Goal: Task Accomplishment & Management: Complete application form

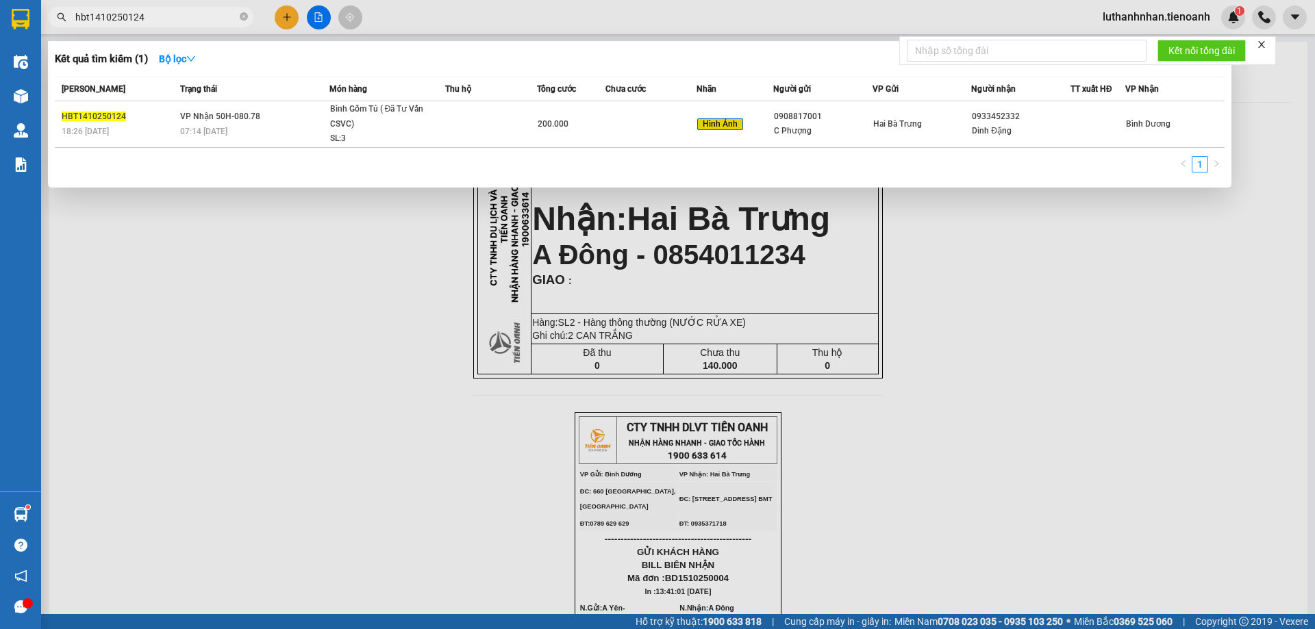
click at [155, 21] on input "hbt1410250124" at bounding box center [156, 17] width 162 height 15
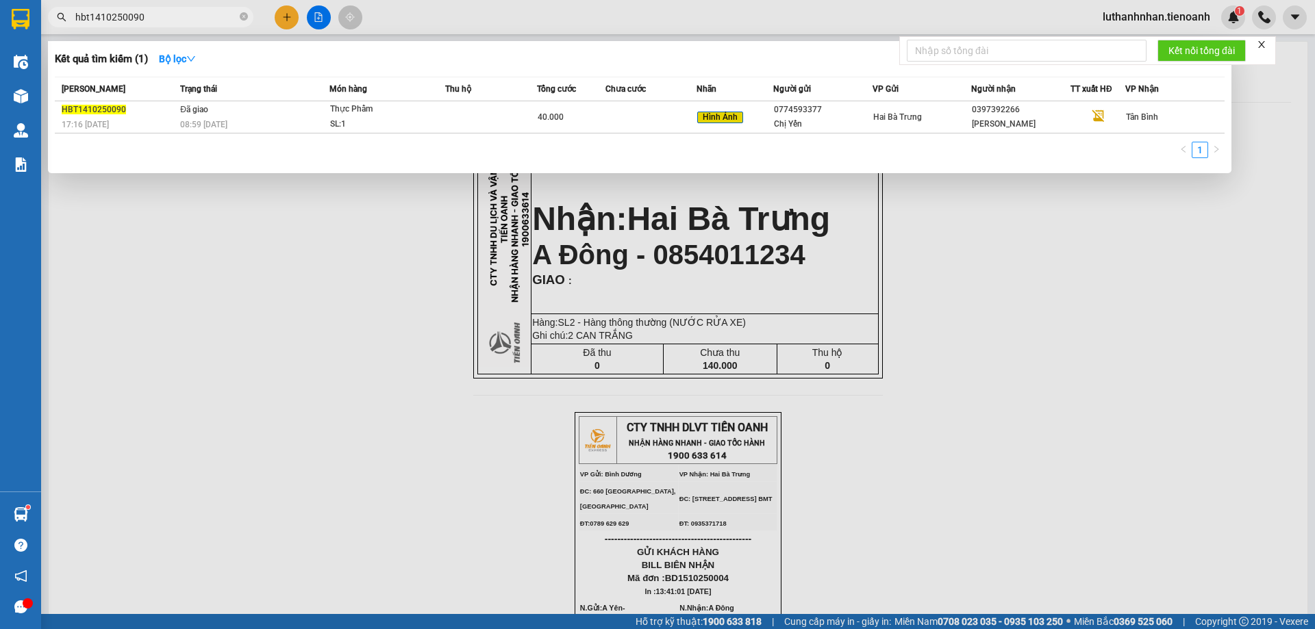
click at [101, 12] on input "hbt1410250090" at bounding box center [156, 17] width 162 height 15
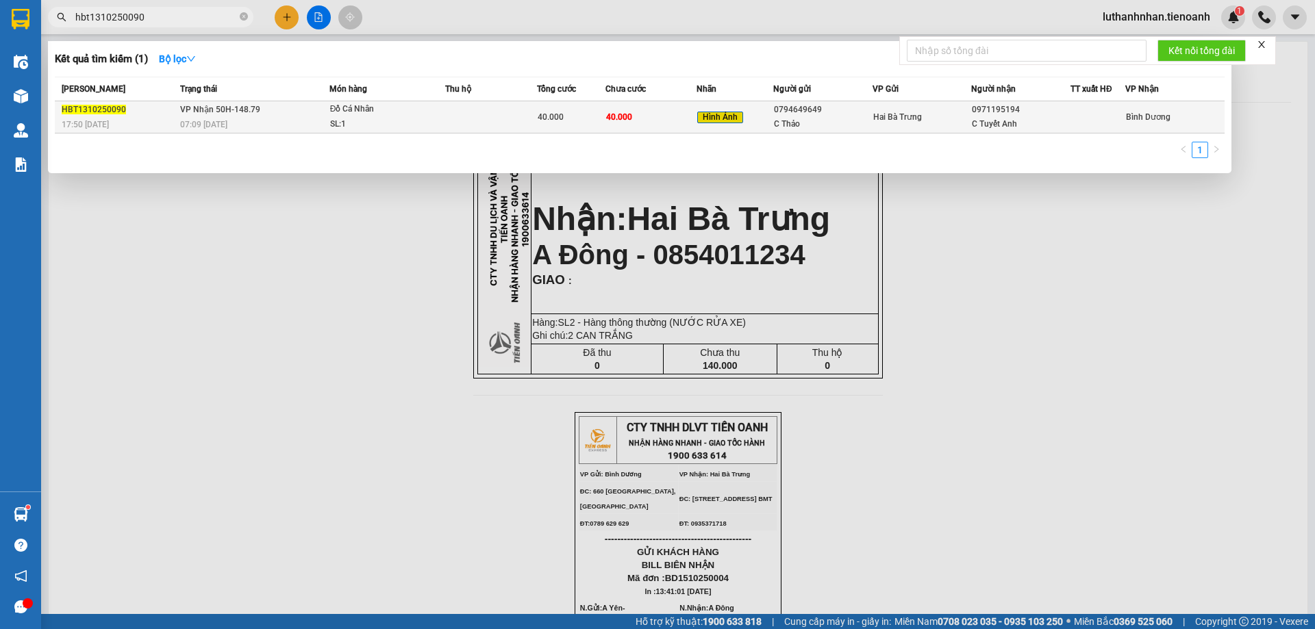
type input "hbt1310250090"
click at [330, 115] on div "Đồ Cá Nhân" at bounding box center [381, 109] width 103 height 15
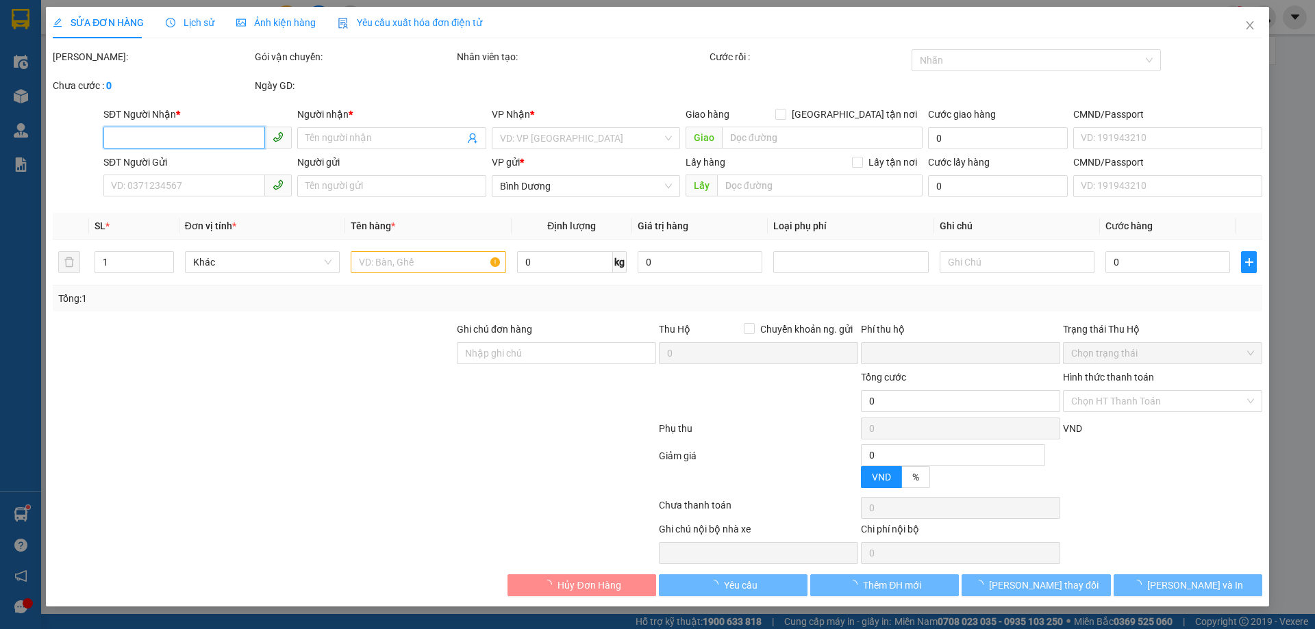
type input "0971195194"
type input "C Tuyết Anh"
type input "0794649649"
type input "C Thảo"
type input "0"
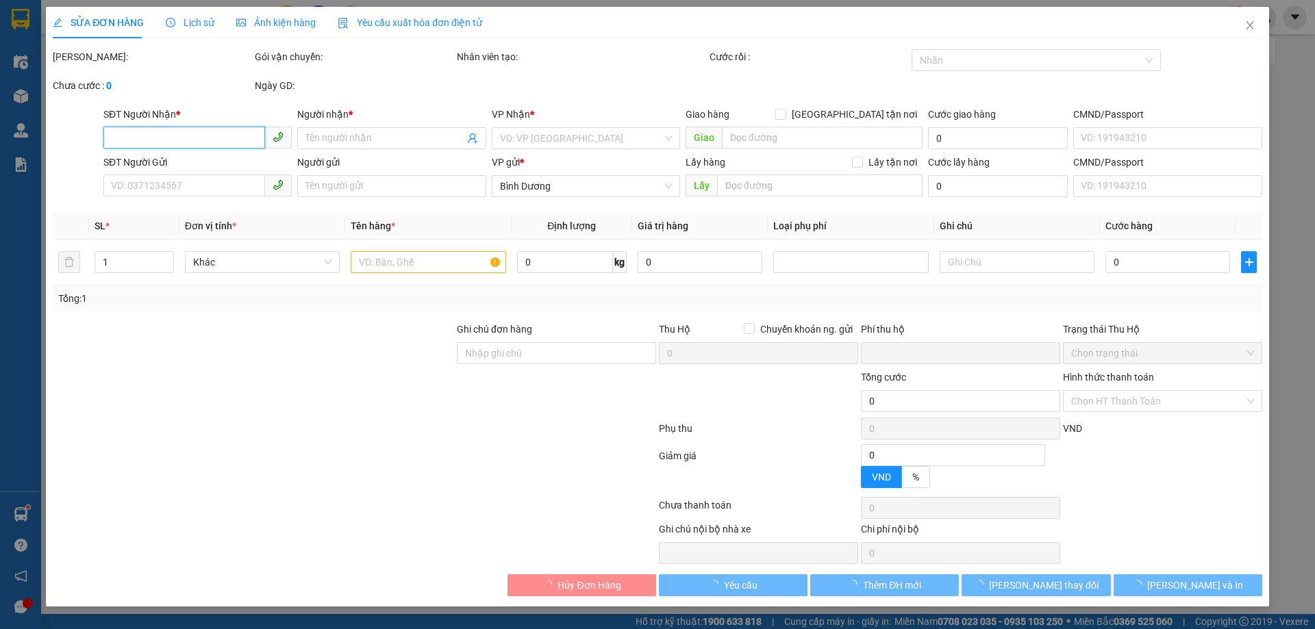
type input "40.000"
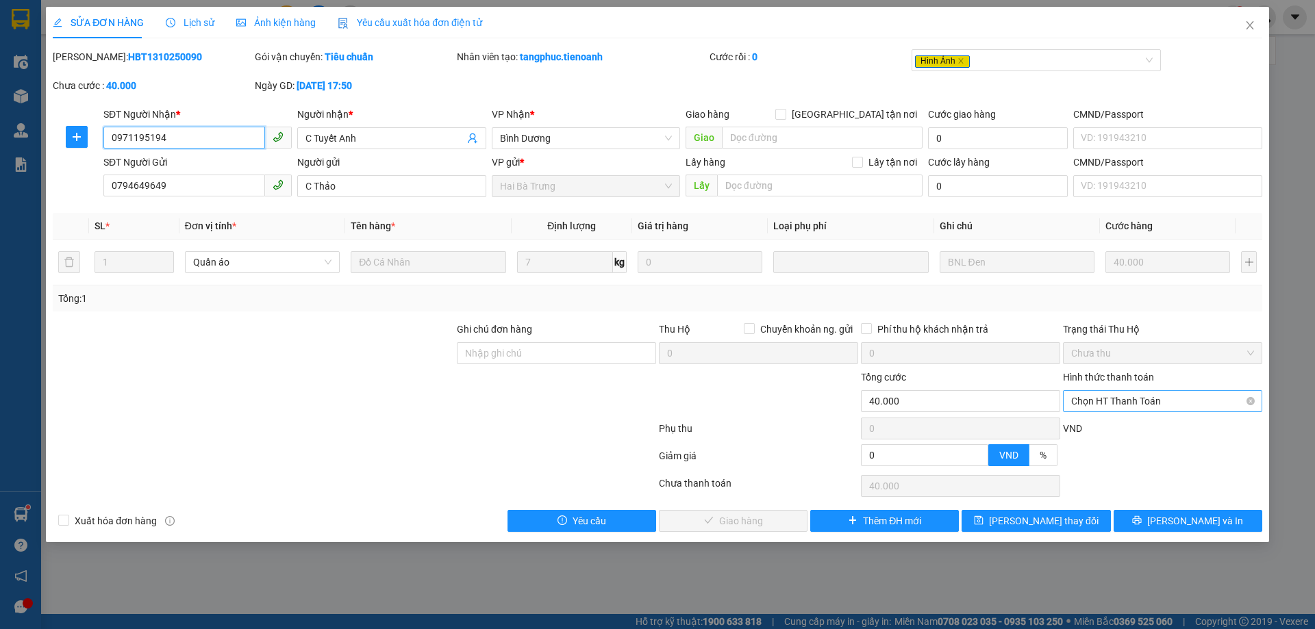
click at [1095, 401] on span "Chọn HT Thanh Toán" at bounding box center [1162, 401] width 183 height 21
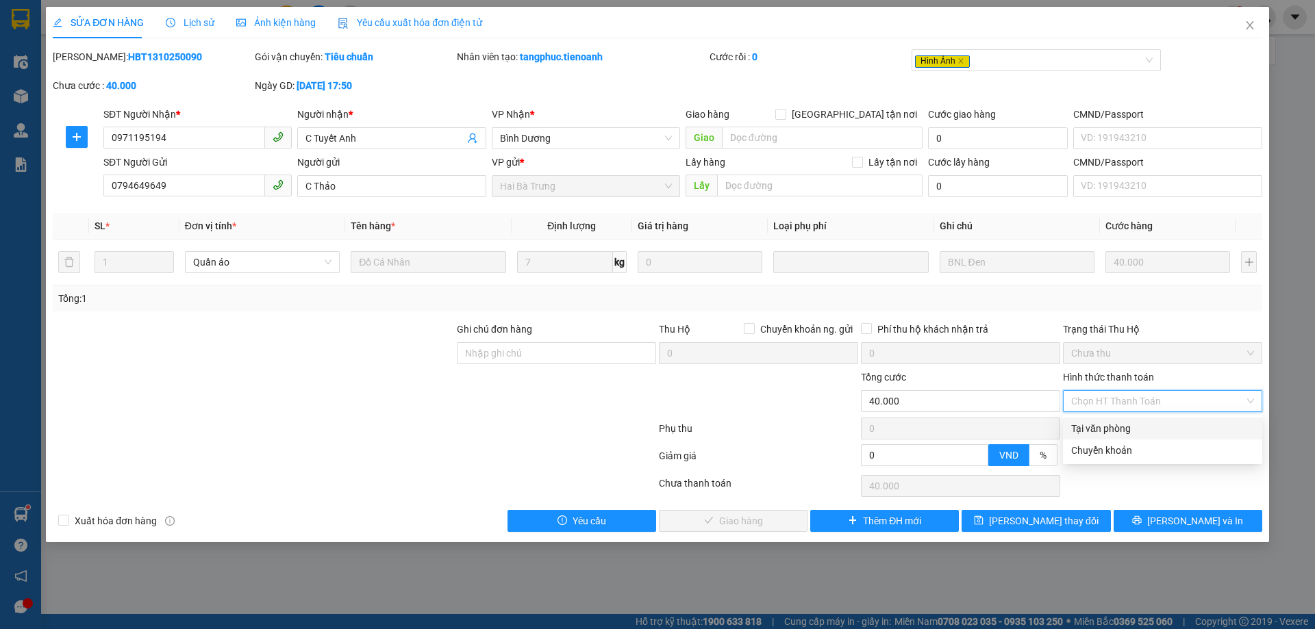
click at [1109, 429] on div "Tại văn phòng" at bounding box center [1162, 428] width 183 height 15
type input "0"
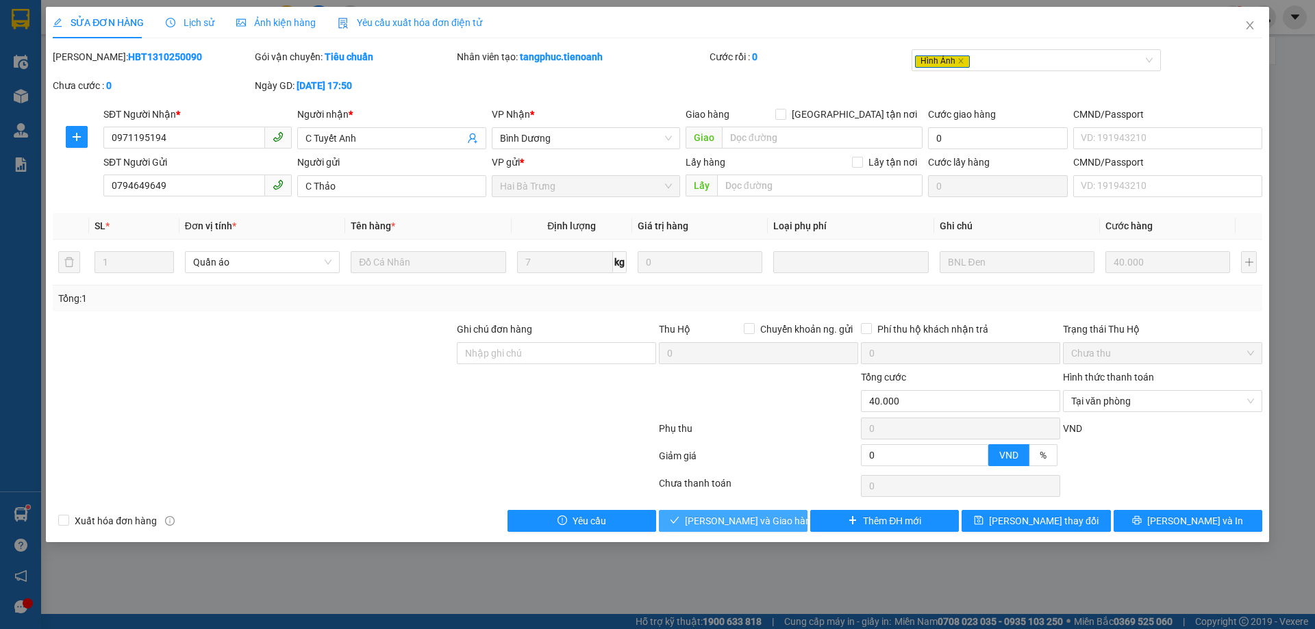
click at [764, 520] on span "[PERSON_NAME] và Giao hàng" at bounding box center [750, 521] width 131 height 15
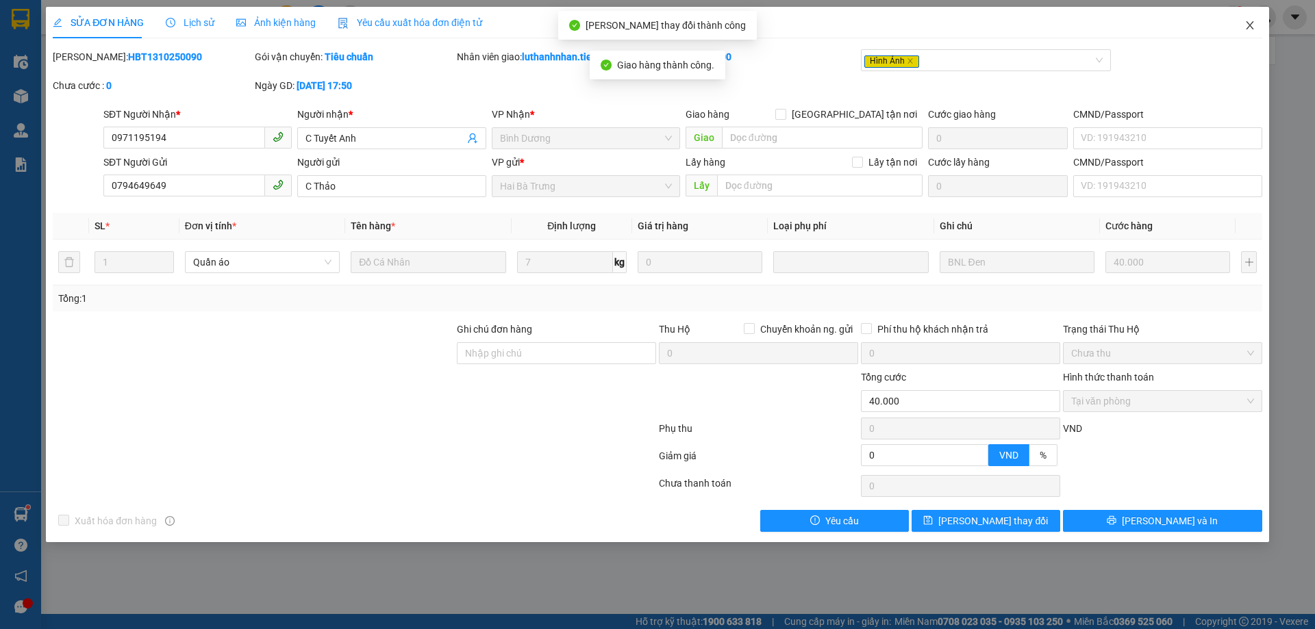
click at [1248, 32] on span "Close" at bounding box center [1250, 26] width 38 height 38
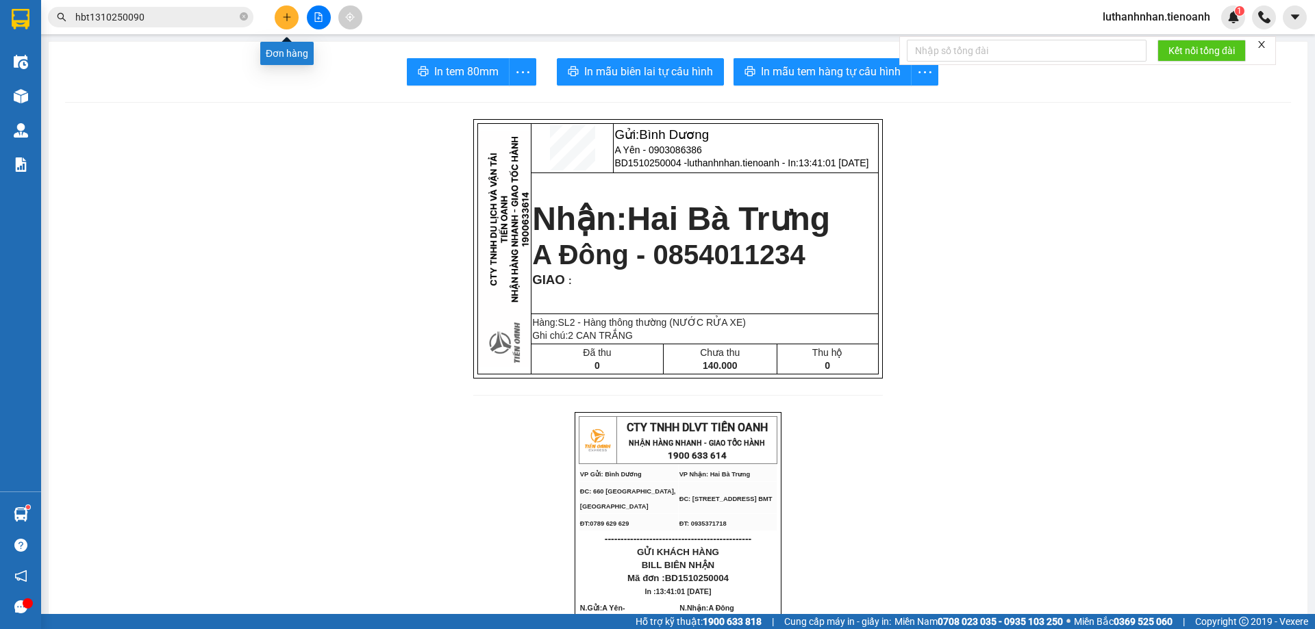
click at [286, 14] on icon "plus" at bounding box center [287, 17] width 10 height 10
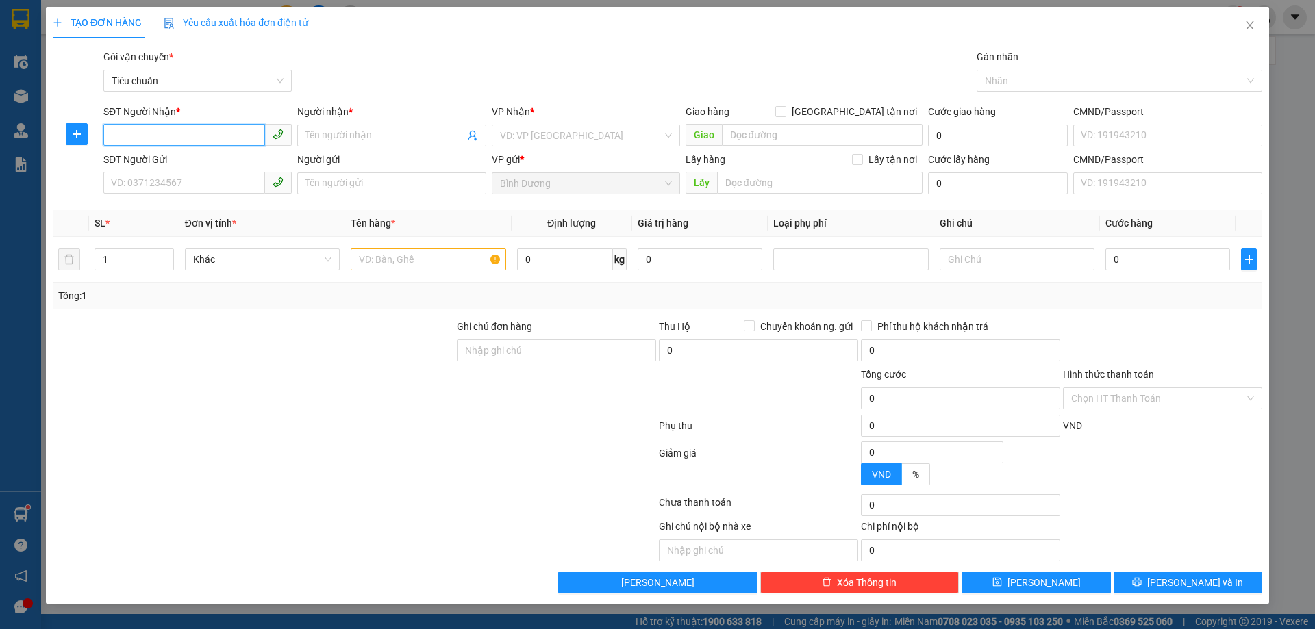
click at [223, 136] on input "SĐT Người Nhận *" at bounding box center [184, 135] width 162 height 22
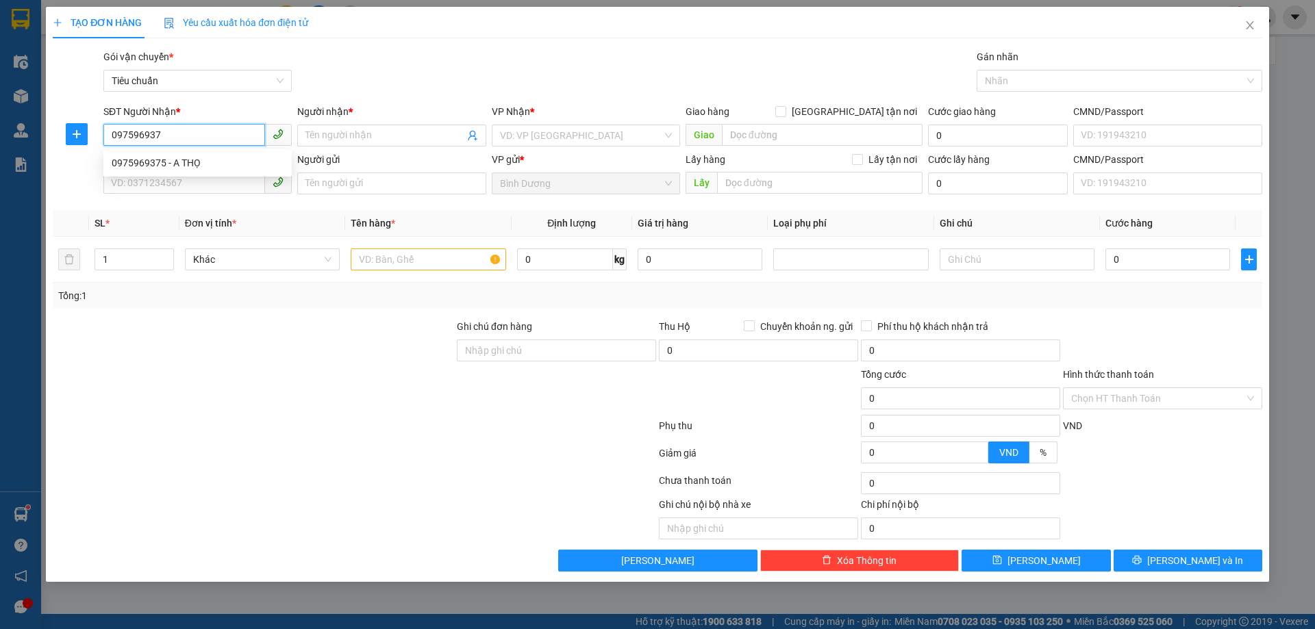
type input "0975969375"
click at [229, 167] on div "0975969375 - A THỌ" at bounding box center [198, 162] width 172 height 15
type input "A THỌ"
type input "60.000"
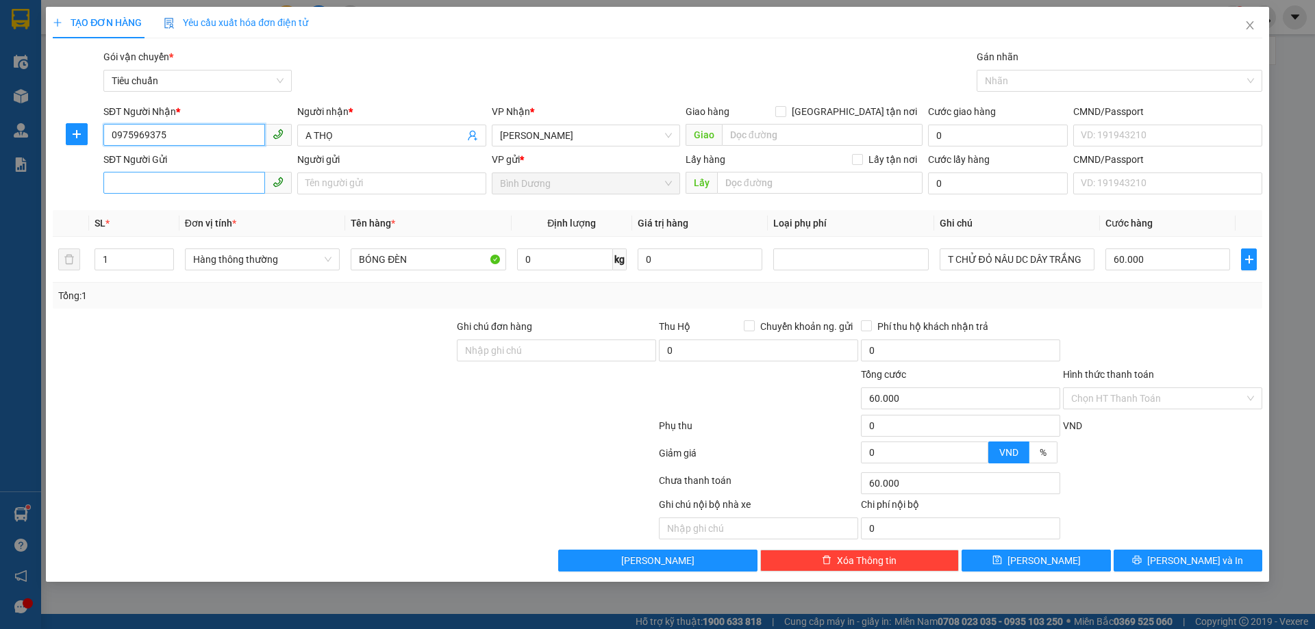
type input "0975969375"
click at [216, 181] on input "SĐT Người Gửi" at bounding box center [184, 183] width 162 height 22
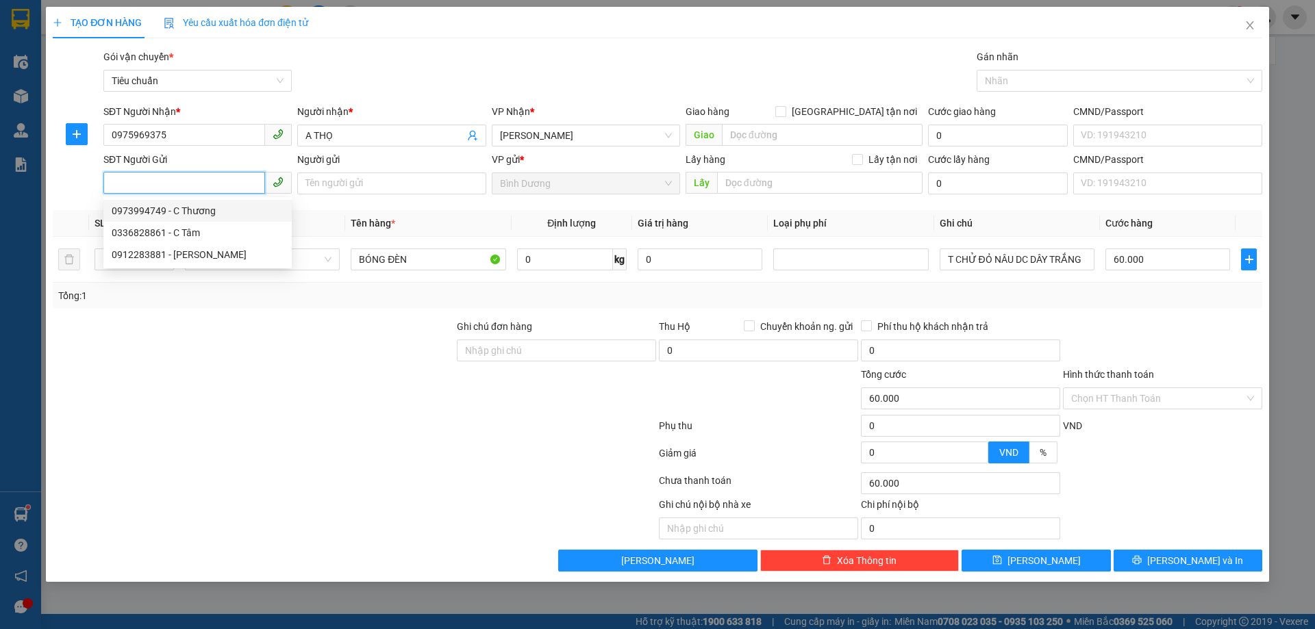
click at [168, 188] on input "SĐT Người Gửi" at bounding box center [184, 183] width 162 height 22
type input "0862160101"
click at [204, 218] on div "0862160101 - [PERSON_NAME]" at bounding box center [197, 211] width 188 height 22
type input "C Tuyền"
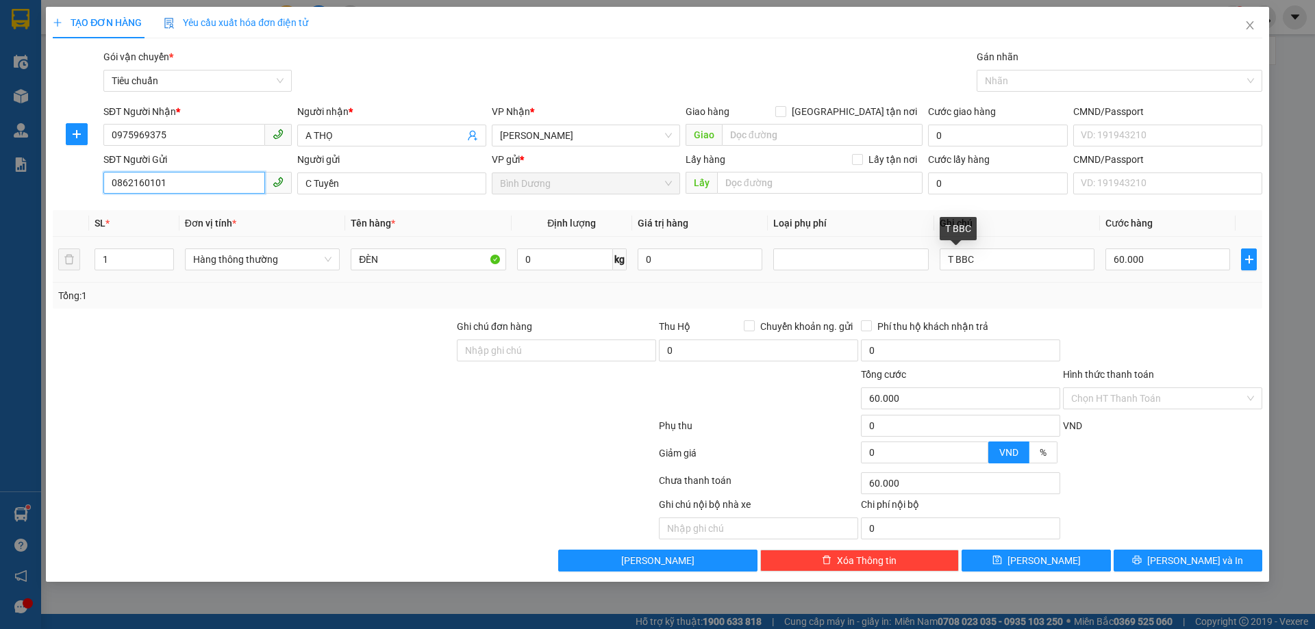
type input "0862160101"
click at [994, 271] on div "T BBC" at bounding box center [1016, 259] width 155 height 27
click at [994, 268] on input "T BBC" at bounding box center [1016, 260] width 155 height 22
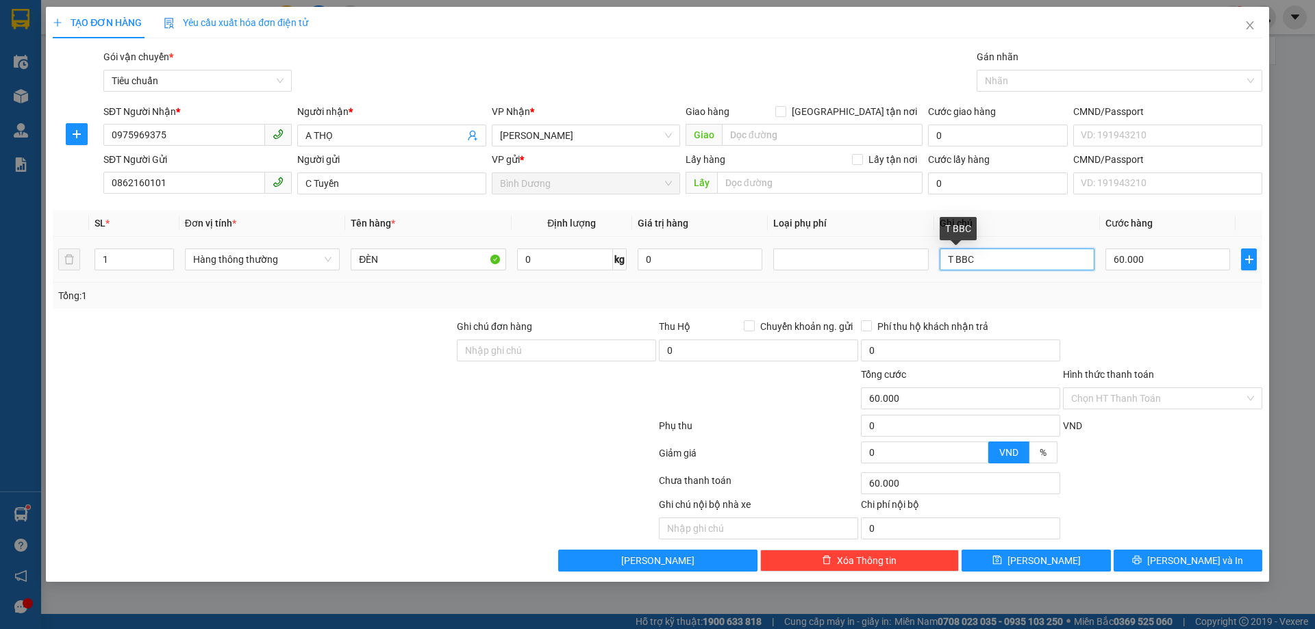
click at [994, 268] on input "T BBC" at bounding box center [1016, 260] width 155 height 22
type input "T CHỮ ĐEN"
click at [1155, 333] on div at bounding box center [1162, 343] width 202 height 48
click at [550, 253] on input "0" at bounding box center [565, 260] width 96 height 22
type input "12"
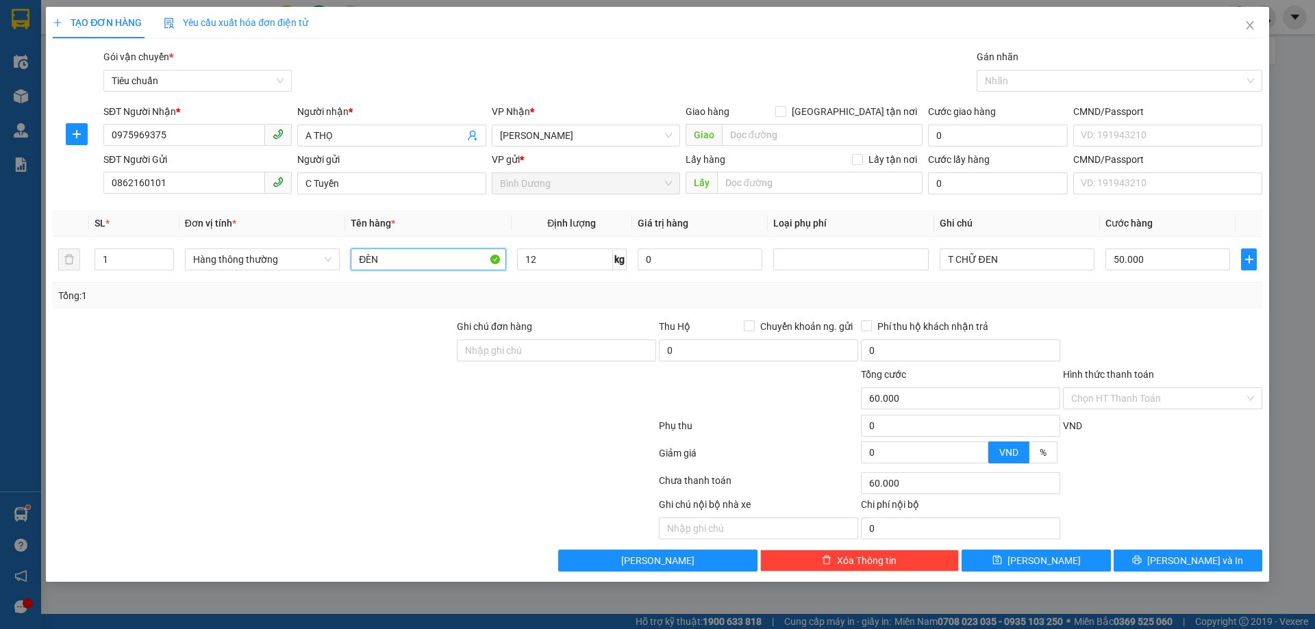
type input "50.000"
click at [1198, 317] on div "Transit Pickup Surcharge Ids Transit Deliver Surcharge Ids Transit Deliver Surc…" at bounding box center [657, 310] width 1209 height 522
click at [1142, 559] on icon "printer" at bounding box center [1137, 560] width 9 height 9
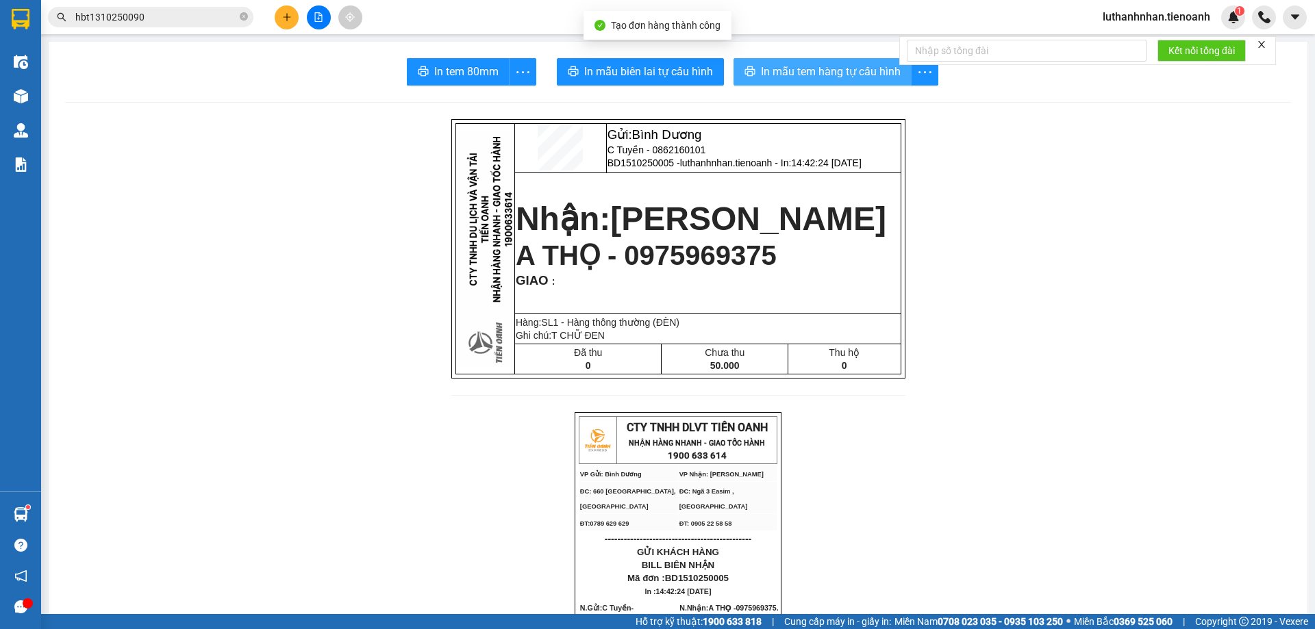
click at [809, 74] on span "In mẫu tem hàng tự cấu hình" at bounding box center [831, 71] width 140 height 17
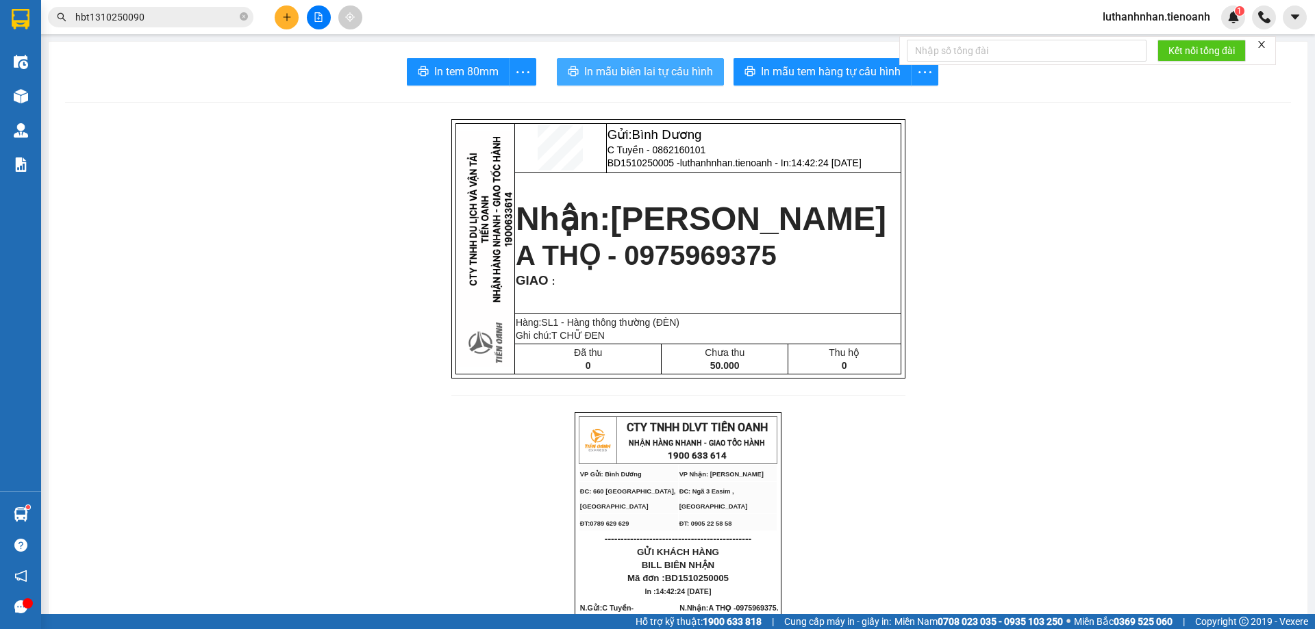
click at [686, 80] on span "In mẫu biên lai tự cấu hình" at bounding box center [648, 71] width 129 height 17
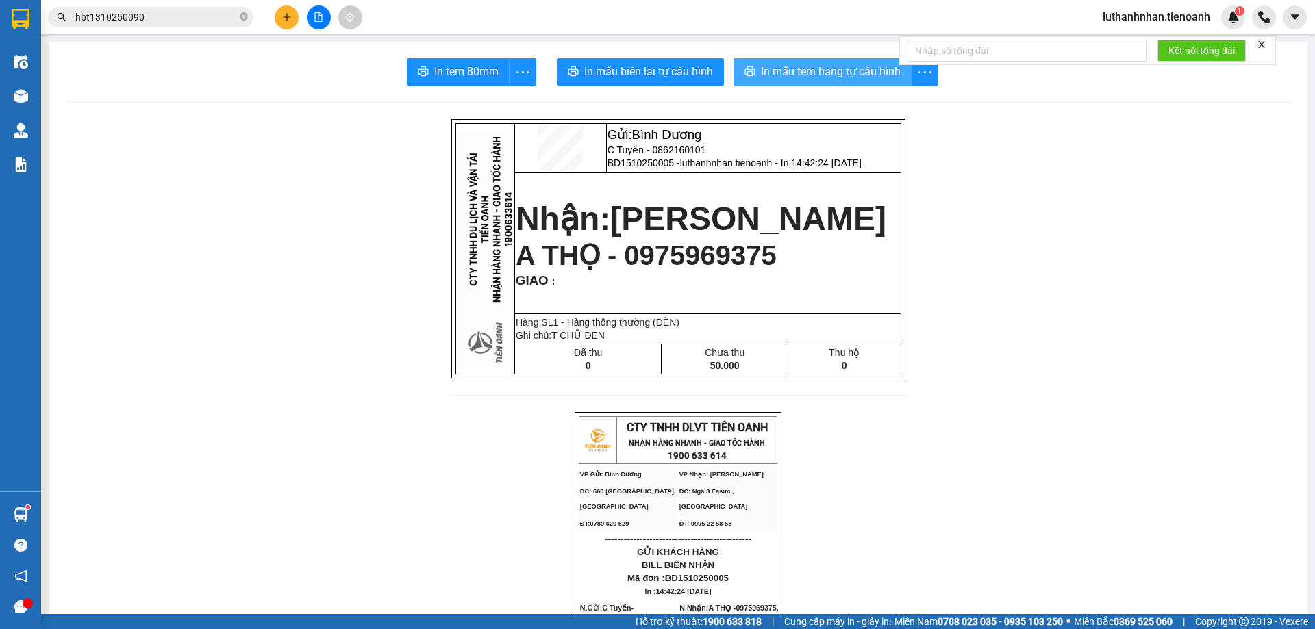
click at [843, 72] on span "In mẫu tem hàng tự cấu hình" at bounding box center [831, 71] width 140 height 17
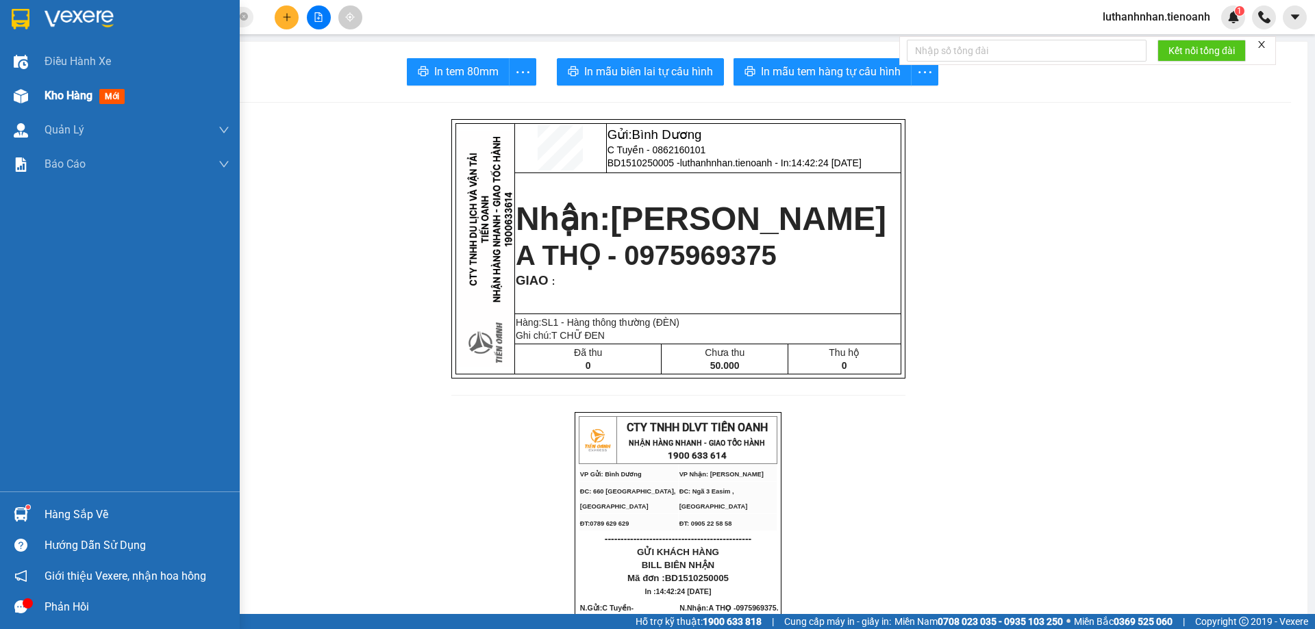
click at [33, 90] on div "Kho hàng mới" at bounding box center [120, 96] width 240 height 34
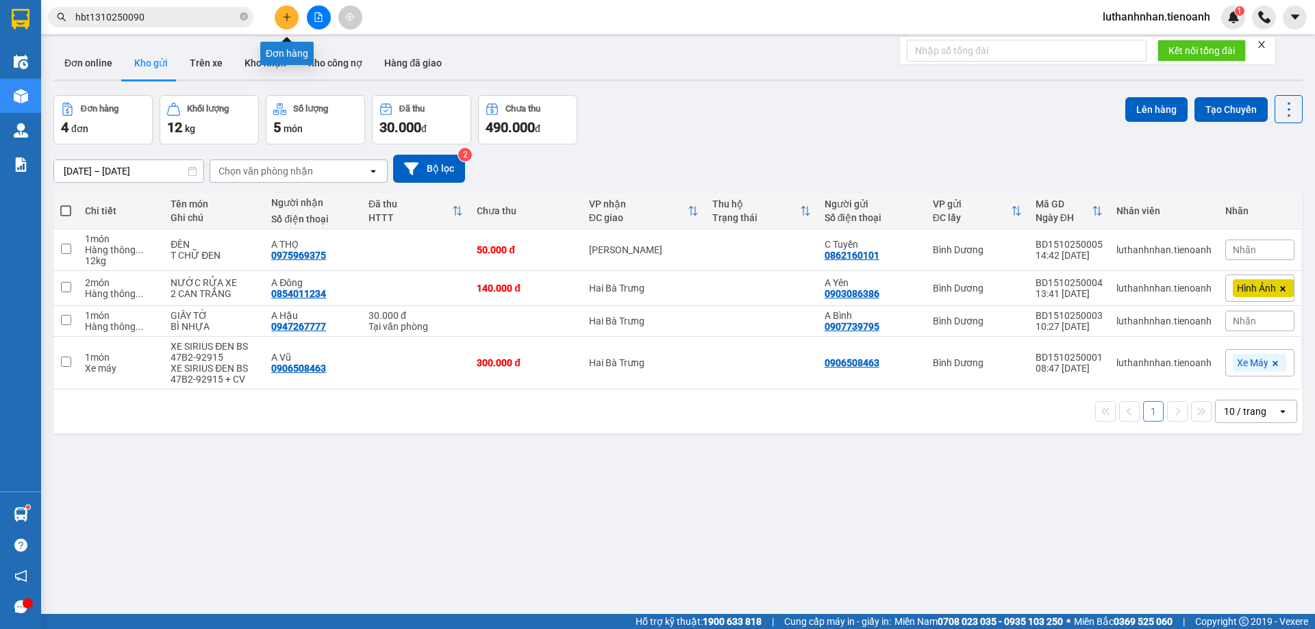
click at [292, 18] on button at bounding box center [287, 17] width 24 height 24
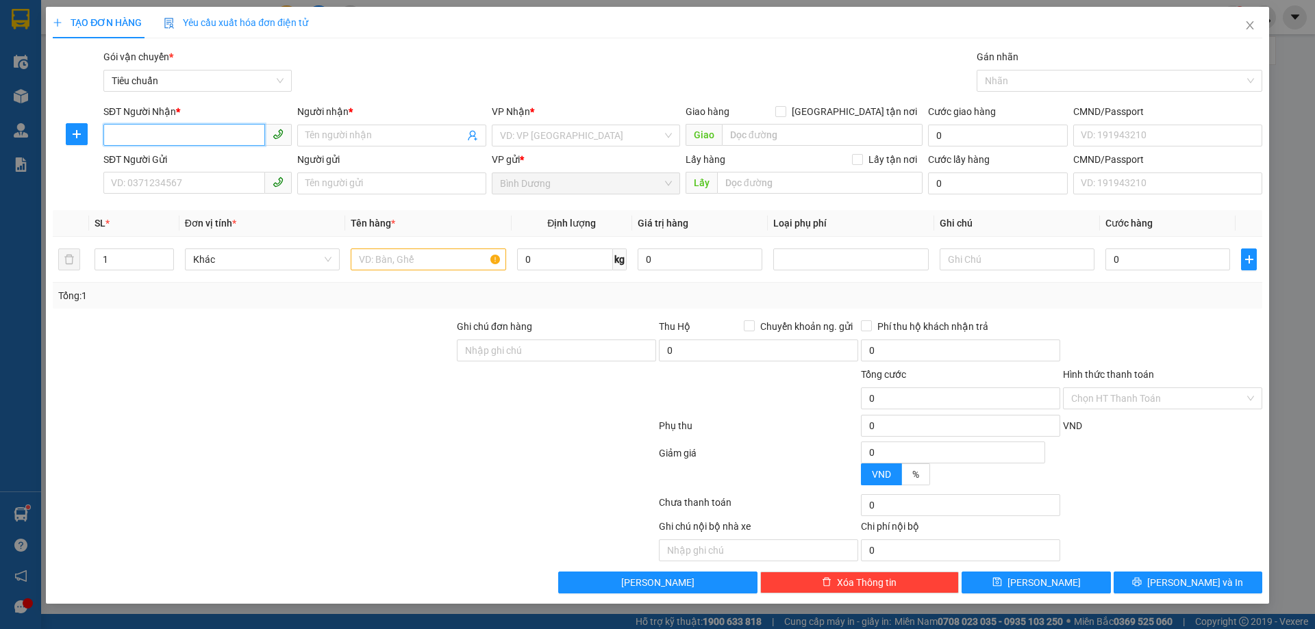
click at [222, 136] on input "SĐT Người Nhận *" at bounding box center [184, 135] width 162 height 22
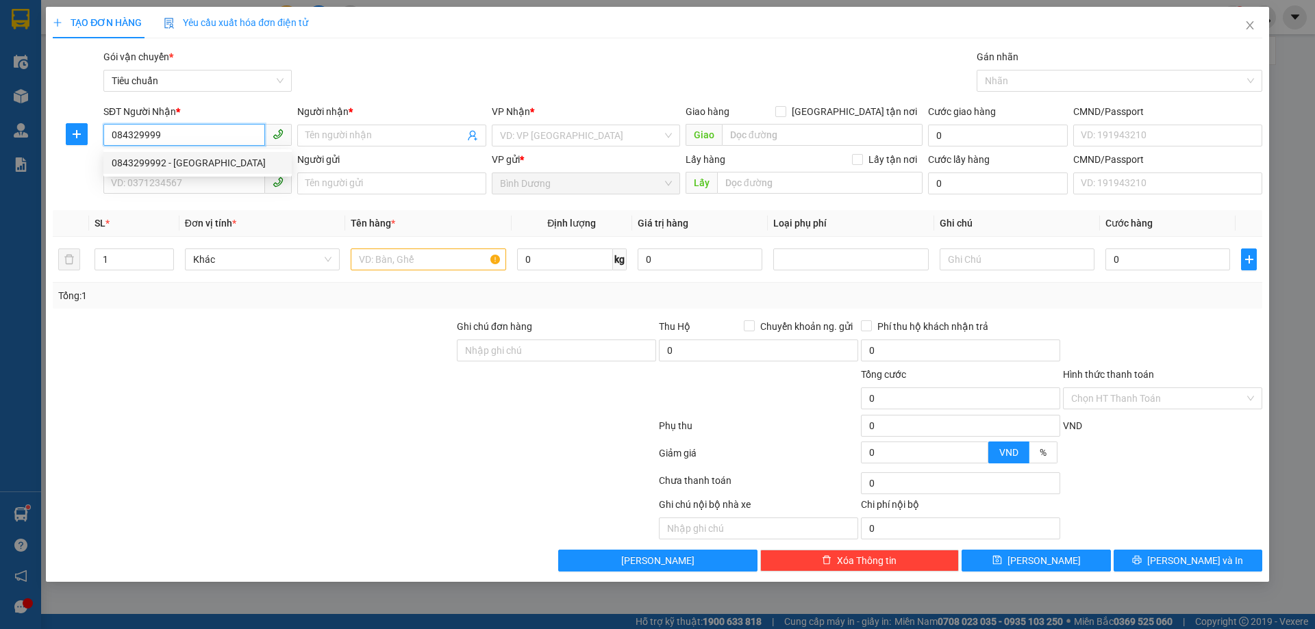
click at [175, 160] on div "0843299992 - [GEOGRAPHIC_DATA]" at bounding box center [198, 162] width 172 height 15
type input "0843299992"
type input "[PERSON_NAME]"
type input "30.000"
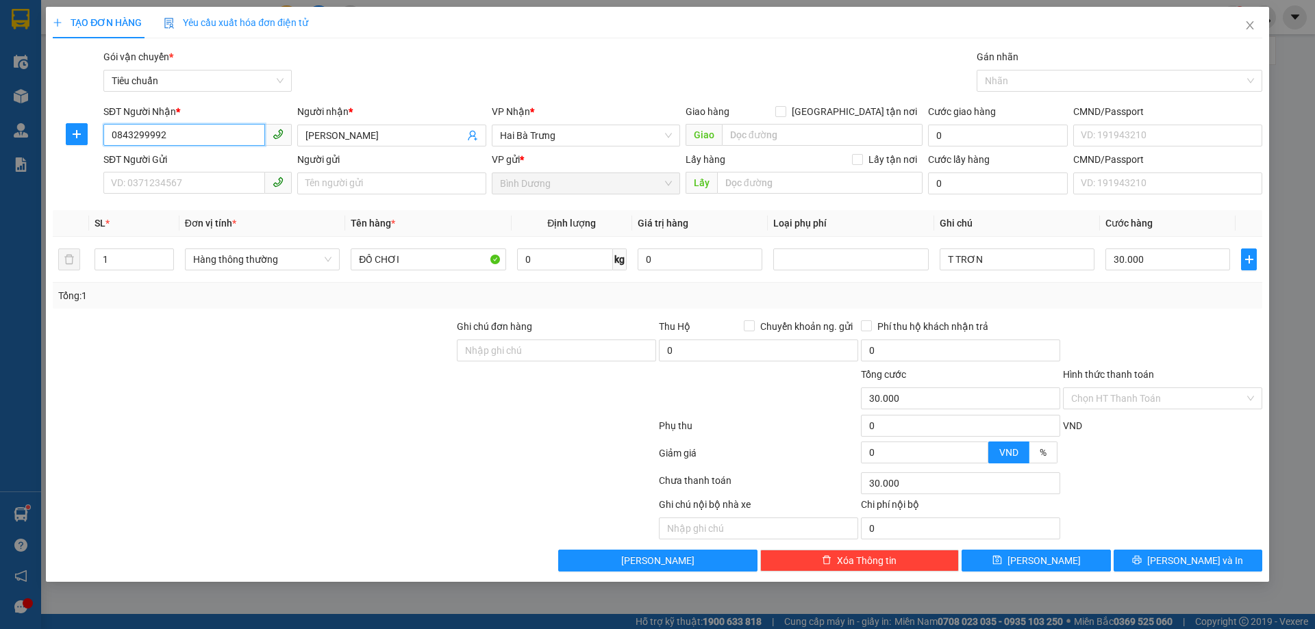
click at [199, 136] on input "0843299992" at bounding box center [184, 135] width 162 height 22
type input "0843299992"
click at [331, 130] on input "[PERSON_NAME]" at bounding box center [384, 135] width 158 height 15
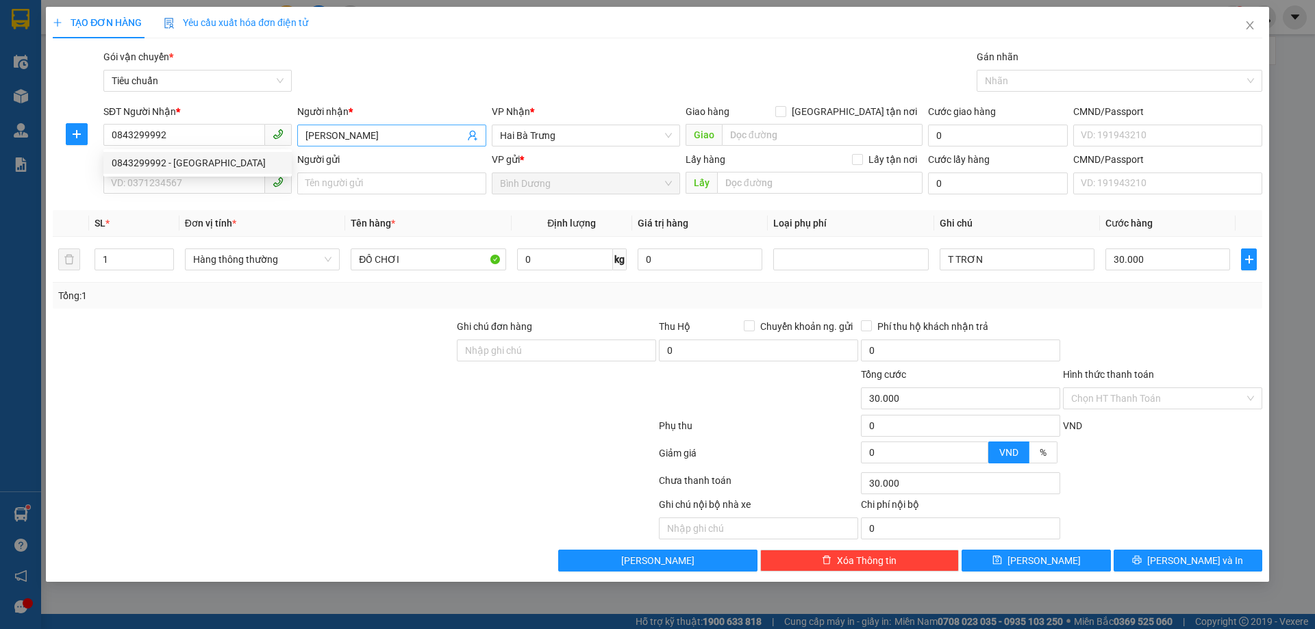
click at [331, 130] on input "[PERSON_NAME]" at bounding box center [384, 135] width 158 height 15
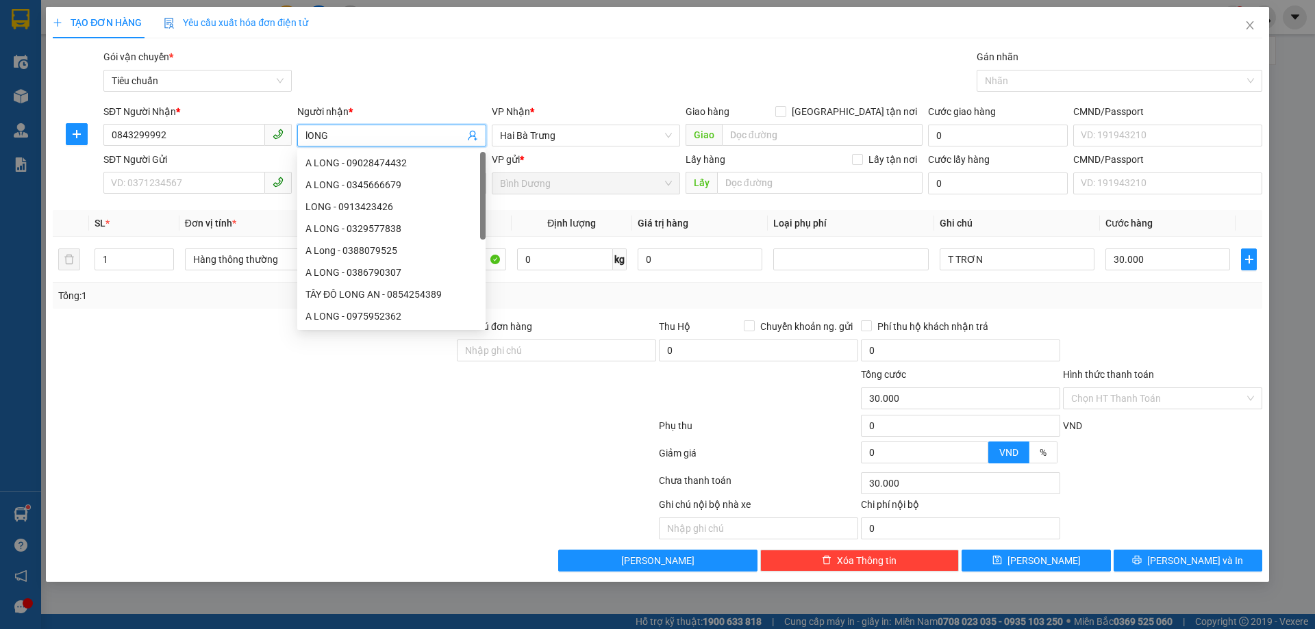
click at [358, 131] on input "lONG" at bounding box center [384, 135] width 158 height 15
type input "A Long"
click at [161, 192] on input "SĐT Người Gửi" at bounding box center [184, 183] width 162 height 22
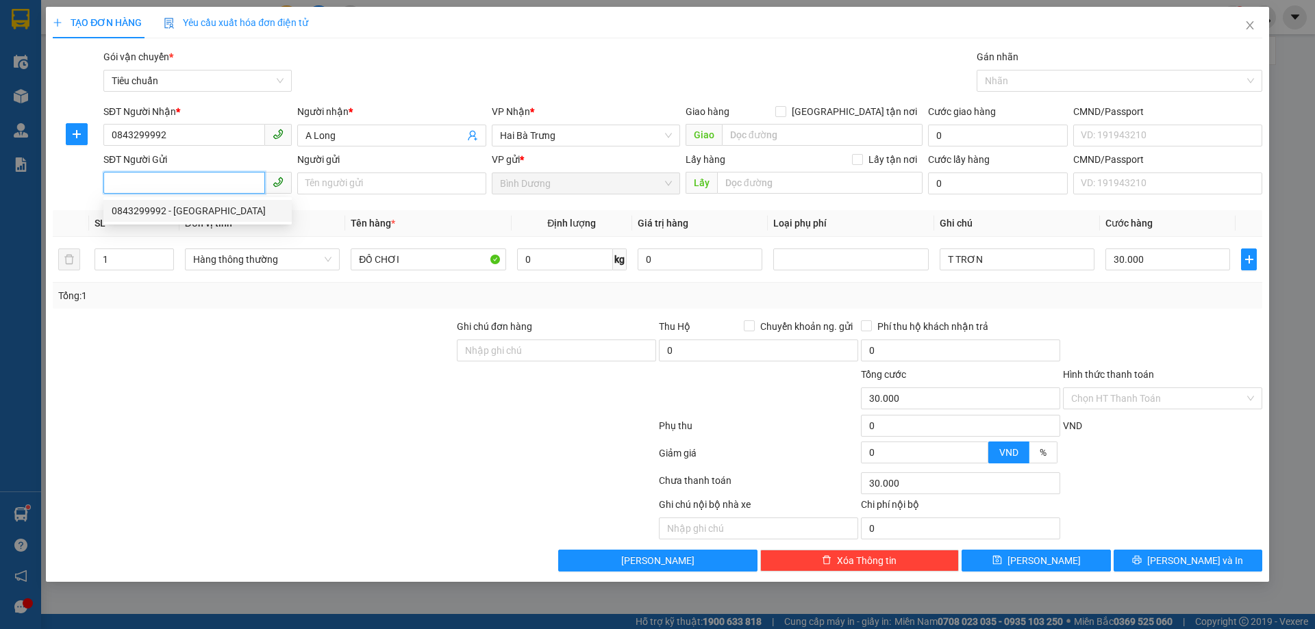
click at [138, 182] on input "SĐT Người Gửi" at bounding box center [184, 183] width 162 height 22
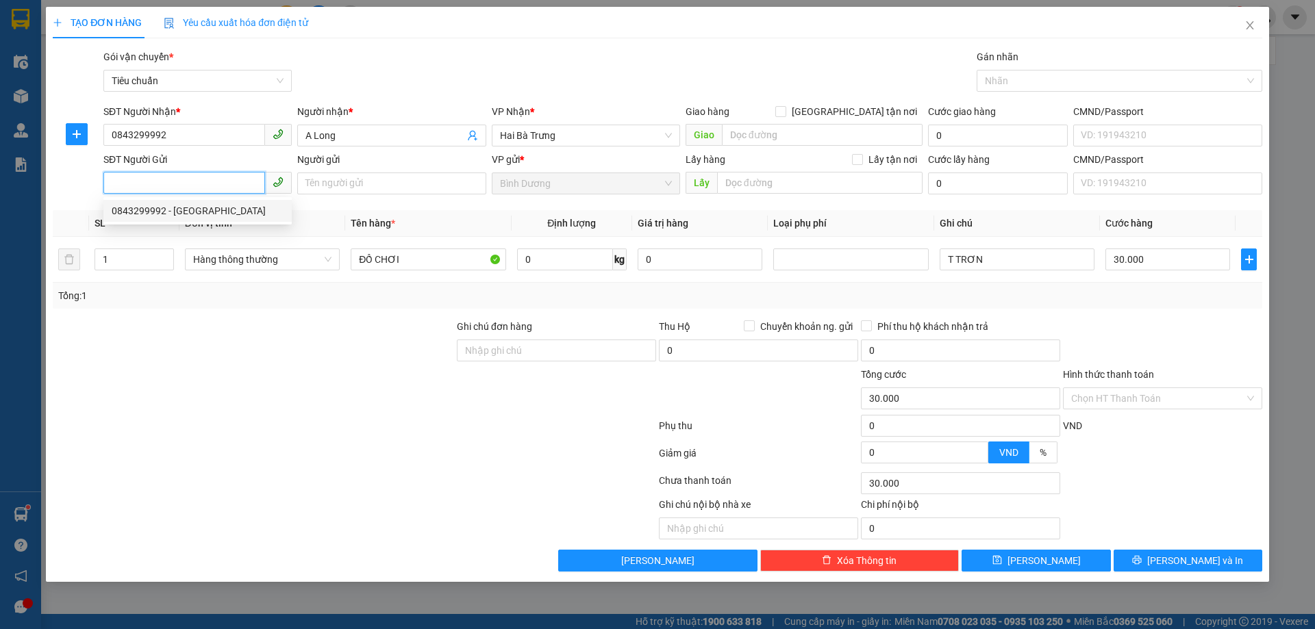
click at [138, 182] on input "SĐT Người Gửi" at bounding box center [184, 183] width 162 height 22
type input "0833733768"
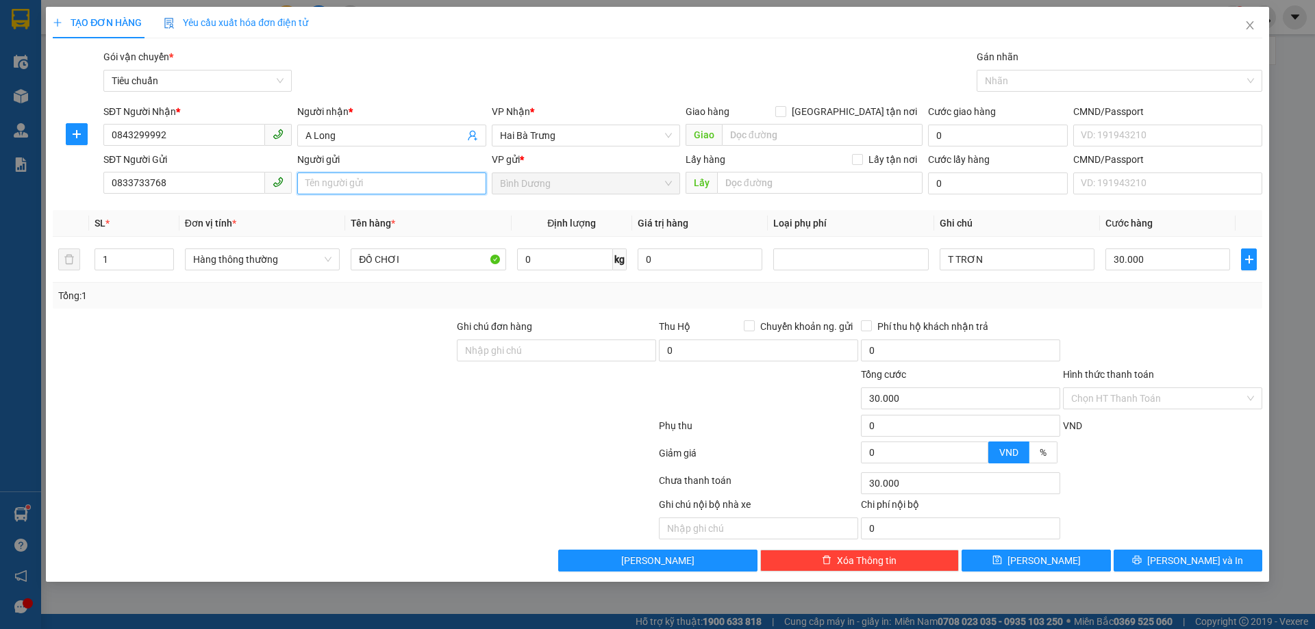
click at [346, 189] on input "Người gửi" at bounding box center [391, 184] width 188 height 22
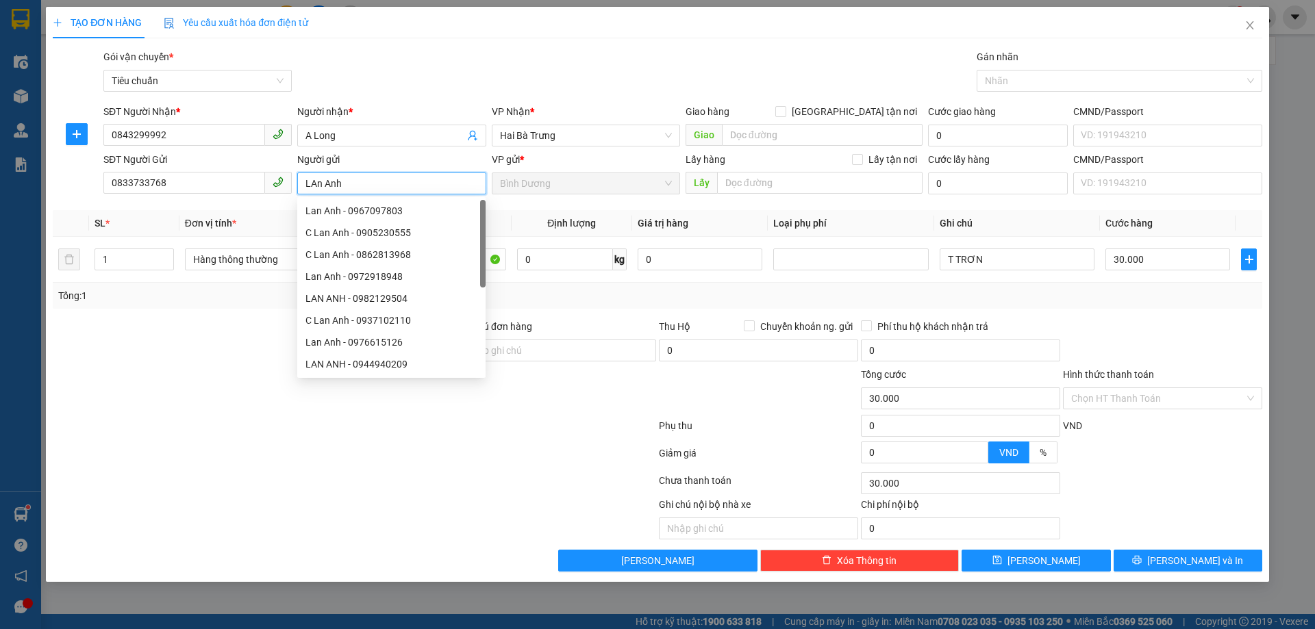
click at [317, 183] on input "LAn Anh" at bounding box center [391, 184] width 188 height 22
type input "[PERSON_NAME]"
click at [200, 413] on div at bounding box center [253, 391] width 404 height 48
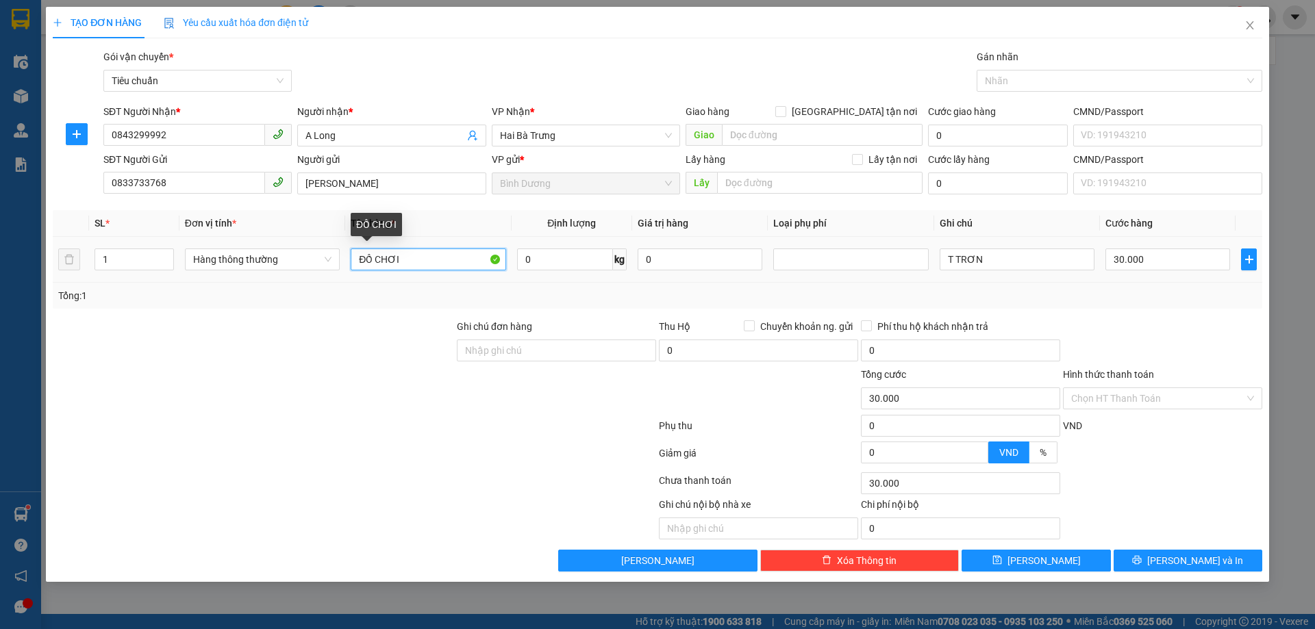
click at [392, 257] on input "ĐỒ CHƠI" at bounding box center [428, 260] width 155 height 22
type input "MỸ PHẨM"
click at [418, 301] on div "Tổng: 1" at bounding box center [282, 295] width 449 height 15
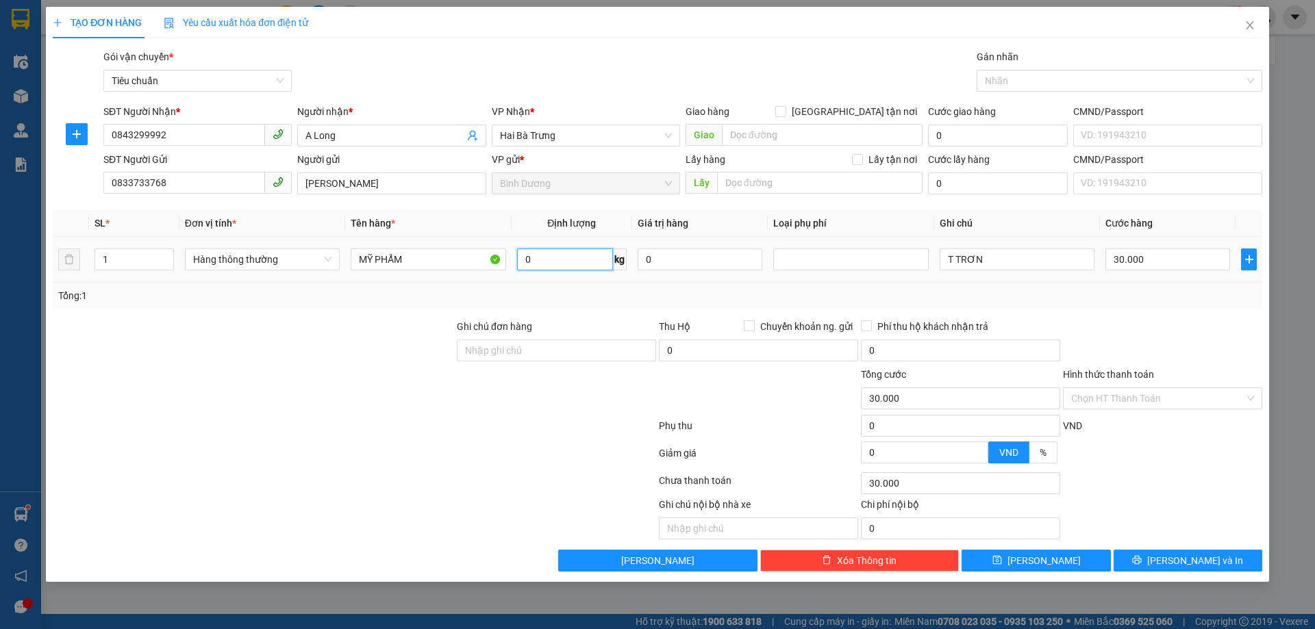
click at [545, 265] on input "0" at bounding box center [565, 260] width 96 height 22
type input "H HỒNG BNL"
click at [563, 262] on input "H HỒNG BNL" at bounding box center [565, 260] width 96 height 22
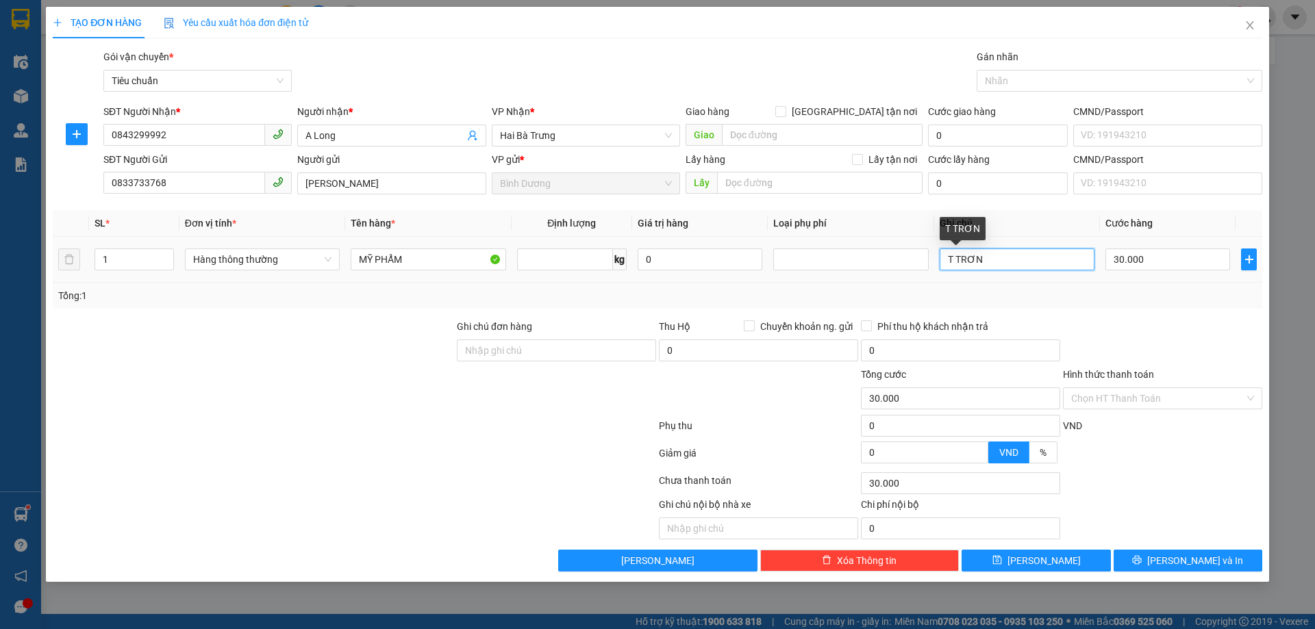
click at [989, 253] on input "T TRƠN" at bounding box center [1016, 260] width 155 height 22
type input "0"
click at [989, 253] on input "T TRƠN" at bounding box center [1016, 260] width 155 height 22
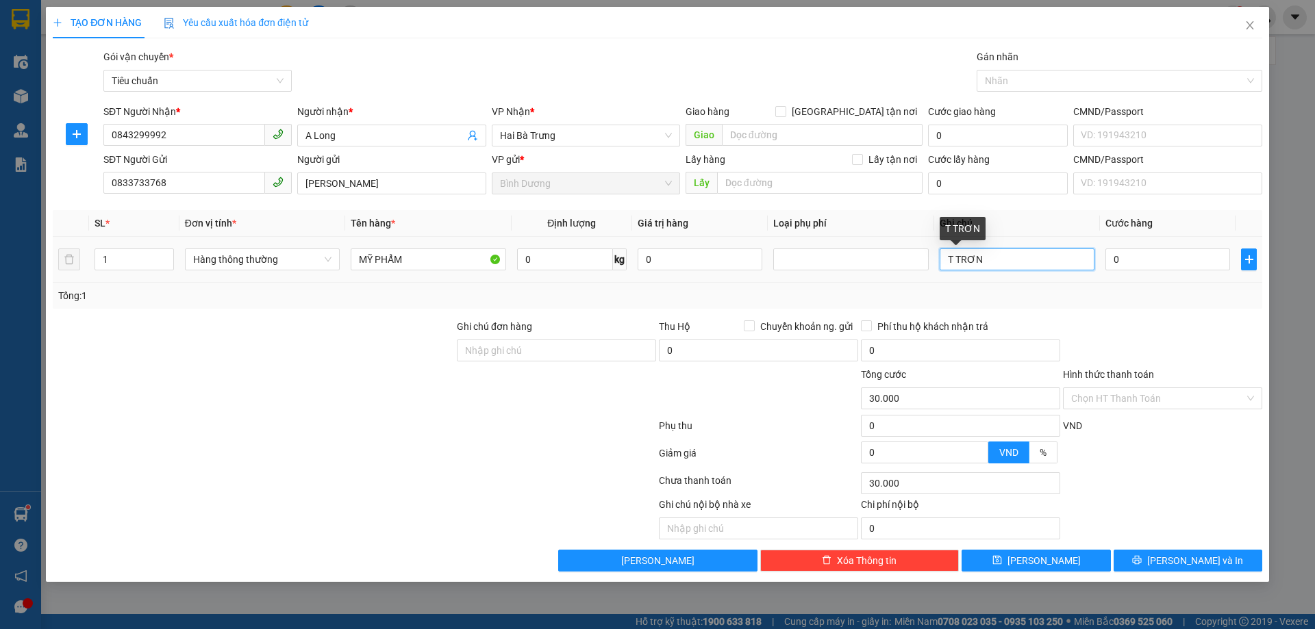
type input "0"
type input "H HỒNG BNL"
click at [1096, 313] on div "Transit Pickup Surcharge Ids Transit Deliver Surcharge Ids Transit Deliver Surc…" at bounding box center [657, 310] width 1209 height 522
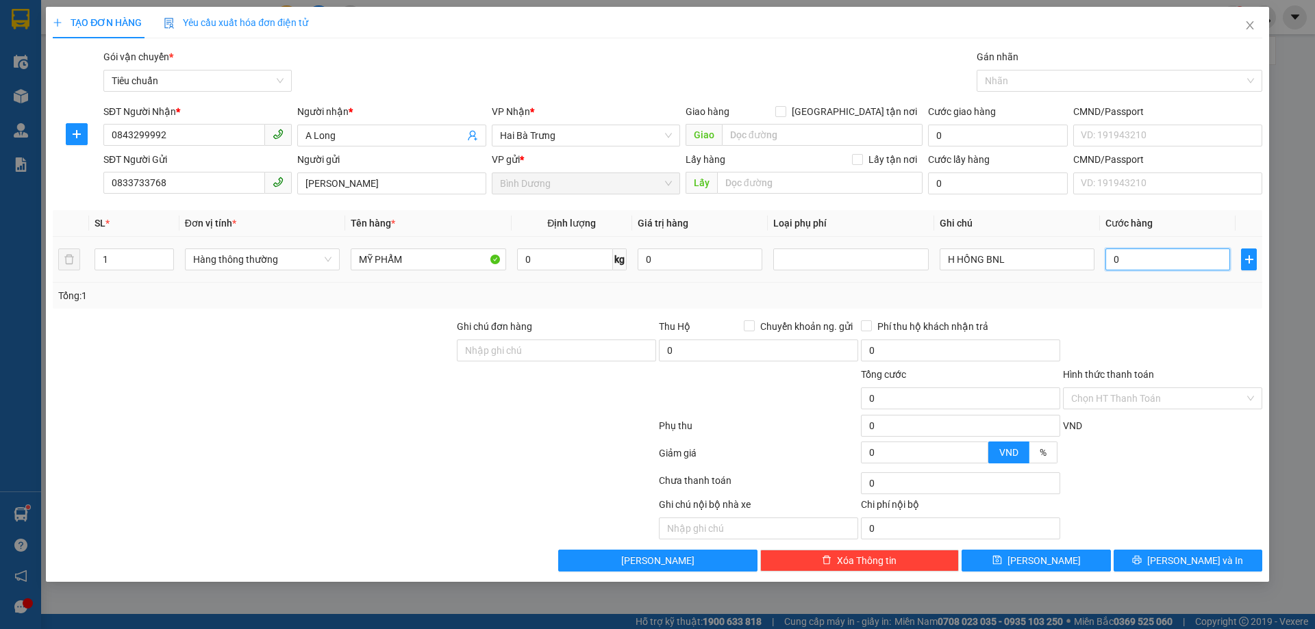
click at [1148, 262] on input "0" at bounding box center [1167, 260] width 125 height 22
type input "3"
type input "30"
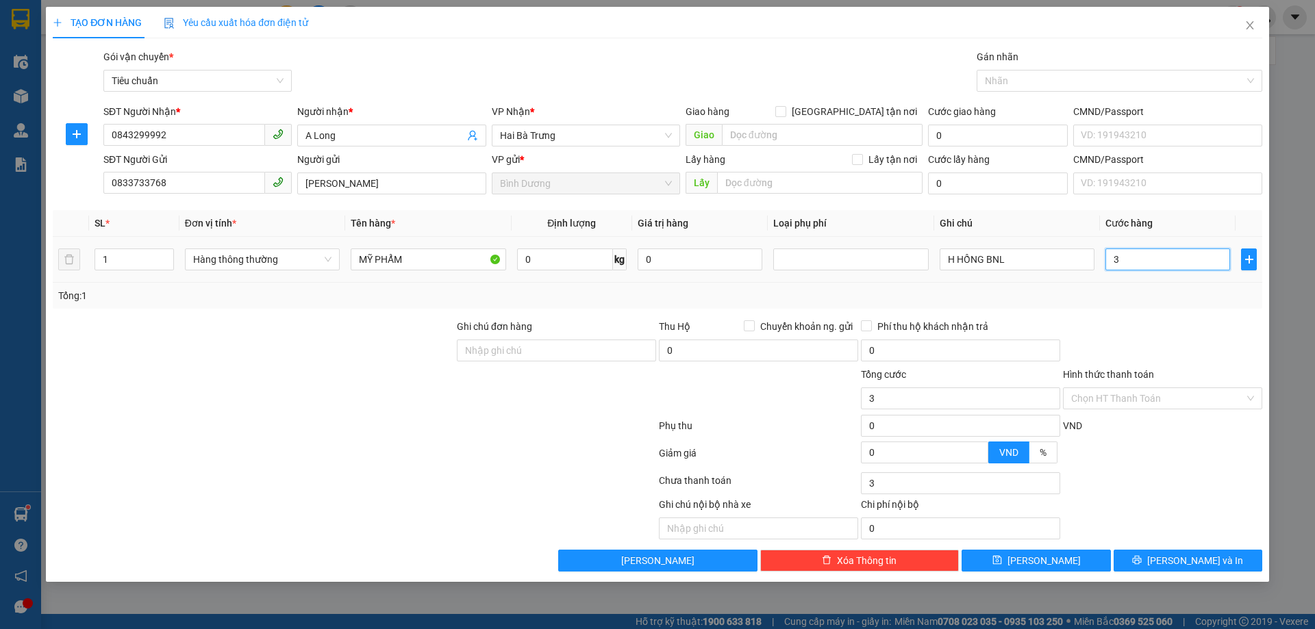
type input "30"
type input "30.000"
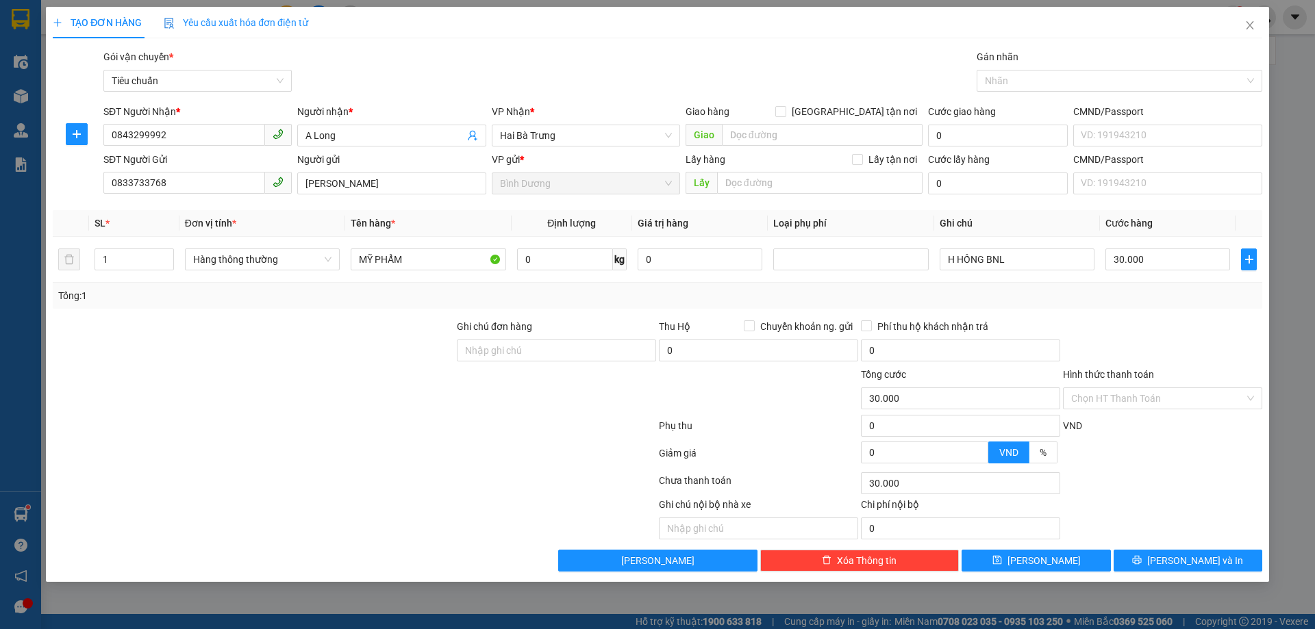
click at [1191, 307] on div "Tổng: 1" at bounding box center [657, 296] width 1209 height 26
click at [1181, 403] on input "Hình thức thanh toán" at bounding box center [1157, 398] width 173 height 21
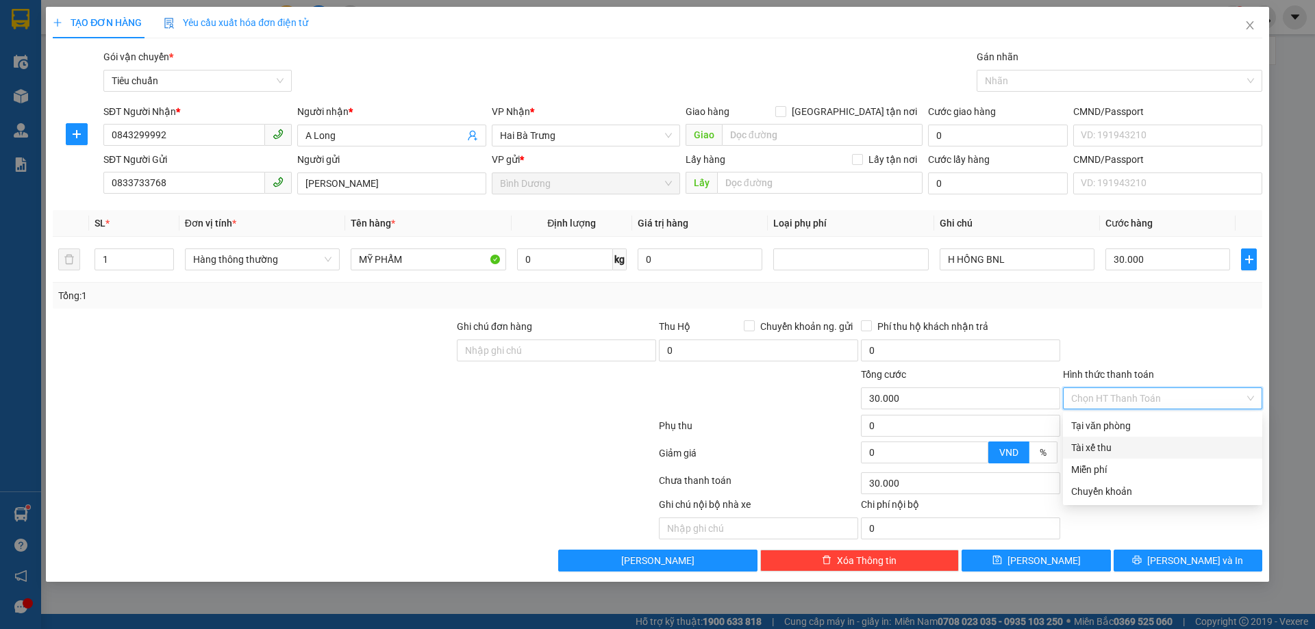
click at [1110, 444] on div "Tài xế thu" at bounding box center [1162, 447] width 183 height 15
type input "0"
click at [1115, 401] on span "Tài xế thu" at bounding box center [1162, 398] width 183 height 21
click at [1128, 429] on div "Tại văn phòng" at bounding box center [1162, 425] width 183 height 15
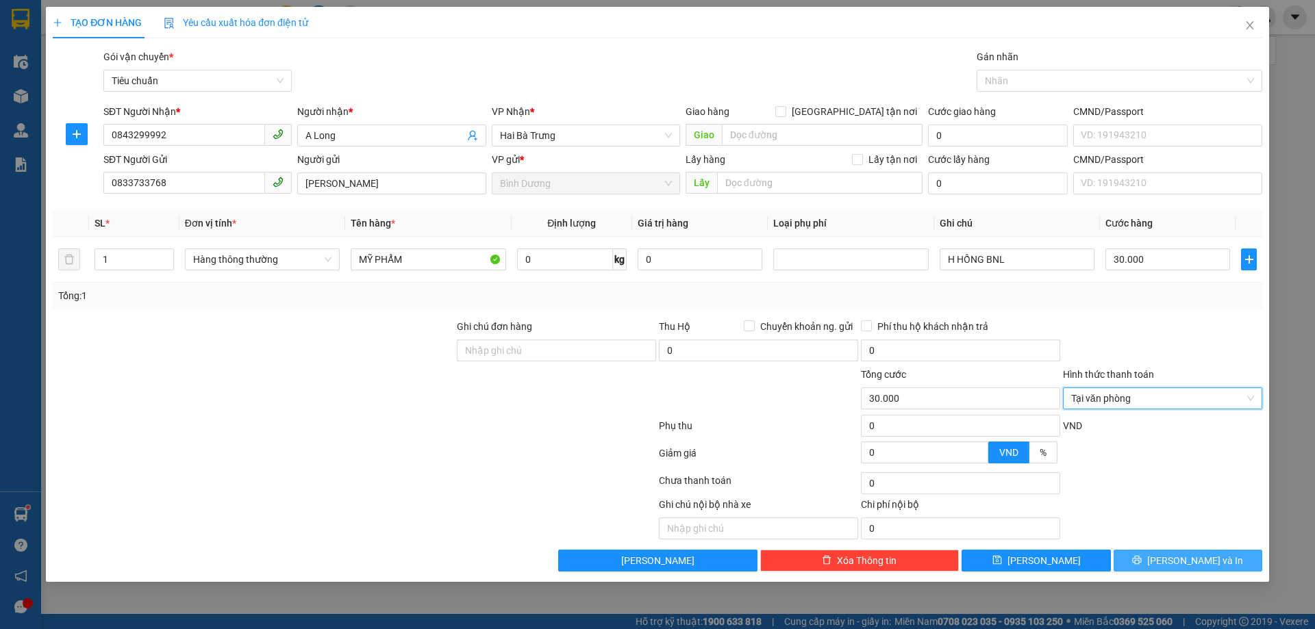
click at [1202, 563] on span "[PERSON_NAME] và In" at bounding box center [1195, 560] width 96 height 15
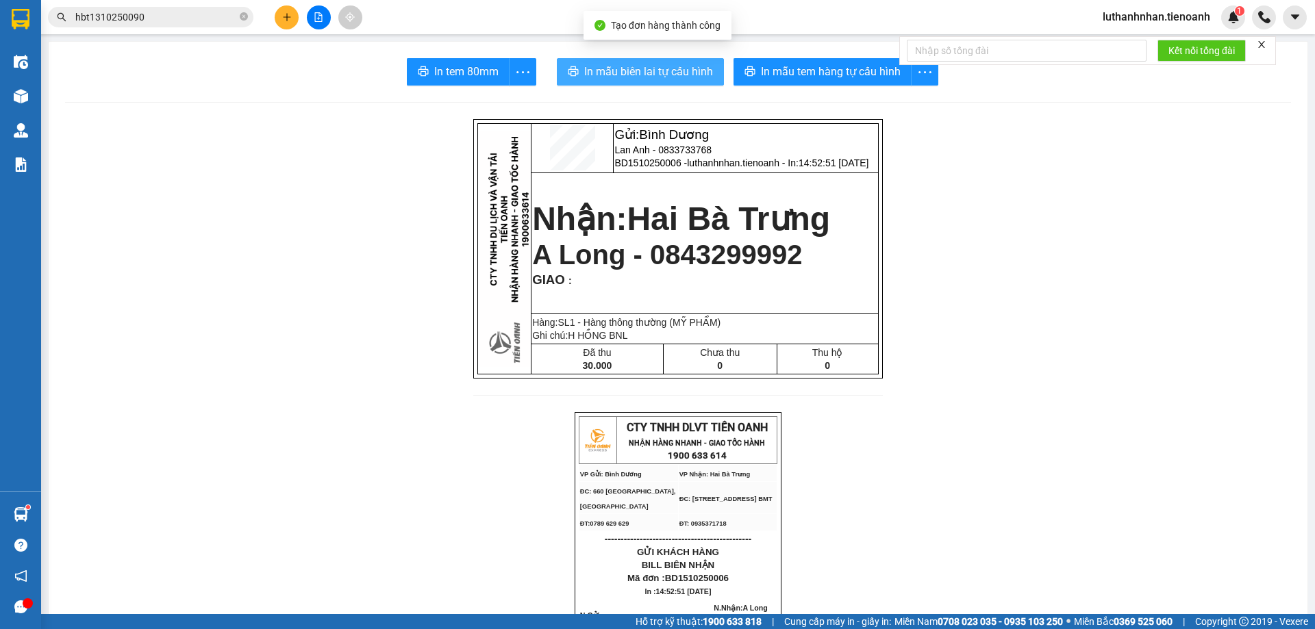
click at [650, 76] on span "In mẫu biên lai tự cấu hình" at bounding box center [648, 71] width 129 height 17
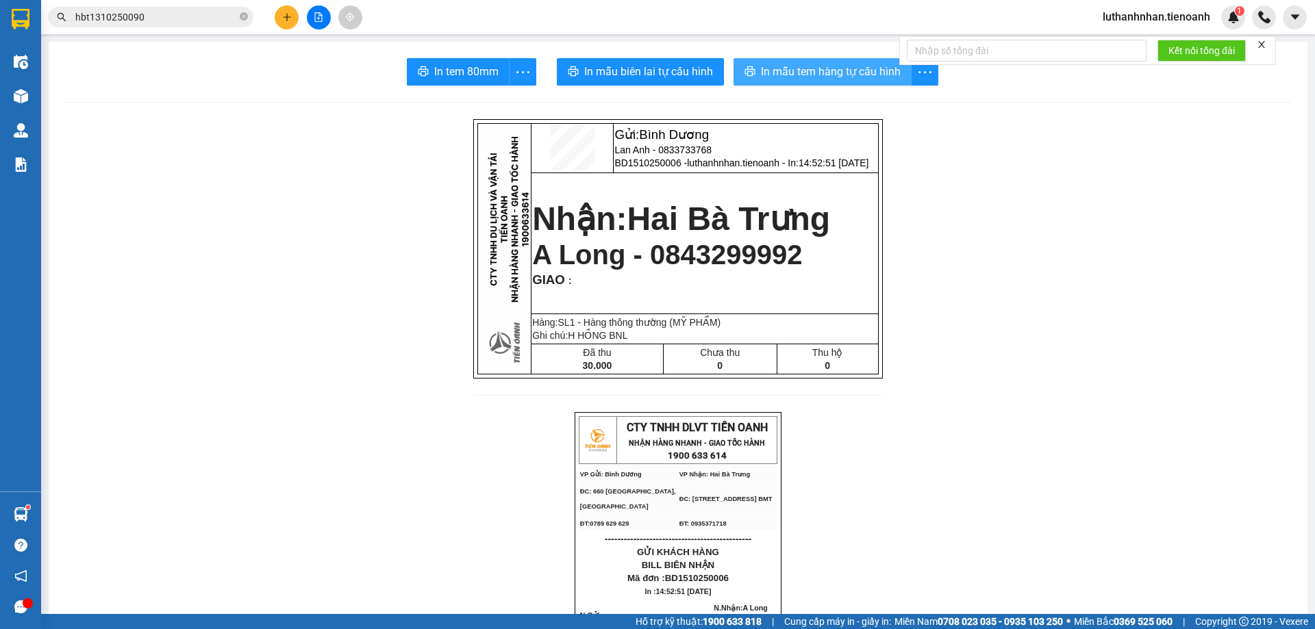
click at [853, 80] on span "In mẫu tem hàng tự cấu hình" at bounding box center [831, 71] width 140 height 17
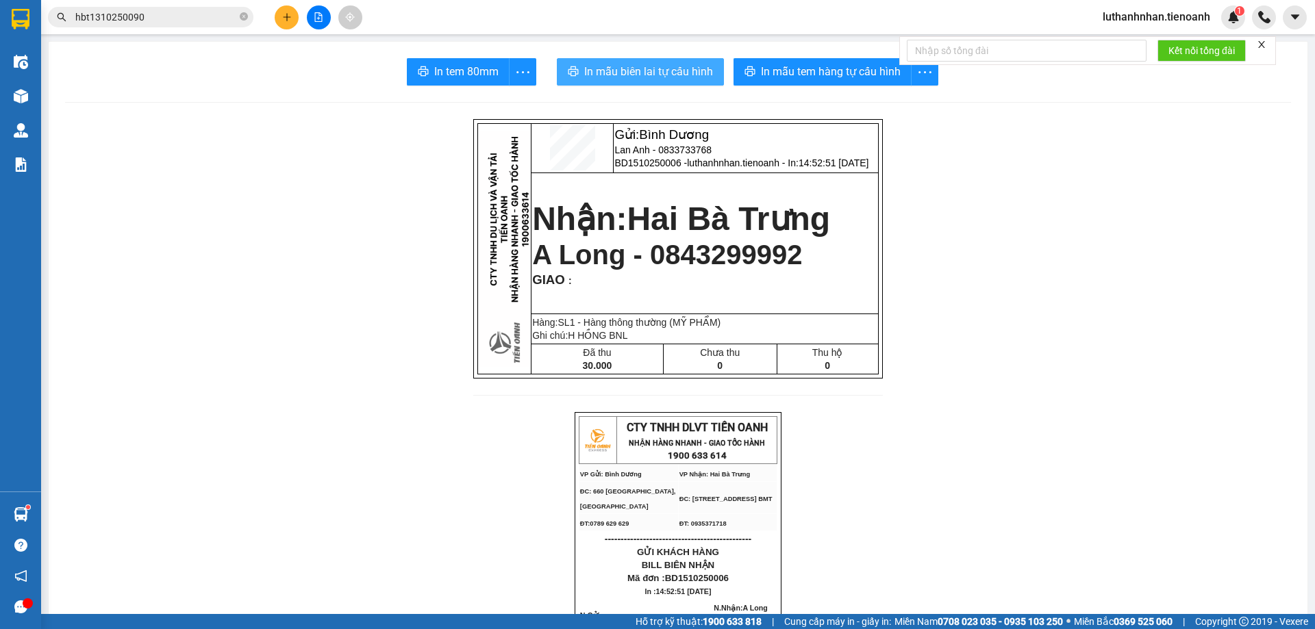
click at [661, 75] on span "In mẫu biên lai tự cấu hình" at bounding box center [648, 71] width 129 height 17
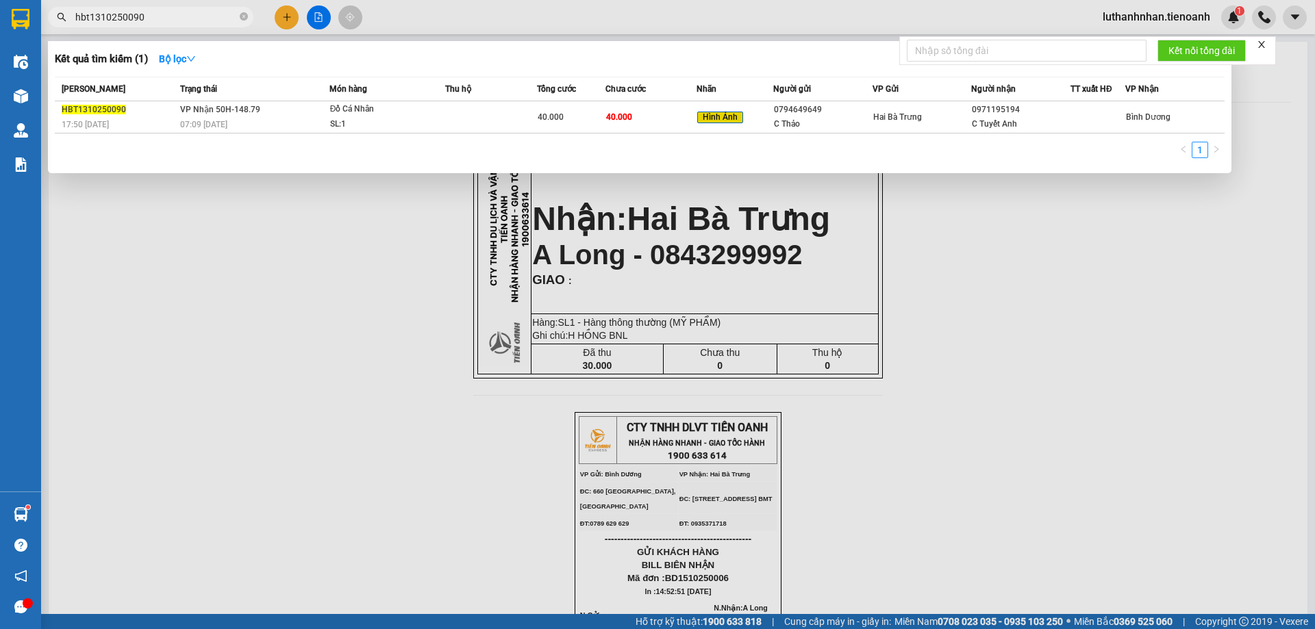
click at [145, 17] on input "hbt1310250090" at bounding box center [156, 17] width 162 height 15
click at [147, 17] on input "hbt1310250090" at bounding box center [156, 17] width 162 height 15
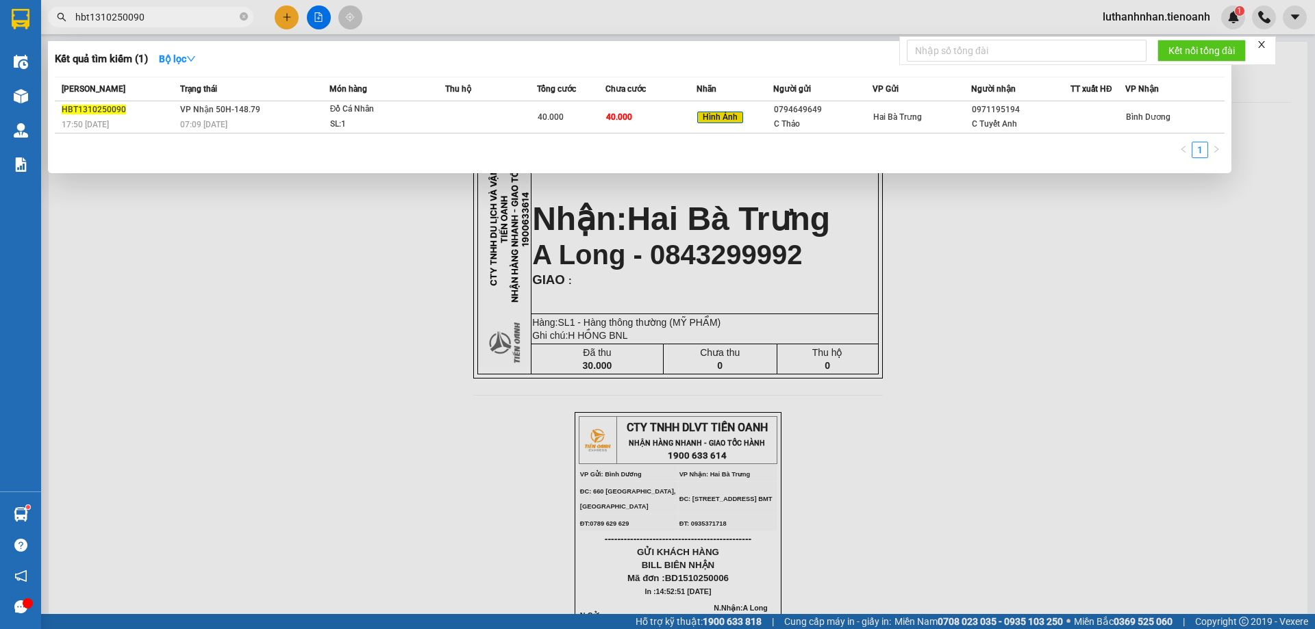
click at [147, 17] on input "hbt1310250090" at bounding box center [156, 17] width 162 height 15
click at [246, 16] on icon "close-circle" at bounding box center [244, 16] width 8 height 8
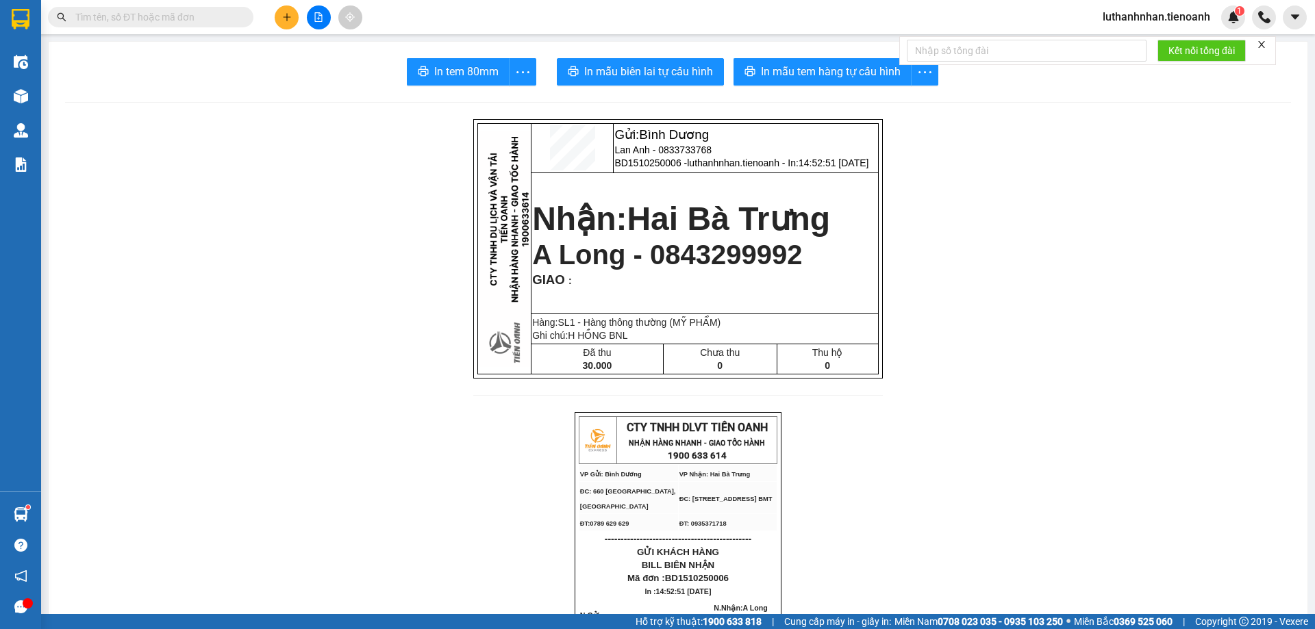
click at [225, 23] on input "text" at bounding box center [156, 17] width 162 height 15
click at [224, 23] on input "text" at bounding box center [156, 17] width 162 height 15
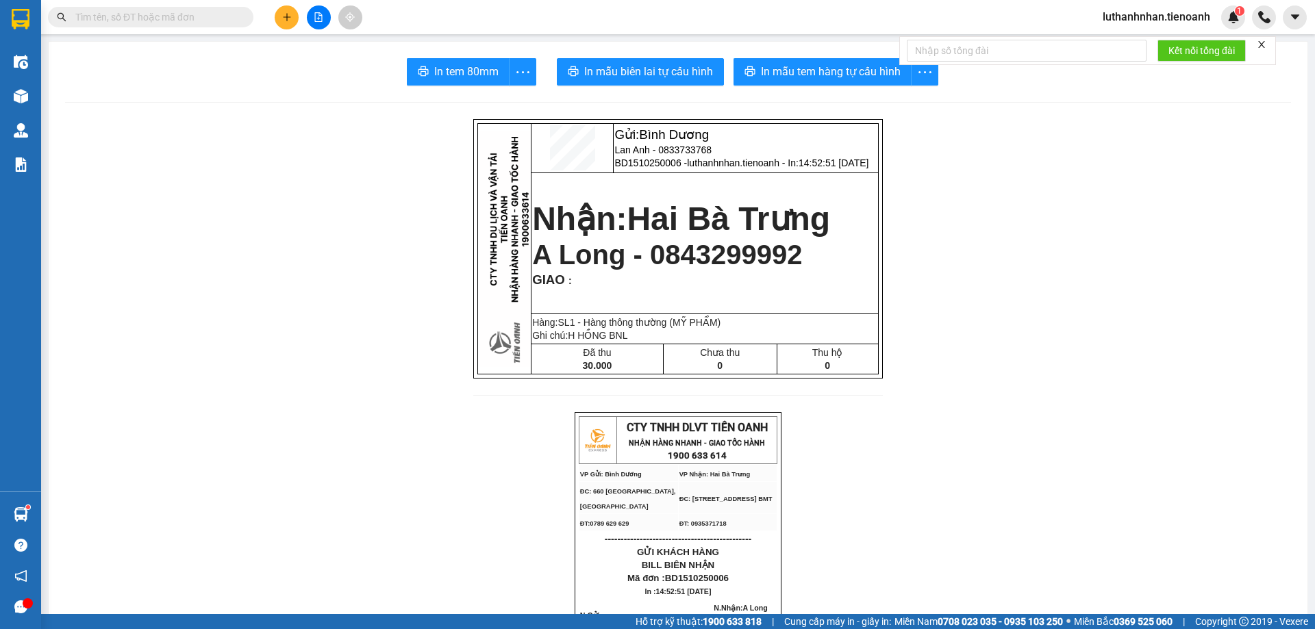
click at [114, 12] on input "text" at bounding box center [156, 17] width 162 height 15
click at [117, 14] on input "text" at bounding box center [156, 17] width 162 height 15
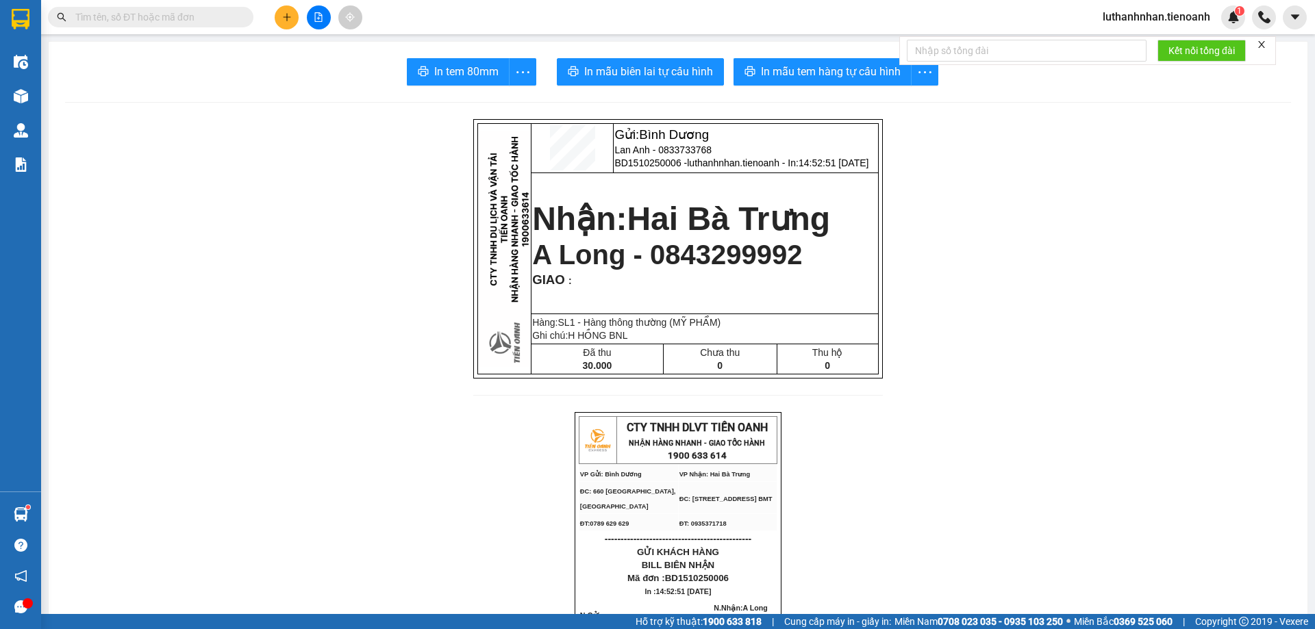
click at [117, 14] on input "text" at bounding box center [156, 17] width 162 height 15
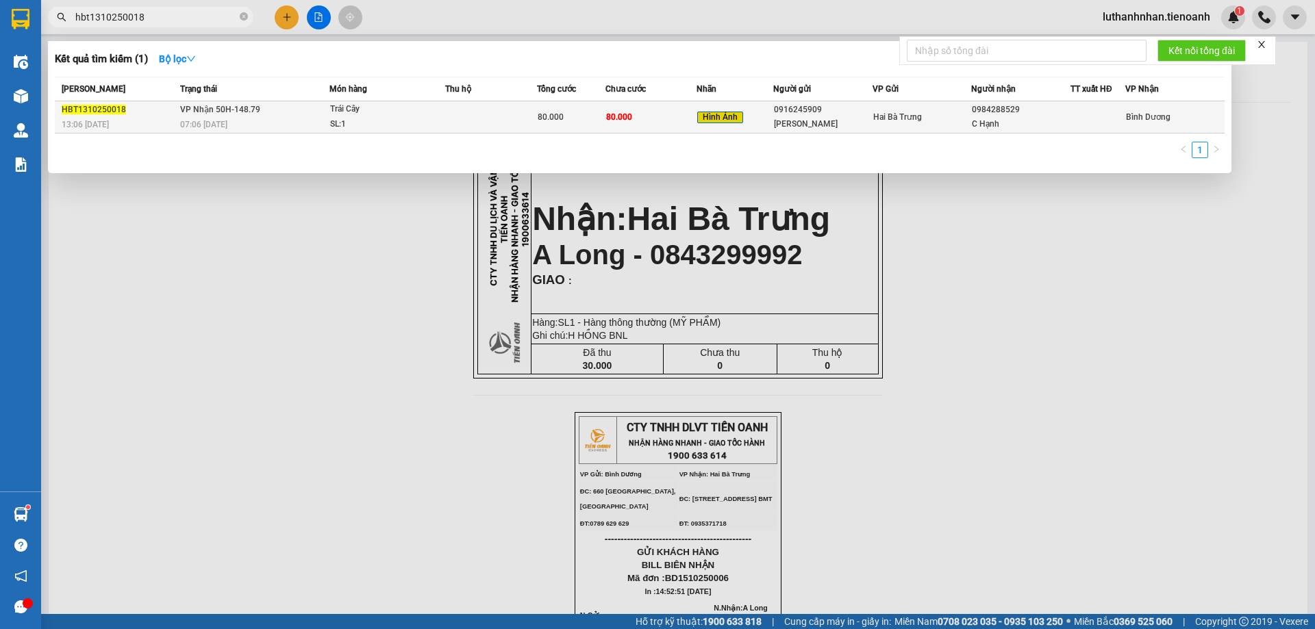
type input "hbt1310250018"
click at [303, 129] on div "07:06 [DATE]" at bounding box center [254, 124] width 149 height 15
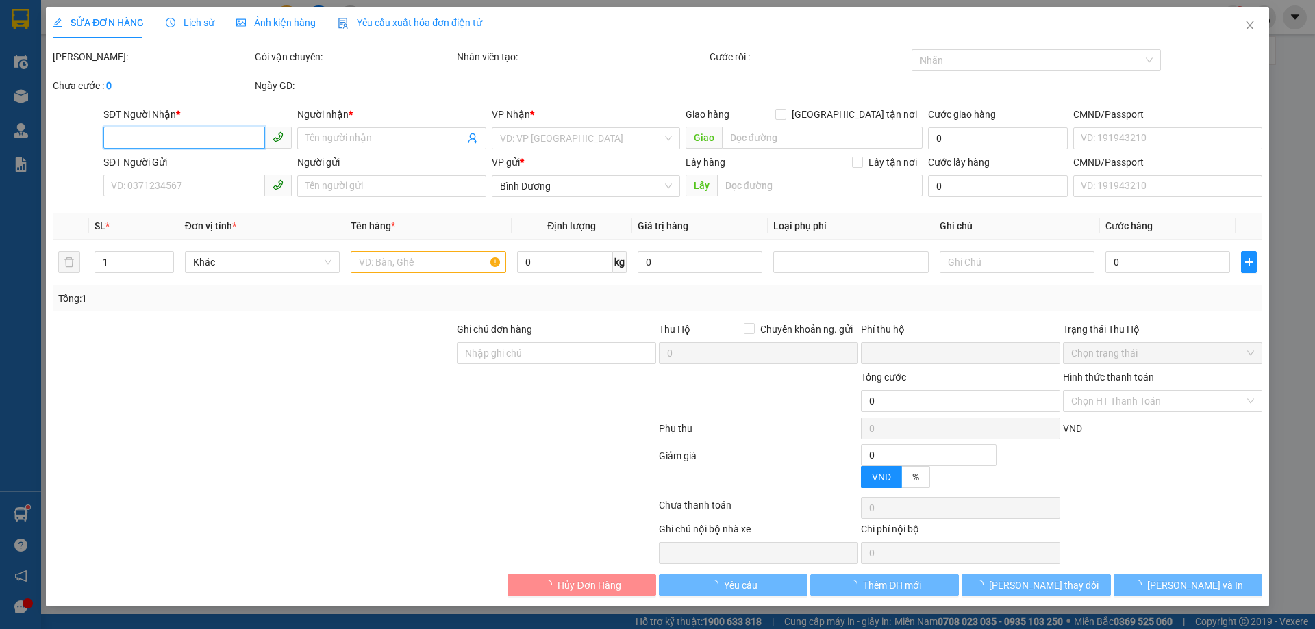
type input "0984288529"
type input "C Hạnh"
type input "0916245909"
type input "[PERSON_NAME]"
type input "0"
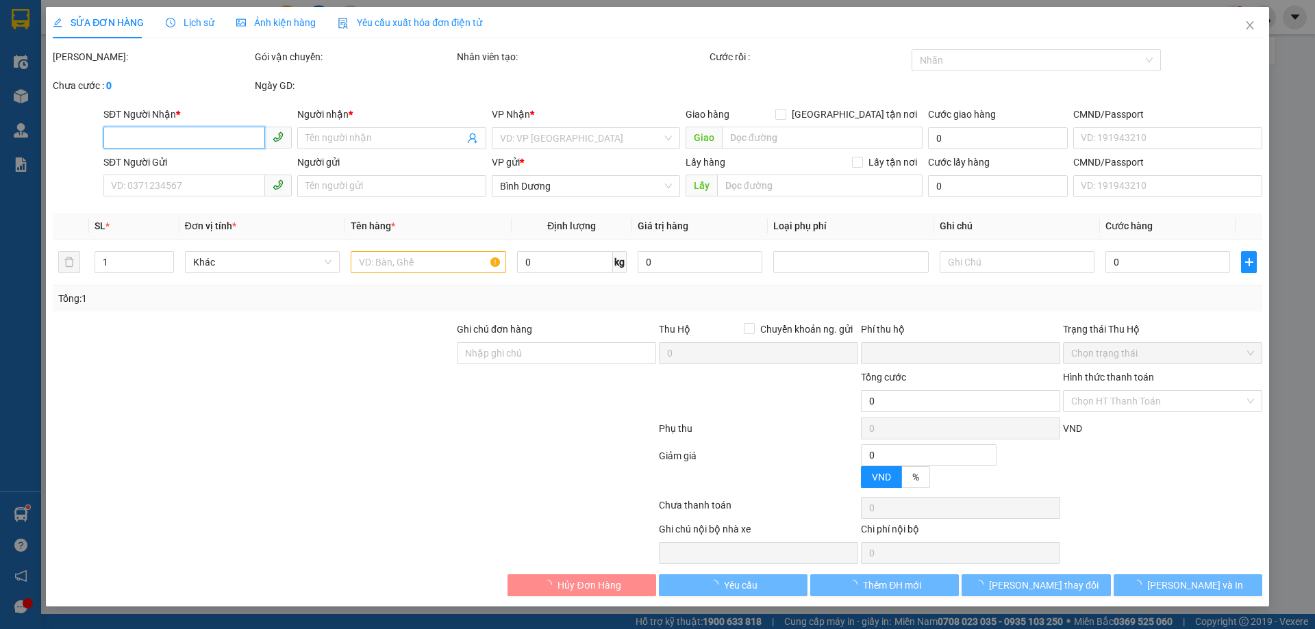
type input "80.000"
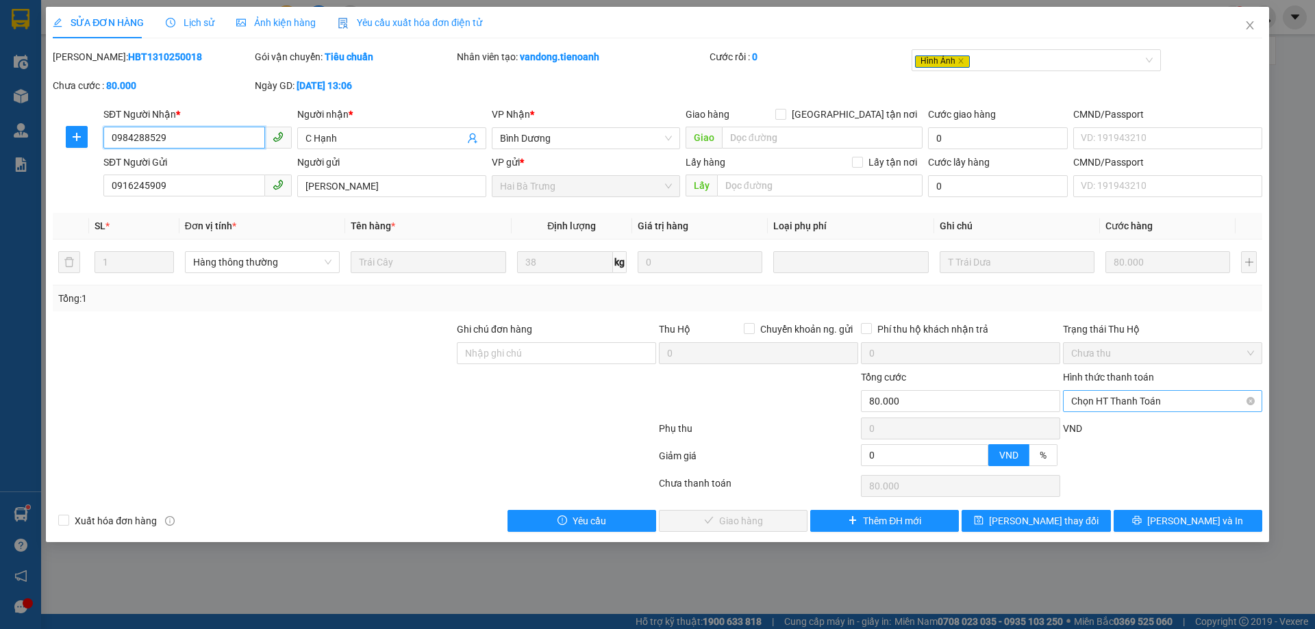
click at [1122, 398] on span "Chọn HT Thanh Toán" at bounding box center [1162, 401] width 183 height 21
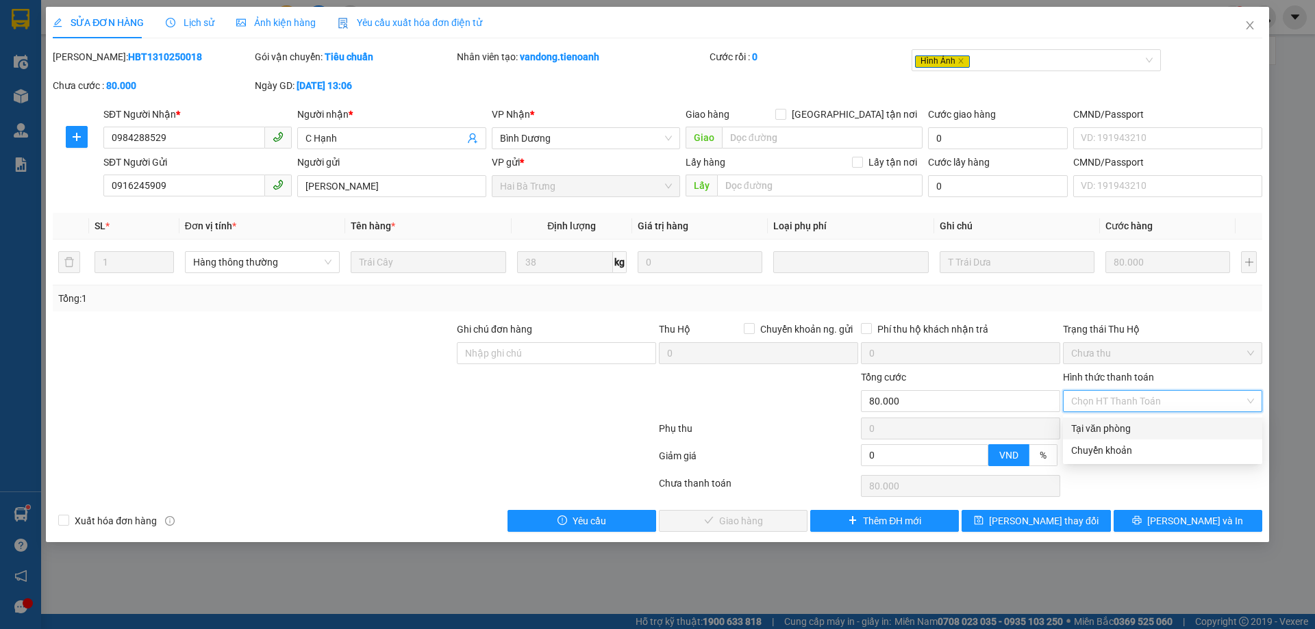
click at [1124, 428] on div "Tại văn phòng" at bounding box center [1162, 428] width 183 height 15
type input "0"
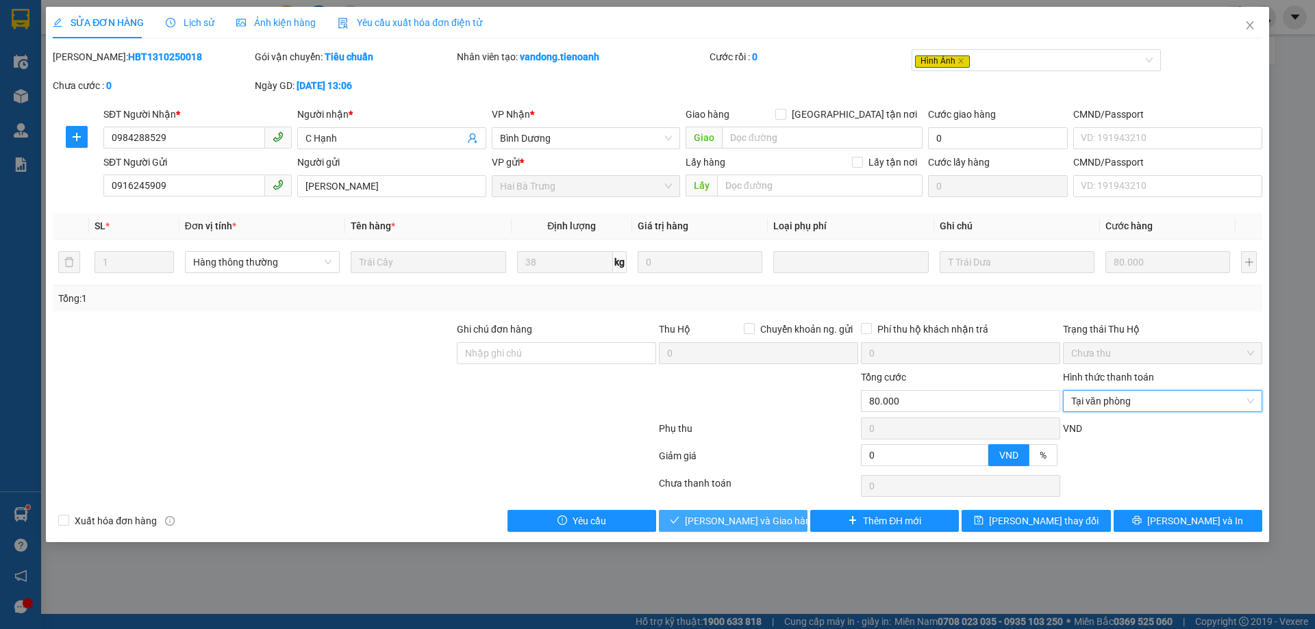
click at [761, 522] on span "[PERSON_NAME] và Giao hàng" at bounding box center [750, 521] width 131 height 15
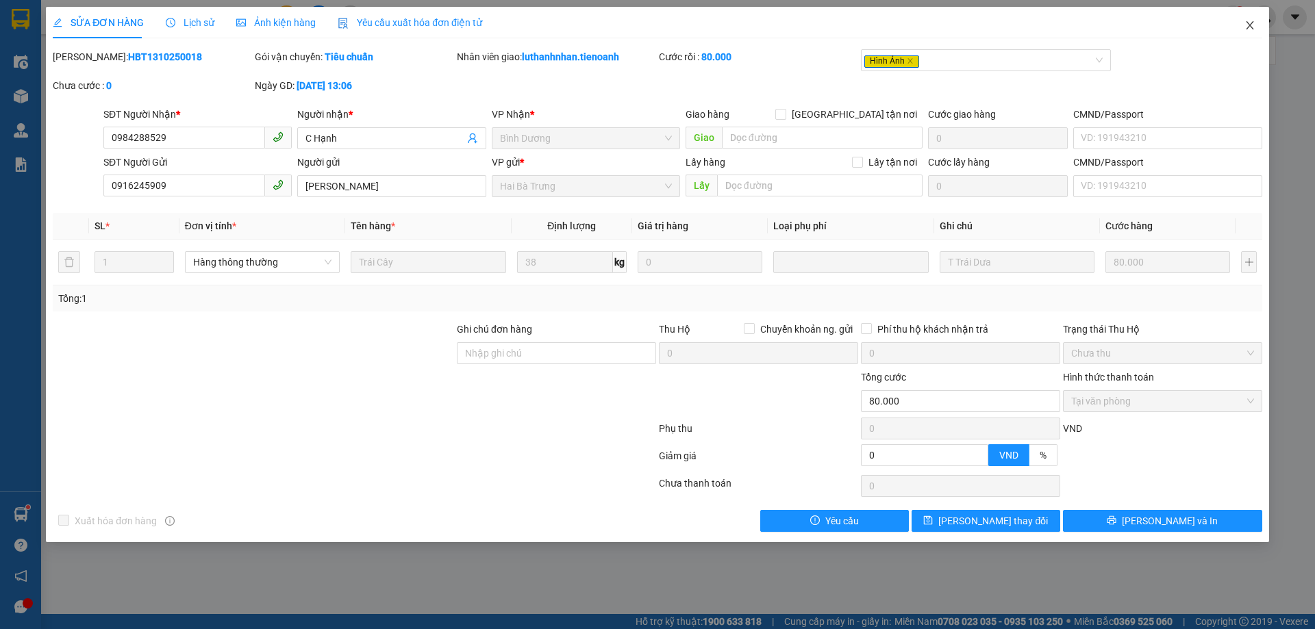
click at [1247, 26] on icon "close" at bounding box center [1249, 25] width 11 height 11
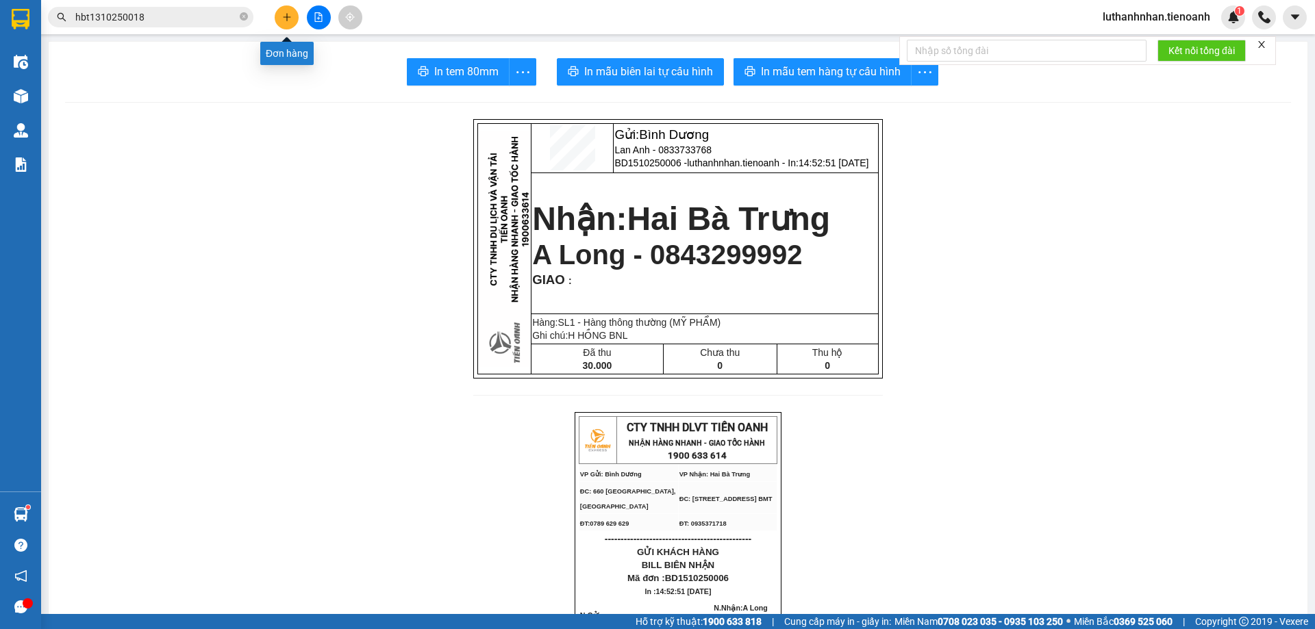
click at [292, 12] on button at bounding box center [287, 17] width 24 height 24
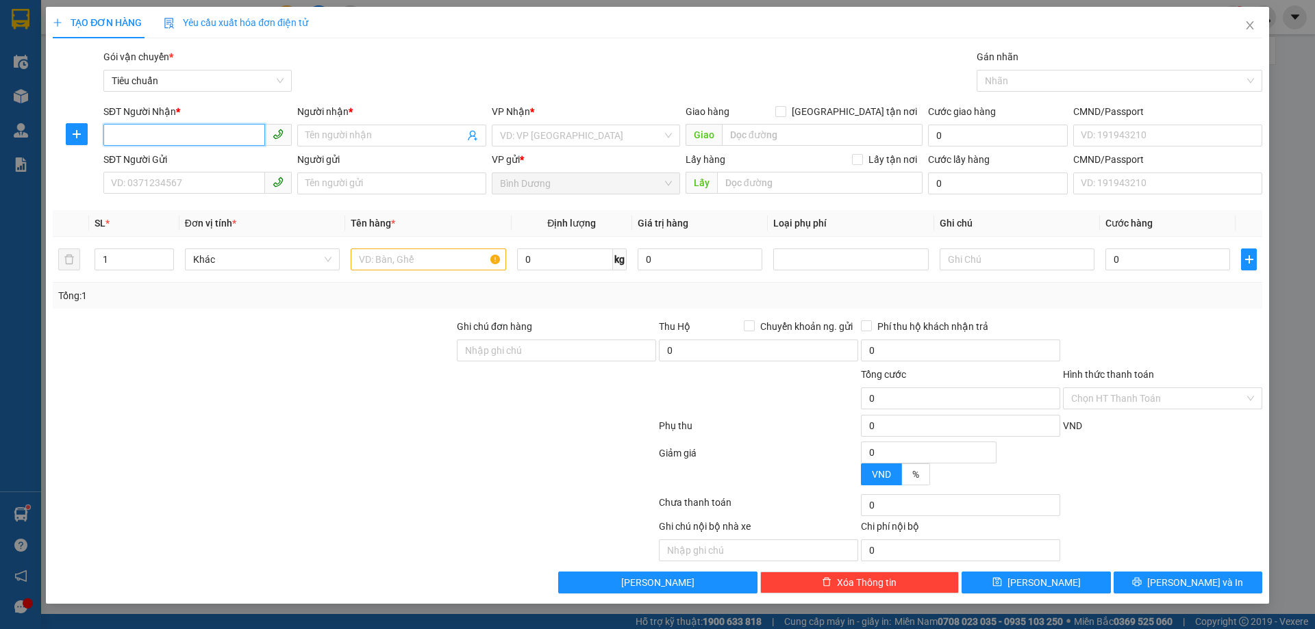
click at [225, 129] on input "SĐT Người Nhận *" at bounding box center [184, 135] width 162 height 22
click at [190, 140] on input "SĐT Người Nhận *" at bounding box center [184, 135] width 162 height 22
click at [196, 135] on input "SĐT Người Nhận *" at bounding box center [184, 135] width 162 height 22
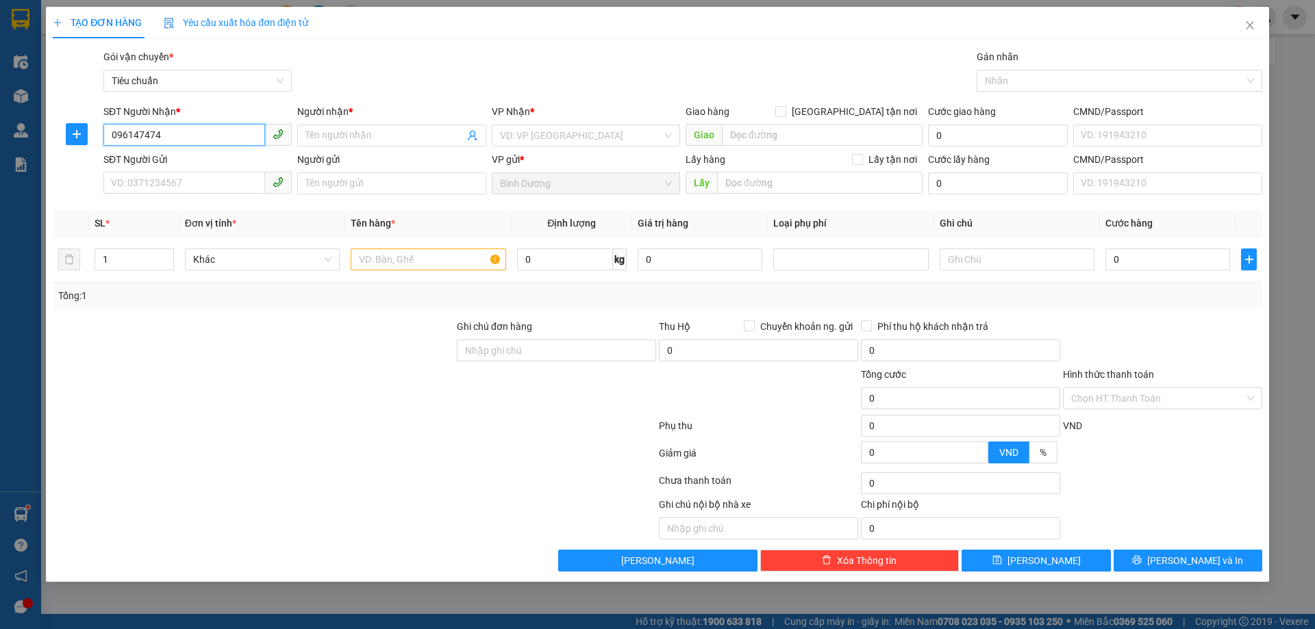
type input "0961474748"
click at [202, 160] on div "0961474748 - C Bích" at bounding box center [198, 162] width 172 height 15
type input "C Bích"
type input "30.000"
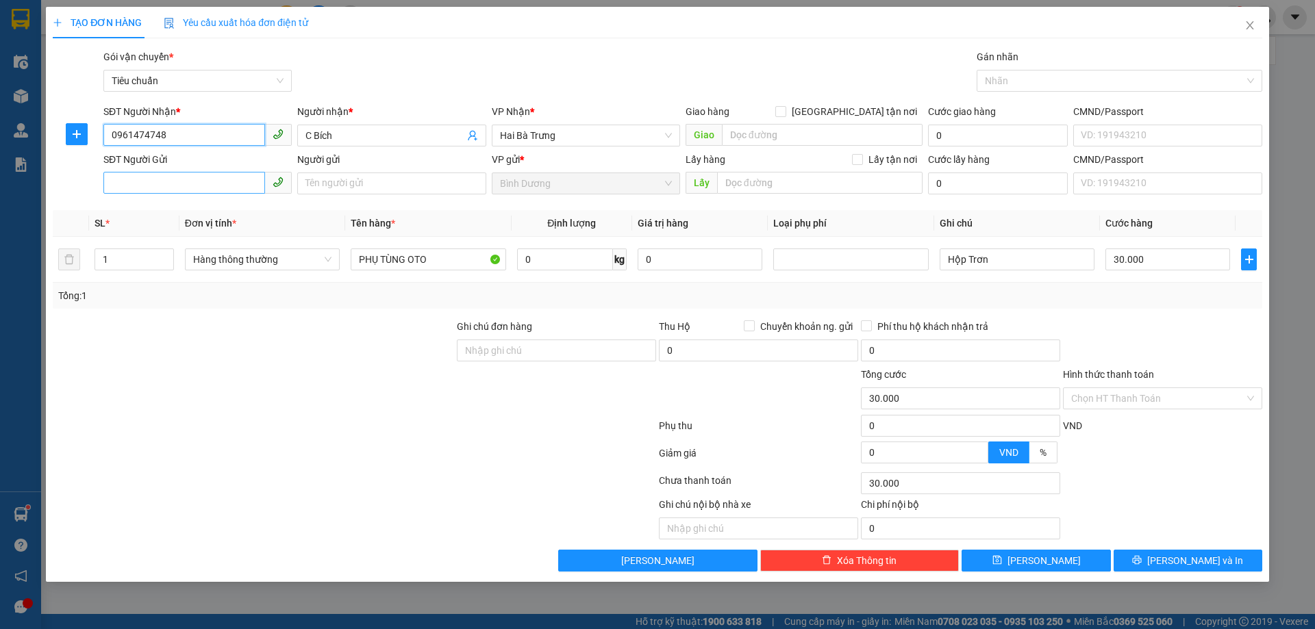
type input "0961474748"
click at [205, 183] on input "SĐT Người Gửi" at bounding box center [184, 183] width 162 height 22
click at [195, 216] on div "0342999961 - A Trí" at bounding box center [198, 210] width 172 height 15
type input "0342999961"
type input "A Trí"
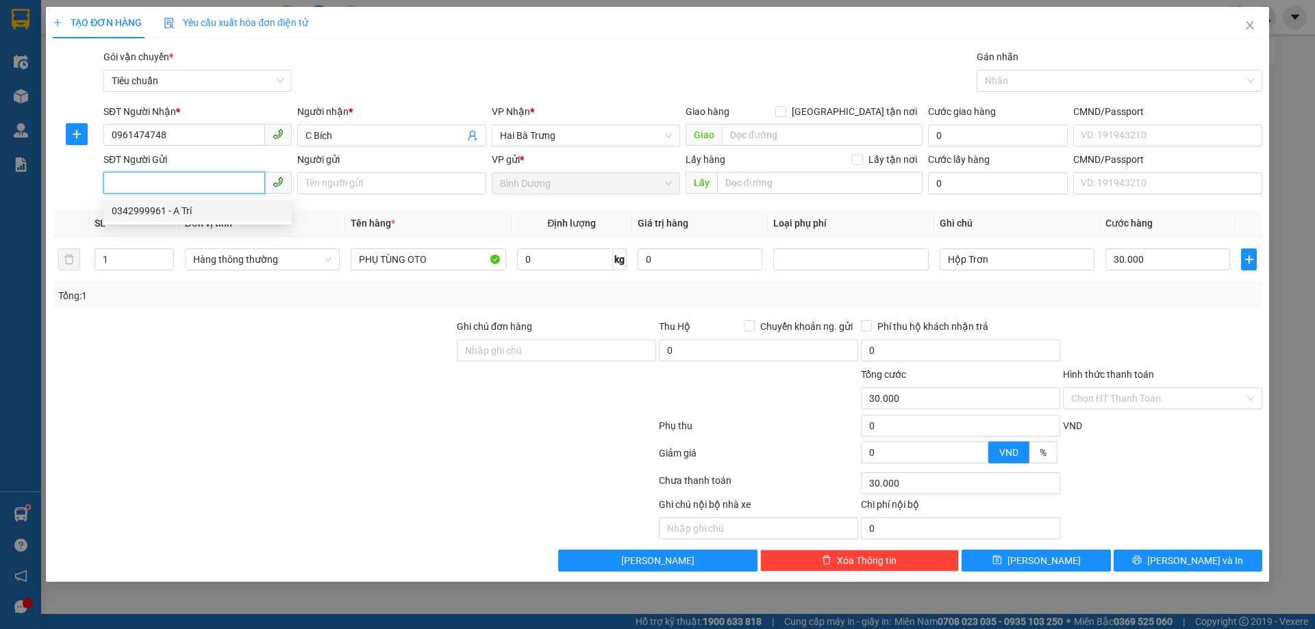
type input "281081869"
click at [191, 130] on input "0961474748" at bounding box center [184, 135] width 162 height 22
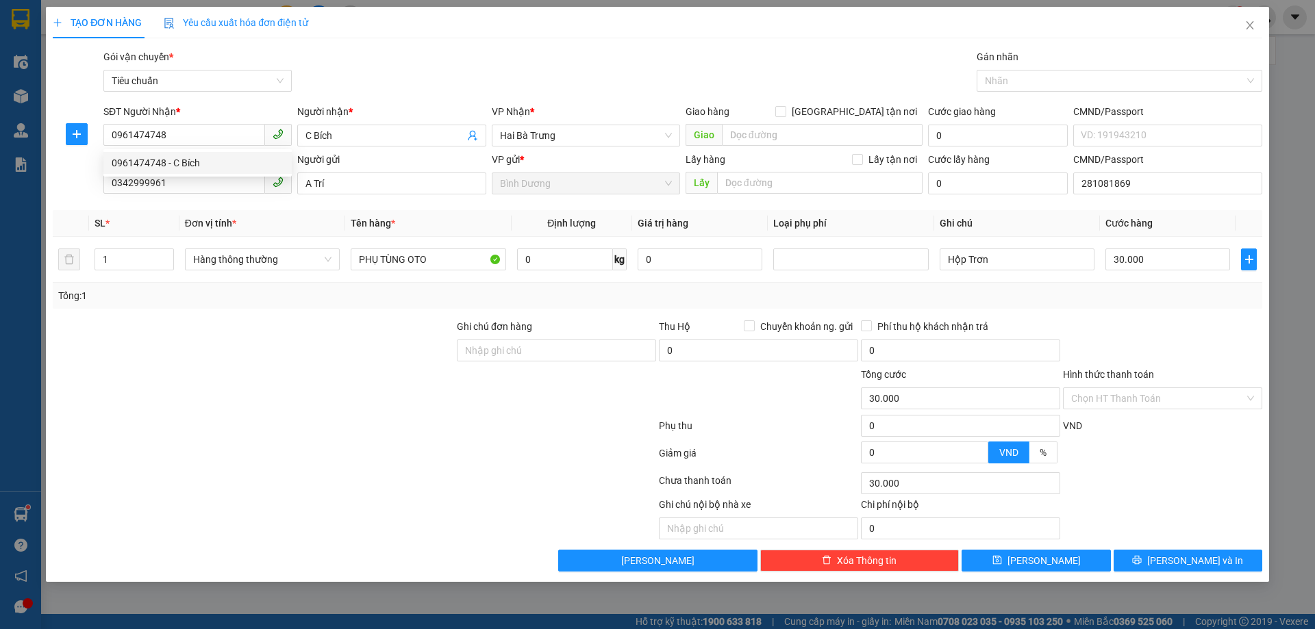
click at [223, 371] on div at bounding box center [253, 391] width 404 height 48
click at [171, 255] on span "Increase Value" at bounding box center [165, 255] width 15 height 12
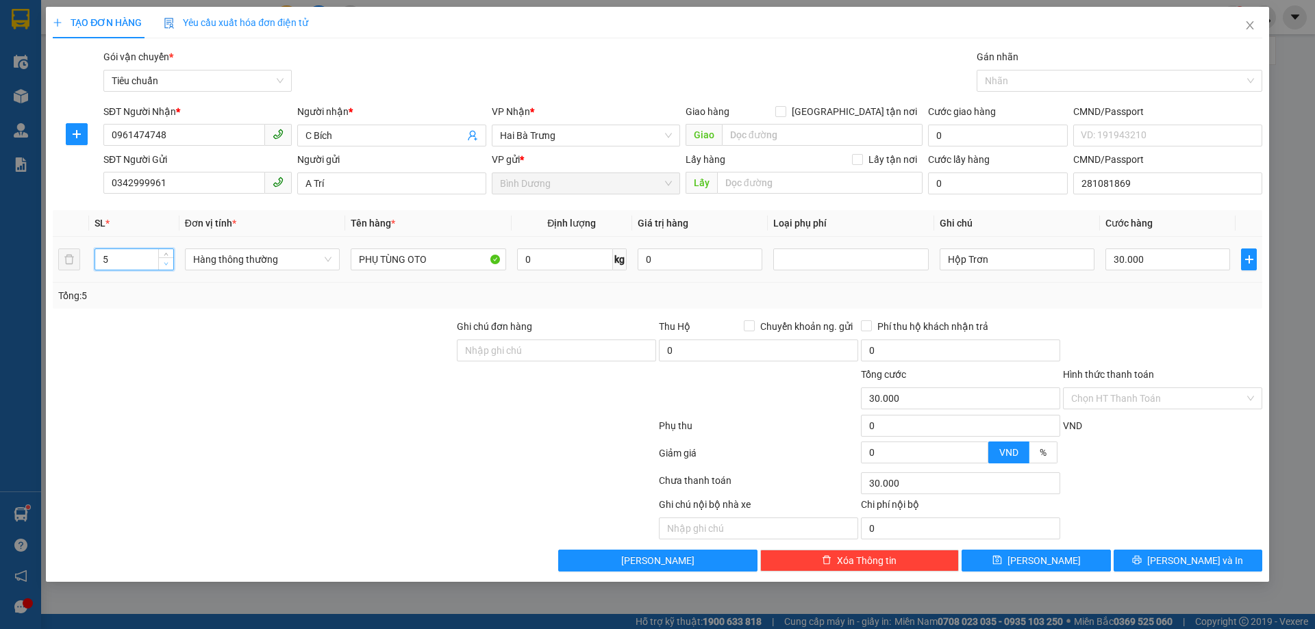
type input "4"
click at [166, 269] on span "Decrease Value" at bounding box center [165, 263] width 15 height 12
click at [958, 260] on input "Hộp Trơn" at bounding box center [1016, 260] width 155 height 22
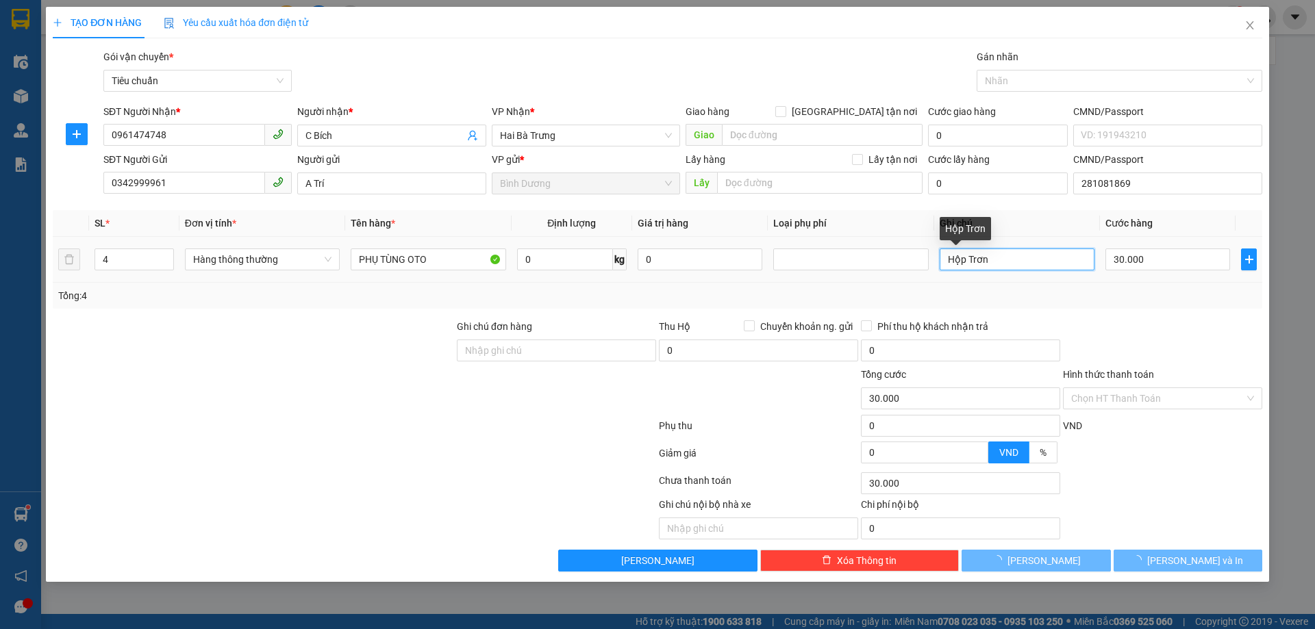
click at [958, 260] on input "Hộp Trơn" at bounding box center [1016, 260] width 155 height 22
type input "0"
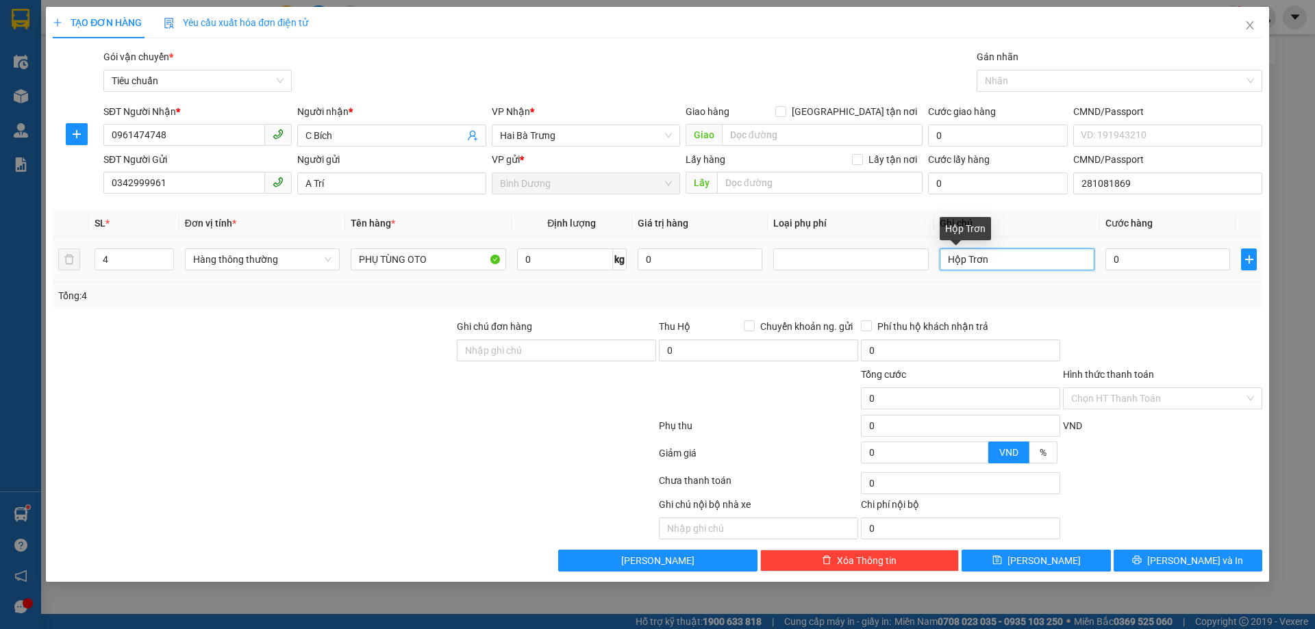
type input "4"
type input "3T XANH + T XANH VÀNG"
click at [133, 132] on input "0961474748" at bounding box center [184, 135] width 162 height 22
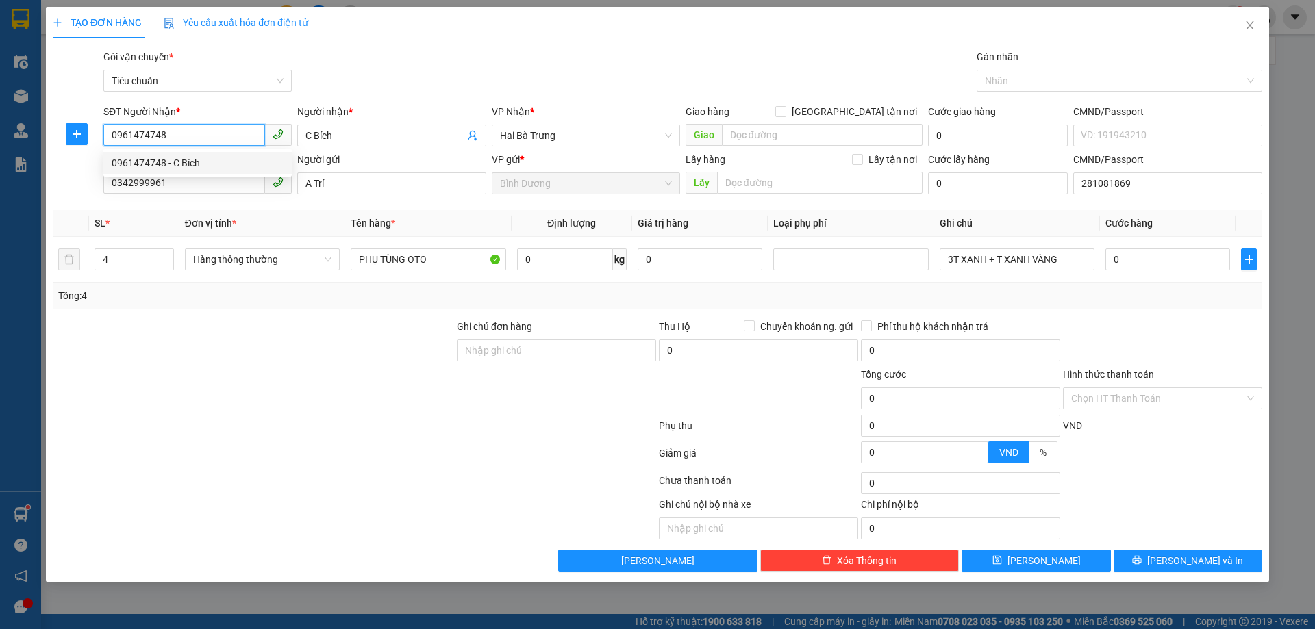
click at [127, 139] on input "0961474748" at bounding box center [184, 135] width 162 height 22
type input "0971474748"
click at [244, 430] on div at bounding box center [354, 428] width 606 height 27
click at [1015, 288] on div "Tổng: 4" at bounding box center [657, 295] width 1198 height 15
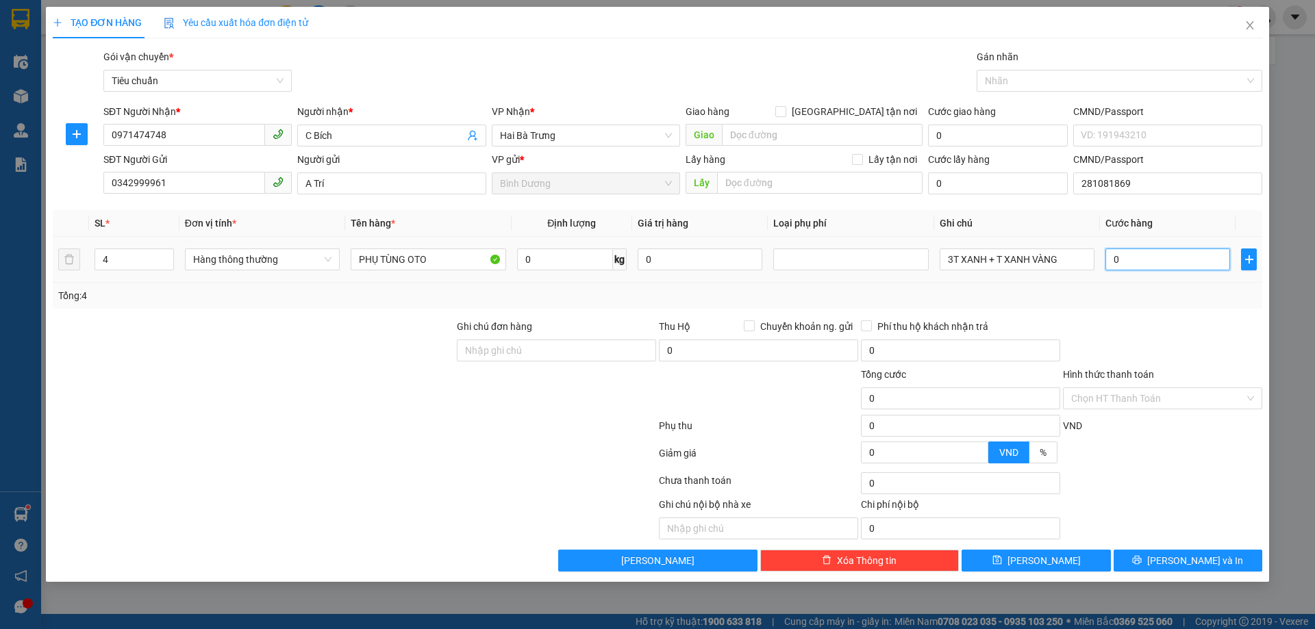
click at [1126, 267] on input "0" at bounding box center [1167, 260] width 125 height 22
type input "2"
type input "20"
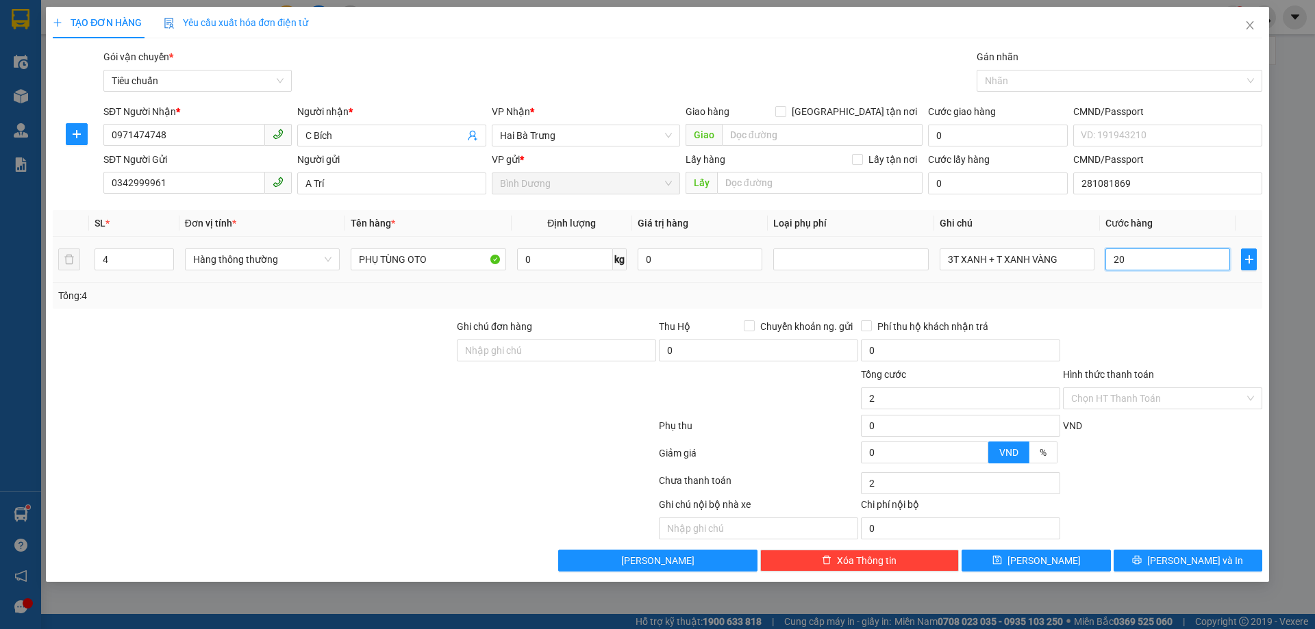
type input "20"
type input "200"
click at [1145, 288] on div "Tổng: 4" at bounding box center [657, 295] width 1198 height 15
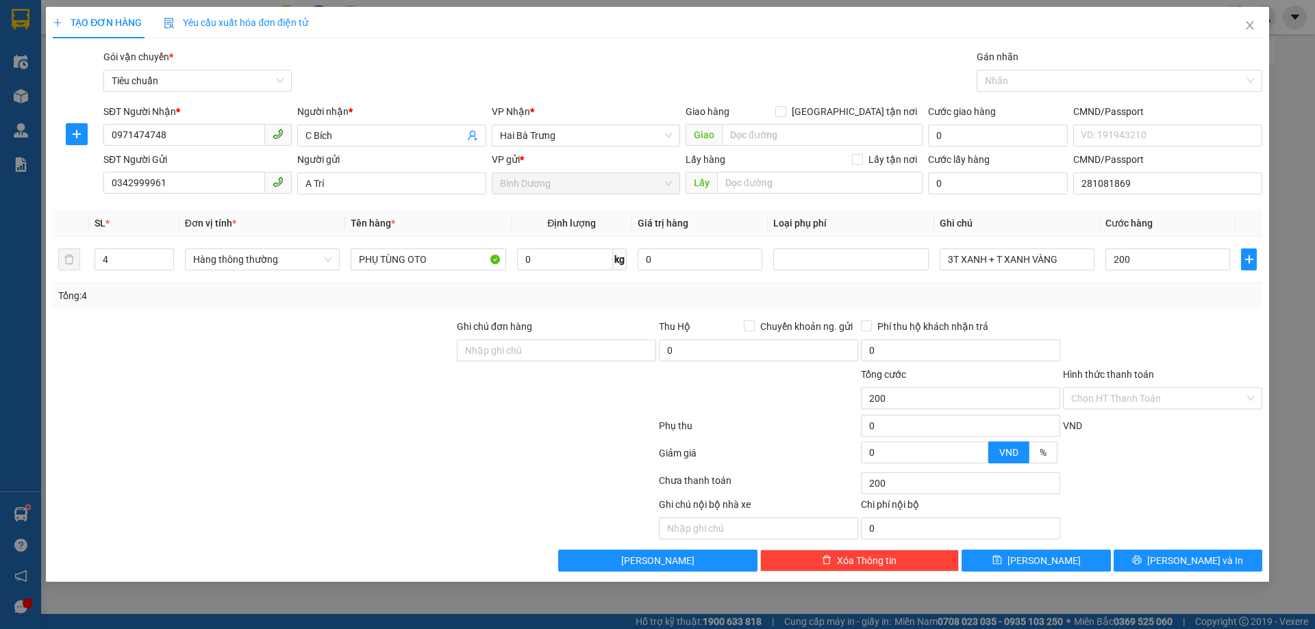
type input "200.000"
click at [1153, 563] on button "[PERSON_NAME] và In" at bounding box center [1187, 561] width 149 height 22
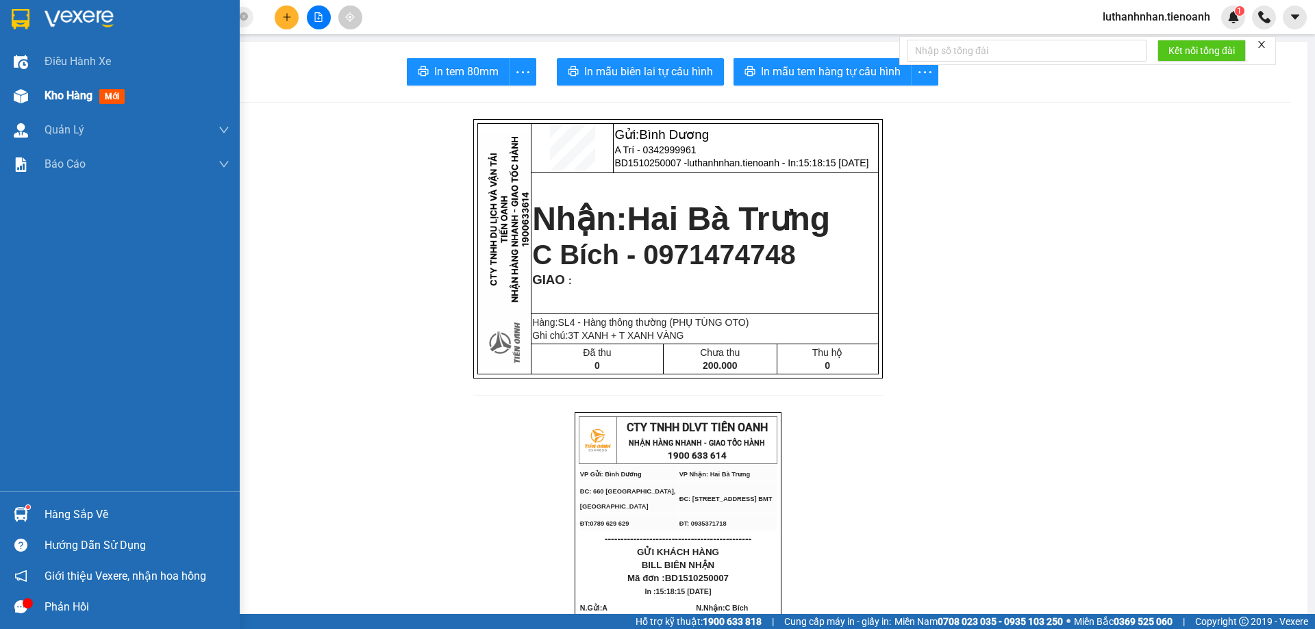
click at [72, 103] on div "Kho hàng mới" at bounding box center [88, 95] width 86 height 17
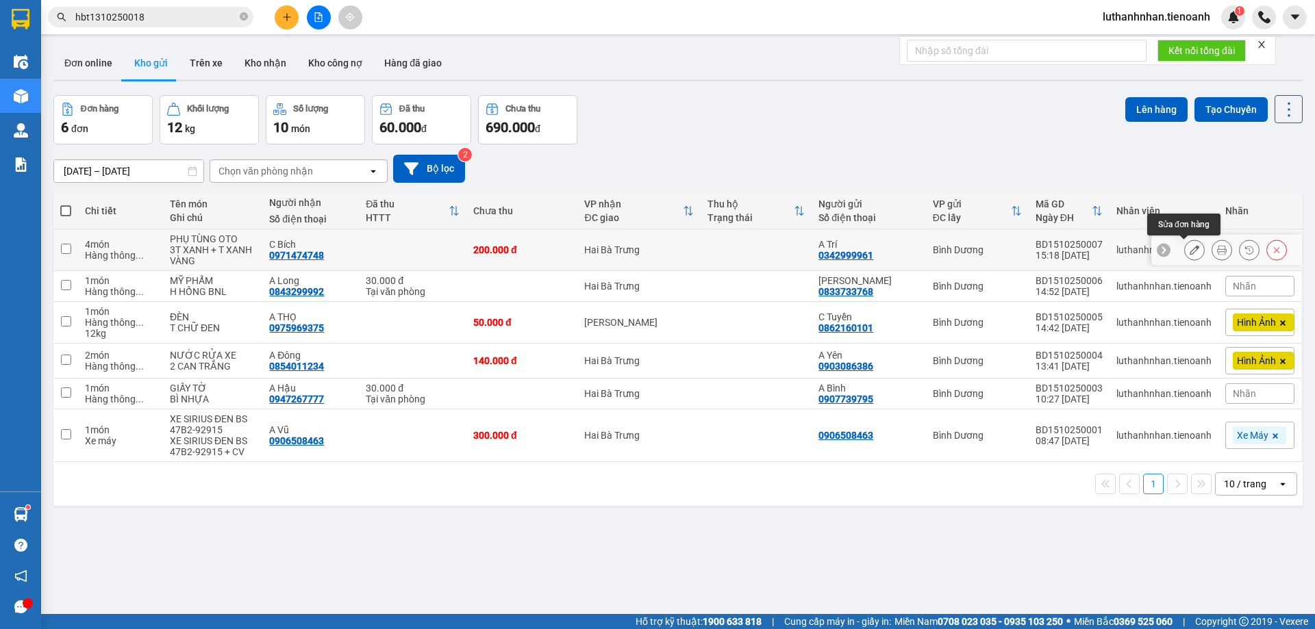
click at [1189, 251] on icon at bounding box center [1194, 250] width 10 height 10
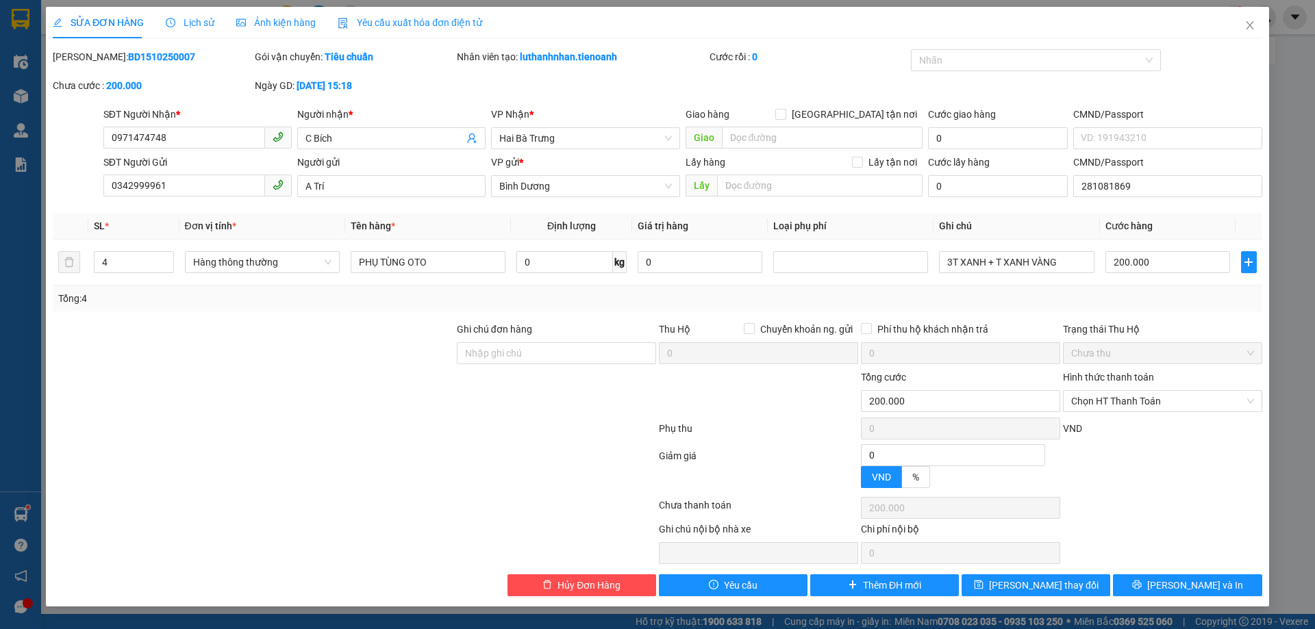
type input "0971474748"
type input "C Bích"
type input "0342999961"
type input "A Trí"
type input "281081869"
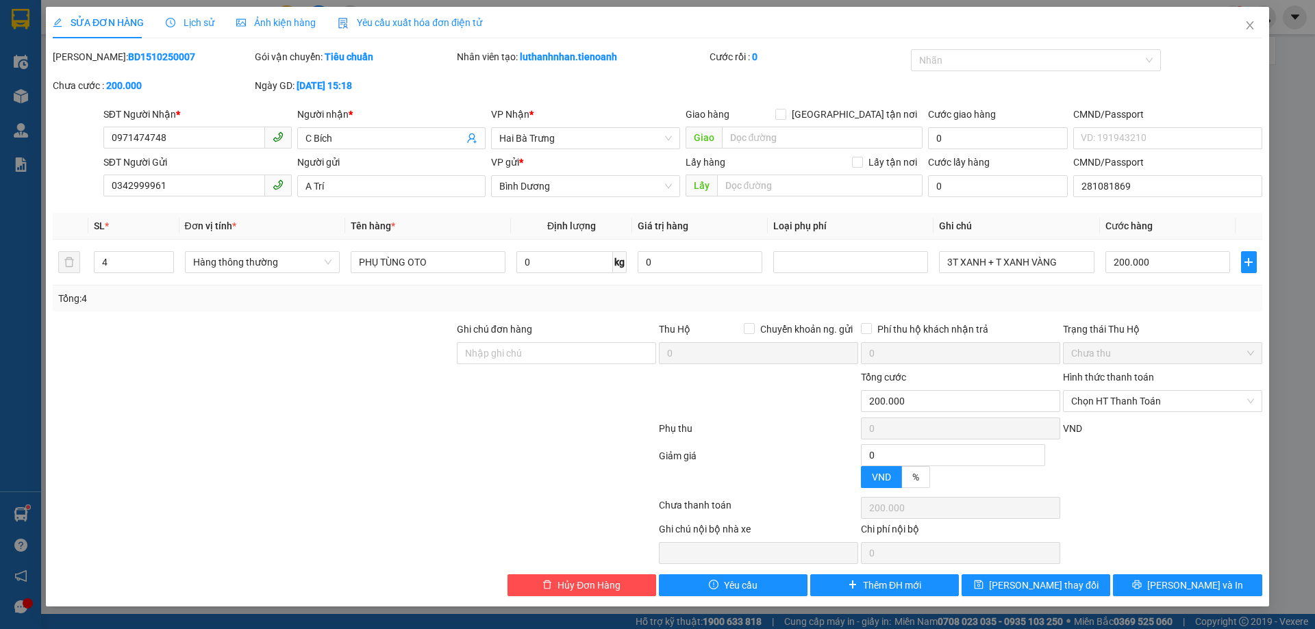
type input "0"
type input "200.000"
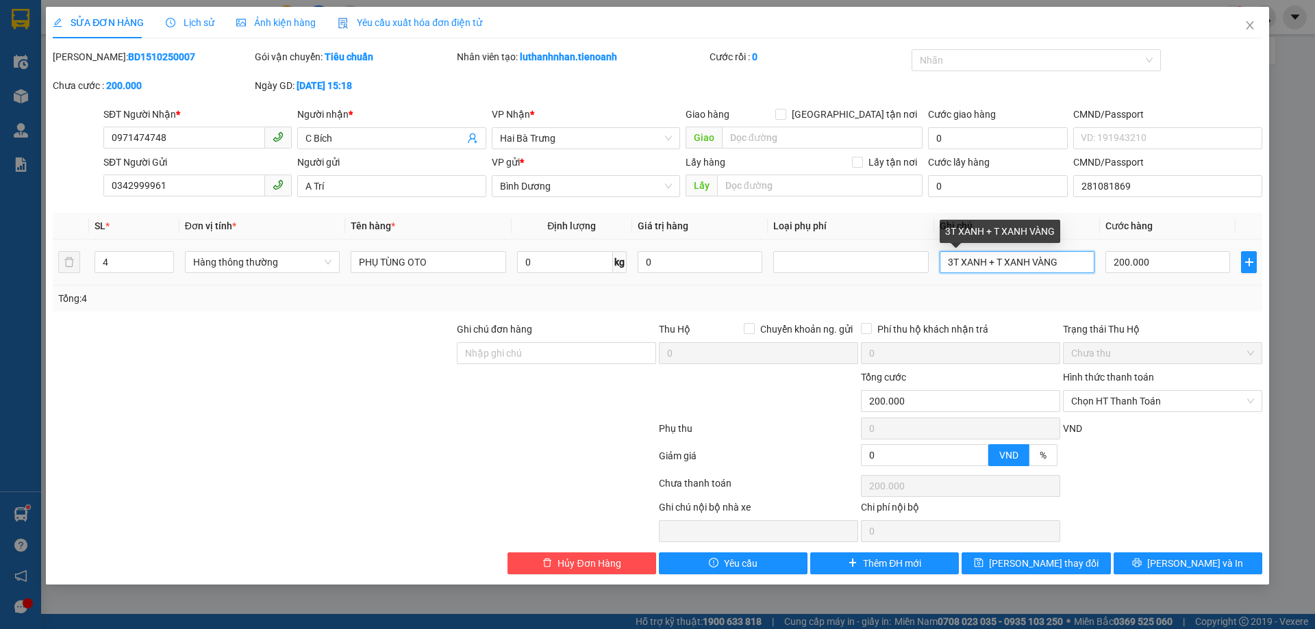
click at [987, 260] on input "3T XANH + T XANH VÀNG" at bounding box center [1016, 262] width 155 height 22
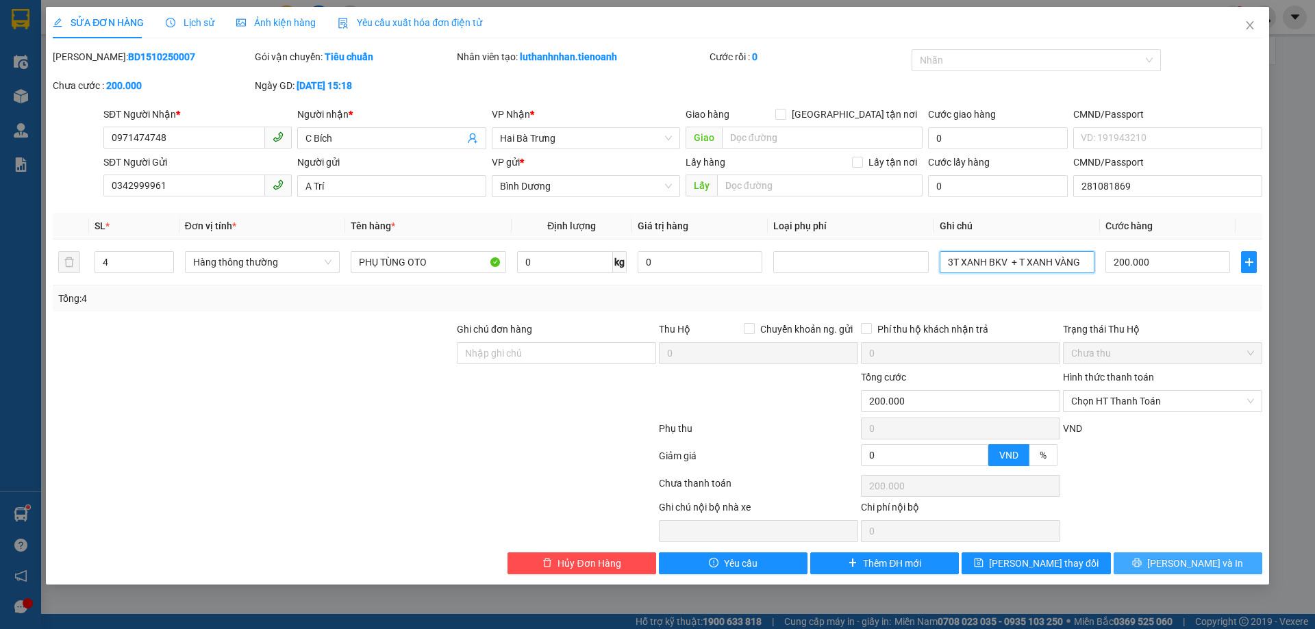
type input "3T XANH BKV + T XANH VÀNG"
drag, startPoint x: 1212, startPoint y: 557, endPoint x: 1165, endPoint y: 460, distance: 107.5
click at [1212, 557] on span "[PERSON_NAME] và In" at bounding box center [1195, 563] width 96 height 15
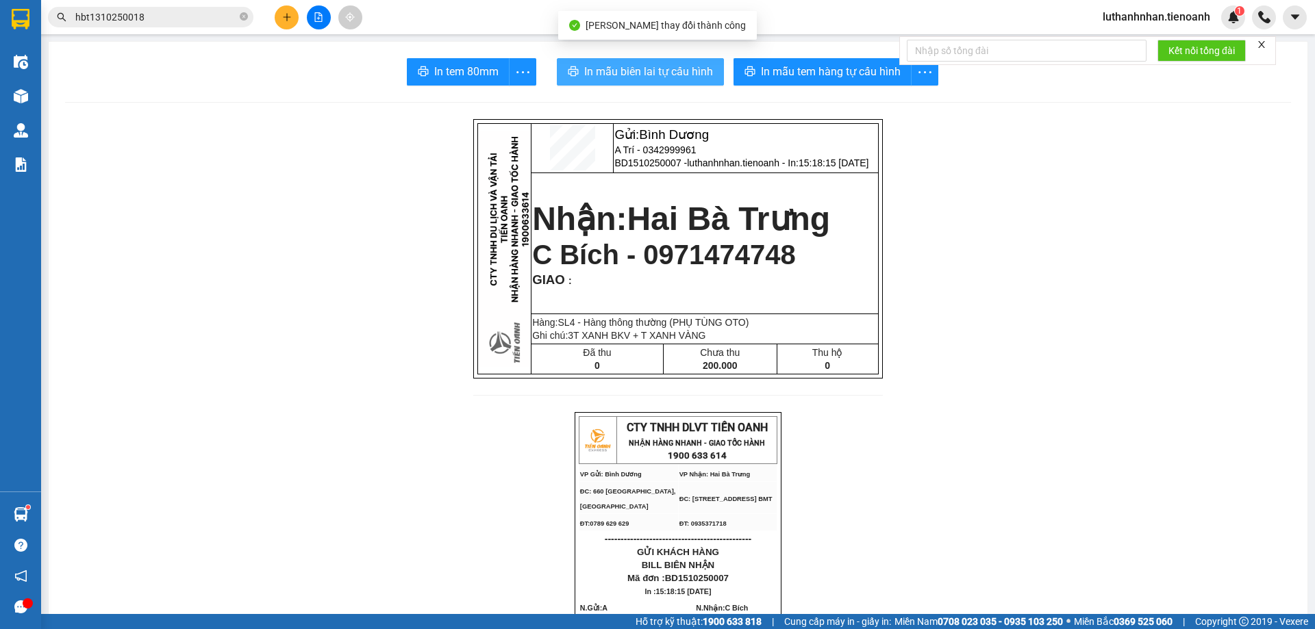
click at [633, 62] on button "In mẫu biên lai tự cấu hình" at bounding box center [640, 71] width 167 height 27
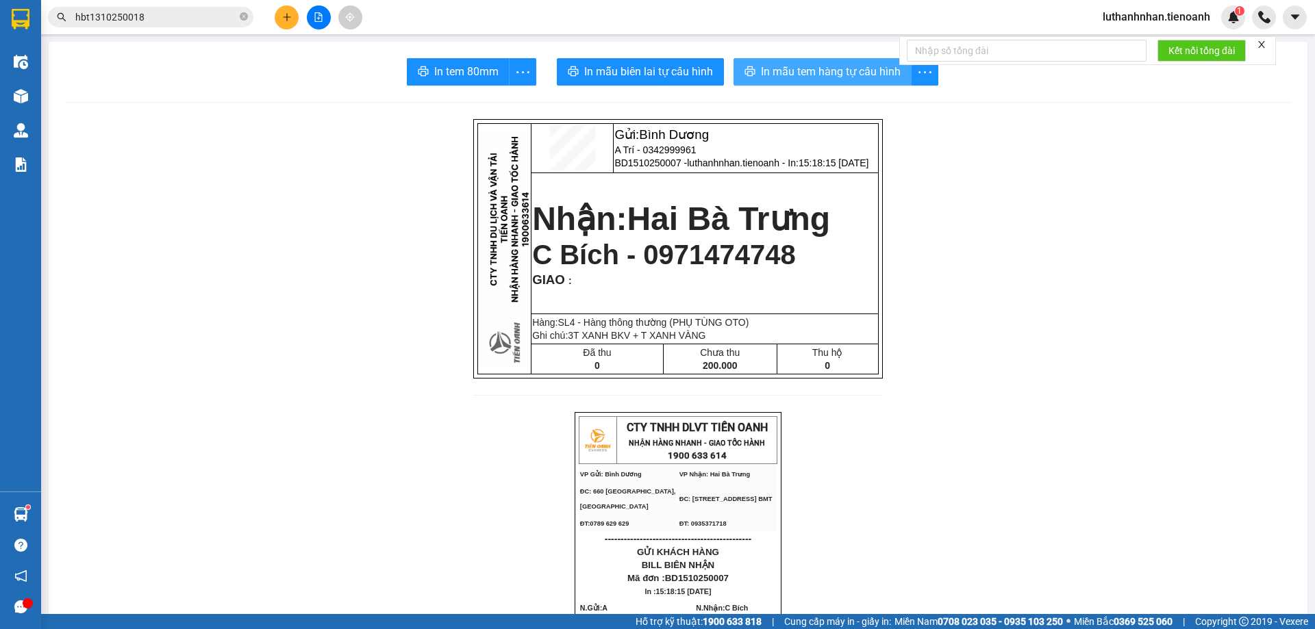
click at [785, 64] on span "In mẫu tem hàng tự cấu hình" at bounding box center [831, 71] width 140 height 17
click at [290, 18] on icon "plus" at bounding box center [287, 17] width 10 height 10
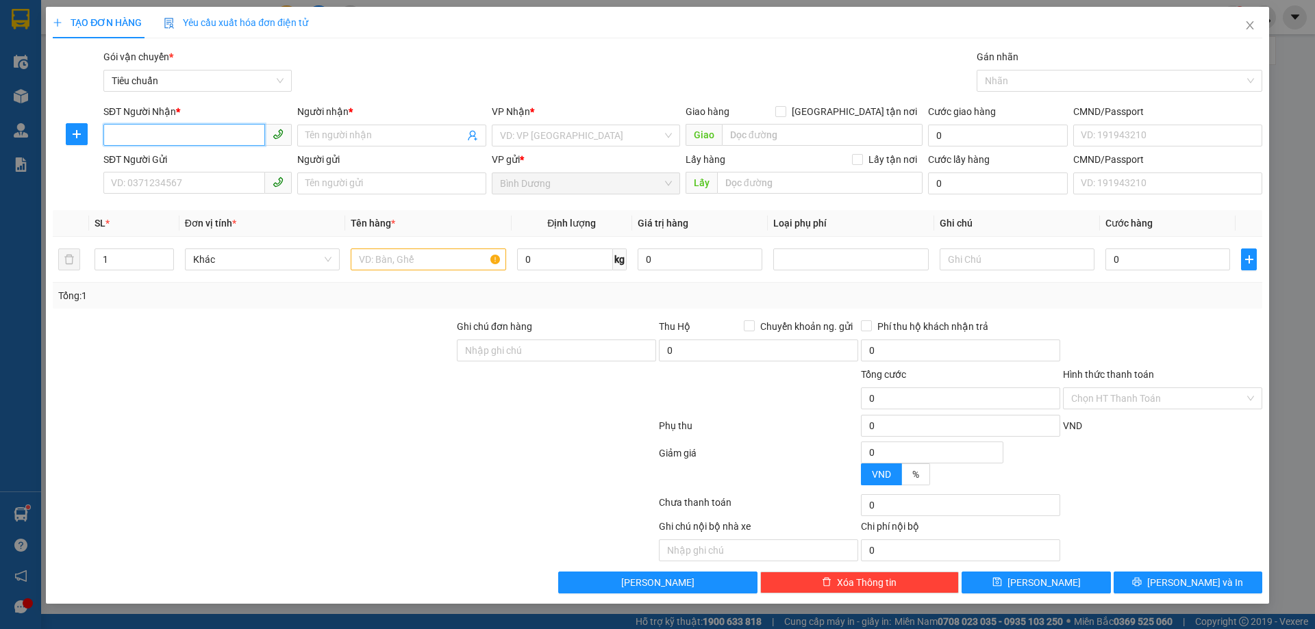
click at [207, 136] on input "SĐT Người Nhận *" at bounding box center [184, 135] width 162 height 22
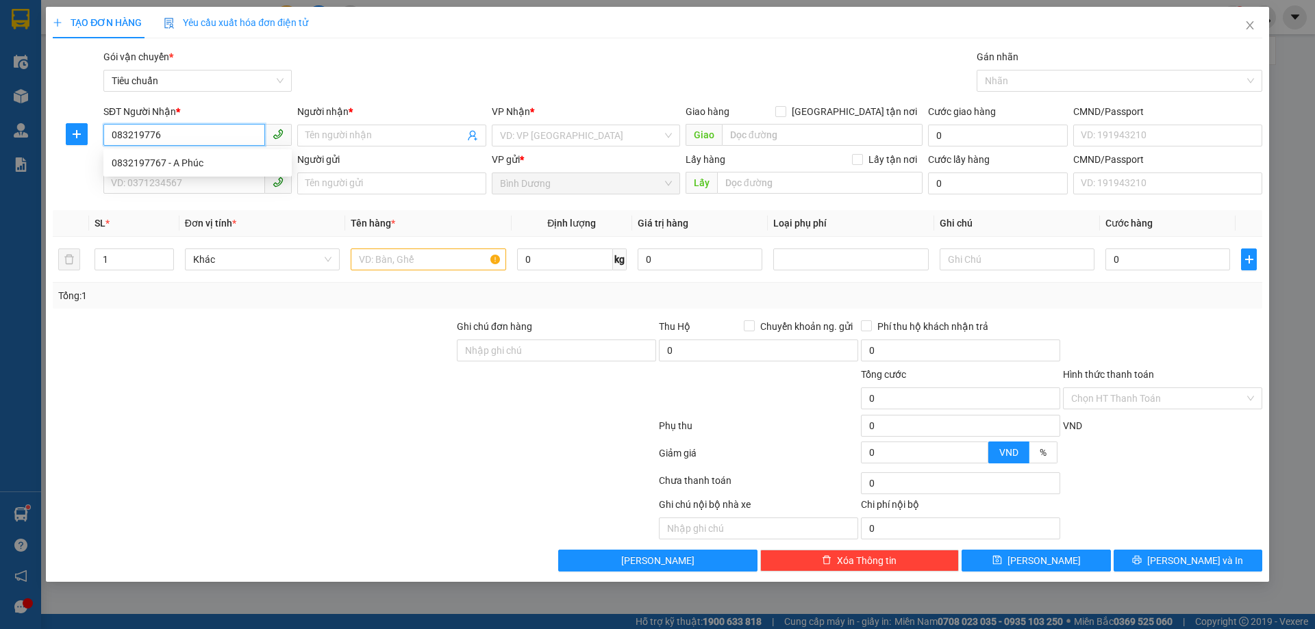
type input "0832197767"
click at [199, 160] on div "0832197767 - A Phúc" at bounding box center [198, 162] width 172 height 15
type input "A [DEMOGRAPHIC_DATA]"
type input "60.000"
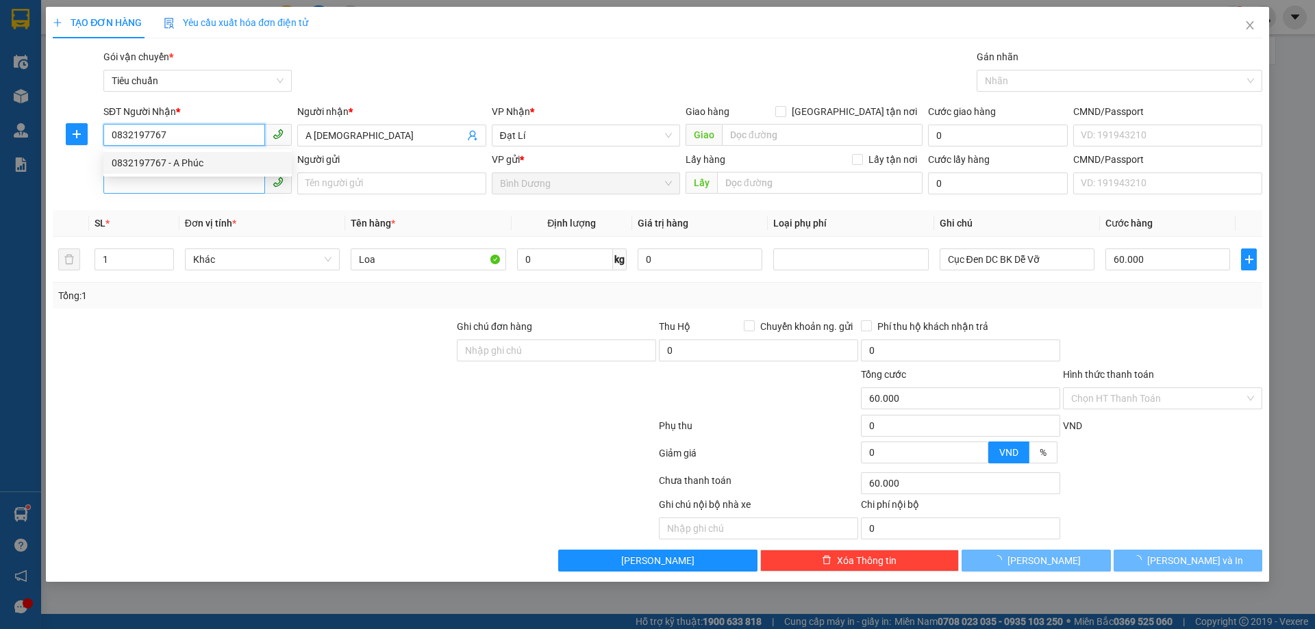
type input "0832197767"
click at [197, 179] on input "SĐT Người Gửi" at bounding box center [184, 183] width 162 height 22
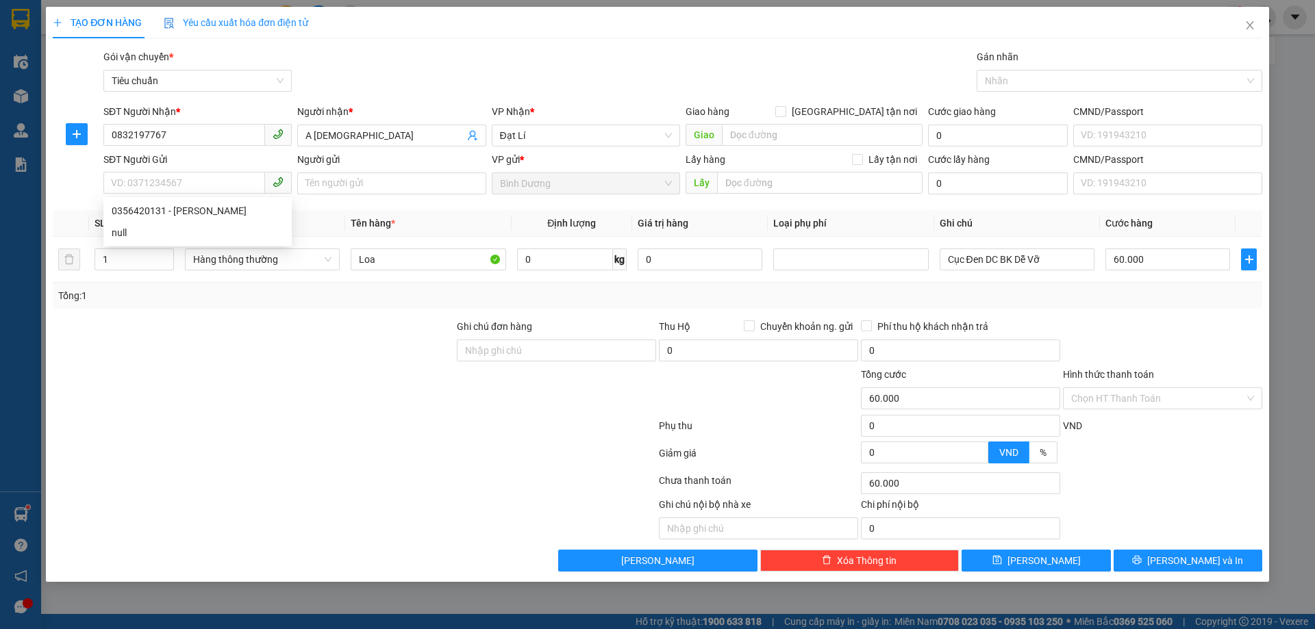
click at [179, 121] on div "SĐT Người Nhận *" at bounding box center [197, 114] width 188 height 21
click at [186, 140] on input "0832197767" at bounding box center [184, 135] width 162 height 22
click at [178, 190] on input "SĐT Người Gửi" at bounding box center [184, 183] width 162 height 22
paste input "0832197767"
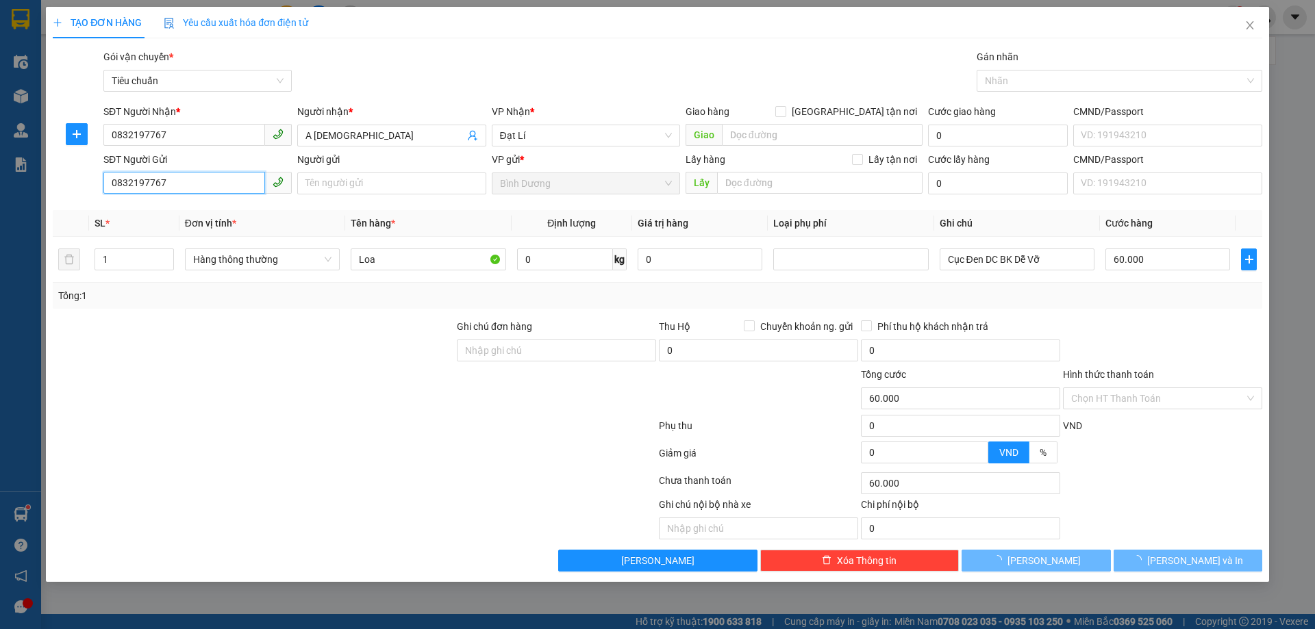
type input "0832197767"
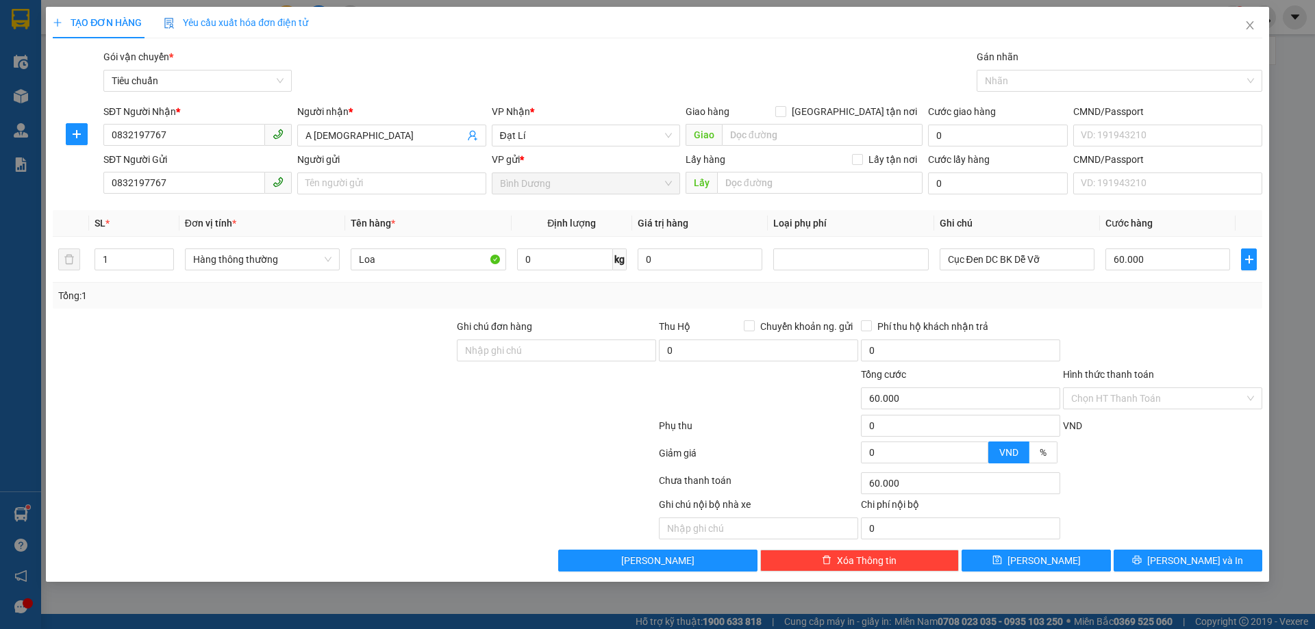
click at [191, 393] on div at bounding box center [253, 391] width 404 height 48
click at [303, 255] on span "Hàng thông thường" at bounding box center [262, 259] width 138 height 21
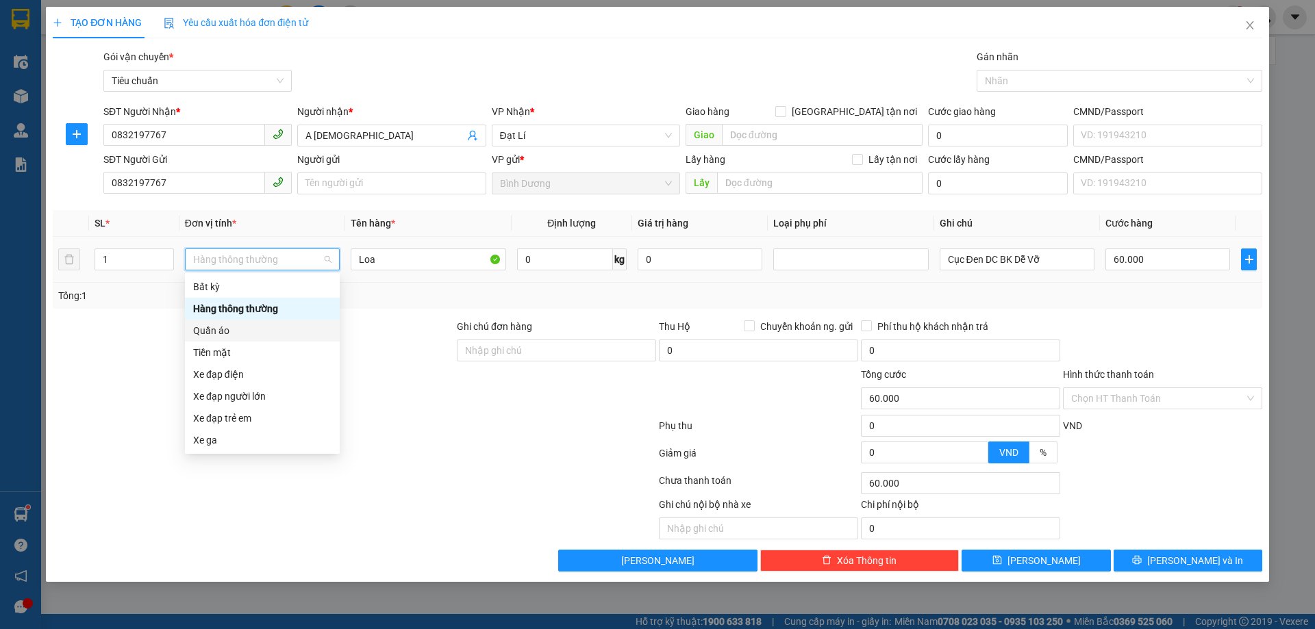
click at [228, 338] on div "Quần áo" at bounding box center [262, 331] width 155 height 22
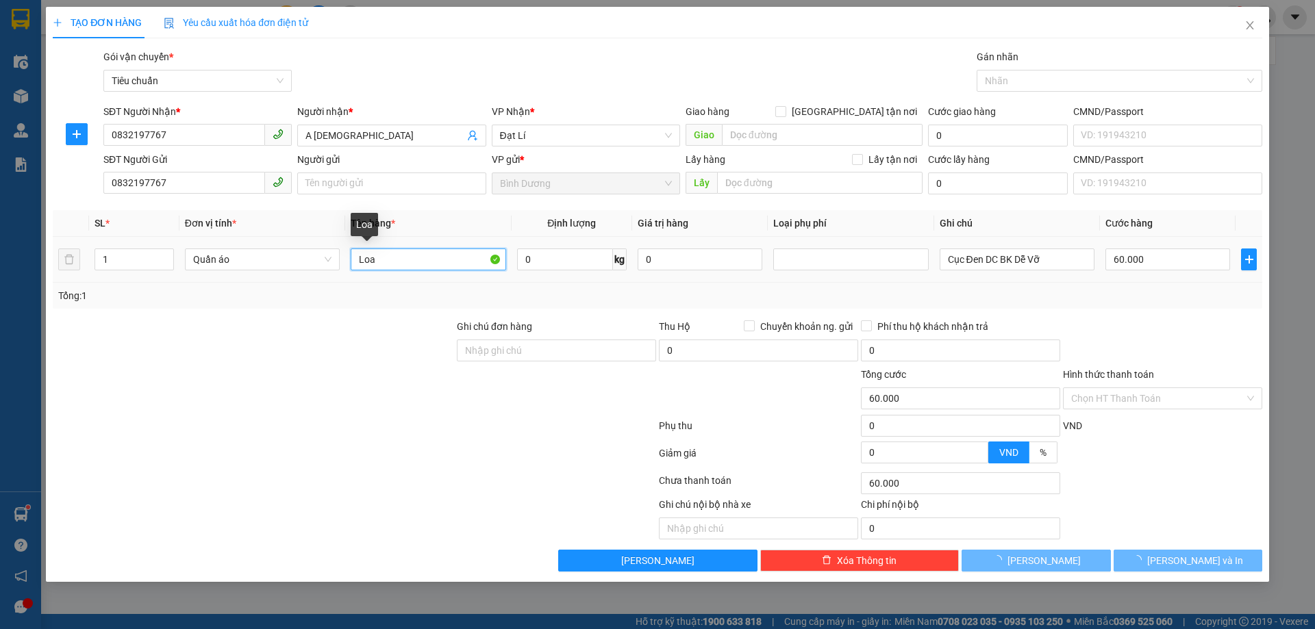
click at [394, 260] on input "Loa" at bounding box center [428, 260] width 155 height 22
type input "0"
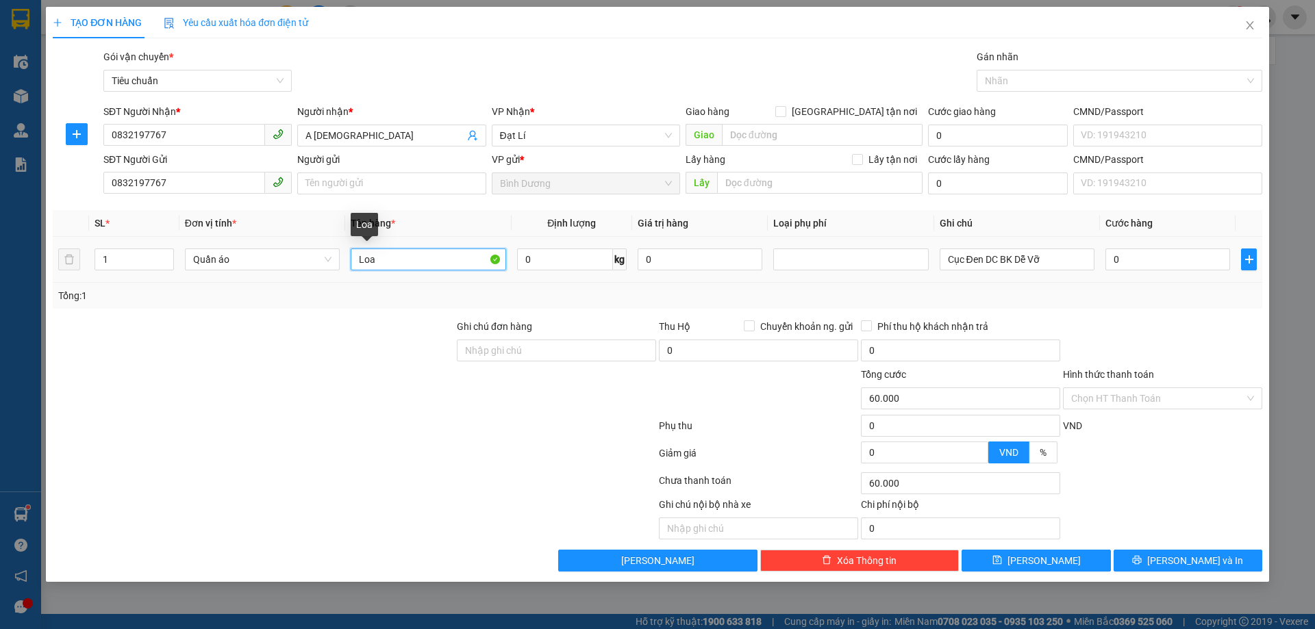
type input "0"
type input "QUẦN ÁO"
click at [542, 269] on input "0" at bounding box center [565, 260] width 96 height 22
type input "13"
click at [613, 306] on div "Tổng: 1" at bounding box center [657, 296] width 1209 height 26
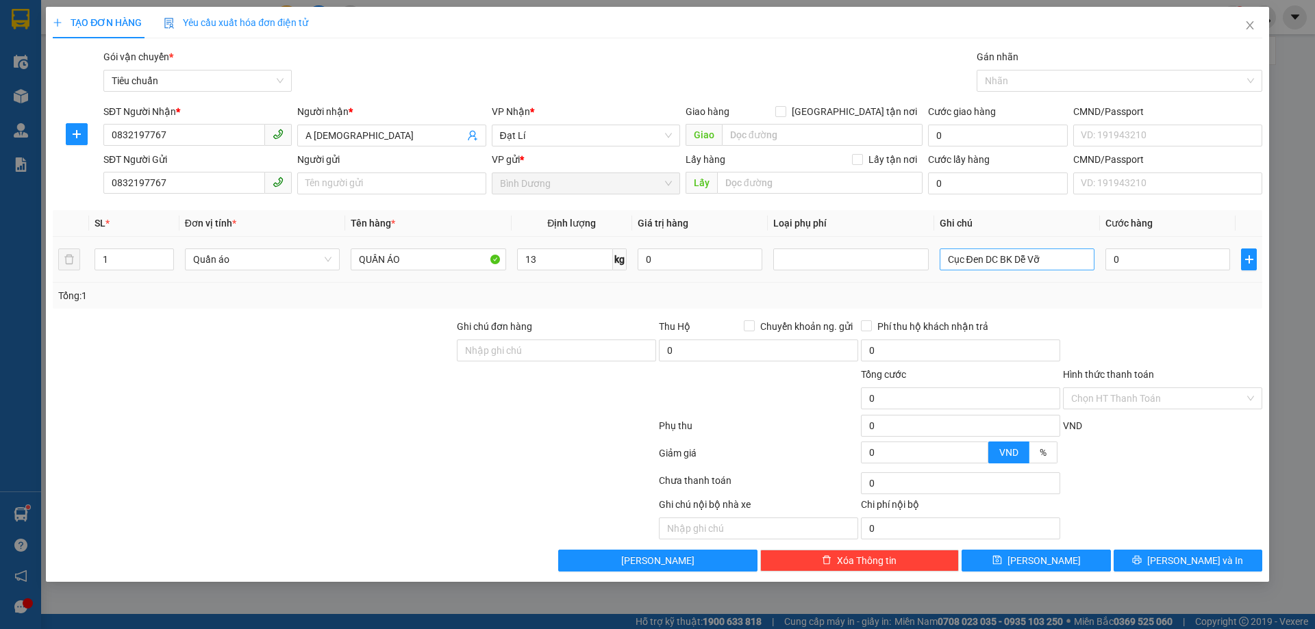
type input "50.000"
click at [994, 265] on input "Cục Đen DC BK Dễ Vỡ" at bounding box center [1016, 260] width 155 height 22
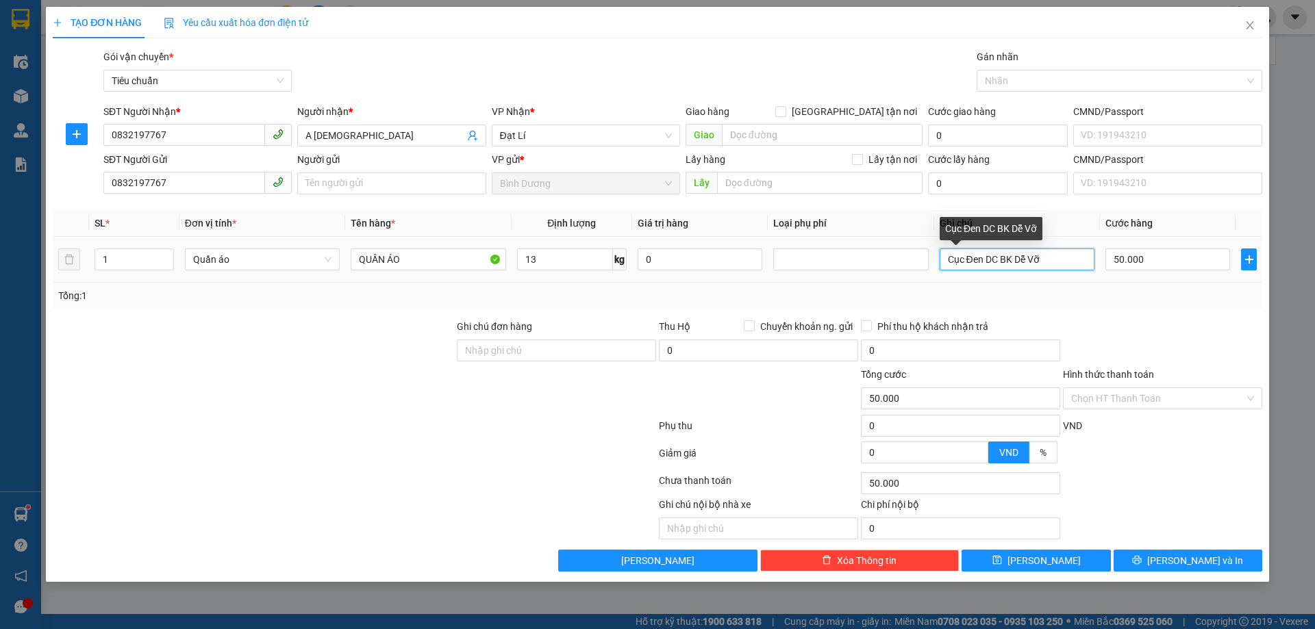
click at [994, 265] on input "Cục Đen DC BK Dễ Vỡ" at bounding box center [1016, 260] width 155 height 22
type input "VALI ĐEN"
click at [1036, 297] on div "Tổng: 1" at bounding box center [657, 295] width 1198 height 15
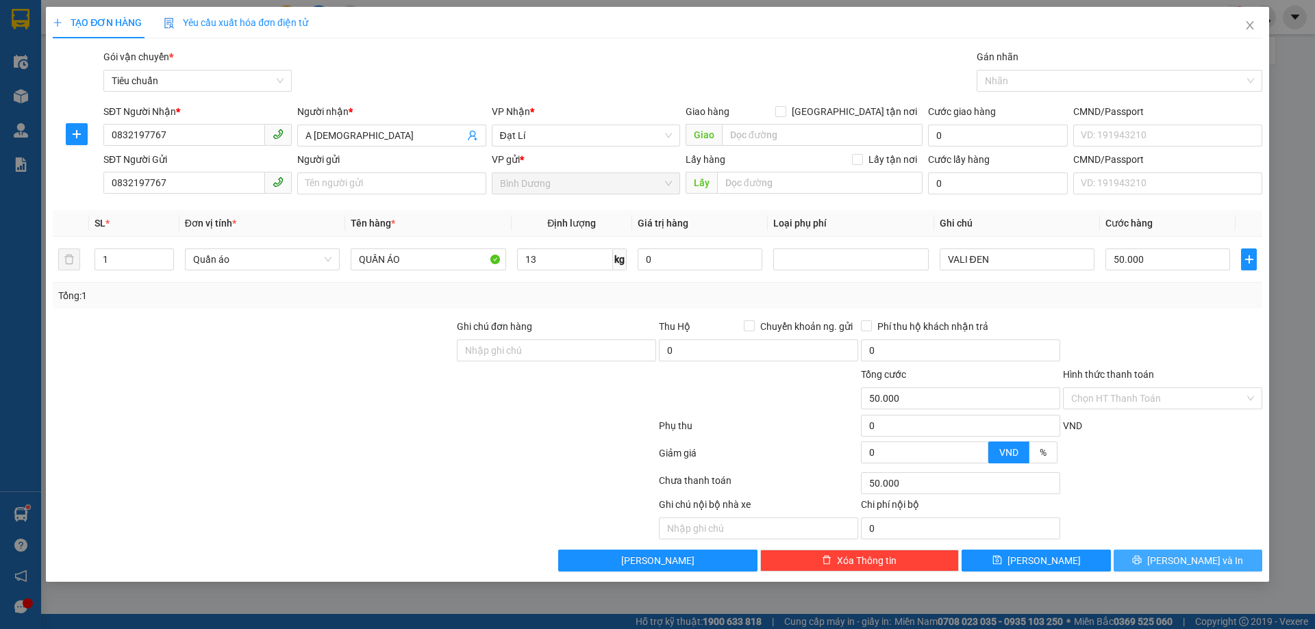
click at [1190, 557] on span "[PERSON_NAME] và In" at bounding box center [1195, 560] width 96 height 15
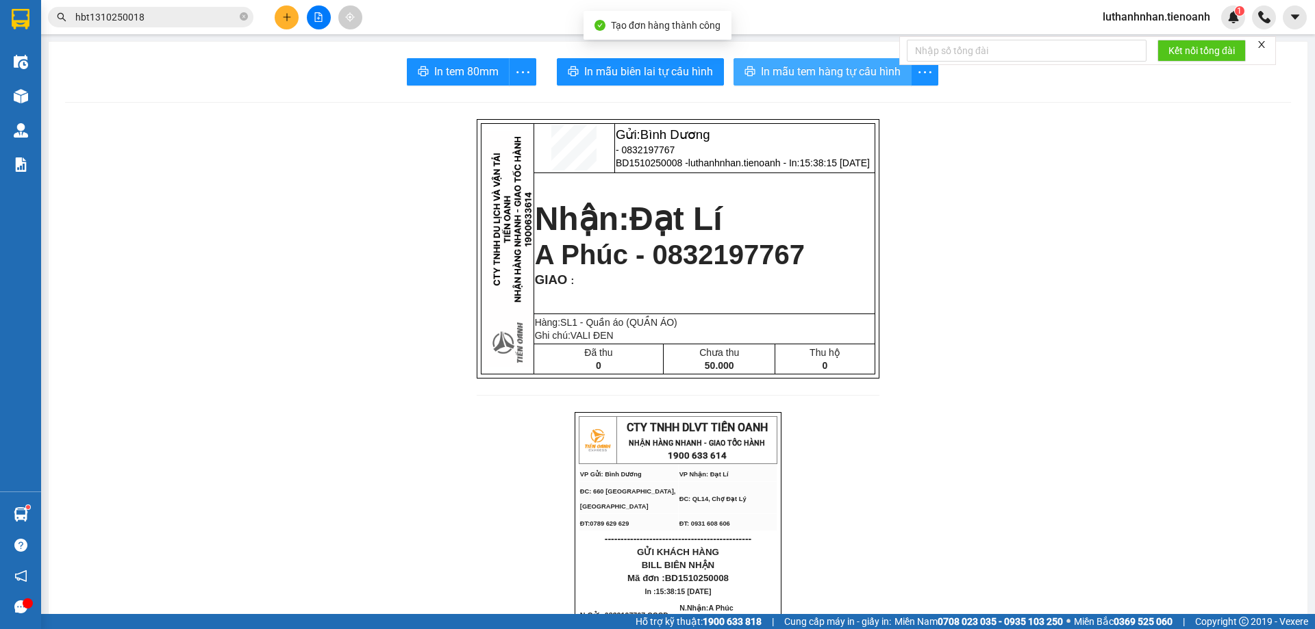
click at [781, 76] on span "In mẫu tem hàng tự cấu hình" at bounding box center [831, 71] width 140 height 17
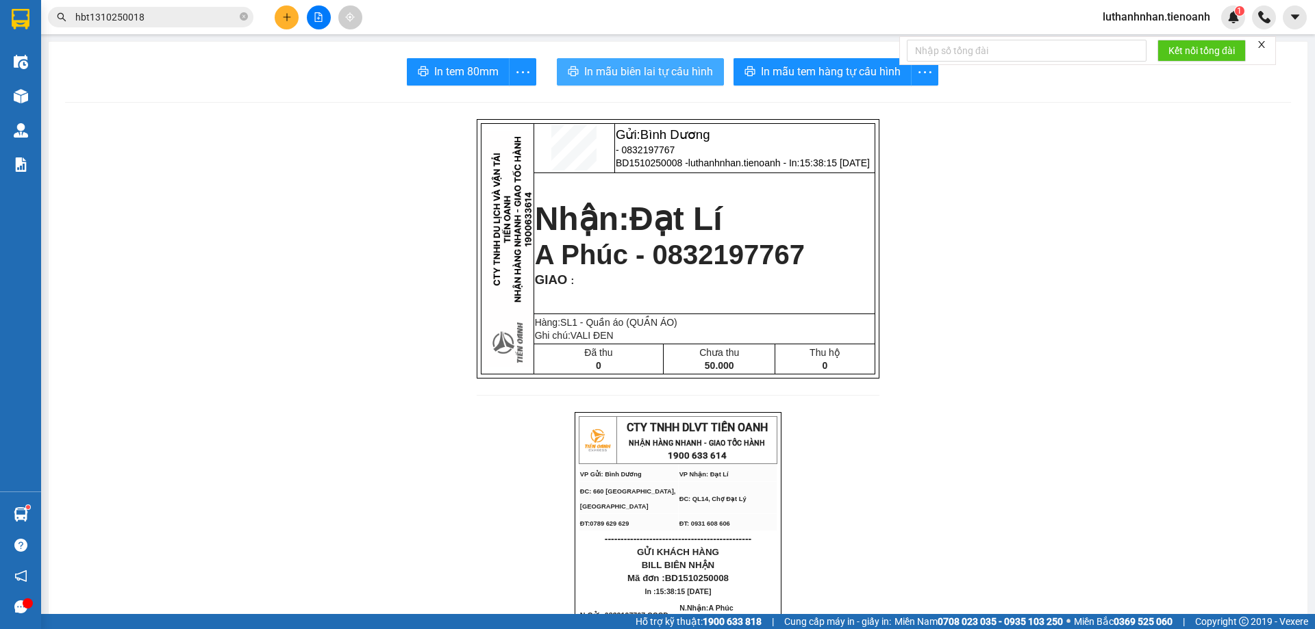
click at [666, 70] on span "In mẫu biên lai tự cấu hình" at bounding box center [648, 71] width 129 height 17
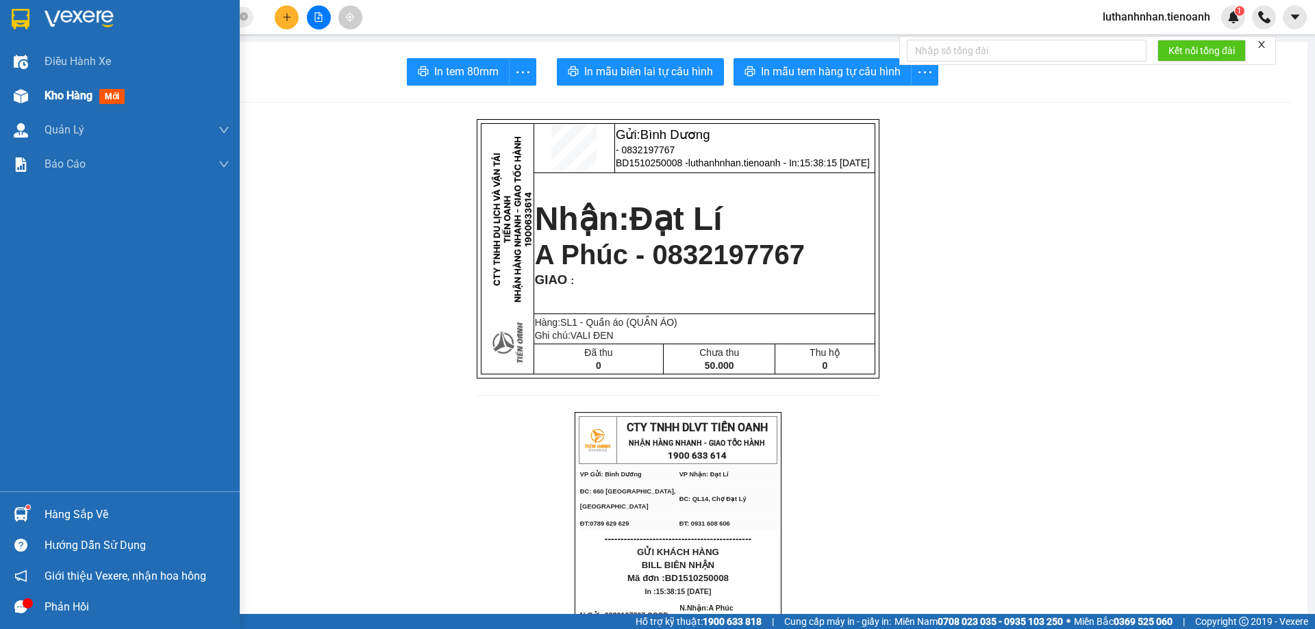
click at [68, 99] on span "Kho hàng" at bounding box center [69, 95] width 48 height 13
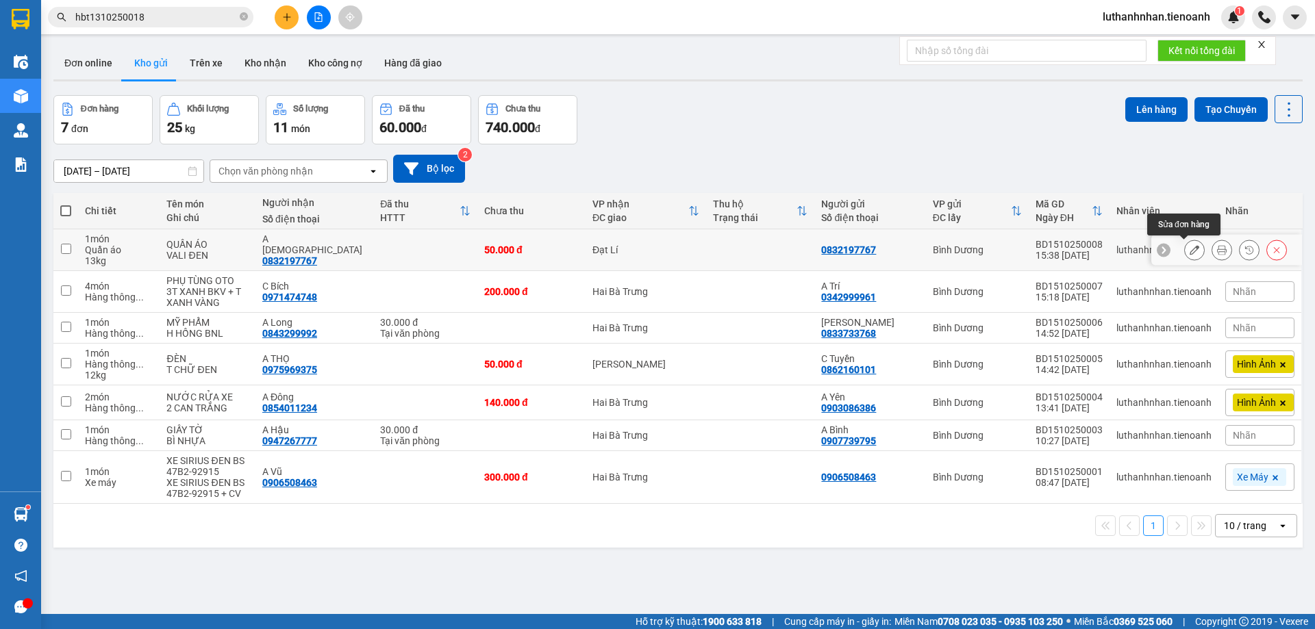
click at [1189, 251] on icon at bounding box center [1194, 250] width 10 height 10
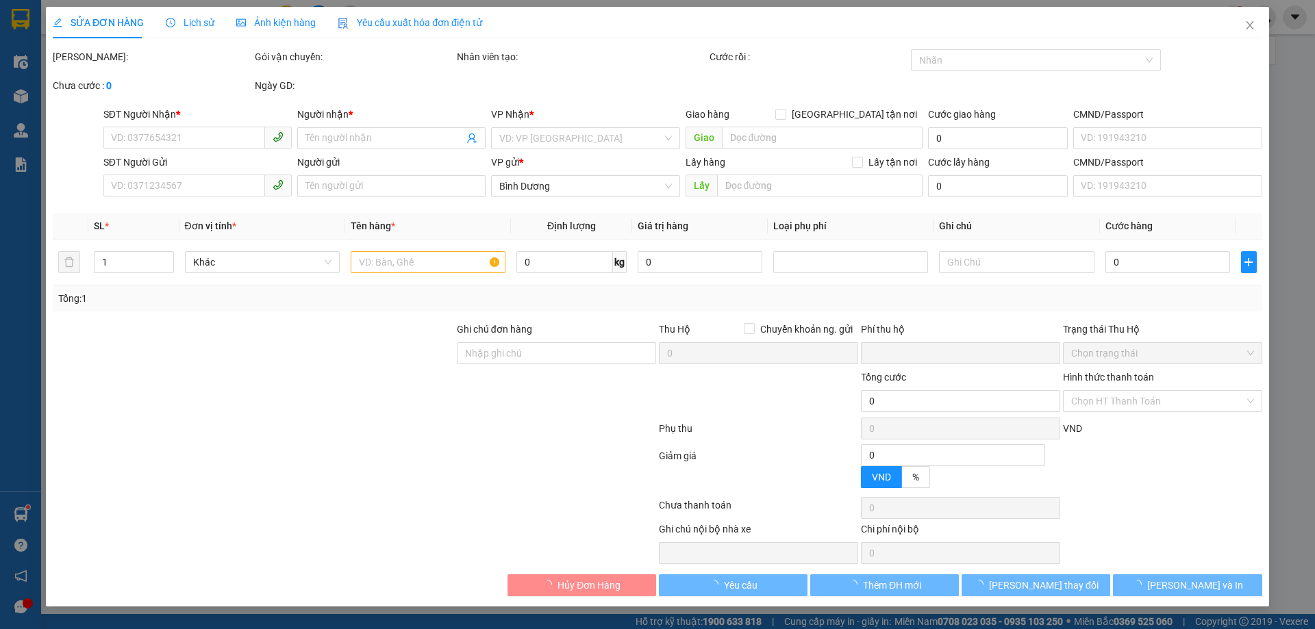
type input "0832197767"
type input "A [DEMOGRAPHIC_DATA]"
type input "0832197767"
type input "0"
type input "50.000"
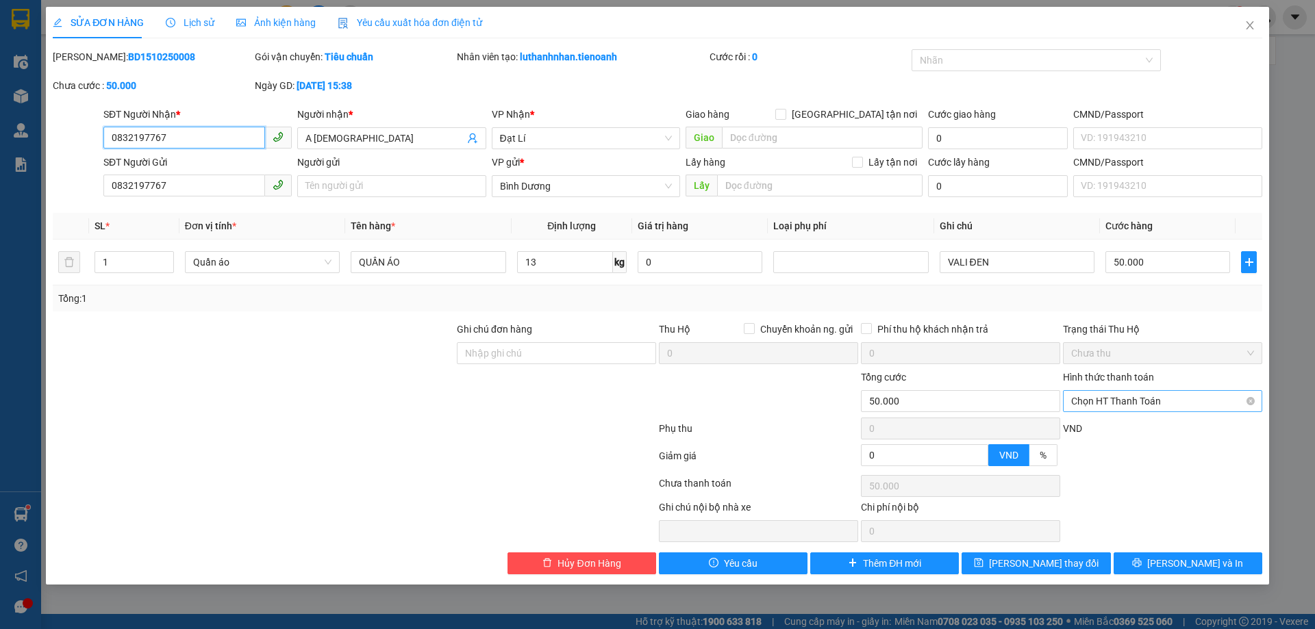
click at [1134, 399] on span "Chọn HT Thanh Toán" at bounding box center [1162, 401] width 183 height 21
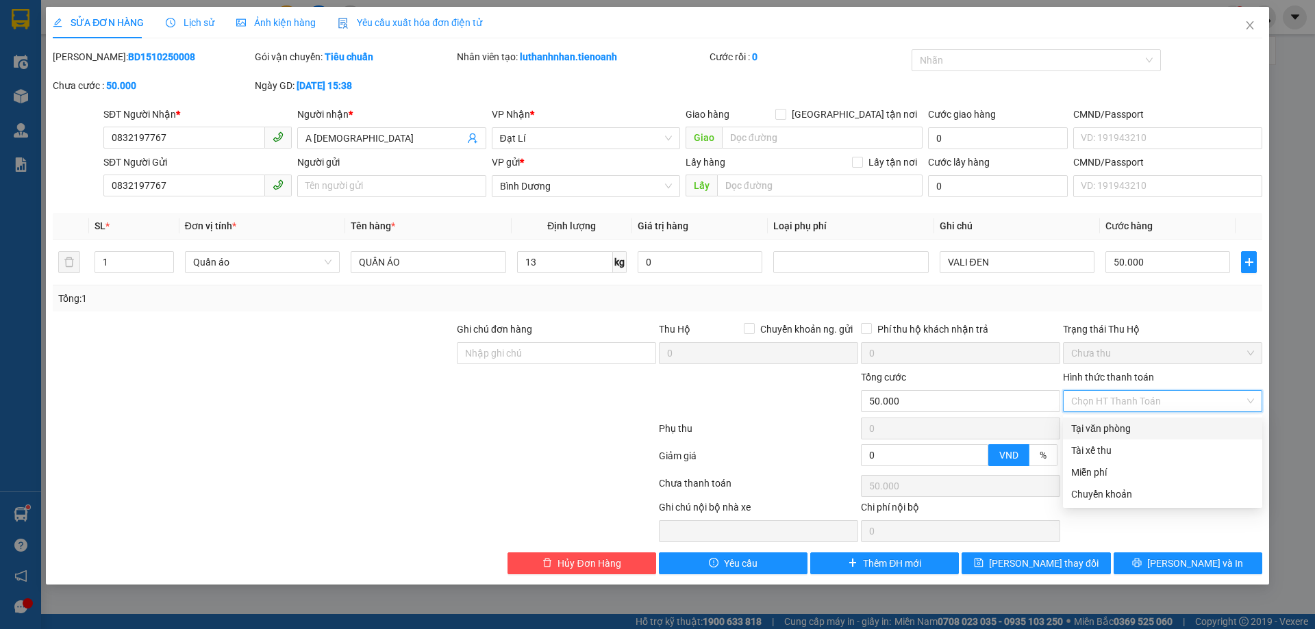
click at [1118, 427] on div "Tại văn phòng" at bounding box center [1162, 428] width 183 height 15
type input "0"
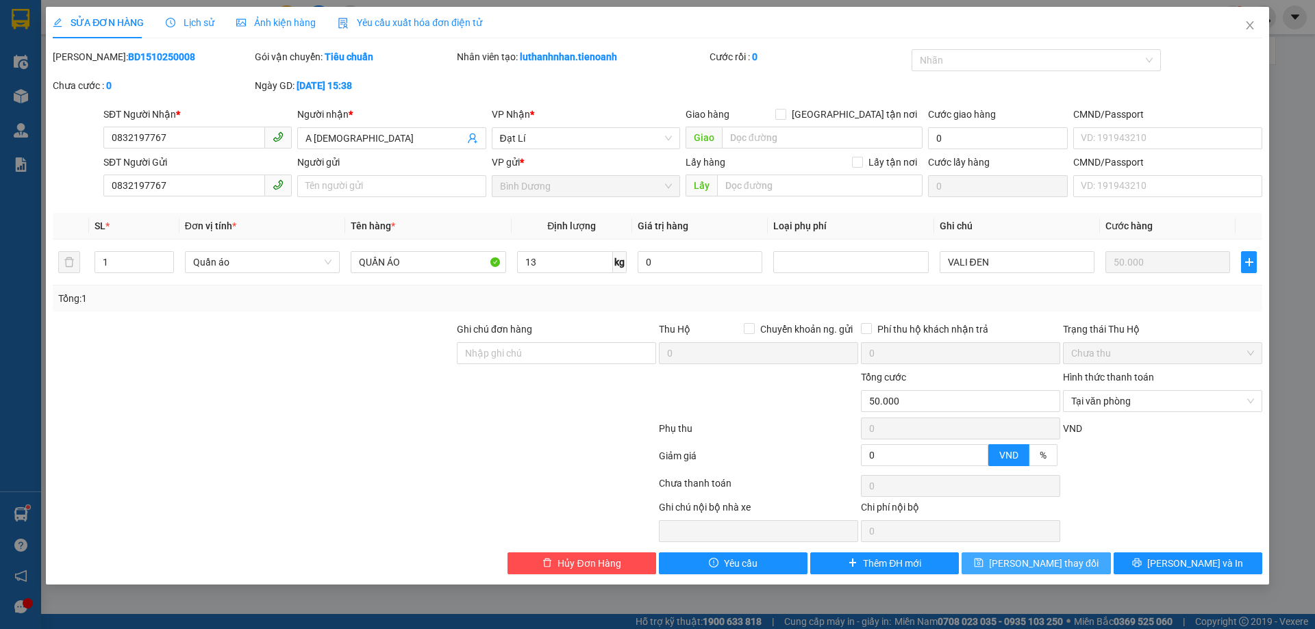
click at [1034, 574] on button "[PERSON_NAME] thay đổi" at bounding box center [1035, 564] width 149 height 22
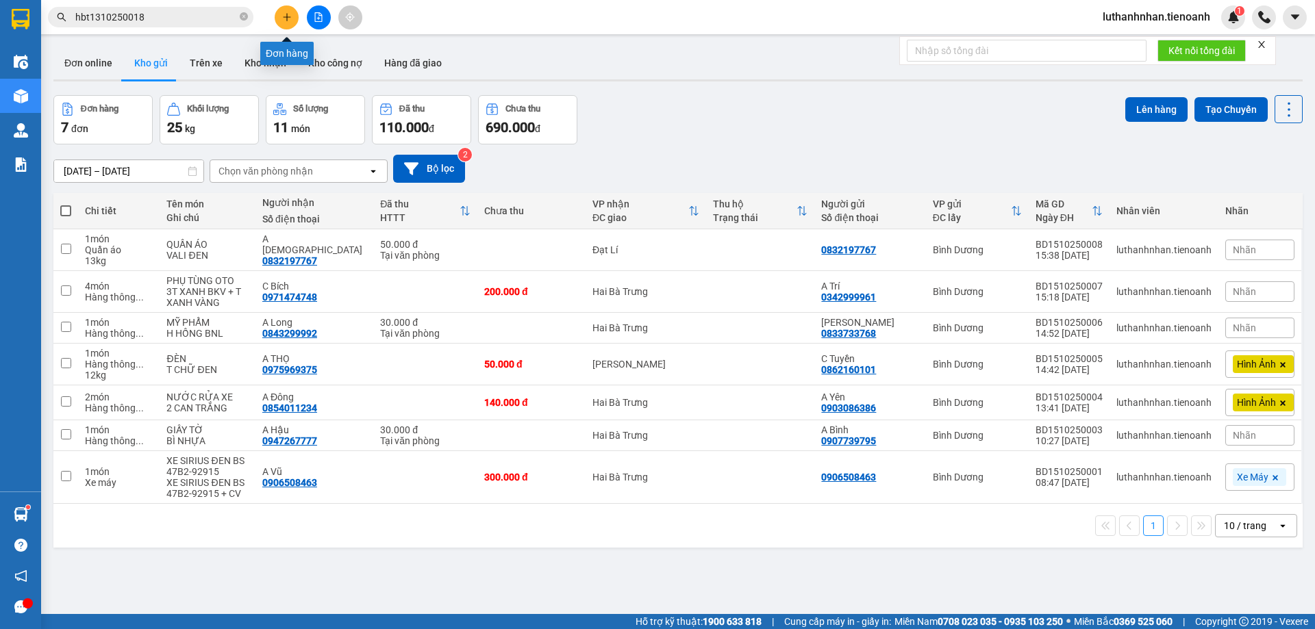
click at [283, 18] on icon "plus" at bounding box center [287, 17] width 10 height 10
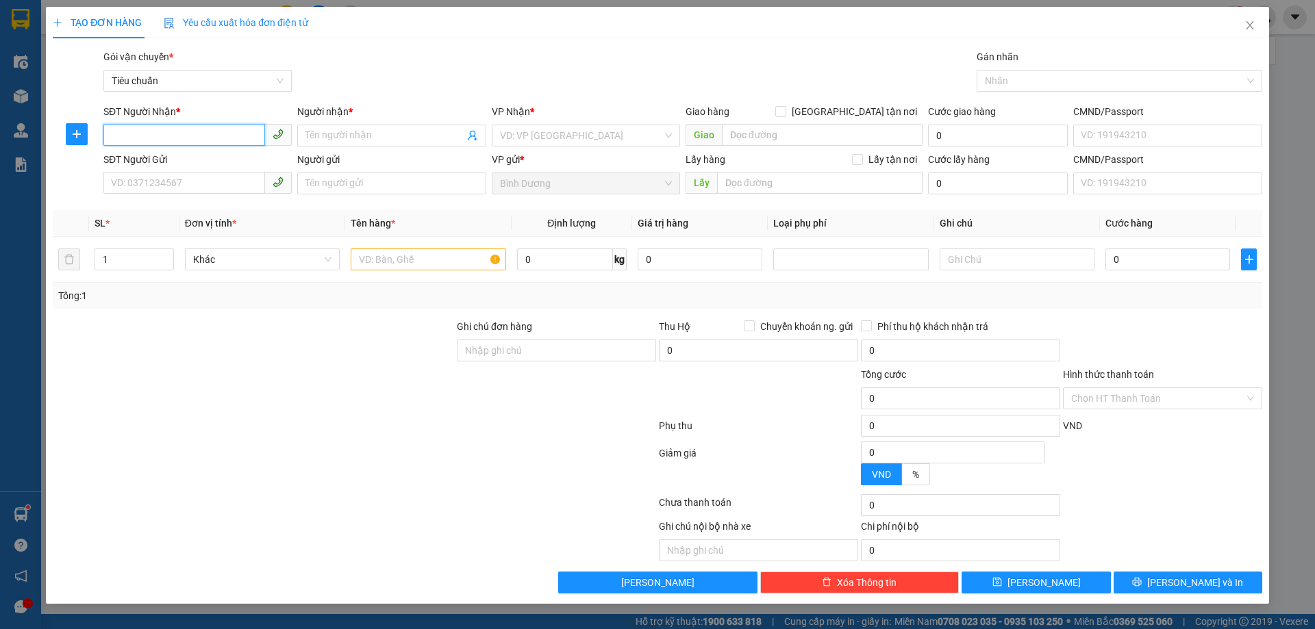
click at [153, 134] on input "SĐT Người Nhận *" at bounding box center [184, 135] width 162 height 22
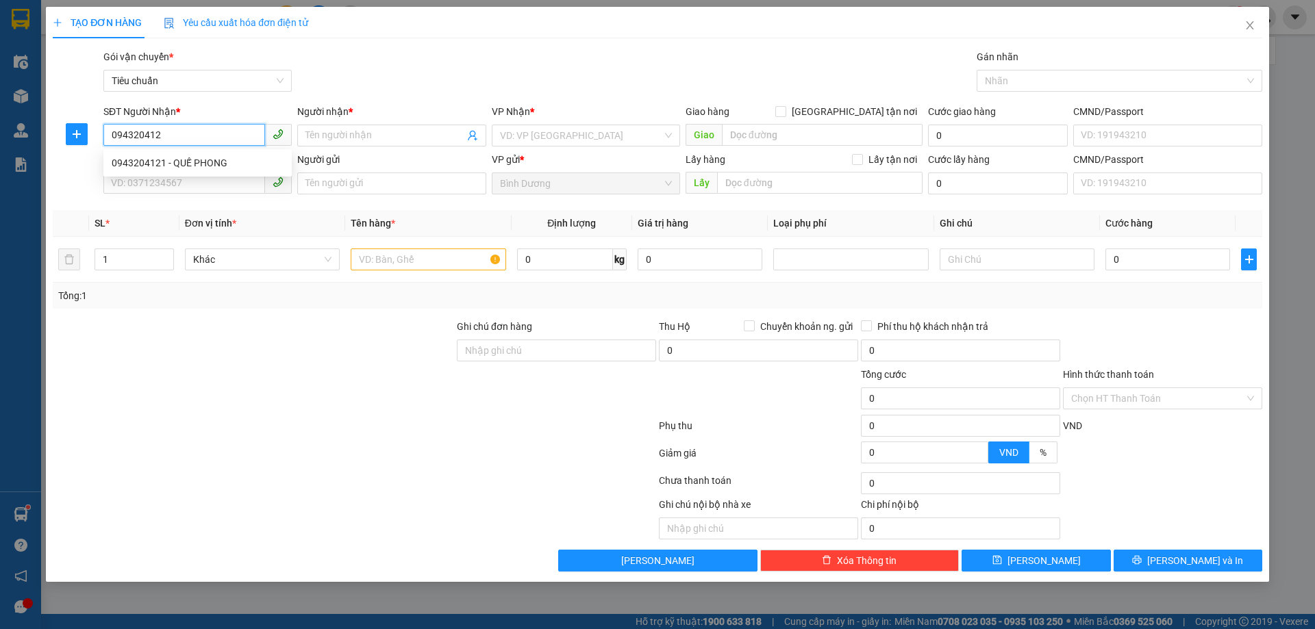
type input "0943204121"
click at [216, 164] on div "0943204121 - QUẾ PHONG" at bounding box center [198, 162] width 172 height 15
type input "QUẾ PHONG"
type input "70.000"
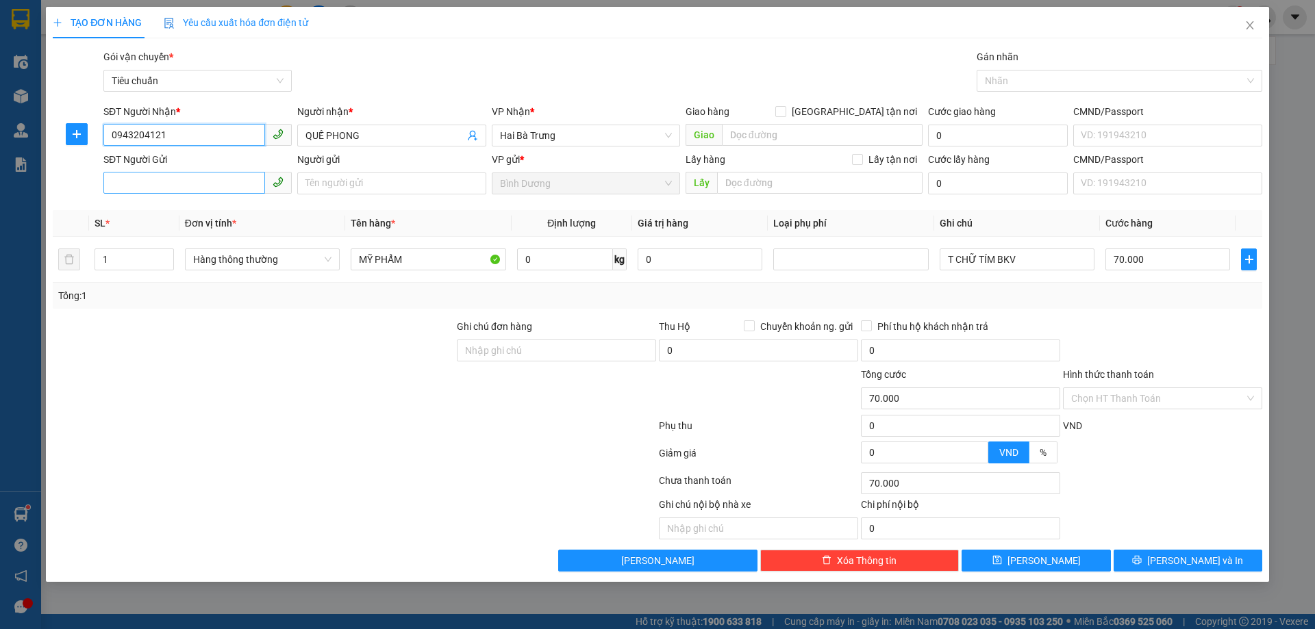
type input "0943204121"
click at [194, 181] on input "SĐT Người Gửi" at bounding box center [184, 183] width 162 height 22
click at [212, 212] on div "0337695272 - A Bình" at bounding box center [198, 210] width 172 height 15
type input "0337695272"
type input "A Bình"
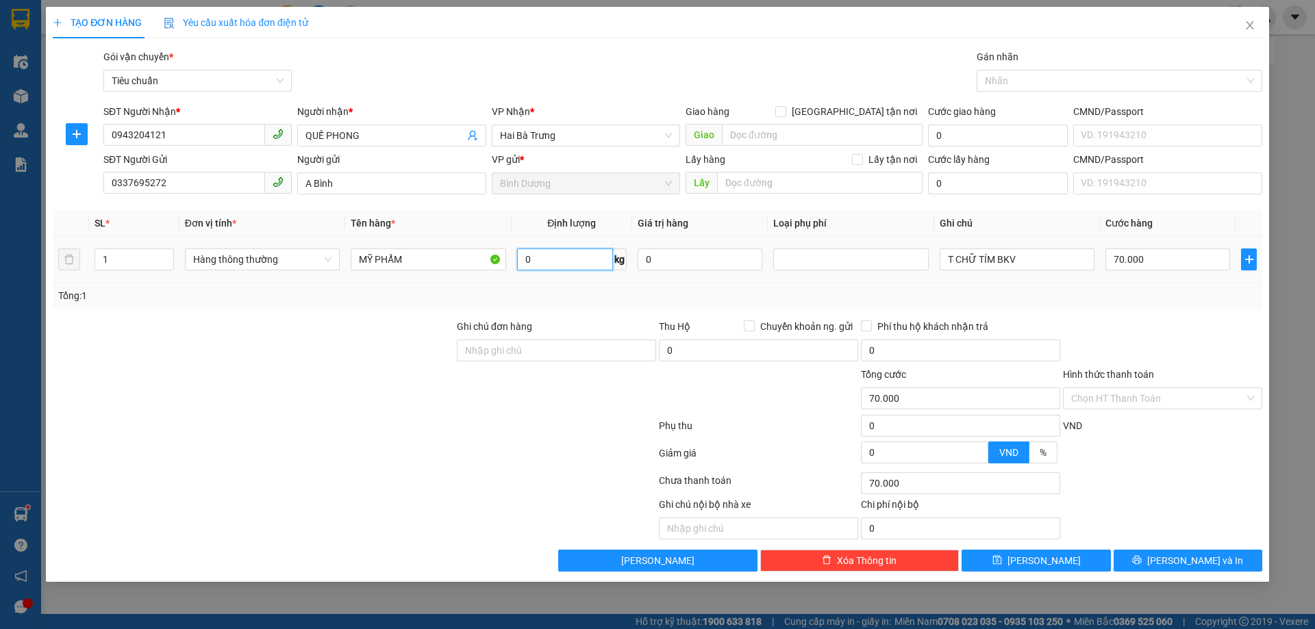
click at [562, 258] on input "0" at bounding box center [565, 260] width 96 height 22
type input "18"
click at [640, 293] on div "Tổng: 1" at bounding box center [657, 295] width 1198 height 15
type input "55.000"
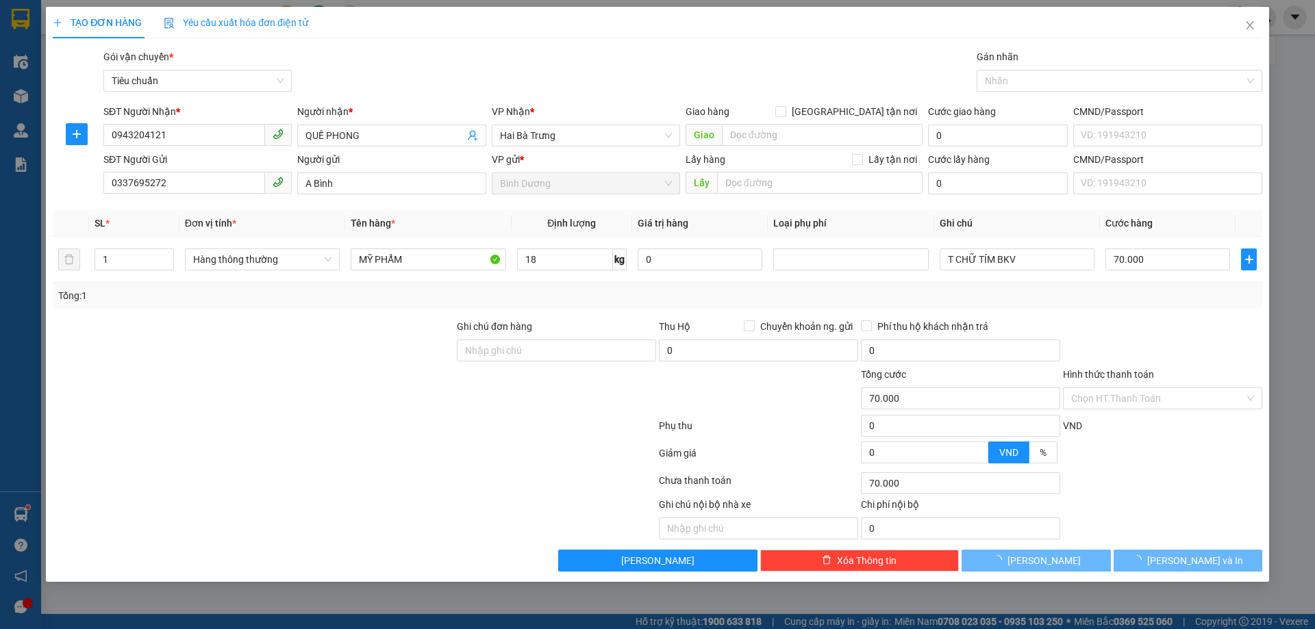
type input "55.000"
click at [1185, 261] on input "55.000" at bounding box center [1167, 260] width 125 height 22
type input "6"
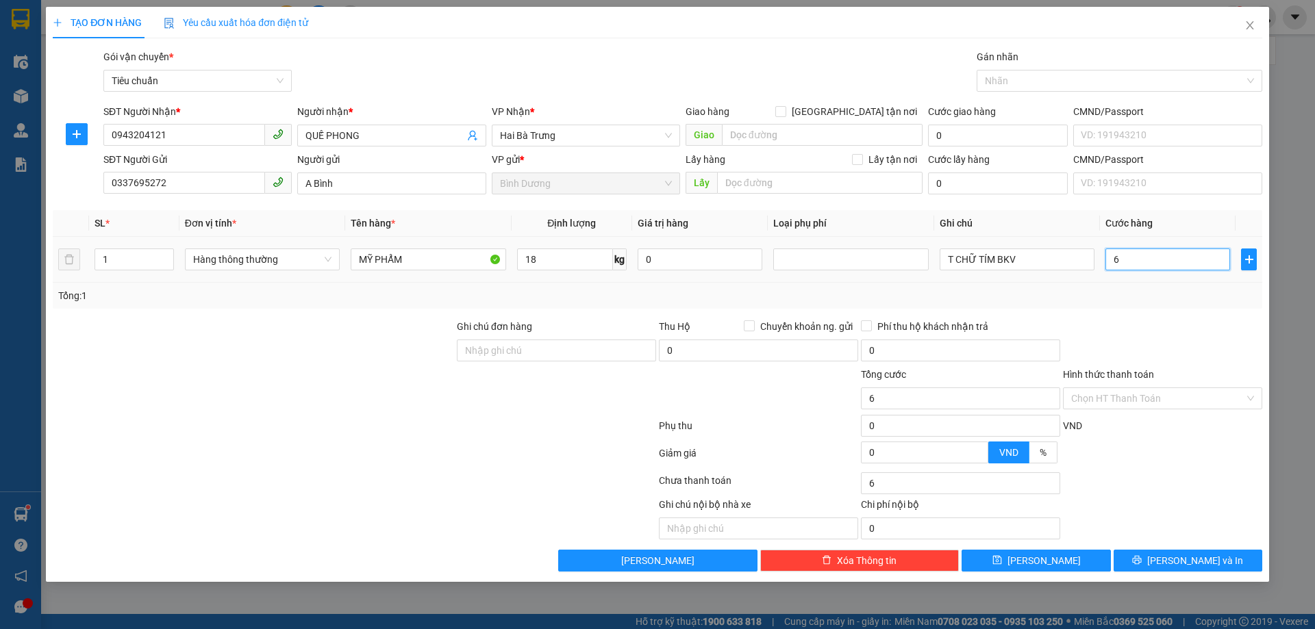
type input "60"
type input "60.000"
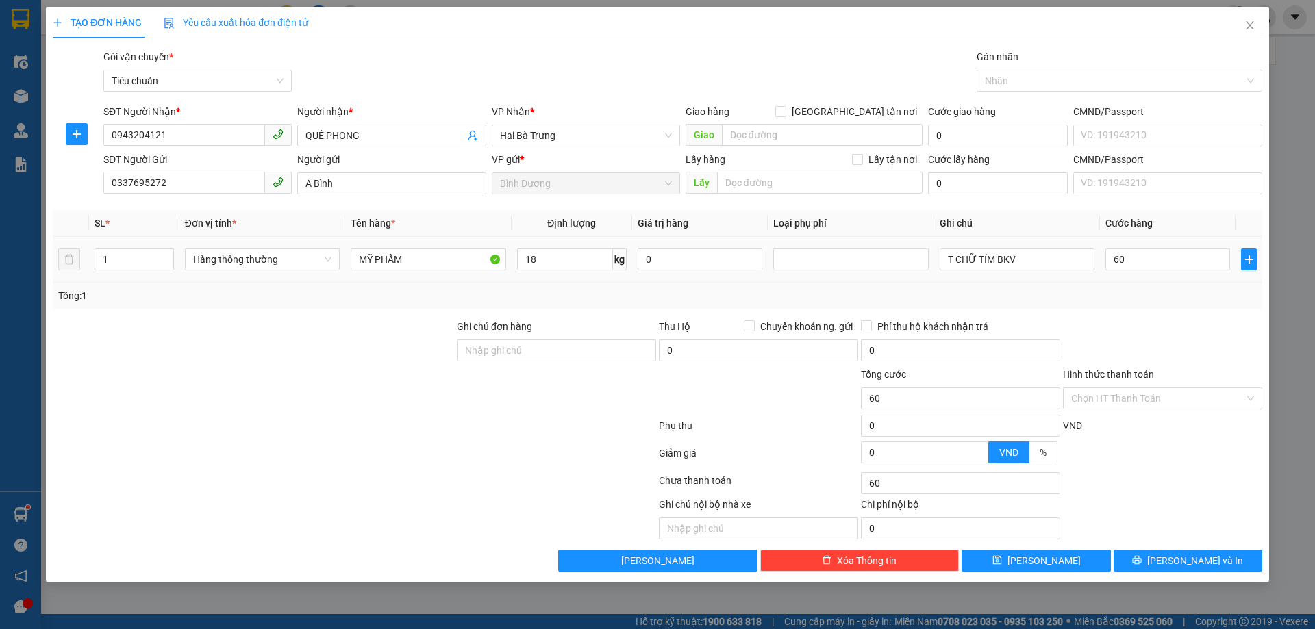
type input "60.000"
click at [1194, 302] on div "Tổng: 1" at bounding box center [657, 295] width 1198 height 15
click at [1185, 561] on span "[PERSON_NAME] và In" at bounding box center [1195, 560] width 96 height 15
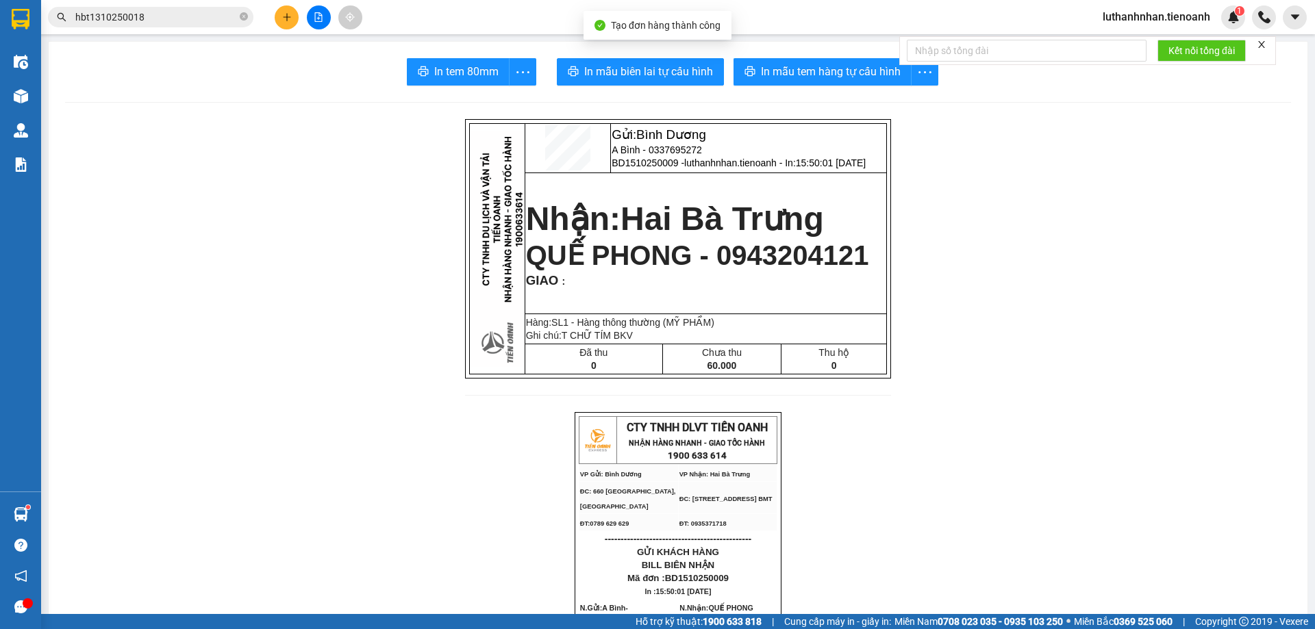
click at [680, 76] on span "In mẫu biên lai tự cấu hình" at bounding box center [648, 71] width 129 height 17
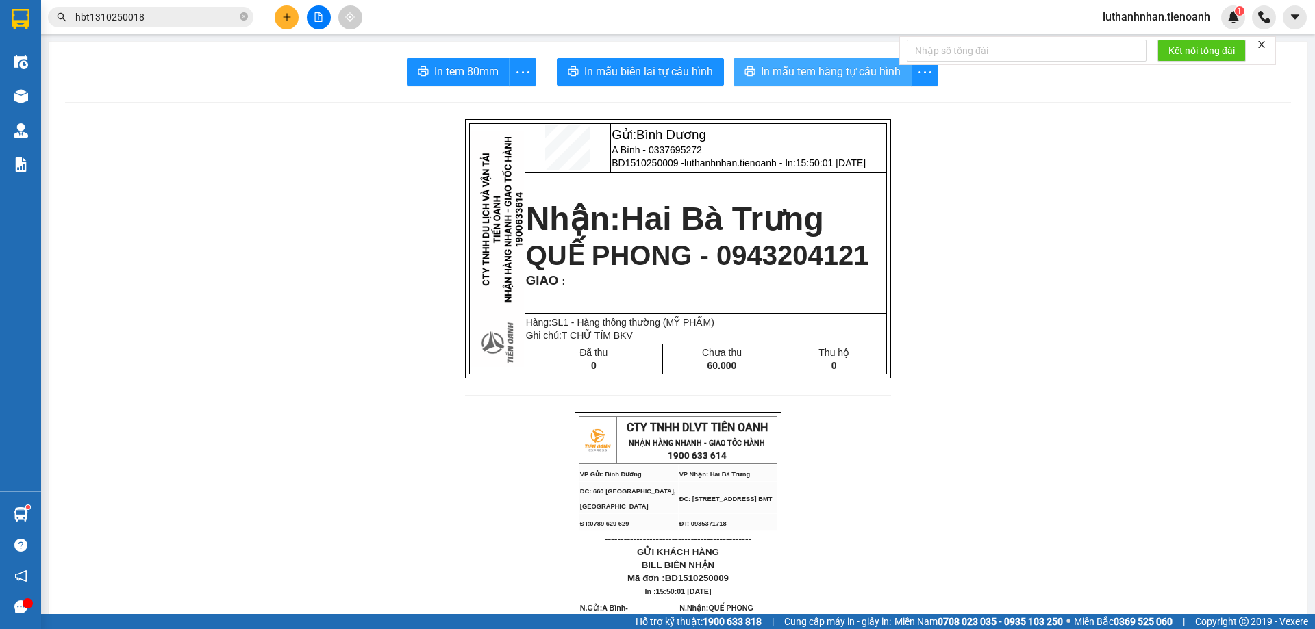
click at [833, 66] on span "In mẫu tem hàng tự cấu hình" at bounding box center [831, 71] width 140 height 17
click at [283, 15] on icon "plus" at bounding box center [287, 17] width 10 height 10
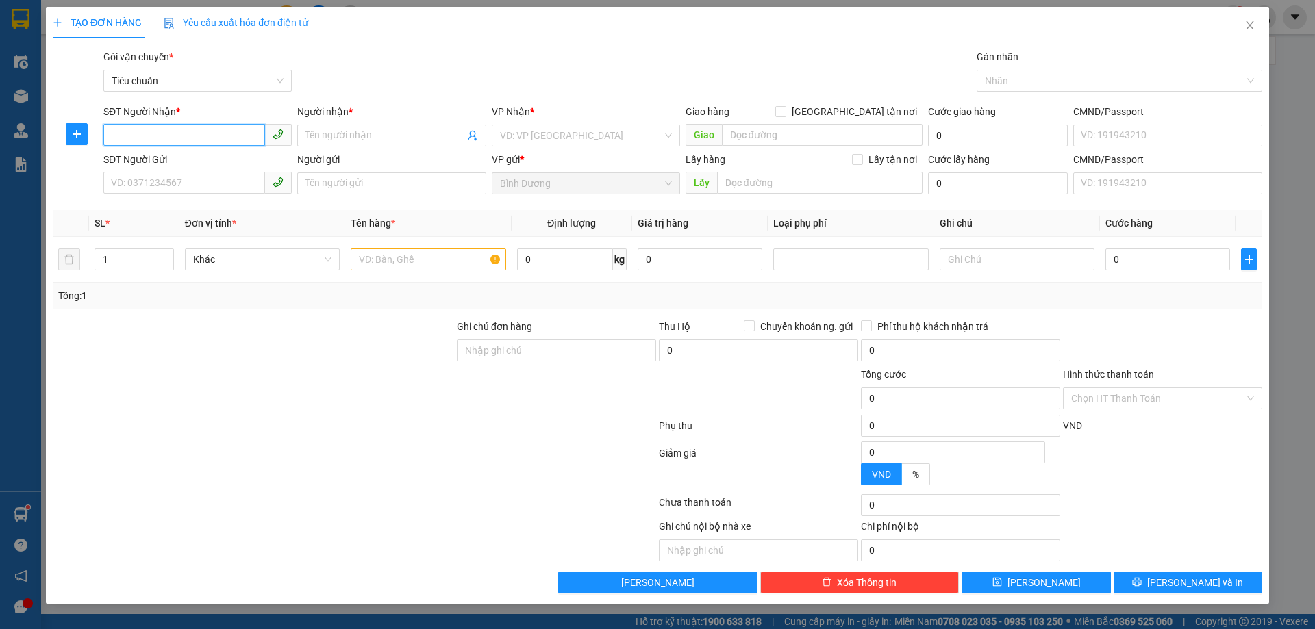
click at [175, 140] on input "SĐT Người Nhận *" at bounding box center [184, 135] width 162 height 22
click at [175, 138] on input "SĐT Người Nhận *" at bounding box center [184, 135] width 162 height 22
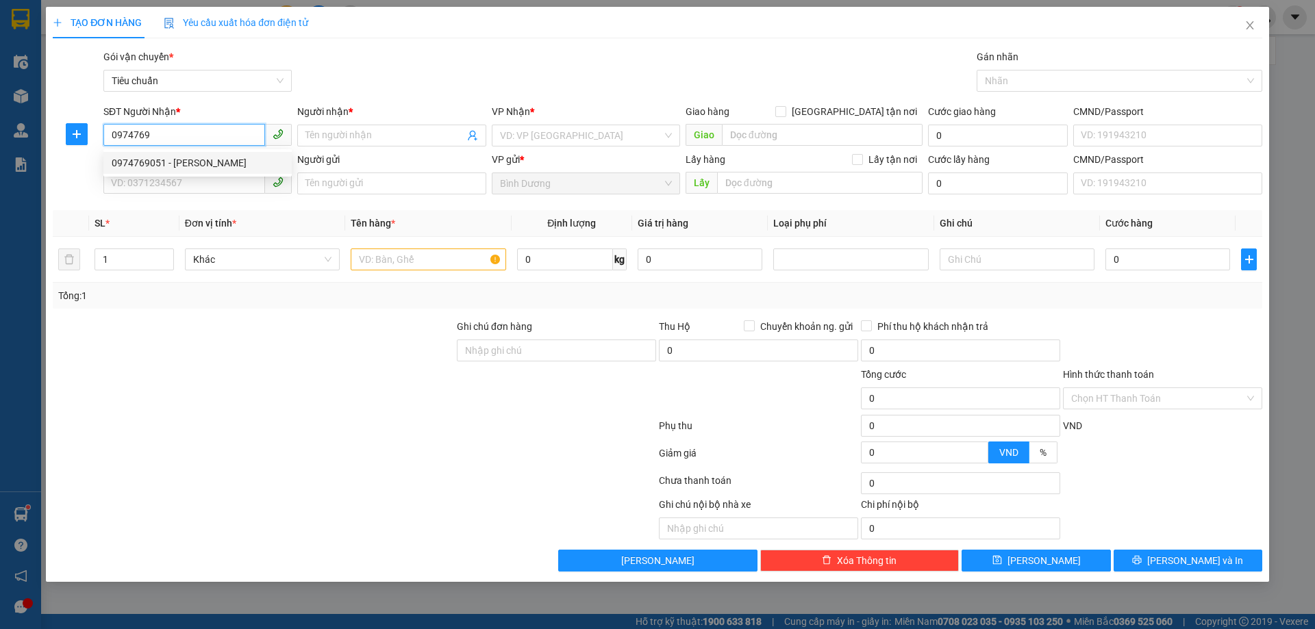
click at [193, 163] on div "0974769051 - [PERSON_NAME]" at bounding box center [198, 162] width 172 height 15
type input "0974769051"
type input "[PERSON_NAME]"
type input "60.000"
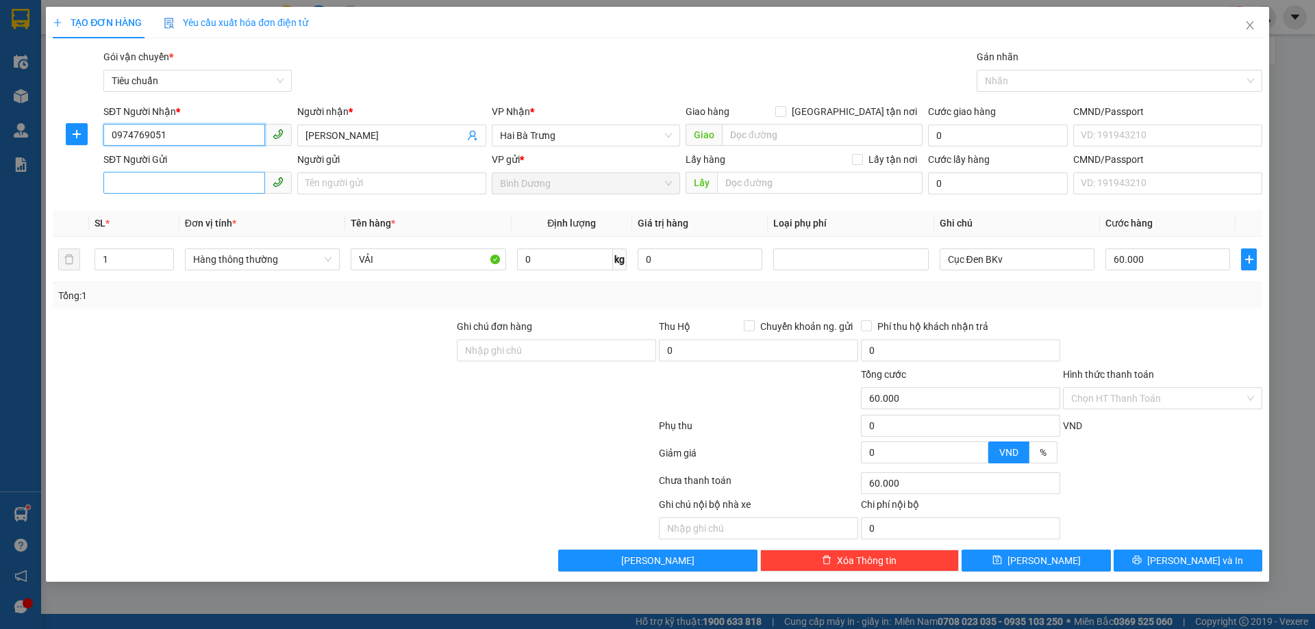
type input "0974769051"
click at [210, 176] on input "SĐT Người Gửi" at bounding box center [184, 183] width 162 height 22
click at [181, 213] on div "0919275665 - A Vũ" at bounding box center [198, 210] width 172 height 15
type input "0919275665"
type input "A Vũ"
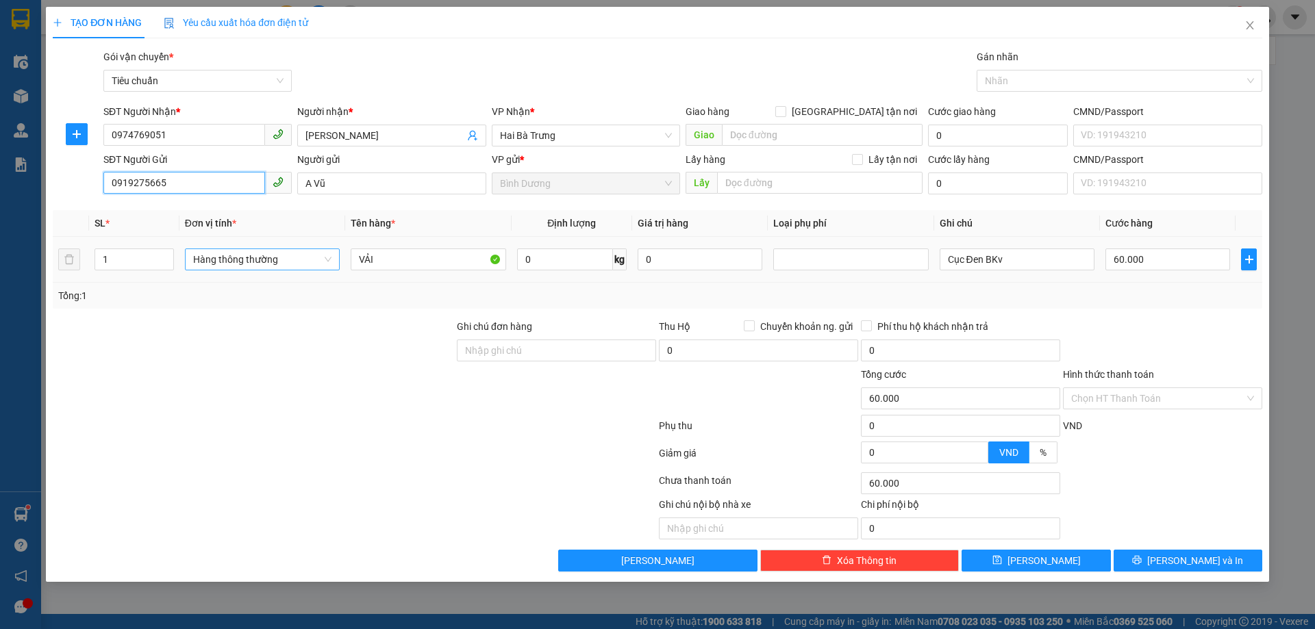
click at [281, 257] on span "Hàng thông thường" at bounding box center [262, 259] width 138 height 21
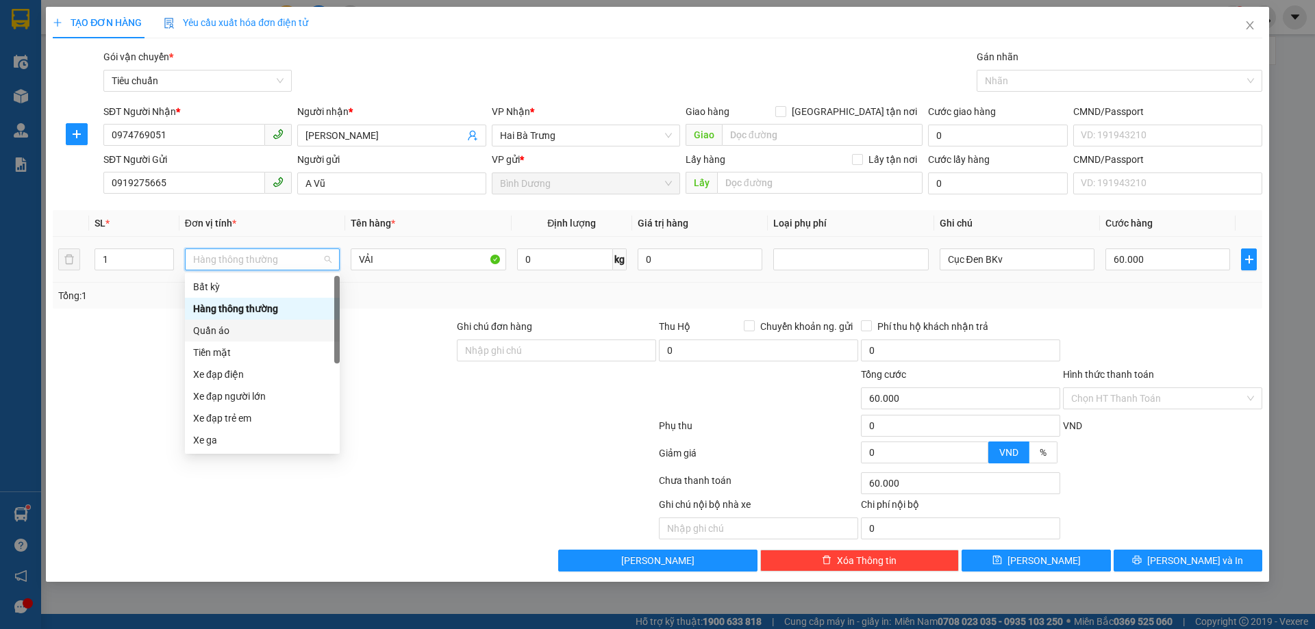
click at [222, 329] on div "Quần áo" at bounding box center [262, 330] width 138 height 15
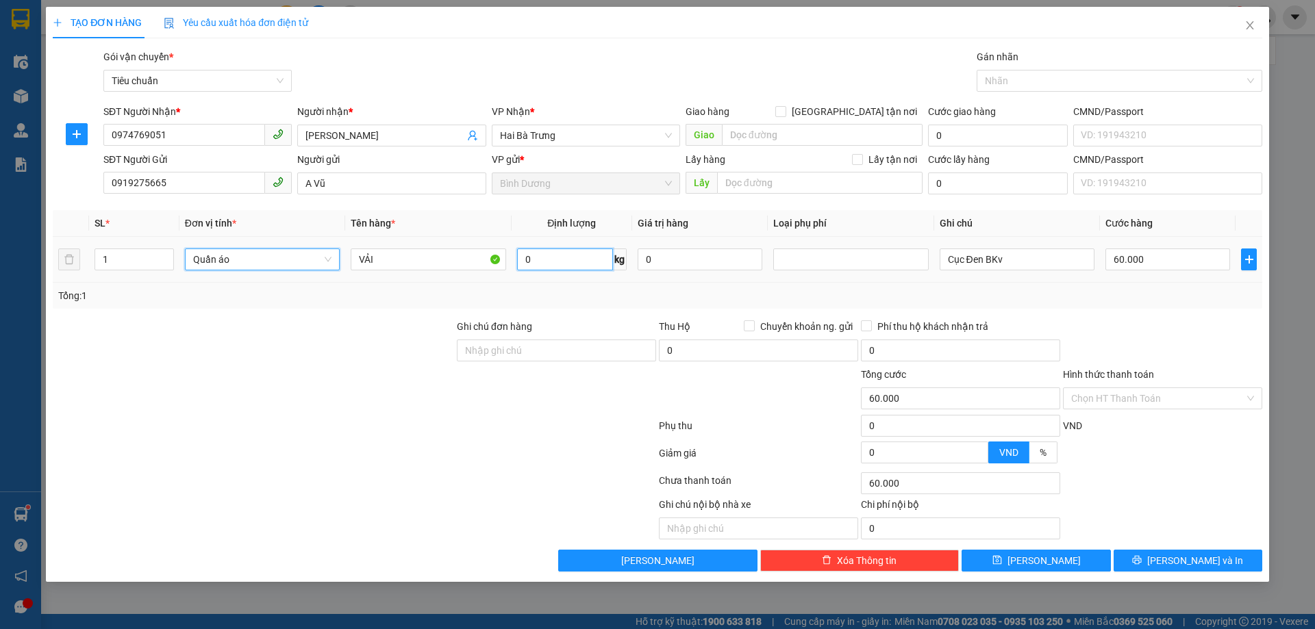
click at [548, 263] on input "0" at bounding box center [565, 260] width 96 height 22
type input "0"
type input "16"
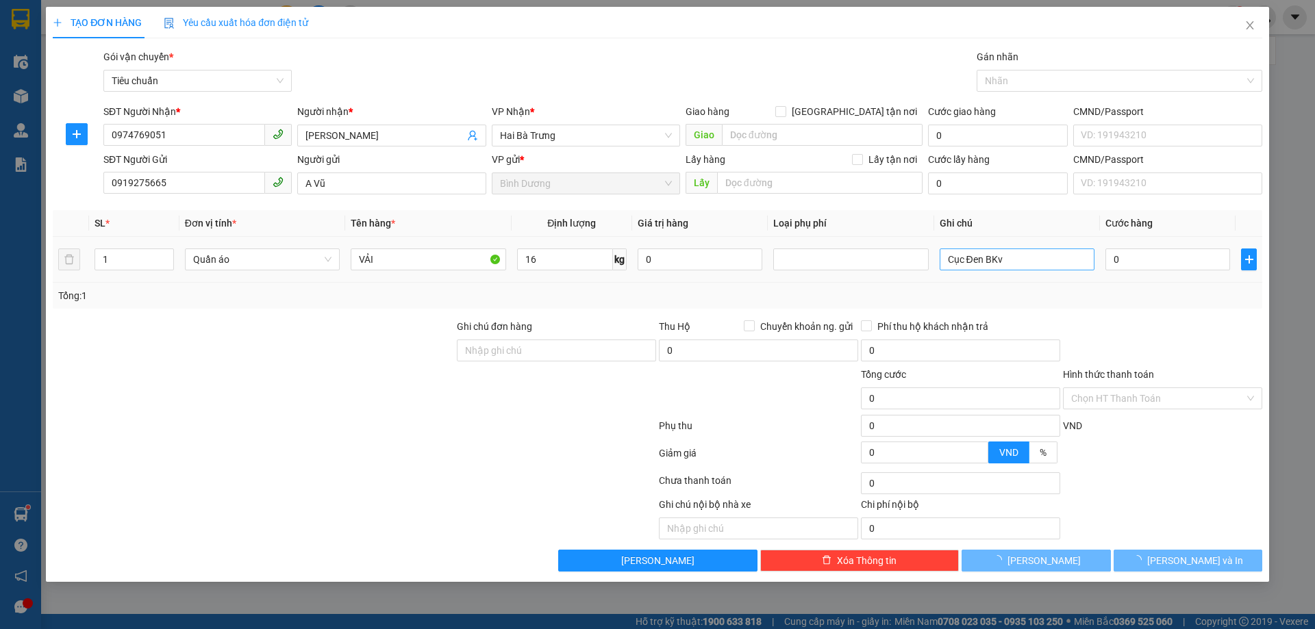
drag, startPoint x: 627, startPoint y: 288, endPoint x: 1002, endPoint y: 252, distance: 376.9
click at [629, 286] on div "Tổng: 1" at bounding box center [657, 296] width 1209 height 26
type input "55.000"
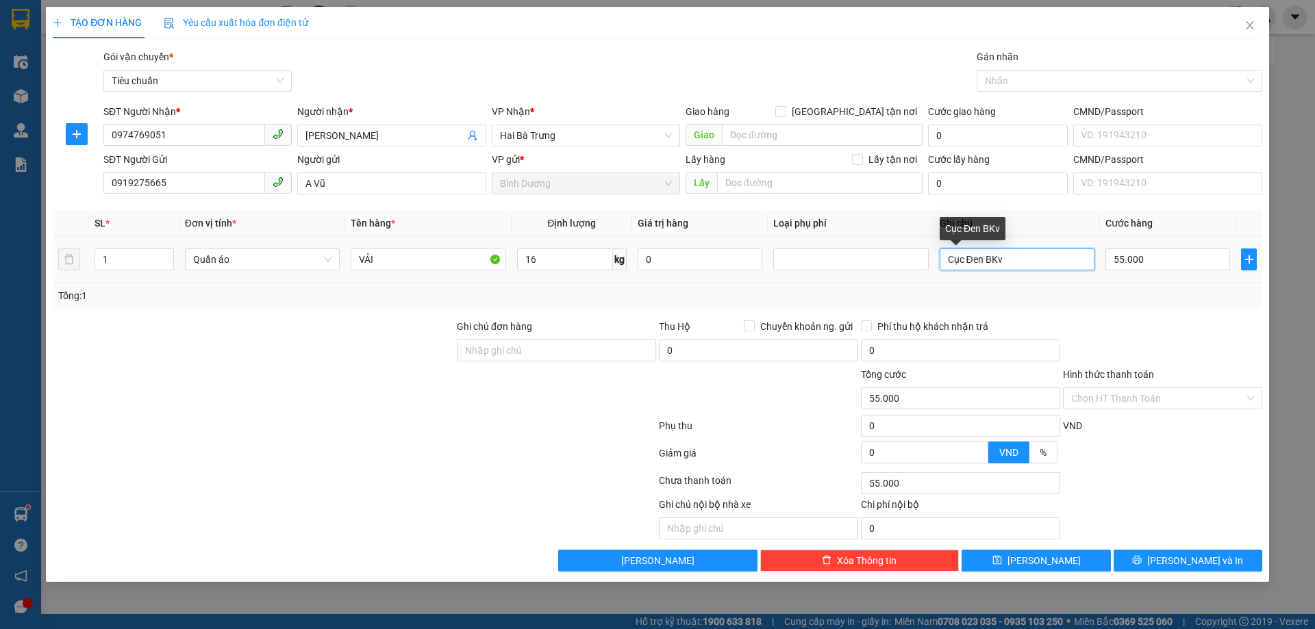
click at [998, 253] on input "Cục Đen BKv" at bounding box center [1016, 260] width 155 height 22
type input "CỤC ĐEN BKV"
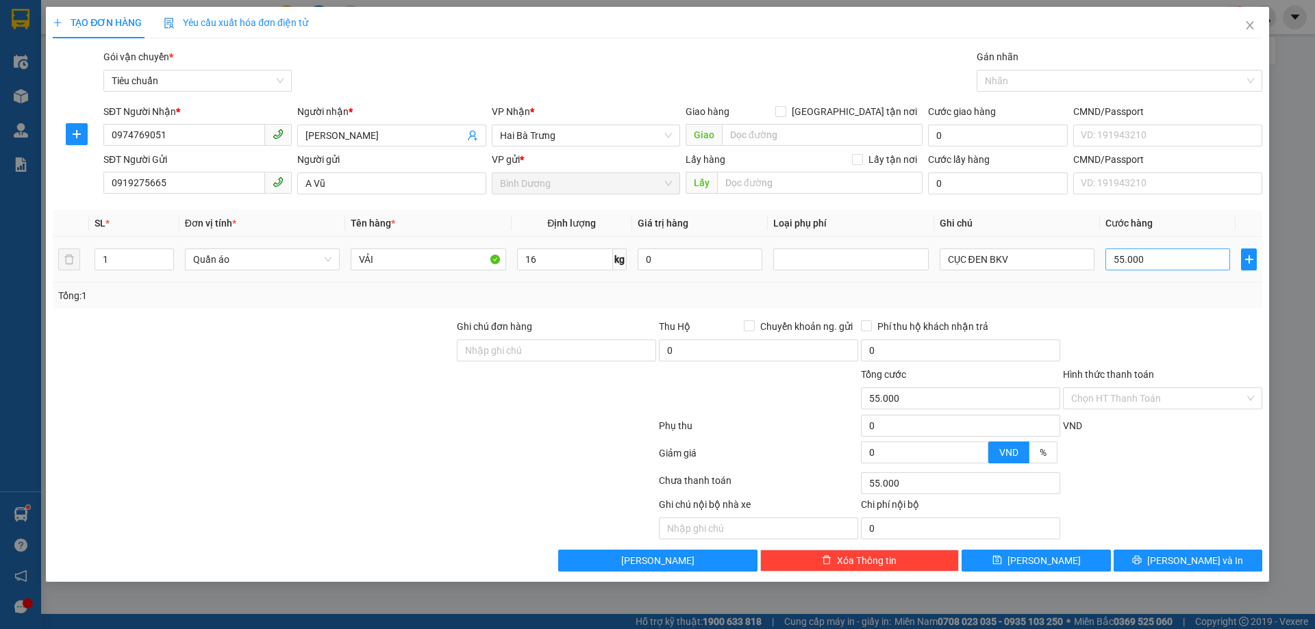
drag, startPoint x: 1122, startPoint y: 308, endPoint x: 1153, endPoint y: 265, distance: 53.0
click at [1122, 308] on div "Tổng: 1" at bounding box center [657, 296] width 1209 height 26
click at [1155, 259] on input "55.000" at bounding box center [1167, 260] width 125 height 22
type input "6"
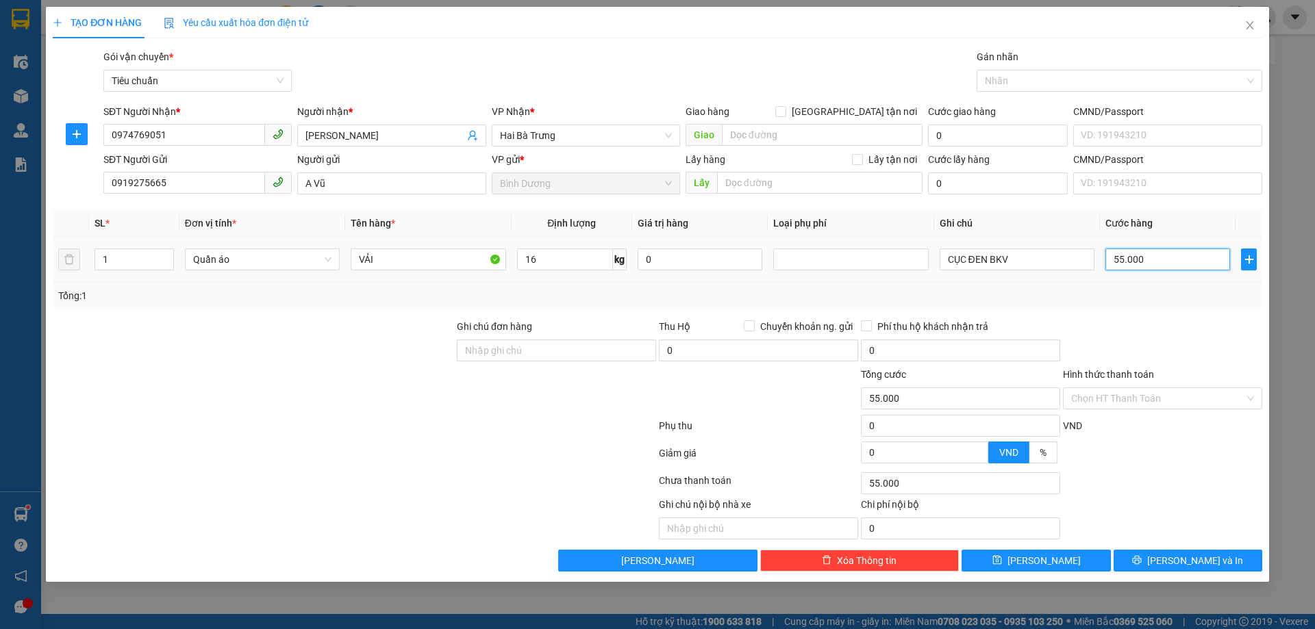
type input "6"
type input "60"
type input "60.000"
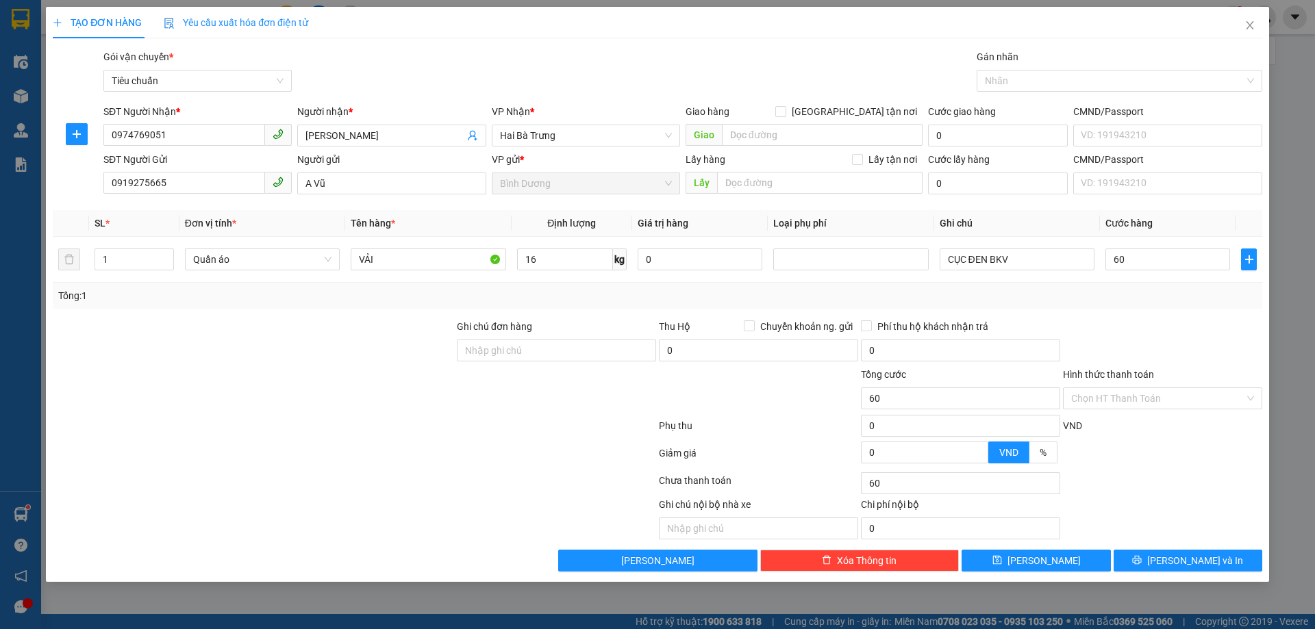
type input "60.000"
click at [1178, 299] on div "Tổng: 1" at bounding box center [657, 295] width 1198 height 15
click at [1200, 566] on span "[PERSON_NAME] và In" at bounding box center [1195, 560] width 96 height 15
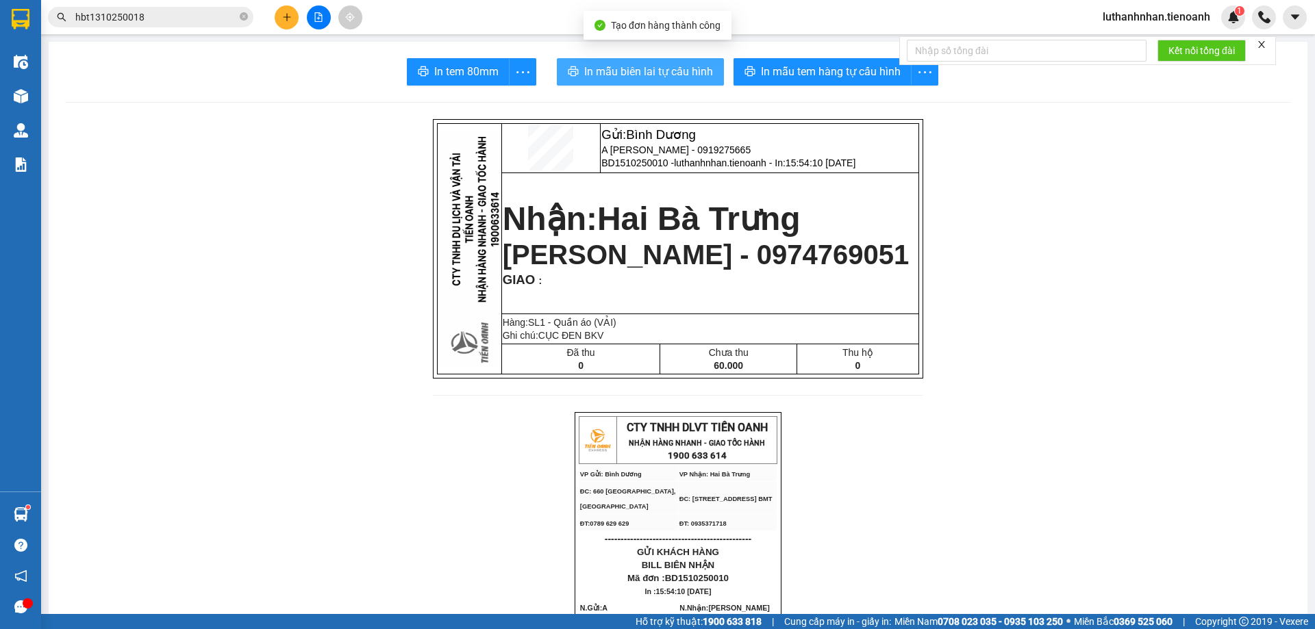
click at [699, 85] on button "In mẫu biên lai tự cấu hình" at bounding box center [640, 71] width 167 height 27
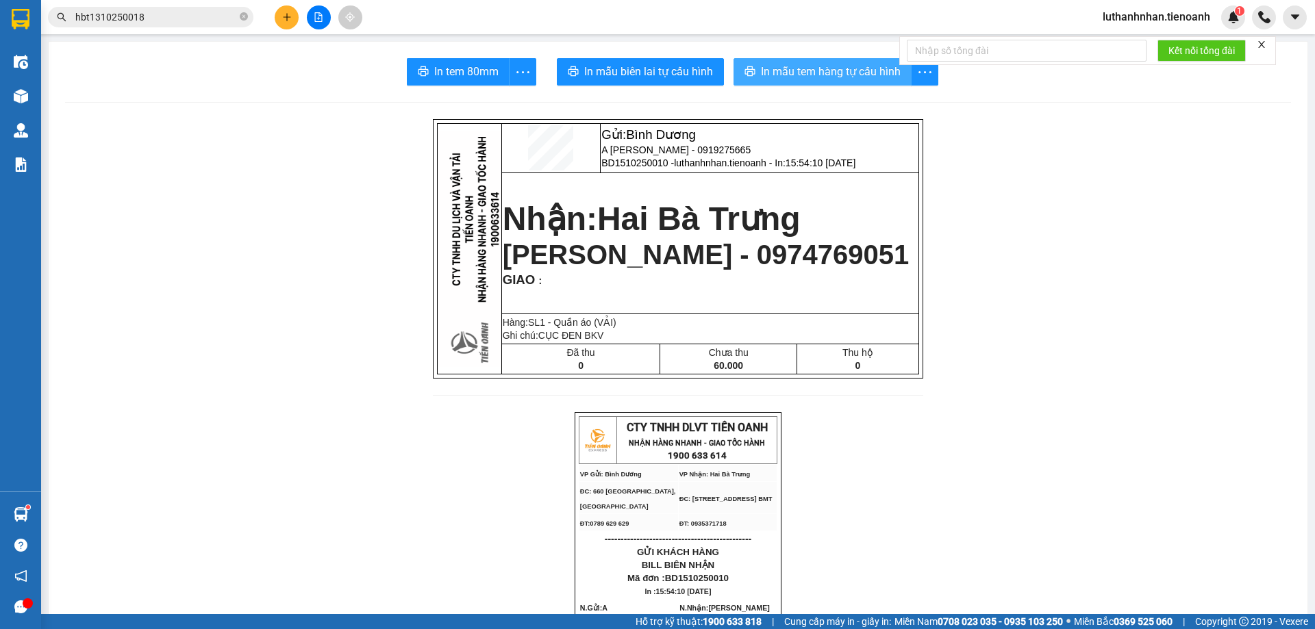
click at [820, 68] on span "In mẫu tem hàng tự cấu hình" at bounding box center [831, 71] width 140 height 17
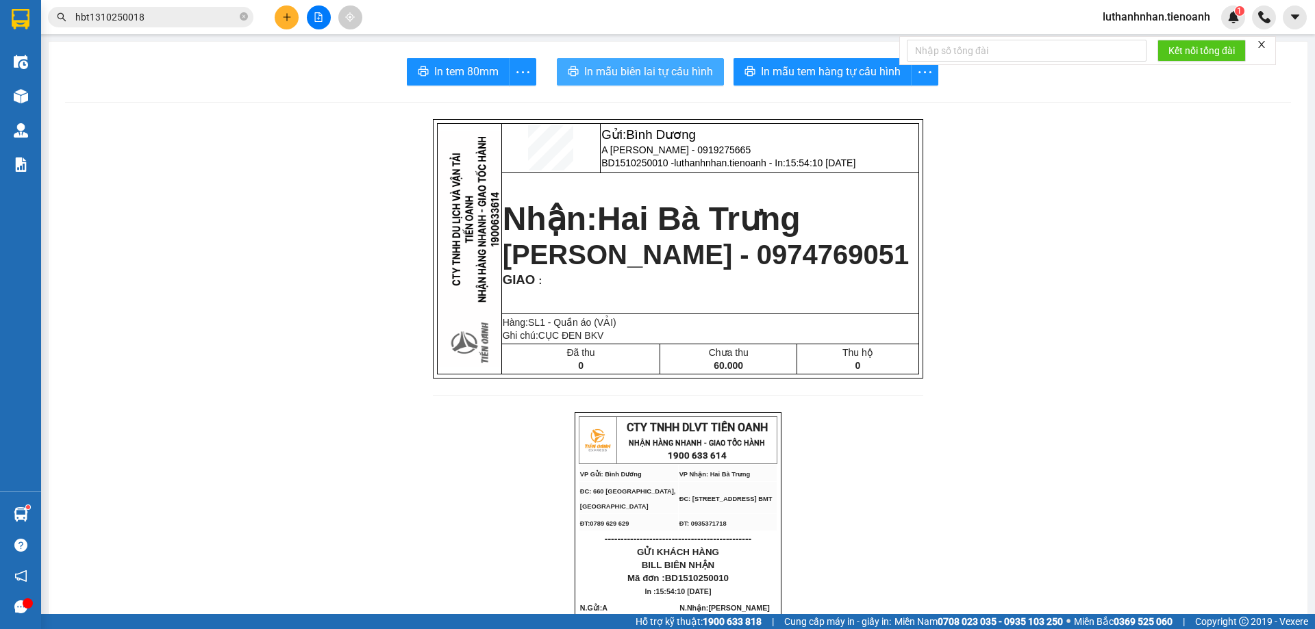
click at [678, 75] on span "In mẫu biên lai tự cấu hình" at bounding box center [648, 71] width 129 height 17
click at [691, 77] on span "In mẫu biên lai tự cấu hình" at bounding box center [648, 71] width 129 height 17
click at [277, 28] on div at bounding box center [318, 17] width 103 height 24
click at [309, 28] on div at bounding box center [318, 17] width 103 height 24
click at [292, 18] on button at bounding box center [287, 17] width 24 height 24
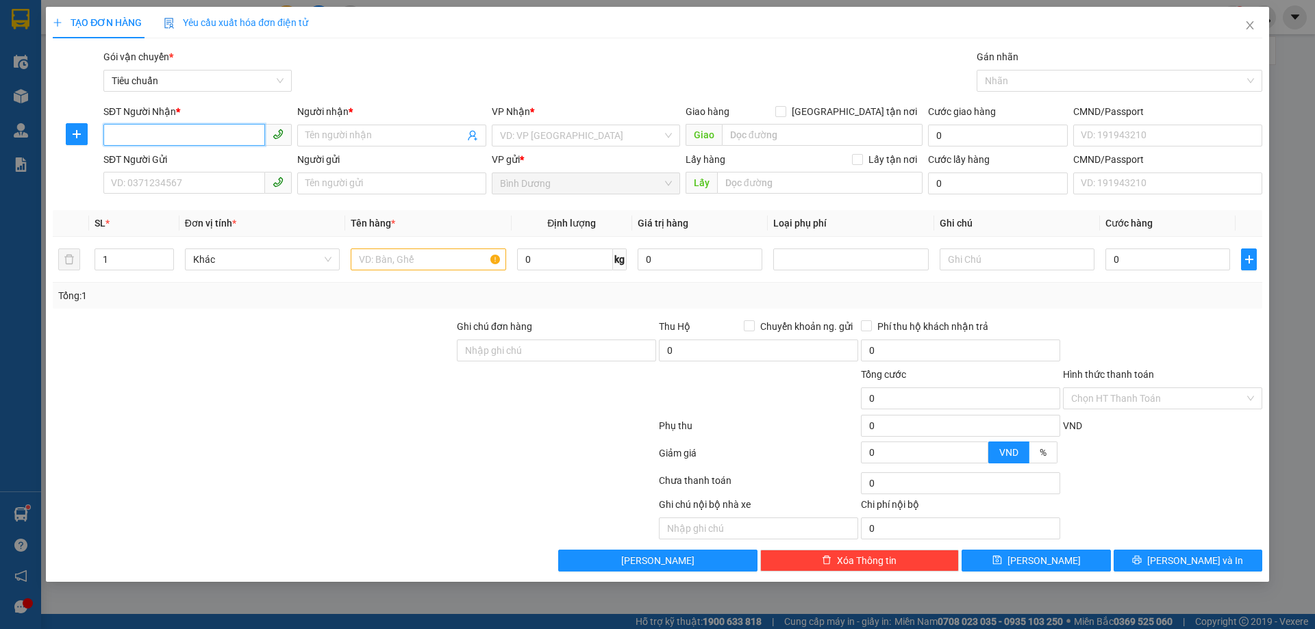
click at [185, 134] on input "SĐT Người Nhận *" at bounding box center [184, 135] width 162 height 22
click at [186, 134] on input "SĐT Người Nhận *" at bounding box center [184, 135] width 162 height 22
click at [341, 131] on input "Người nhận *" at bounding box center [384, 135] width 158 height 15
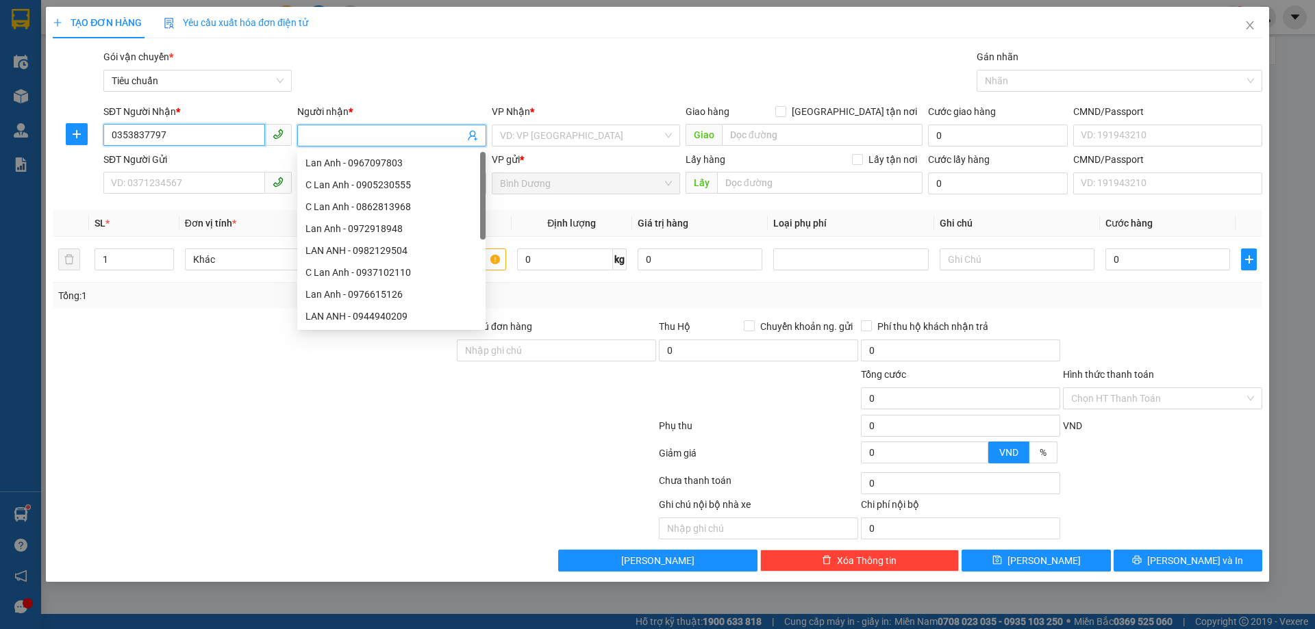
click at [140, 129] on input "0353837797" at bounding box center [184, 135] width 162 height 22
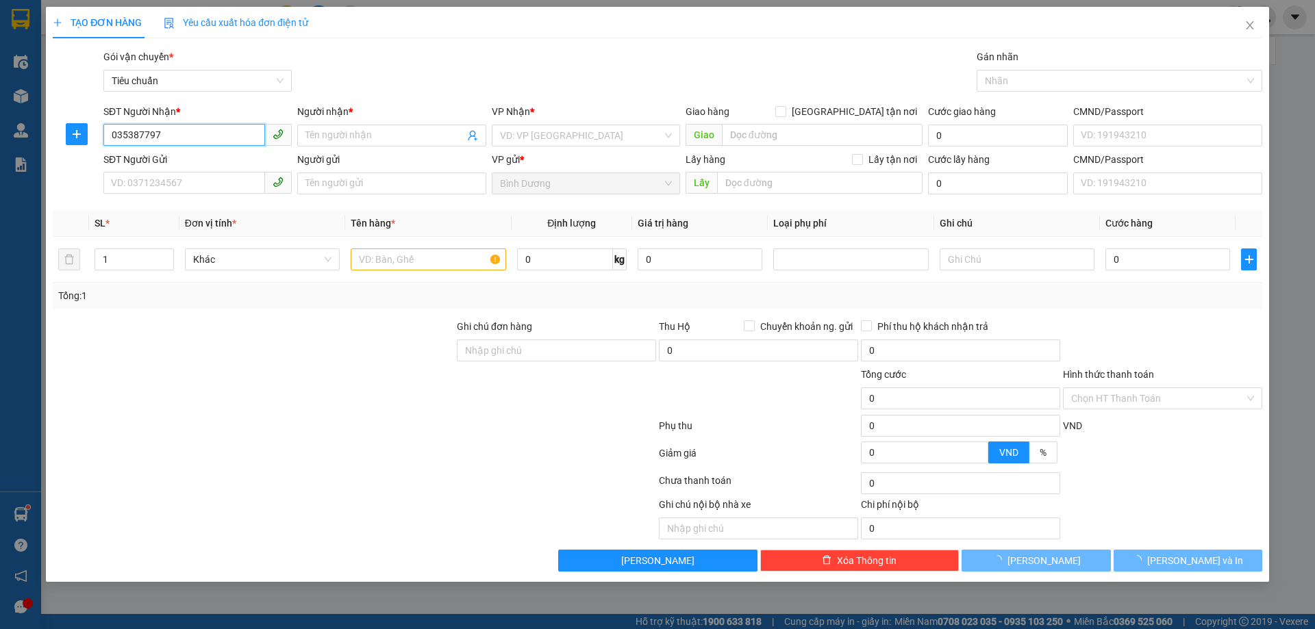
type input "0353827797"
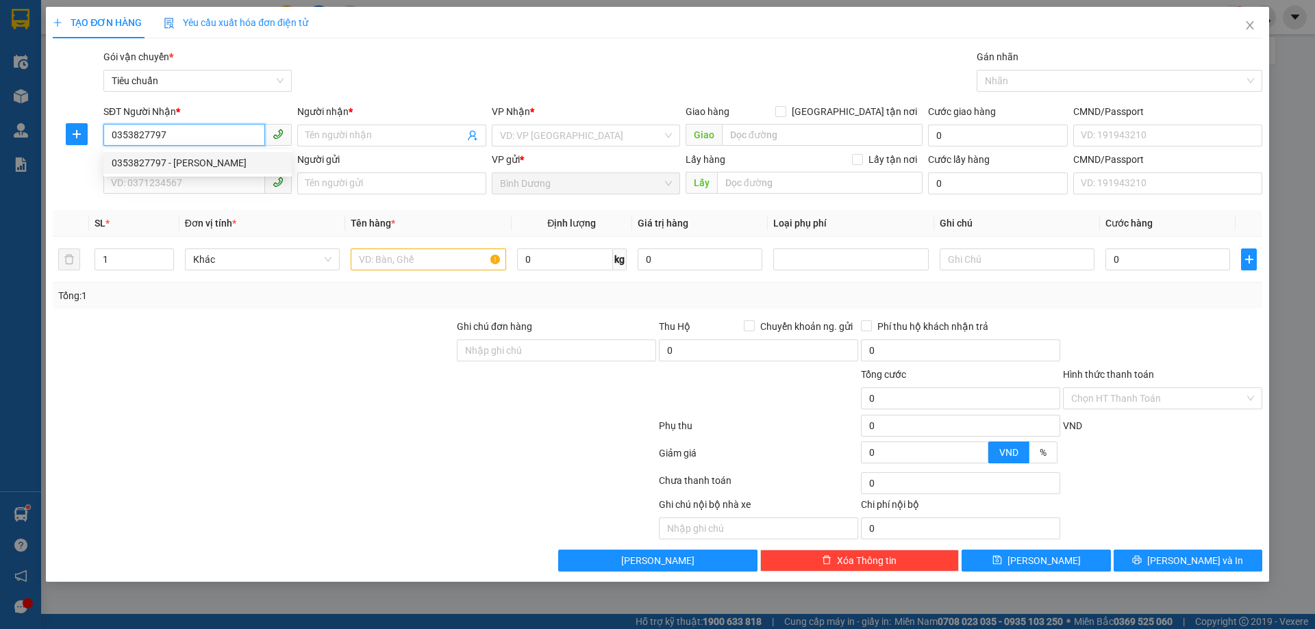
click at [203, 156] on div "0353827797 - [PERSON_NAME]" at bounding box center [198, 162] width 172 height 15
type input "C LAN"
type input "30.000"
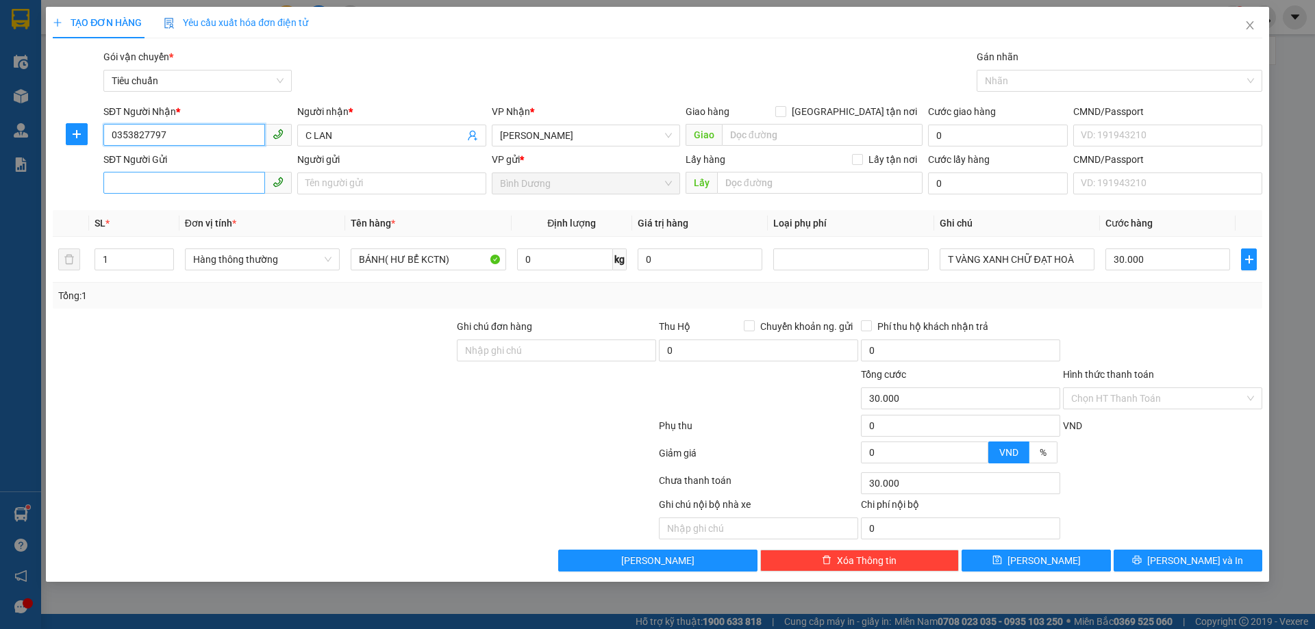
type input "0353827797"
click at [206, 181] on input "SĐT Người Gửi" at bounding box center [184, 183] width 162 height 22
click at [197, 183] on input "SĐT Người Gửi" at bounding box center [184, 183] width 162 height 22
type input "0911079411"
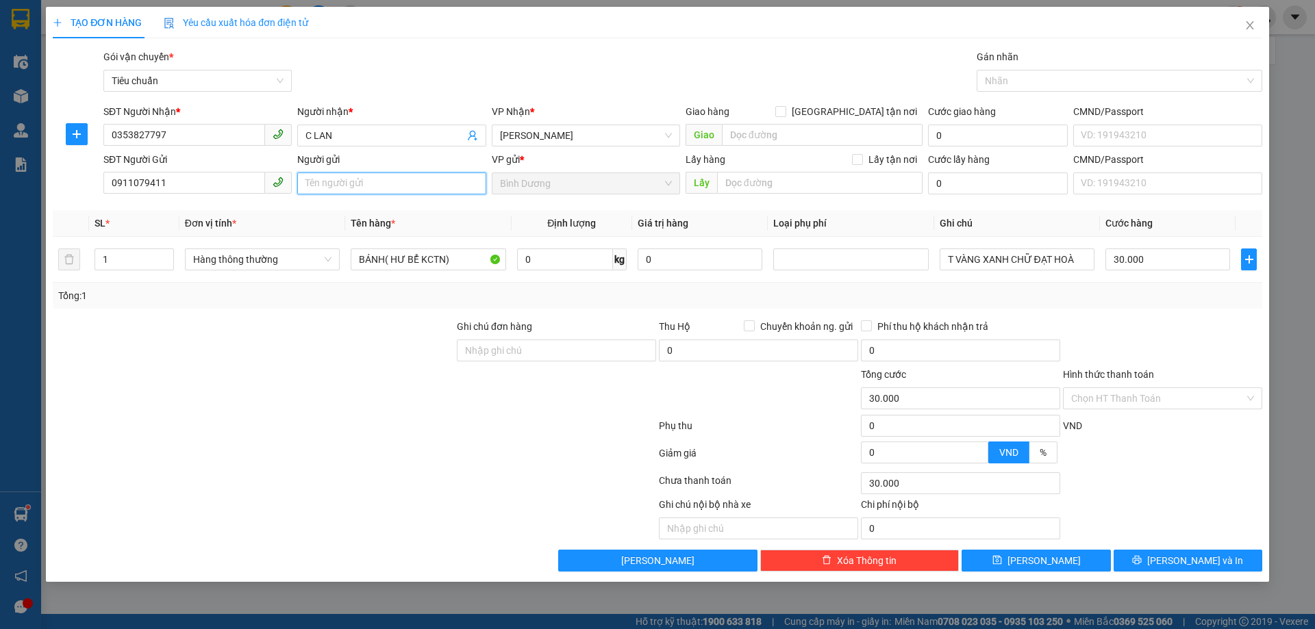
click at [322, 179] on input "Người gửi" at bounding box center [391, 184] width 188 height 22
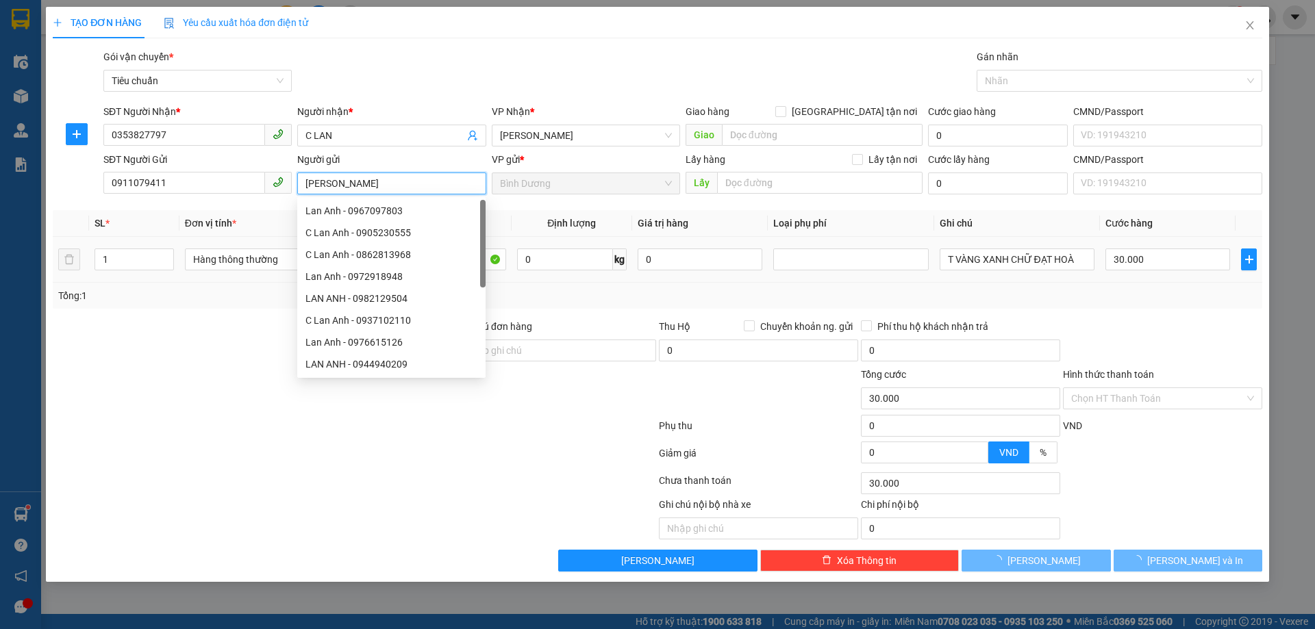
type input "[PERSON_NAME]"
click at [205, 346] on div at bounding box center [253, 343] width 404 height 48
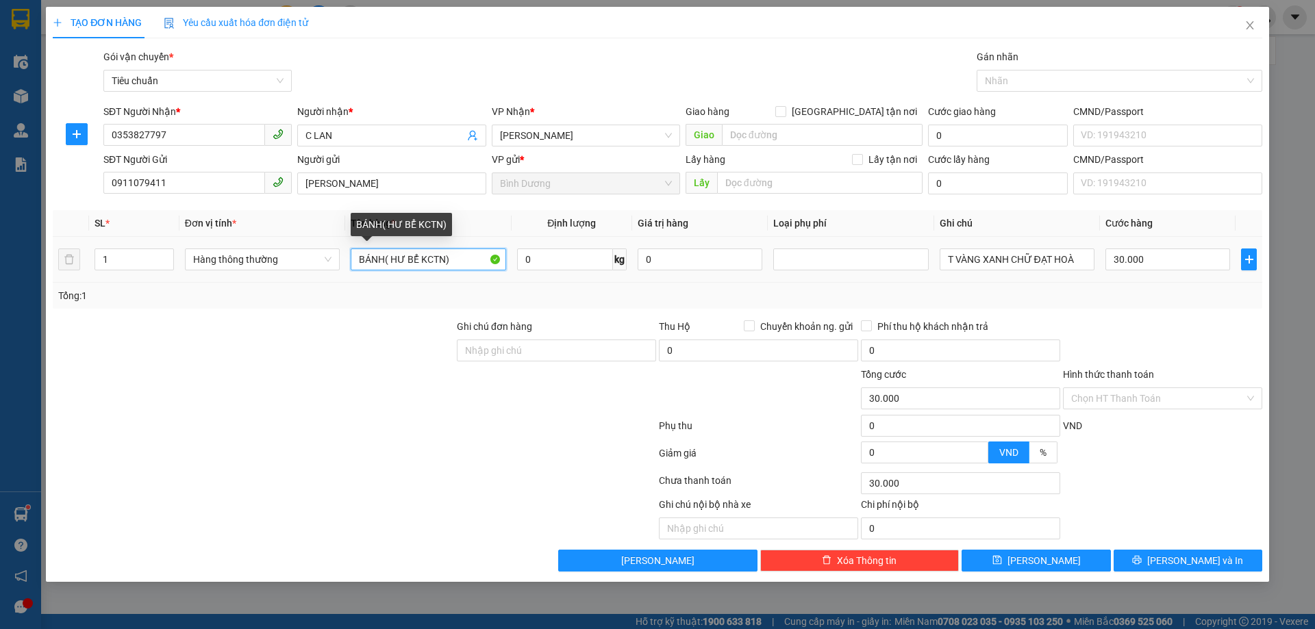
click at [362, 259] on input "BÁNH( HƯ BỂ KCTN)" at bounding box center [428, 260] width 155 height 22
type input "GIẤY TỜ"
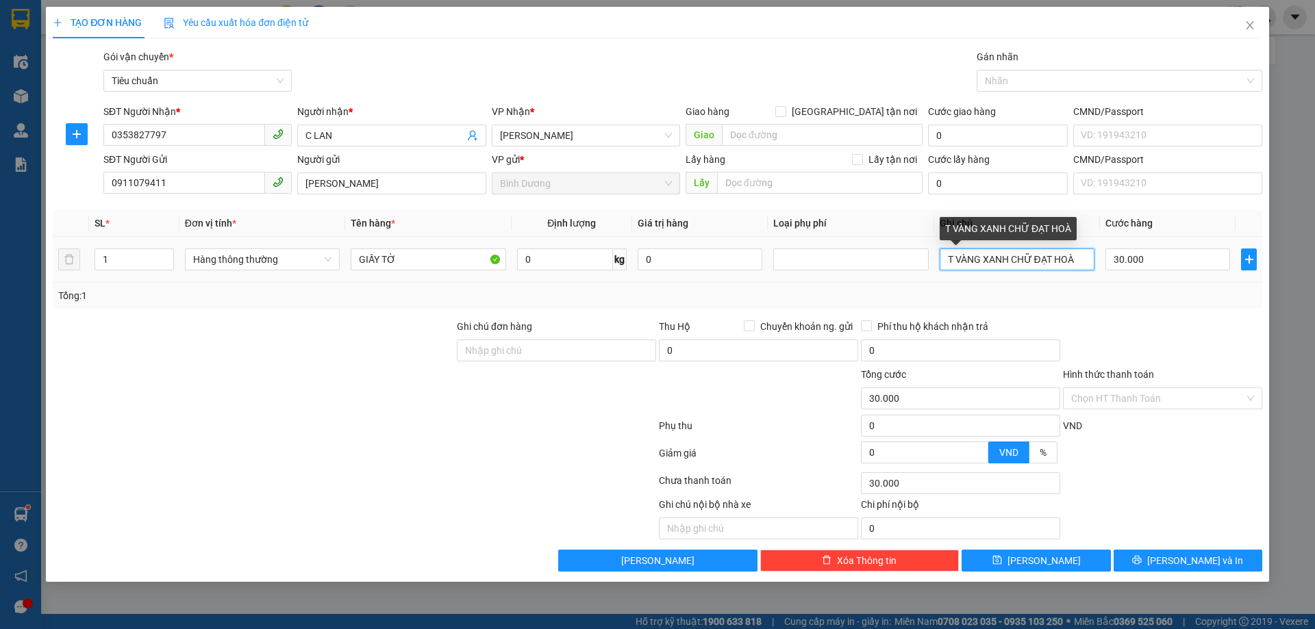
click at [988, 257] on input "T VÀNG XANH CHỮ ĐẠT HOÀ" at bounding box center [1016, 260] width 155 height 22
click at [989, 259] on input "T VÀNG XANH CHỮ ĐẠT HOÀ" at bounding box center [1016, 260] width 155 height 22
type input "BT TRẮNG"
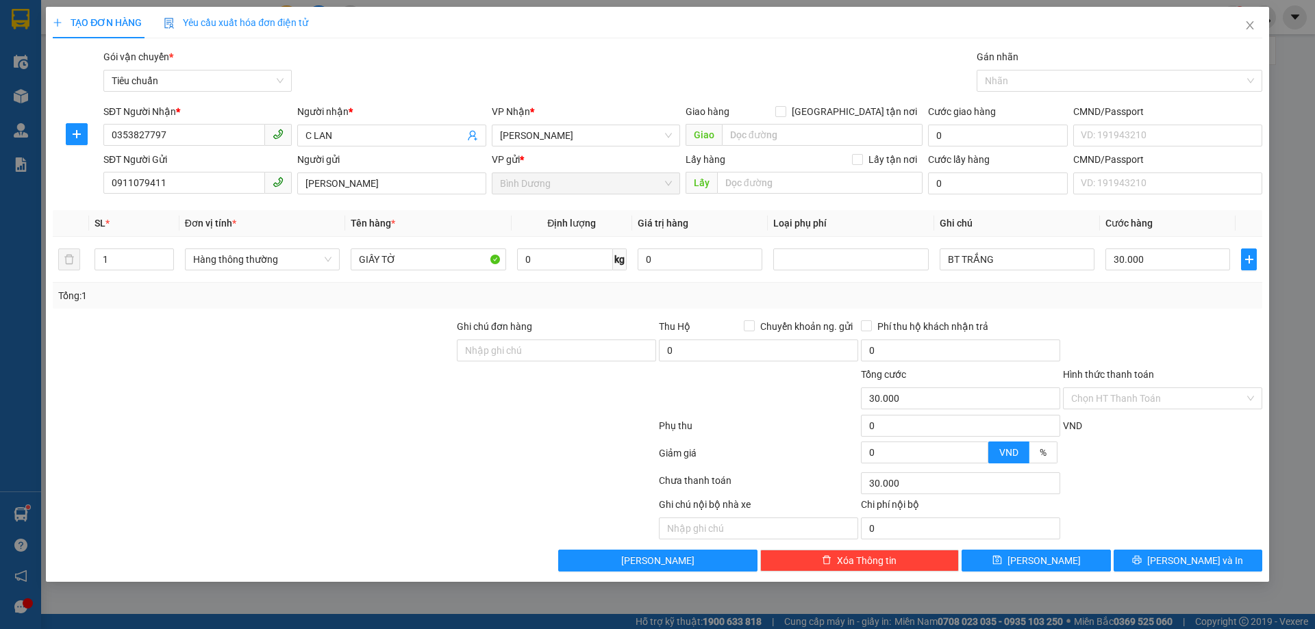
click at [1067, 302] on div "Tổng: 1" at bounding box center [657, 295] width 1198 height 15
click at [1165, 264] on input "30.000" at bounding box center [1167, 260] width 125 height 22
click at [1169, 298] on div "Tổng: 1" at bounding box center [657, 295] width 1198 height 15
click at [1200, 564] on span "[PERSON_NAME] và In" at bounding box center [1195, 560] width 96 height 15
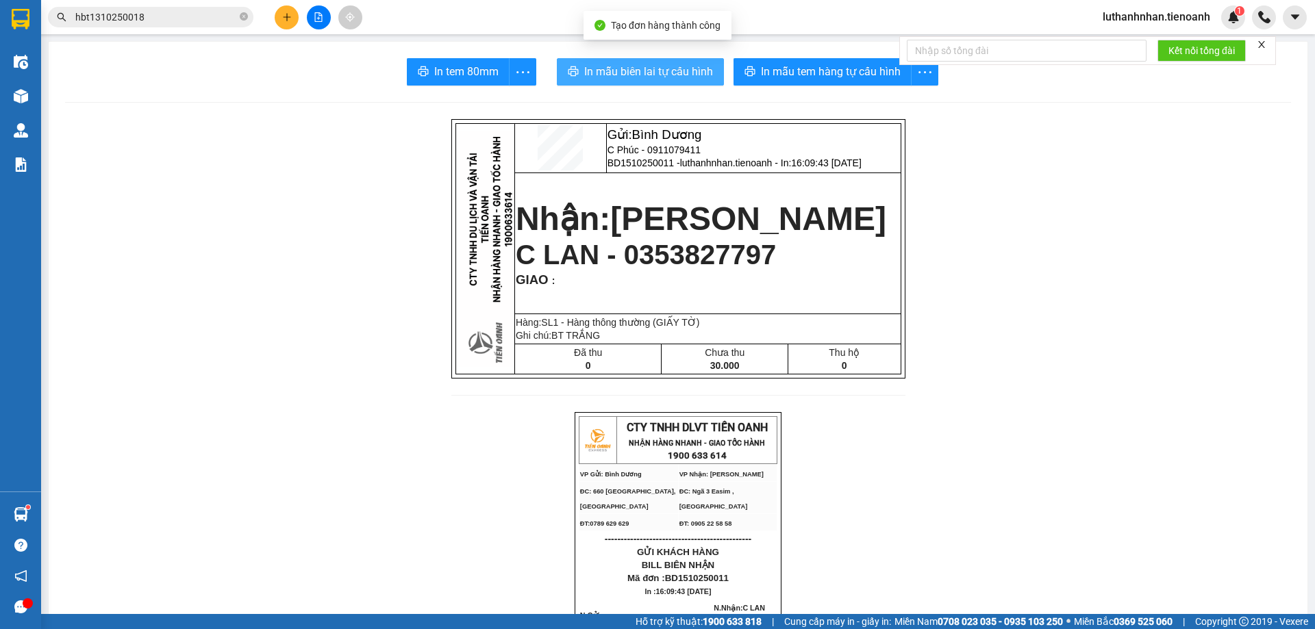
click at [651, 72] on span "In mẫu biên lai tự cấu hình" at bounding box center [648, 71] width 129 height 17
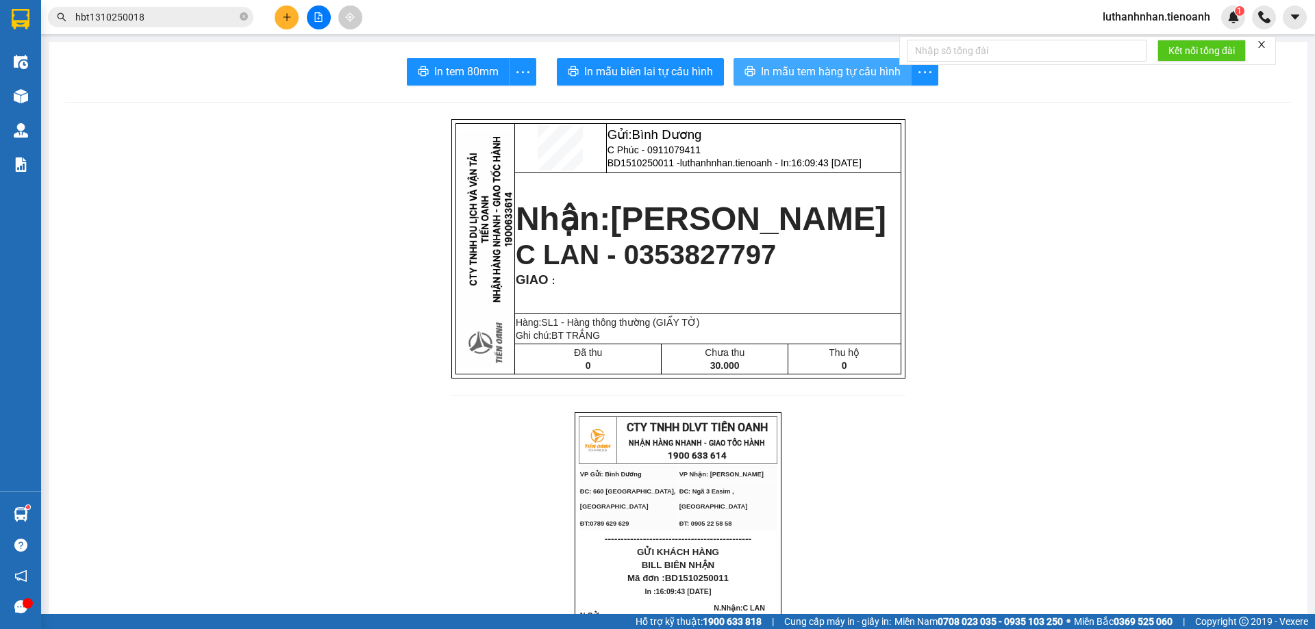
click at [833, 66] on span "In mẫu tem hàng tự cấu hình" at bounding box center [831, 71] width 140 height 17
click at [291, 3] on div "Kết quả tìm kiếm ( 1 ) Bộ lọc Mã ĐH Trạng thái Món hàng Thu hộ Tổng cước Chưa c…" at bounding box center [657, 17] width 1315 height 34
click at [283, 12] on icon "plus" at bounding box center [287, 17] width 10 height 10
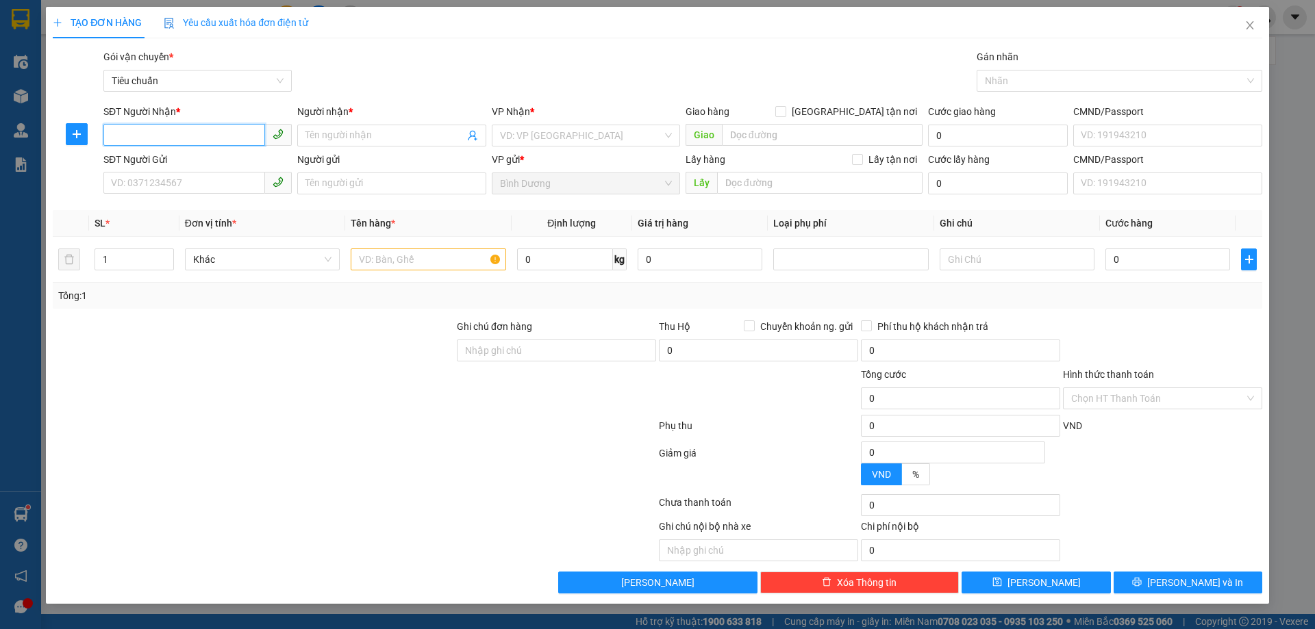
click at [187, 129] on input "SĐT Người Nhận *" at bounding box center [184, 135] width 162 height 22
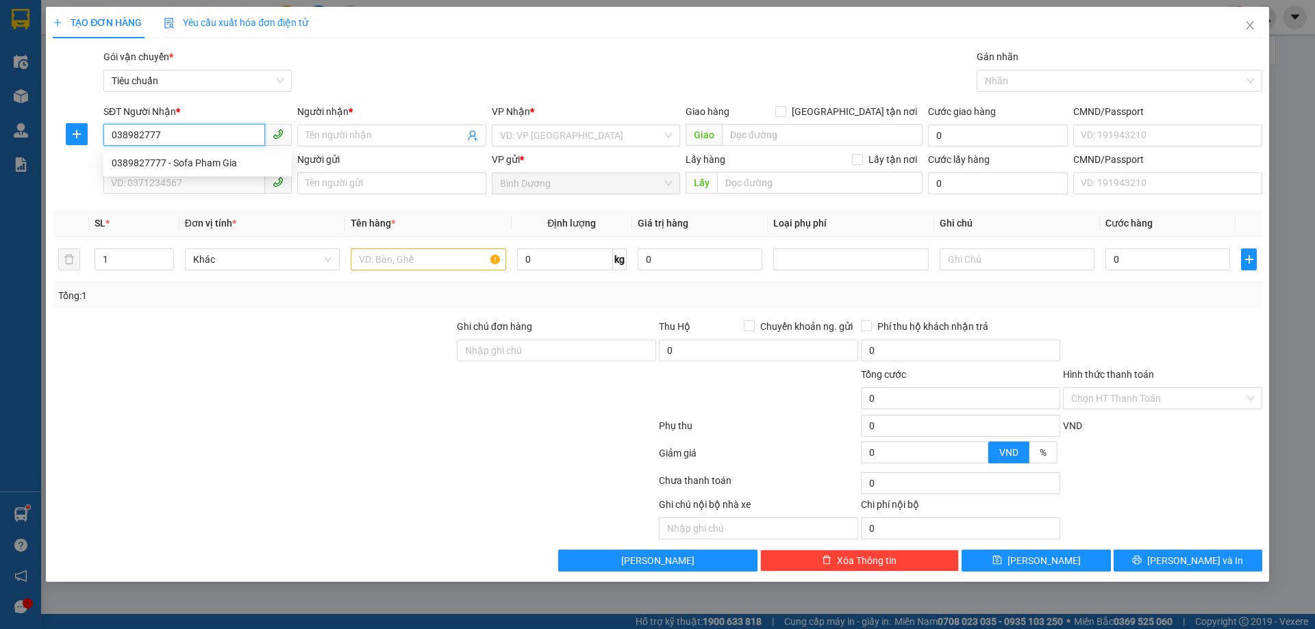
type input "0389827777"
click at [195, 168] on div "0389827777 - Sofa Pham Gia" at bounding box center [198, 162] width 172 height 15
type input "Sofa Pham Gia"
type input "120.000"
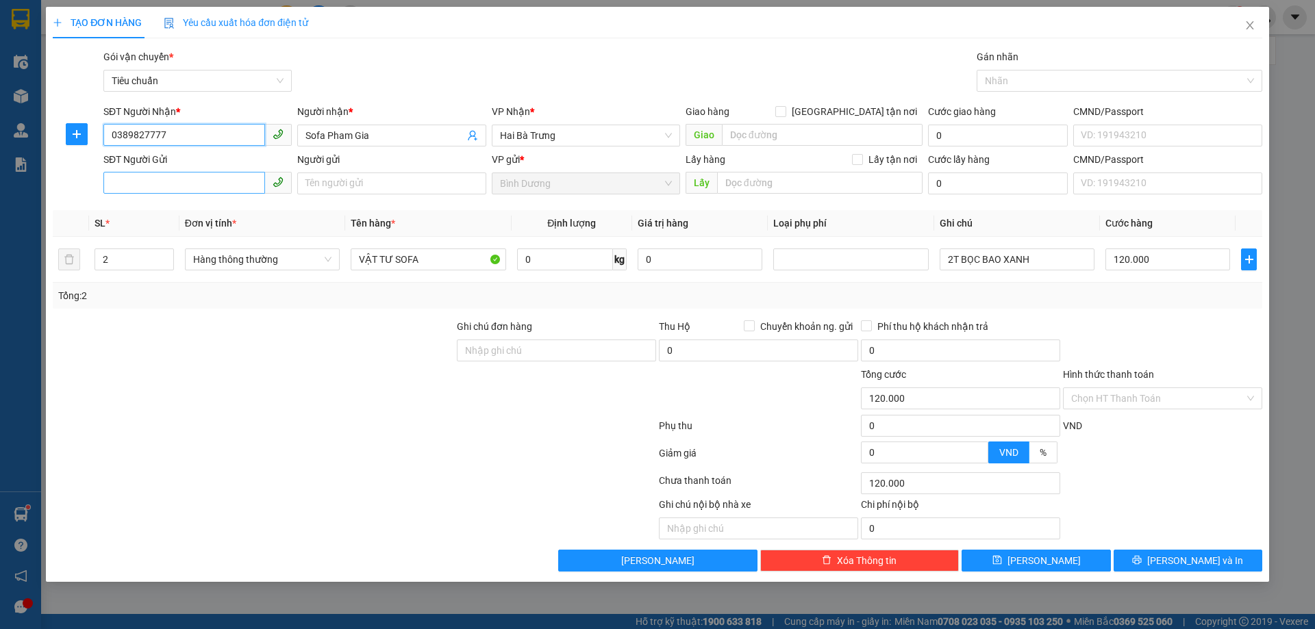
type input "0389827777"
click at [193, 186] on input "SĐT Người Gửi" at bounding box center [184, 183] width 162 height 22
click at [208, 238] on div "0585955952 - C Thắm" at bounding box center [198, 232] width 172 height 15
type input "0585955952"
type input "C Thắm"
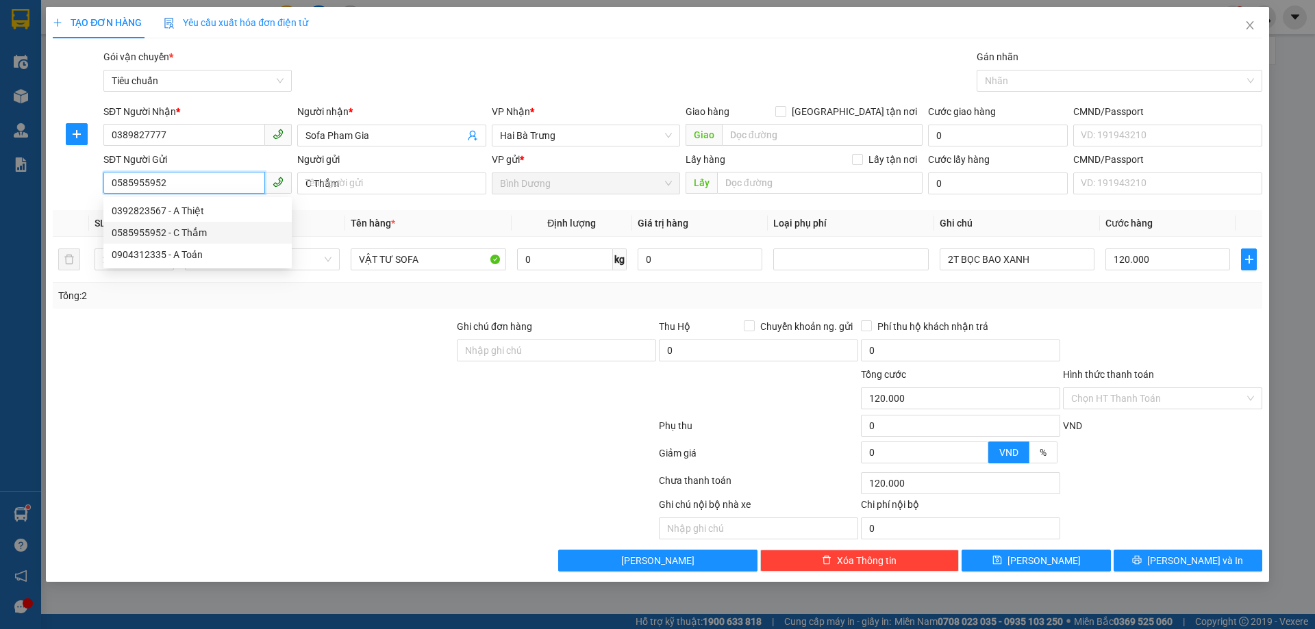
type input "40.000"
click at [240, 262] on span "Hàng thông thường" at bounding box center [262, 259] width 138 height 21
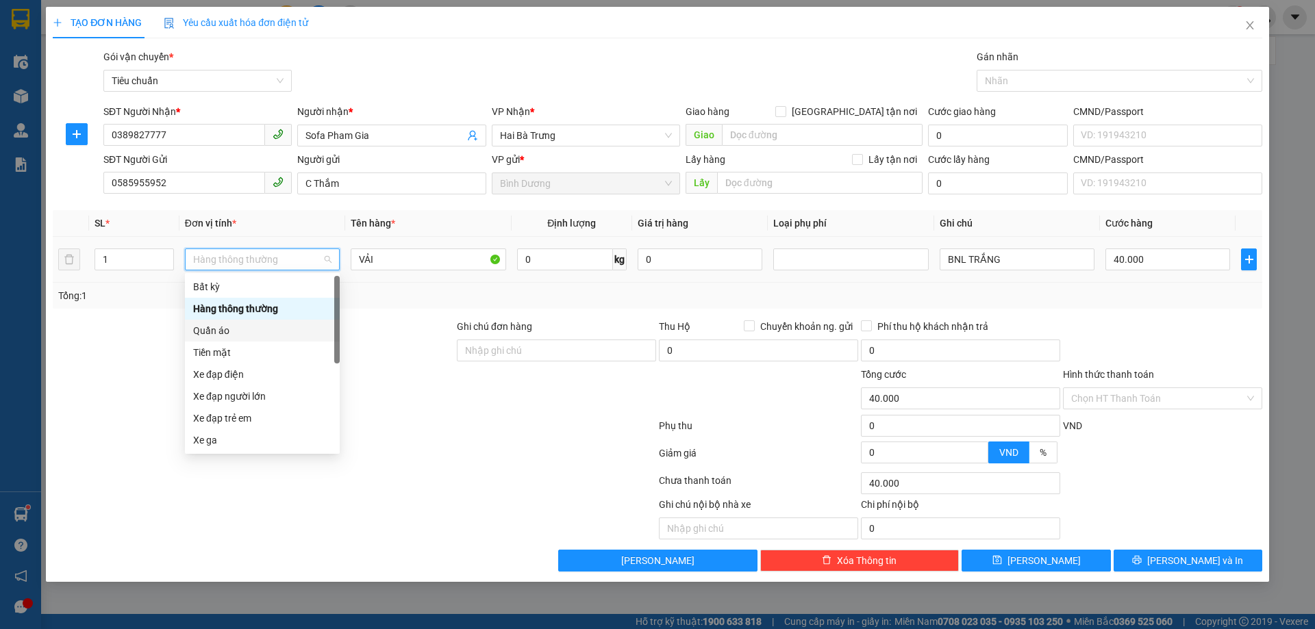
click at [226, 325] on div "Quần áo" at bounding box center [262, 330] width 138 height 15
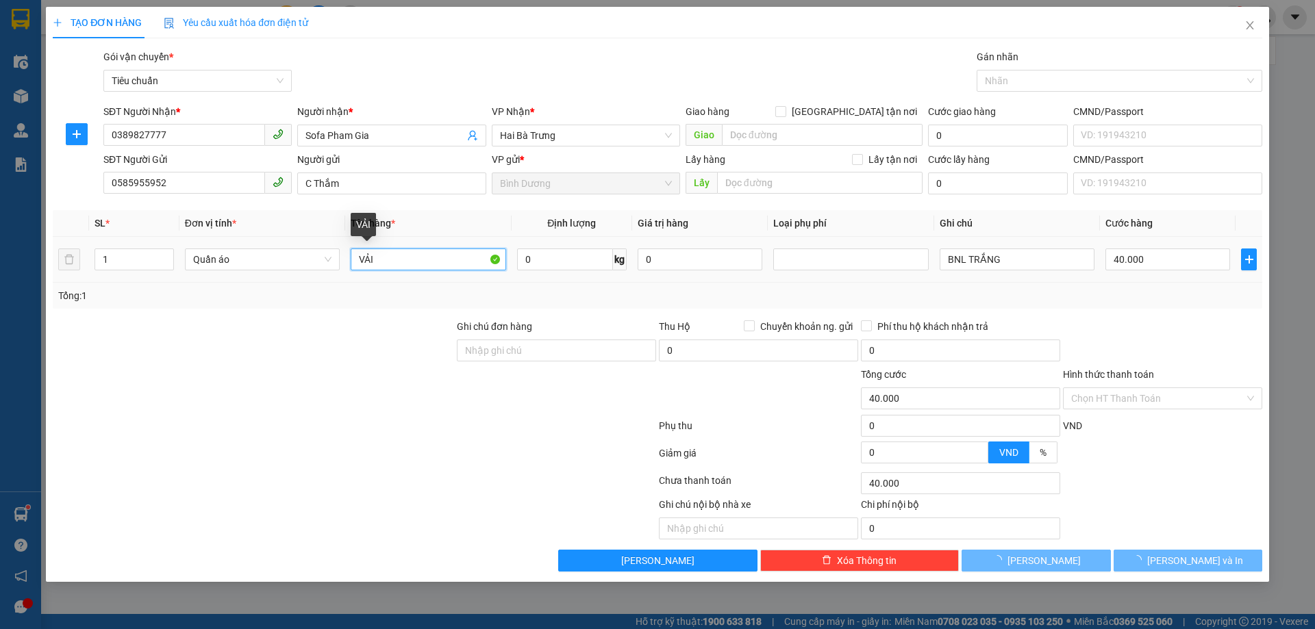
click at [411, 258] on input "VẢI" at bounding box center [428, 260] width 155 height 22
type input "0"
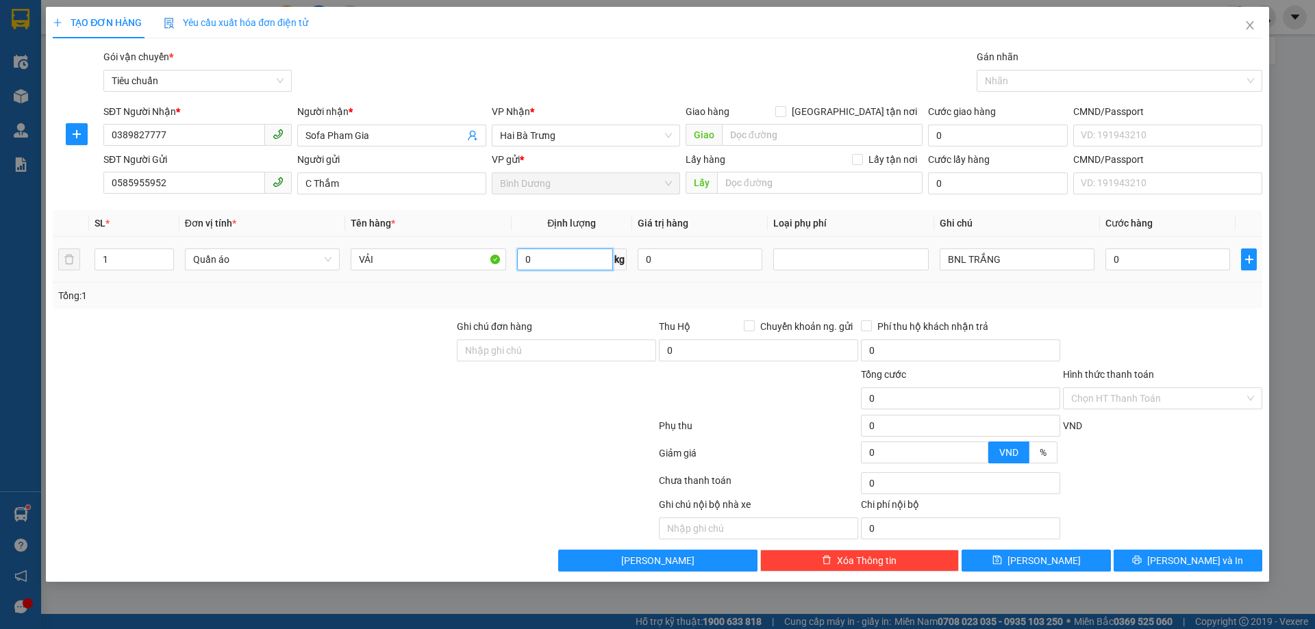
click at [531, 262] on input "0" at bounding box center [565, 260] width 96 height 22
type input "40"
click at [598, 294] on div "Tổng: 1" at bounding box center [657, 295] width 1198 height 15
type input "80.000"
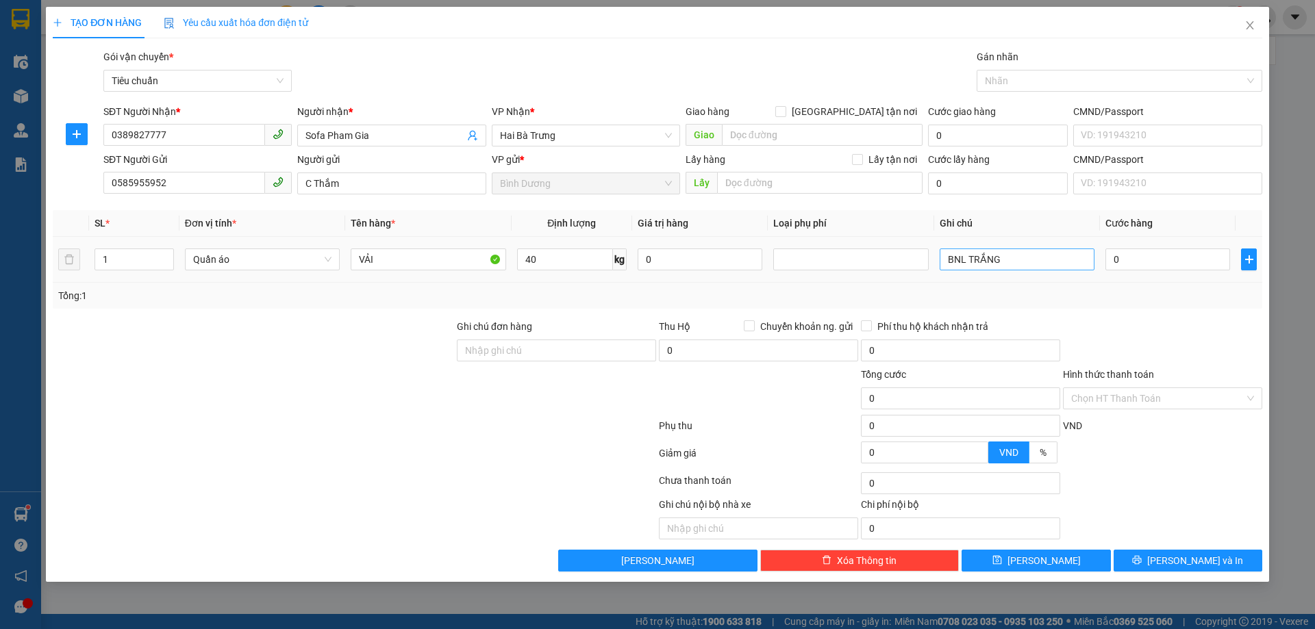
type input "80.000"
click at [978, 258] on input "BNL TRẮNG" at bounding box center [1016, 260] width 155 height 22
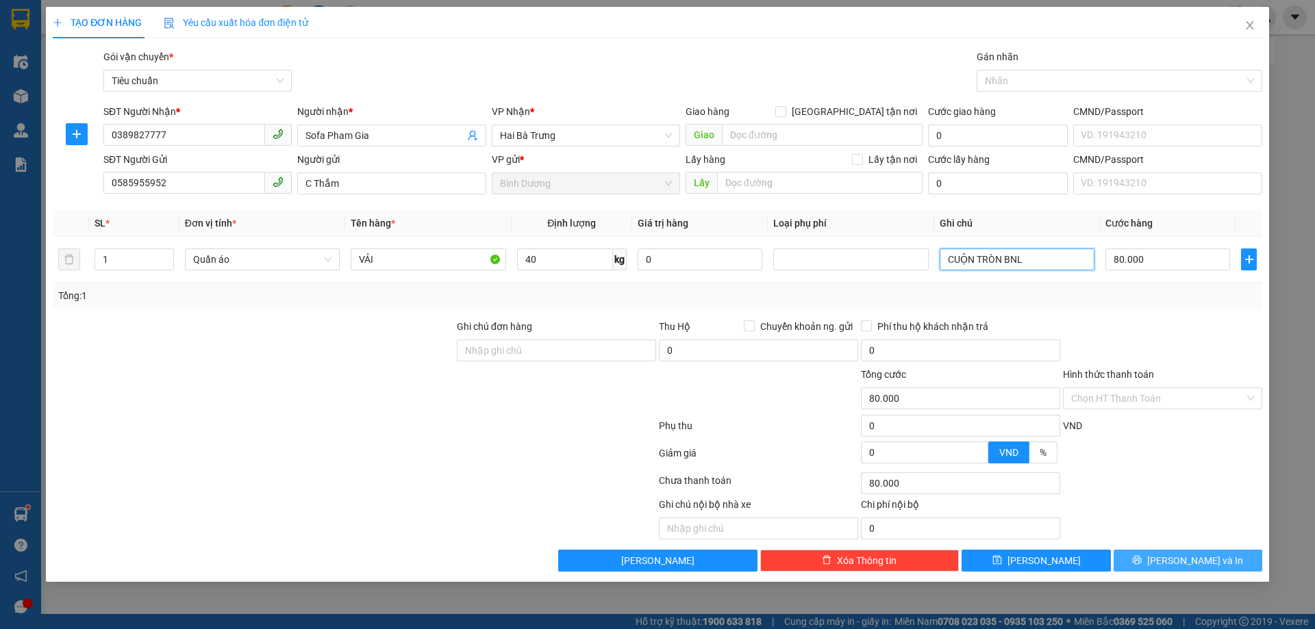
type input "CUỘN TRÒN BNL"
click at [1196, 564] on span "[PERSON_NAME] và In" at bounding box center [1195, 560] width 96 height 15
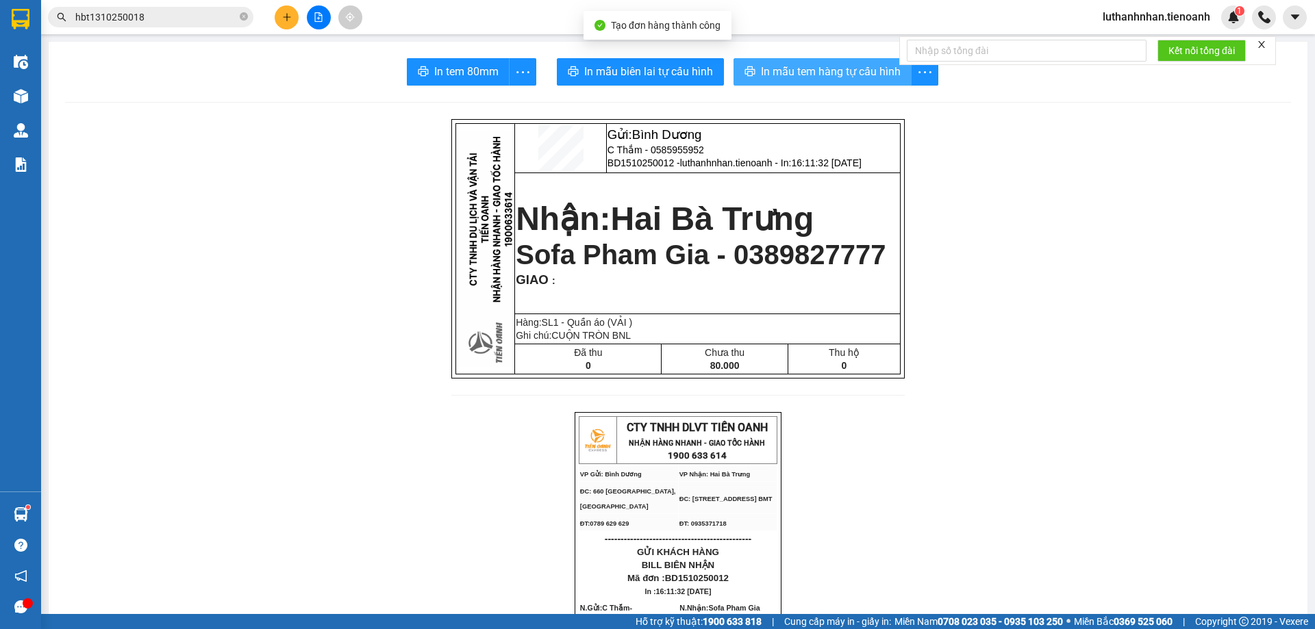
click at [824, 70] on span "In mẫu tem hàng tự cấu hình" at bounding box center [831, 71] width 140 height 17
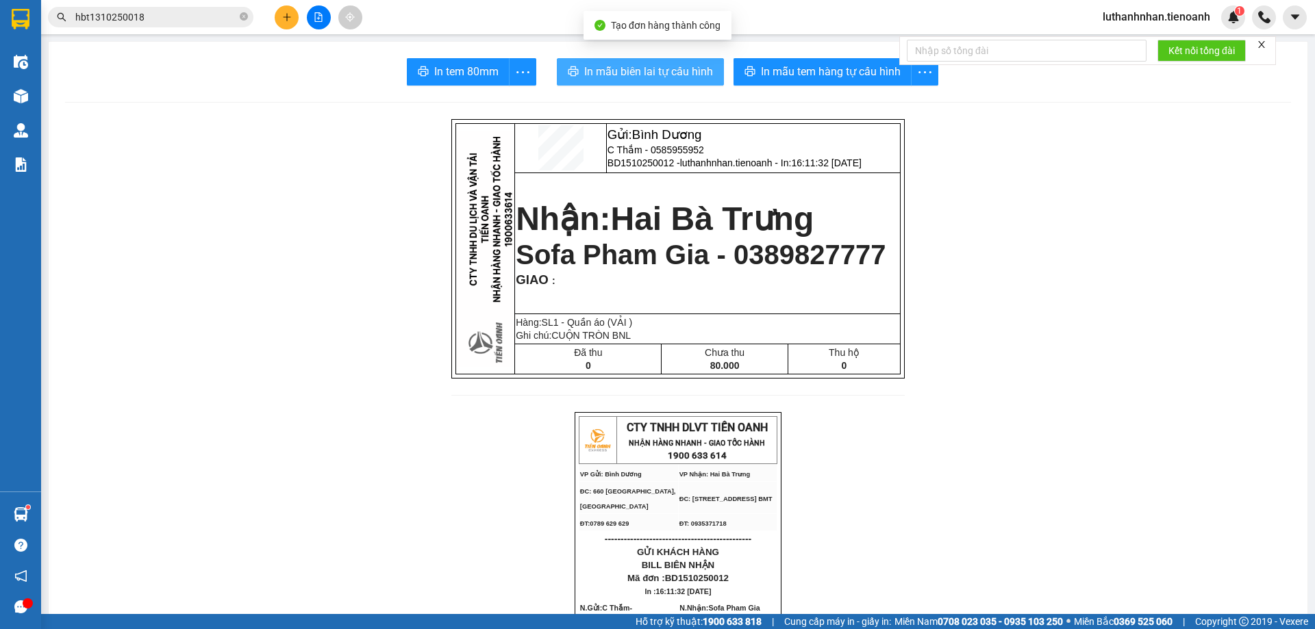
click at [659, 70] on span "In mẫu biên lai tự cấu hình" at bounding box center [648, 71] width 129 height 17
click at [288, 22] on button at bounding box center [287, 17] width 24 height 24
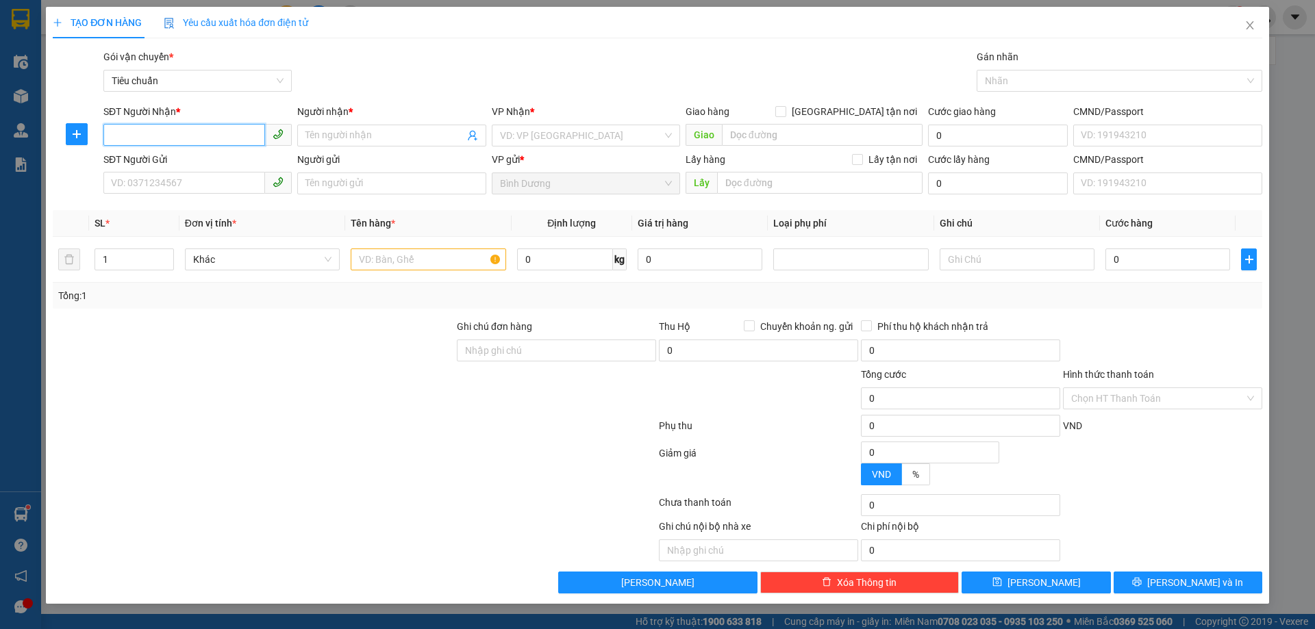
click at [212, 133] on input "SĐT Người Nhận *" at bounding box center [184, 135] width 162 height 22
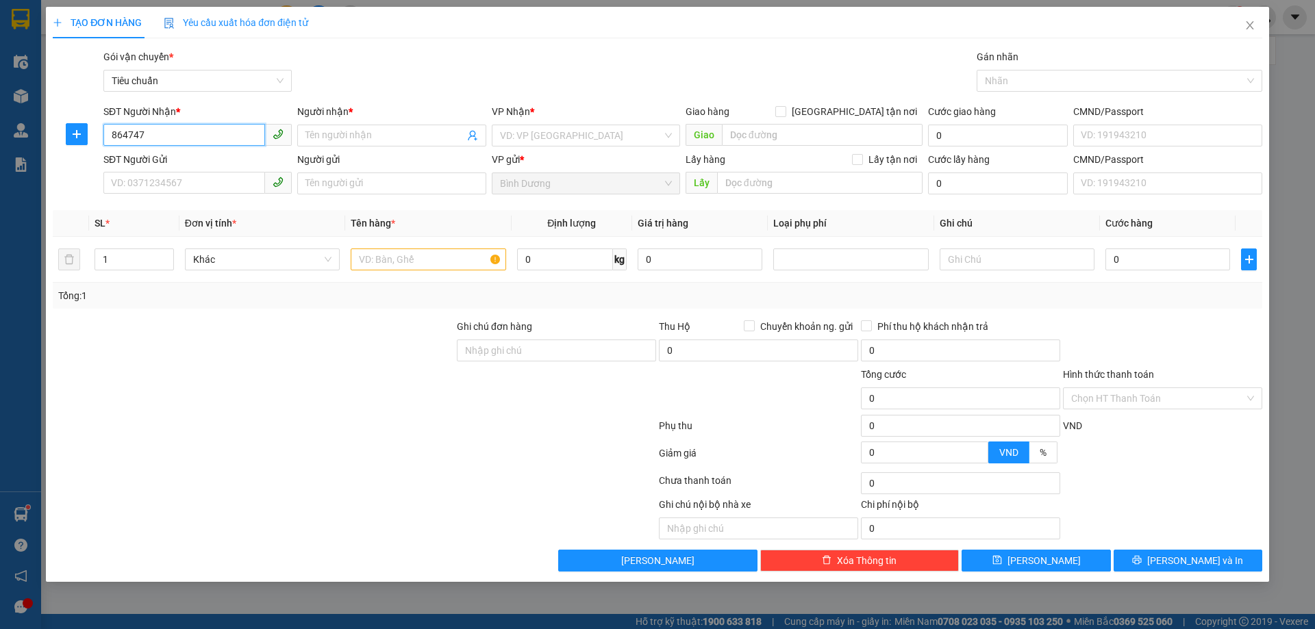
click at [111, 133] on input "864747" at bounding box center [184, 135] width 162 height 22
type input "0835864747"
click at [228, 156] on div "0835864747 - A Cương" at bounding box center [198, 162] width 172 height 15
type input "A Cương"
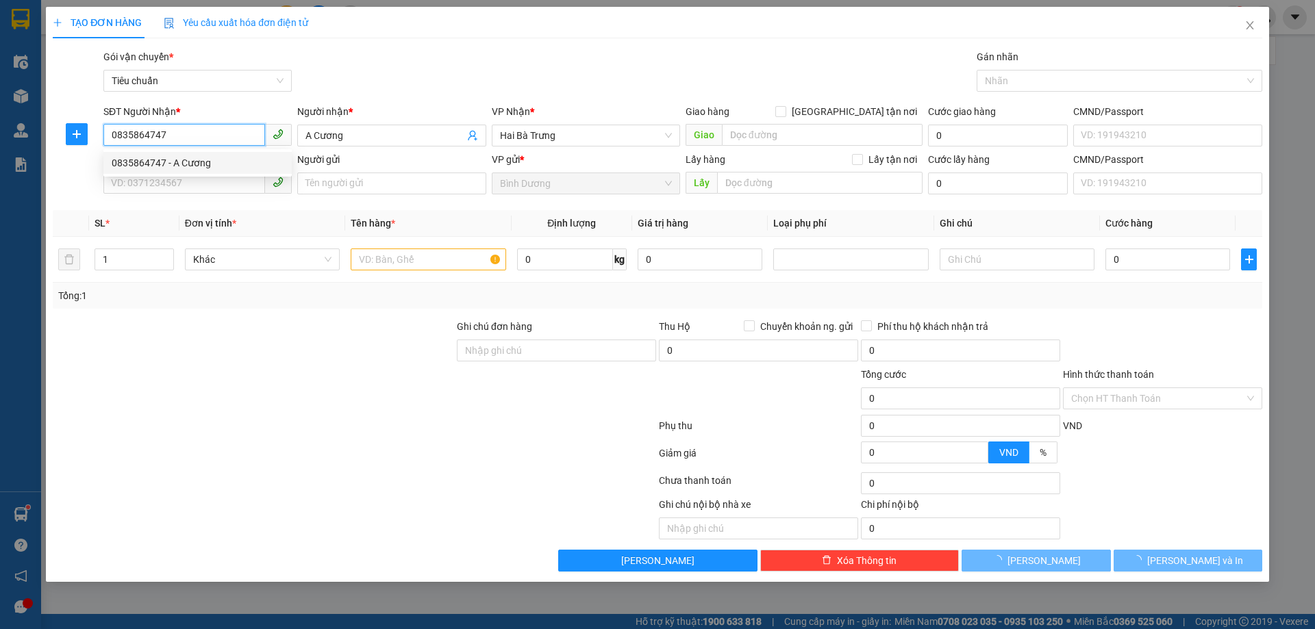
type input "180.000"
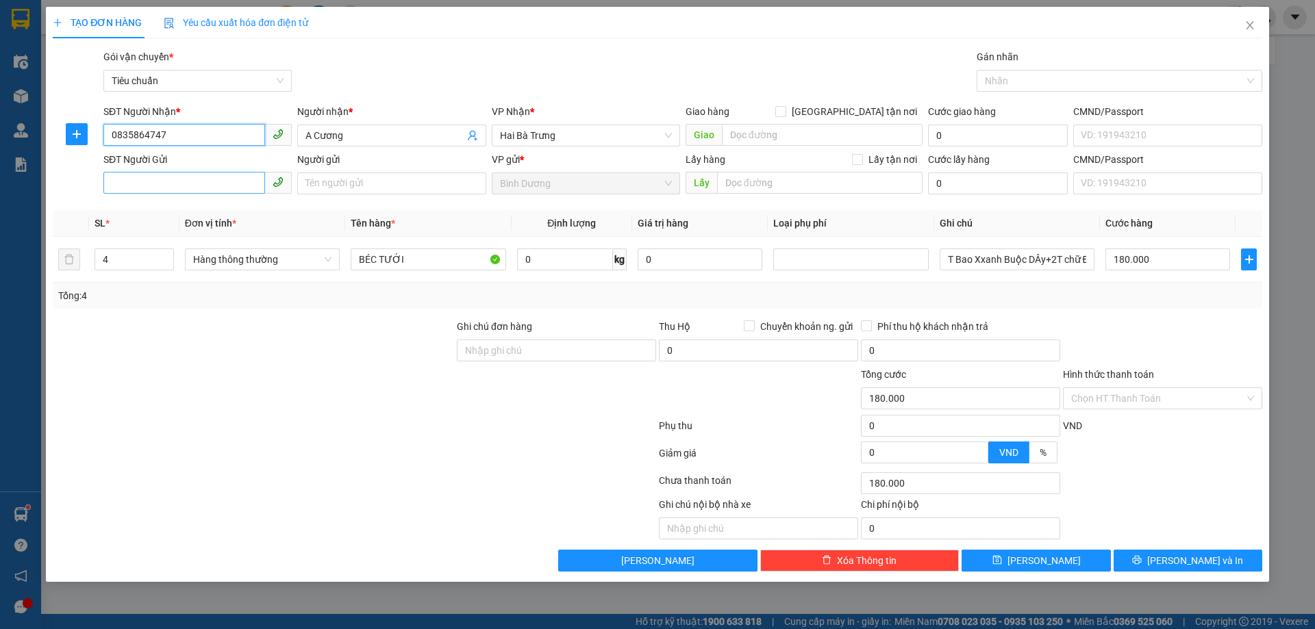
type input "0835864747"
click at [217, 187] on input "SĐT Người Gửi" at bounding box center [184, 183] width 162 height 22
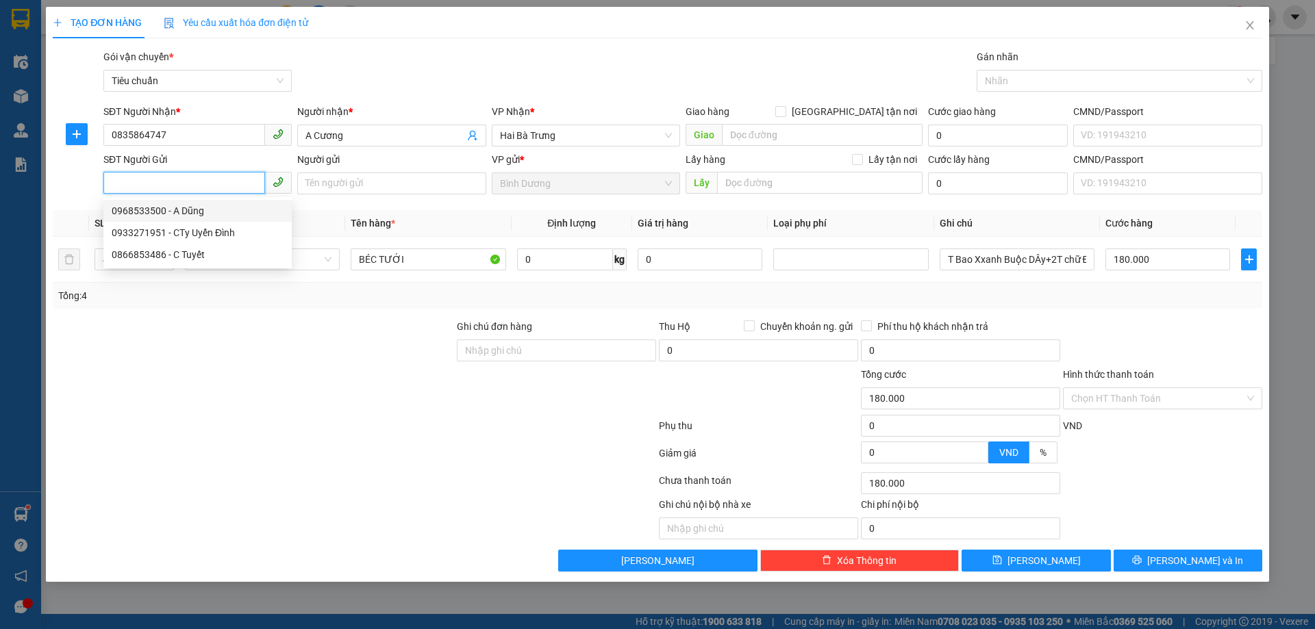
click at [169, 176] on input "SĐT Người Gửi" at bounding box center [184, 183] width 162 height 22
click at [199, 203] on div "0866853486 - C Tuyết" at bounding box center [198, 210] width 172 height 15
type input "0866853486"
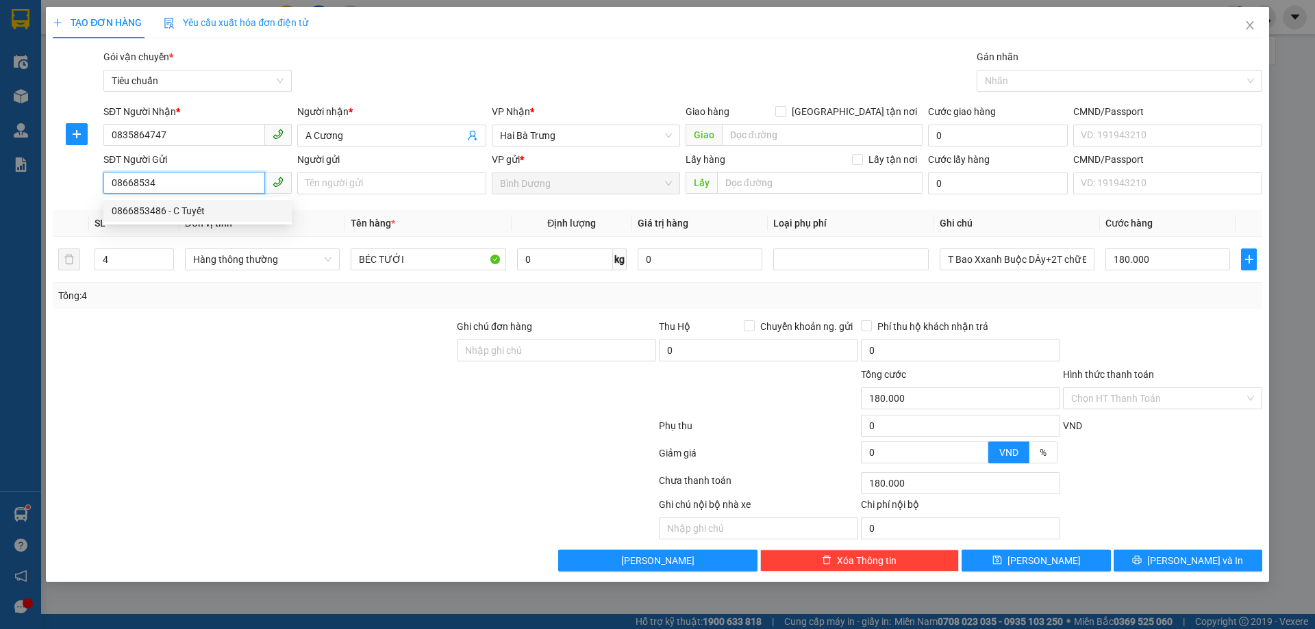
type input "C Tuyết"
type input "70.000"
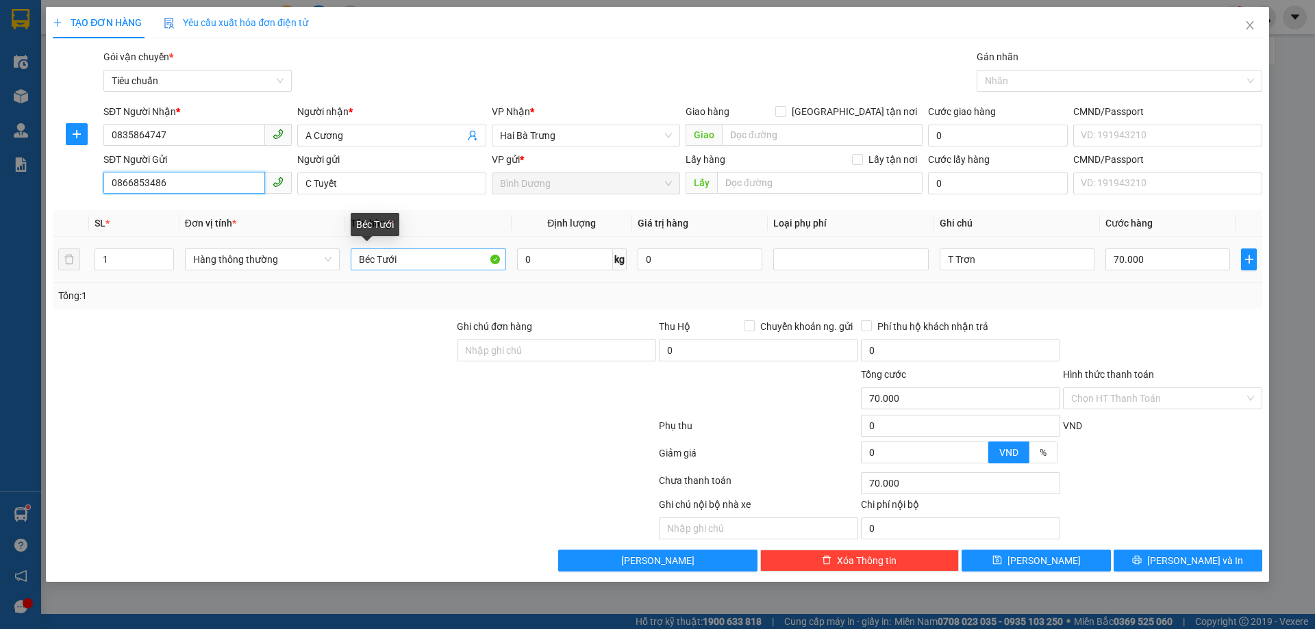
type input "0866853486"
click at [378, 258] on input "Béc Tưới" at bounding box center [428, 260] width 155 height 22
click at [433, 260] on input "Béc Tưới" at bounding box center [428, 260] width 155 height 22
click at [431, 260] on input "Béc Tưới" at bounding box center [428, 260] width 155 height 22
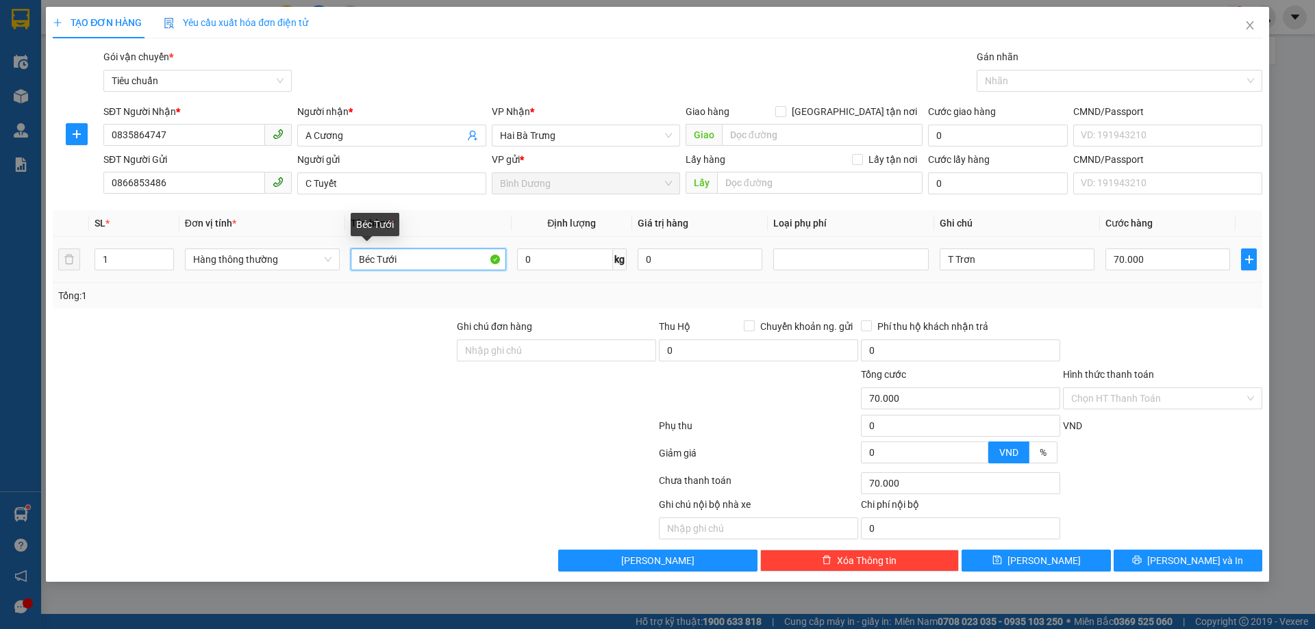
click at [431, 260] on input "Béc Tưới" at bounding box center [428, 260] width 155 height 22
click at [369, 257] on input "BỨC TƯỚI" at bounding box center [428, 260] width 155 height 22
type input "BÉC TƯỚI"
click at [614, 305] on div "Tổng: 1" at bounding box center [657, 296] width 1209 height 26
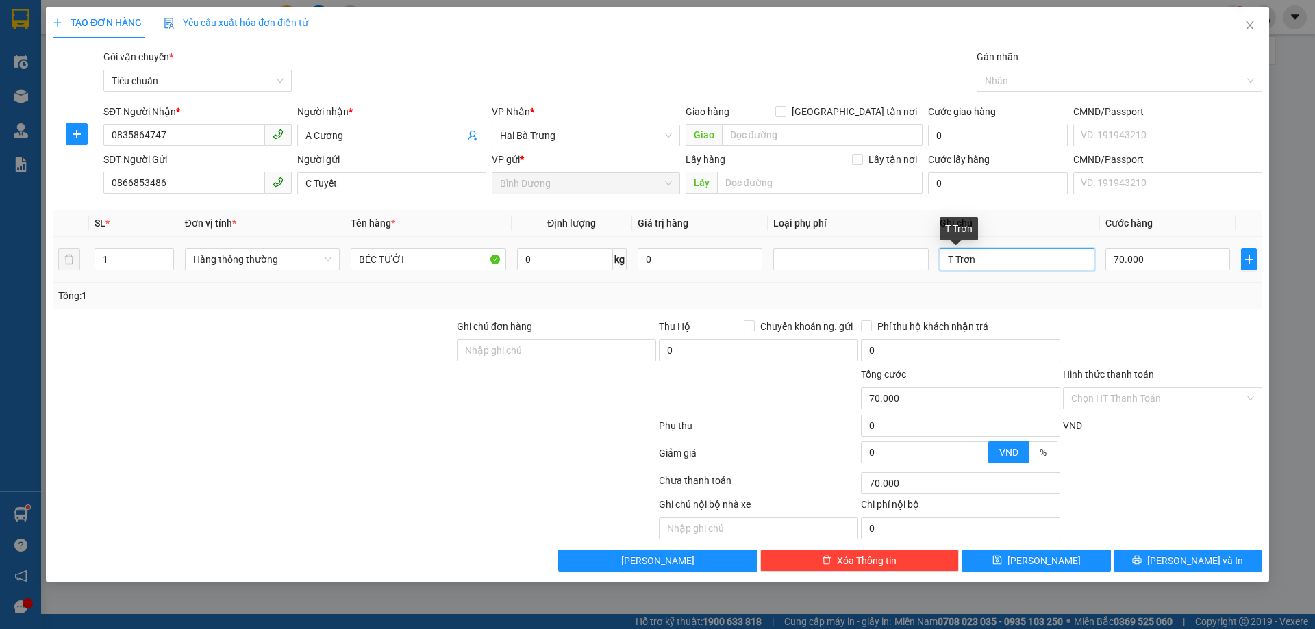
click at [970, 262] on input "T Trơn" at bounding box center [1016, 260] width 155 height 22
type input "T BỌC BAO XANH DÂY TRẮNG"
click at [1058, 307] on div "Tổng: 1" at bounding box center [657, 296] width 1209 height 26
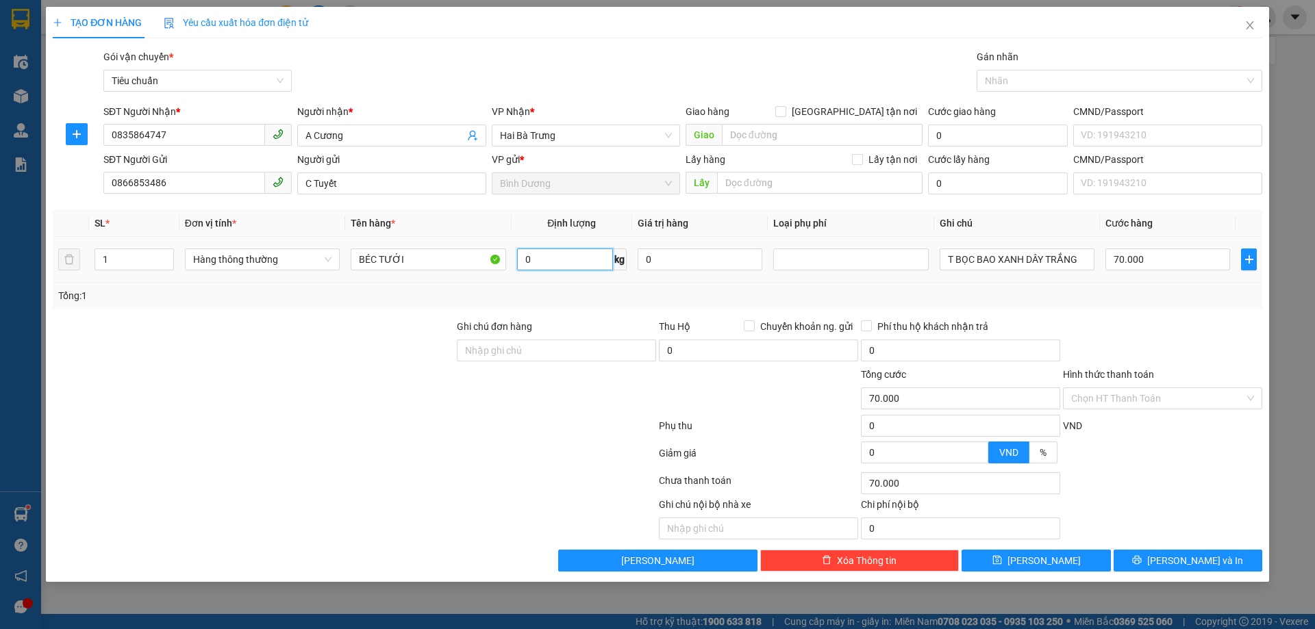
click at [575, 253] on input "0" at bounding box center [565, 260] width 96 height 22
type input "25"
click at [676, 296] on div "Tổng: 1" at bounding box center [657, 295] width 1198 height 15
type input "60.000"
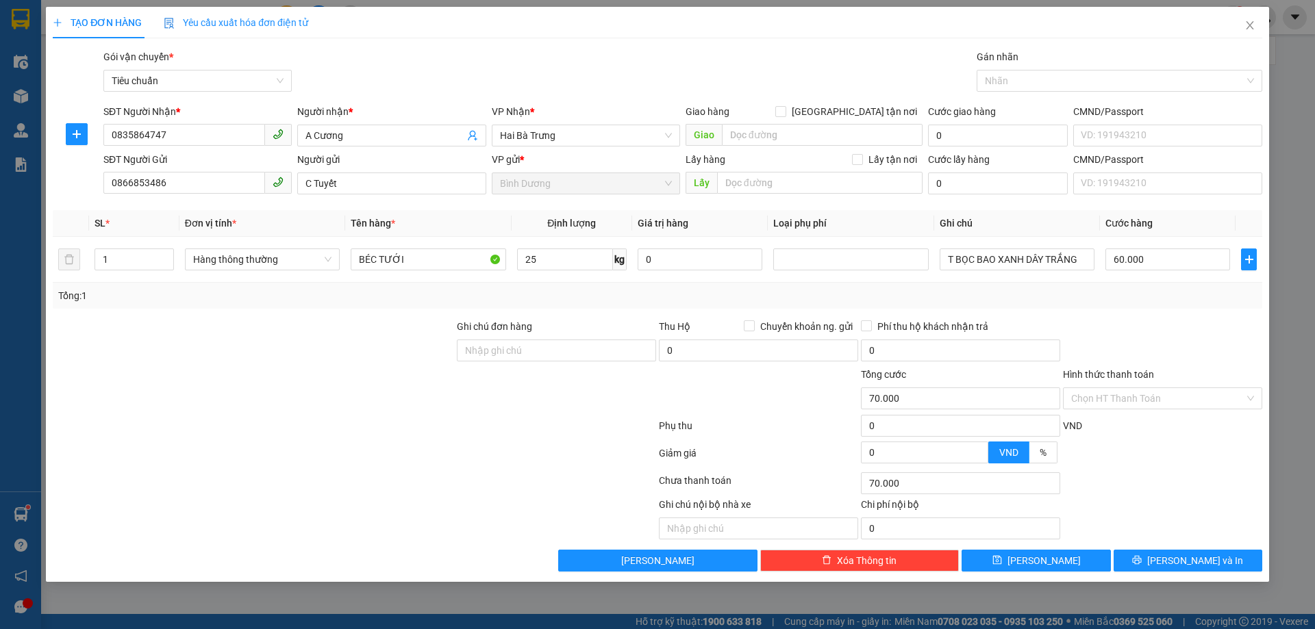
type input "60.000"
click at [1190, 564] on span "[PERSON_NAME] và In" at bounding box center [1195, 560] width 96 height 15
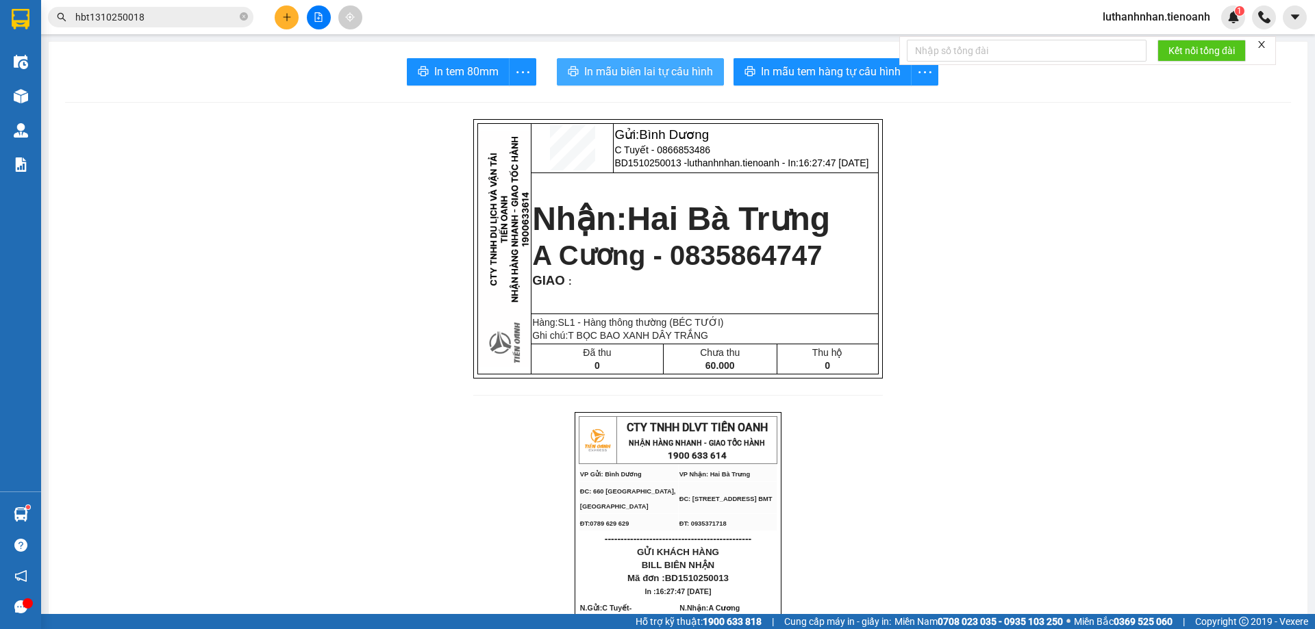
click at [668, 78] on span "In mẫu biên lai tự cấu hình" at bounding box center [648, 71] width 129 height 17
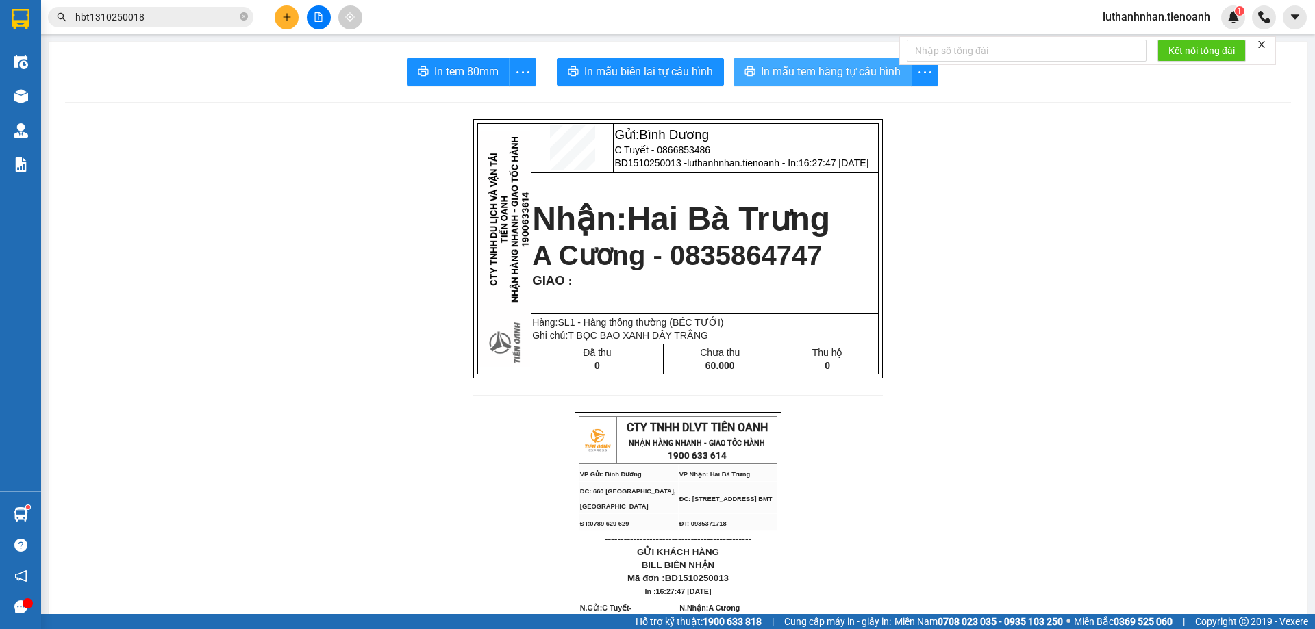
click at [818, 78] on span "In mẫu tem hàng tự cấu hình" at bounding box center [831, 71] width 140 height 17
click at [296, 10] on button at bounding box center [287, 17] width 24 height 24
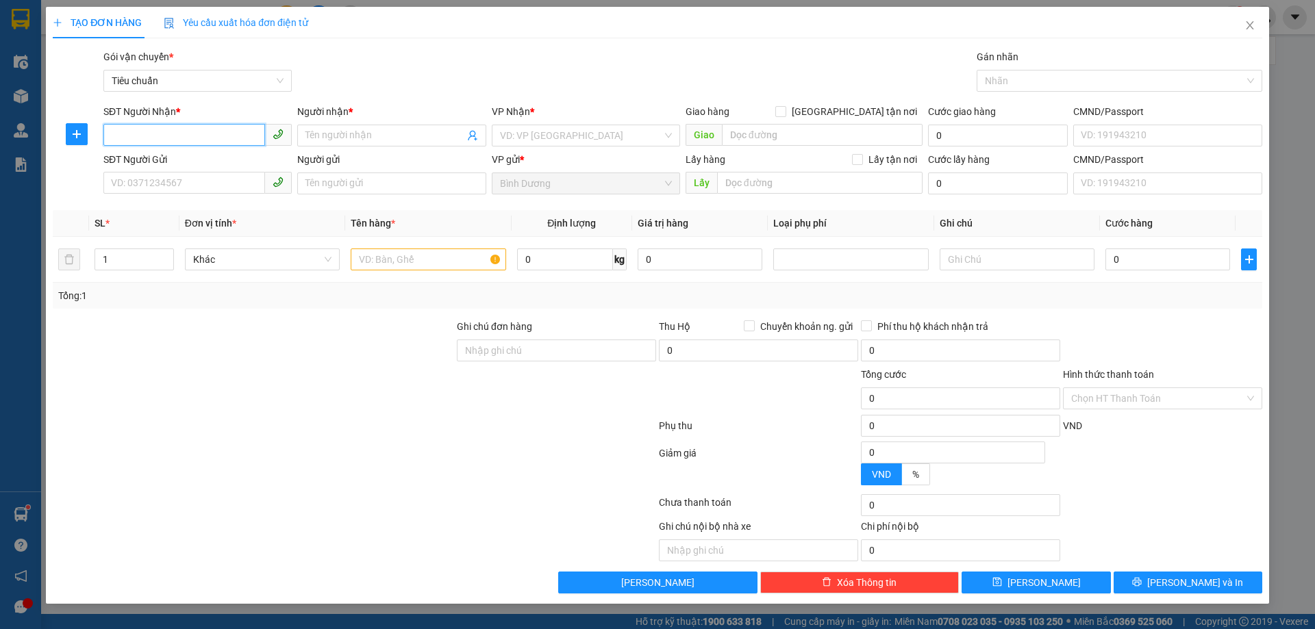
click at [162, 127] on input "SĐT Người Nhận *" at bounding box center [184, 135] width 162 height 22
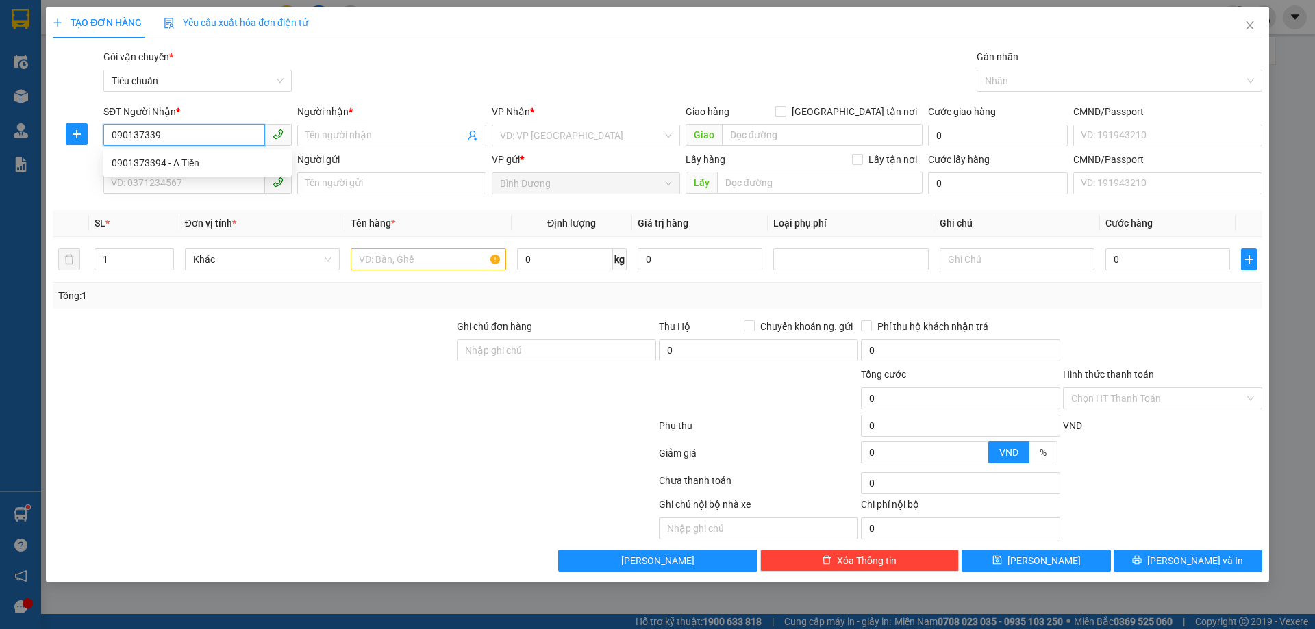
type input "0901373394"
click at [204, 161] on div "0901373394 - A Tiến" at bounding box center [198, 162] width 172 height 15
type input "A Tiến"
type input "70.000"
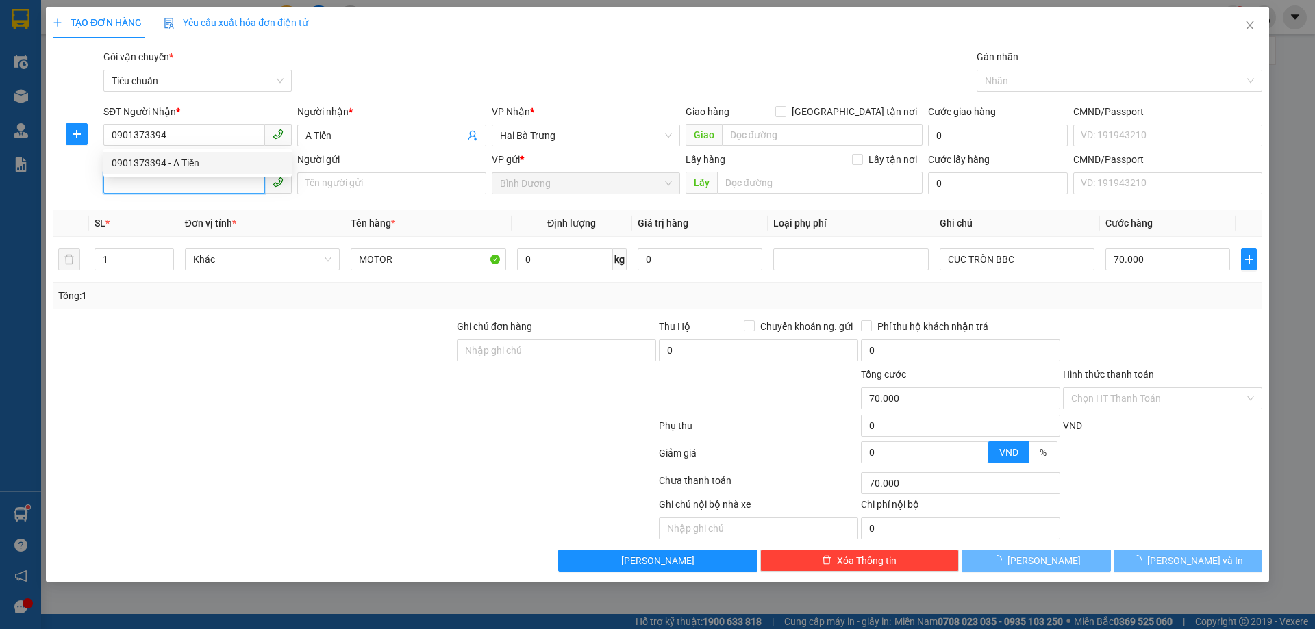
click at [206, 189] on input "SĐT Người Gửi" at bounding box center [184, 183] width 162 height 22
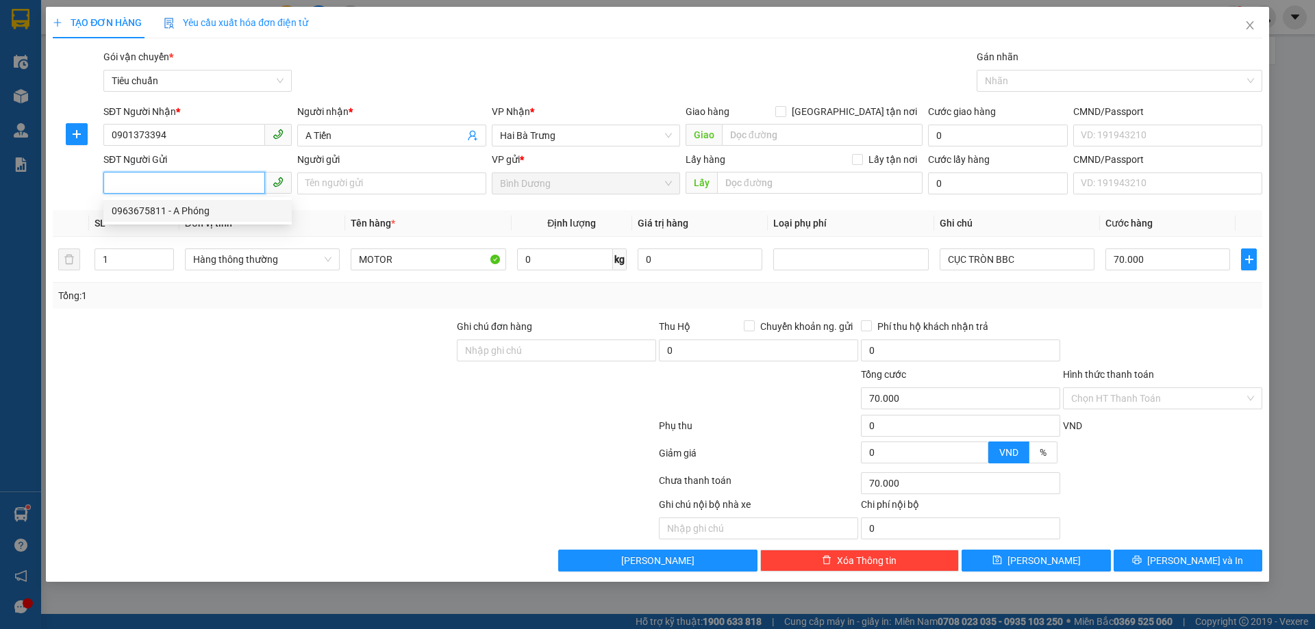
click at [207, 210] on div "0963675811 - A Phóng" at bounding box center [198, 210] width 172 height 15
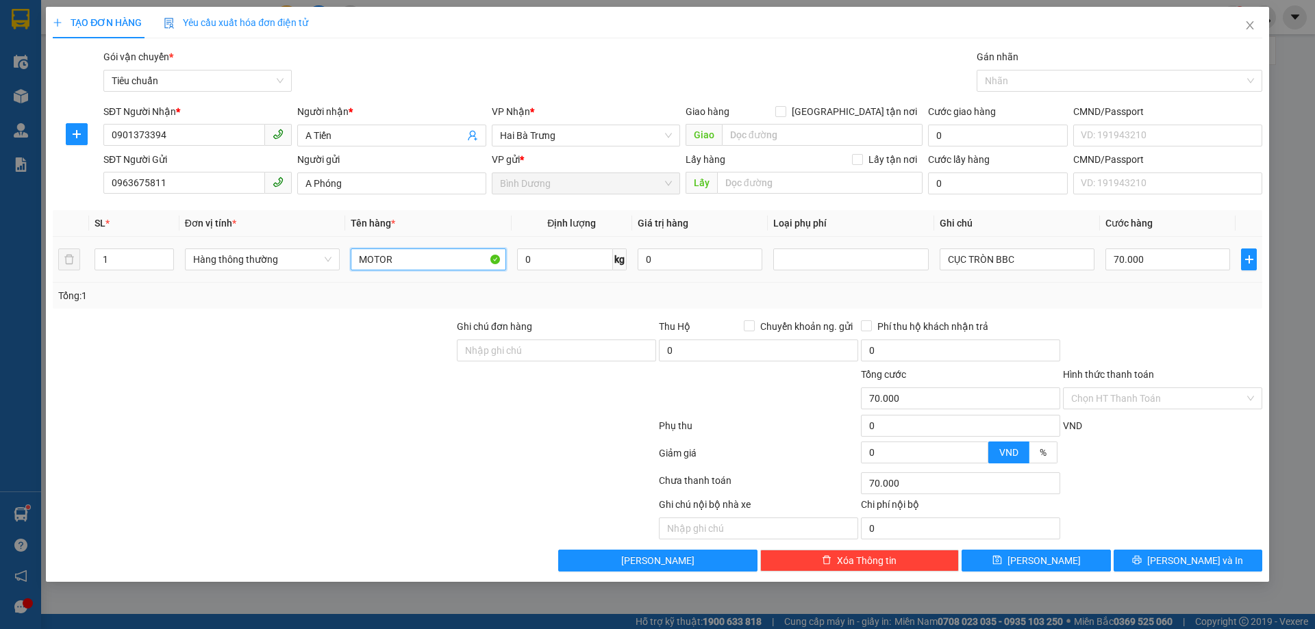
click at [384, 268] on input "MOTOR" at bounding box center [428, 260] width 155 height 22
click at [483, 297] on div "Tổng: 1" at bounding box center [282, 295] width 449 height 15
click at [1016, 261] on input "CỤC TRÒN BBC" at bounding box center [1016, 260] width 155 height 22
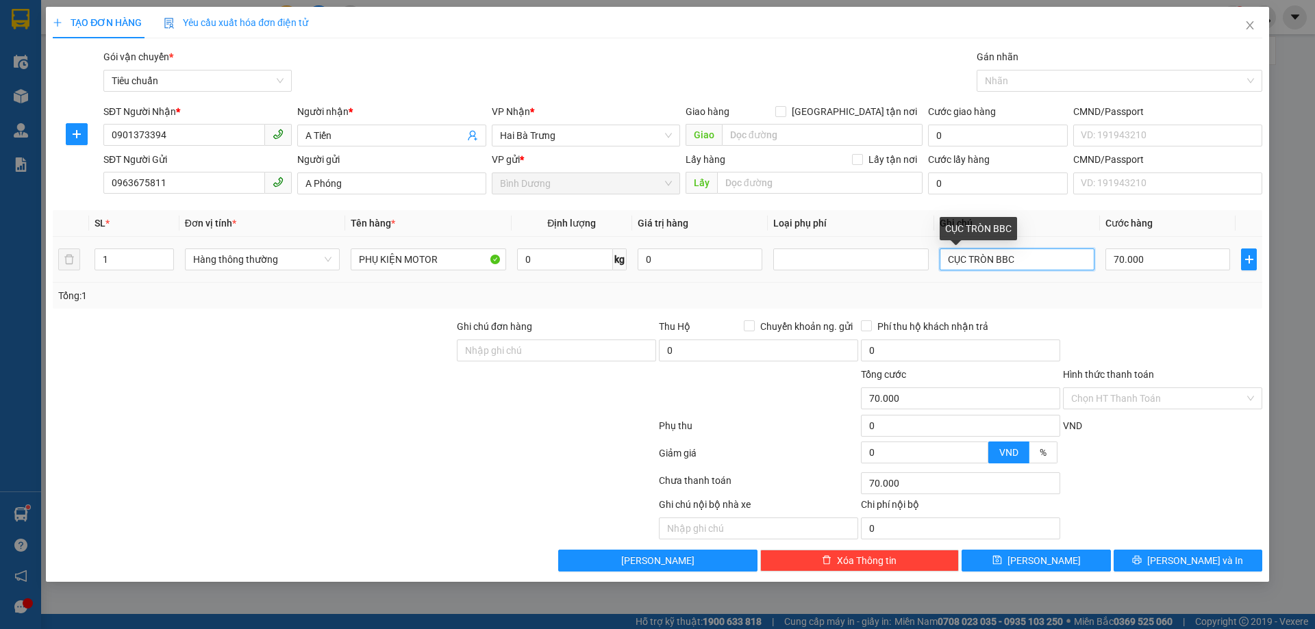
click at [1017, 258] on input "CỤC TRÒN BBC" at bounding box center [1016, 260] width 155 height 22
click at [1042, 304] on div "Tổng: 1" at bounding box center [657, 296] width 1209 height 26
click at [1140, 253] on input "70.000" at bounding box center [1167, 260] width 125 height 22
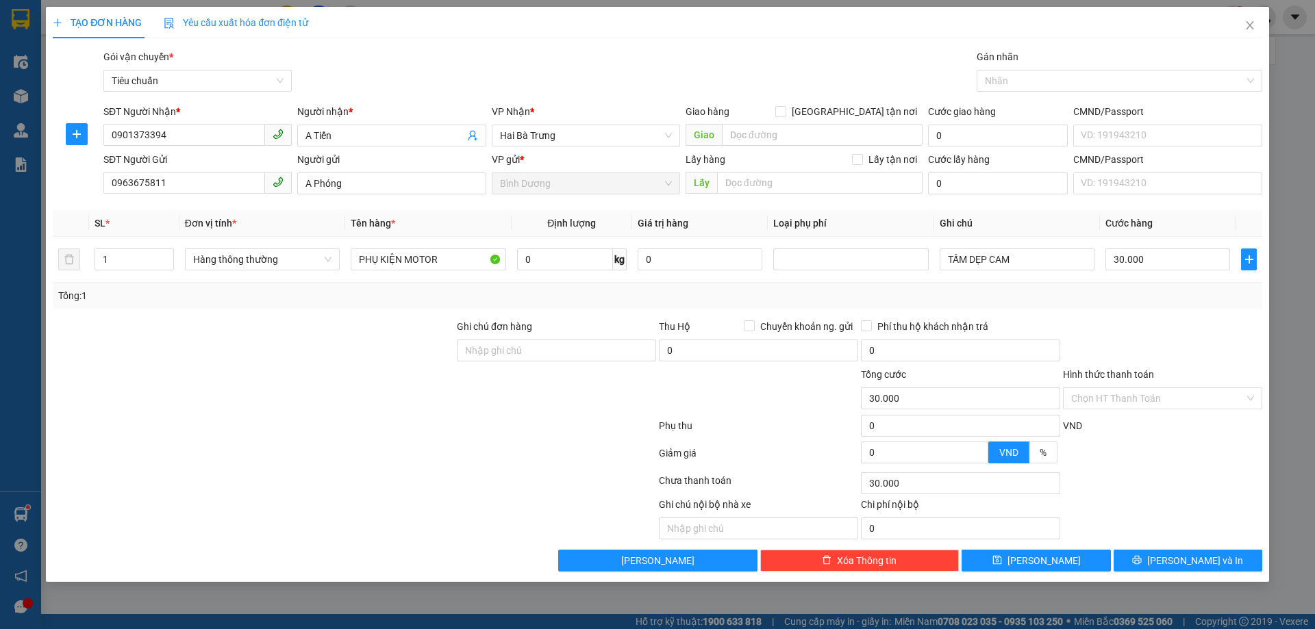
click at [1172, 301] on div "Tổng: 1" at bounding box center [657, 295] width 1198 height 15
click at [1173, 397] on input "Hình thức thanh toán" at bounding box center [1157, 398] width 173 height 21
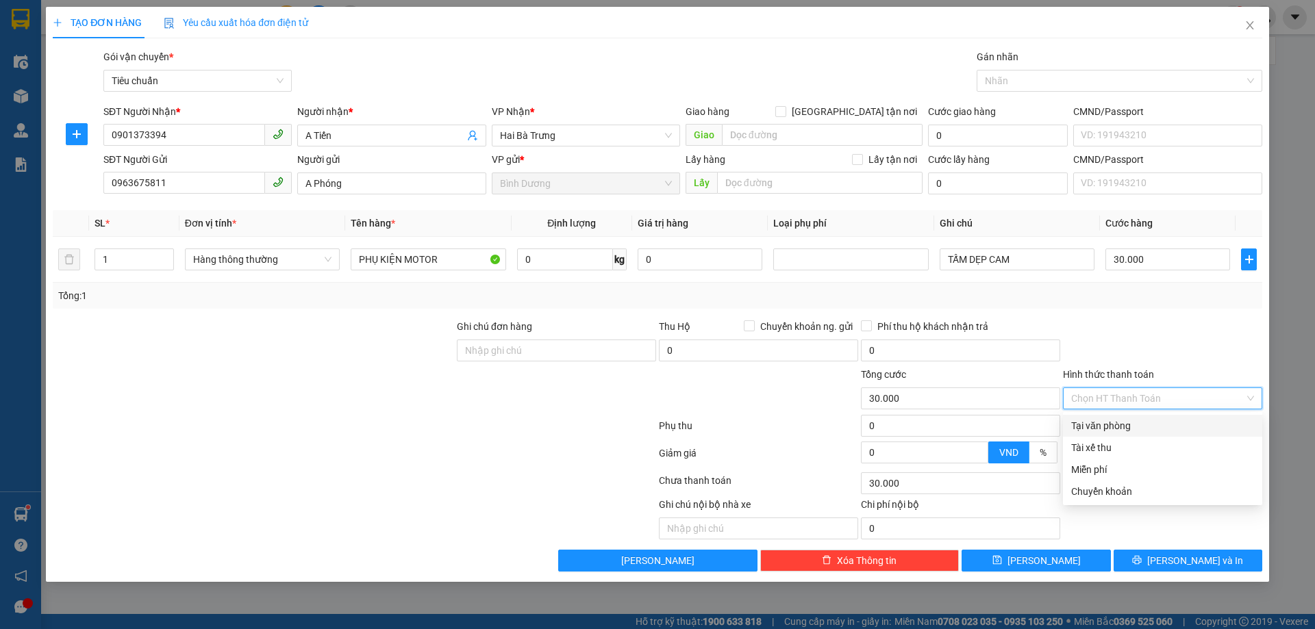
drag, startPoint x: 1155, startPoint y: 436, endPoint x: 1161, endPoint y: 446, distance: 12.0
click at [1154, 438] on div "Tại văn phòng Tài xế thu Miễn phí Chuyển khoản" at bounding box center [1162, 459] width 199 height 88
click at [1154, 431] on div "Tại văn phòng" at bounding box center [1162, 425] width 183 height 15
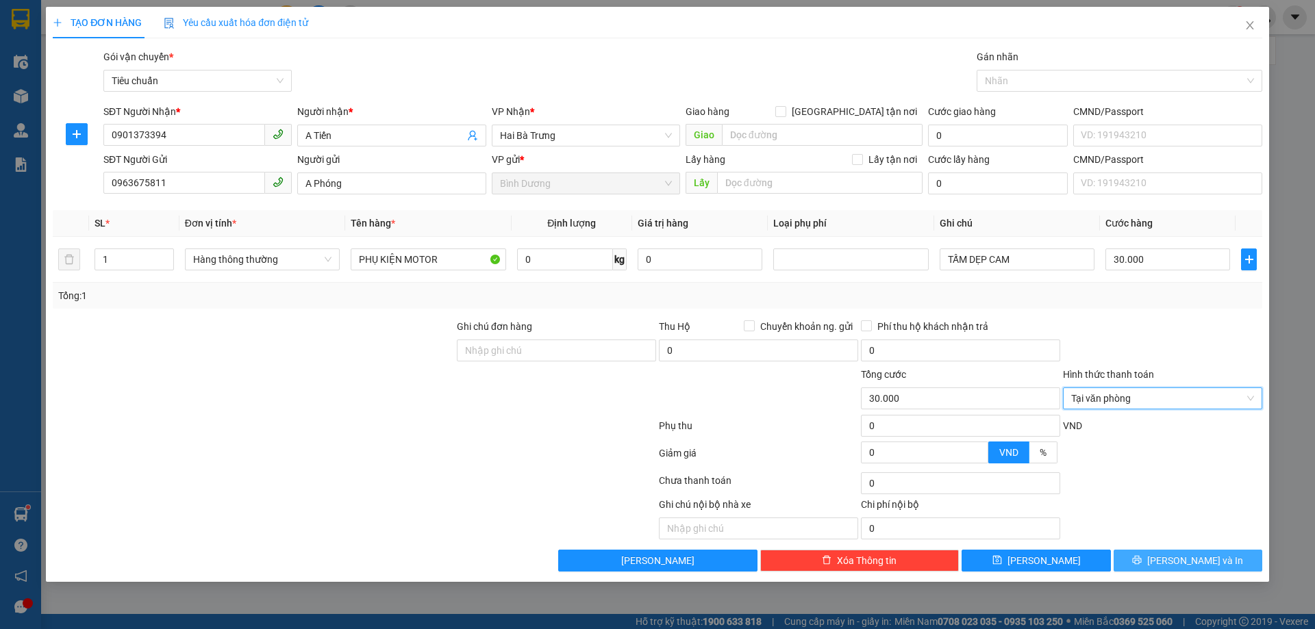
click at [1142, 559] on icon "printer" at bounding box center [1137, 560] width 9 height 9
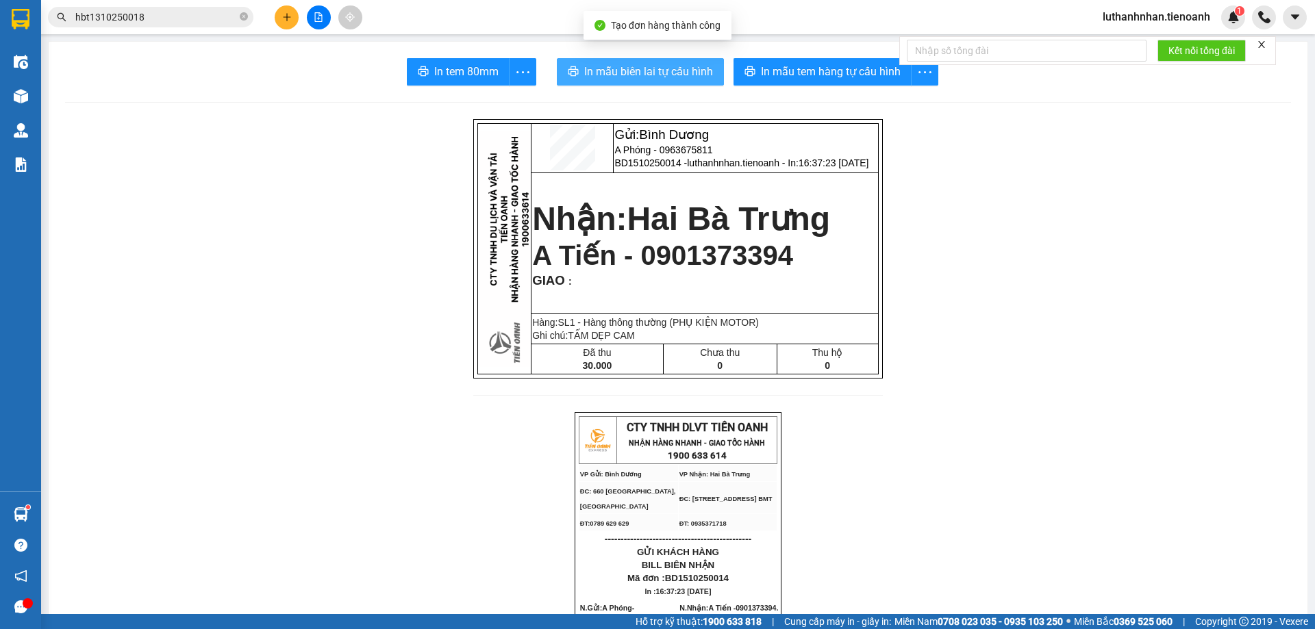
click at [666, 71] on span "In mẫu biên lai tự cấu hình" at bounding box center [648, 71] width 129 height 17
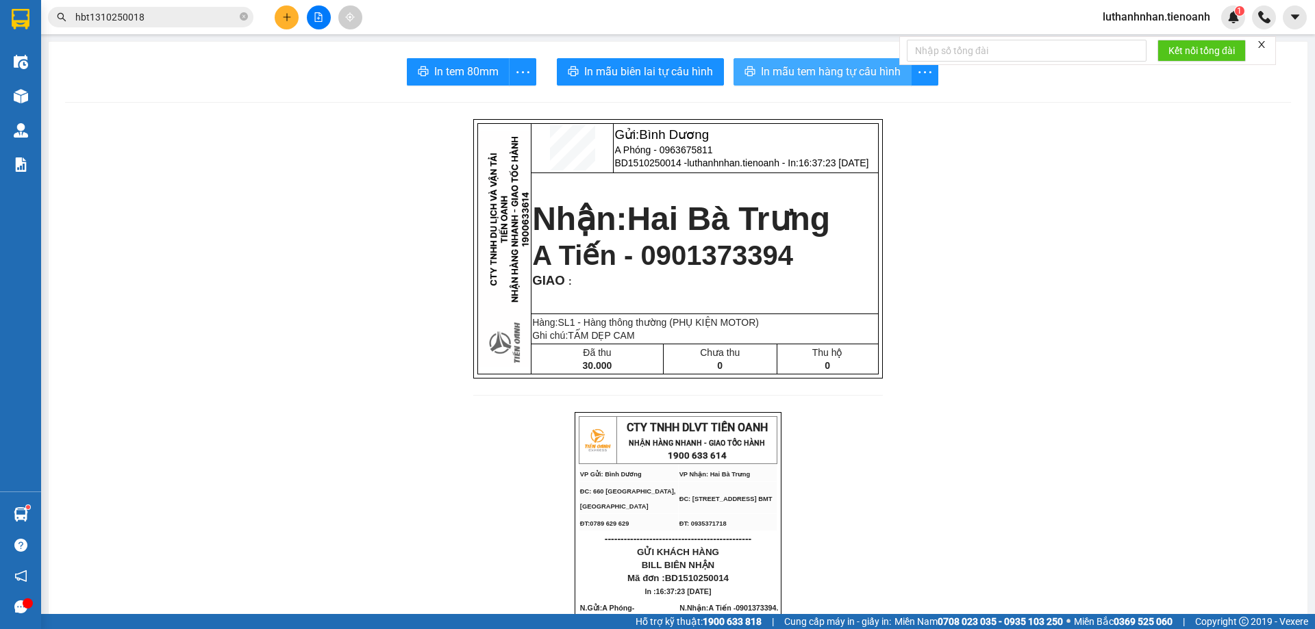
click at [862, 68] on span "In mẫu tem hàng tự cấu hình" at bounding box center [831, 71] width 140 height 17
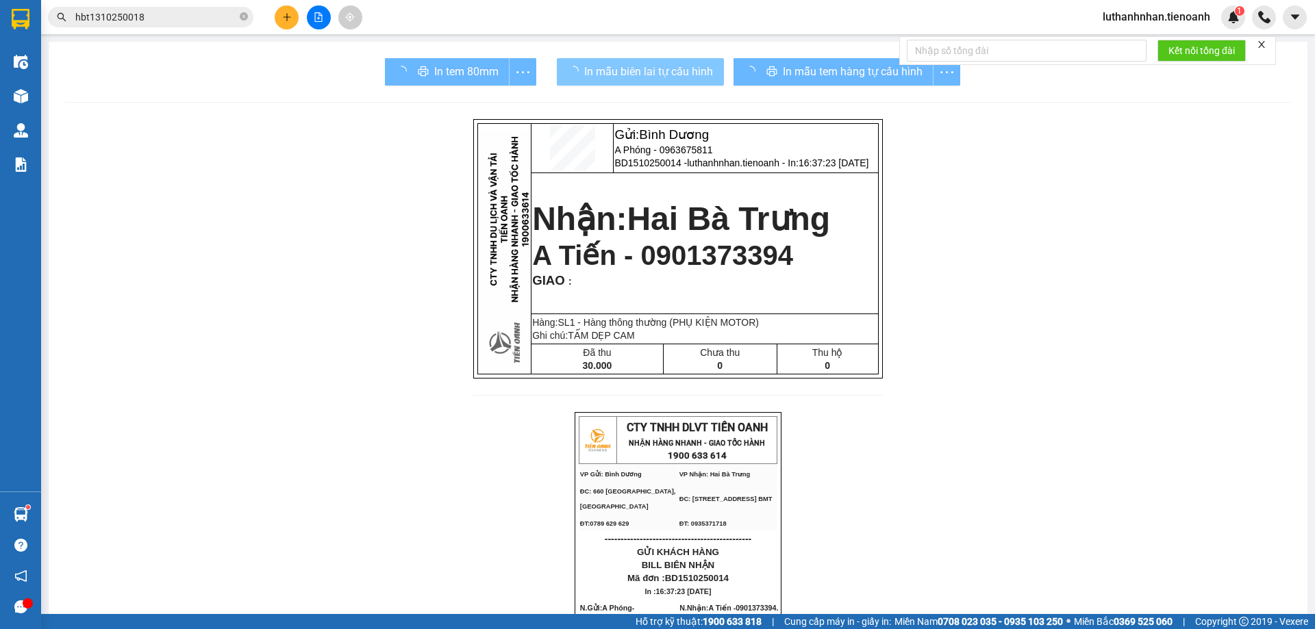
click at [669, 73] on span "In mẫu biên lai tự cấu hình" at bounding box center [648, 71] width 129 height 17
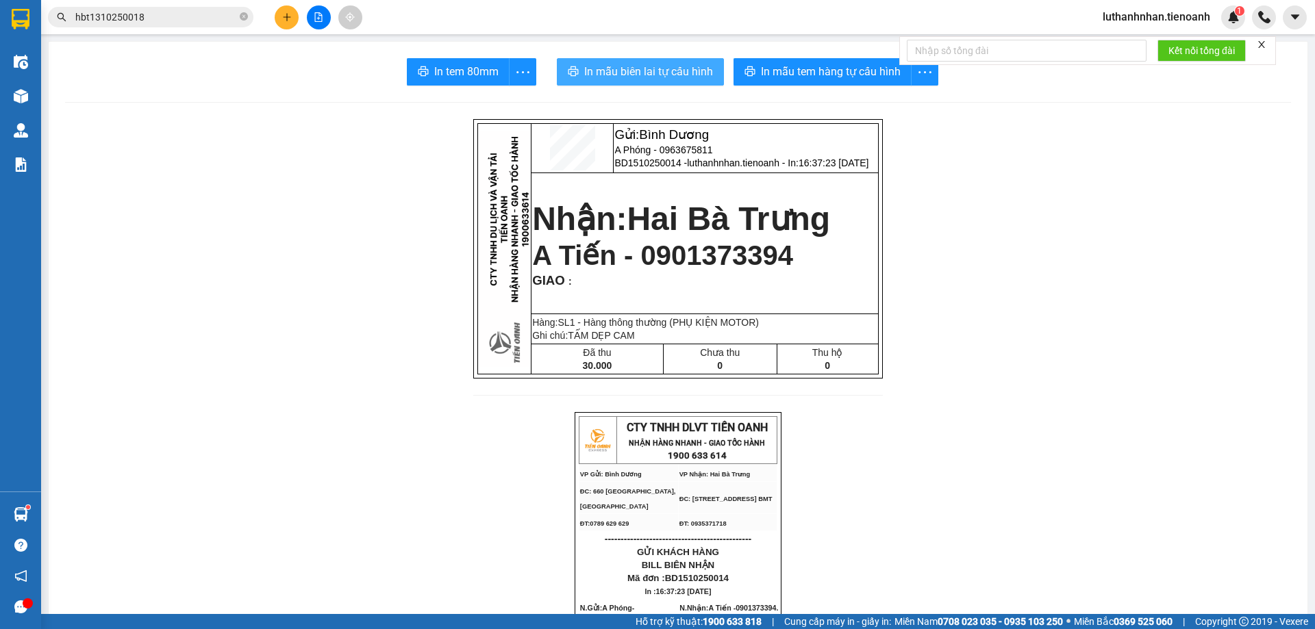
click at [683, 80] on button "In mẫu biên lai tự cấu hình" at bounding box center [640, 71] width 167 height 27
click at [296, 12] on button at bounding box center [287, 17] width 24 height 24
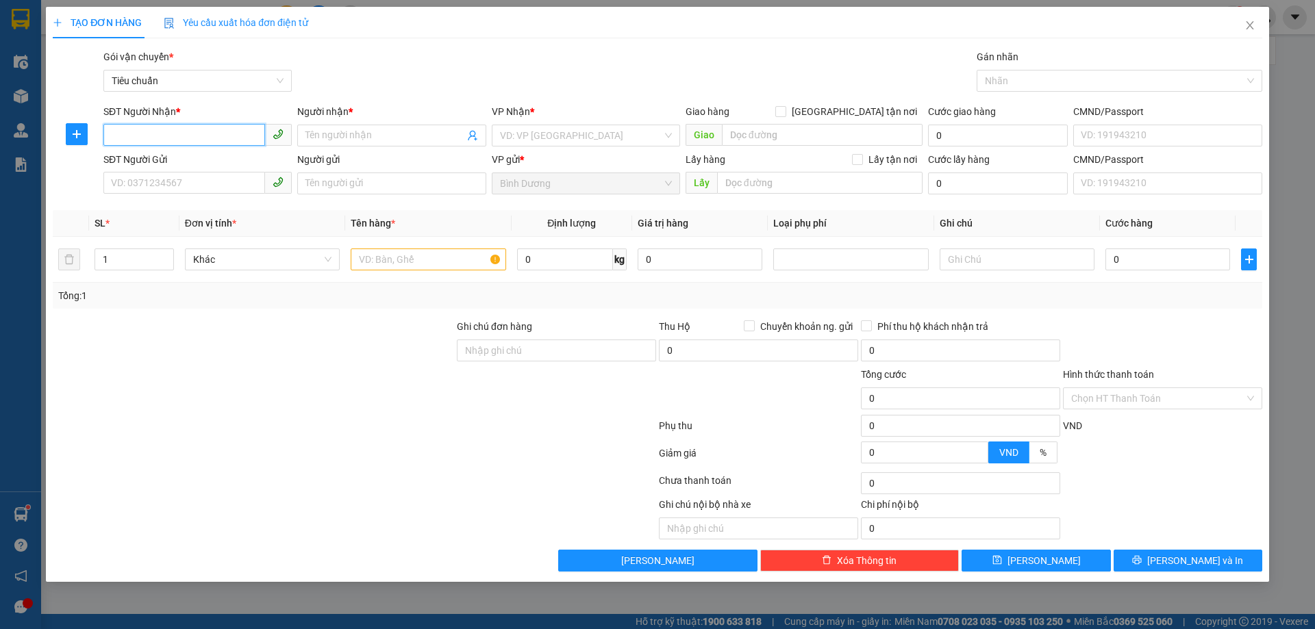
click at [228, 140] on input "SĐT Người Nhận *" at bounding box center [184, 135] width 162 height 22
click at [331, 135] on input "Người nhận *" at bounding box center [384, 135] width 158 height 15
click at [331, 134] on input "Người nhận *" at bounding box center [384, 135] width 158 height 15
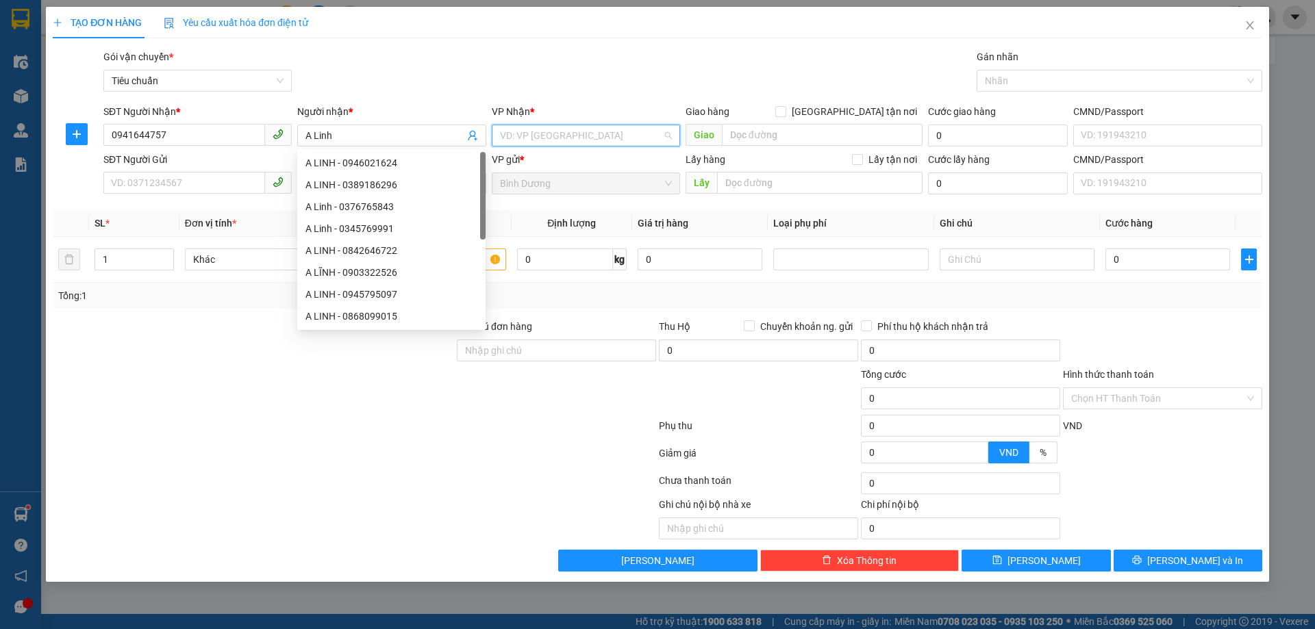
click at [536, 144] on input "search" at bounding box center [581, 135] width 162 height 21
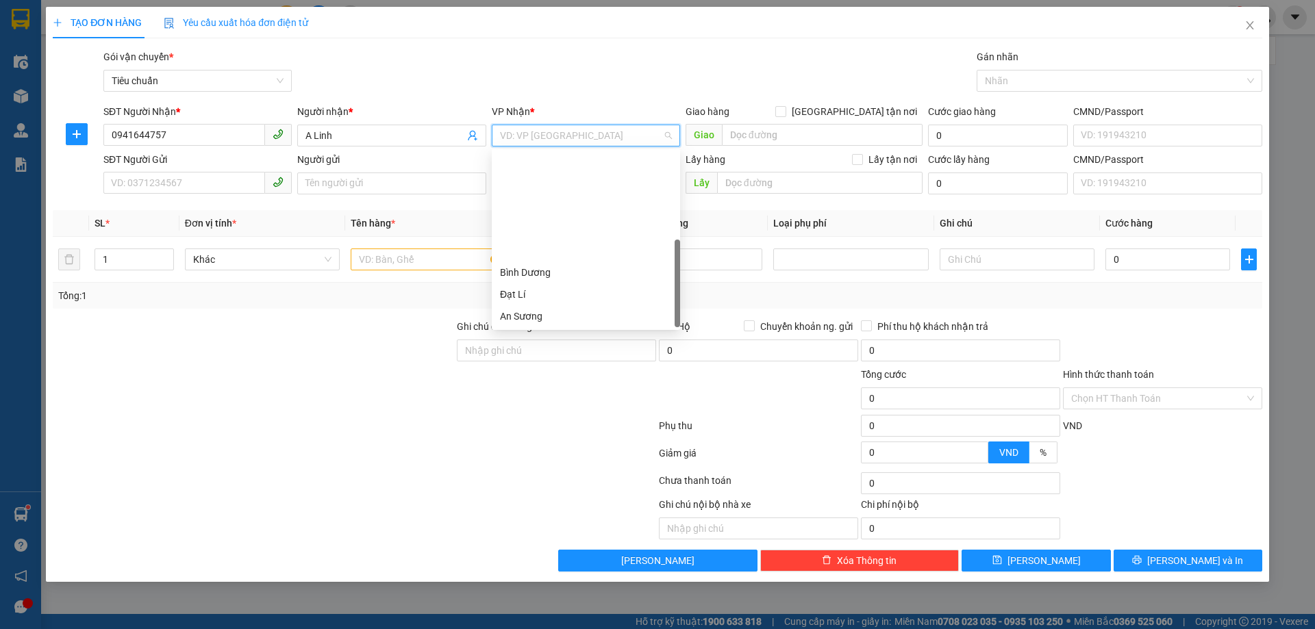
scroll to position [131, 0]
click at [546, 253] on div "[PERSON_NAME]" at bounding box center [586, 250] width 172 height 15
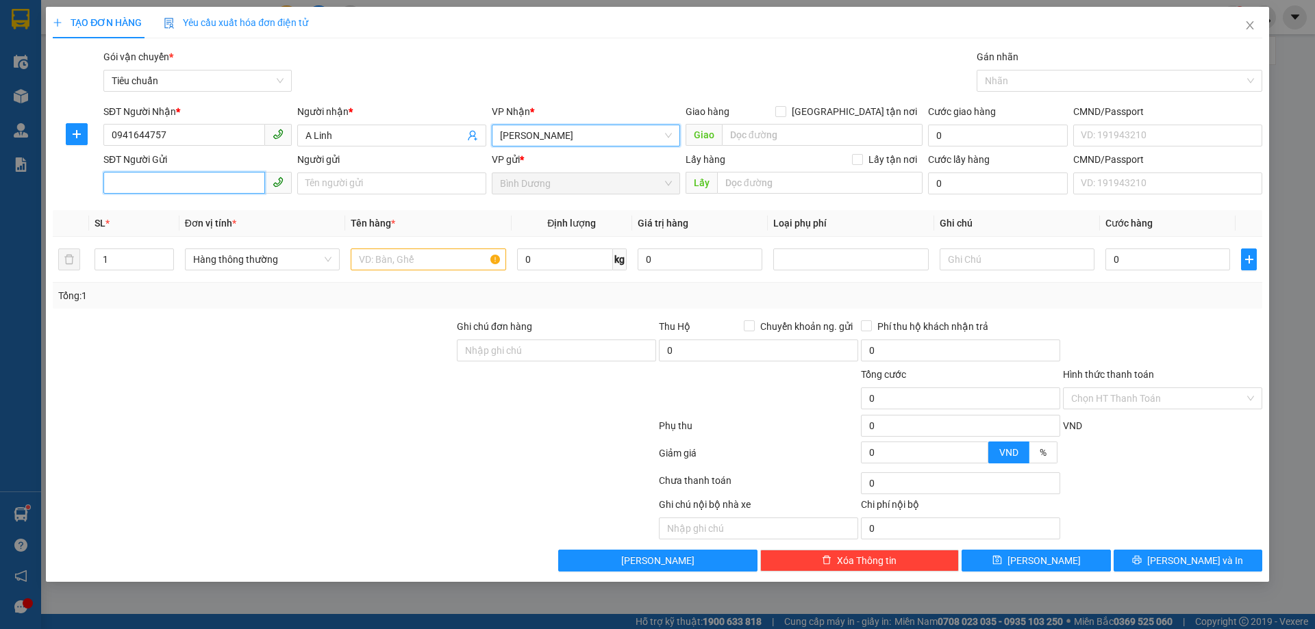
click at [160, 181] on input "SĐT Người Gửi" at bounding box center [184, 183] width 162 height 22
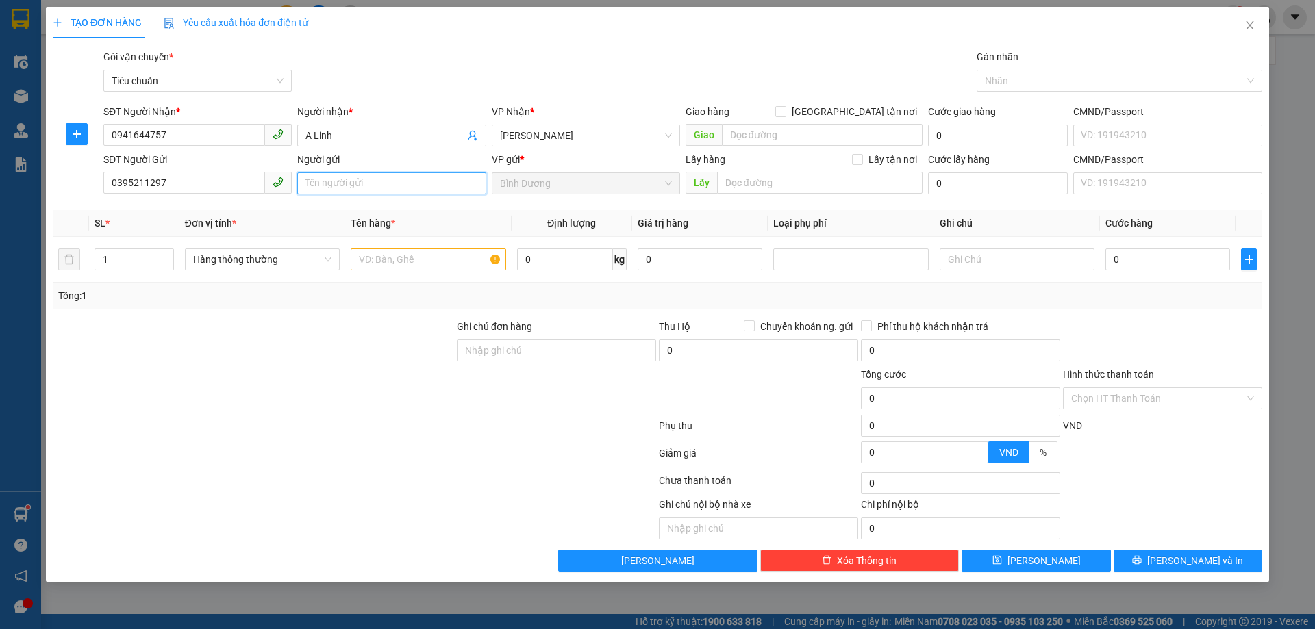
click at [307, 184] on input "Người gửi" at bounding box center [391, 184] width 188 height 22
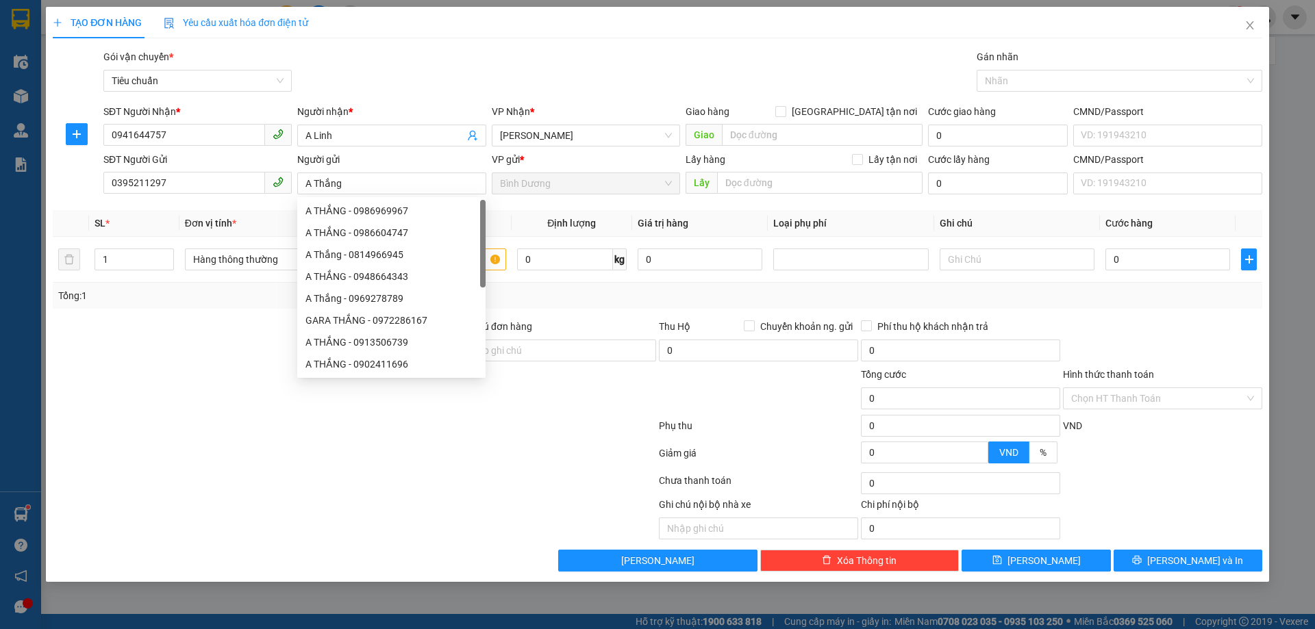
click at [171, 347] on div at bounding box center [253, 343] width 404 height 48
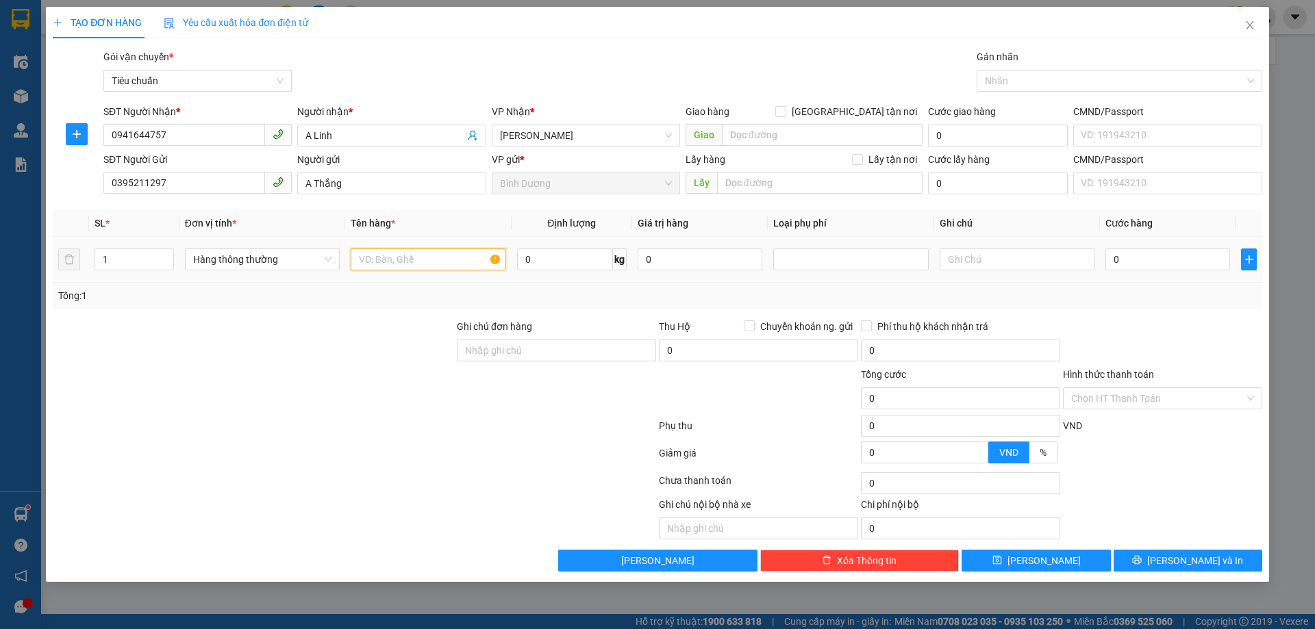
click at [400, 263] on input "text" at bounding box center [428, 260] width 155 height 22
click at [387, 258] on input "text" at bounding box center [428, 260] width 155 height 22
click at [388, 258] on input "text" at bounding box center [428, 260] width 155 height 22
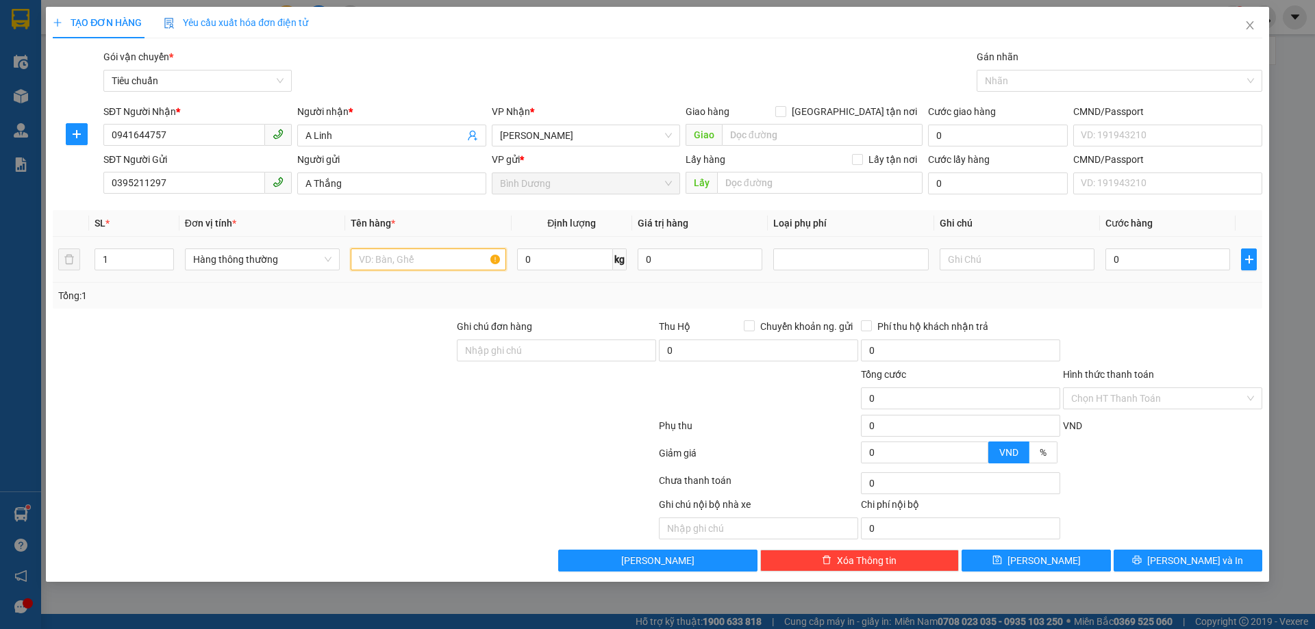
click at [388, 258] on input "text" at bounding box center [428, 260] width 155 height 22
click at [164, 251] on span "Increase Value" at bounding box center [165, 255] width 15 height 12
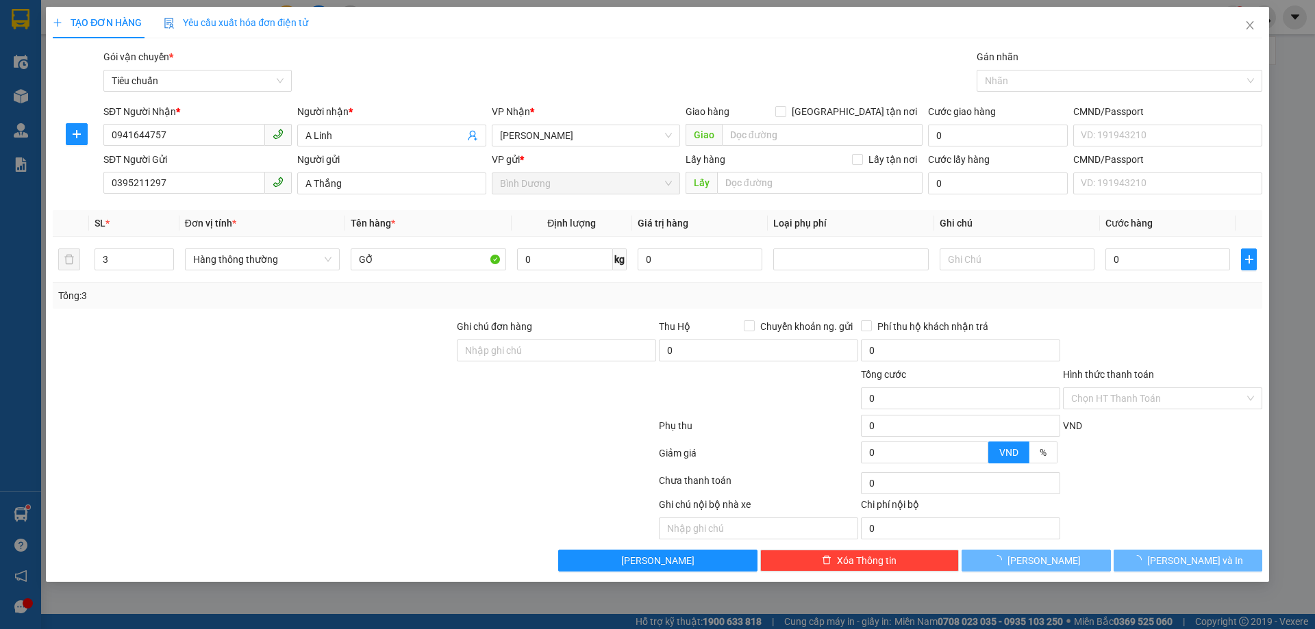
click at [199, 292] on div "Tổng: 3" at bounding box center [282, 295] width 449 height 15
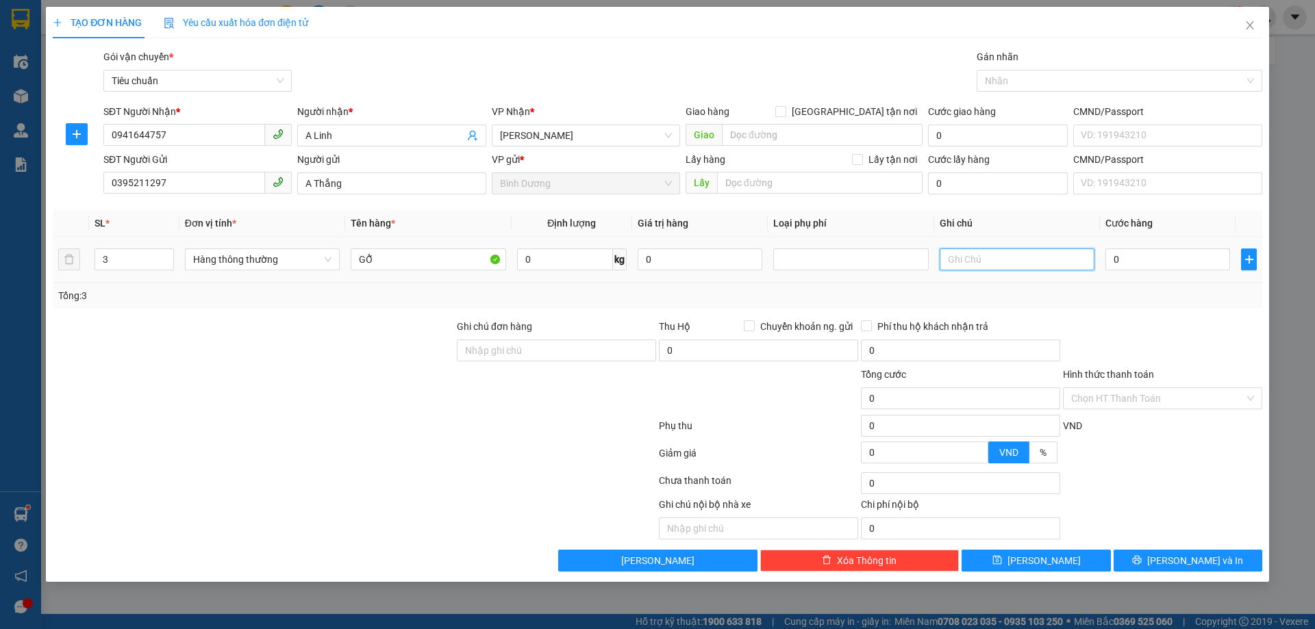
click at [982, 257] on input "text" at bounding box center [1016, 260] width 155 height 22
click at [983, 259] on input "text" at bounding box center [1016, 260] width 155 height 22
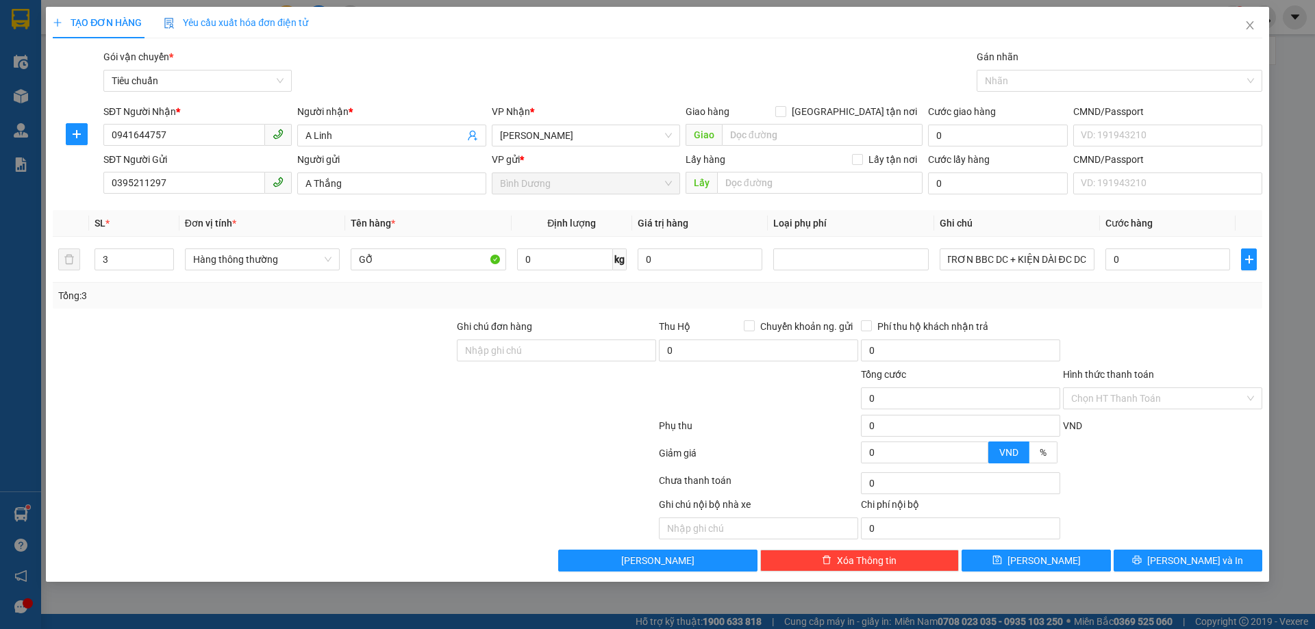
drag, startPoint x: 1108, startPoint y: 311, endPoint x: 1076, endPoint y: 292, distance: 37.5
click at [1108, 311] on div "Transit Pickup Surcharge Ids Transit Deliver Surcharge Ids Transit Deliver Surc…" at bounding box center [657, 310] width 1209 height 522
click at [574, 292] on div "Tổng: 3" at bounding box center [657, 295] width 1198 height 15
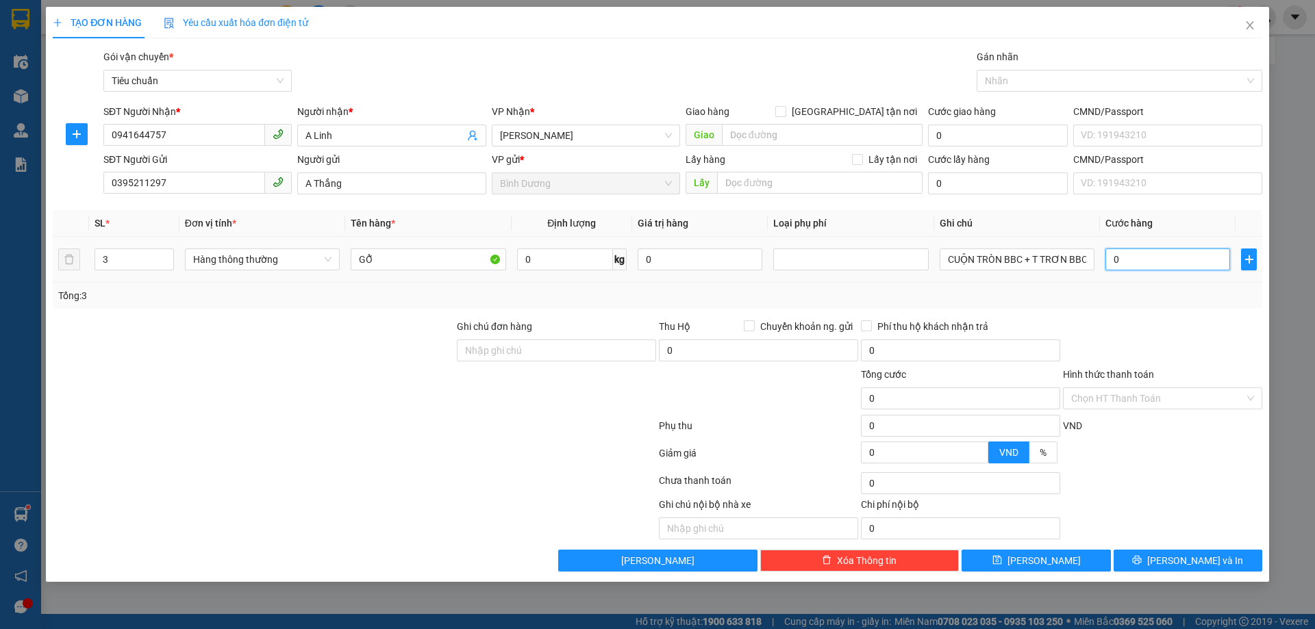
click at [1134, 256] on input "0" at bounding box center [1167, 260] width 125 height 22
click at [1163, 299] on div "Tổng: 3" at bounding box center [657, 295] width 1198 height 15
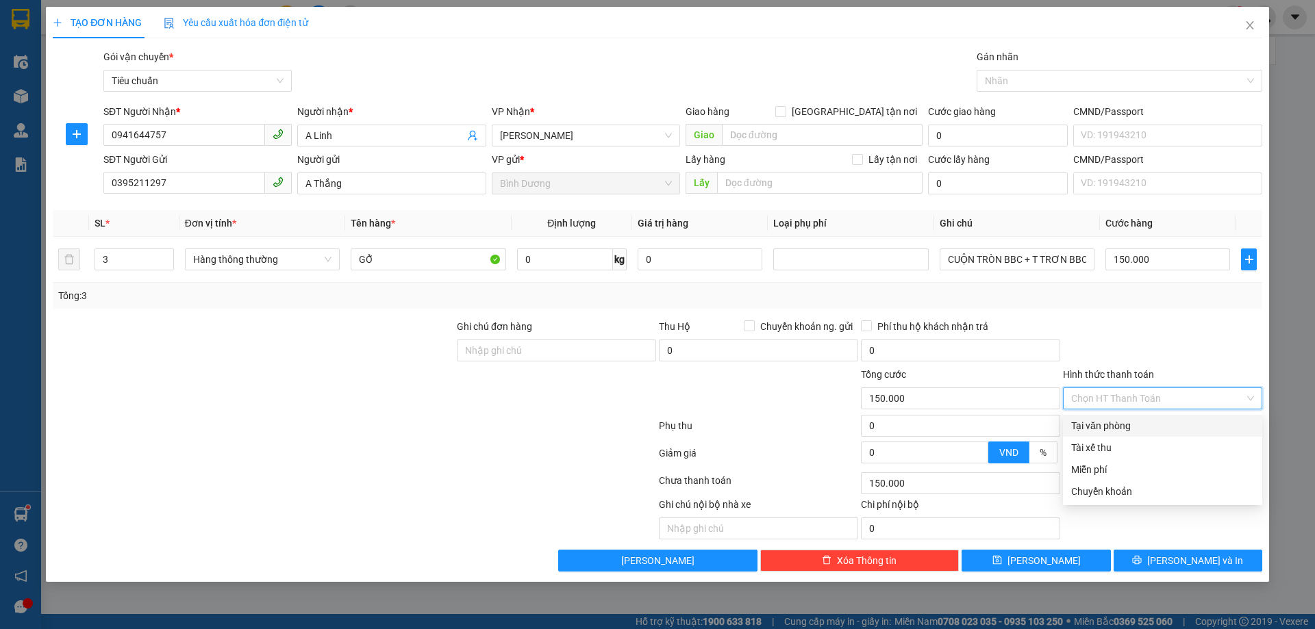
click at [1128, 394] on input "Hình thức thanh toán" at bounding box center [1157, 398] width 173 height 21
click at [1142, 258] on input "150.000" at bounding box center [1167, 260] width 125 height 22
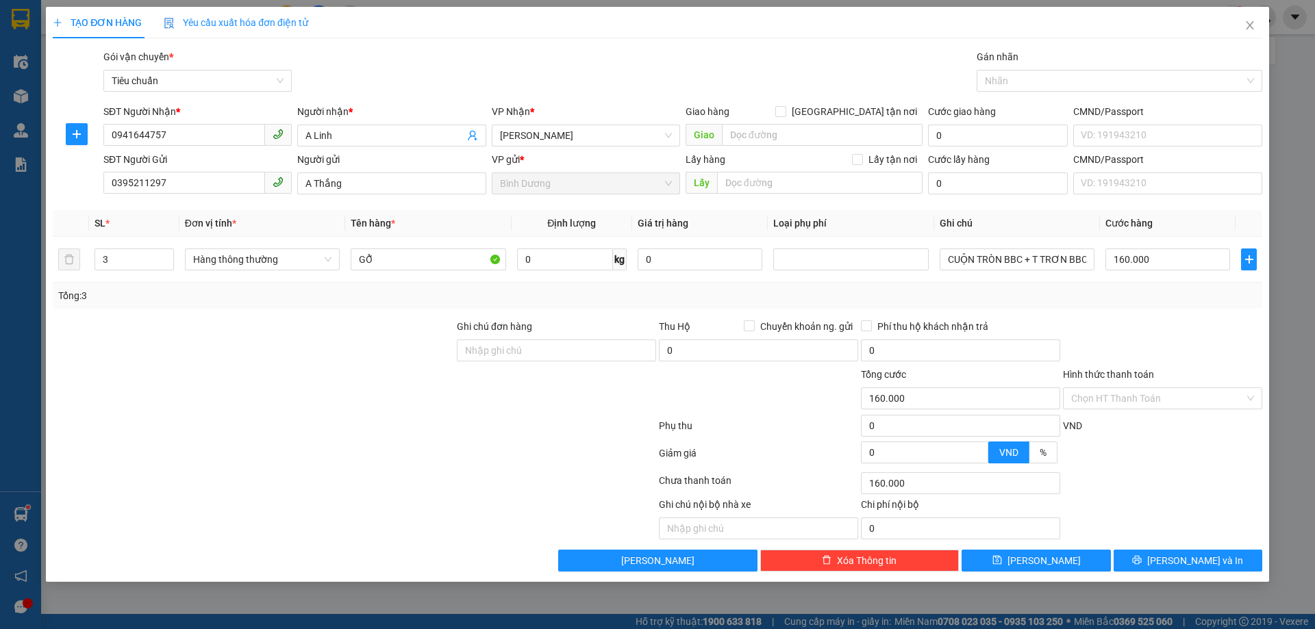
click at [1165, 292] on div "Tổng: 3" at bounding box center [657, 295] width 1198 height 15
click at [1134, 391] on input "Hình thức thanh toán" at bounding box center [1157, 398] width 173 height 21
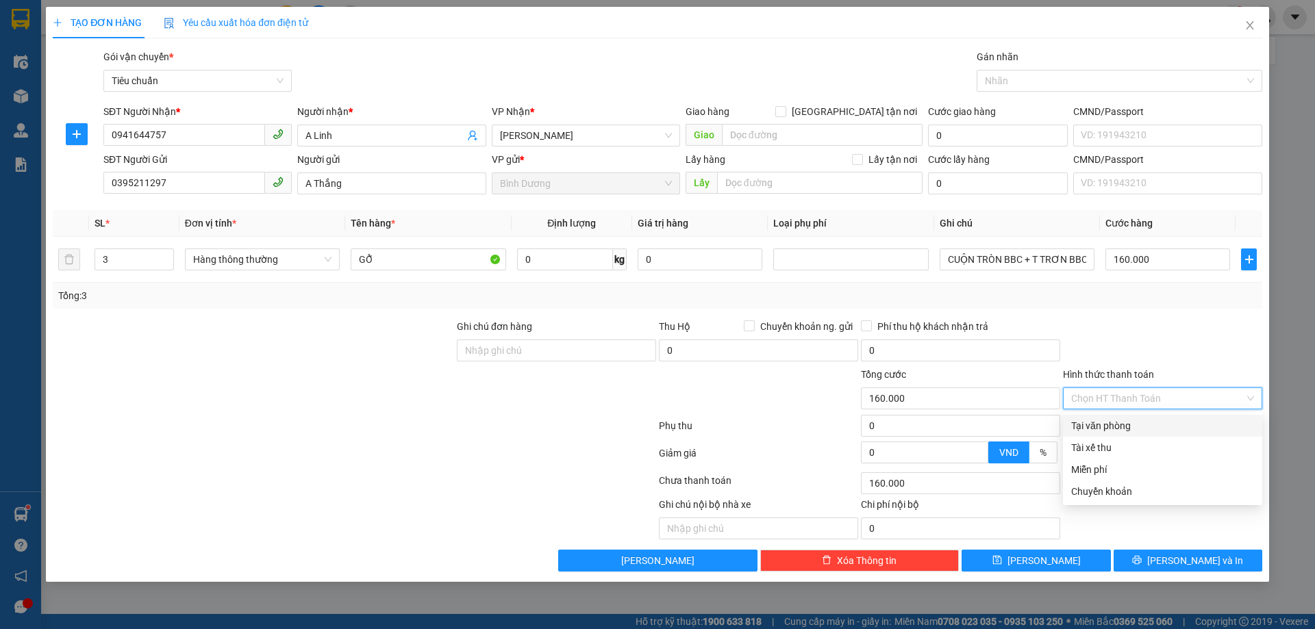
click at [1141, 429] on div "Tại văn phòng" at bounding box center [1162, 425] width 183 height 15
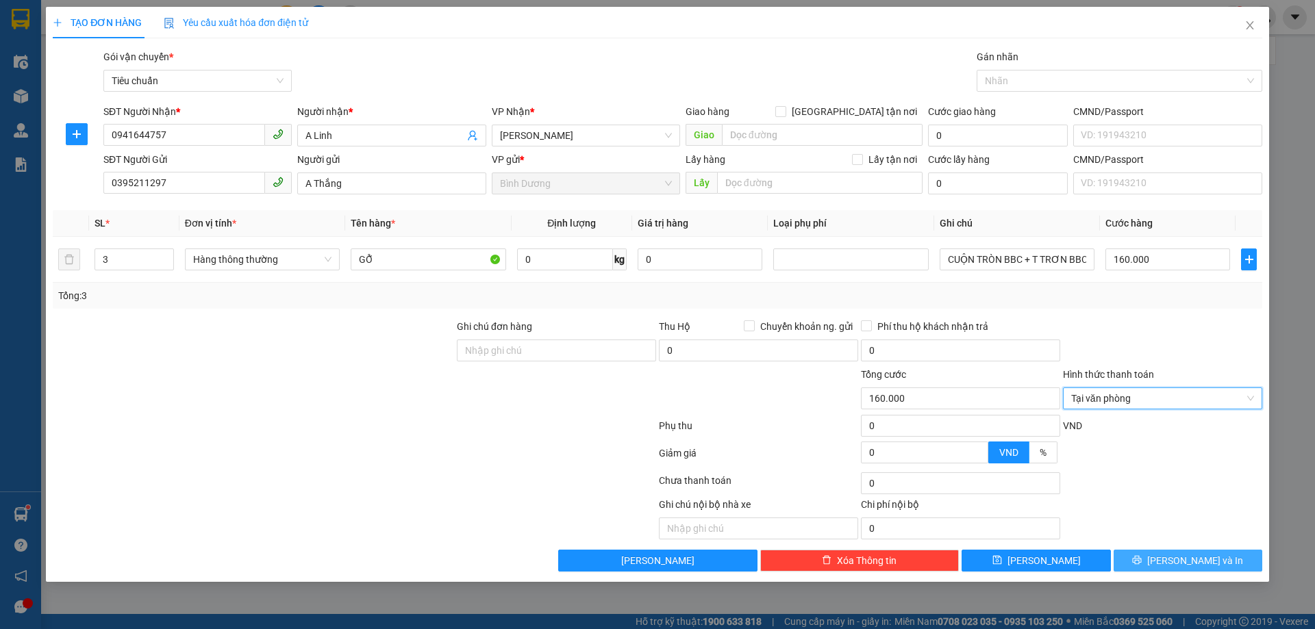
click at [1142, 559] on icon "printer" at bounding box center [1137, 560] width 9 height 9
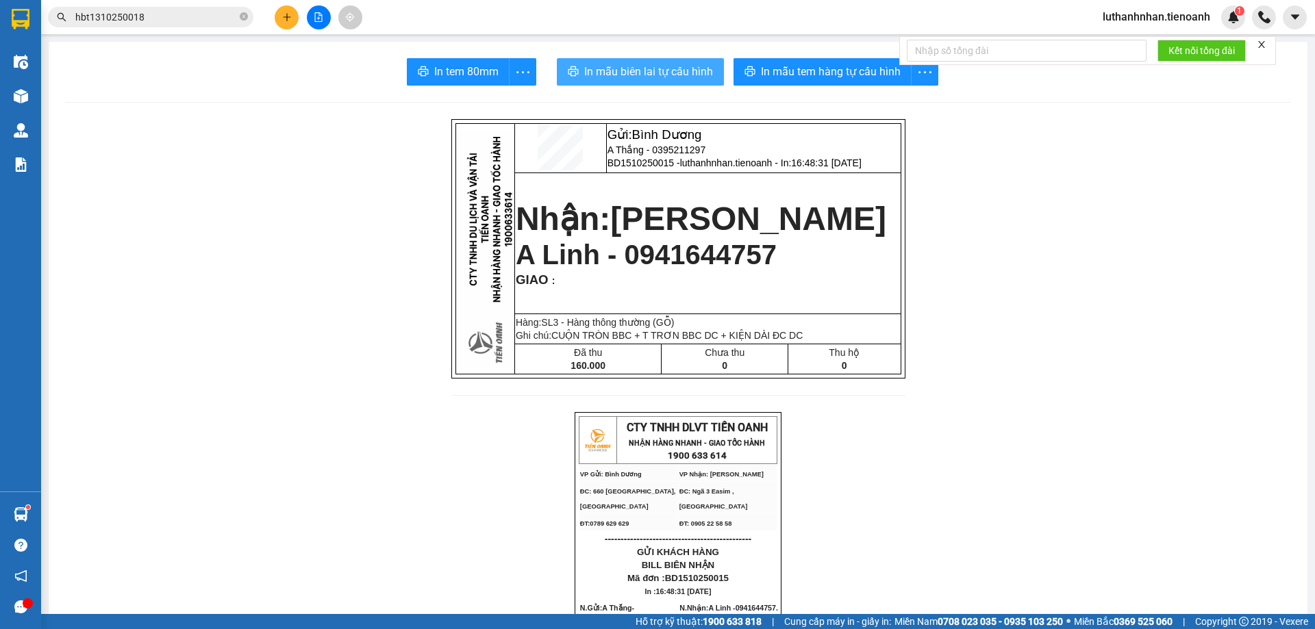
click at [666, 76] on span "In mẫu biên lai tự cấu hình" at bounding box center [648, 71] width 129 height 17
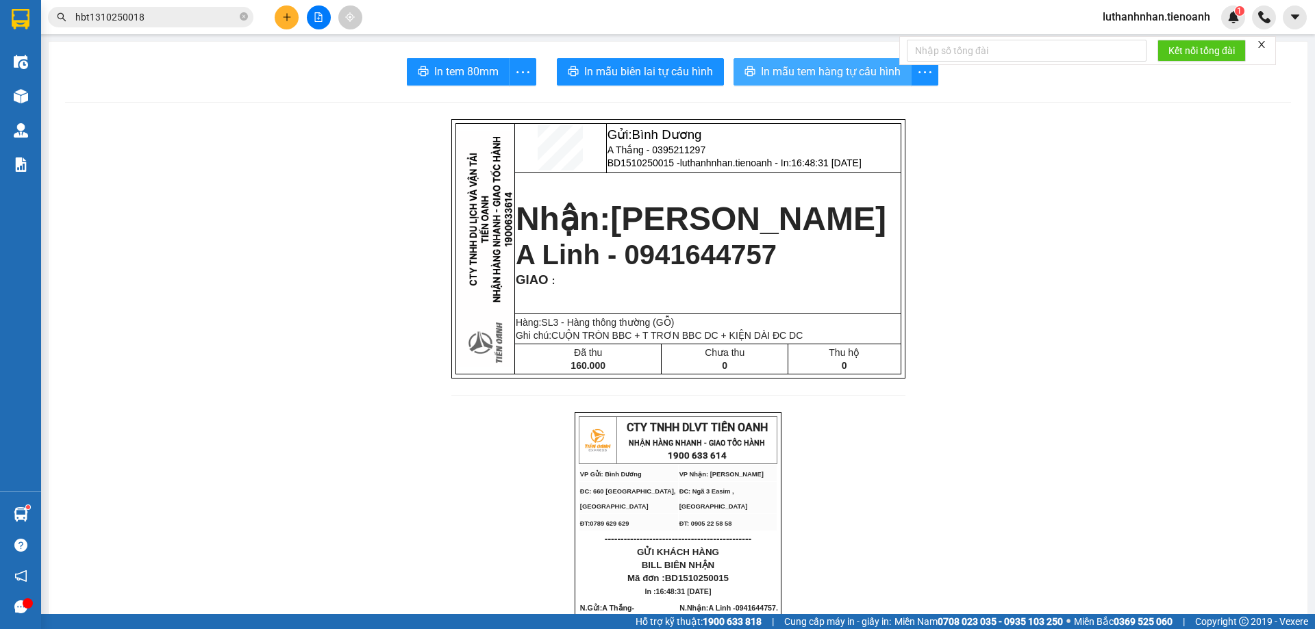
click at [823, 79] on span "In mẫu tem hàng tự cấu hình" at bounding box center [831, 71] width 140 height 17
click at [816, 80] on span "In mẫu tem hàng tự cấu hình" at bounding box center [831, 71] width 140 height 17
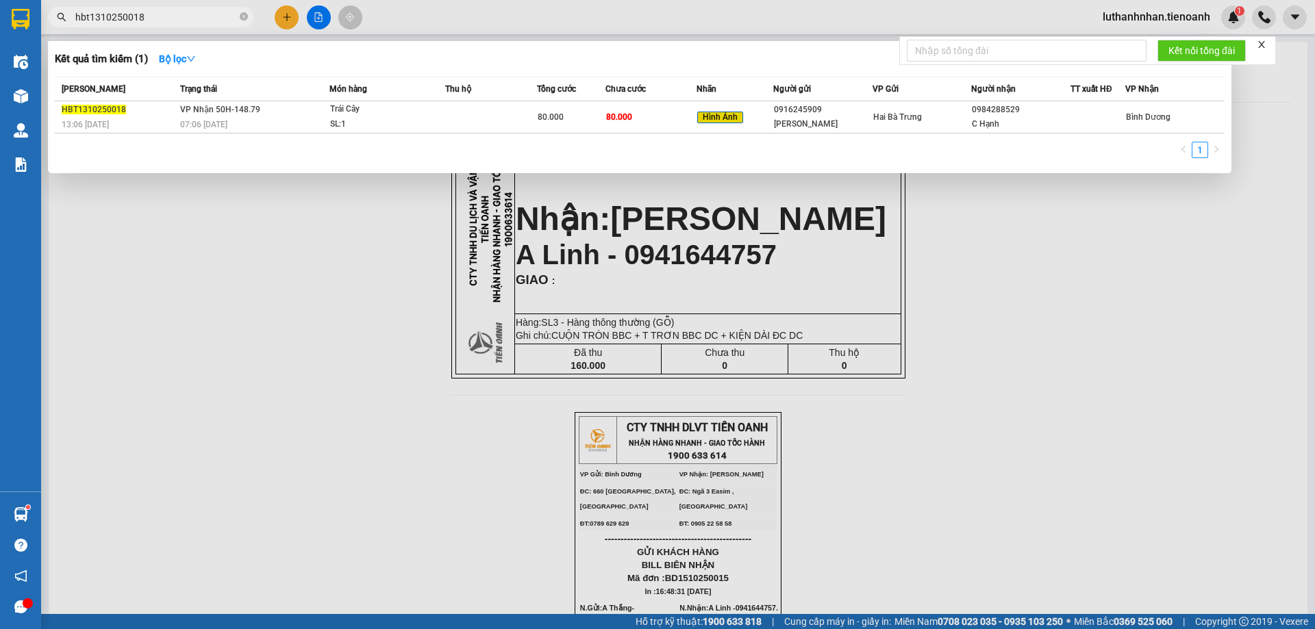
click at [199, 12] on input "hbt1310250018" at bounding box center [156, 17] width 162 height 15
click at [101, 21] on input "hbt1310250063" at bounding box center [156, 17] width 162 height 15
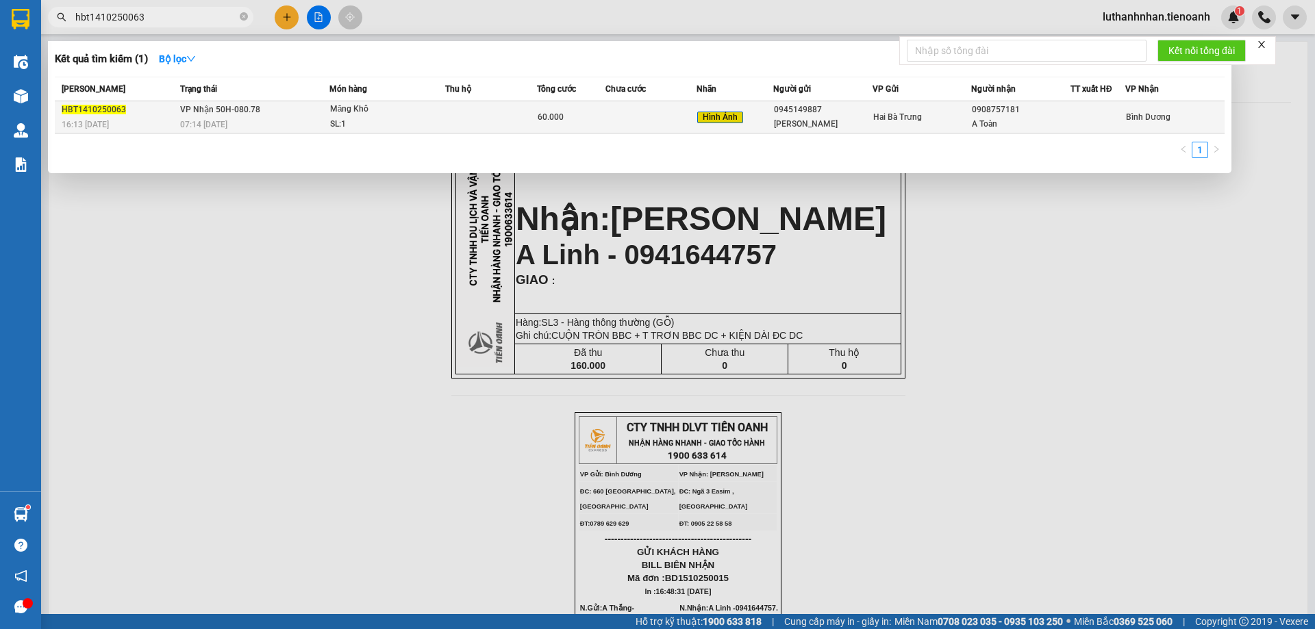
click at [329, 121] on td "Măng Khô SL: 1" at bounding box center [387, 117] width 116 height 32
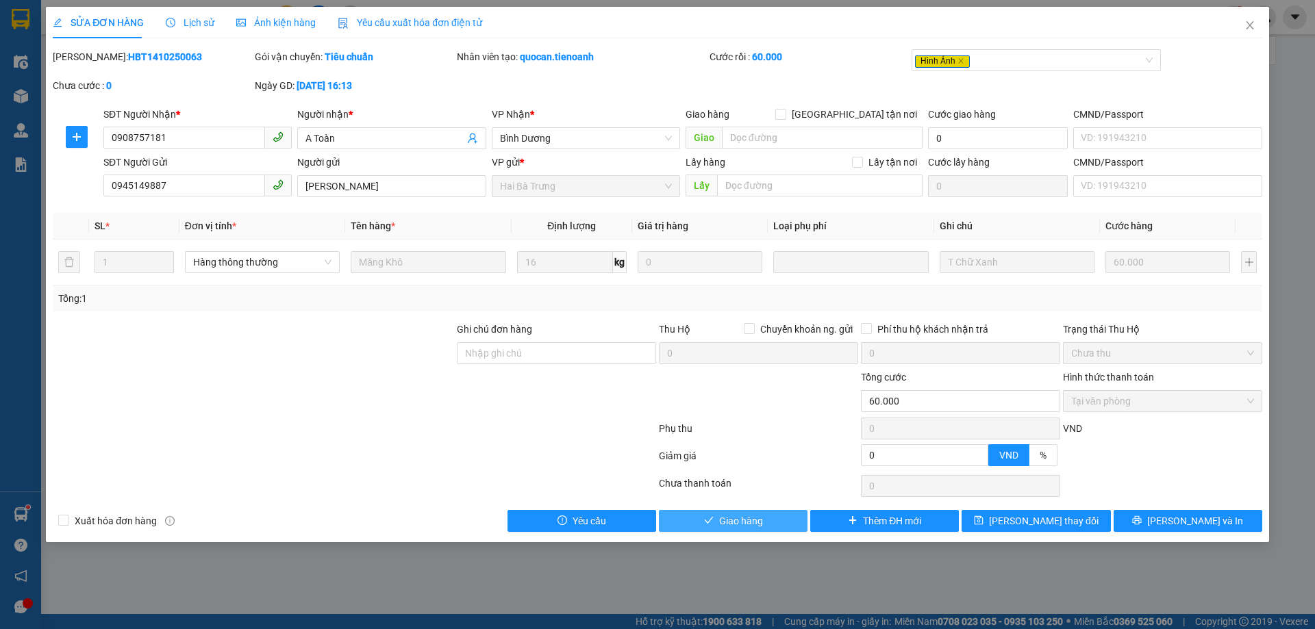
click at [758, 522] on span "Giao hàng" at bounding box center [741, 521] width 44 height 15
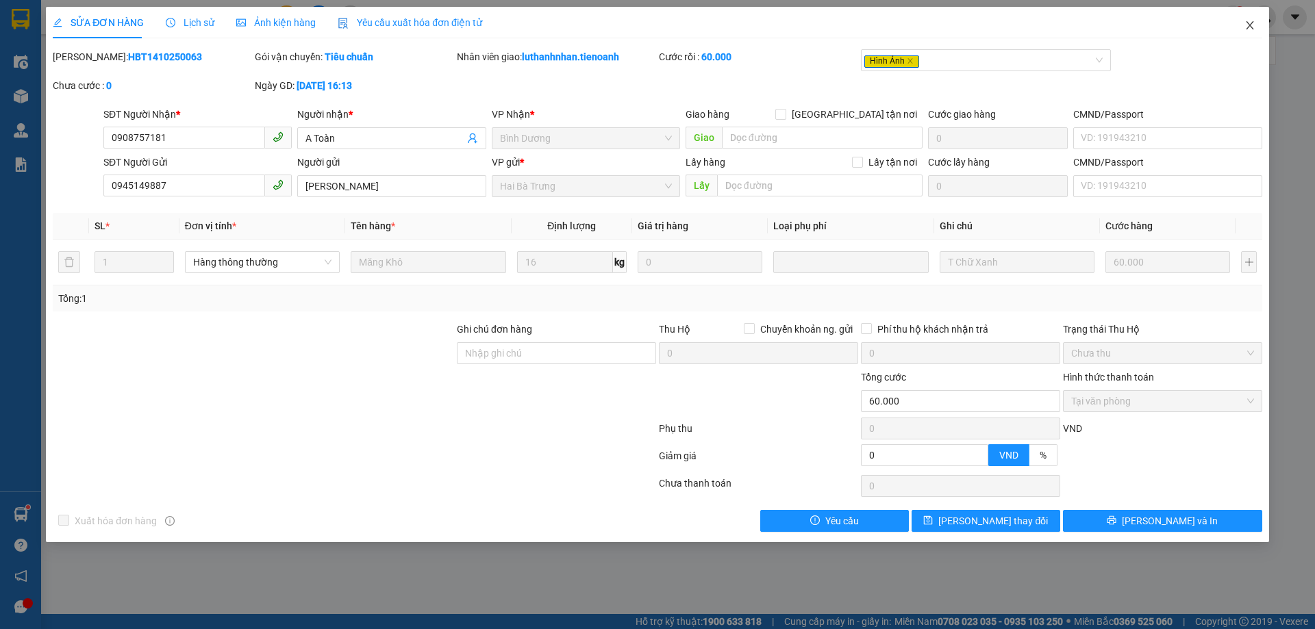
click at [1246, 24] on icon "close" at bounding box center [1249, 25] width 11 height 11
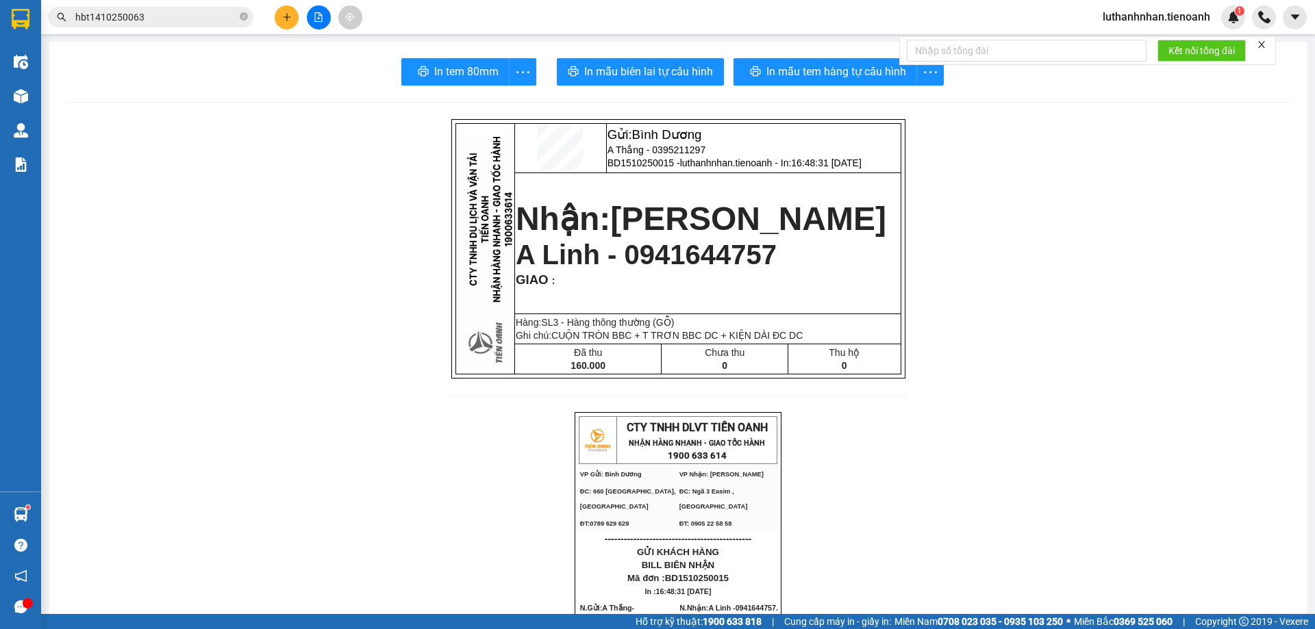
click at [281, 23] on button at bounding box center [287, 17] width 24 height 24
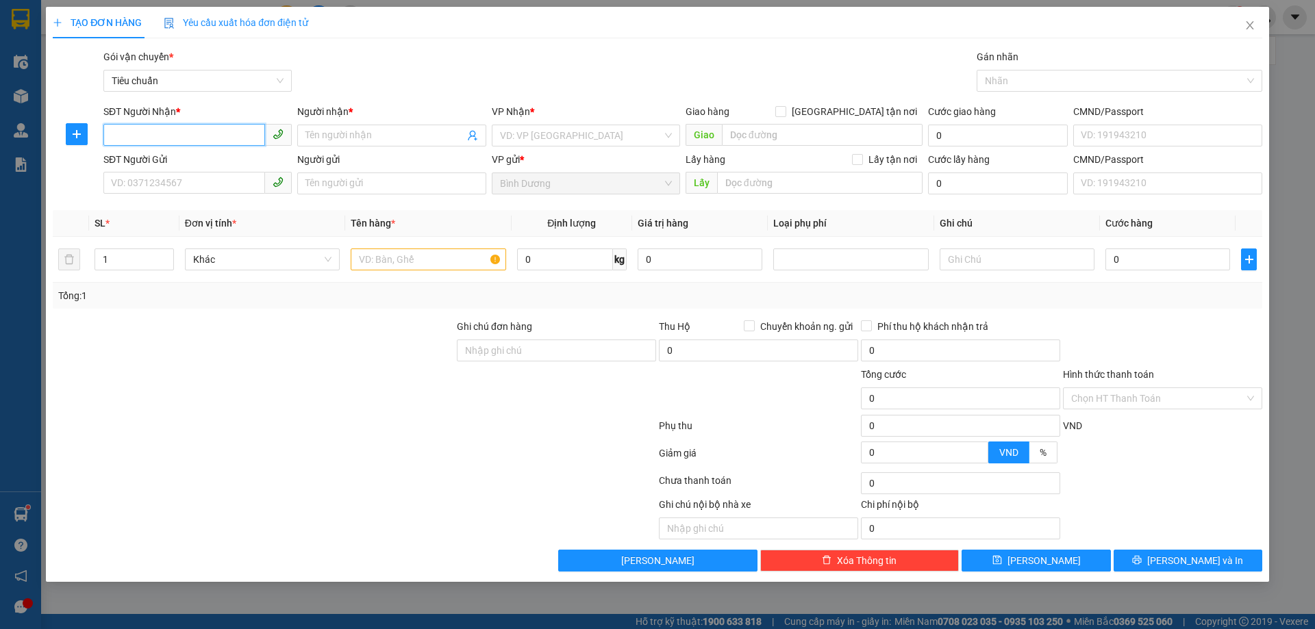
click at [207, 137] on input "SĐT Người Nhận *" at bounding box center [184, 135] width 162 height 22
click at [184, 166] on div "0905726381 - C Dung" at bounding box center [198, 162] width 172 height 15
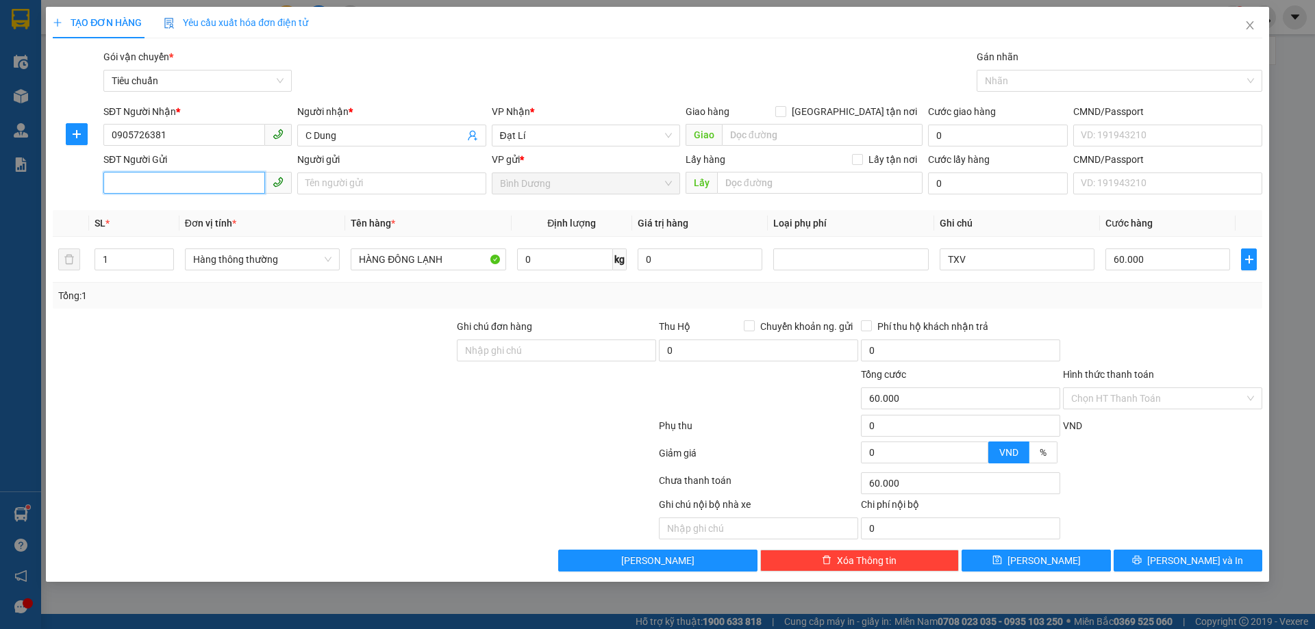
click at [192, 181] on input "SĐT Người Gửi" at bounding box center [184, 183] width 162 height 22
click at [204, 210] on div "0947249359 - [GEOGRAPHIC_DATA]" at bounding box center [198, 210] width 172 height 15
click at [543, 263] on input "0" at bounding box center [565, 260] width 96 height 22
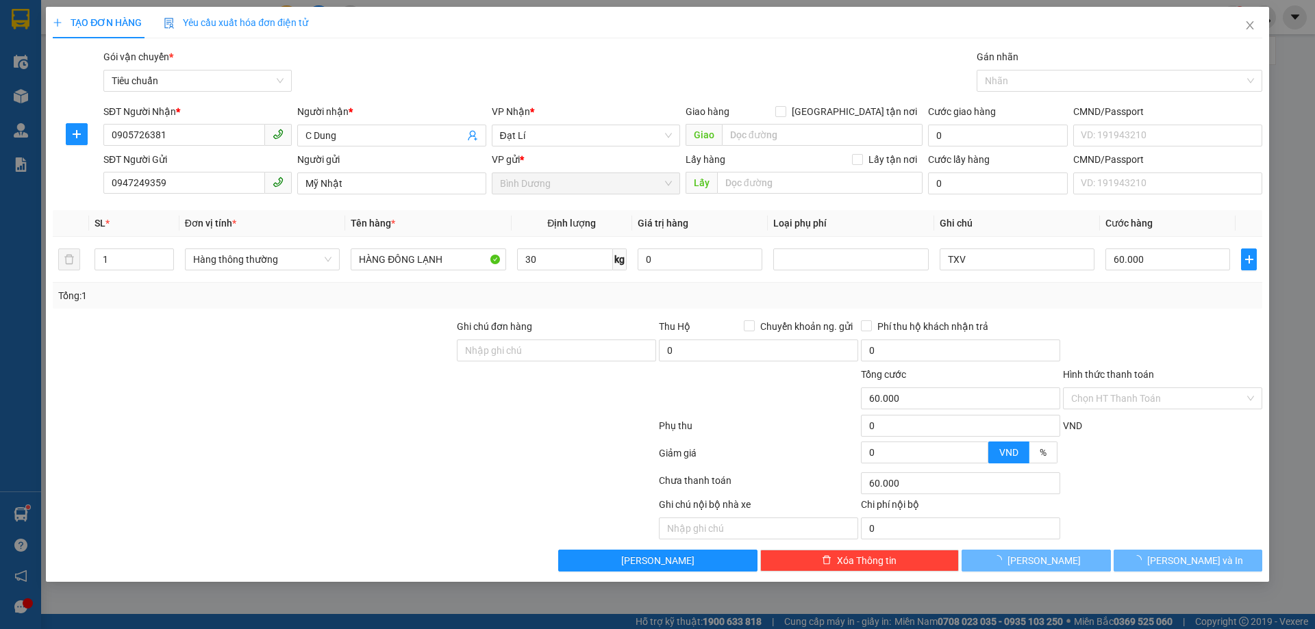
click at [579, 286] on div "Tổng: 1" at bounding box center [657, 296] width 1209 height 26
click at [1035, 298] on div "Tổng: 1" at bounding box center [657, 295] width 1198 height 15
click at [1161, 255] on input "65.000" at bounding box center [1167, 260] width 125 height 22
drag, startPoint x: 1182, startPoint y: 294, endPoint x: 1198, endPoint y: 308, distance: 20.9
click at [1183, 296] on div "Tổng: 1" at bounding box center [657, 295] width 1198 height 15
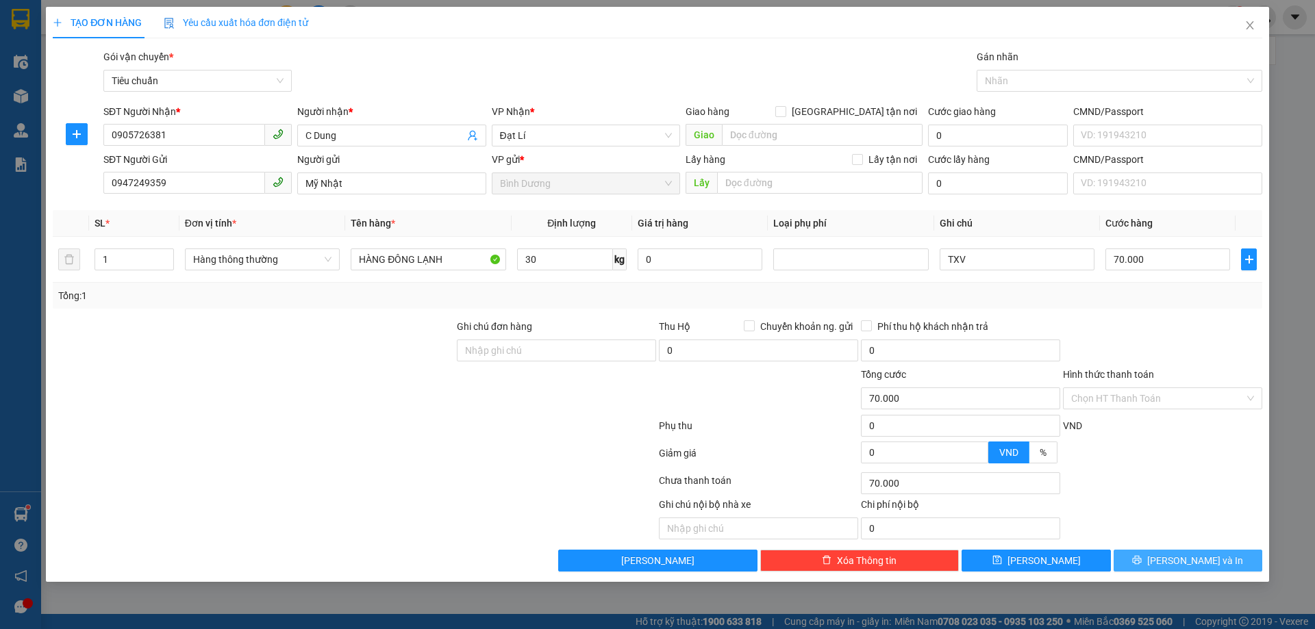
click at [1207, 565] on span "[PERSON_NAME] và In" at bounding box center [1195, 560] width 96 height 15
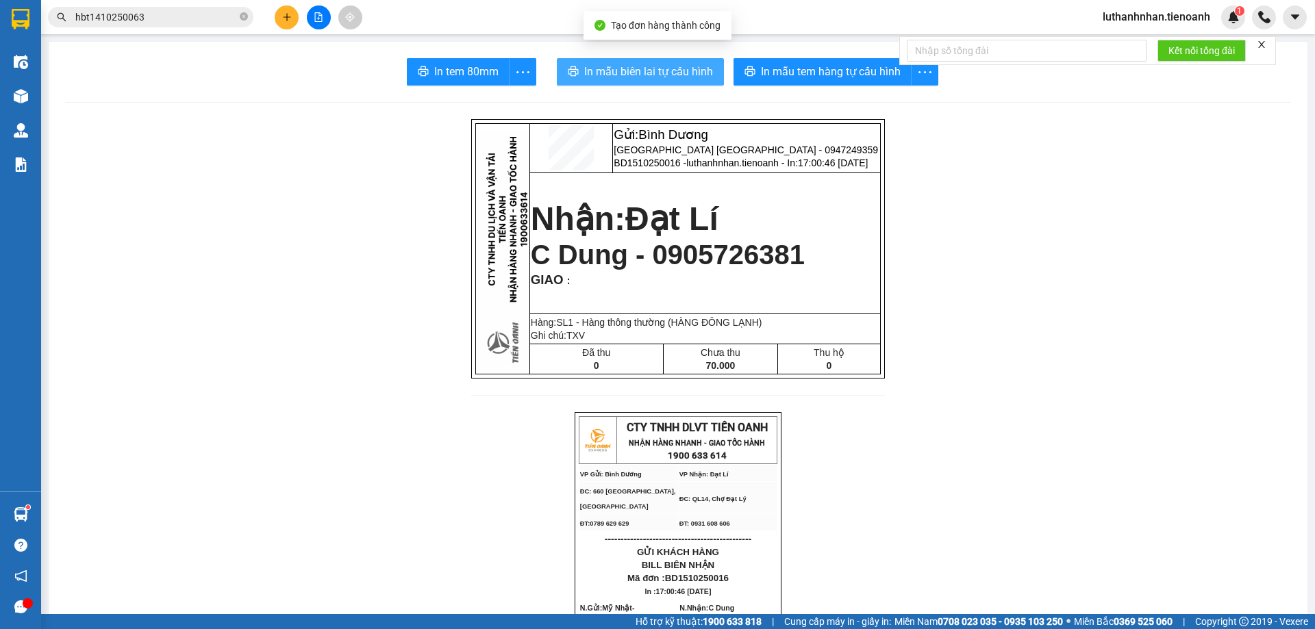
click at [664, 72] on span "In mẫu biên lai tự cấu hình" at bounding box center [648, 71] width 129 height 17
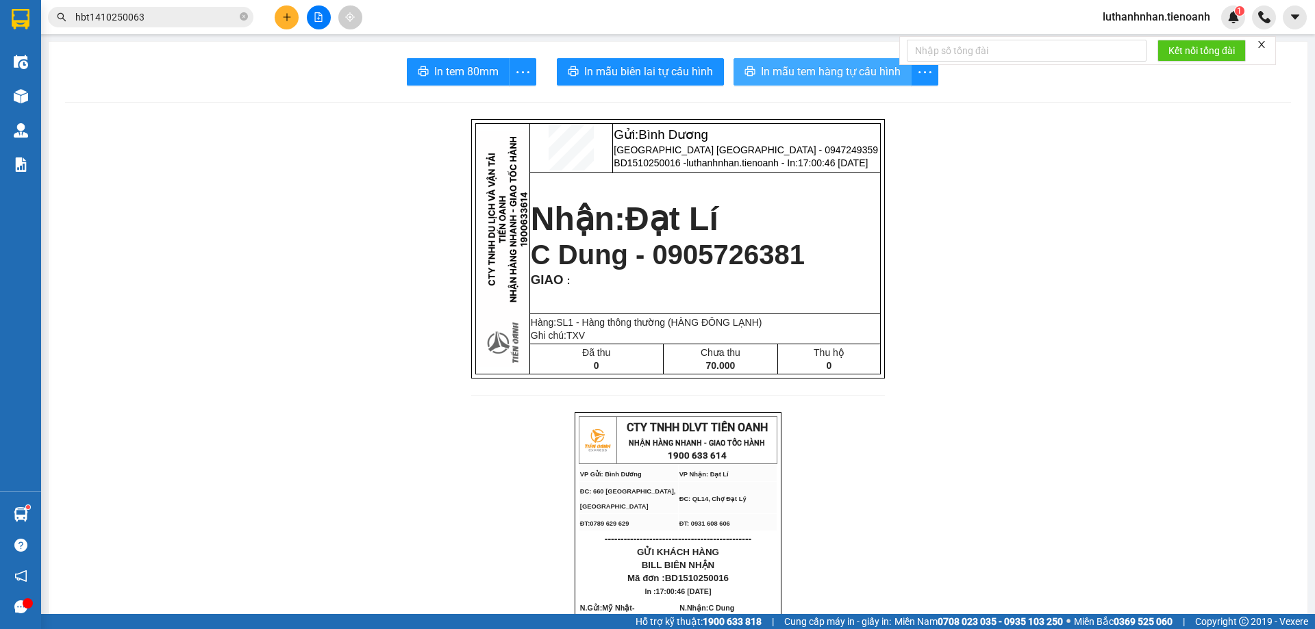
click at [855, 73] on span "In mẫu tem hàng tự cấu hình" at bounding box center [831, 71] width 140 height 17
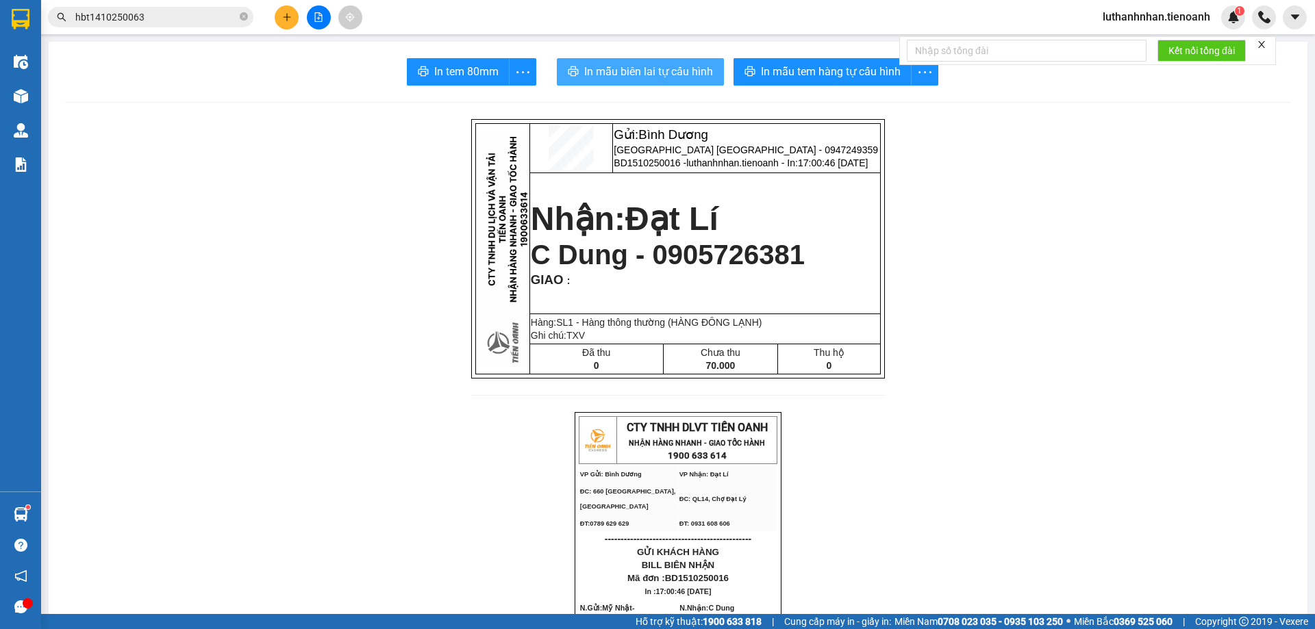
click at [653, 76] on span "In mẫu biên lai tự cấu hình" at bounding box center [648, 71] width 129 height 17
click at [288, 17] on icon "plus" at bounding box center [287, 16] width 8 height 1
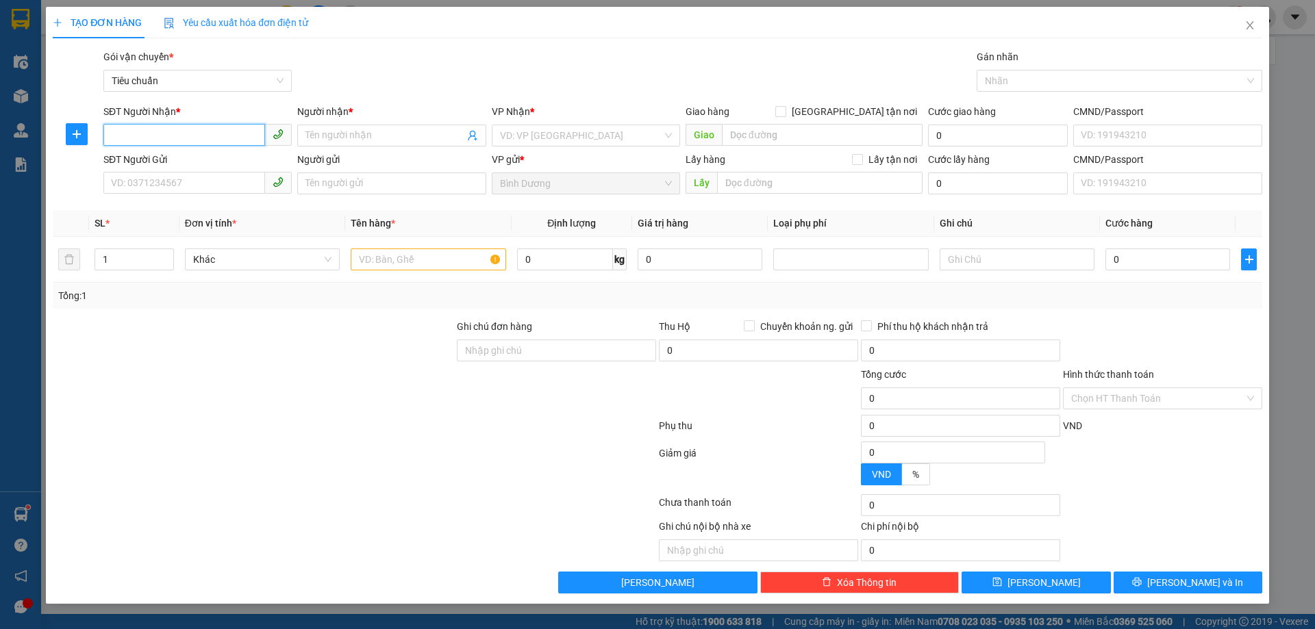
click at [218, 129] on input "SĐT Người Nhận *" at bounding box center [184, 135] width 162 height 22
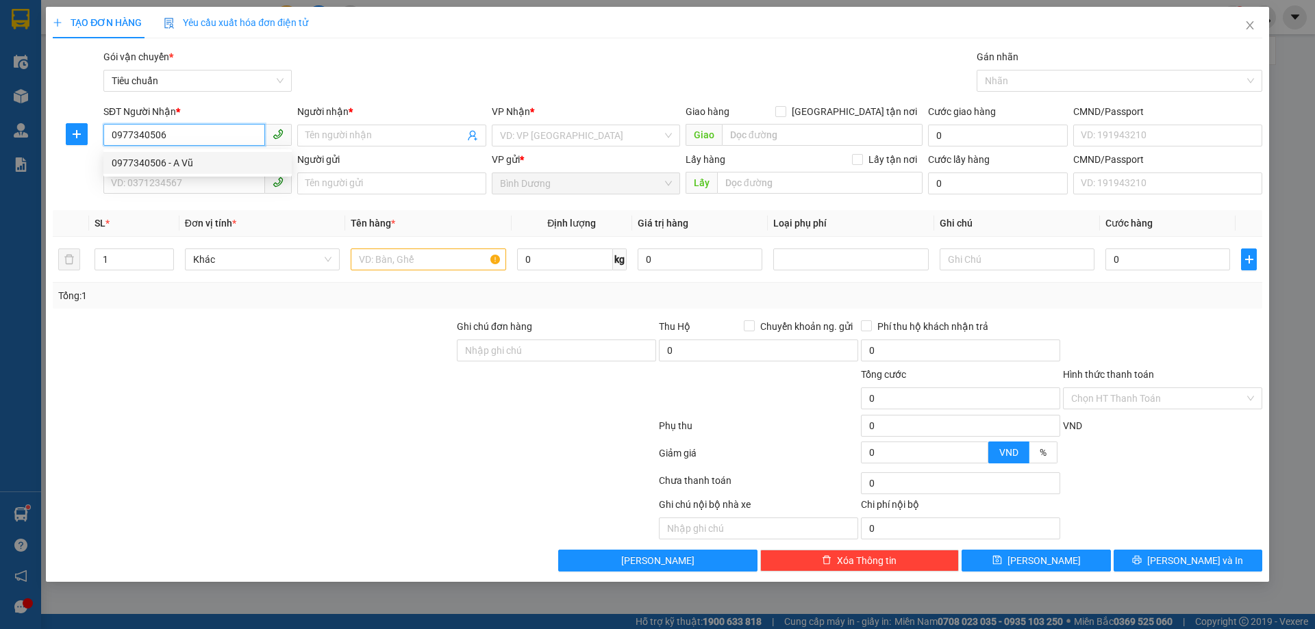
click at [220, 160] on div "0977340506 - A Vũ" at bounding box center [198, 162] width 172 height 15
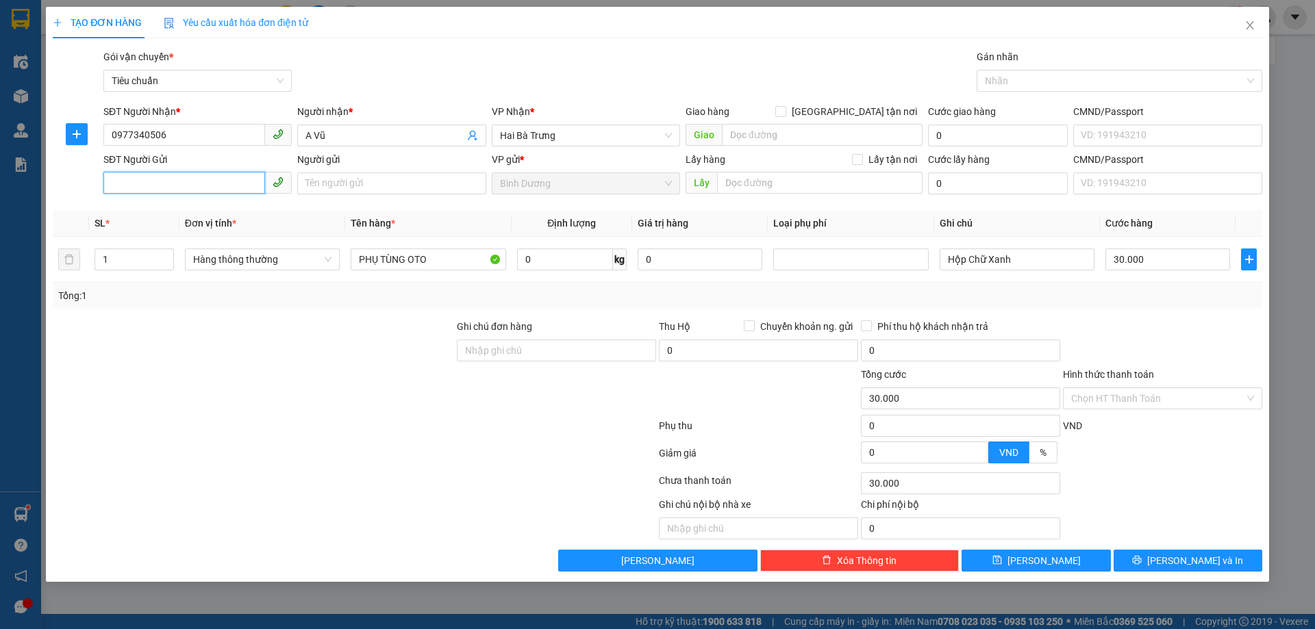
click at [205, 186] on input "SĐT Người Gửi" at bounding box center [184, 183] width 162 height 22
click at [205, 205] on div "0947216943 - A Cảnh" at bounding box center [198, 210] width 172 height 15
click at [966, 256] on input "Hộp Chữ Xanh" at bounding box center [1016, 260] width 155 height 22
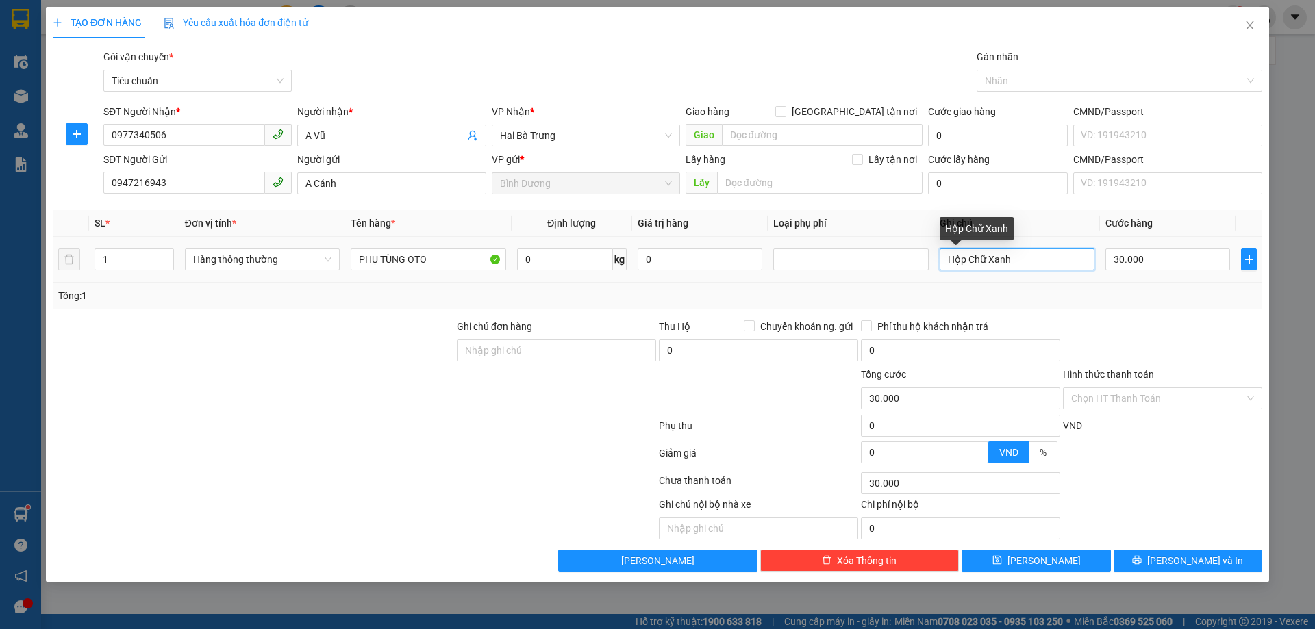
click at [966, 256] on input "Hộp Chữ Xanh" at bounding box center [1016, 260] width 155 height 22
click at [1040, 306] on div "Tổng: 1" at bounding box center [657, 296] width 1209 height 26
click at [1208, 562] on span "[PERSON_NAME] và In" at bounding box center [1195, 560] width 96 height 15
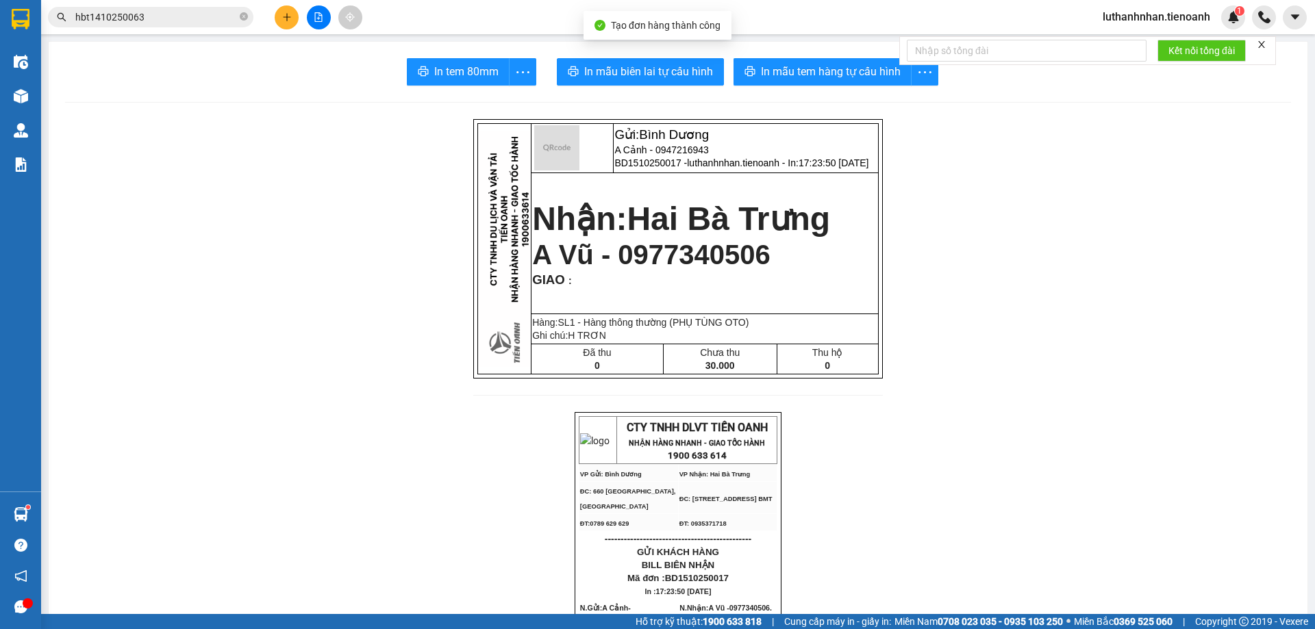
click at [640, 71] on span "In mẫu biên lai tự cấu hình" at bounding box center [648, 71] width 129 height 17
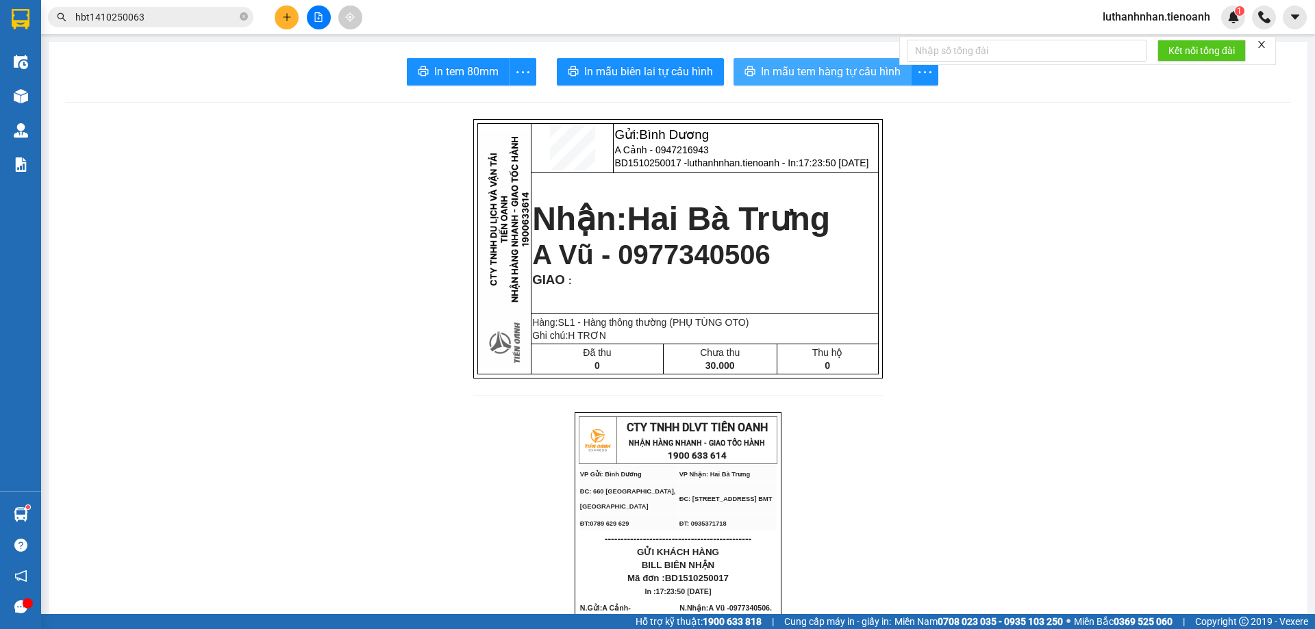
click at [835, 67] on span "In mẫu tem hàng tự cấu hình" at bounding box center [831, 71] width 140 height 17
click at [225, 12] on input "hbt1410250063" at bounding box center [156, 17] width 162 height 15
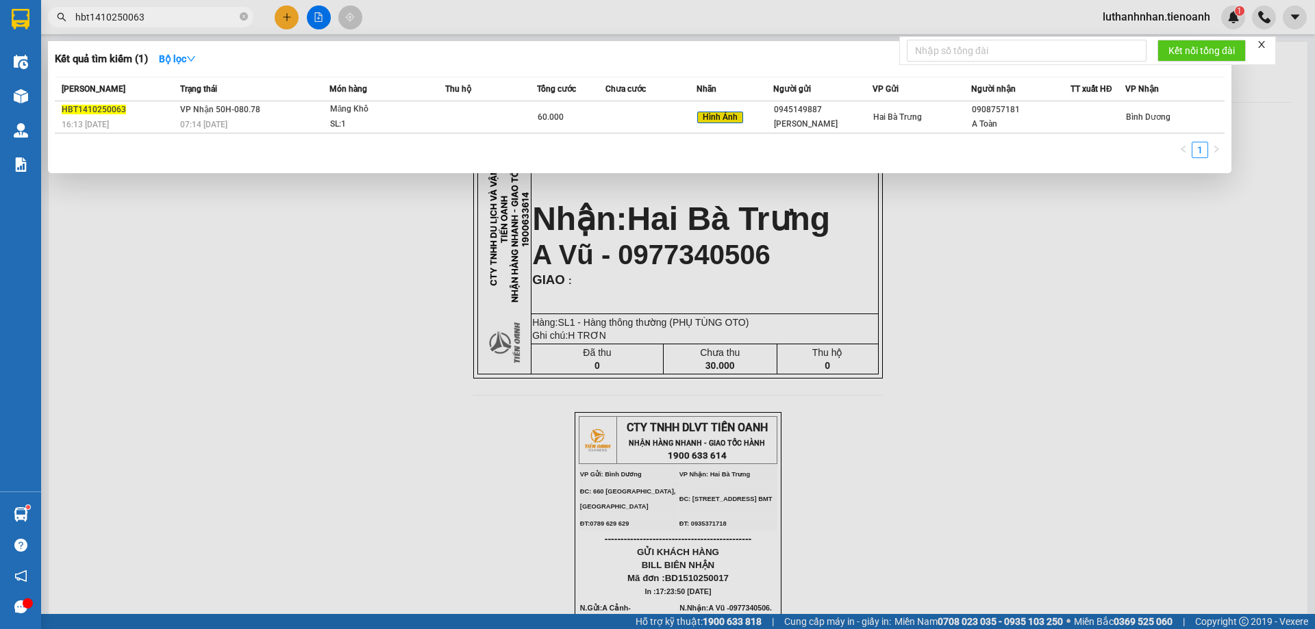
click at [225, 12] on input "hbt1410250063" at bounding box center [156, 17] width 162 height 15
click at [242, 18] on icon "close-circle" at bounding box center [244, 16] width 8 height 8
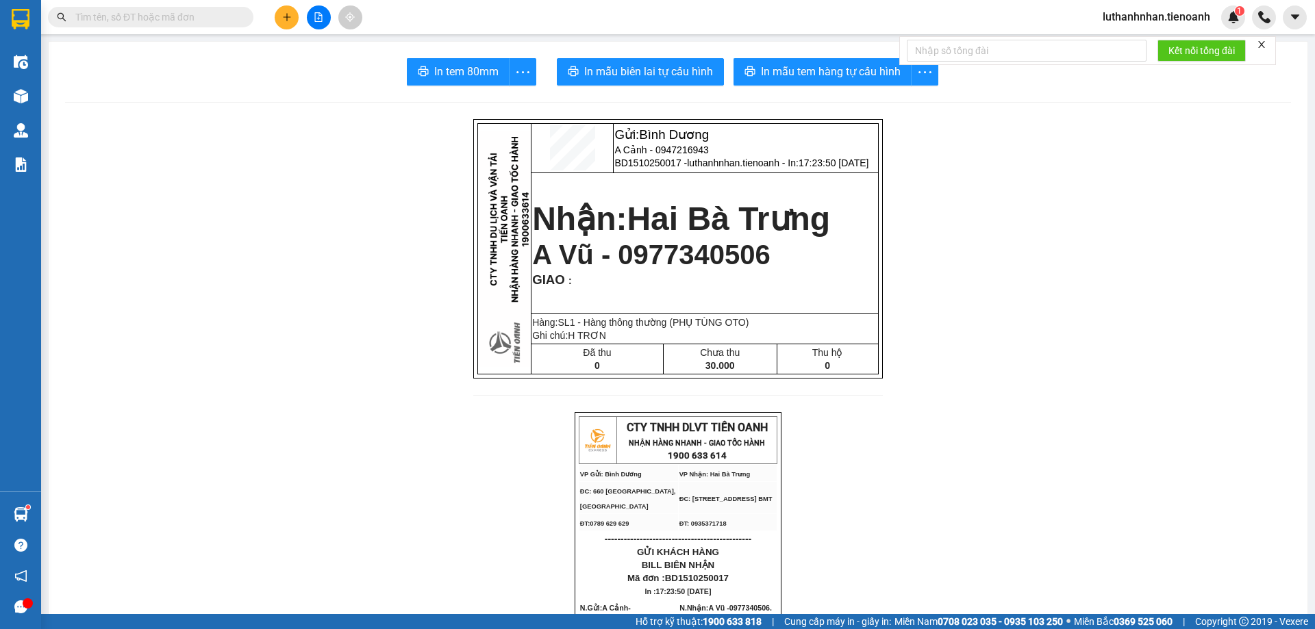
click at [160, 18] on input "text" at bounding box center [156, 17] width 162 height 15
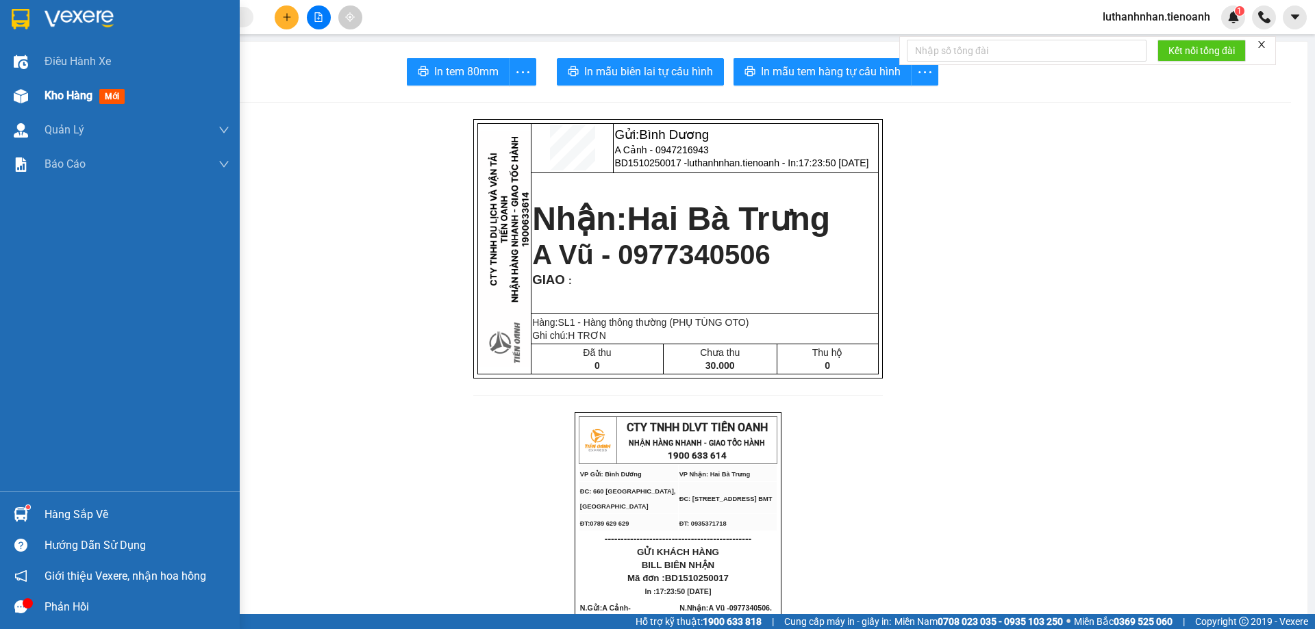
click at [33, 96] on div "Kho hàng mới" at bounding box center [120, 96] width 240 height 34
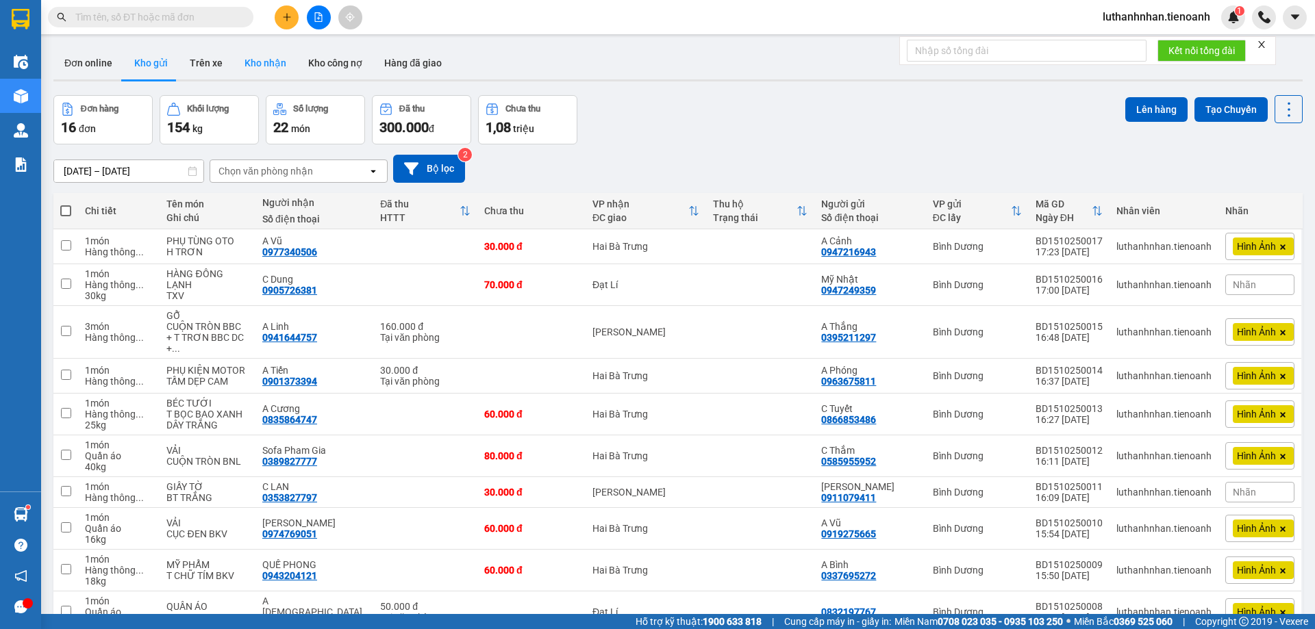
click at [247, 69] on button "Kho nhận" at bounding box center [266, 63] width 64 height 33
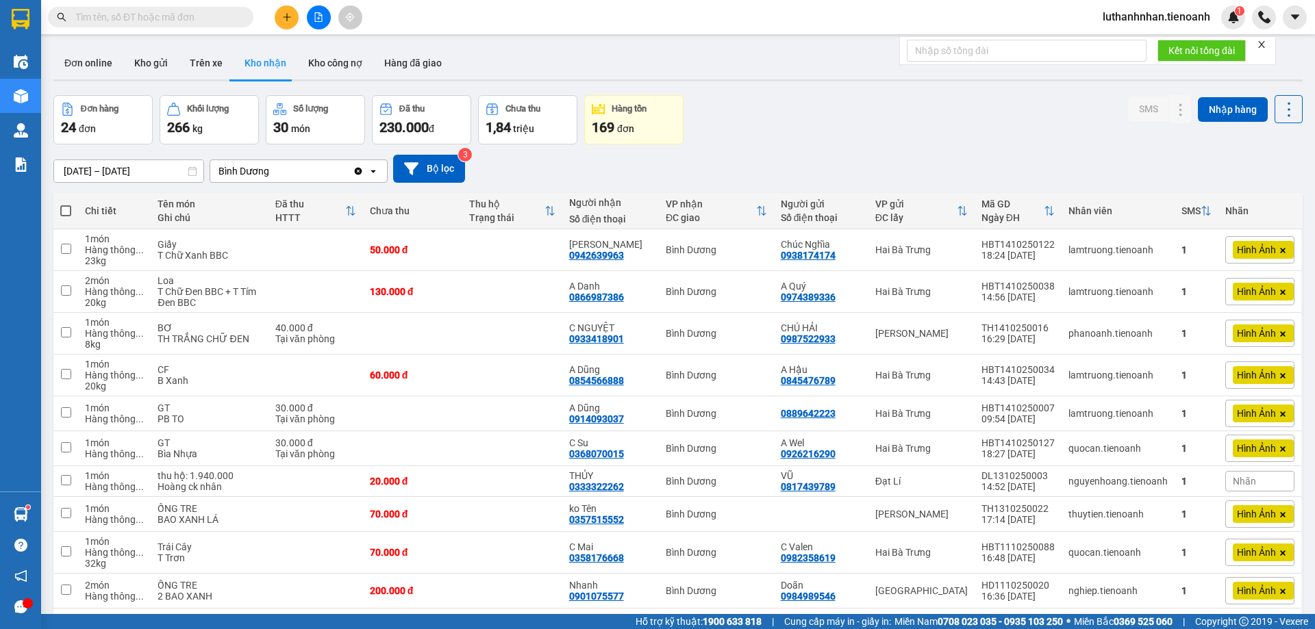
click at [831, 164] on div "[DATE] – [DATE] Press the down arrow key to interact with the calendar and sele…" at bounding box center [677, 169] width 1249 height 28
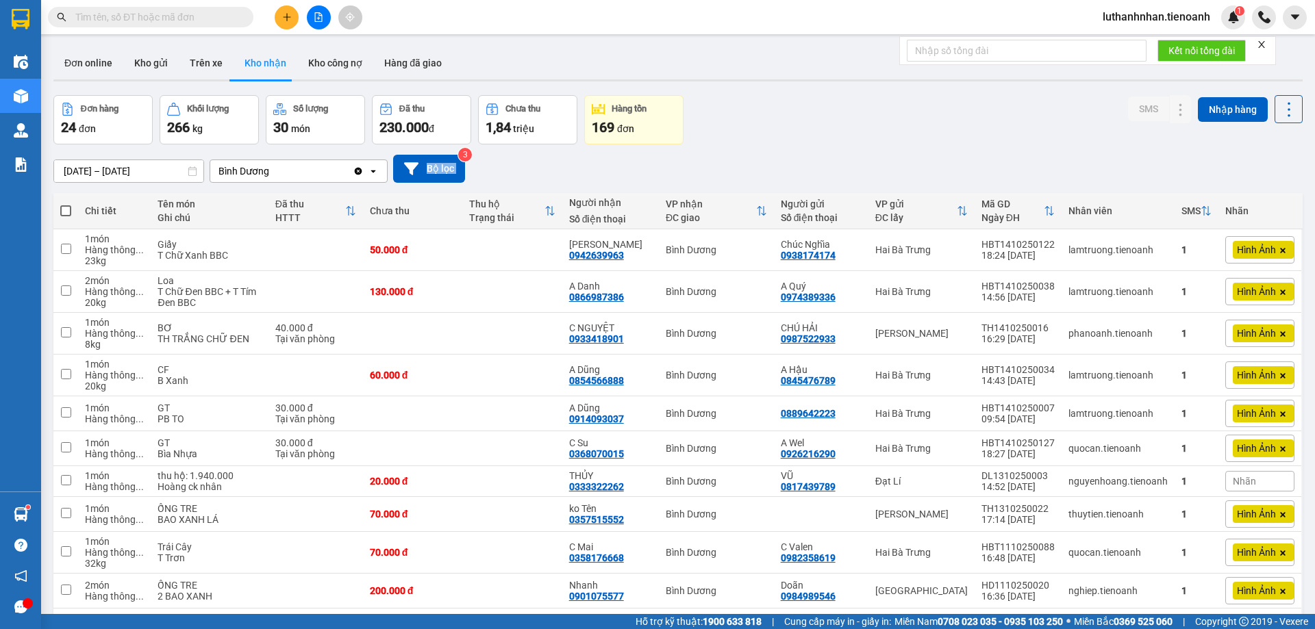
click at [831, 164] on div "[DATE] – [DATE] Press the down arrow key to interact with the calendar and sele…" at bounding box center [677, 169] width 1249 height 28
click at [805, 153] on div "[DATE] – [DATE] Press the down arrow key to interact with the calendar and sele…" at bounding box center [677, 168] width 1249 height 49
click at [201, 14] on input "text" at bounding box center [156, 17] width 162 height 15
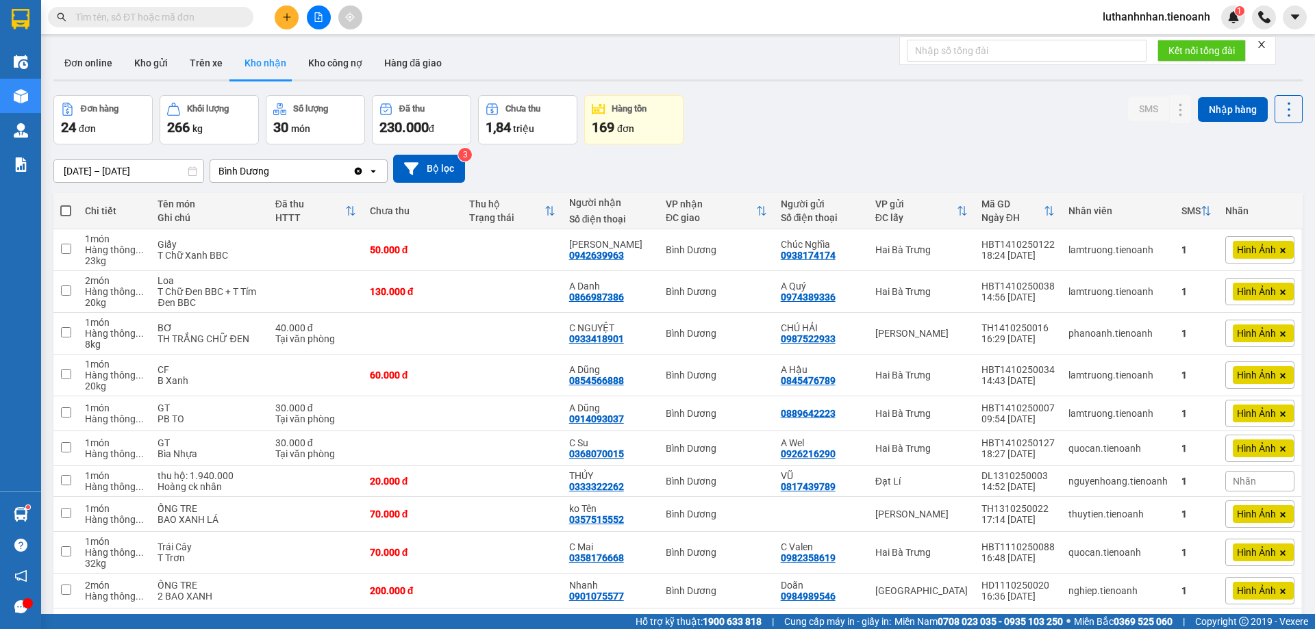
click at [201, 14] on input "text" at bounding box center [156, 17] width 162 height 15
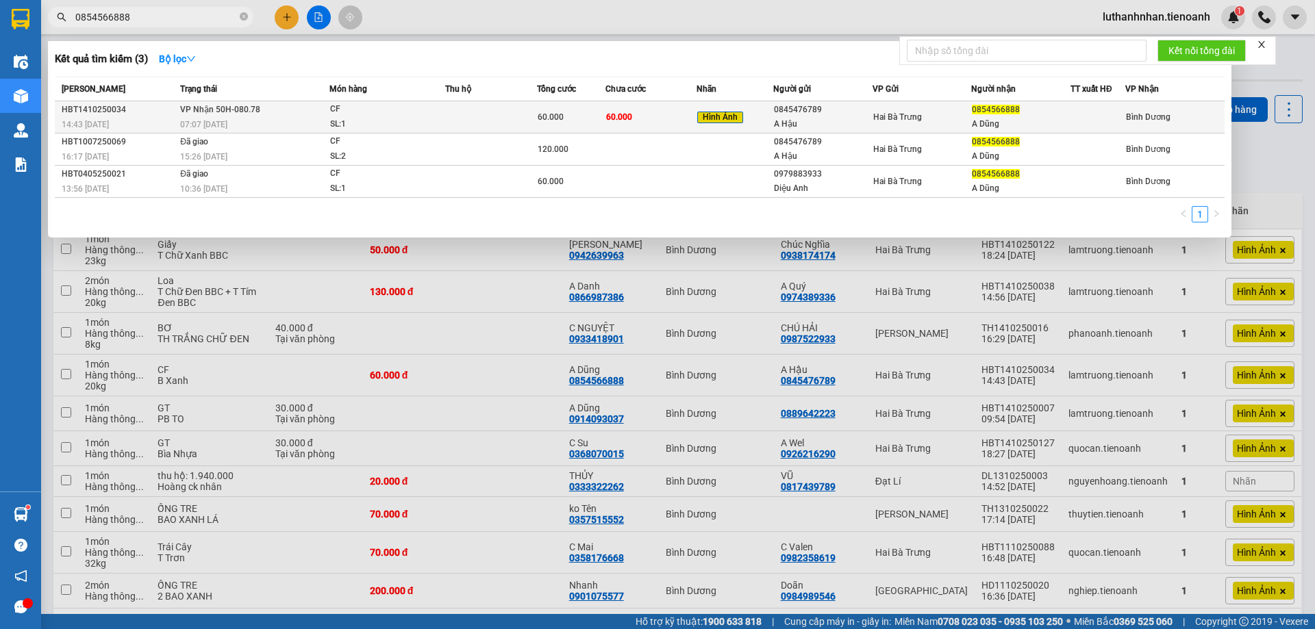
click at [264, 116] on td "VP Nhận 50H-080.78 07:07 [DATE]" at bounding box center [253, 117] width 153 height 32
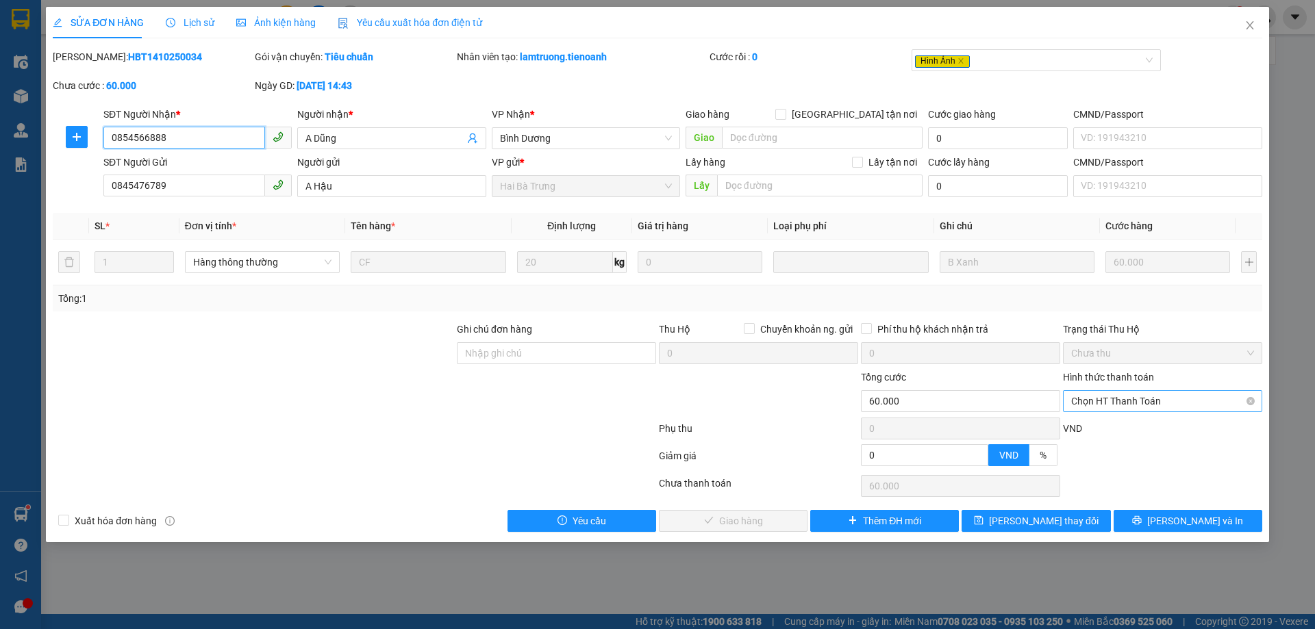
click at [1160, 405] on span "Chọn HT Thanh Toán" at bounding box center [1162, 401] width 183 height 21
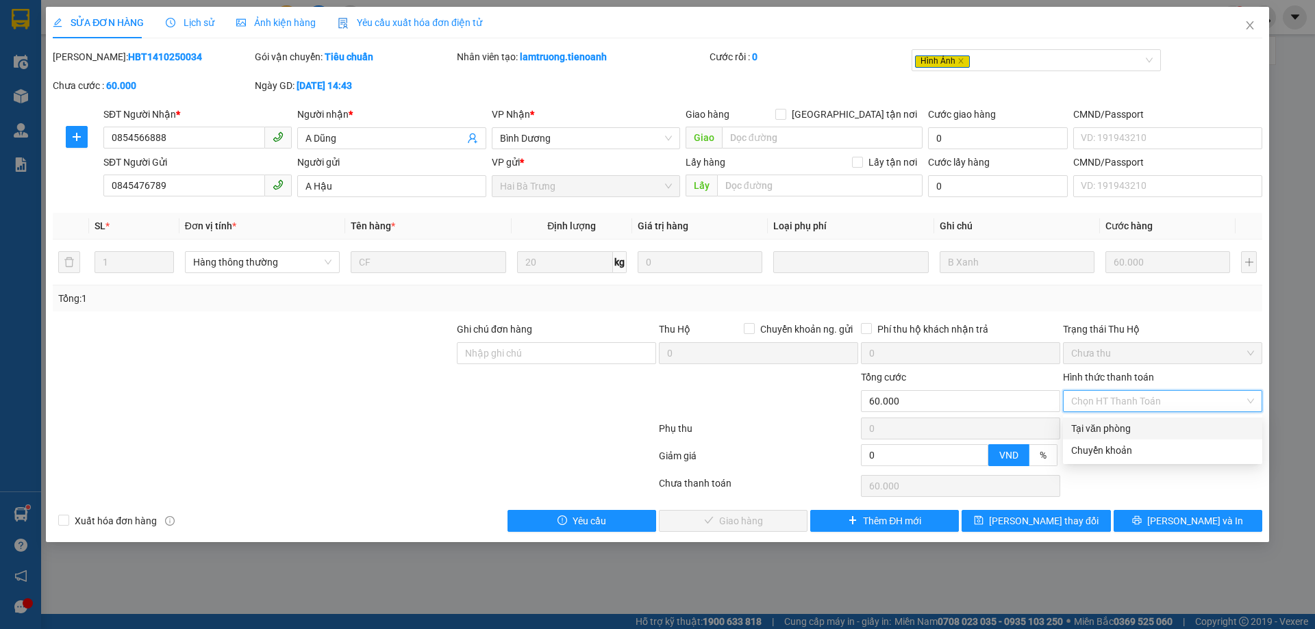
click at [1118, 433] on div "Tại văn phòng" at bounding box center [1162, 428] width 183 height 15
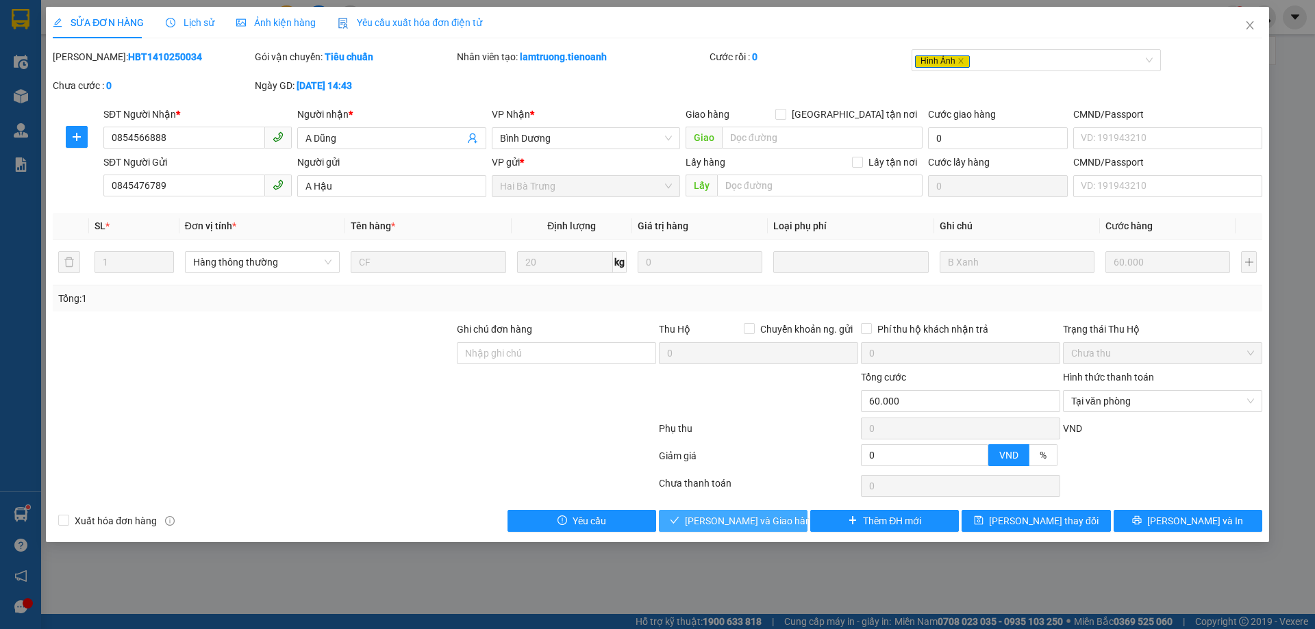
click at [746, 525] on span "[PERSON_NAME] và Giao hàng" at bounding box center [750, 521] width 131 height 15
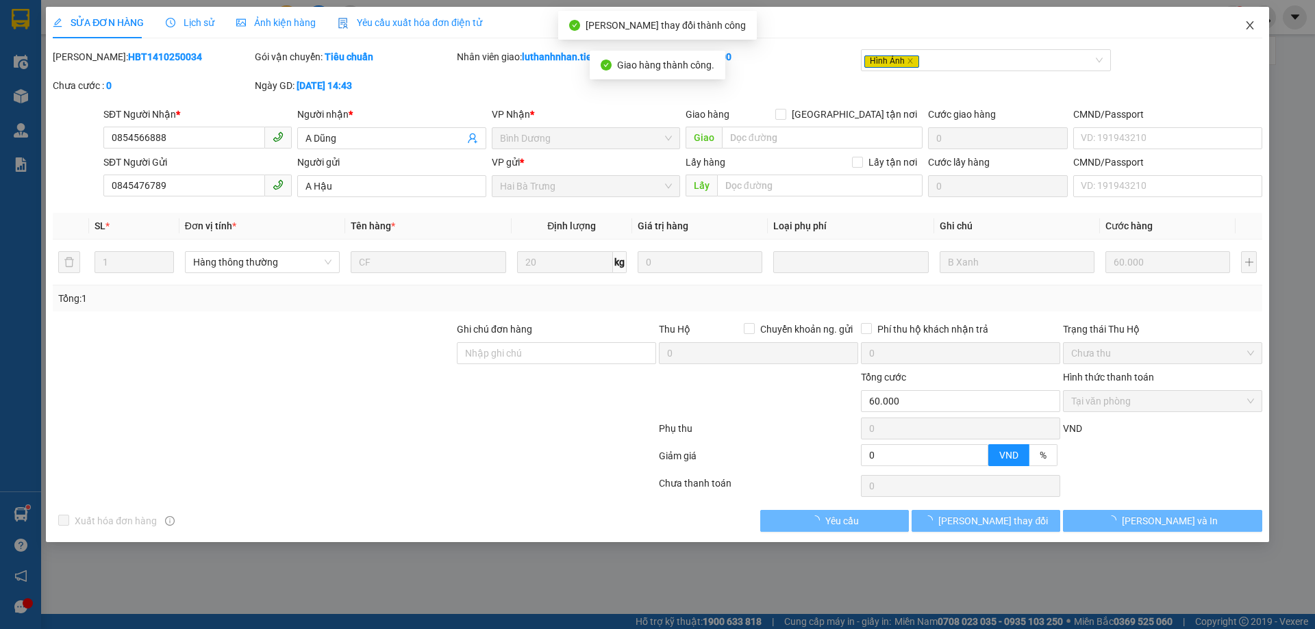
click at [1248, 29] on icon "close" at bounding box center [1249, 25] width 11 height 11
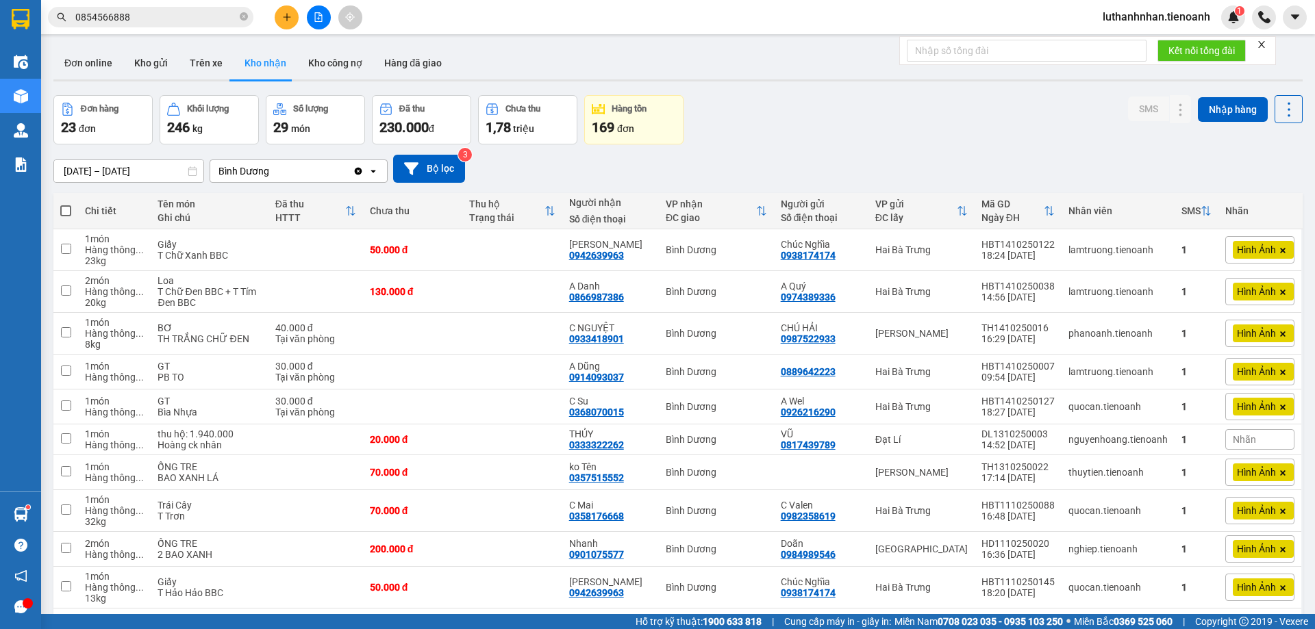
click at [151, 17] on input "0854566888" at bounding box center [156, 17] width 162 height 15
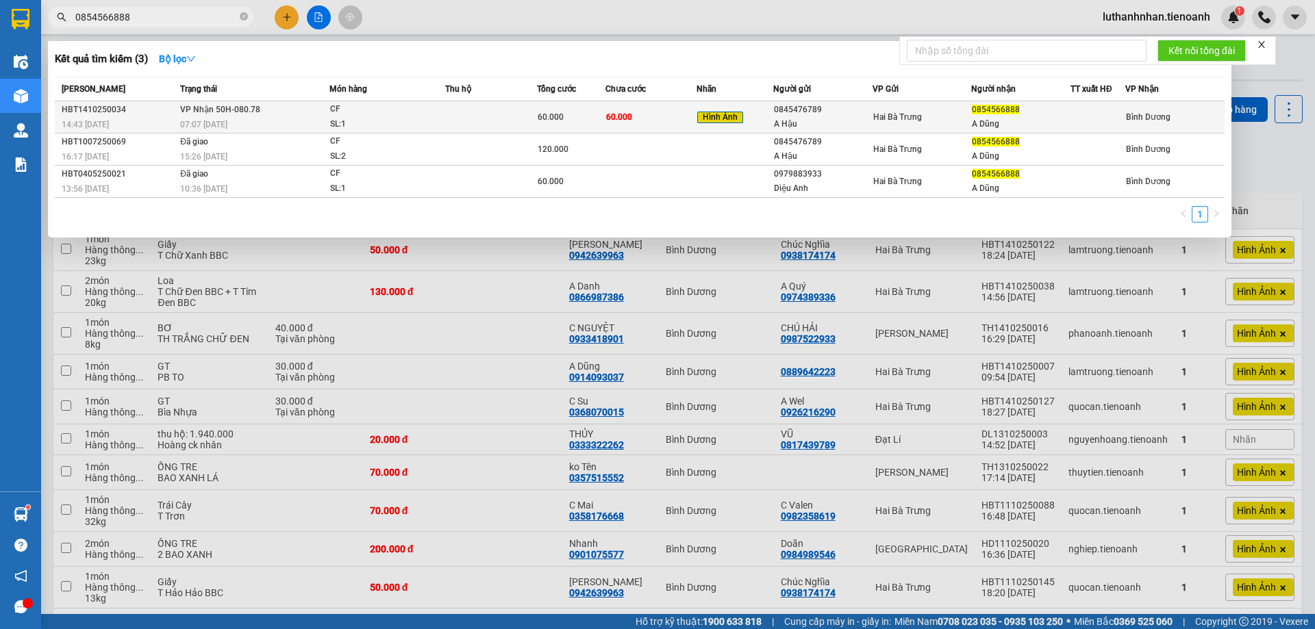
click at [420, 127] on div "SL: 1" at bounding box center [381, 124] width 103 height 15
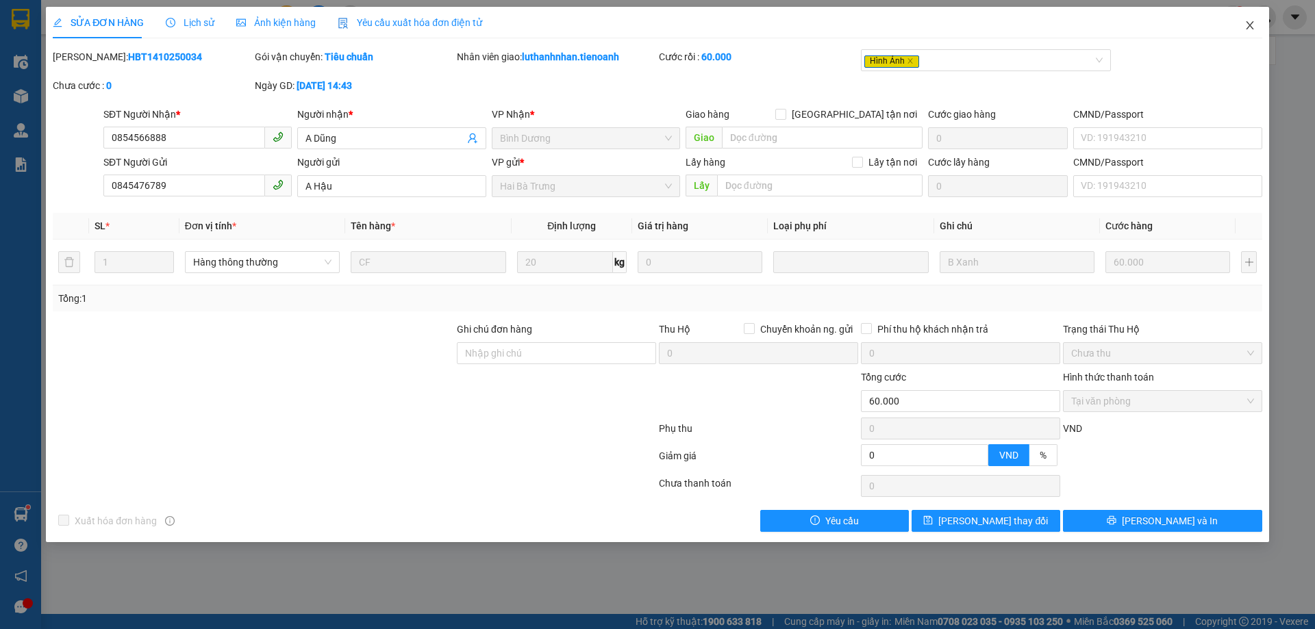
click at [1253, 23] on icon "close" at bounding box center [1249, 25] width 11 height 11
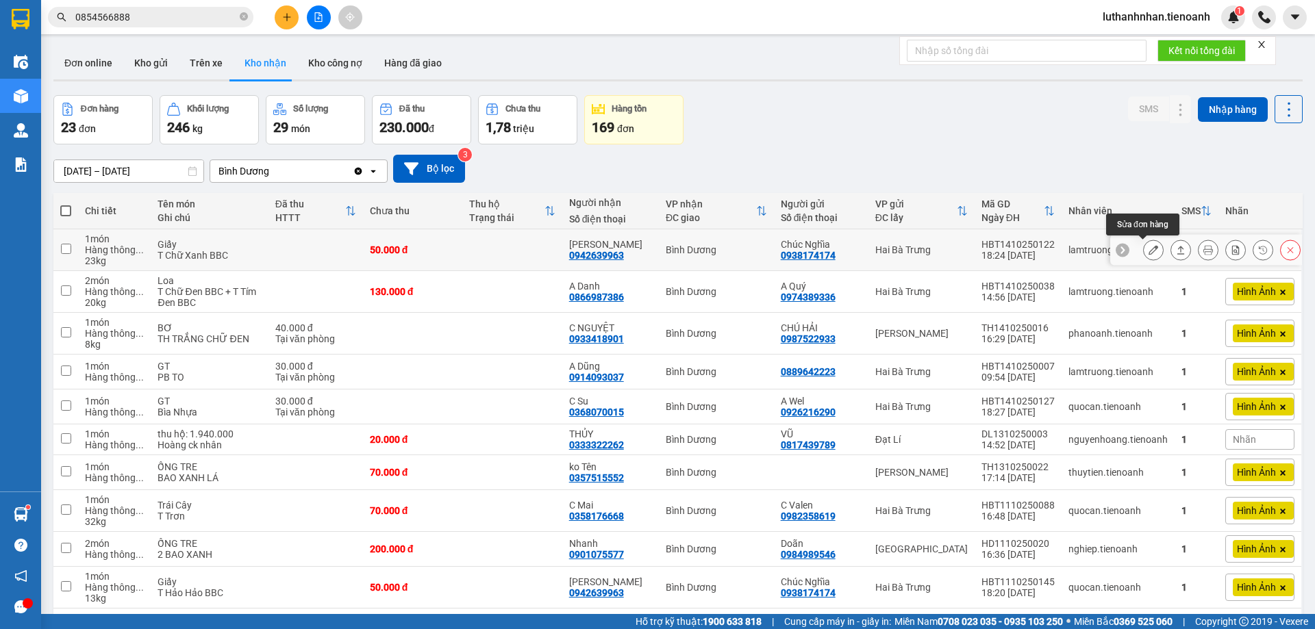
click at [1148, 248] on icon at bounding box center [1153, 250] width 10 height 10
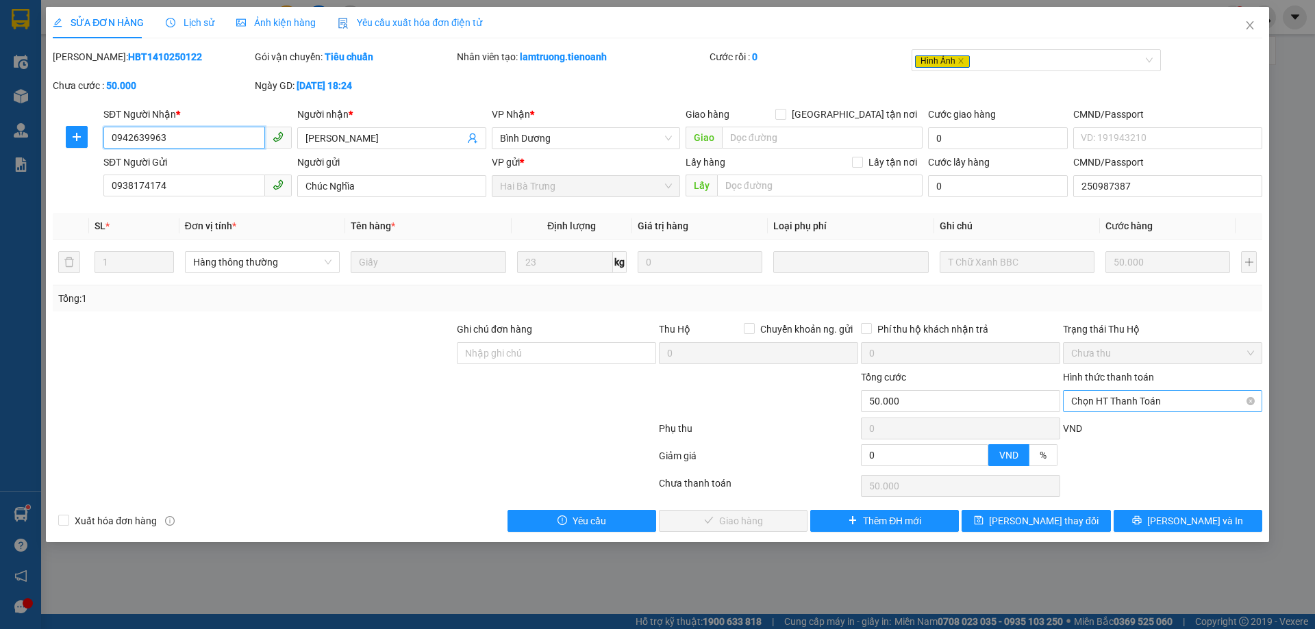
click at [1120, 399] on span "Chọn HT Thanh Toán" at bounding box center [1162, 401] width 183 height 21
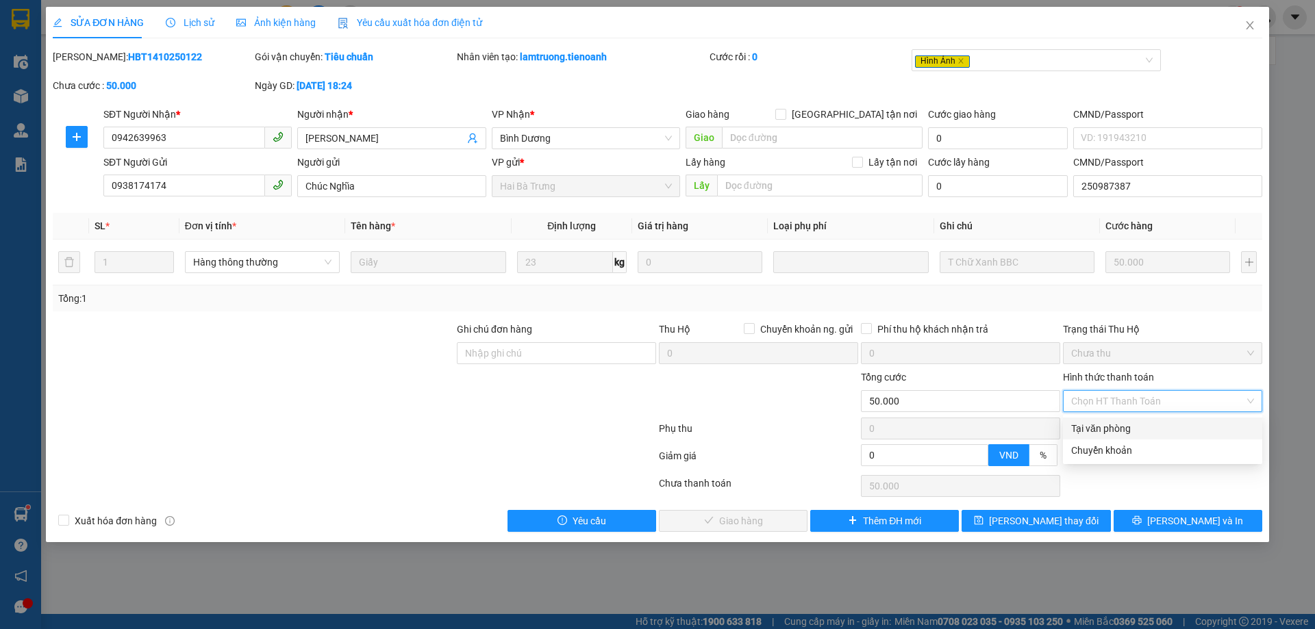
click at [1124, 429] on div "Tại văn phòng" at bounding box center [1162, 428] width 183 height 15
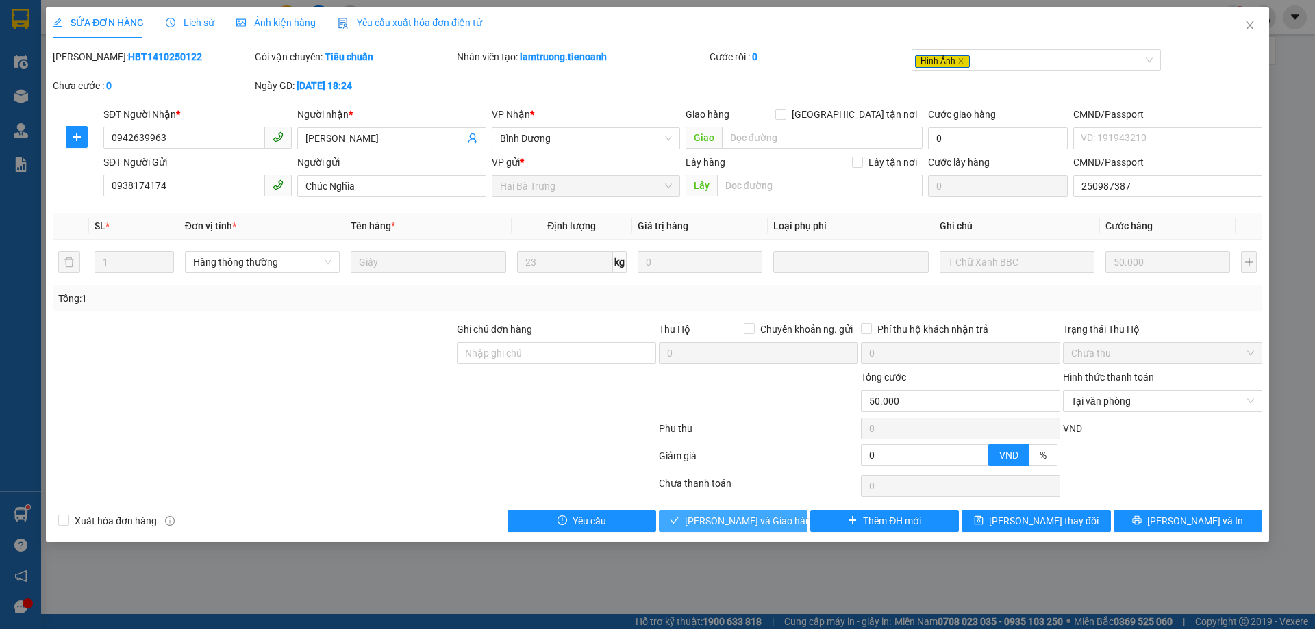
click at [763, 523] on span "[PERSON_NAME] và Giao hàng" at bounding box center [750, 521] width 131 height 15
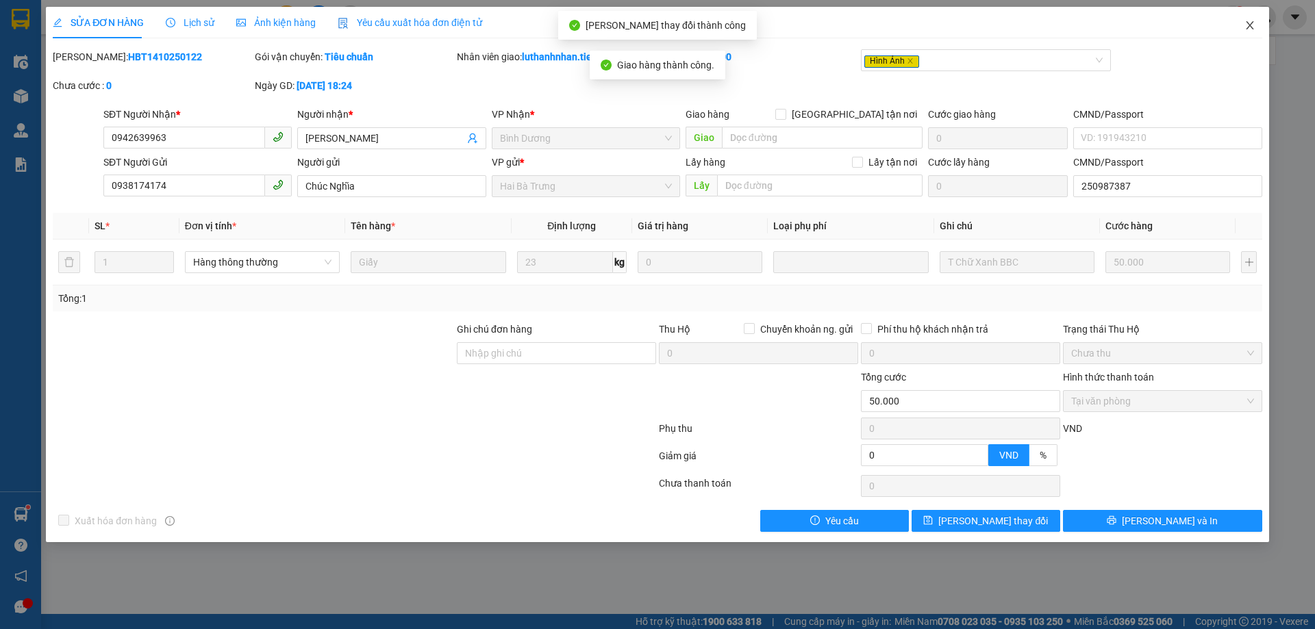
click at [1246, 27] on icon "close" at bounding box center [1249, 25] width 11 height 11
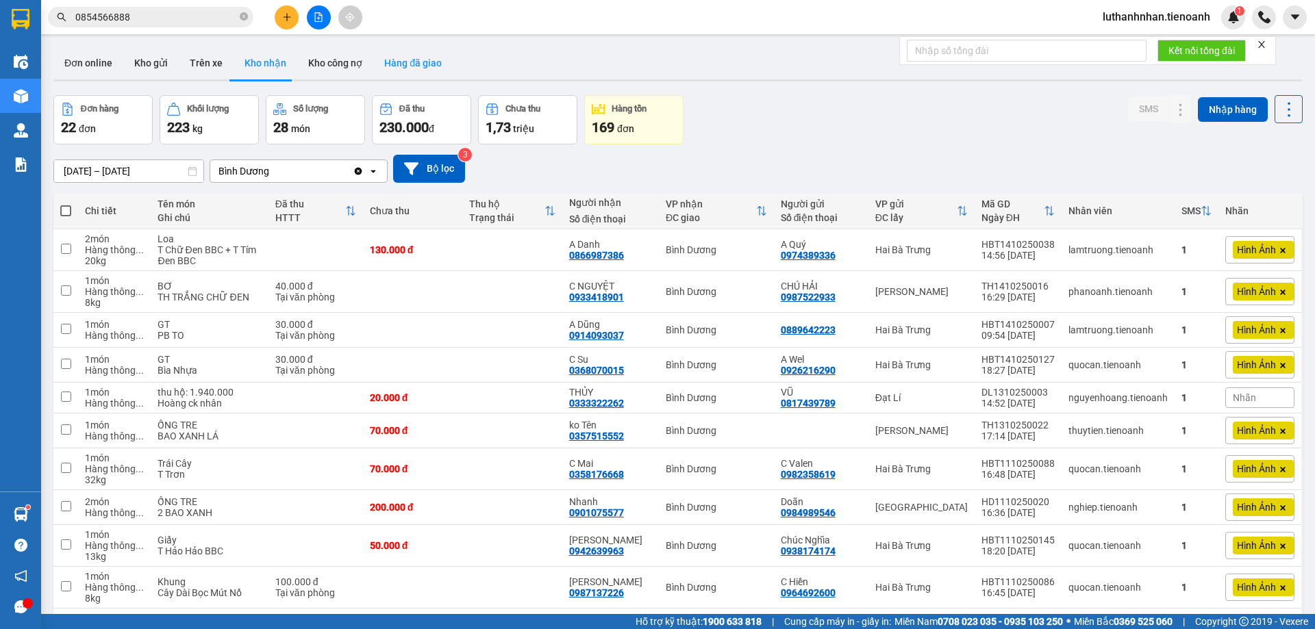
click at [411, 70] on button "Hàng đã giao" at bounding box center [412, 63] width 79 height 33
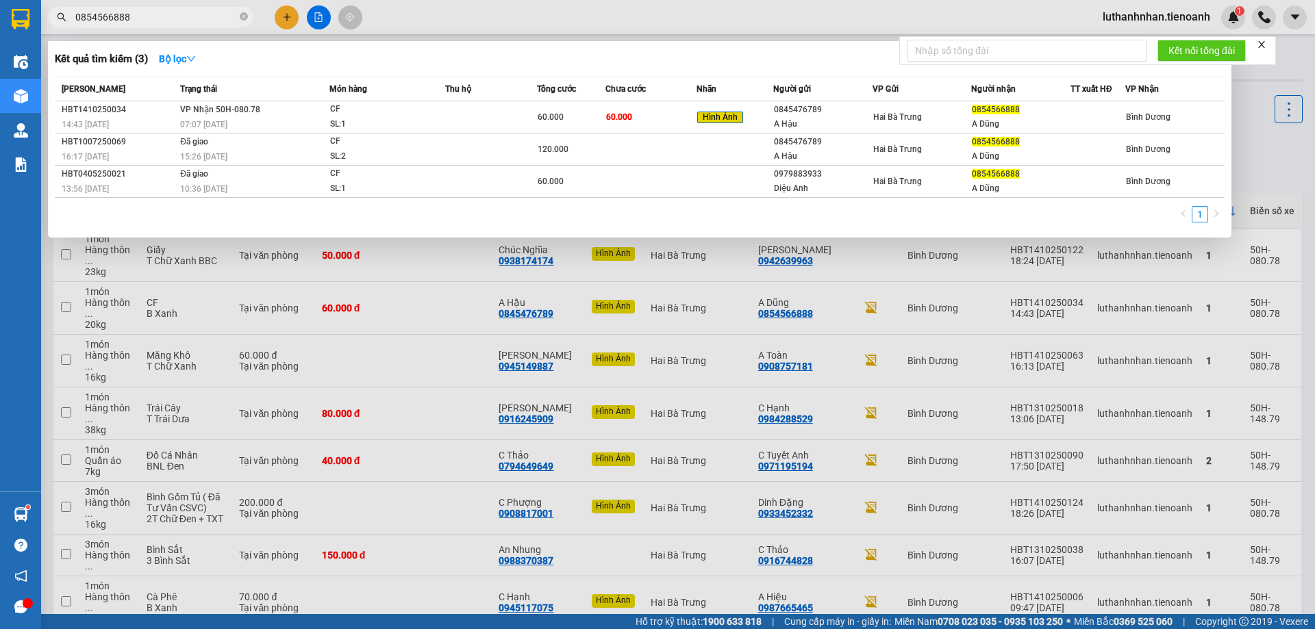
click at [183, 18] on input "0854566888" at bounding box center [156, 17] width 162 height 15
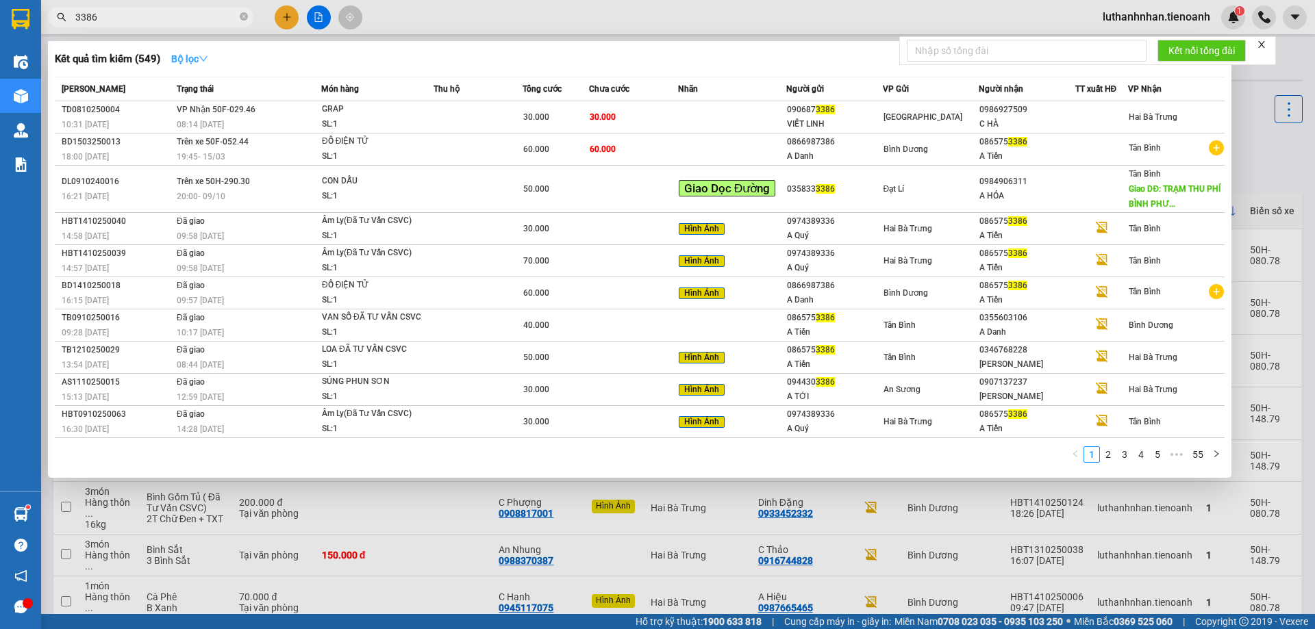
click at [195, 59] on strong "Bộ lọc" at bounding box center [189, 58] width 37 height 11
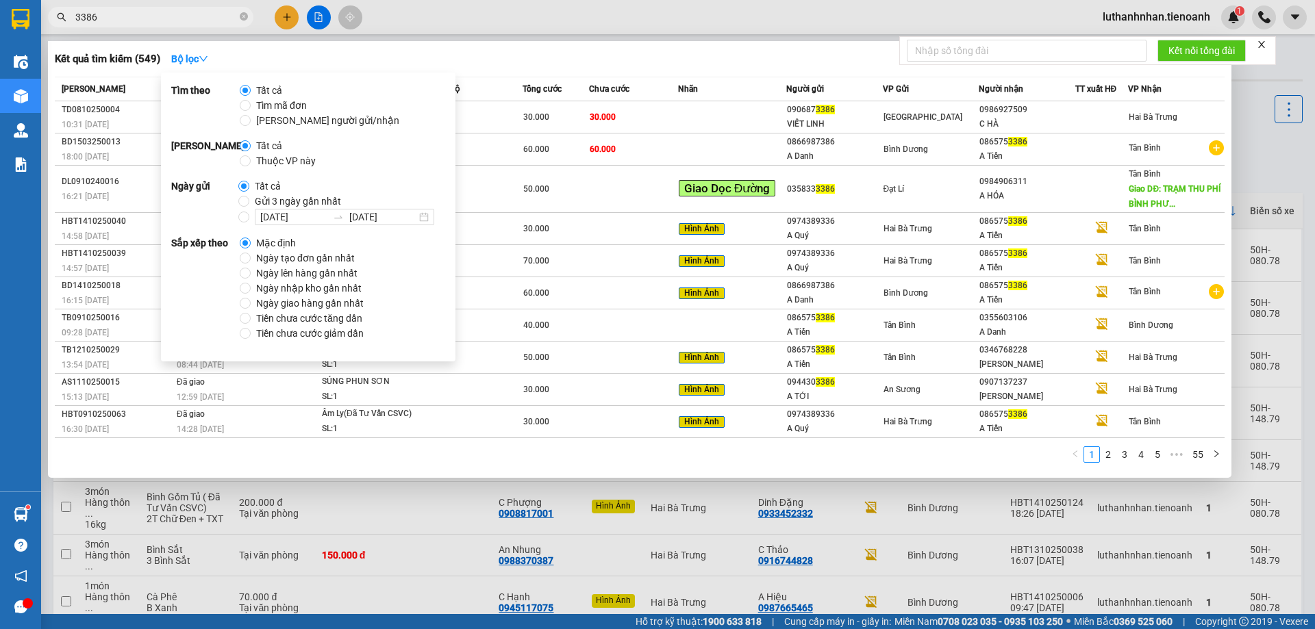
click at [288, 166] on span "Thuộc VP này" at bounding box center [286, 160] width 71 height 15
click at [251, 166] on input "Thuộc VP này" at bounding box center [245, 160] width 11 height 11
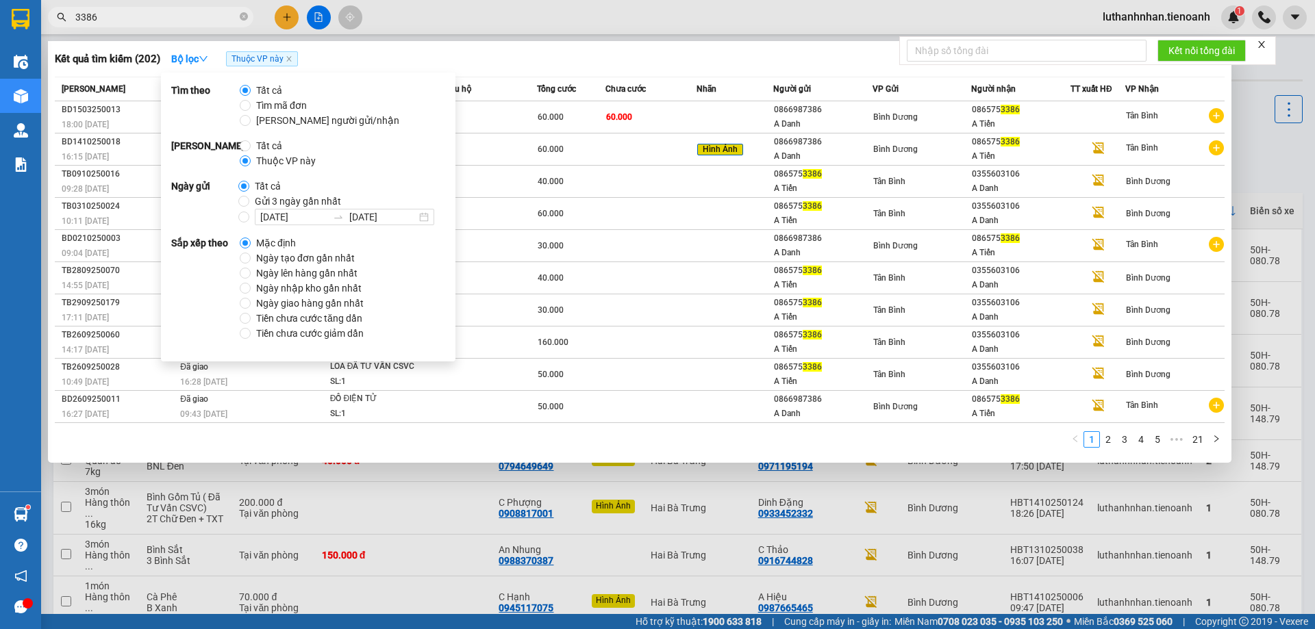
click at [563, 57] on div "Kết quả tìm kiếm ( 202 ) Bộ lọc Thuộc VP này" at bounding box center [640, 59] width 1170 height 22
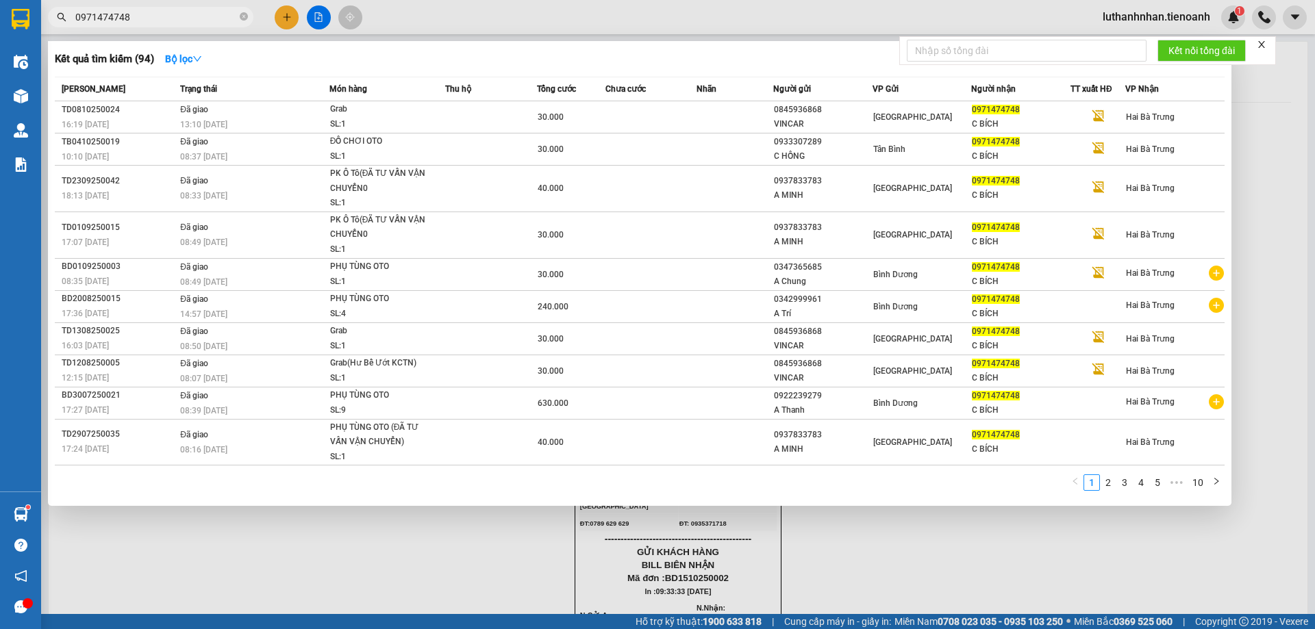
click at [91, 12] on input "0971474748" at bounding box center [156, 17] width 162 height 15
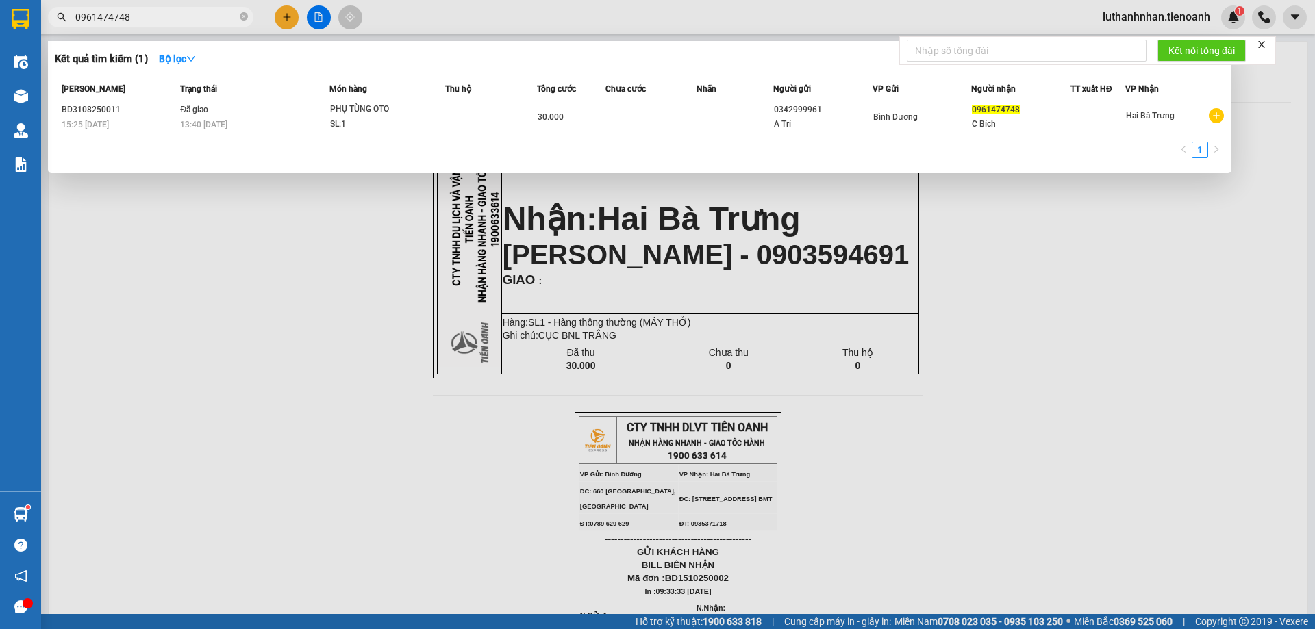
type input "0961474748"
click at [289, 12] on div at bounding box center [657, 314] width 1315 height 629
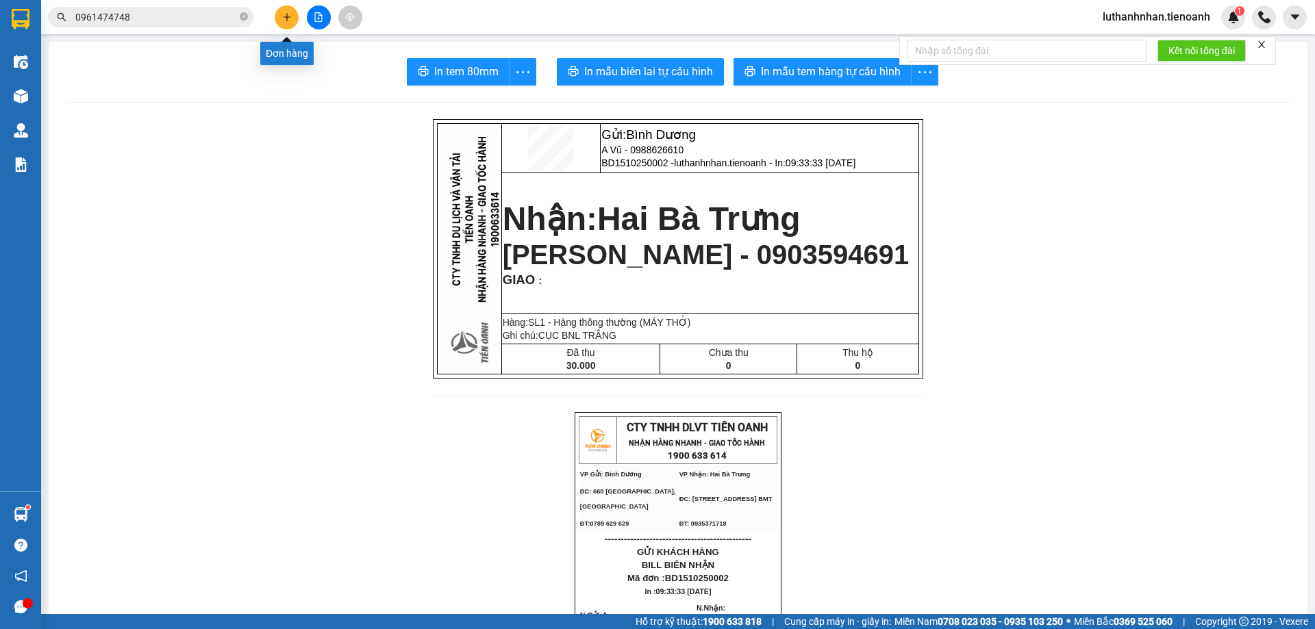
click at [284, 22] on button at bounding box center [287, 17] width 24 height 24
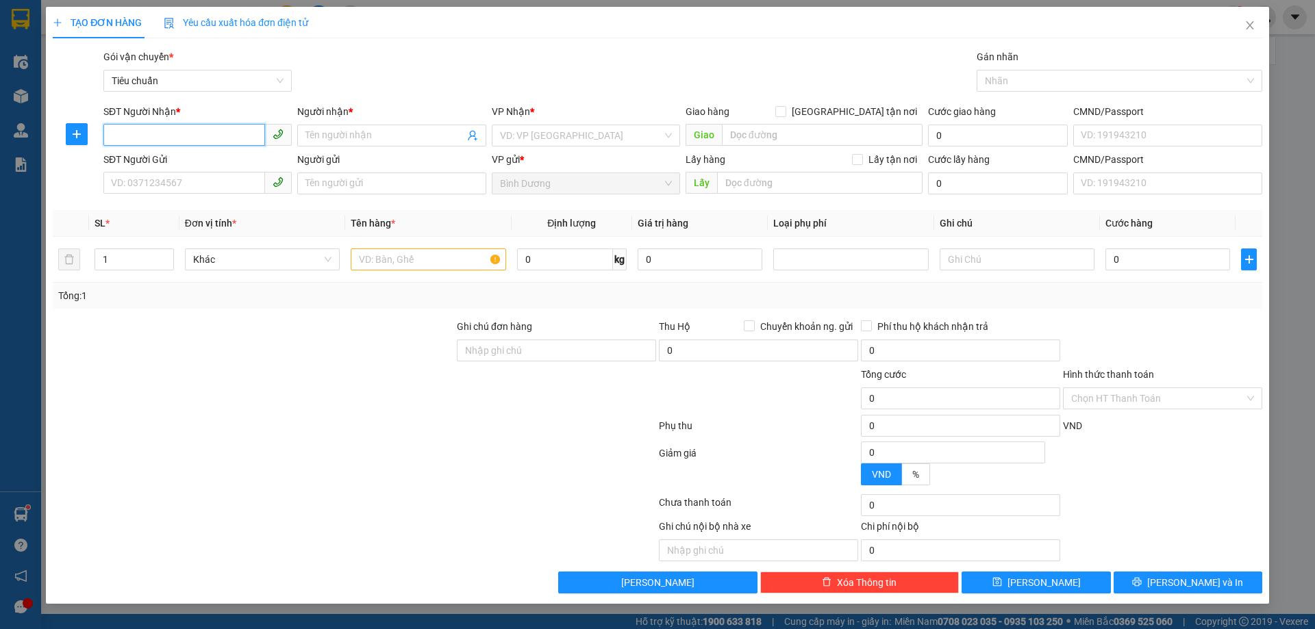
click at [184, 131] on input "SĐT Người Nhận *" at bounding box center [184, 135] width 162 height 22
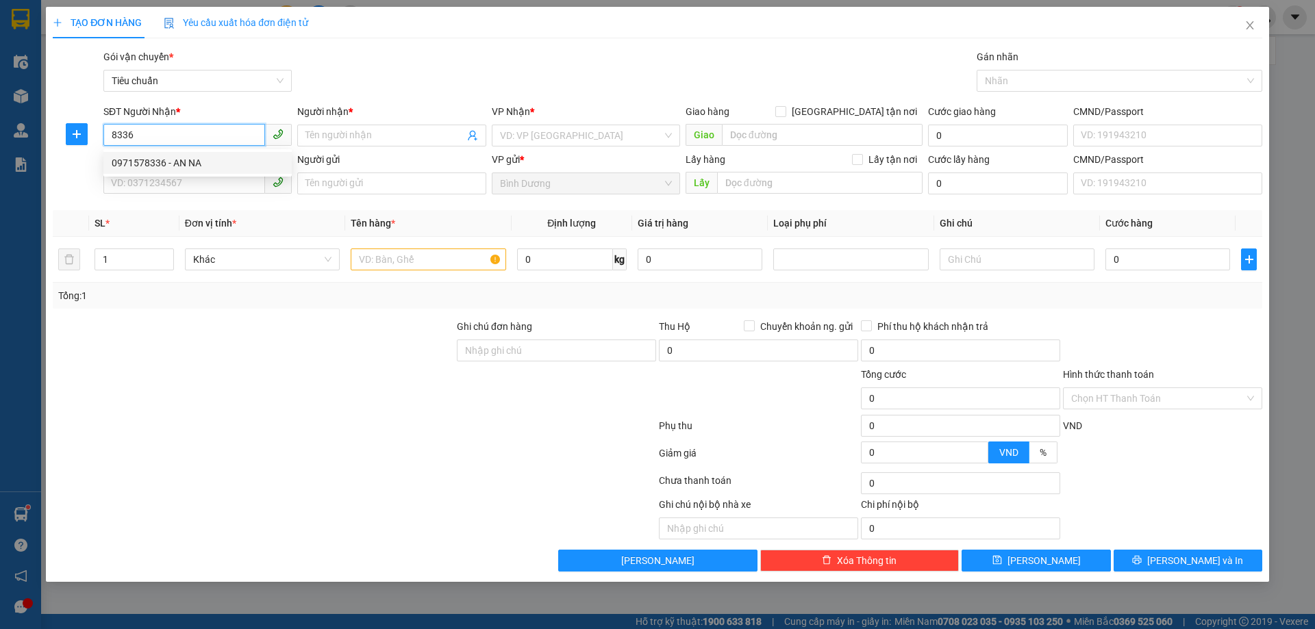
click at [186, 162] on div "0971578336 - AN NA" at bounding box center [198, 162] width 172 height 15
type input "0971578336"
type input "AN NA"
checkbox input "true"
type input "65 Nguyễn Công Trứ"
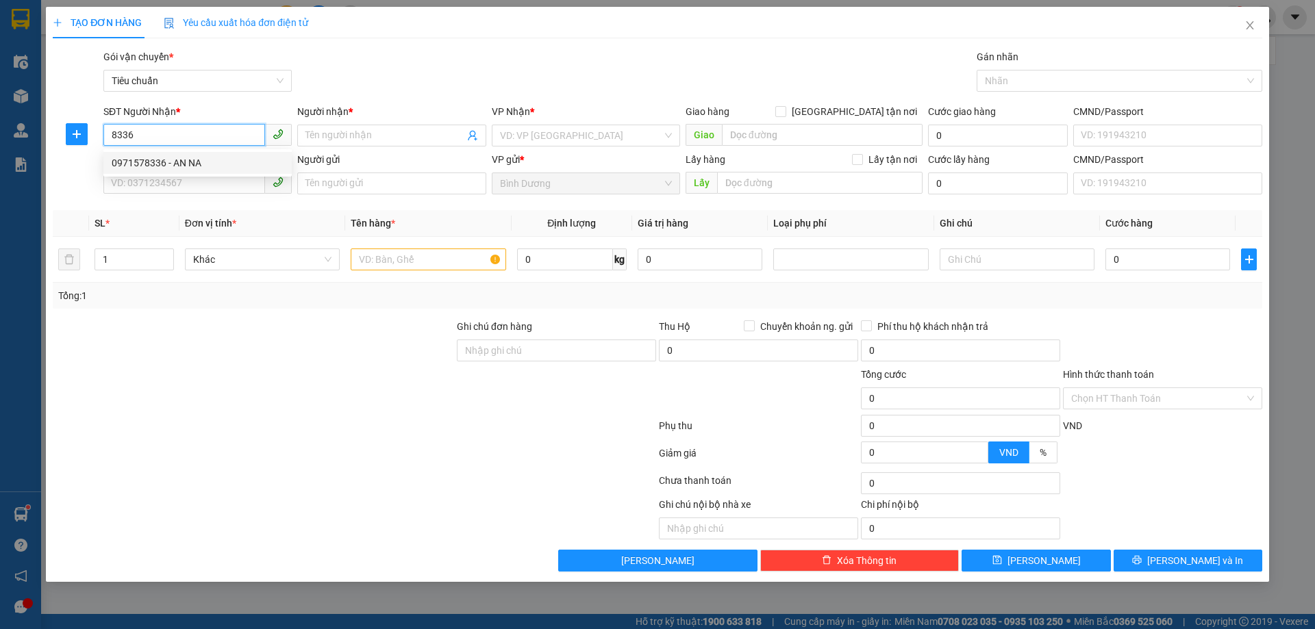
type input "50.000"
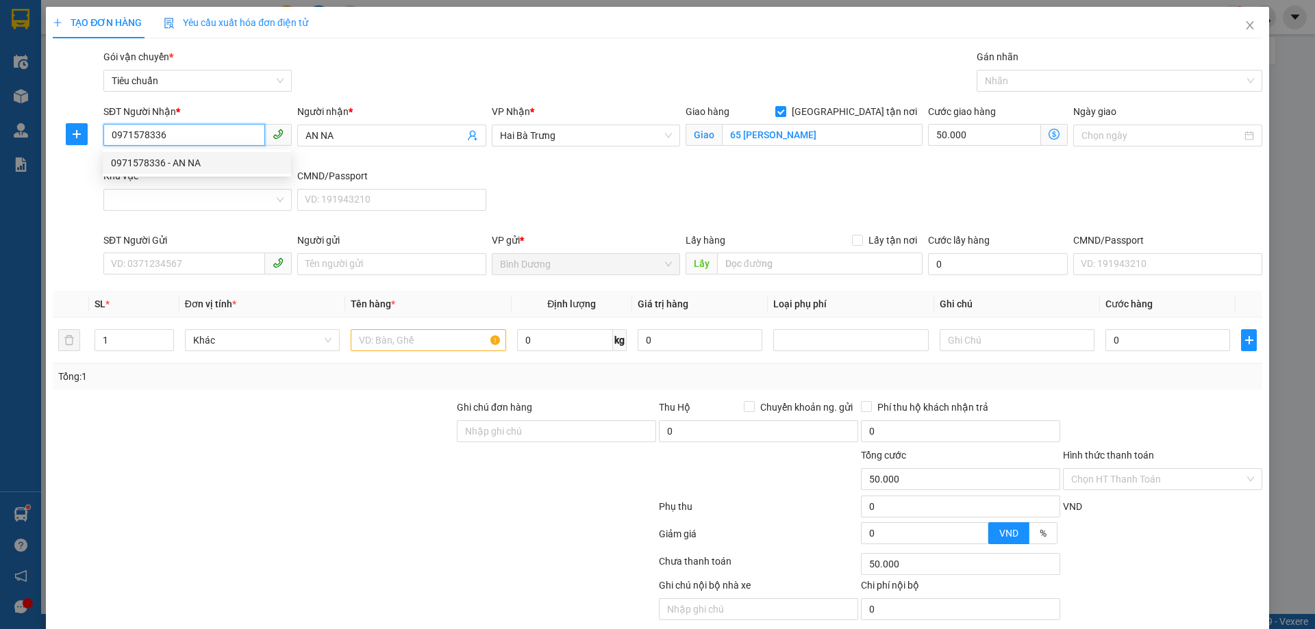
type input "0971578336"
type input "120.000"
click at [190, 184] on div "Khu vực" at bounding box center [197, 178] width 188 height 21
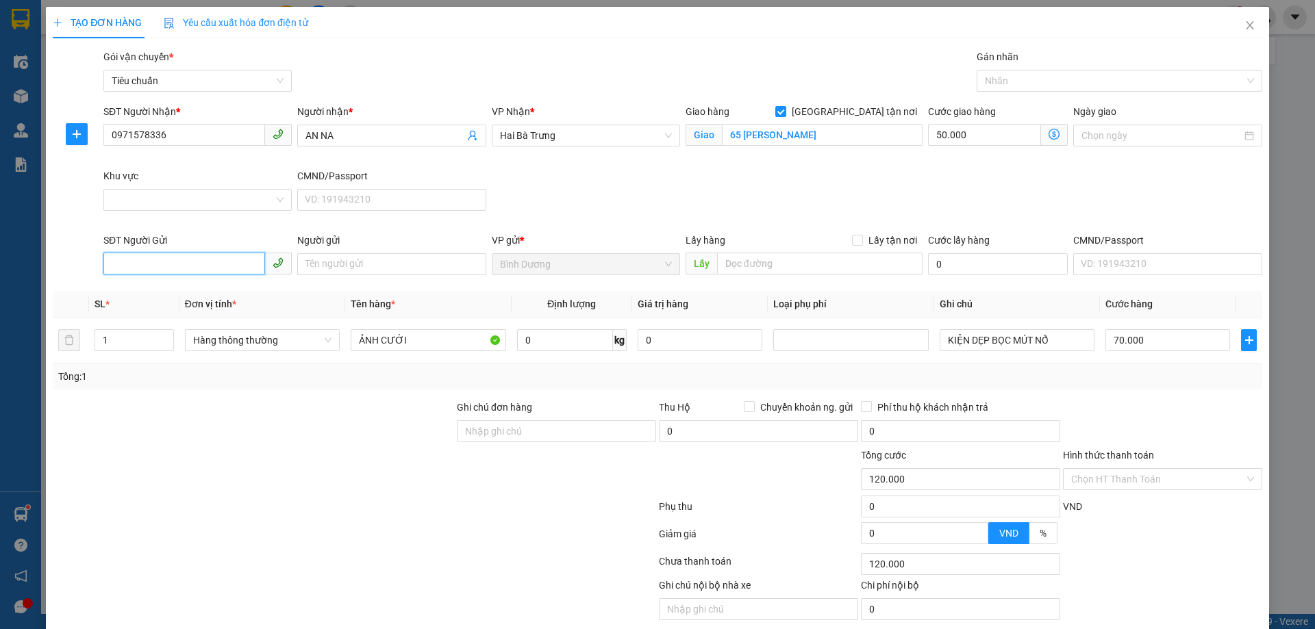
click at [162, 262] on input "SĐT Người Gửi" at bounding box center [184, 264] width 162 height 22
click at [180, 295] on div "0922342424 - LAP 24H" at bounding box center [196, 291] width 171 height 15
type input "0922342424"
type input "LAP 24H"
click at [539, 342] on input "0" at bounding box center [565, 340] width 96 height 22
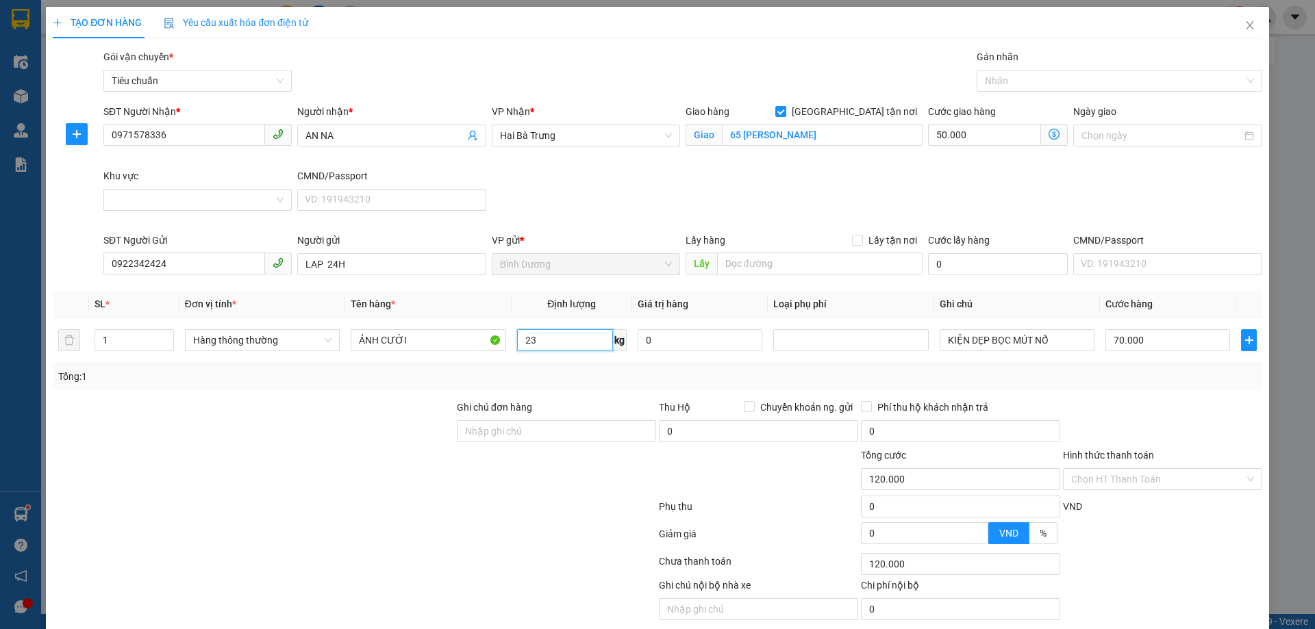
type input "23"
click at [549, 373] on div "Tổng: 1" at bounding box center [657, 376] width 1198 height 15
type input "110.000"
type input "60.000"
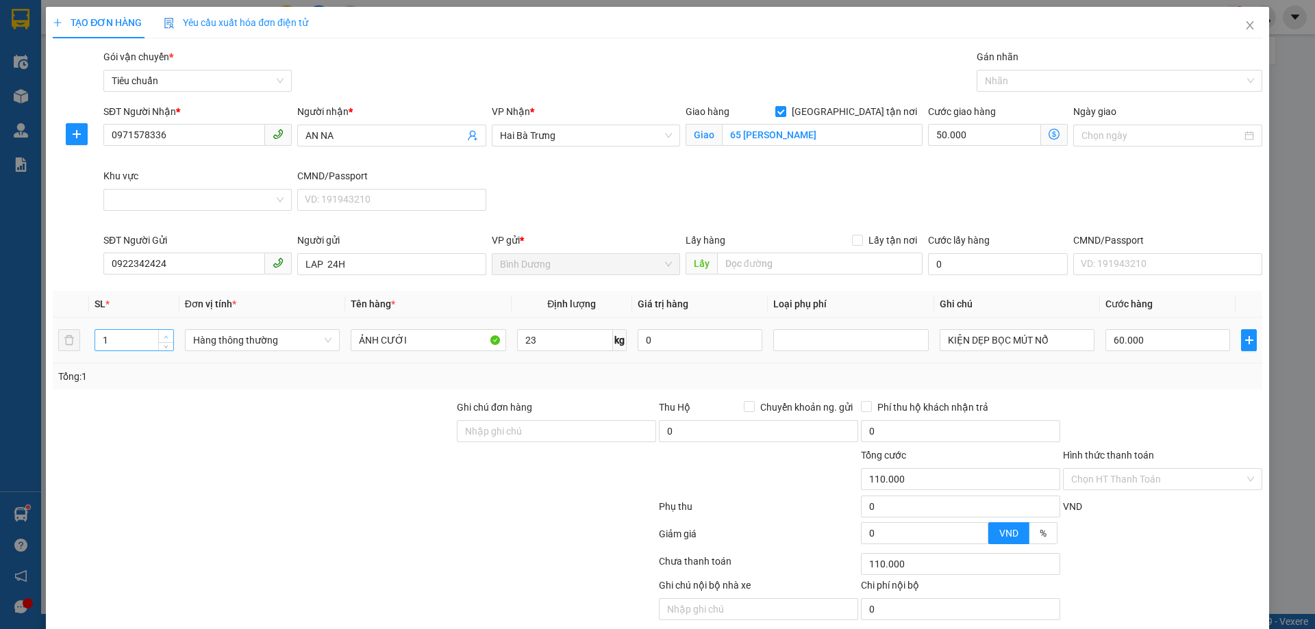
type input "2"
click at [166, 335] on icon "up" at bounding box center [166, 337] width 5 height 5
click at [810, 197] on div "SĐT Người Nhận * 0971578336 Người nhận * AN NA VP Nhận * Hai Bà Trưng Giao hàng…" at bounding box center [683, 168] width 1164 height 129
click at [224, 193] on input "Khu vực" at bounding box center [193, 200] width 162 height 21
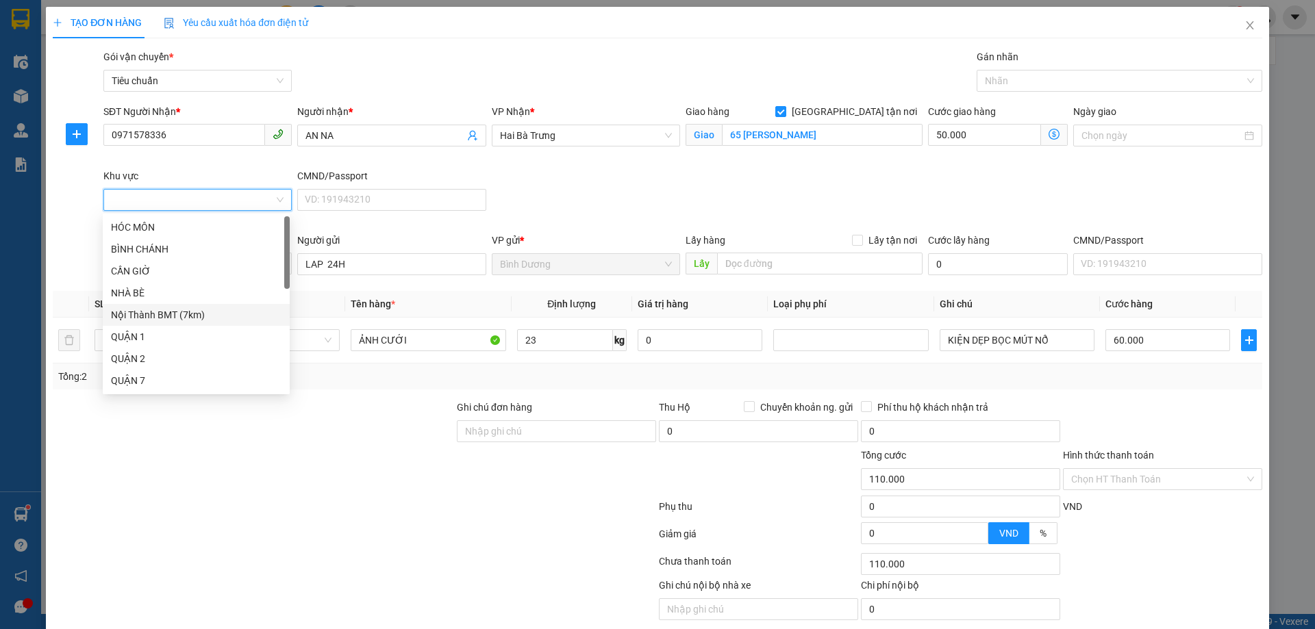
click at [175, 321] on div "Nội Thành BMT (7km)" at bounding box center [196, 314] width 171 height 15
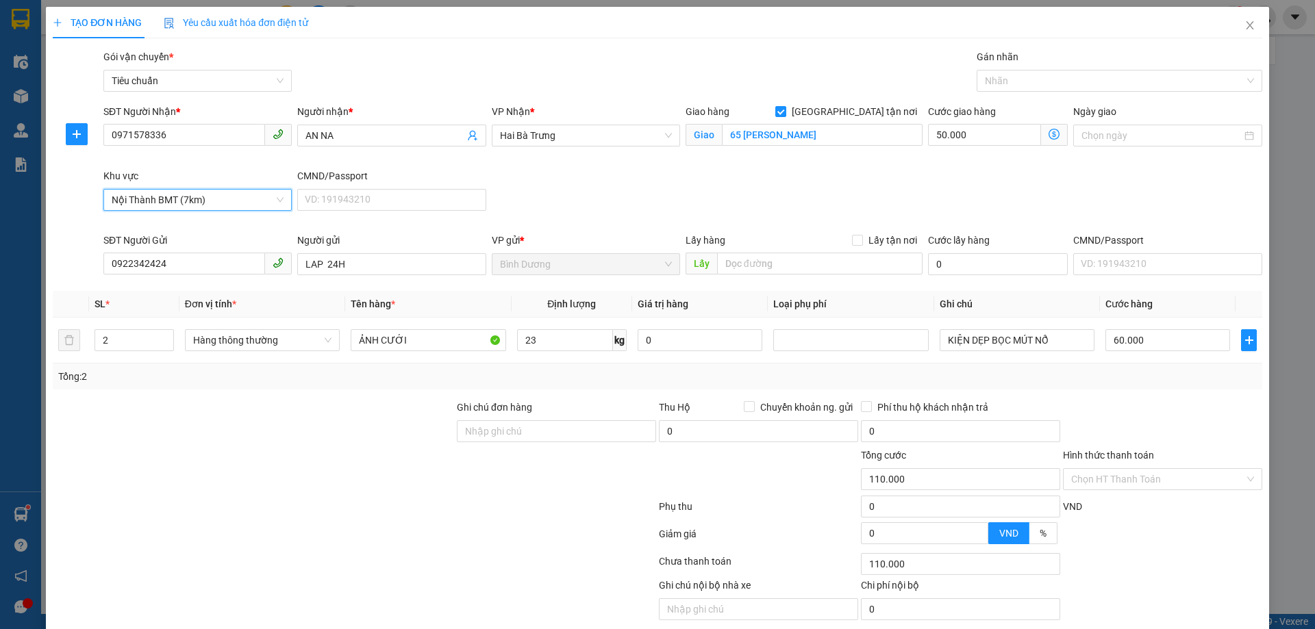
type input "140.000"
type input "80.000"
click at [695, 211] on div "SĐT Người Nhận * 0971578336 Người nhận * AN NA VP Nhận * Hai Bà Trưng Giao hàng…" at bounding box center [683, 168] width 1164 height 129
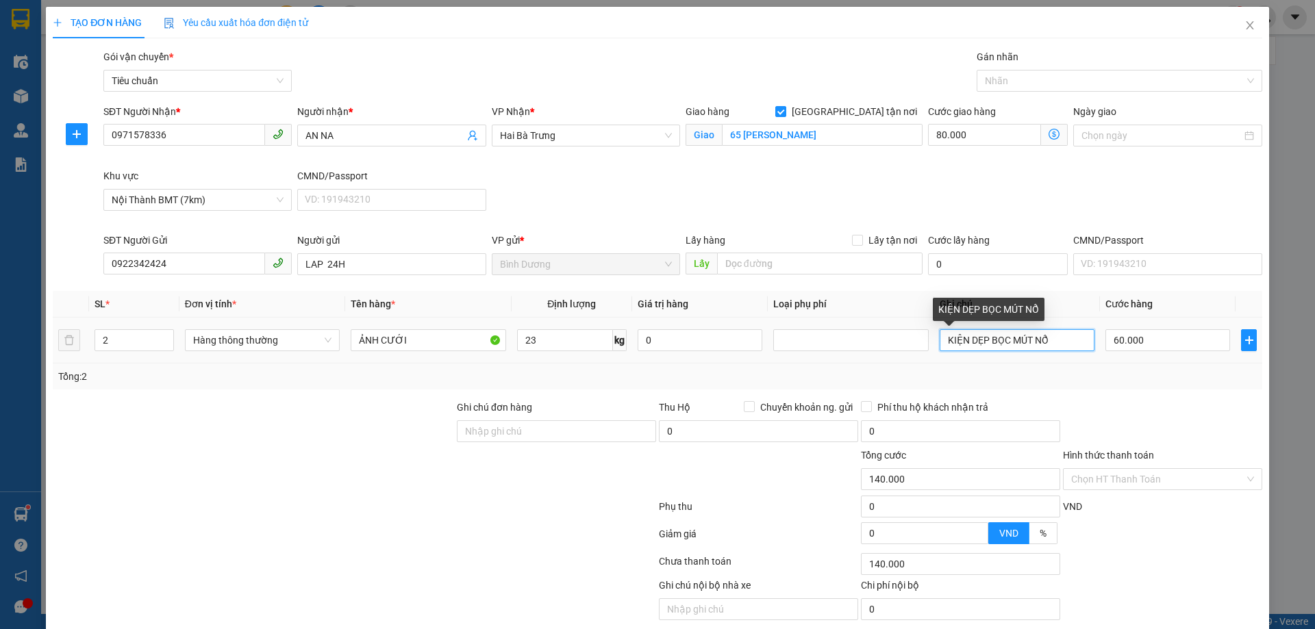
click at [939, 335] on input "KIỆN DẸP BỌC MÚT NỔ" at bounding box center [1016, 340] width 155 height 22
type input "2KIỆN DẸP BỌC MÚT NỔ"
click at [1092, 378] on div "Tổng: 2" at bounding box center [657, 376] width 1198 height 15
click at [1157, 338] on input "60.000" at bounding box center [1167, 340] width 125 height 22
type input "80.001"
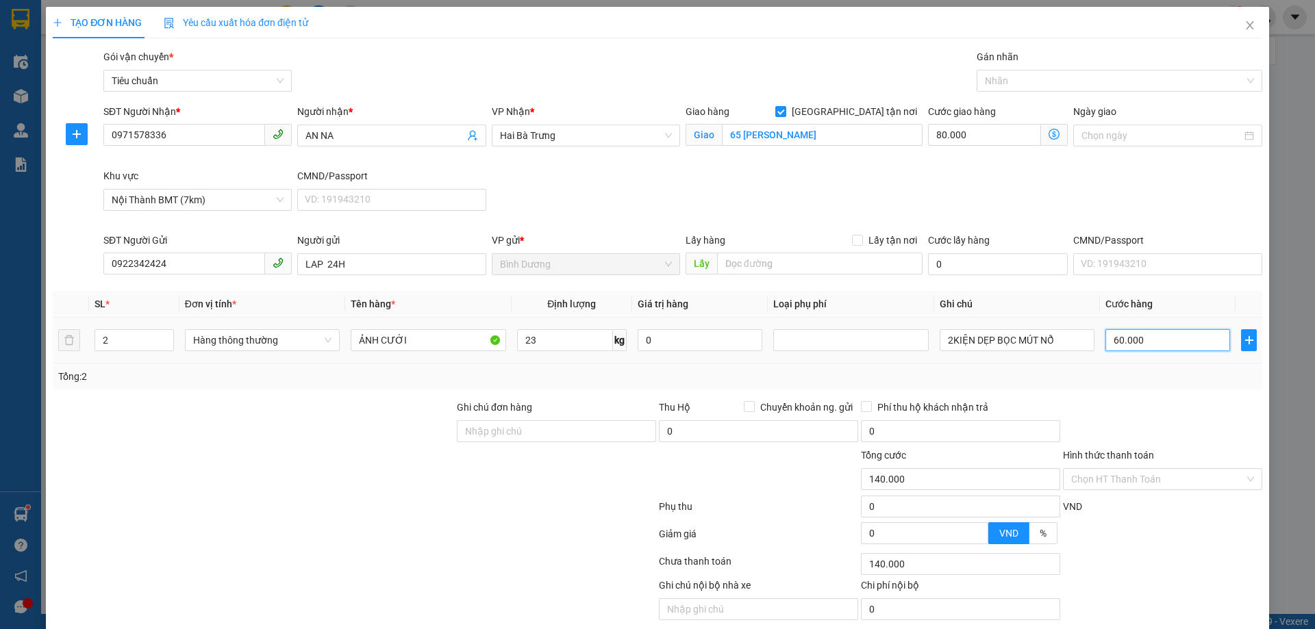
type input "80.001"
type input "12"
type input "80.012"
type input "80.120"
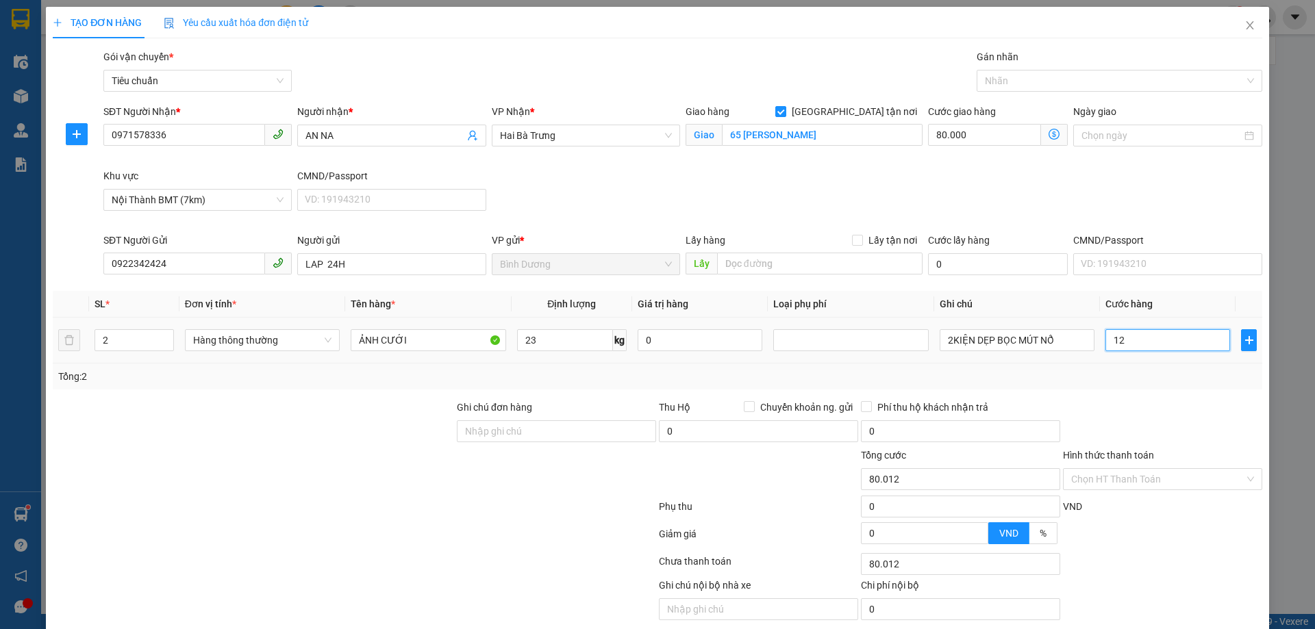
type input "80.120"
type input "120"
type input "200.000"
type input "120.000"
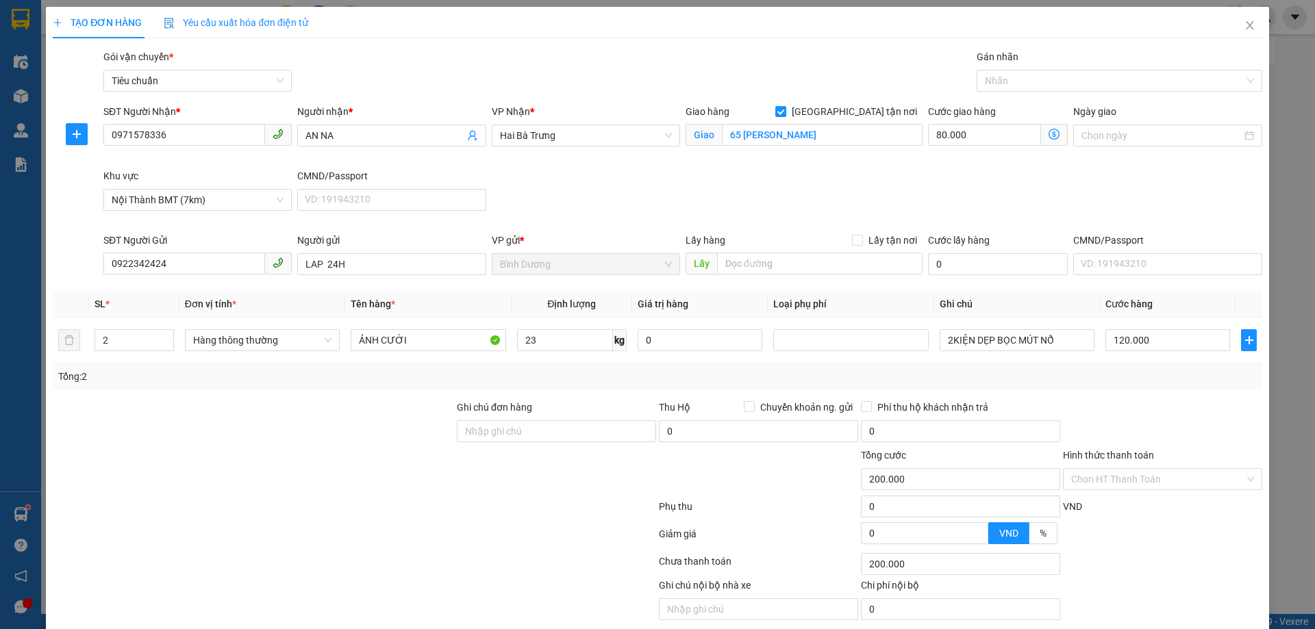
click at [1166, 377] on div "Tổng: 2" at bounding box center [657, 376] width 1198 height 15
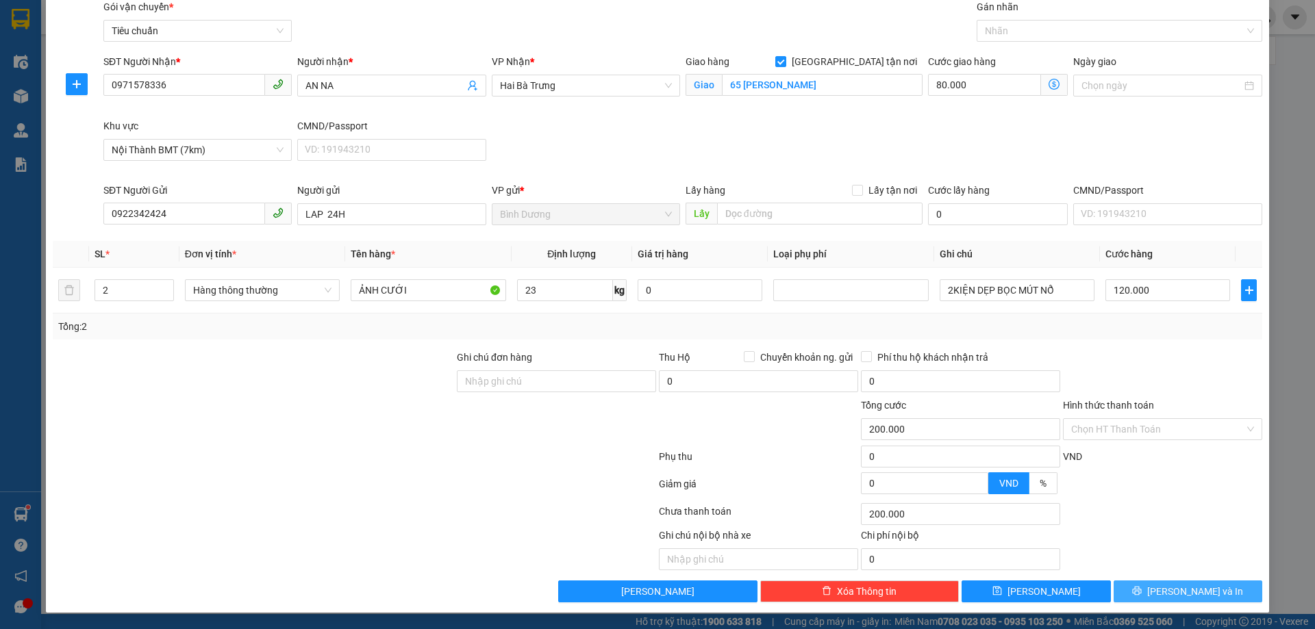
click at [1178, 592] on span "[PERSON_NAME] và In" at bounding box center [1195, 591] width 96 height 15
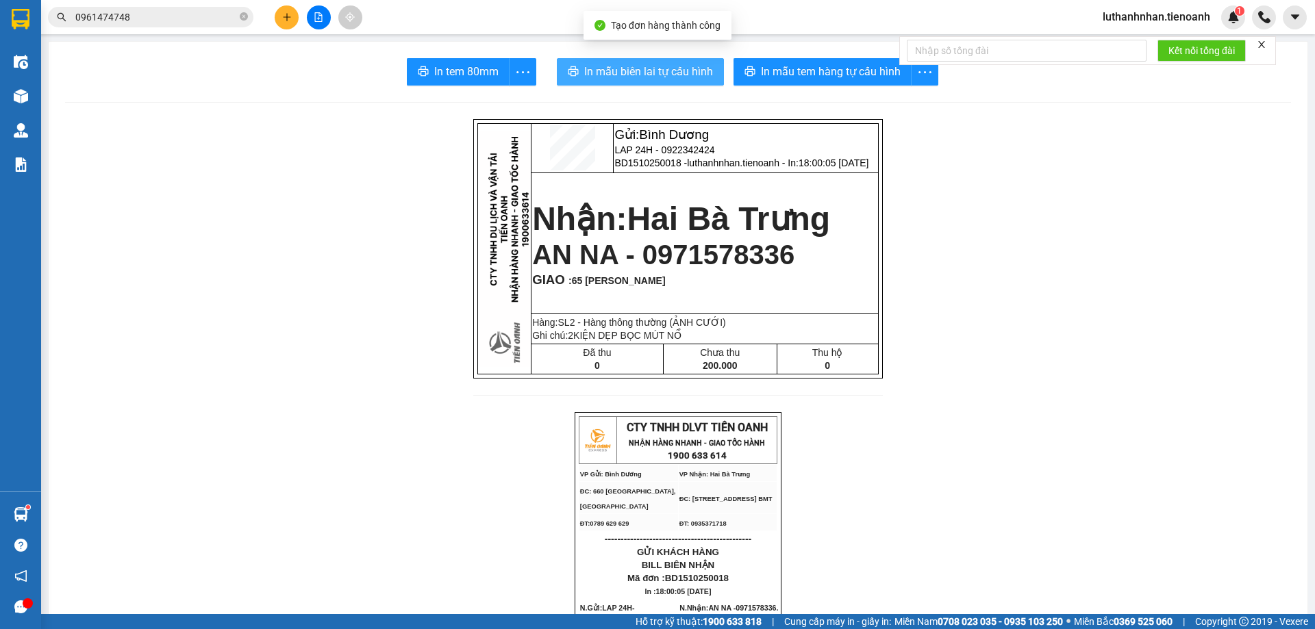
click at [659, 77] on span "In mẫu biên lai tự cấu hình" at bounding box center [648, 71] width 129 height 17
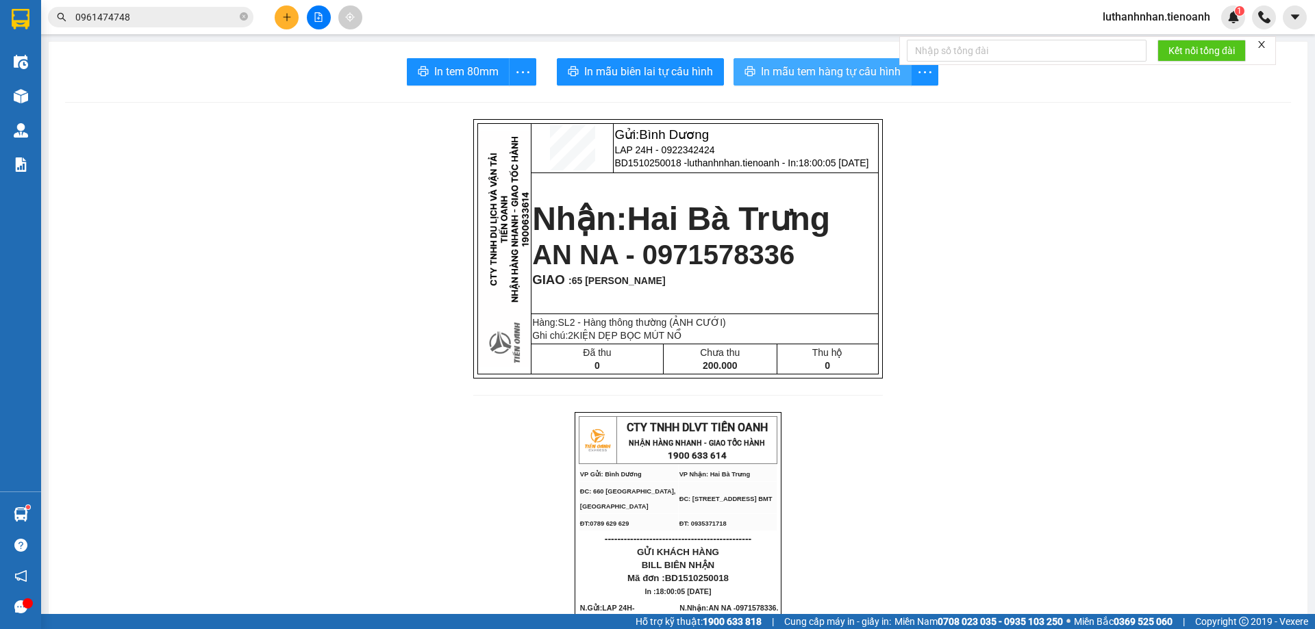
click at [827, 72] on span "In mẫu tem hàng tự cấu hình" at bounding box center [831, 71] width 140 height 17
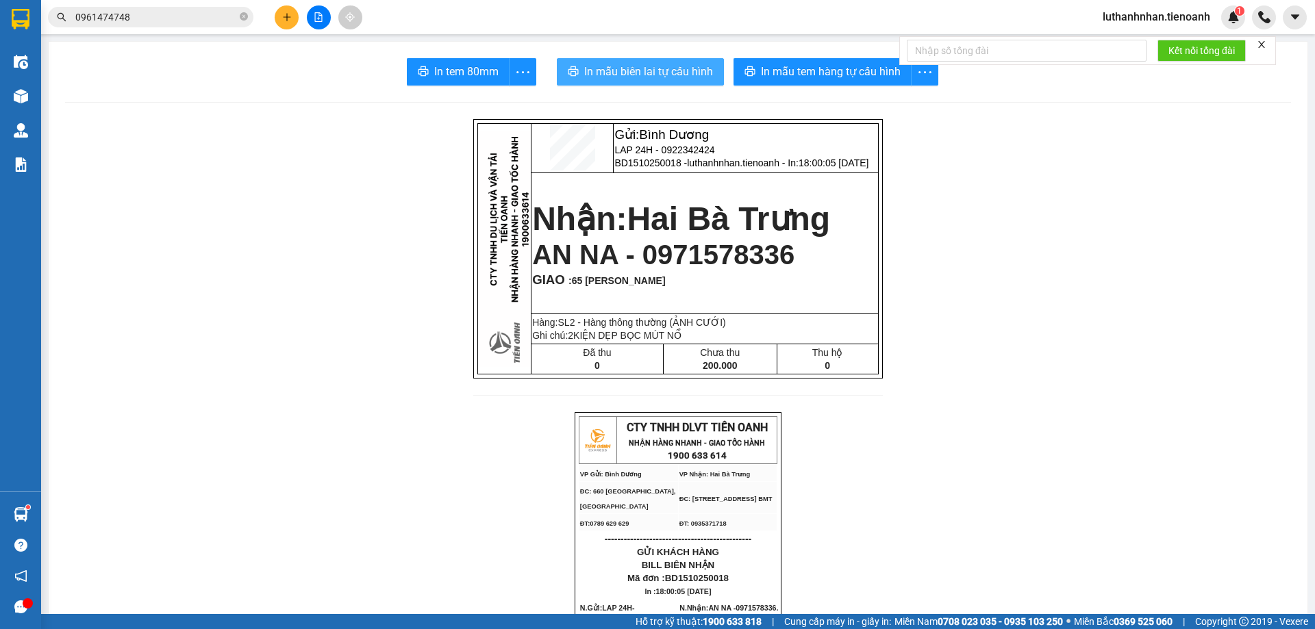
click at [653, 78] on span "In mẫu biên lai tự cấu hình" at bounding box center [648, 71] width 129 height 17
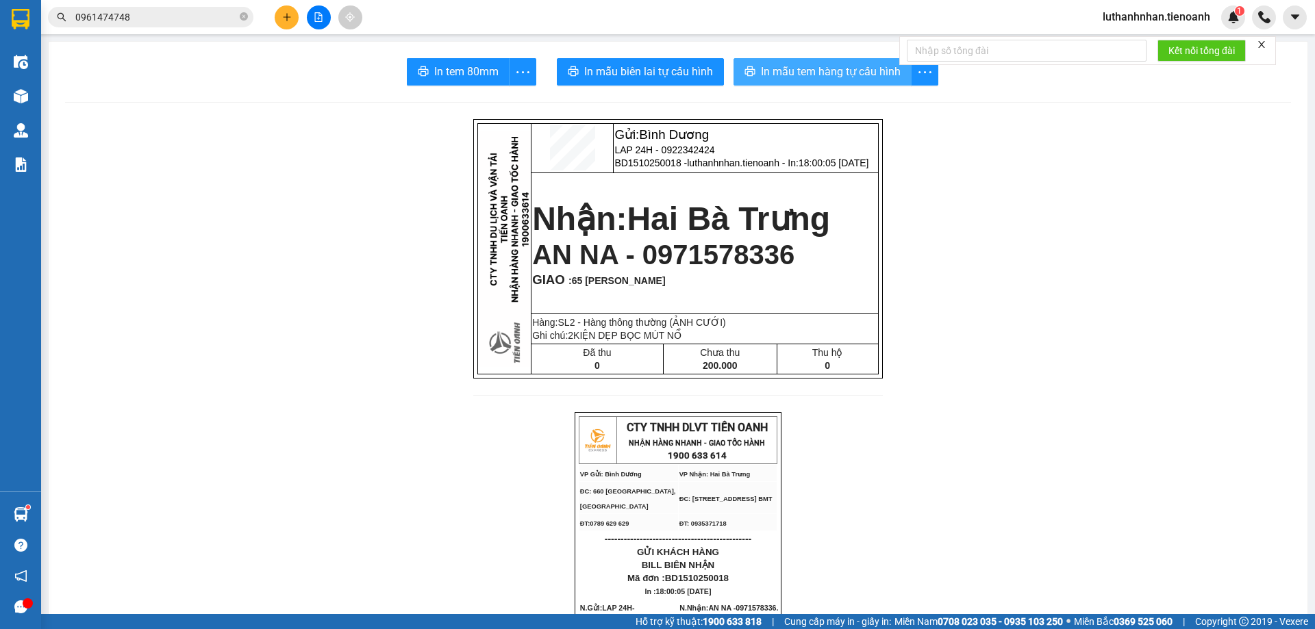
click at [857, 78] on span "In mẫu tem hàng tự cấu hình" at bounding box center [831, 71] width 140 height 17
click at [288, 17] on icon "plus" at bounding box center [287, 16] width 8 height 1
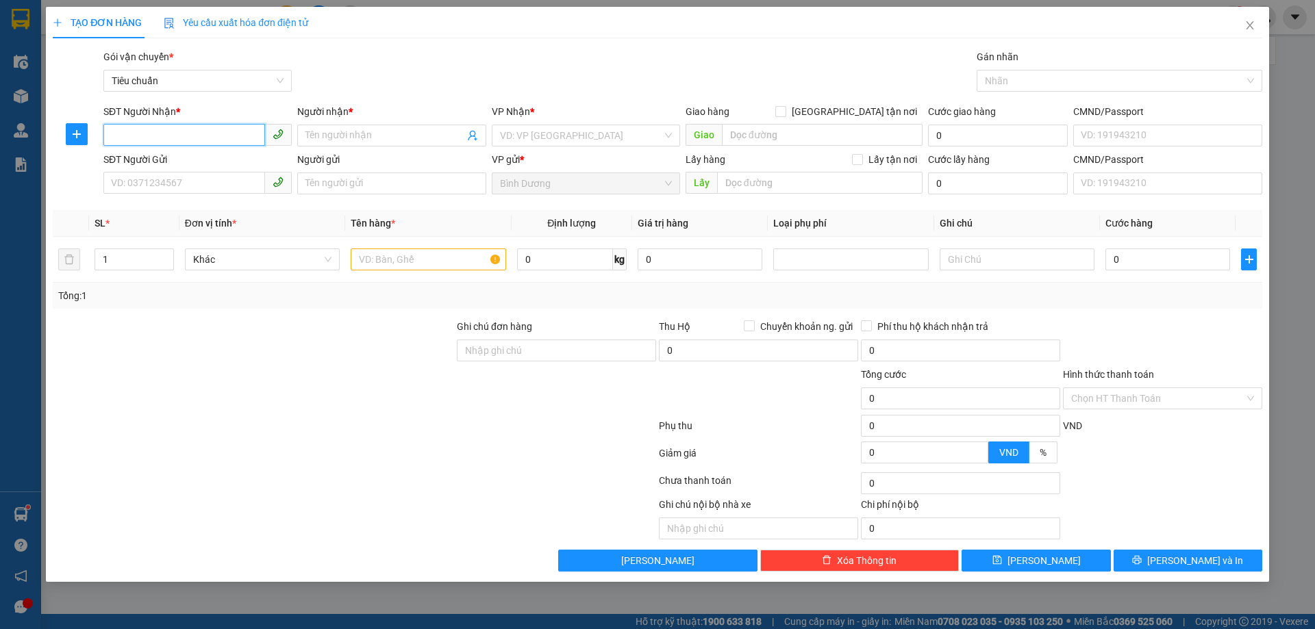
click at [168, 131] on input "SĐT Người Nhận *" at bounding box center [184, 135] width 162 height 22
click at [223, 141] on input "SĐT Người Nhận *" at bounding box center [184, 135] width 162 height 22
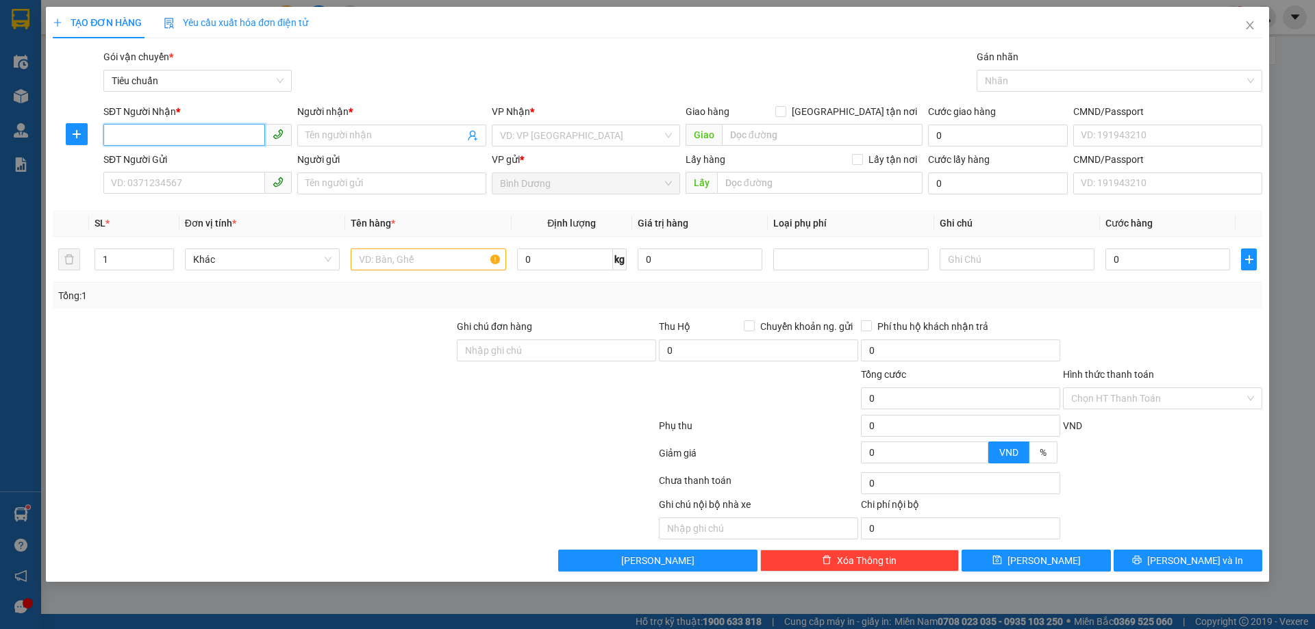
click at [144, 134] on input "SĐT Người Nhận *" at bounding box center [184, 135] width 162 height 22
type input "0947067777"
click at [208, 174] on div "0947067777 0947067777 - A Hiền" at bounding box center [197, 162] width 188 height 27
click at [198, 135] on input "0947067777" at bounding box center [184, 135] width 162 height 22
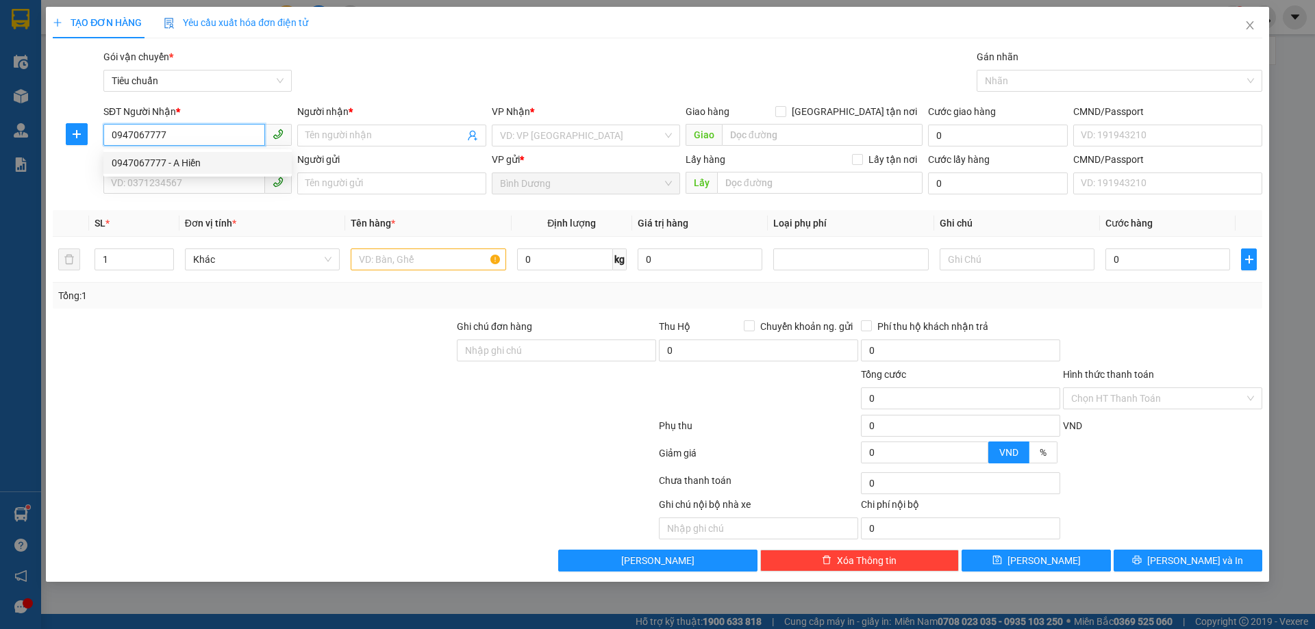
click at [200, 164] on div "0947067777 - A Hiền" at bounding box center [198, 162] width 172 height 15
type input "A Hiền"
type input "30.000"
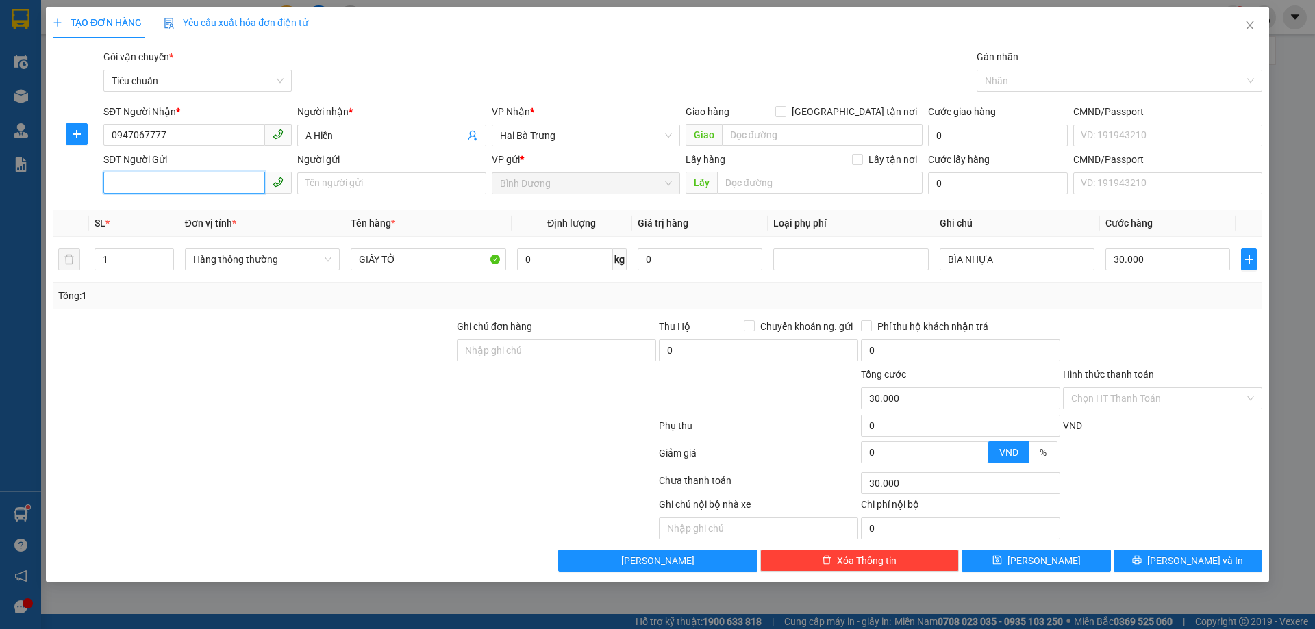
click at [190, 175] on input "SĐT Người Gửi" at bounding box center [184, 183] width 162 height 22
click at [192, 210] on div "0886116161 - A An" at bounding box center [198, 210] width 172 height 15
type input "0886116161"
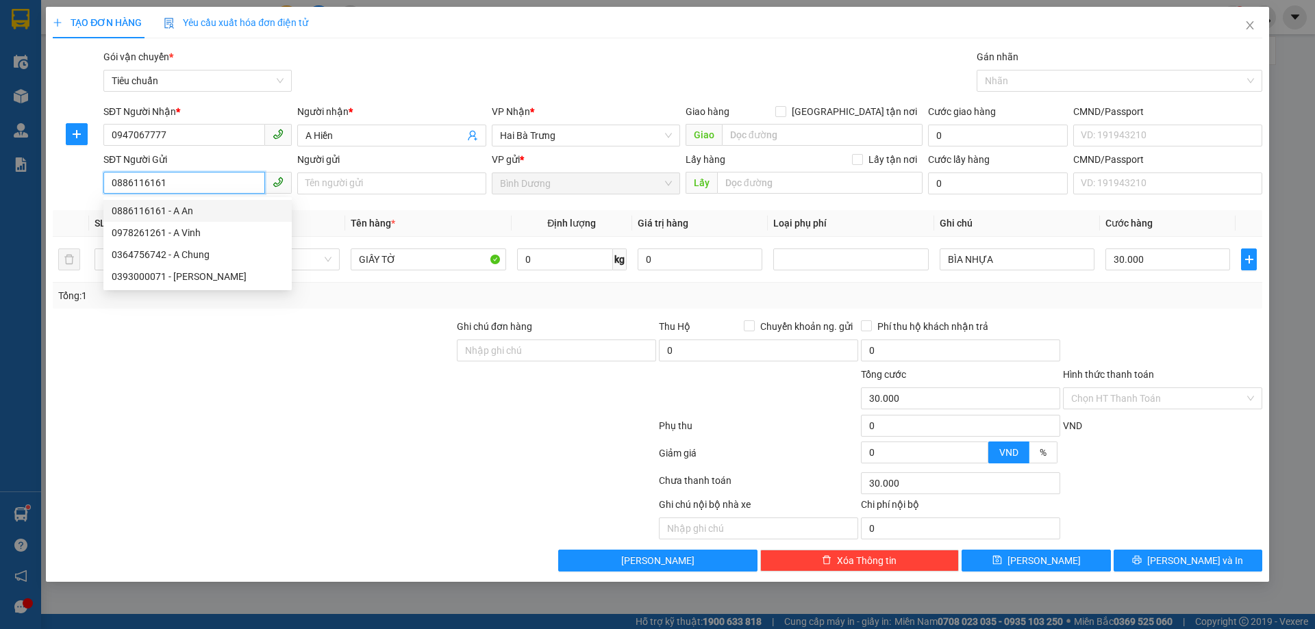
type input "A An"
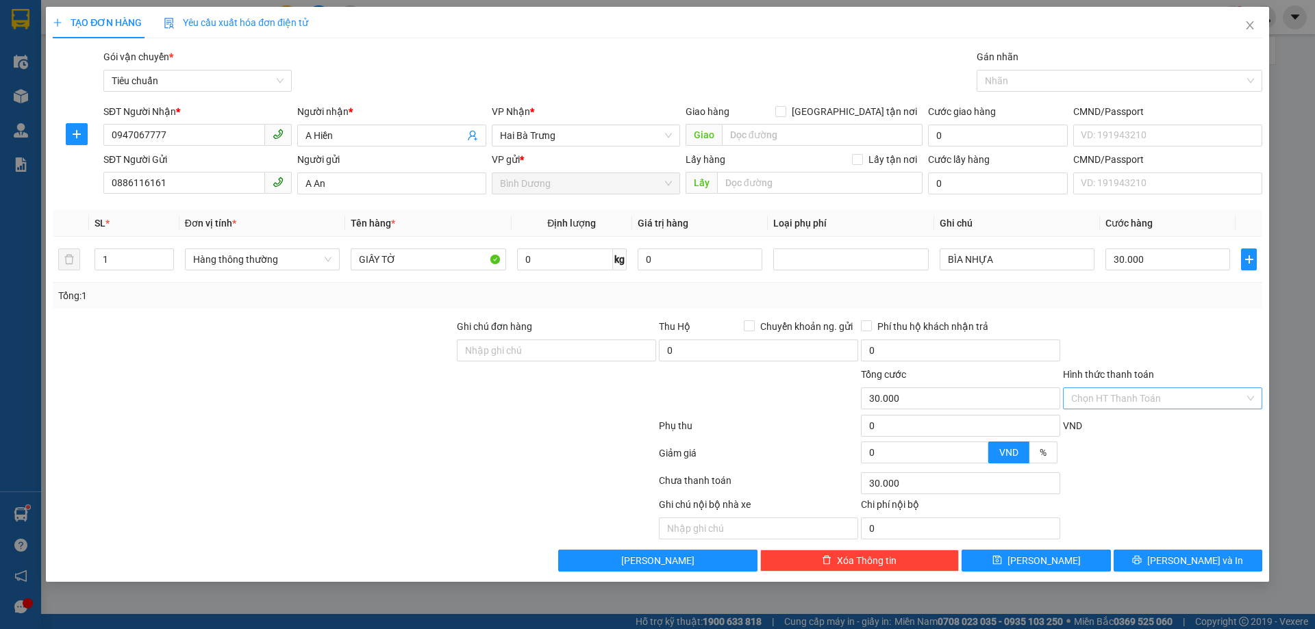
click at [1155, 392] on input "Hình thức thanh toán" at bounding box center [1157, 398] width 173 height 21
click at [1153, 435] on div "Tại văn phòng" at bounding box center [1162, 426] width 199 height 22
click at [1188, 563] on span "[PERSON_NAME] và In" at bounding box center [1195, 560] width 96 height 15
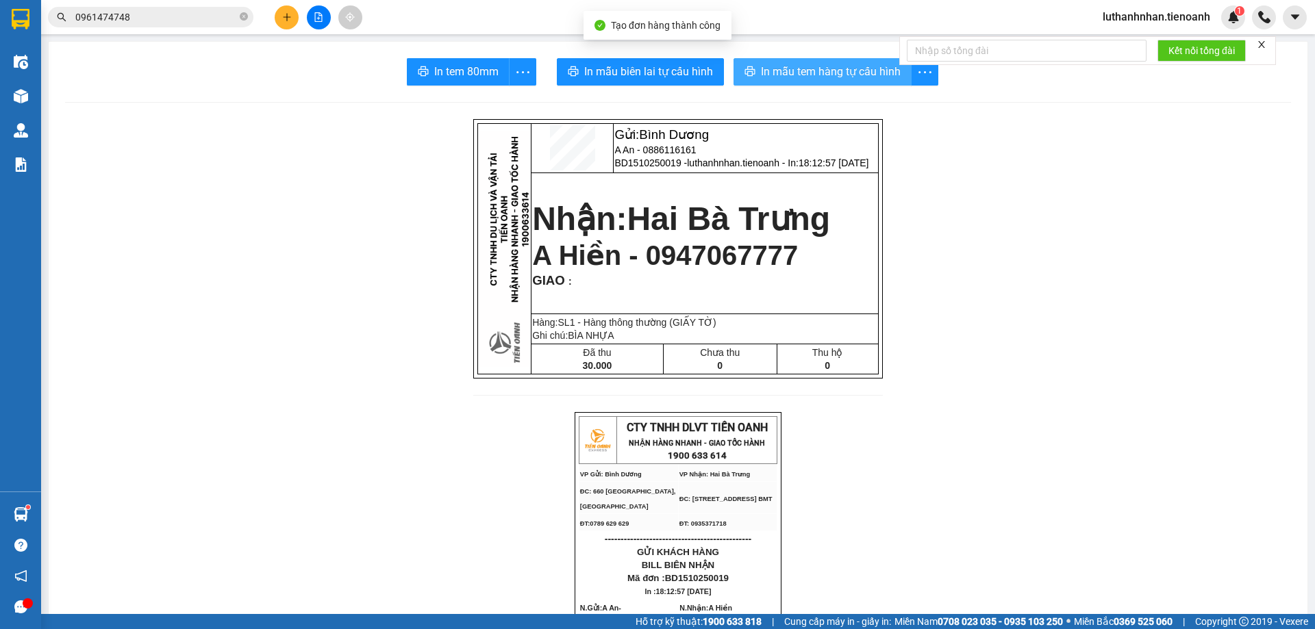
click at [769, 67] on span "In mẫu tem hàng tự cấu hình" at bounding box center [831, 71] width 140 height 17
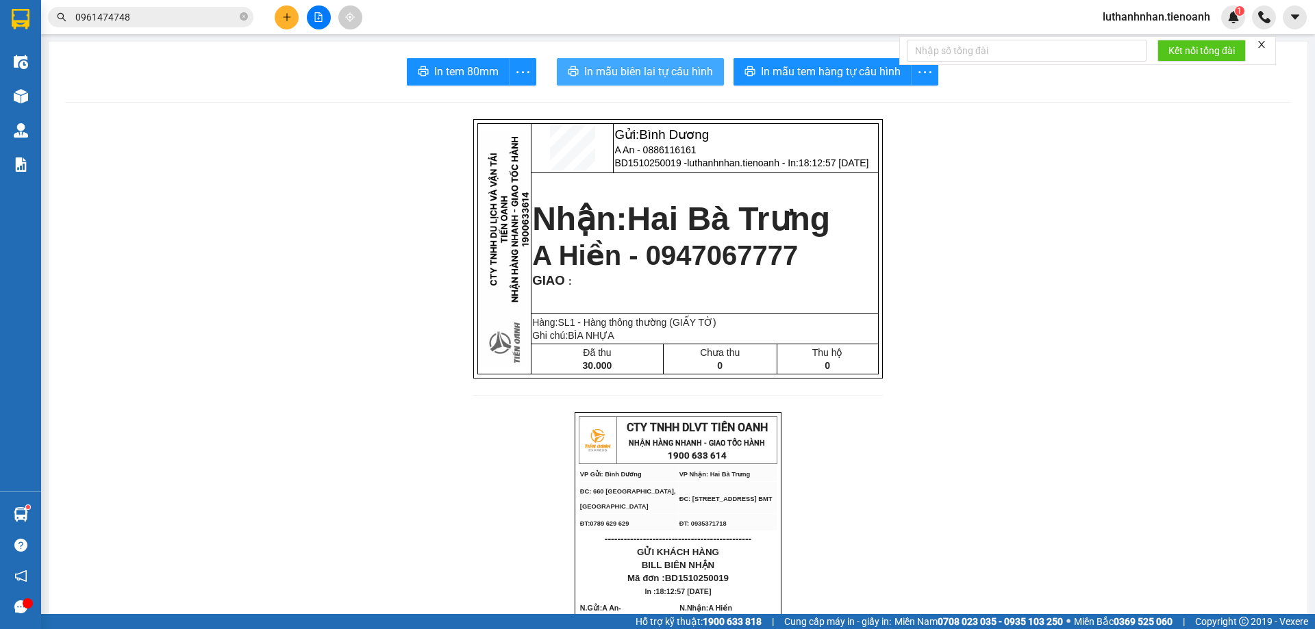
click at [674, 81] on button "In mẫu biên lai tự cấu hình" at bounding box center [640, 71] width 167 height 27
click at [282, 20] on icon "plus" at bounding box center [287, 17] width 10 height 10
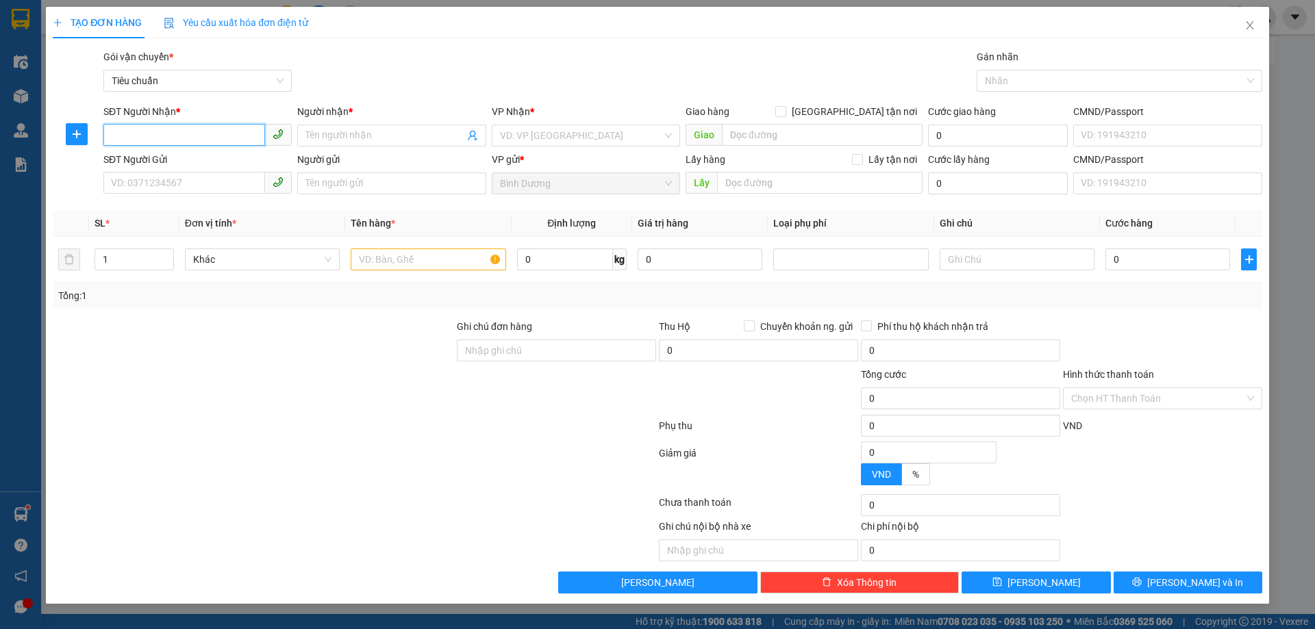
click at [184, 129] on input "SĐT Người Nhận *" at bounding box center [184, 135] width 162 height 22
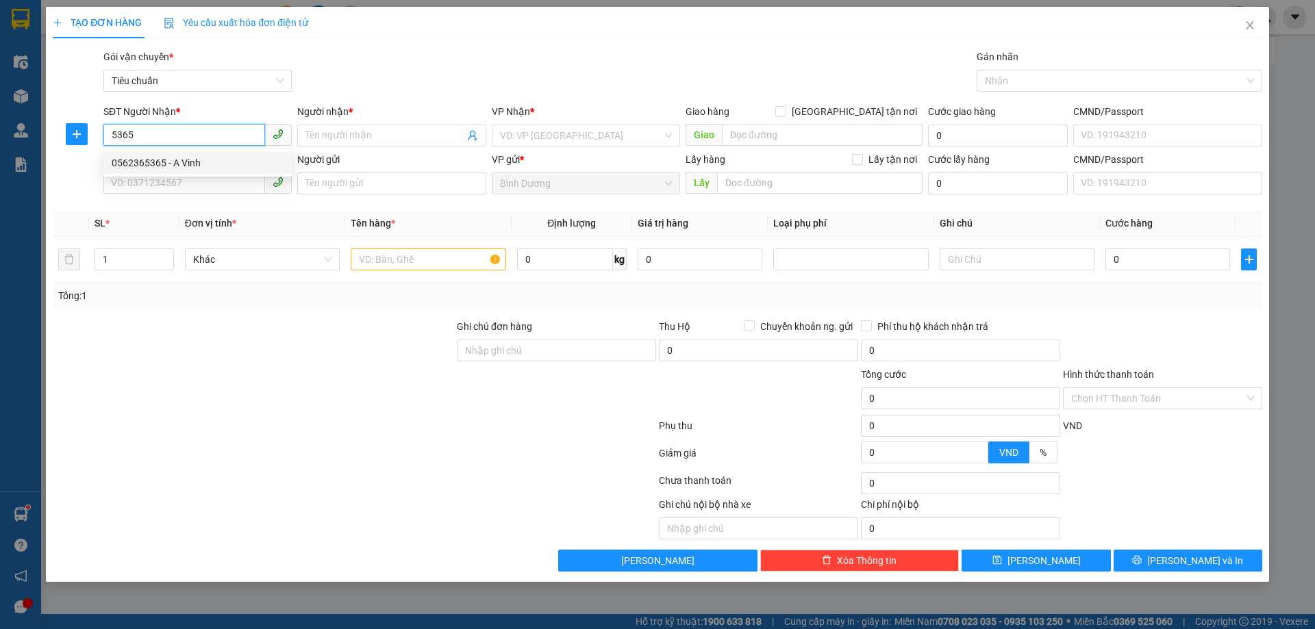
click at [236, 154] on div "0562365365 - A Vinh" at bounding box center [197, 163] width 188 height 22
type input "0562365365"
type input "A Vinh"
type input "0562365365"
type input "200.000"
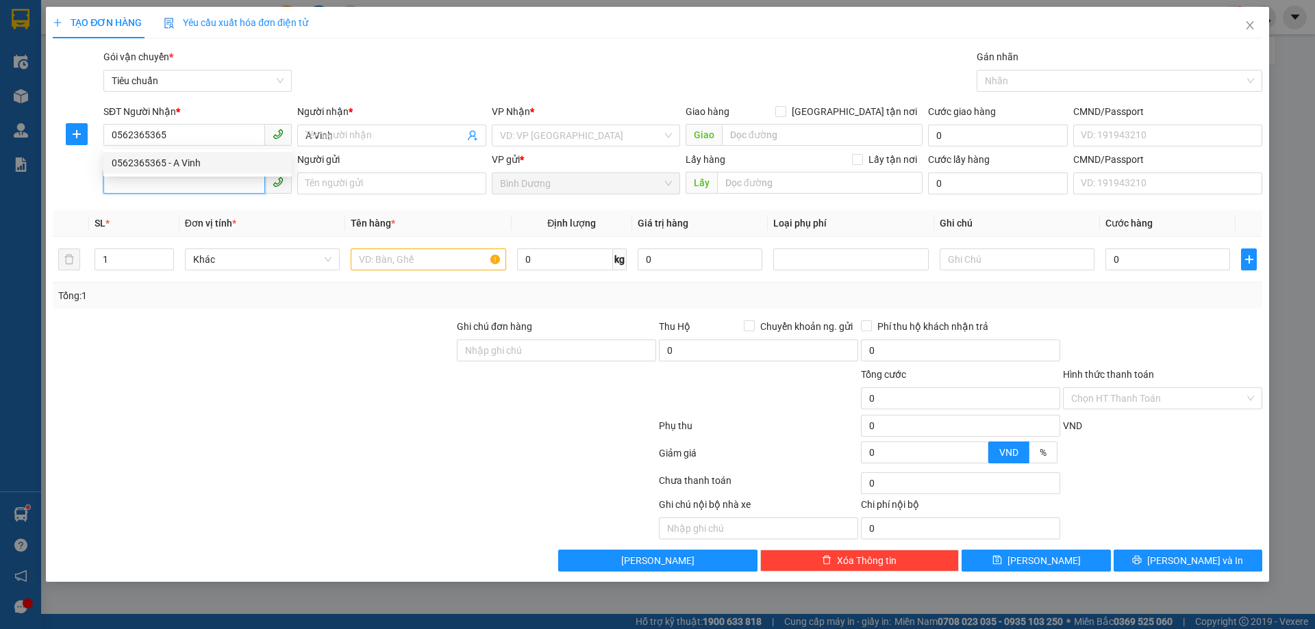
type input "200.000"
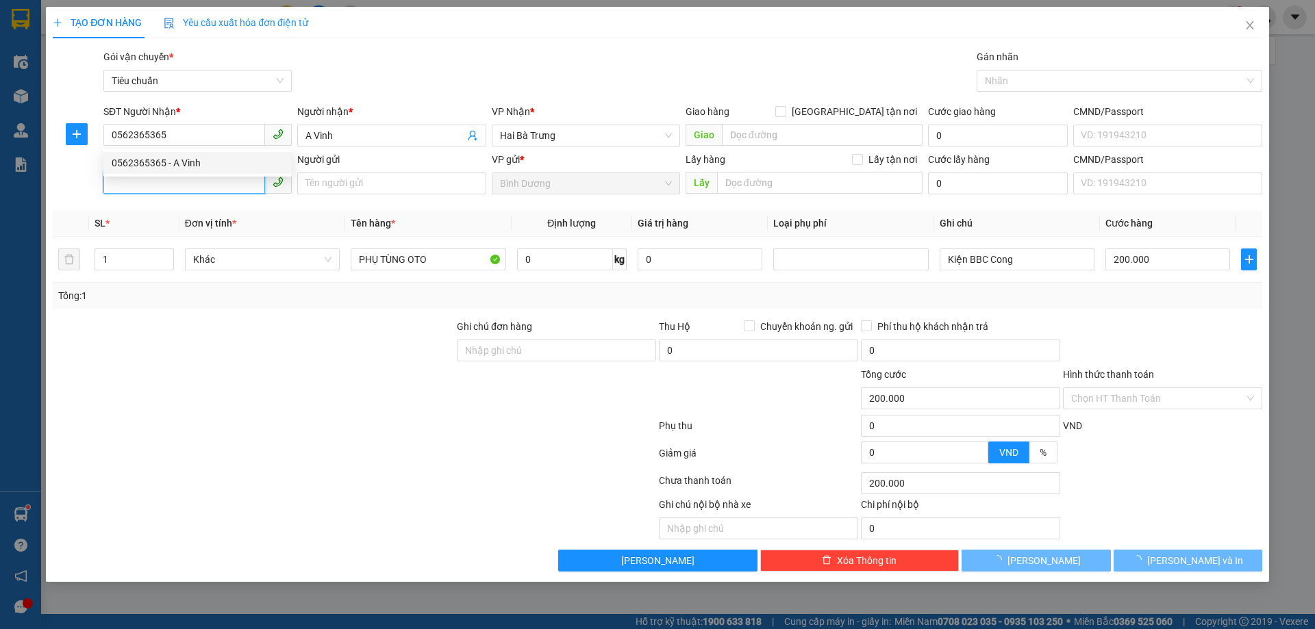
click at [206, 185] on input "SĐT Người Gửi" at bounding box center [184, 183] width 162 height 22
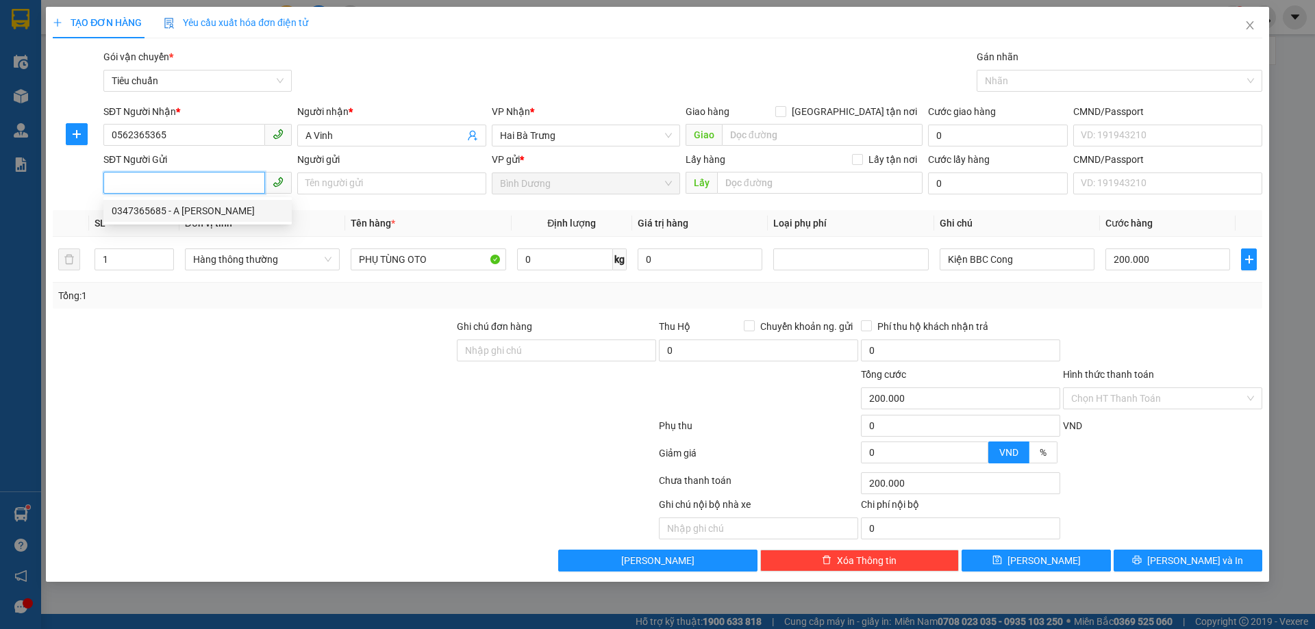
click at [204, 214] on div "0347365685 - A Chung" at bounding box center [198, 210] width 172 height 15
type input "0347365685"
type input "A Chung"
click at [543, 268] on input "0" at bounding box center [565, 260] width 96 height 22
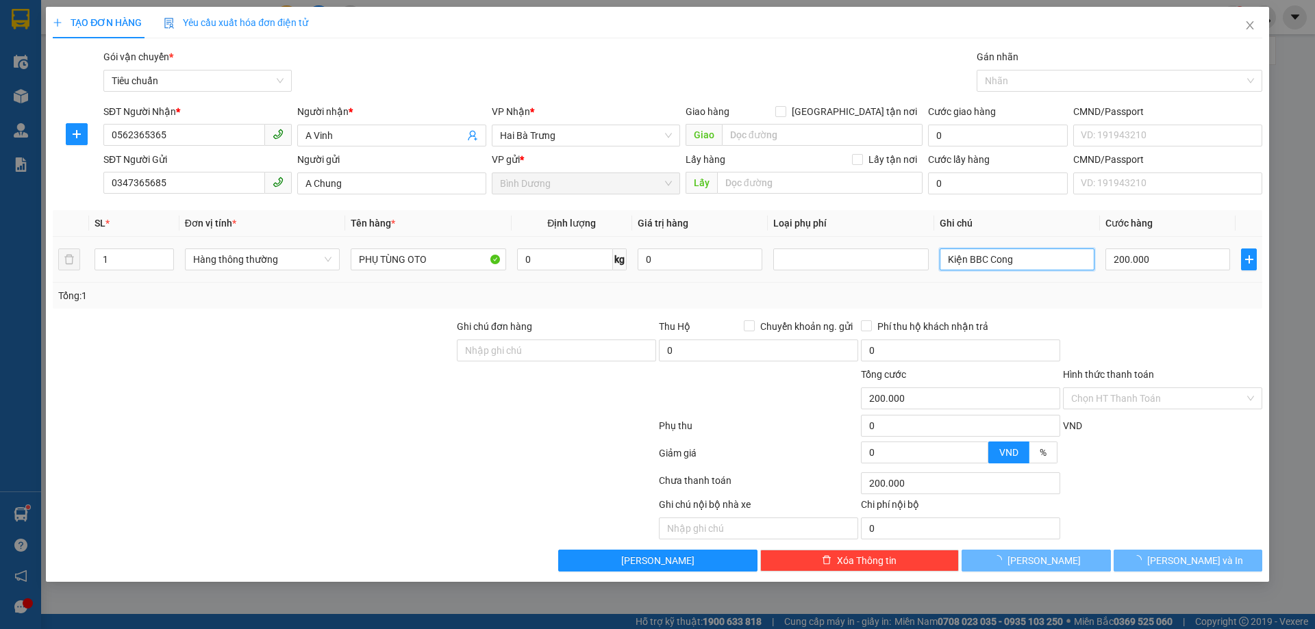
click at [970, 260] on input "Kiện BBC Cong" at bounding box center [1016, 260] width 155 height 22
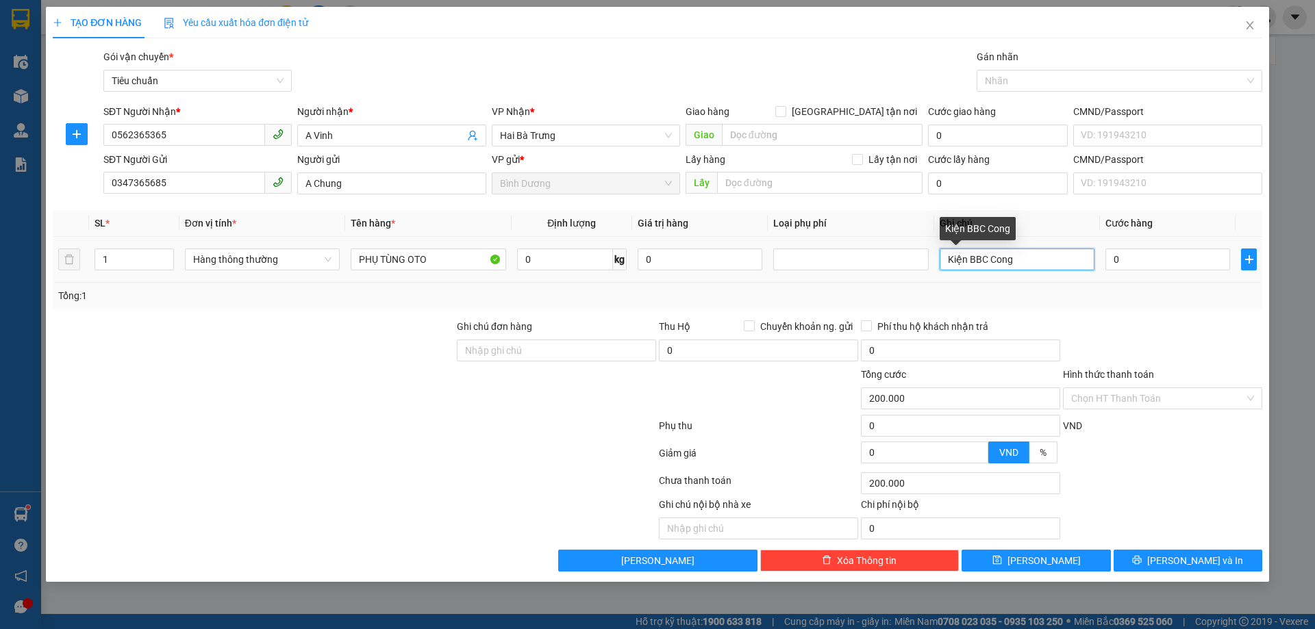
type input "0"
click at [970, 260] on input "Kiện BBC Cong" at bounding box center [1016, 260] width 155 height 22
type input "CỤC ĐEN BBC"
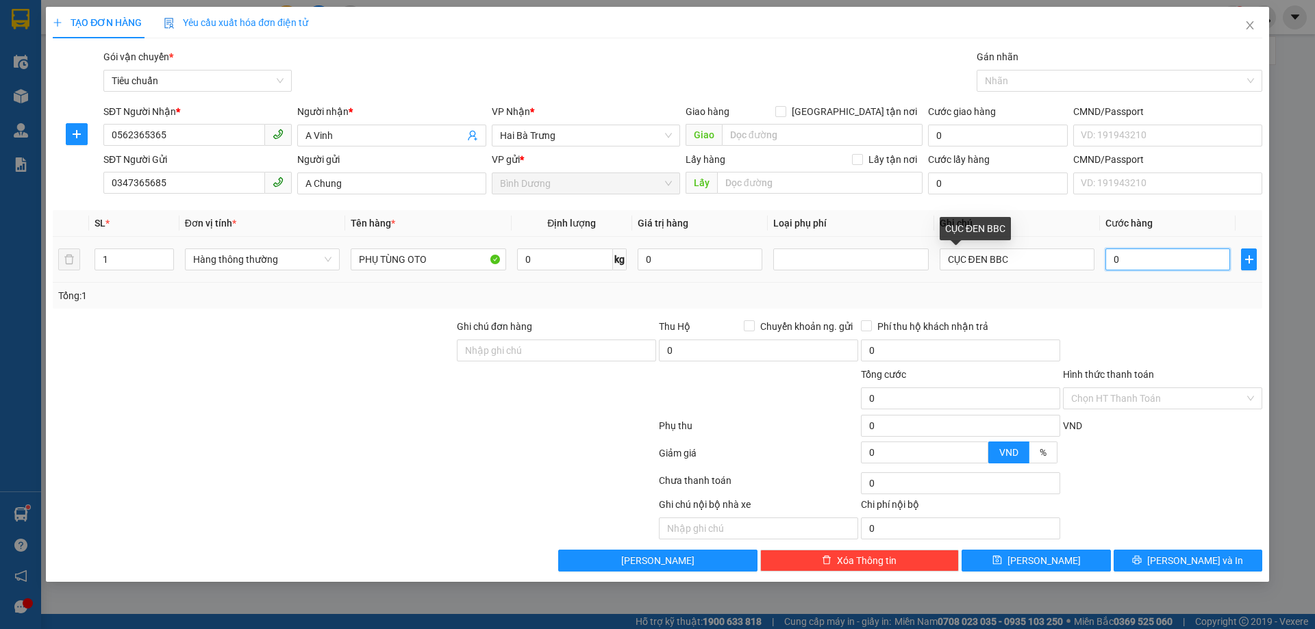
click at [1131, 266] on input "0" at bounding box center [1167, 260] width 125 height 22
type input "5"
type input "50"
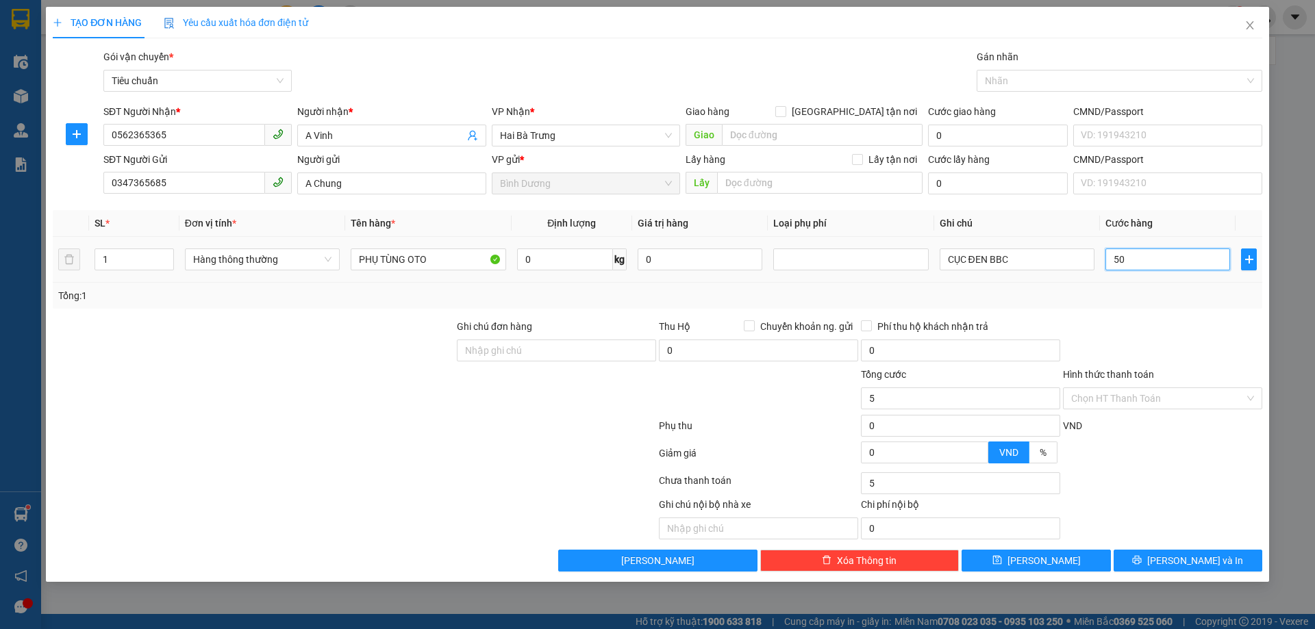
type input "50"
type input "50.000"
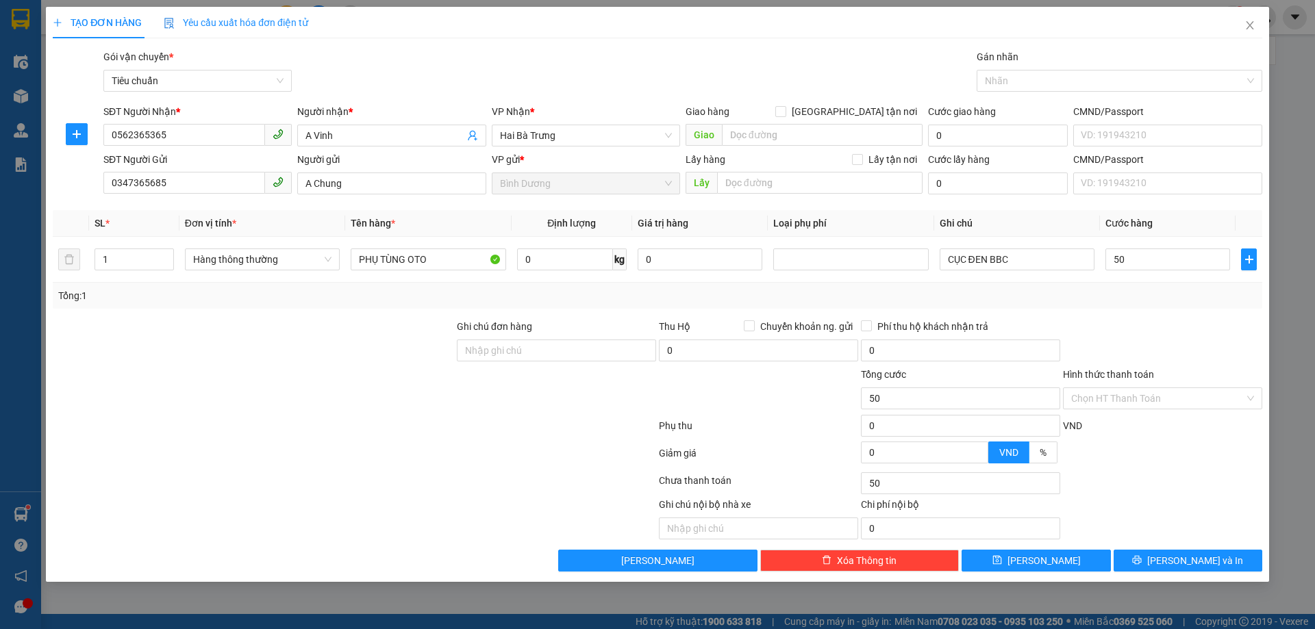
type input "50.000"
click at [1139, 316] on div "Transit Pickup Surcharge Ids Transit Deliver Surcharge Ids Transit Deliver Surc…" at bounding box center [657, 310] width 1209 height 522
click at [1224, 571] on button "[PERSON_NAME] và In" at bounding box center [1187, 561] width 149 height 22
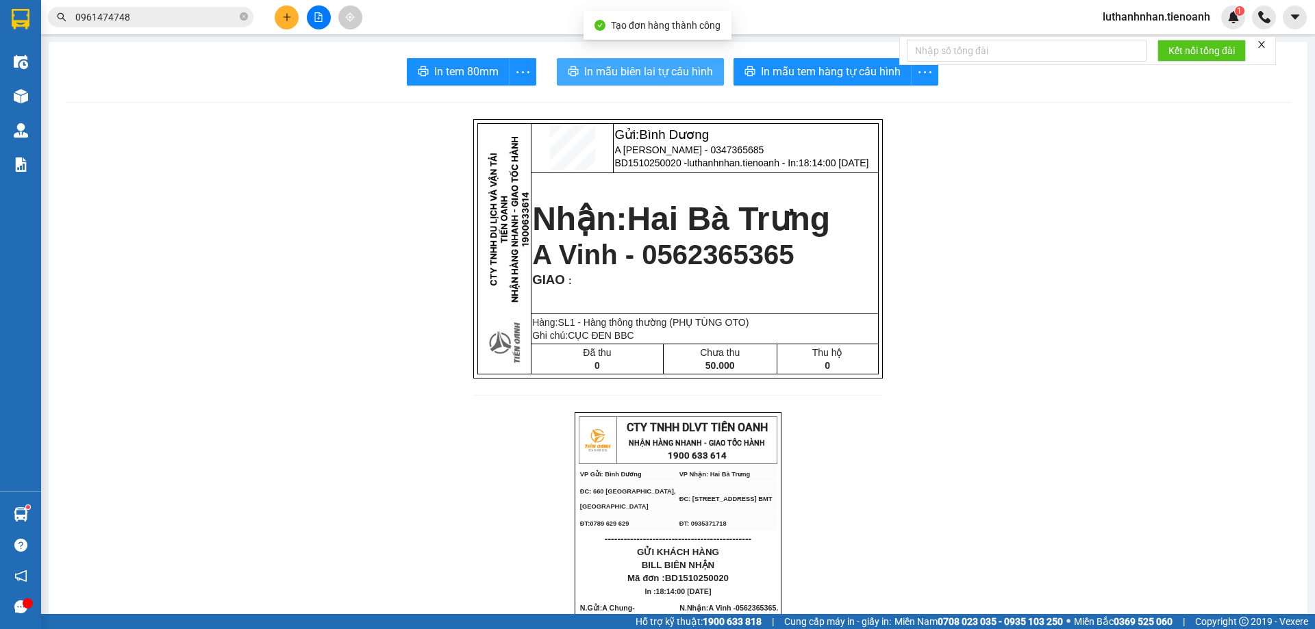
click at [701, 81] on button "In mẫu biên lai tự cấu hình" at bounding box center [640, 71] width 167 height 27
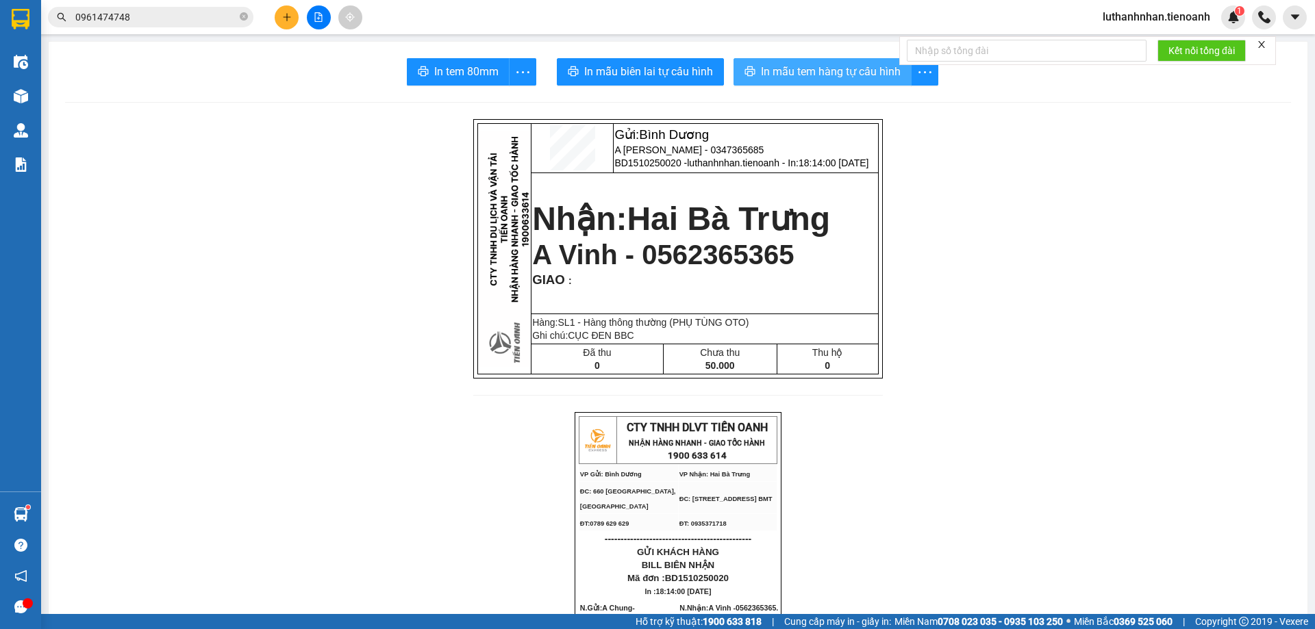
click at [857, 77] on span "In mẫu tem hàng tự cấu hình" at bounding box center [831, 71] width 140 height 17
click at [288, 19] on icon "plus" at bounding box center [287, 17] width 10 height 10
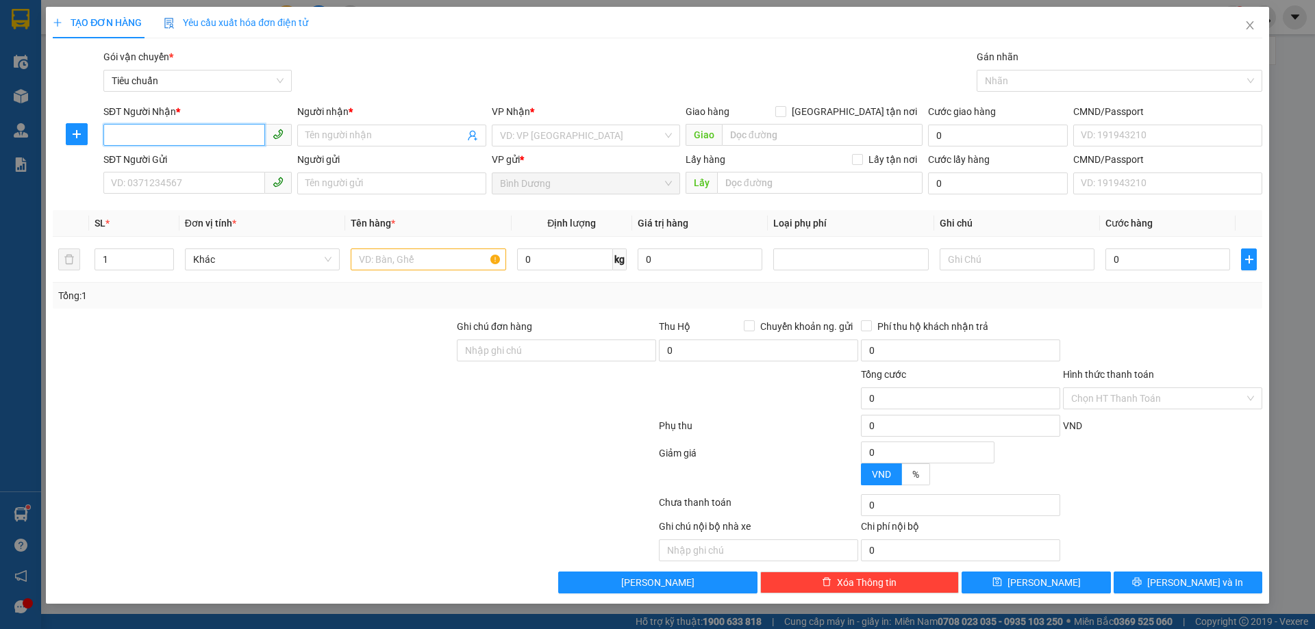
click at [208, 137] on input "SĐT Người Nhận *" at bounding box center [184, 135] width 162 height 22
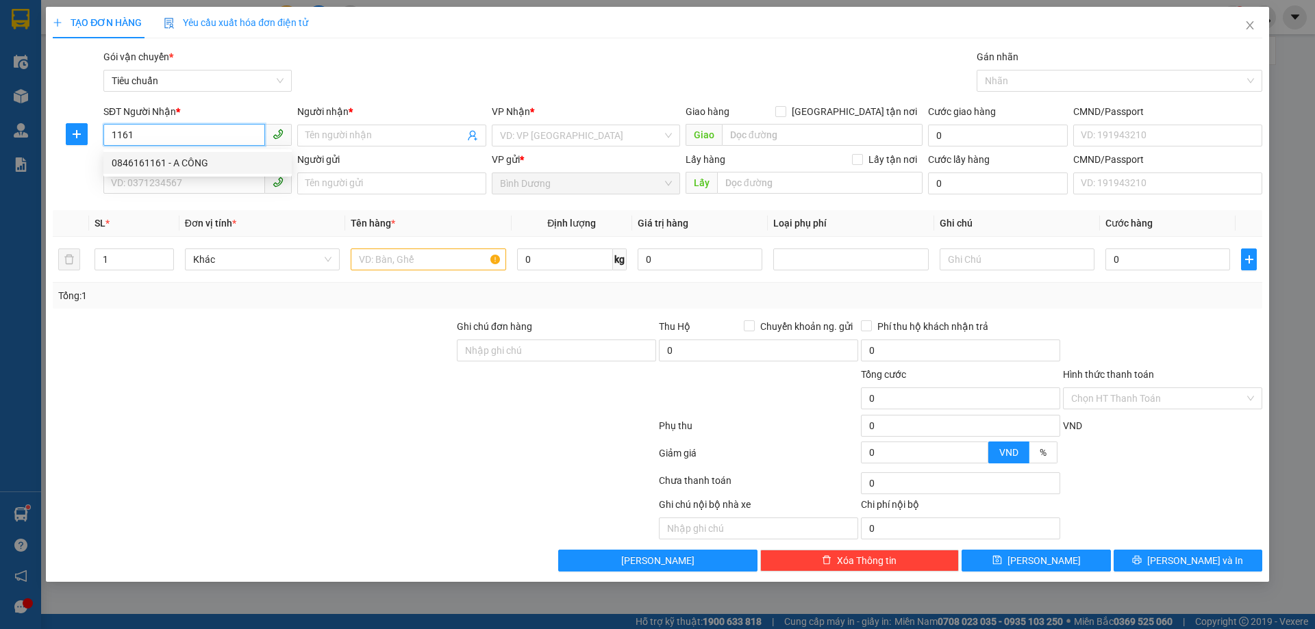
click at [197, 162] on div "0846161161 - A CÔNG" at bounding box center [198, 162] width 172 height 15
type input "0846161161"
type input "A CÔNG"
type input "0846161161"
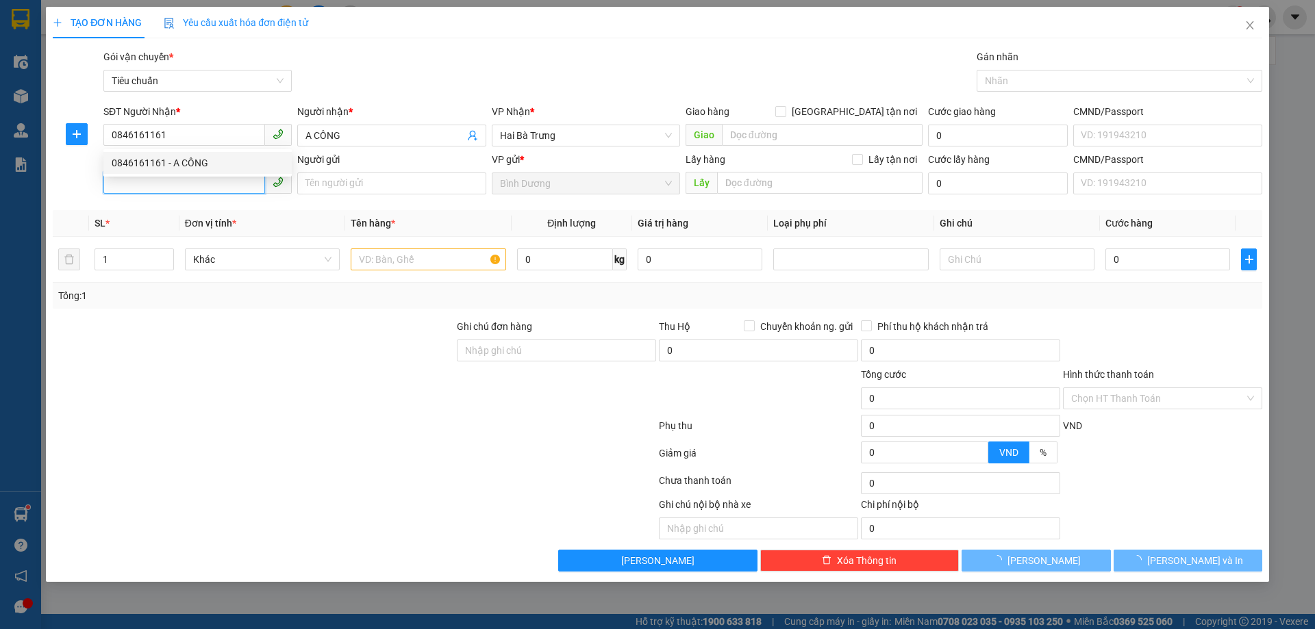
click at [190, 177] on input "SĐT Người Gửi" at bounding box center [184, 183] width 162 height 22
type input "600.000"
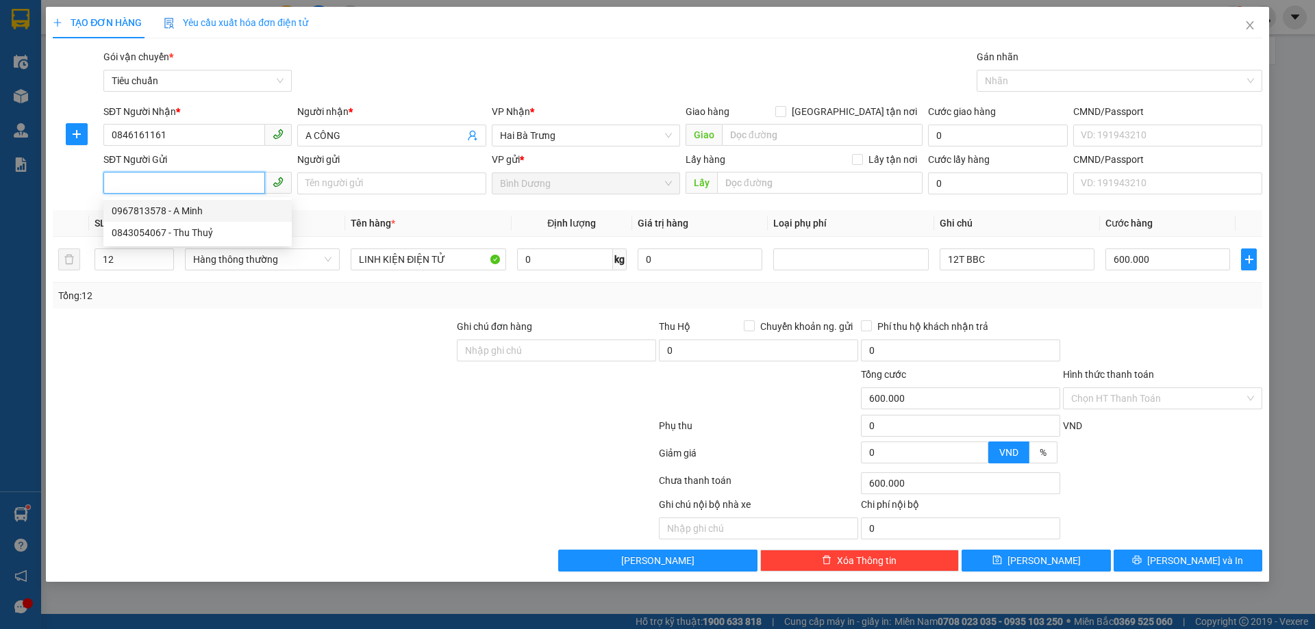
click at [207, 177] on input "SĐT Người Gửi" at bounding box center [184, 183] width 162 height 22
type input "0865159828"
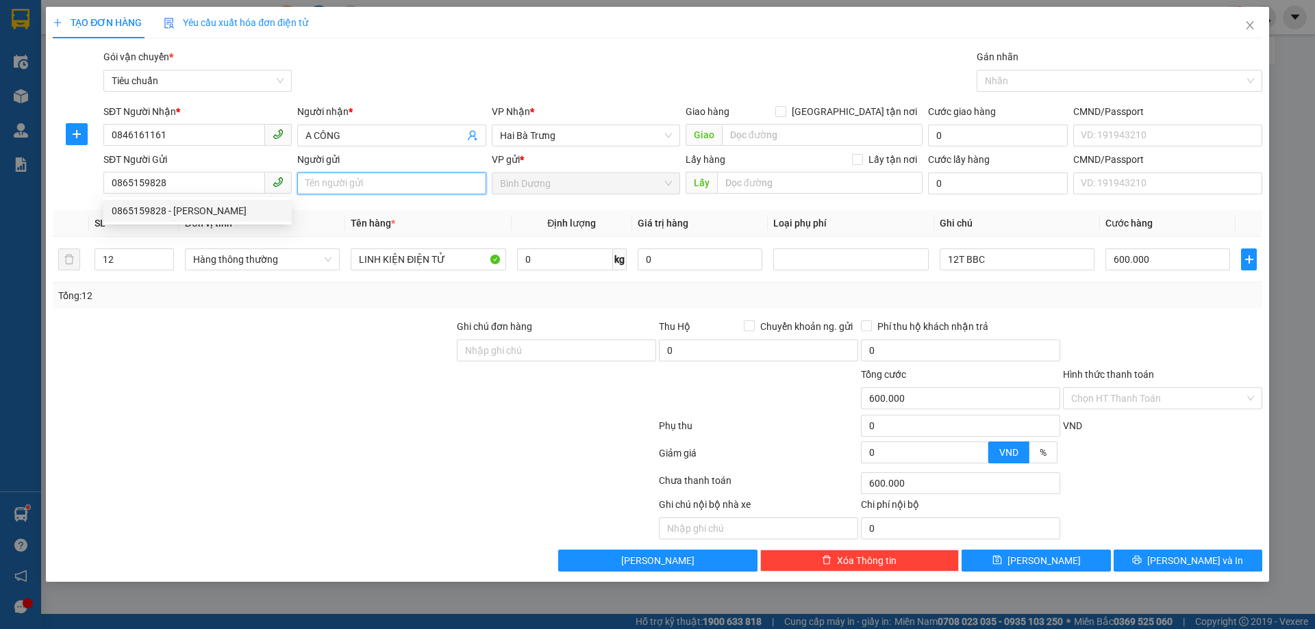
click at [344, 182] on input "Người gửi" at bounding box center [391, 184] width 188 height 22
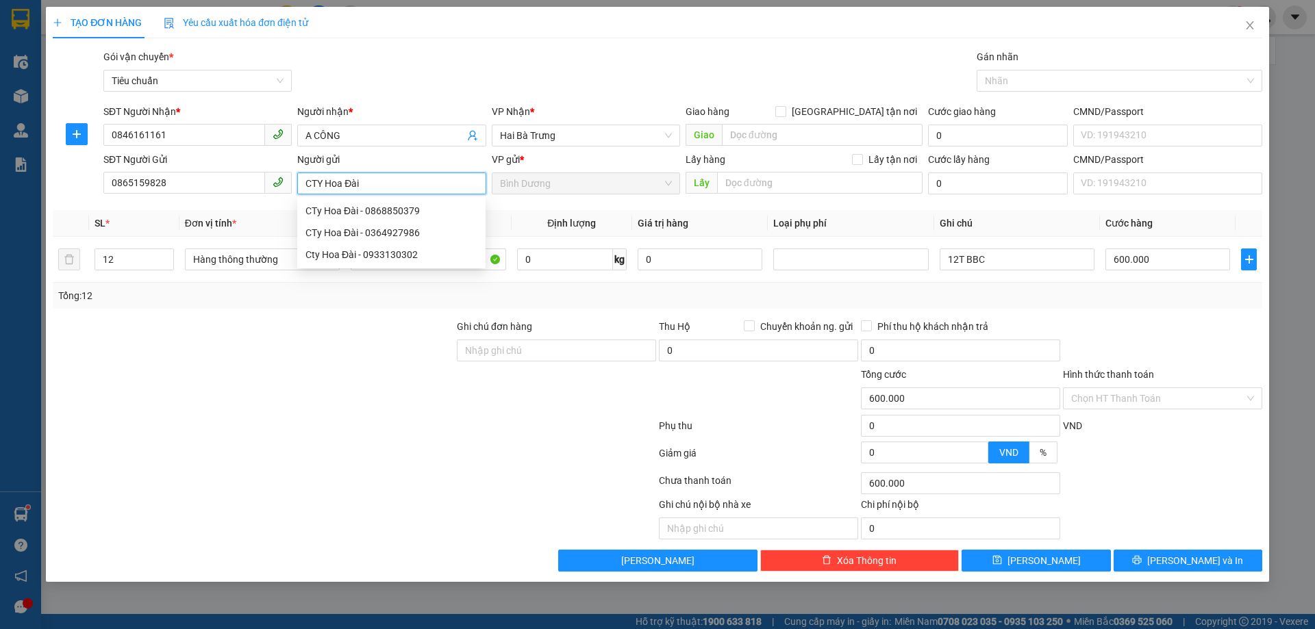
type input "CTY Hoa Đài"
click at [202, 394] on div at bounding box center [253, 391] width 404 height 48
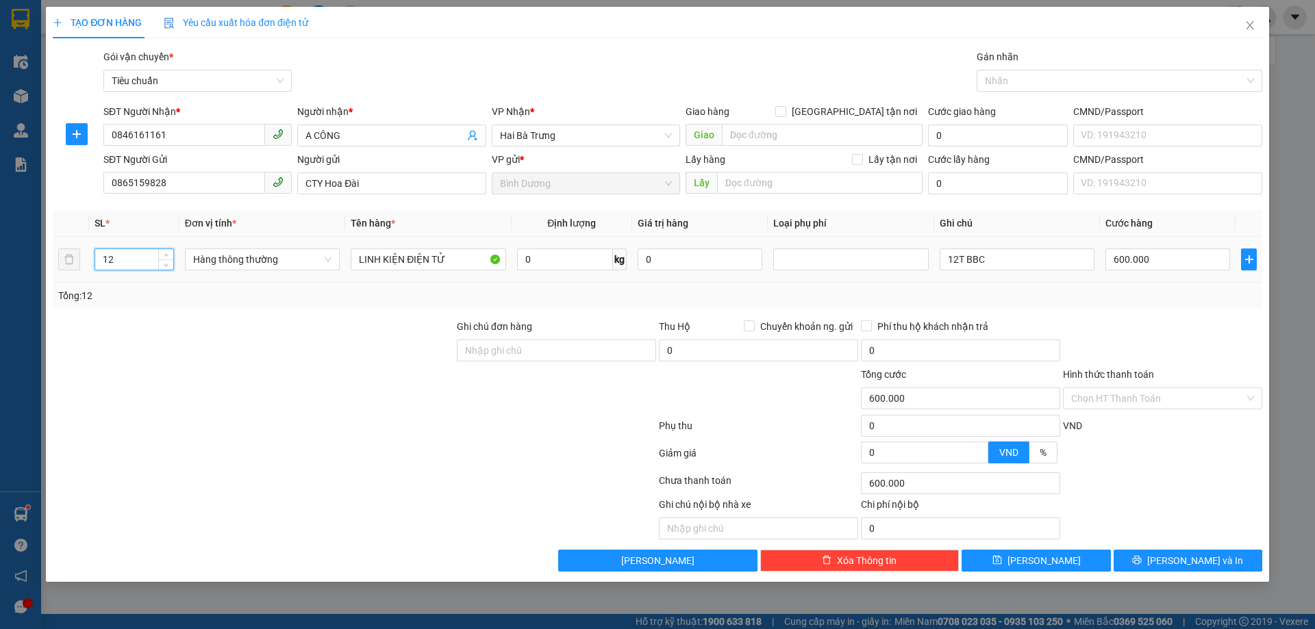
click at [101, 257] on input "12" at bounding box center [134, 259] width 78 height 21
type input "1"
click at [188, 314] on div "Transit Pickup Surcharge Ids Transit Deliver Surcharge Ids Transit Deliver Surc…" at bounding box center [657, 310] width 1209 height 522
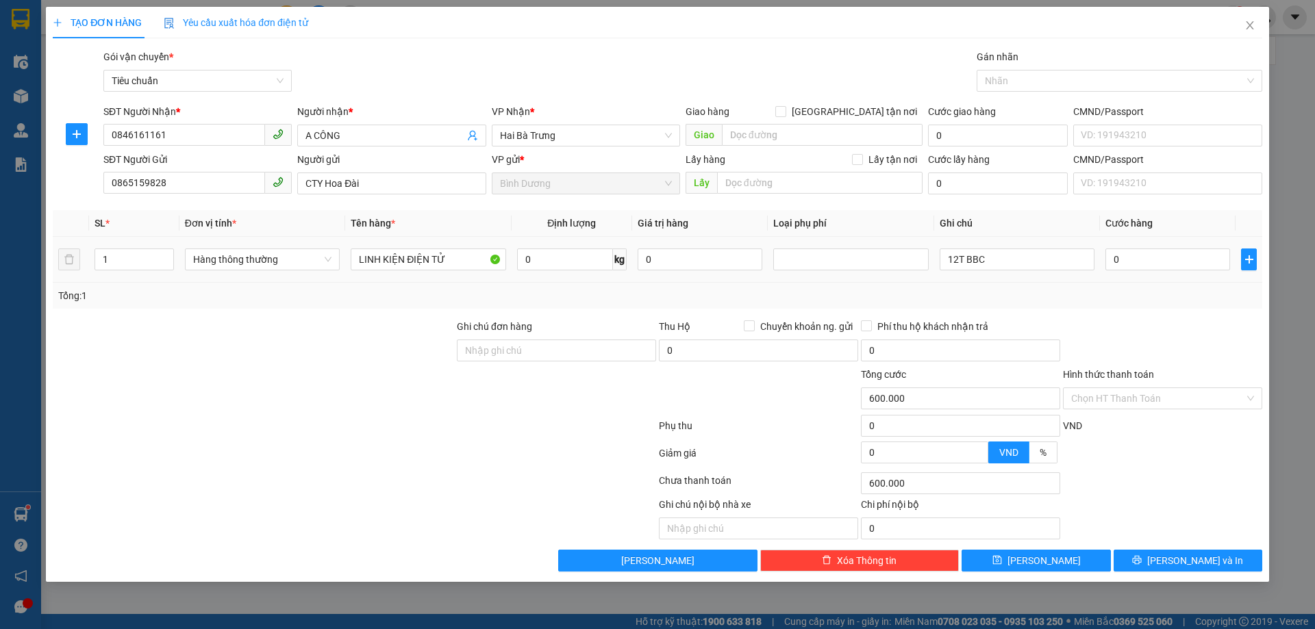
type input "0"
click at [995, 260] on input "12T BBC" at bounding box center [1016, 260] width 155 height 22
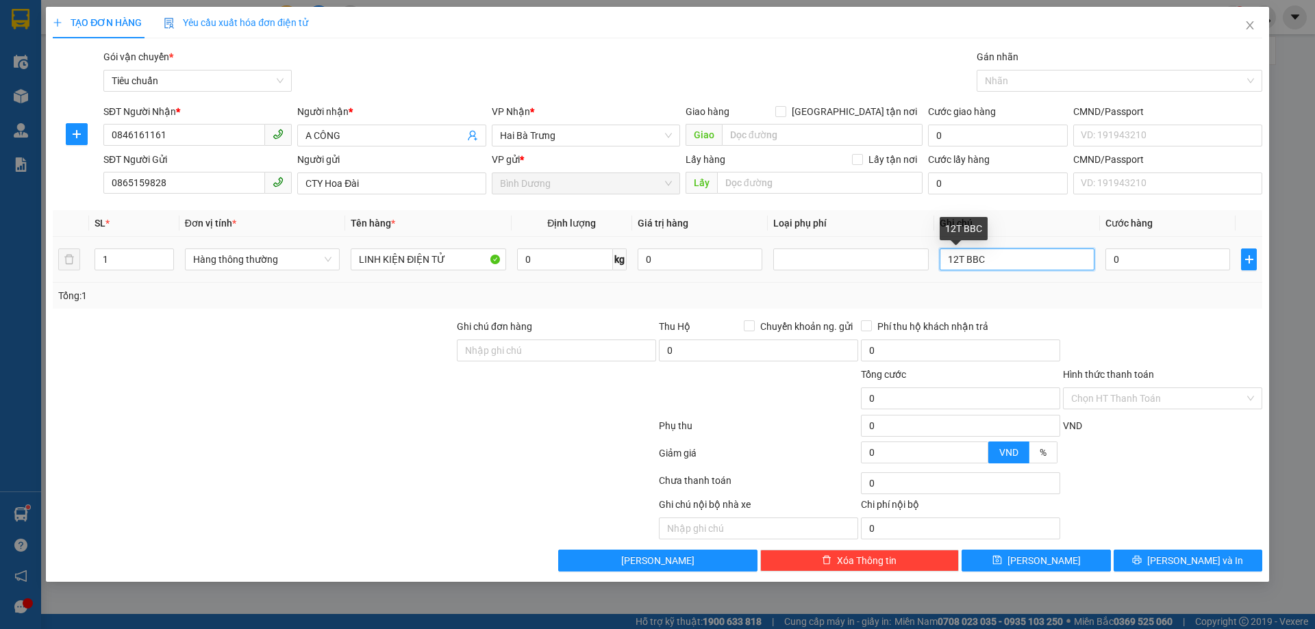
click at [995, 260] on input "12T BBC" at bounding box center [1016, 260] width 155 height 22
type input "H DẸP TRƠN"
click at [1163, 252] on input "0" at bounding box center [1167, 260] width 125 height 22
click at [1172, 301] on div "Tổng: 1" at bounding box center [657, 295] width 1198 height 15
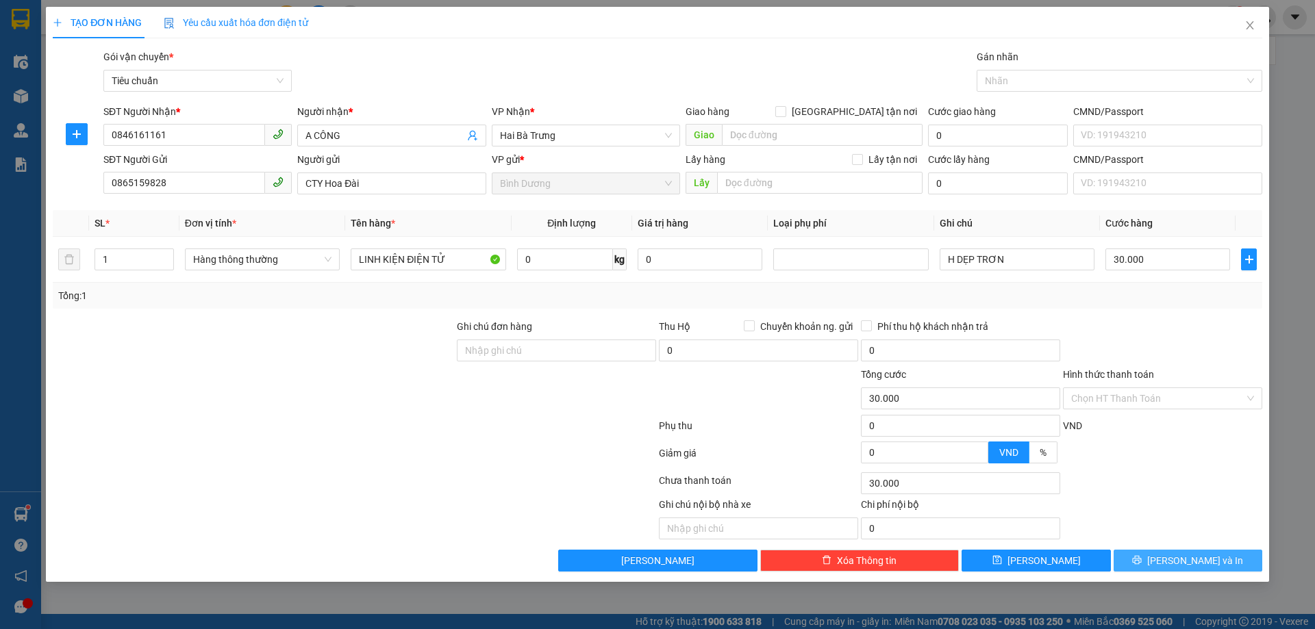
click at [1207, 563] on span "[PERSON_NAME] và In" at bounding box center [1195, 560] width 96 height 15
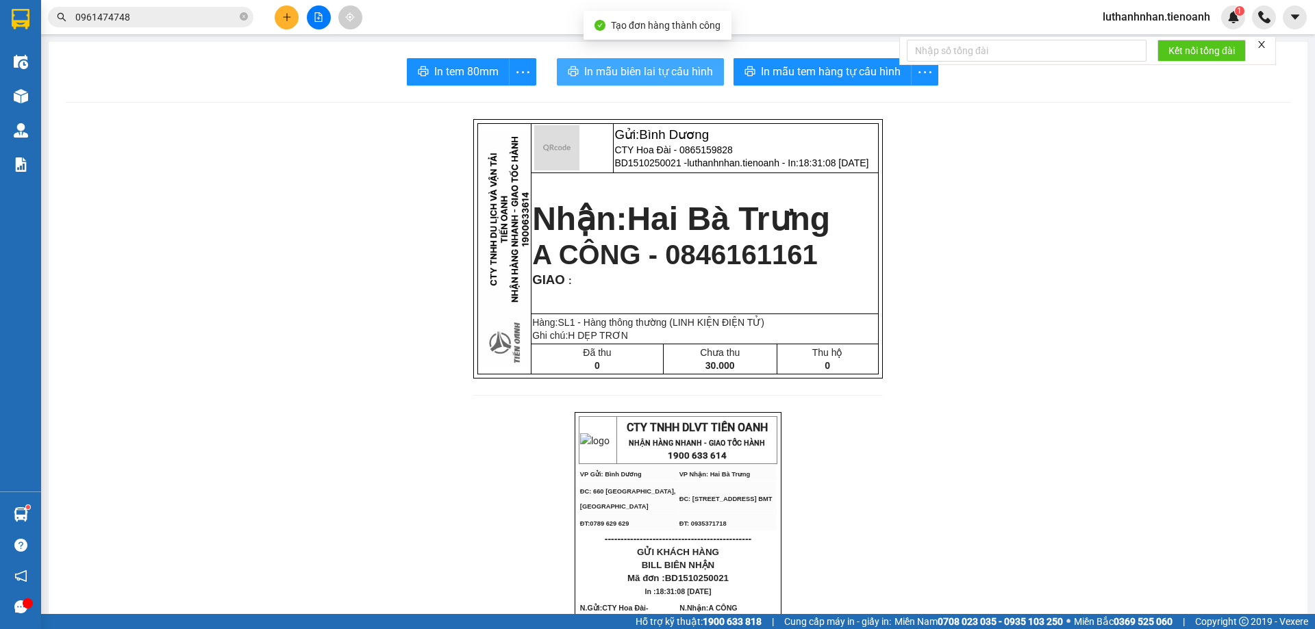
click at [668, 62] on button "In mẫu biên lai tự cấu hình" at bounding box center [640, 71] width 167 height 27
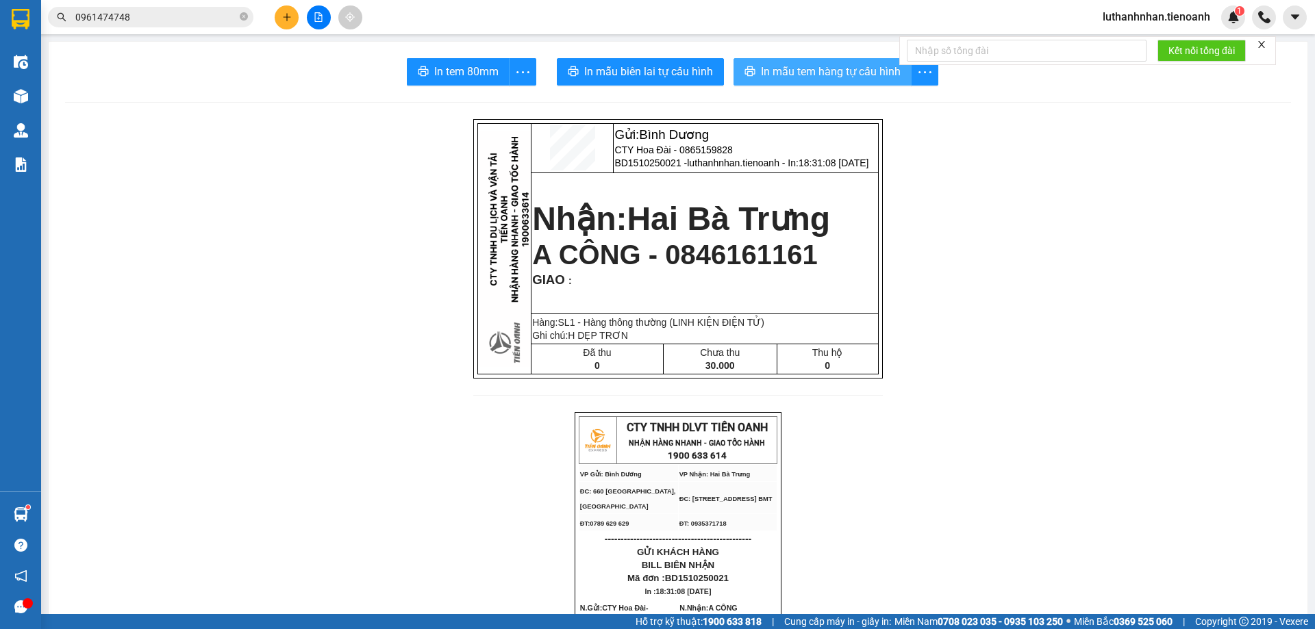
click at [814, 85] on button "In mẫu tem hàng tự cấu hình" at bounding box center [822, 71] width 178 height 27
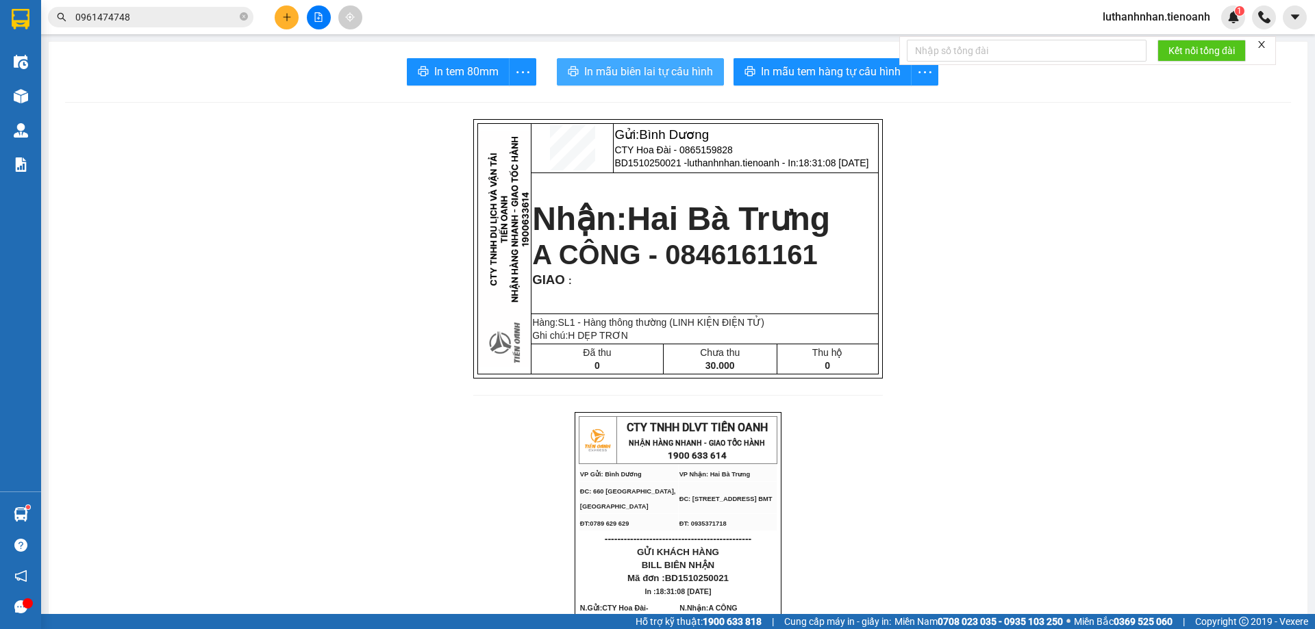
click at [654, 63] on span "In mẫu biên lai tự cấu hình" at bounding box center [648, 71] width 129 height 17
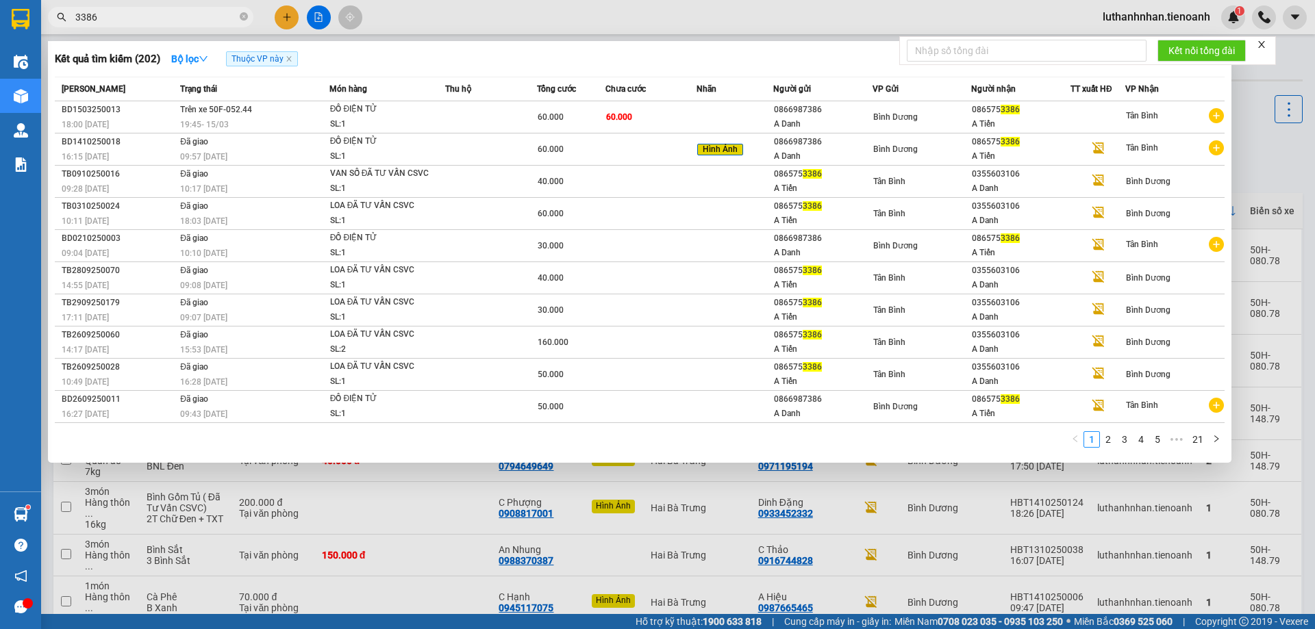
click at [130, 21] on input "3386" at bounding box center [156, 17] width 162 height 15
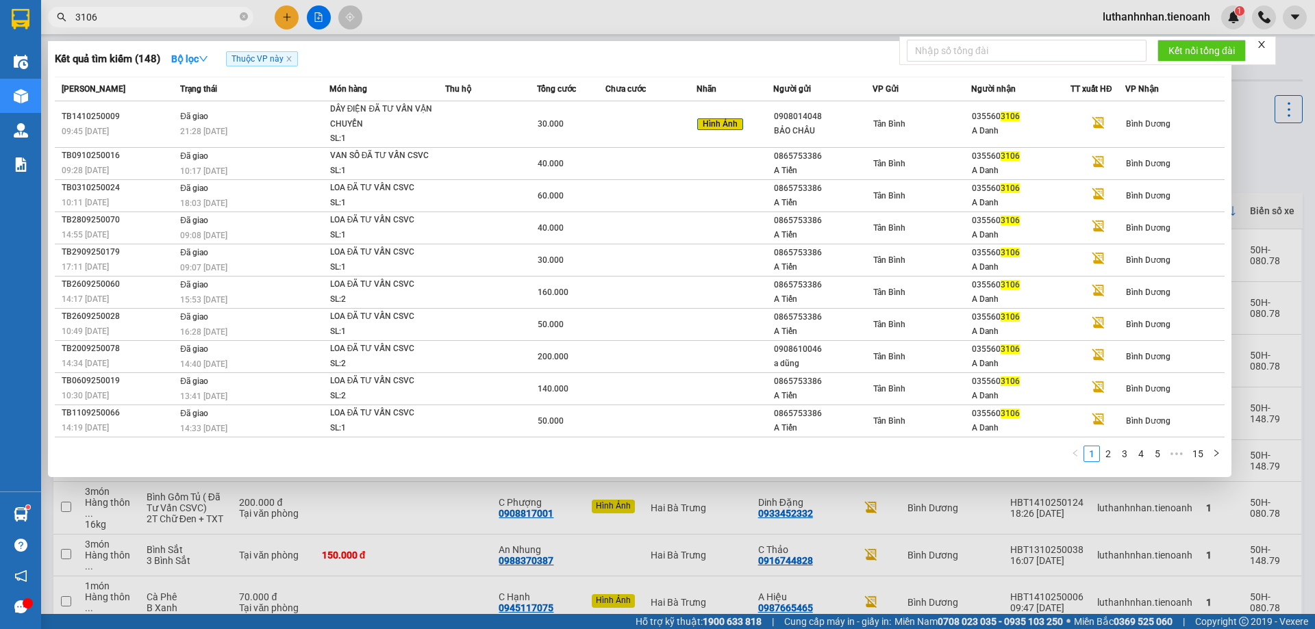
click at [134, 16] on input "3106" at bounding box center [156, 17] width 162 height 15
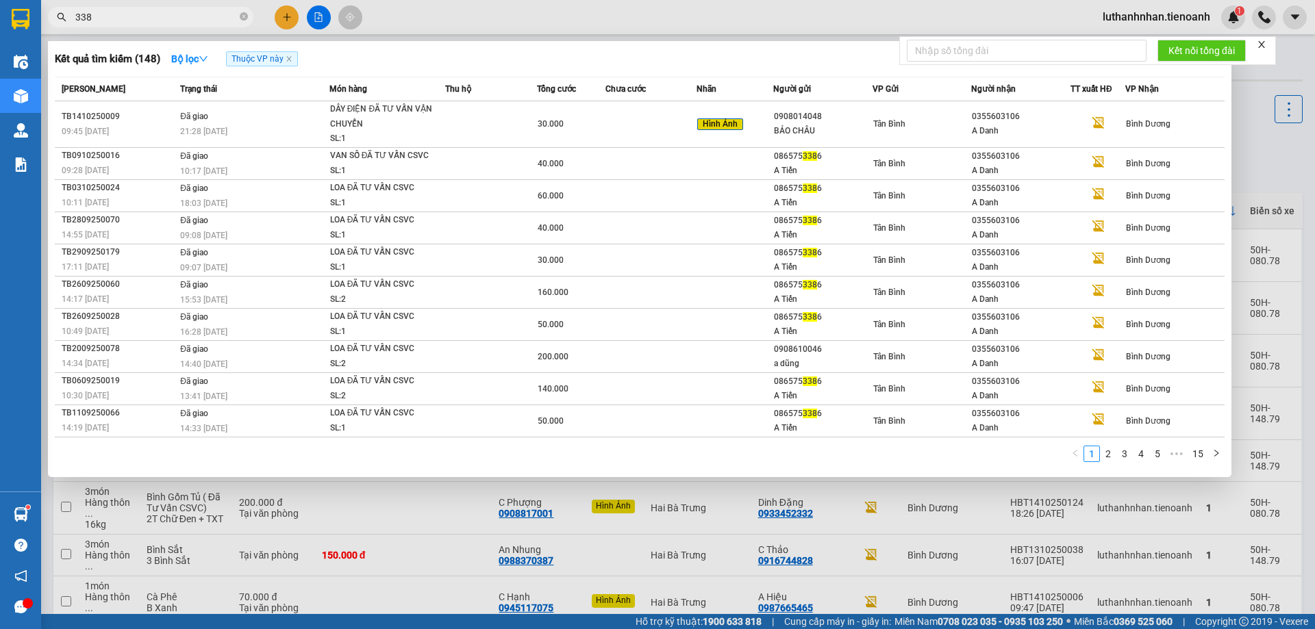
type input "3386"
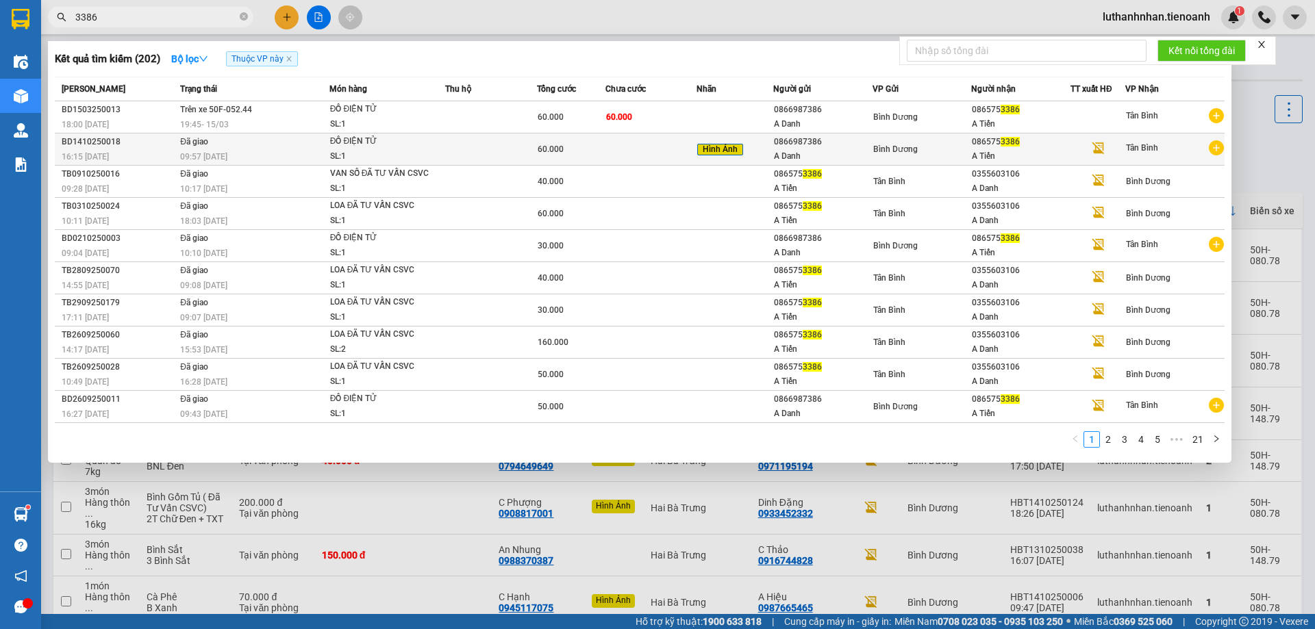
click at [620, 156] on td at bounding box center [651, 150] width 92 height 32
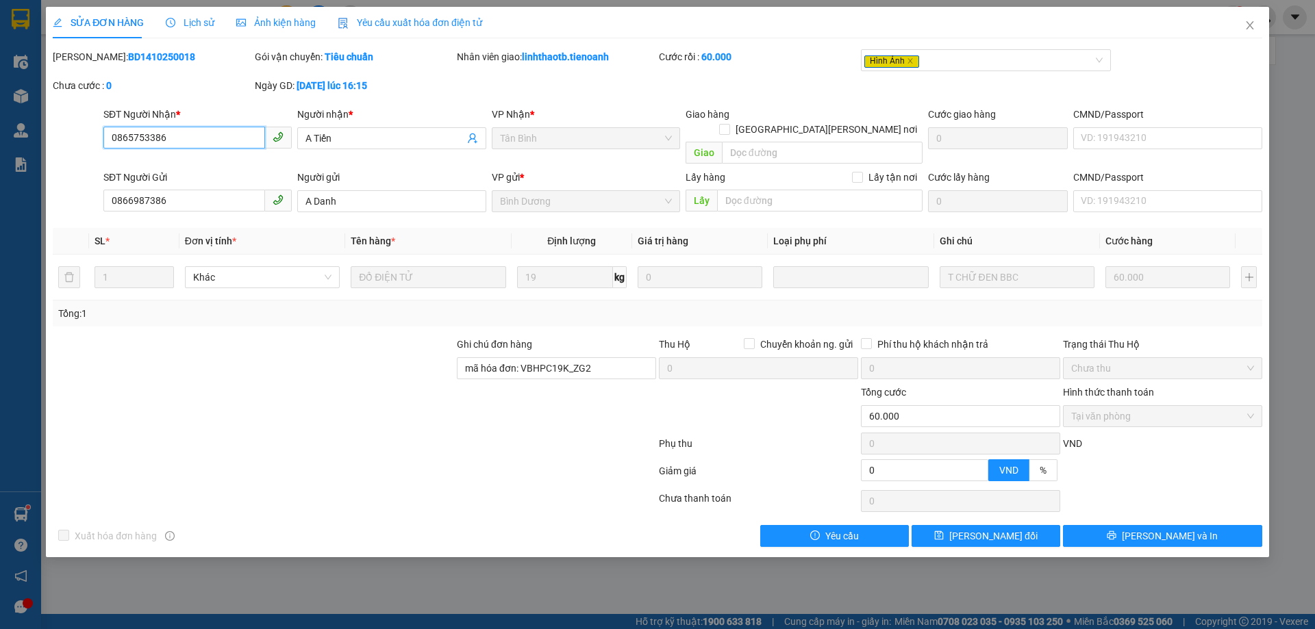
type input "0865753386"
type input "A Tiến"
type input "0866987386"
type input "A Danh"
type input "mã hóa đơn: VBHPC19K_ZG2"
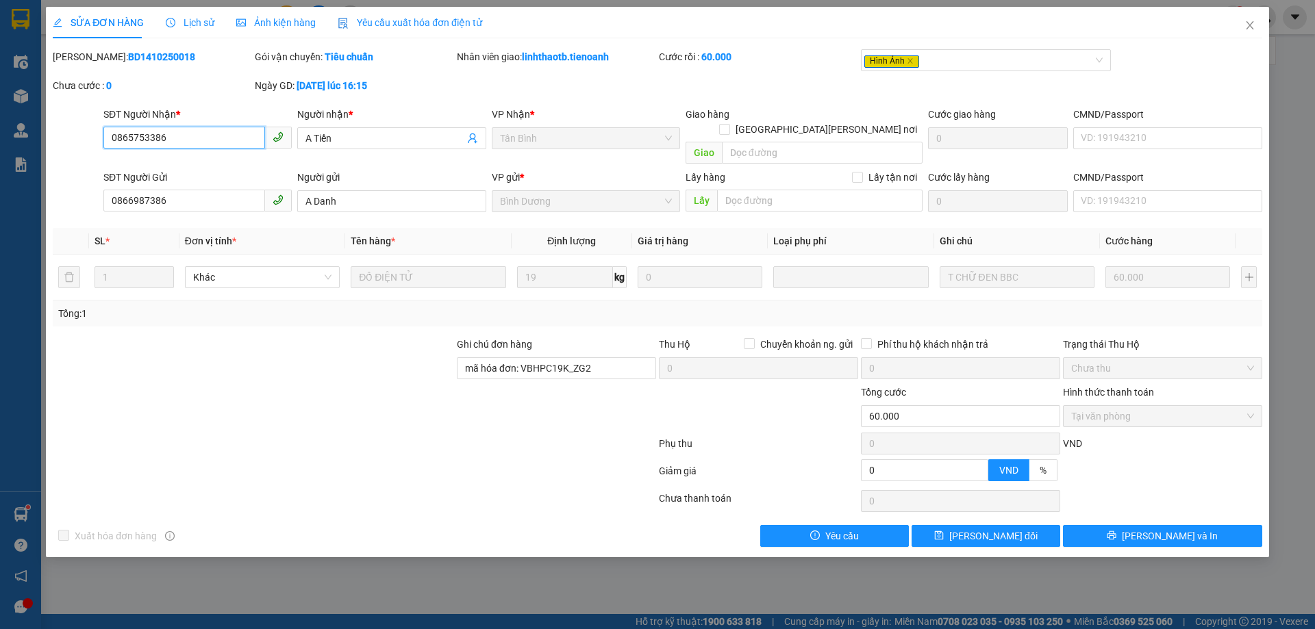
type input "0"
type input "60.000"
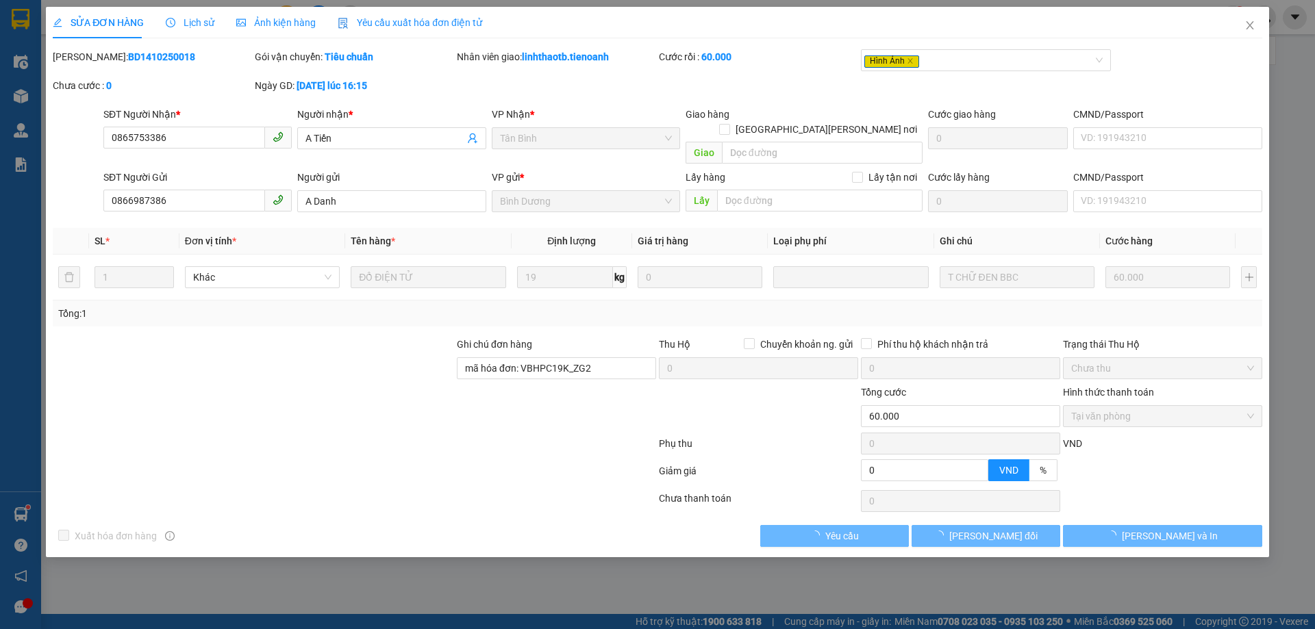
click at [194, 29] on div "Lịch sử" at bounding box center [190, 22] width 49 height 15
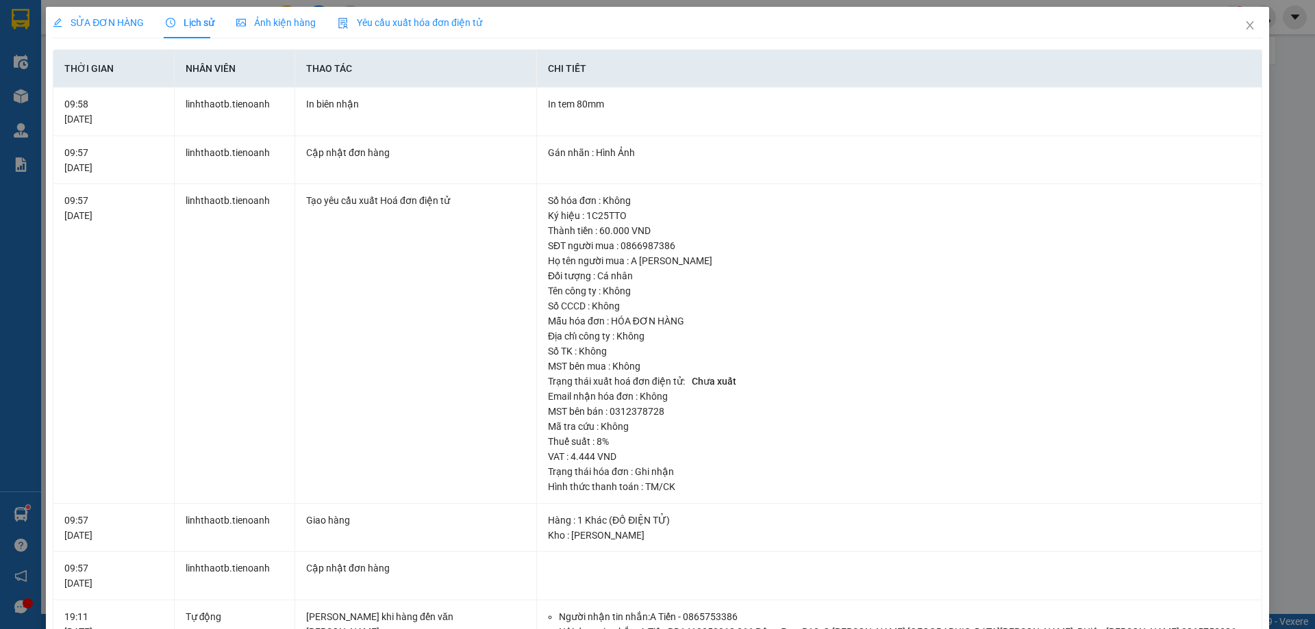
click at [100, 14] on div "SỬA ĐƠN HÀNG" at bounding box center [98, 22] width 91 height 31
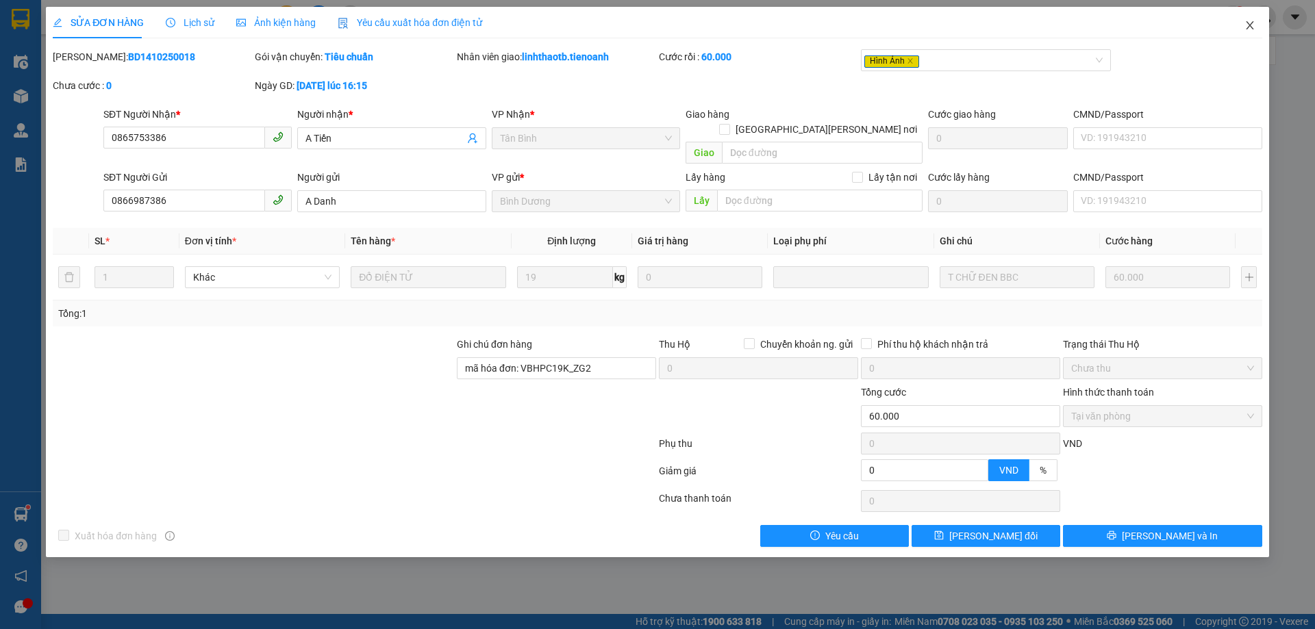
click at [1256, 34] on span "Close" at bounding box center [1250, 26] width 38 height 38
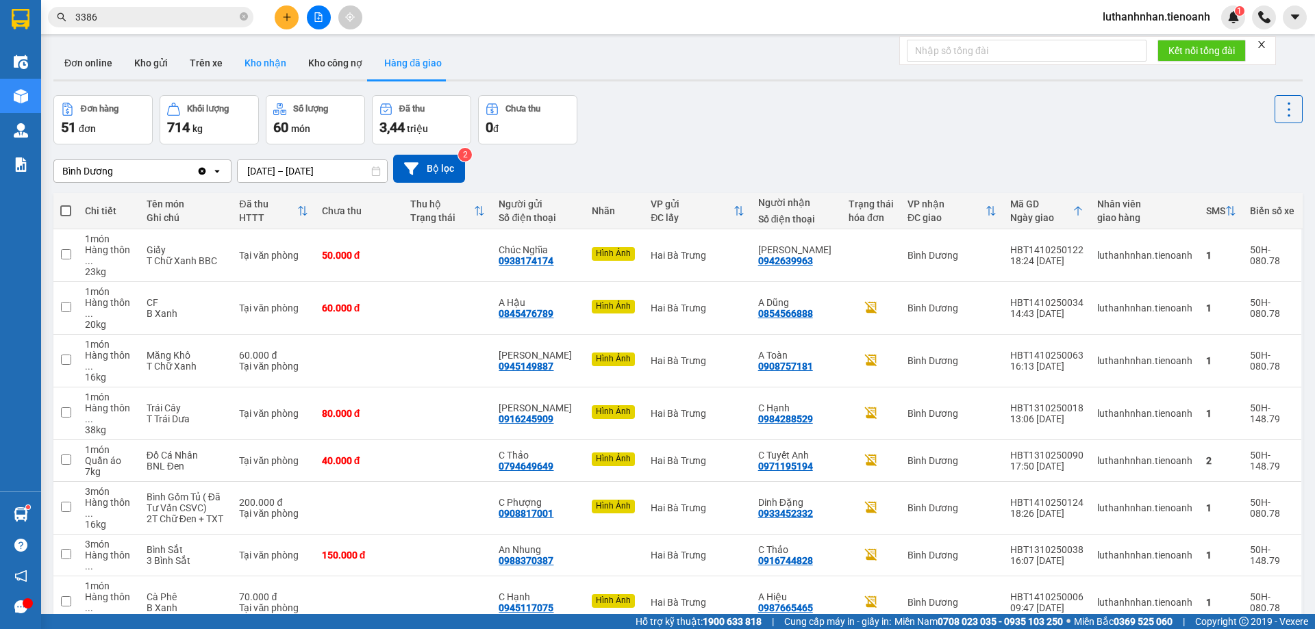
click at [268, 61] on button "Kho nhận" at bounding box center [266, 63] width 64 height 33
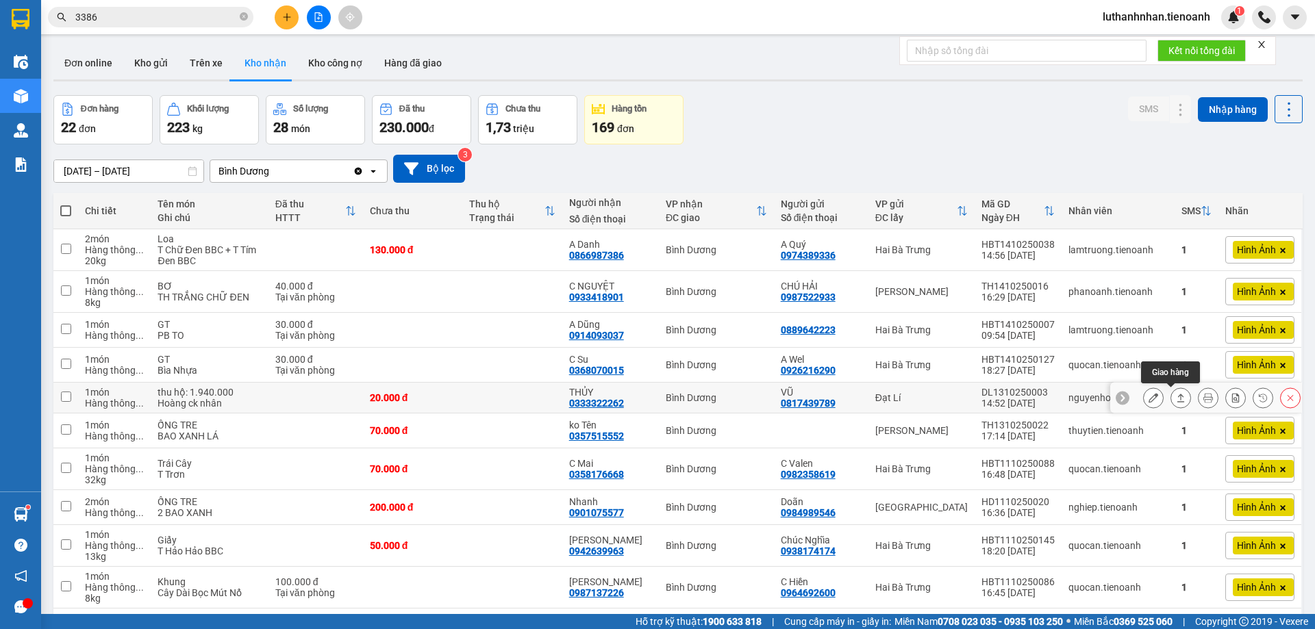
click at [1176, 399] on icon at bounding box center [1181, 398] width 10 height 10
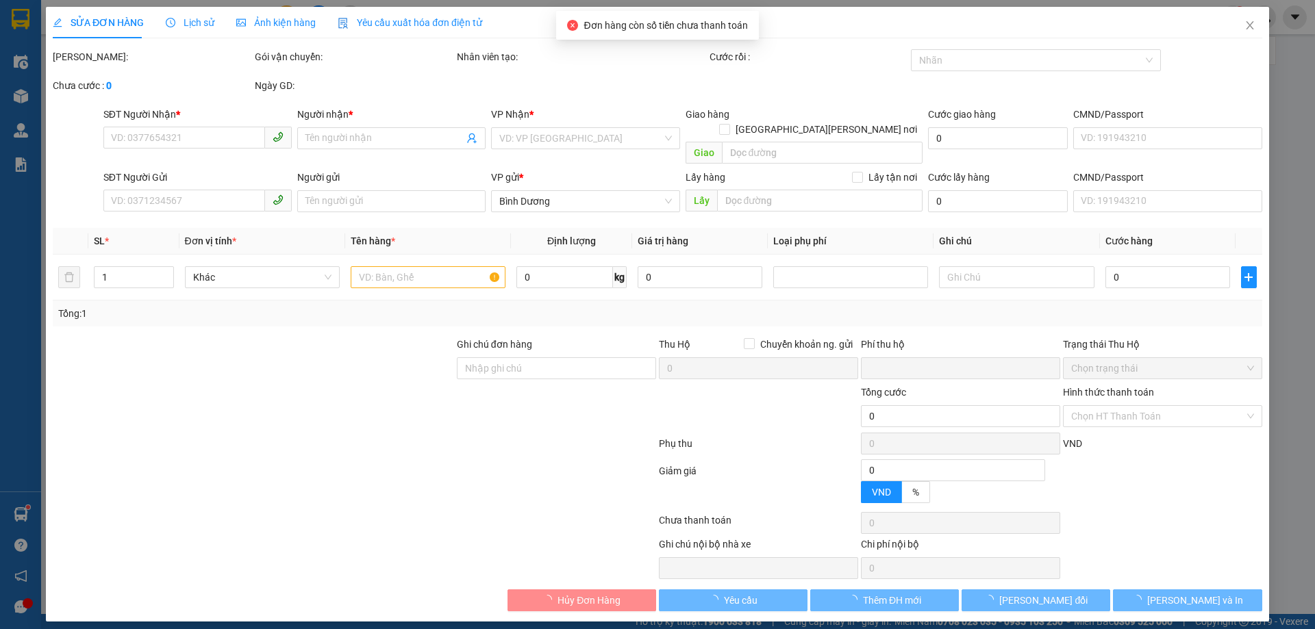
type input "0333322262"
type input "THỦY"
type input "0817439789"
type input "VŨ"
type input "0"
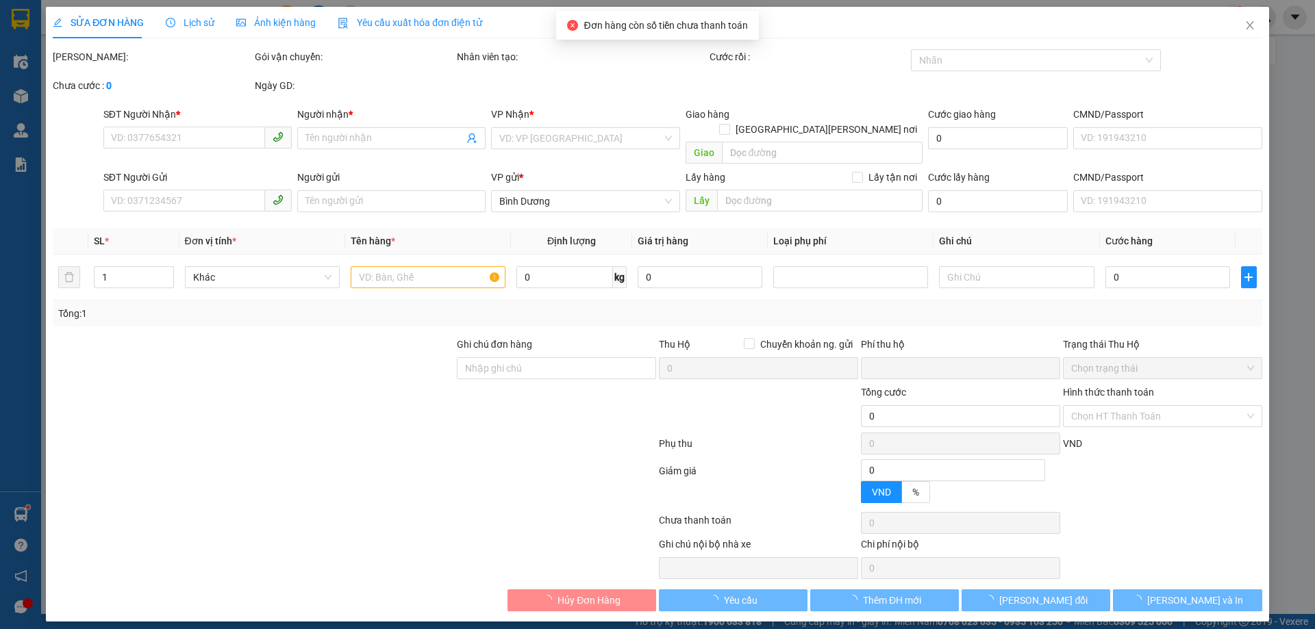
type input "20.000"
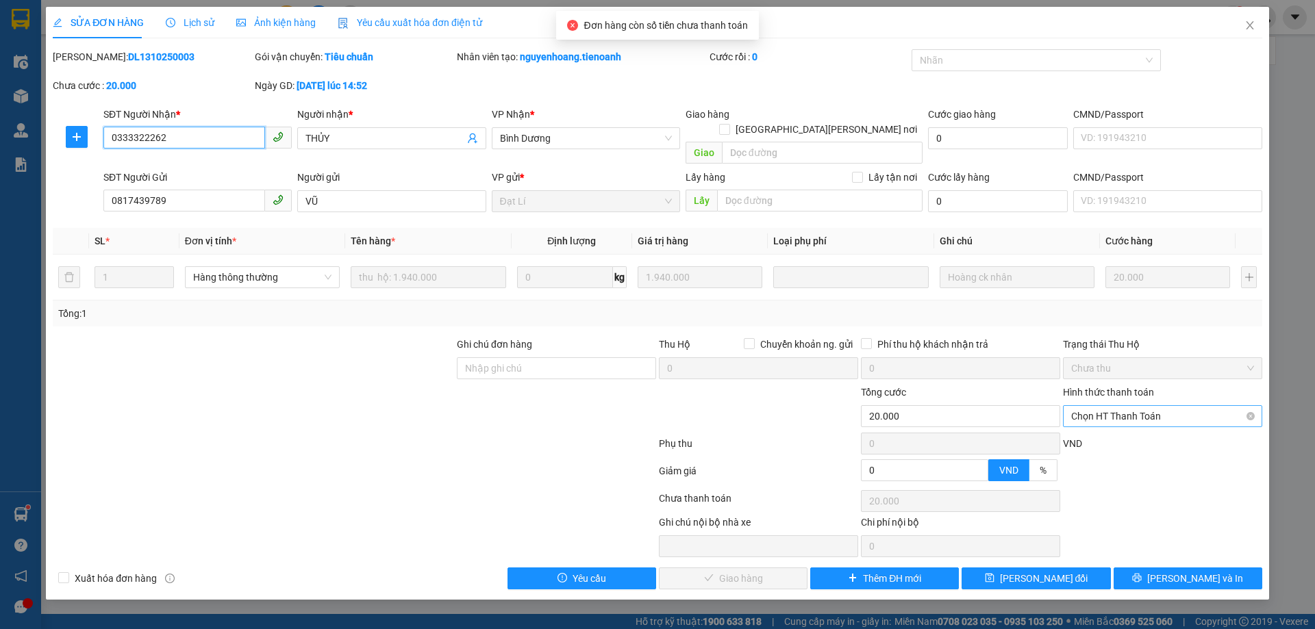
click at [1086, 406] on span "Chọn HT Thanh Toán" at bounding box center [1162, 416] width 183 height 21
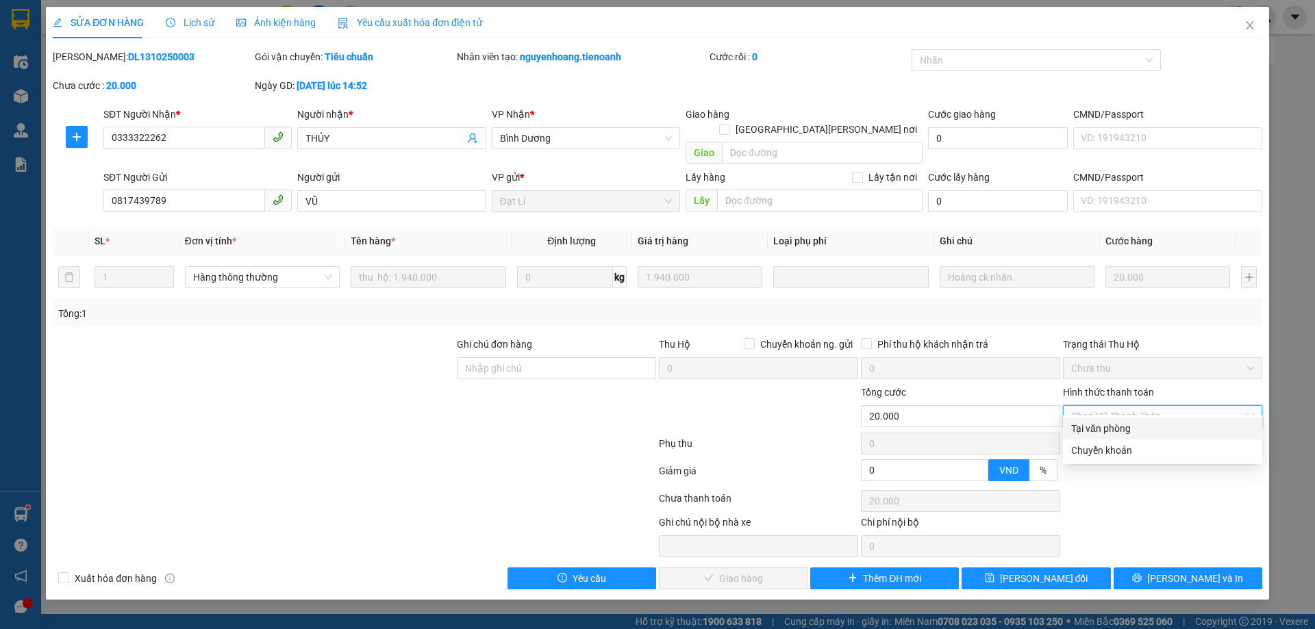
click at [1105, 423] on div "Tại văn phòng" at bounding box center [1162, 428] width 183 height 15
type input "0"
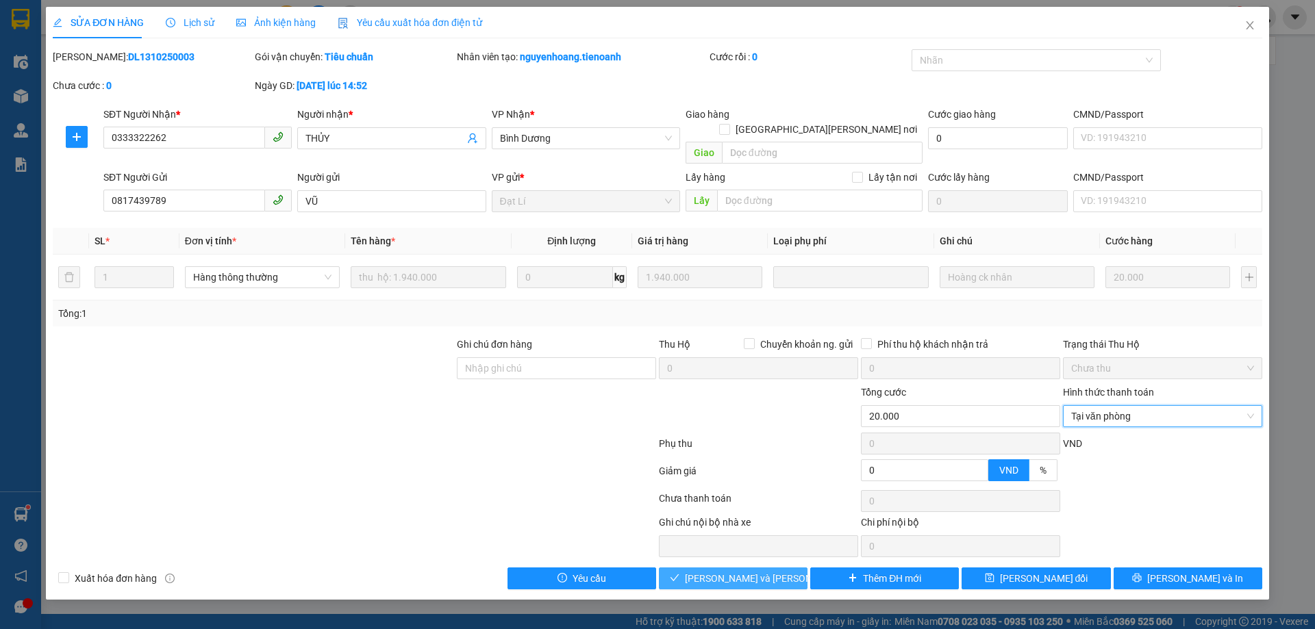
click at [777, 571] on span "[PERSON_NAME] và Giao hàng" at bounding box center [777, 578] width 185 height 15
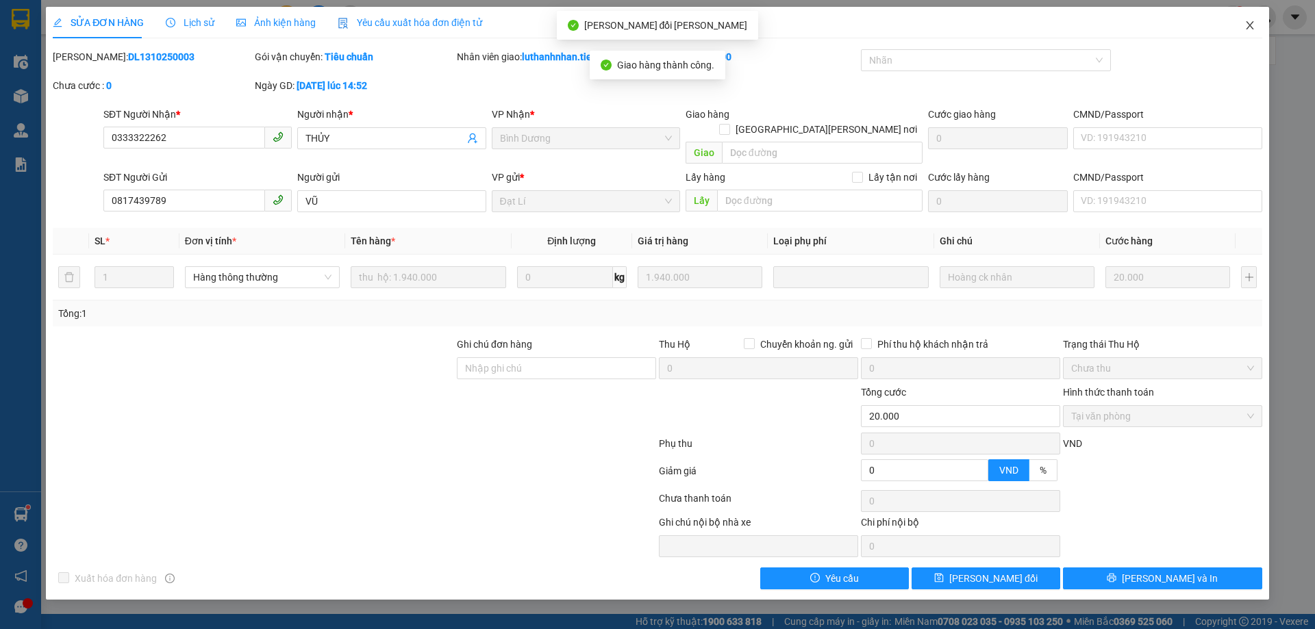
click at [1250, 22] on icon "close" at bounding box center [1249, 25] width 11 height 11
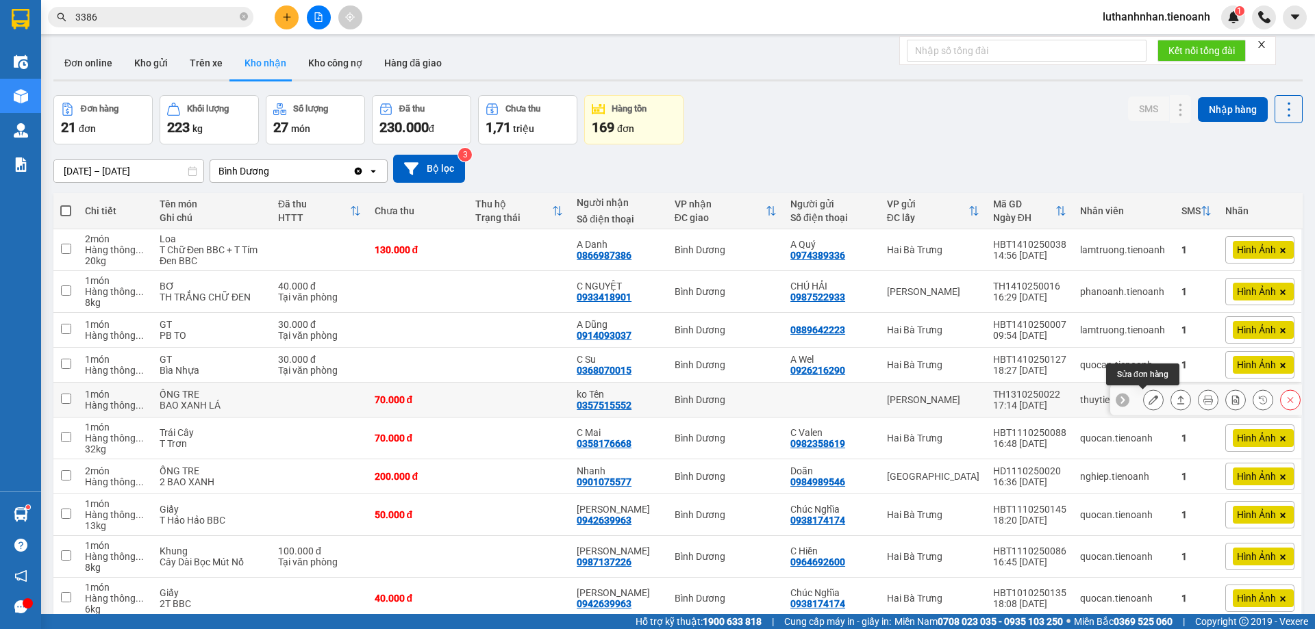
click at [1148, 396] on icon at bounding box center [1153, 400] width 10 height 10
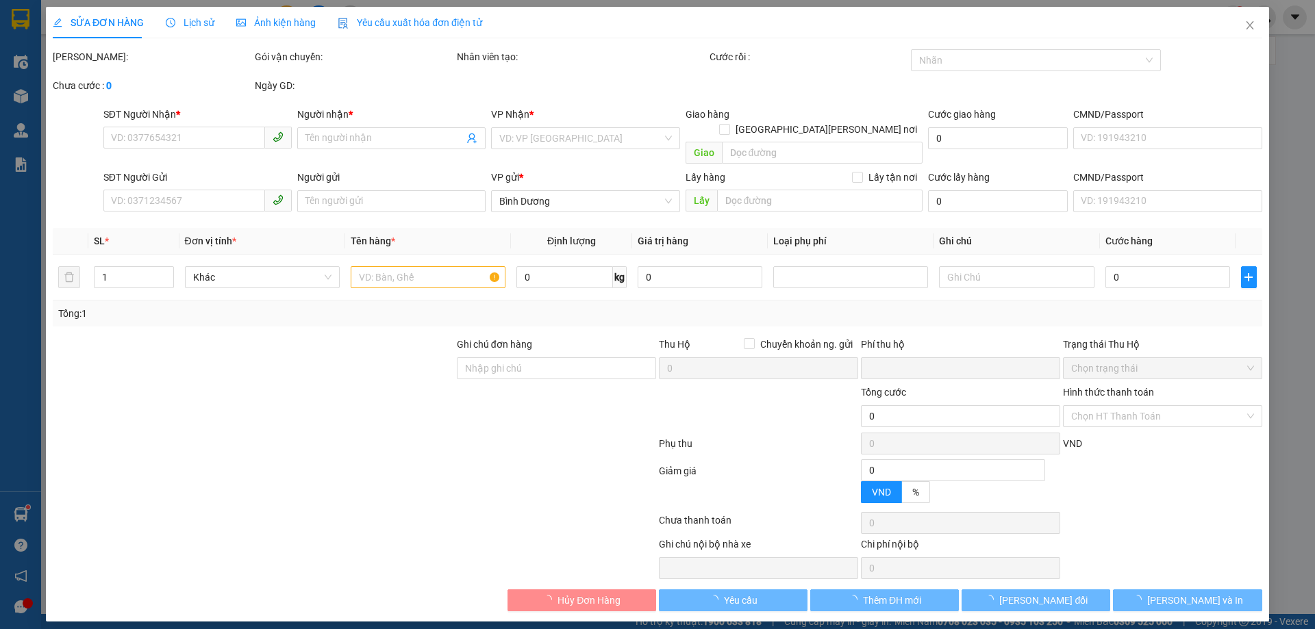
type input "0357515552"
type input "ko Tên"
type input "XE TẢI CHỞ TỚI ĐỂ ĐÓ"
type input "0"
type input "70.000"
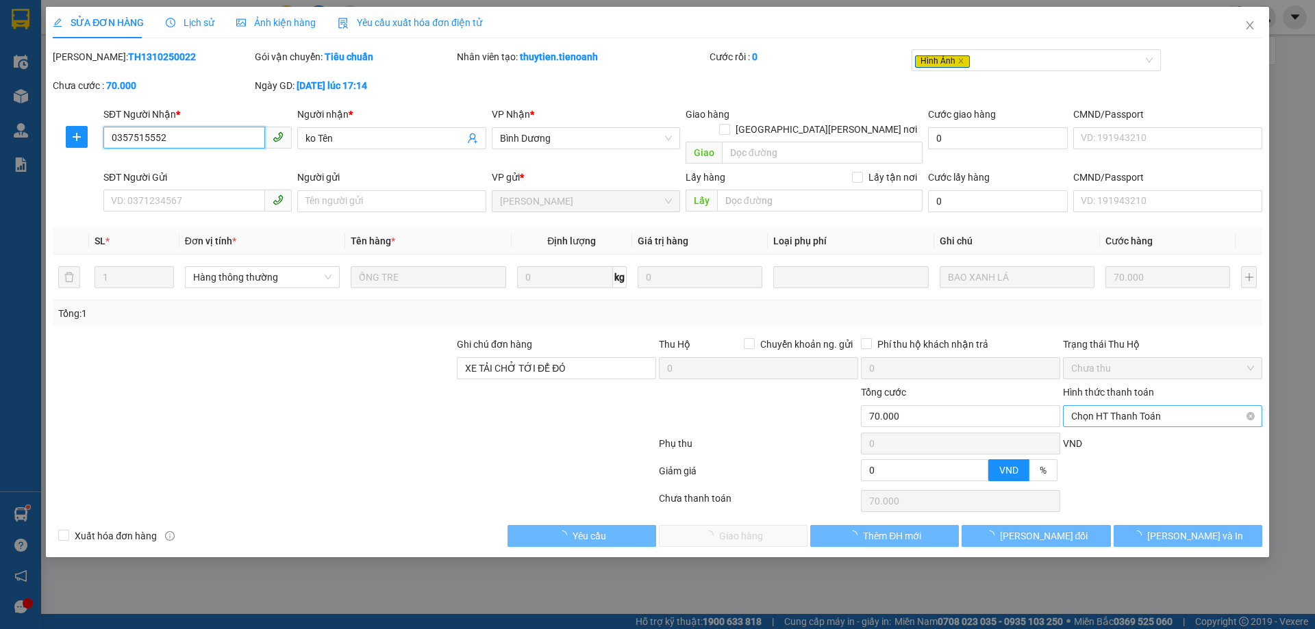
click at [1137, 406] on span "Chọn HT Thanh Toán" at bounding box center [1162, 416] width 183 height 21
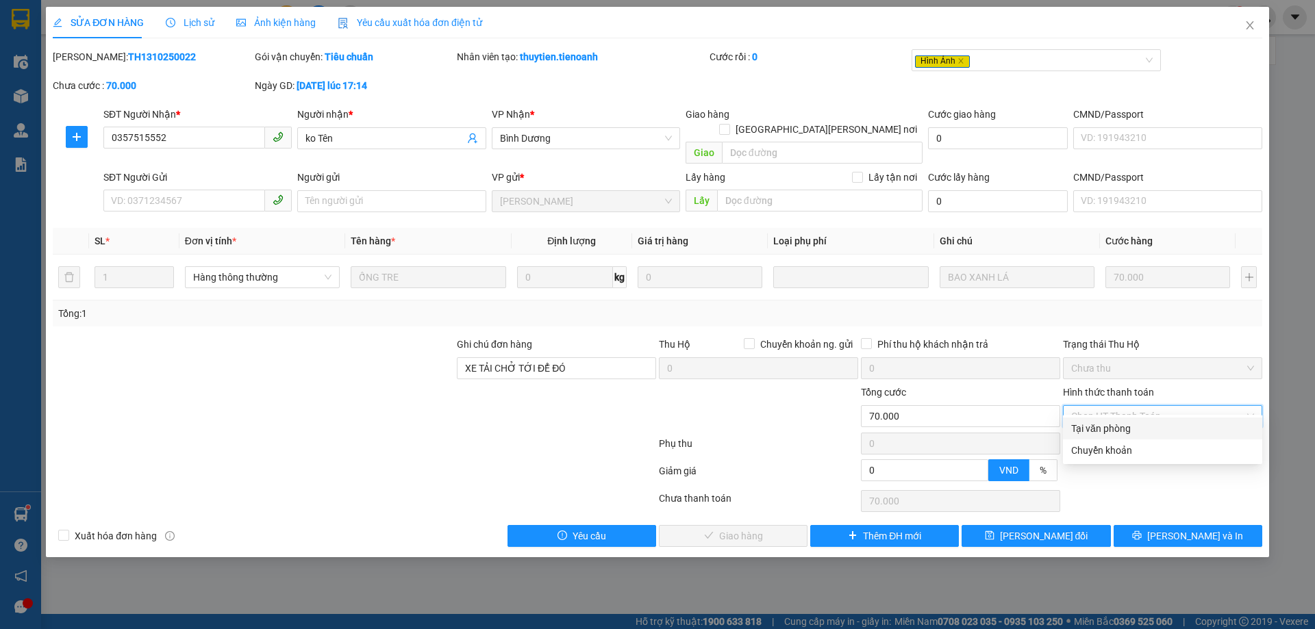
click at [1135, 429] on div "Tại văn phòng" at bounding box center [1162, 428] width 183 height 15
type input "0"
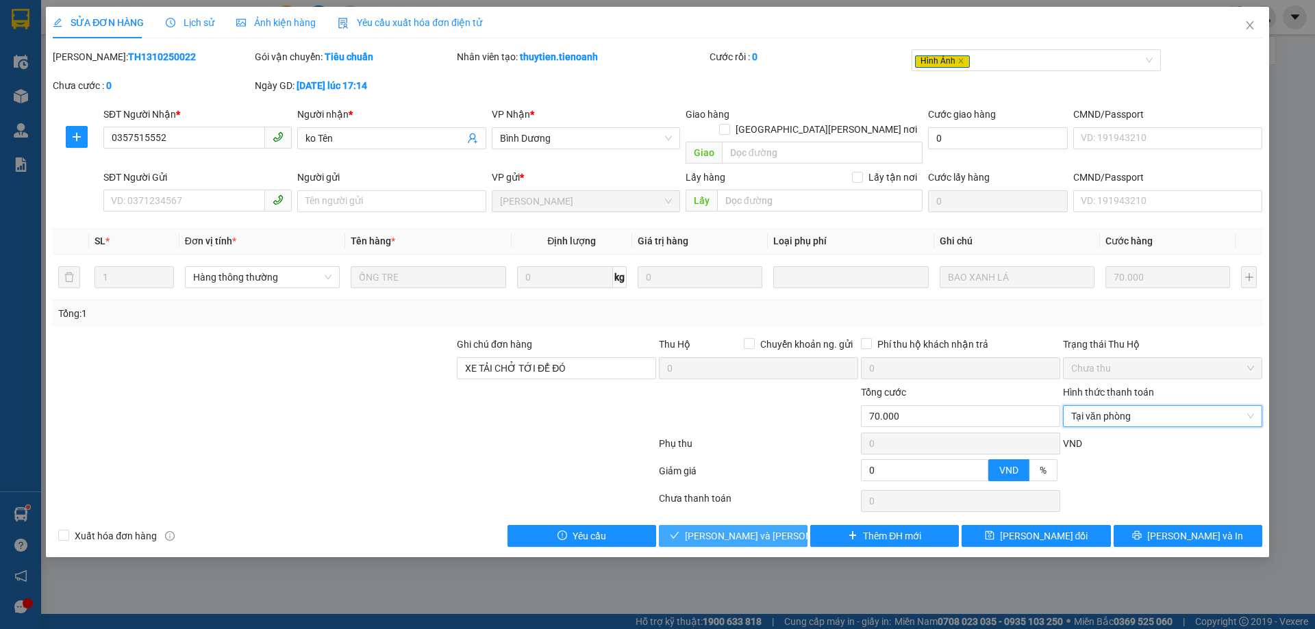
click at [757, 529] on span "[PERSON_NAME] và Giao hàng" at bounding box center [777, 536] width 185 height 15
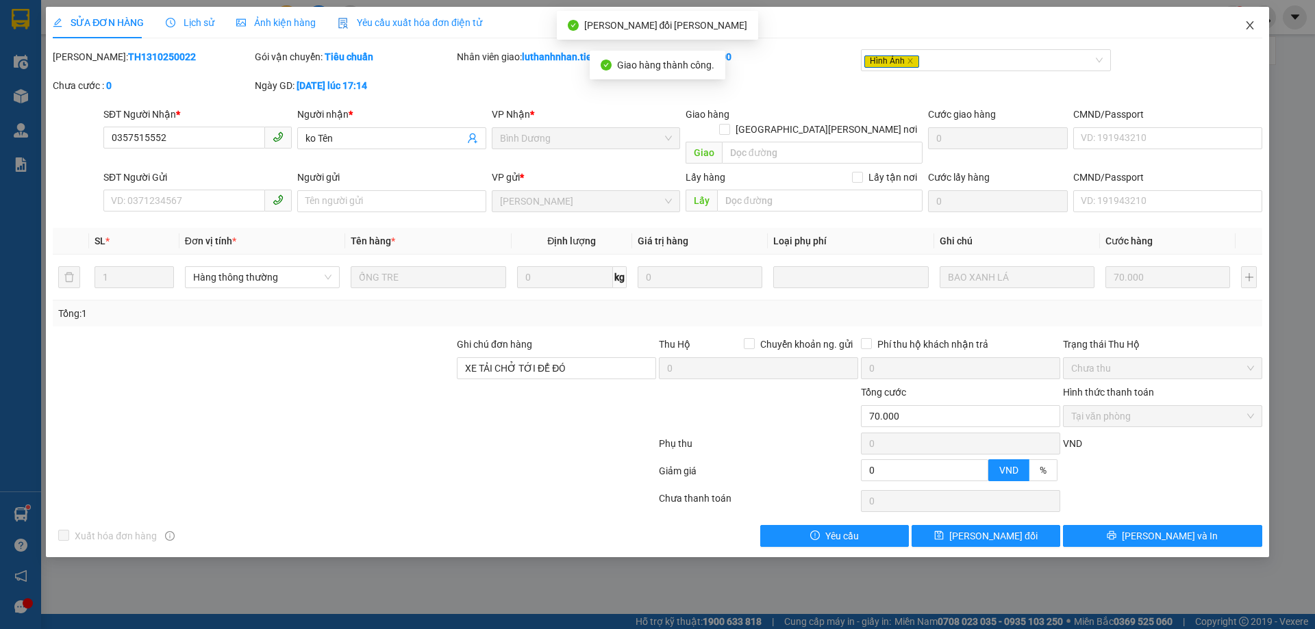
click at [1248, 22] on icon "close" at bounding box center [1249, 25] width 11 height 11
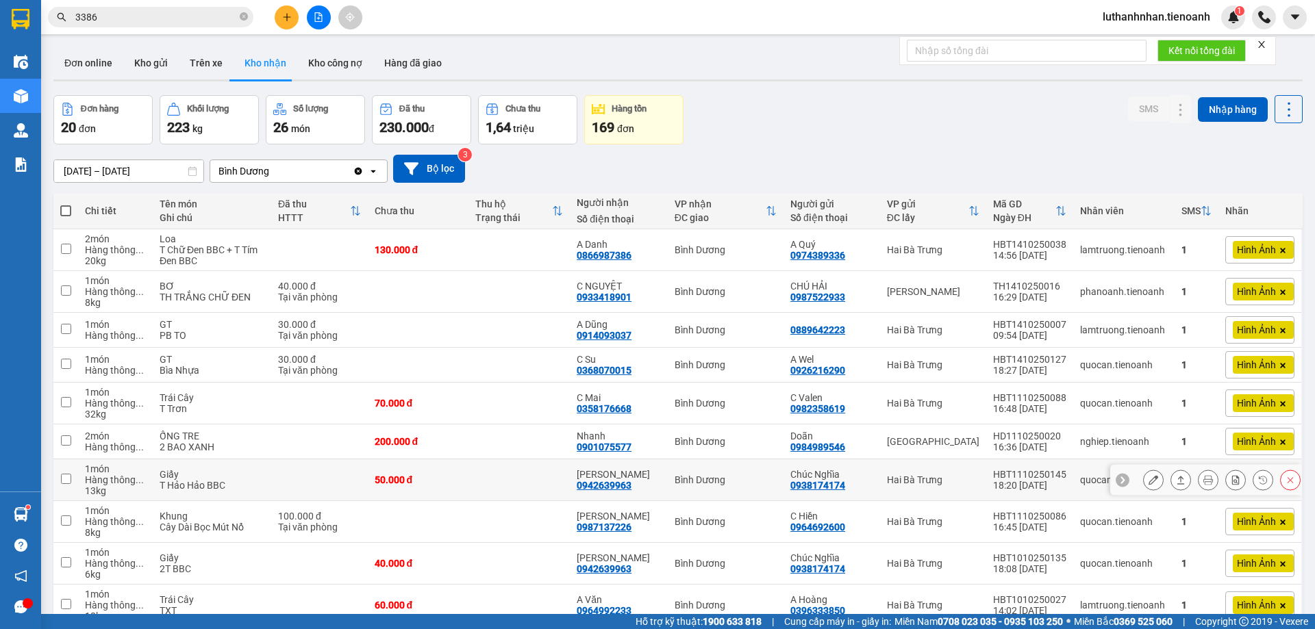
click at [1148, 481] on icon at bounding box center [1153, 480] width 10 height 10
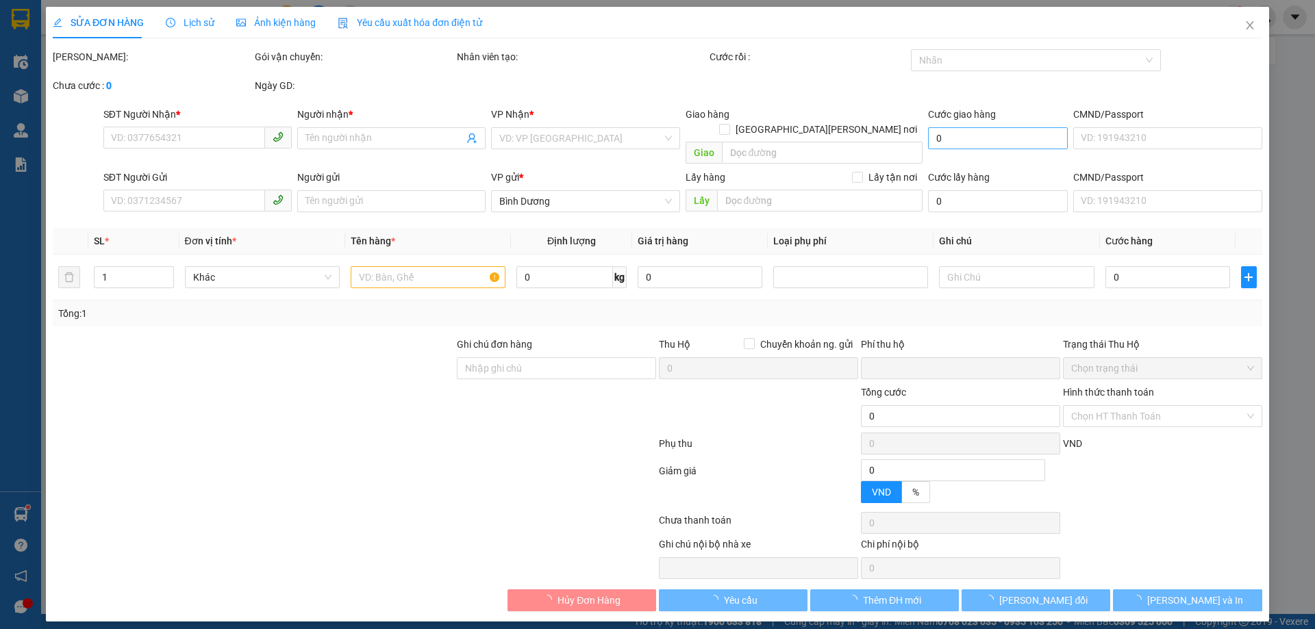
type input "0942639963"
type input "[PERSON_NAME]"
type input "0938174174"
type input "Chúc Nghĩa"
type input "250987387"
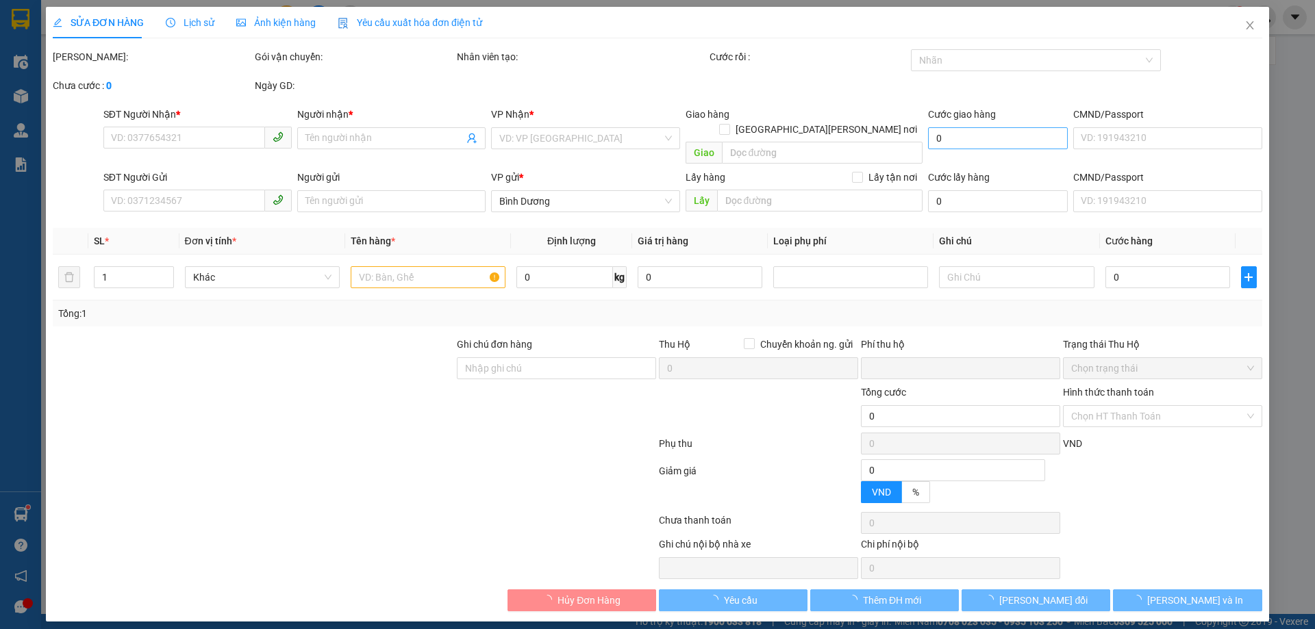
type input "0"
type input "50.000"
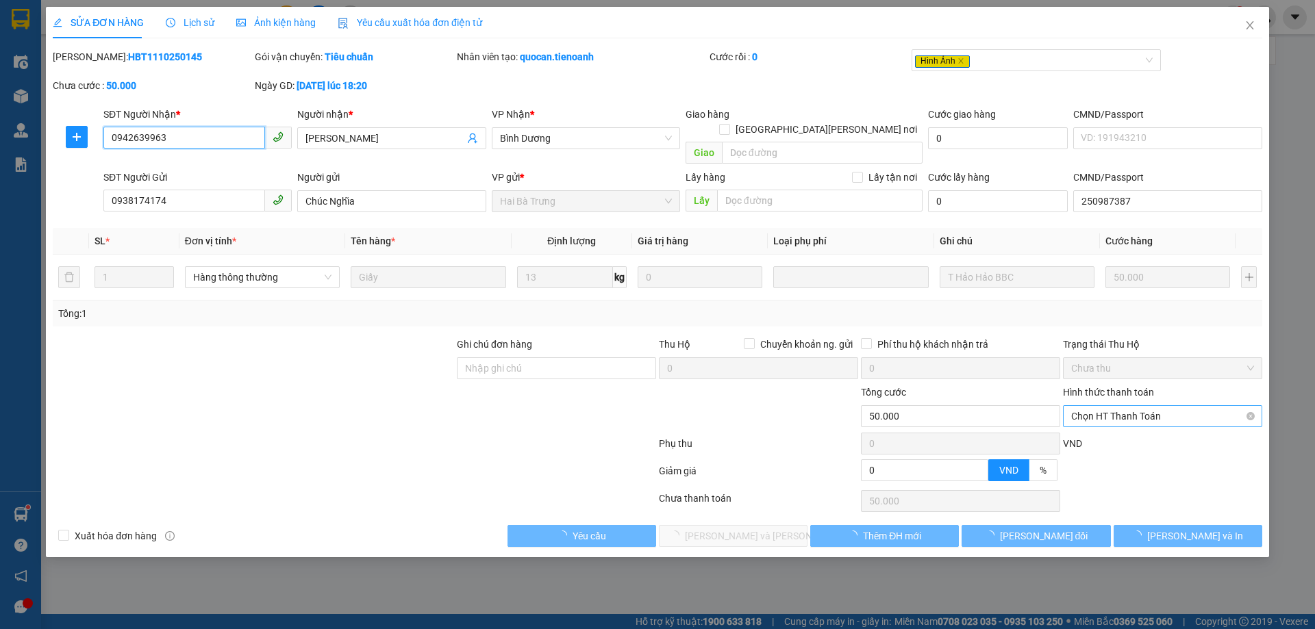
click at [1105, 406] on span "Chọn HT Thanh Toán" at bounding box center [1162, 416] width 183 height 21
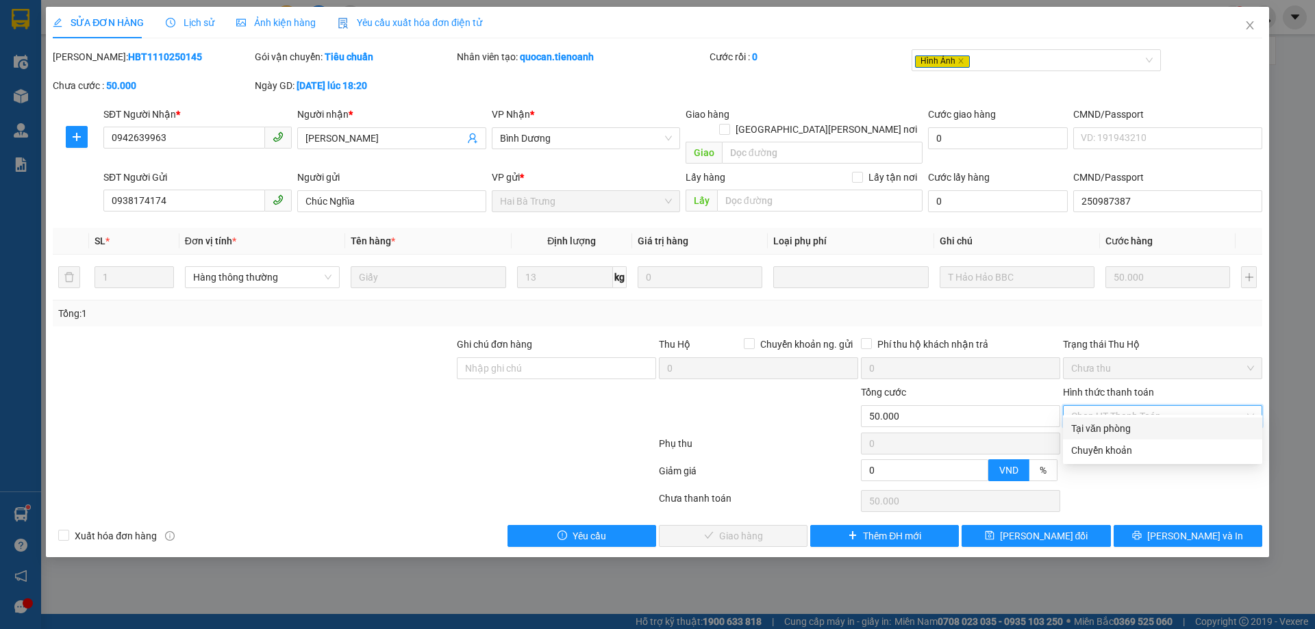
click at [1100, 429] on div "Tại văn phòng" at bounding box center [1162, 428] width 183 height 15
type input "0"
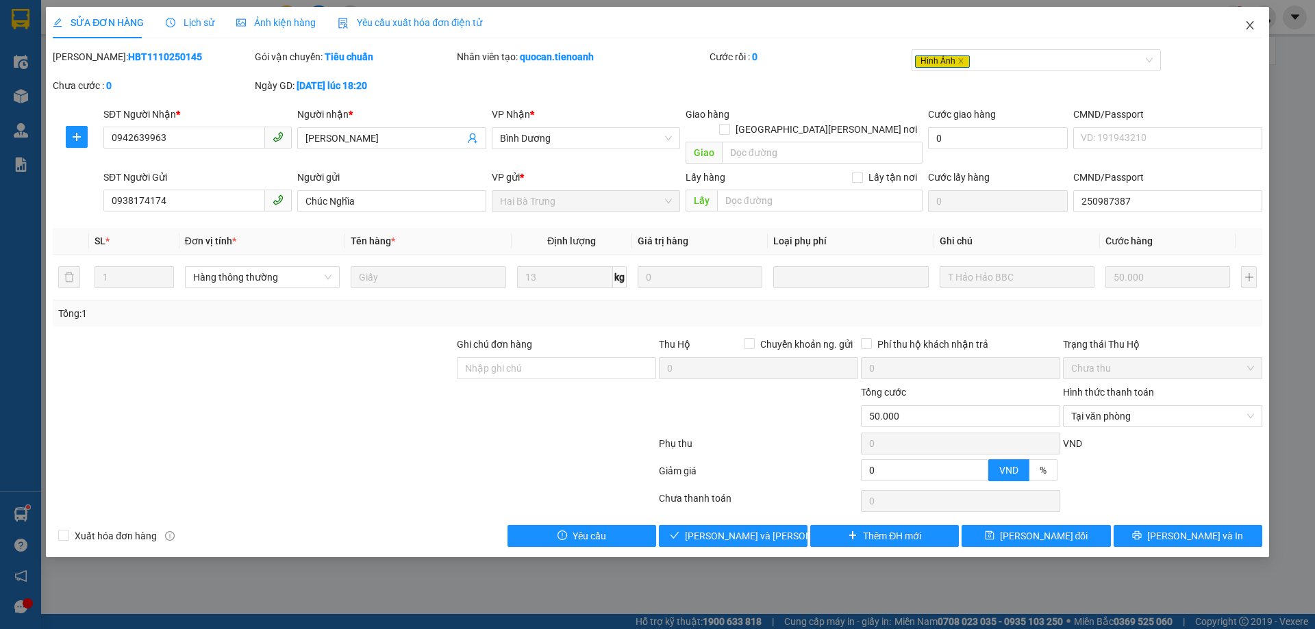
click at [1257, 17] on span "Close" at bounding box center [1250, 26] width 38 height 38
click at [1250, 28] on div "Kết quả tìm kiếm ( 202 ) Bộ lọc Thuộc VP này Mã ĐH Trạng thái Món hàng Thu hộ T…" at bounding box center [657, 17] width 1315 height 34
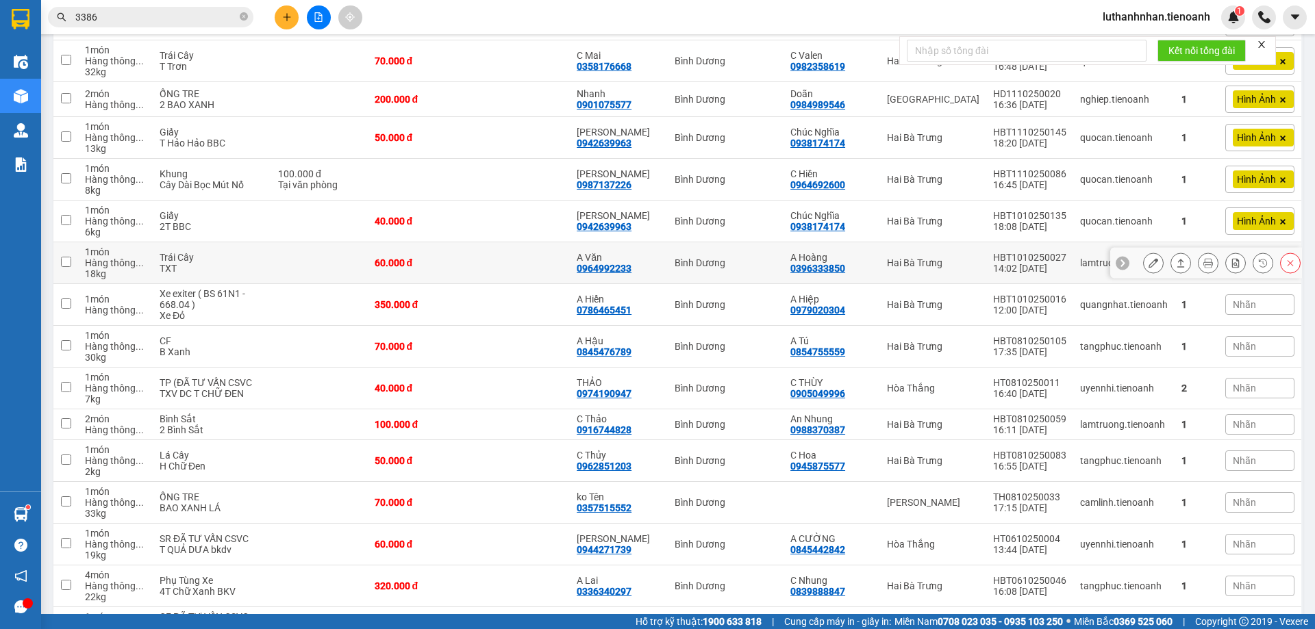
scroll to position [228, 0]
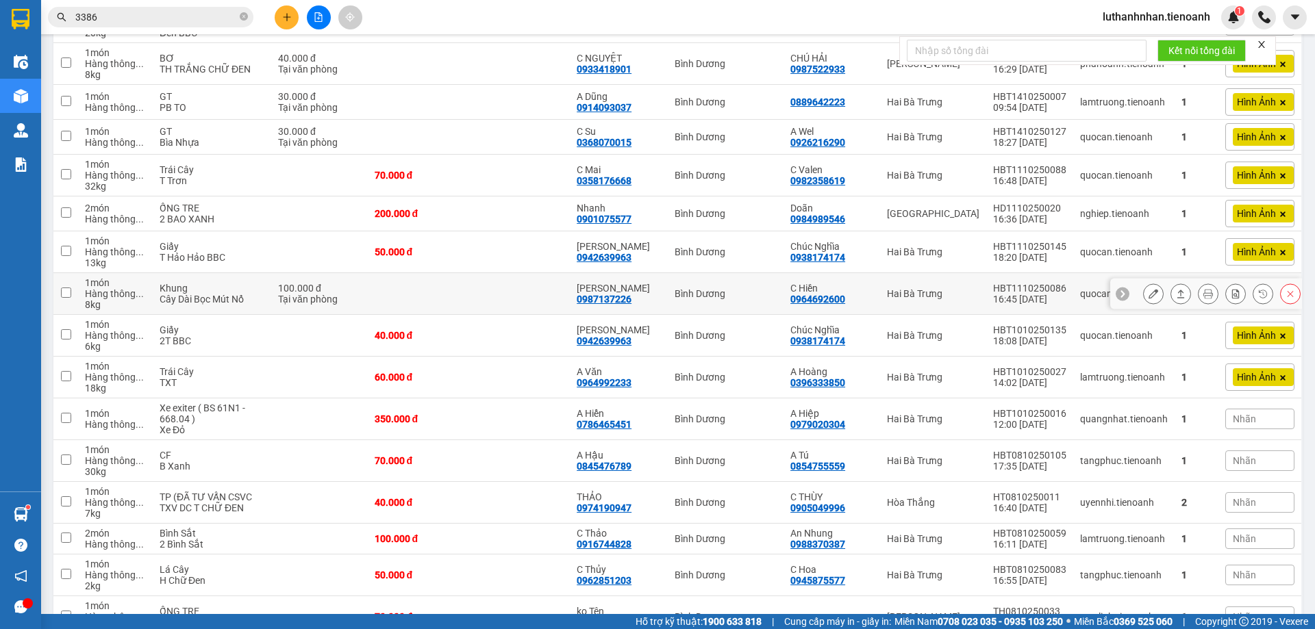
click at [1176, 292] on icon at bounding box center [1181, 294] width 10 height 10
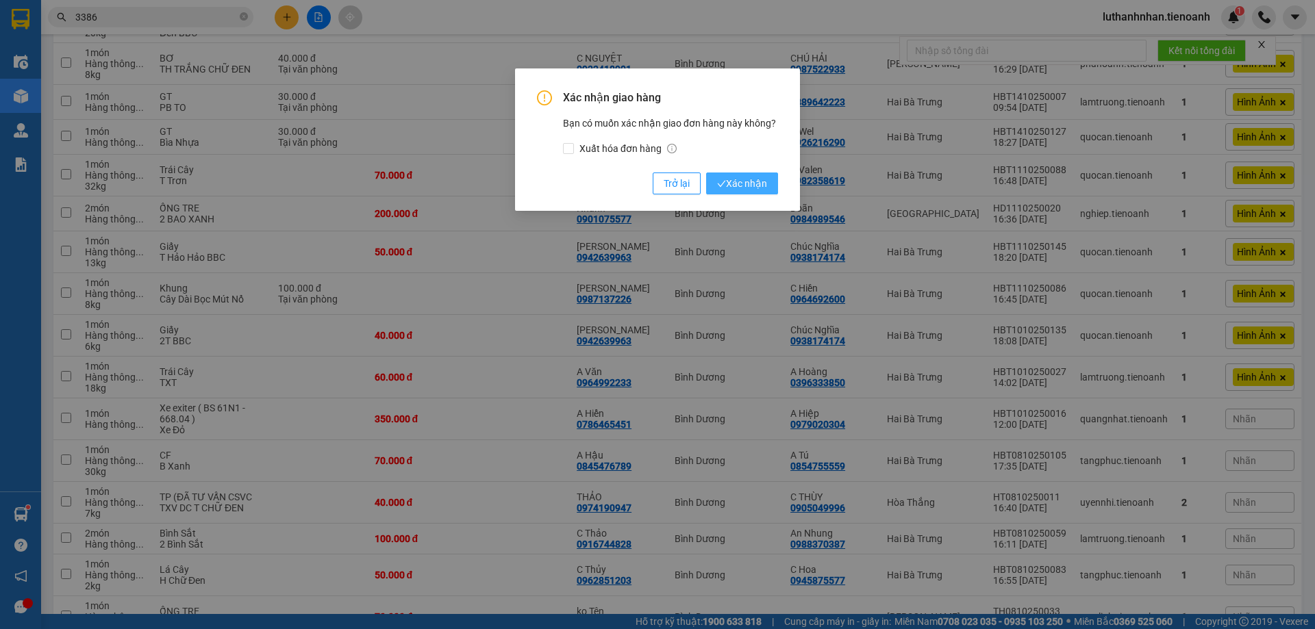
click at [766, 184] on span "Xác nhận" at bounding box center [742, 183] width 50 height 15
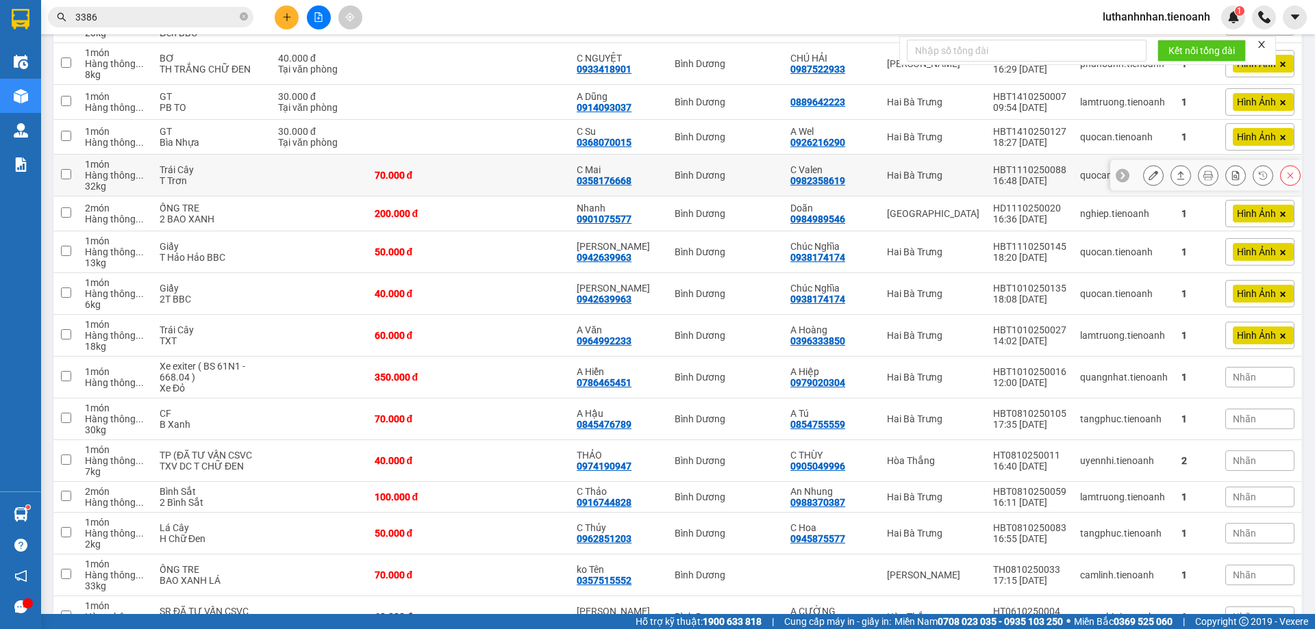
scroll to position [114, 0]
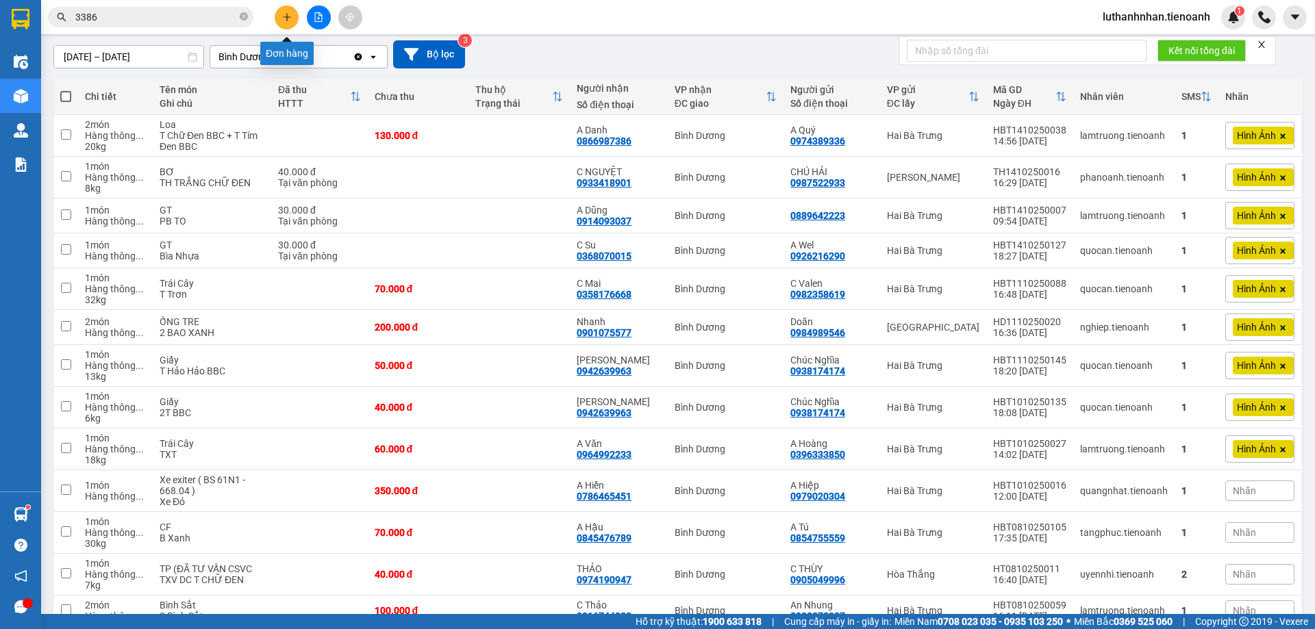
click at [279, 18] on button at bounding box center [287, 17] width 24 height 24
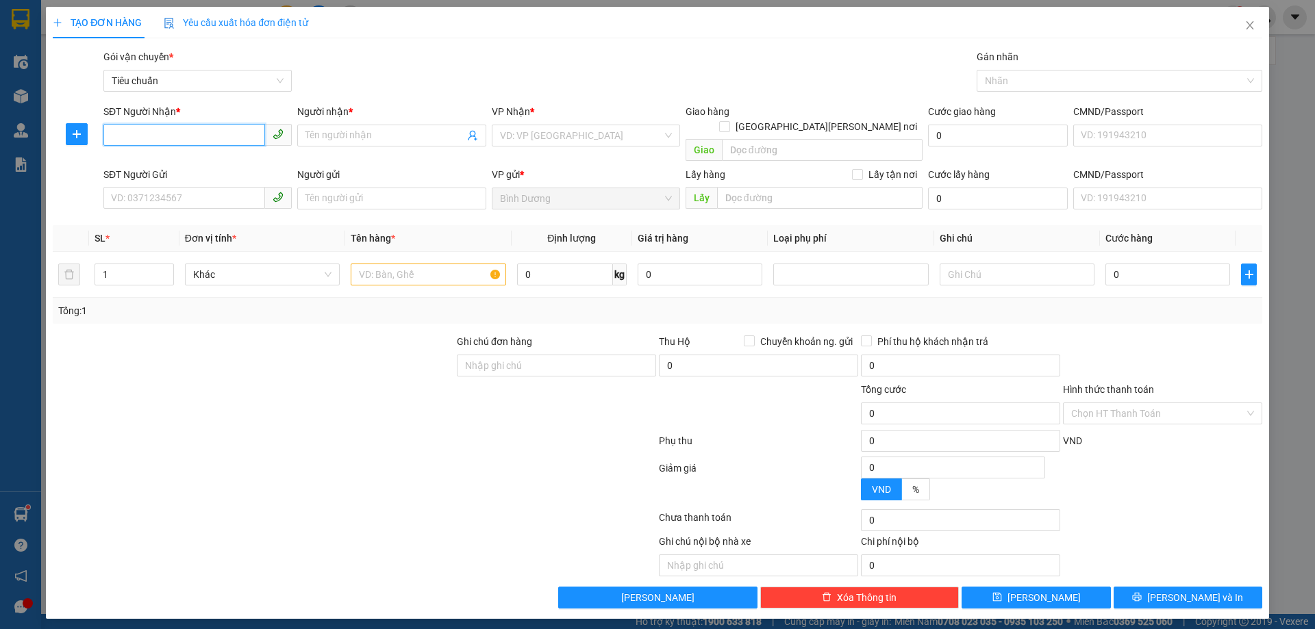
click at [189, 137] on input "SĐT Người Nhận *" at bounding box center [184, 135] width 162 height 22
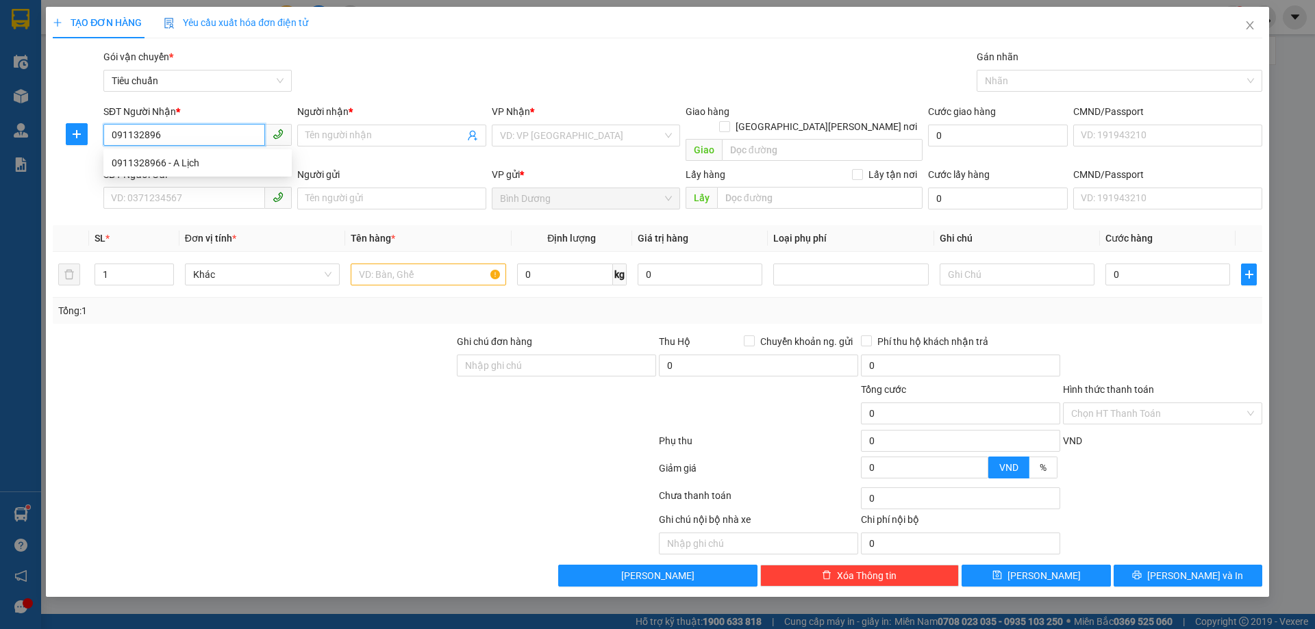
type input "0911328966"
click at [195, 168] on div "0911328966 - A Lịch" at bounding box center [198, 162] width 172 height 15
type input "A Lịch"
type input "40.000"
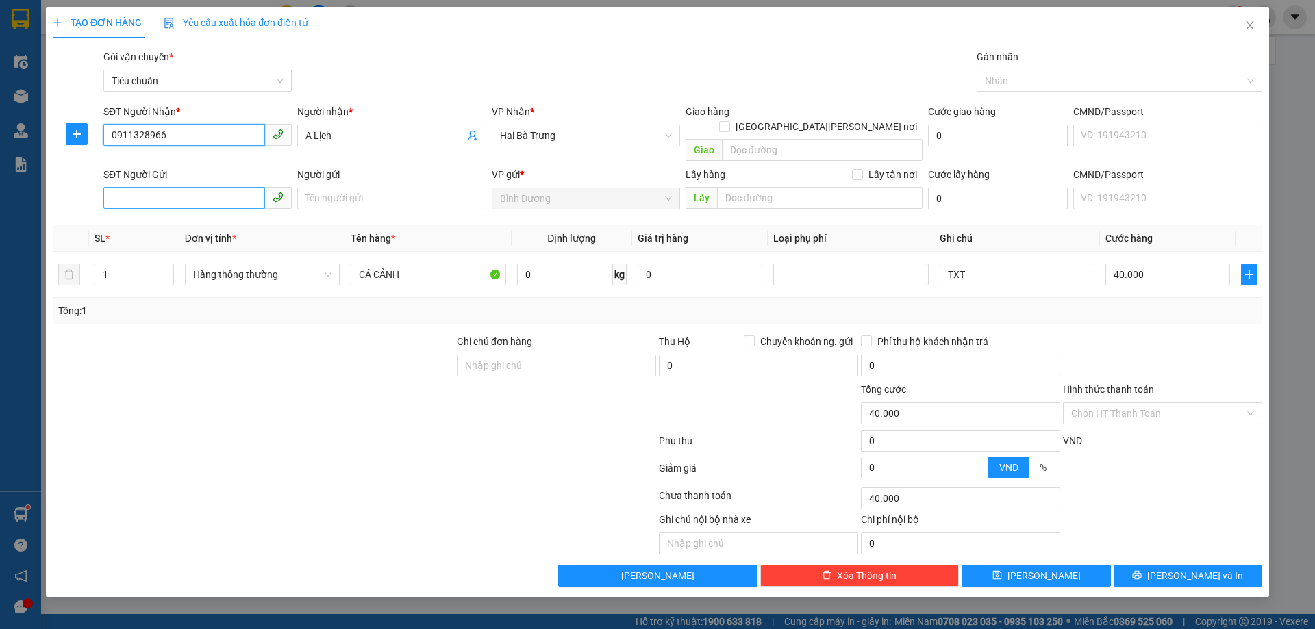
type input "0911328966"
click at [196, 187] on input "SĐT Người Gửi" at bounding box center [184, 198] width 162 height 22
click at [200, 214] on div "0933458314 - A Cường" at bounding box center [198, 210] width 172 height 15
type input "0933458314"
type input "A Cường"
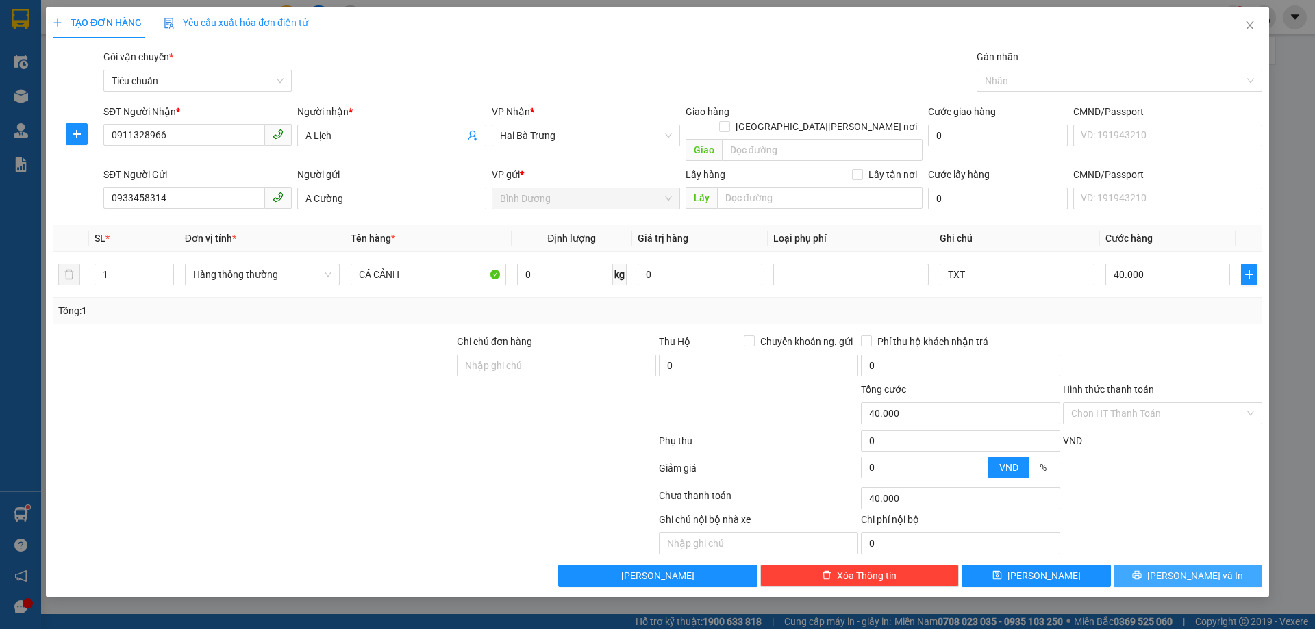
click at [1198, 568] on span "[PERSON_NAME] và In" at bounding box center [1195, 575] width 96 height 15
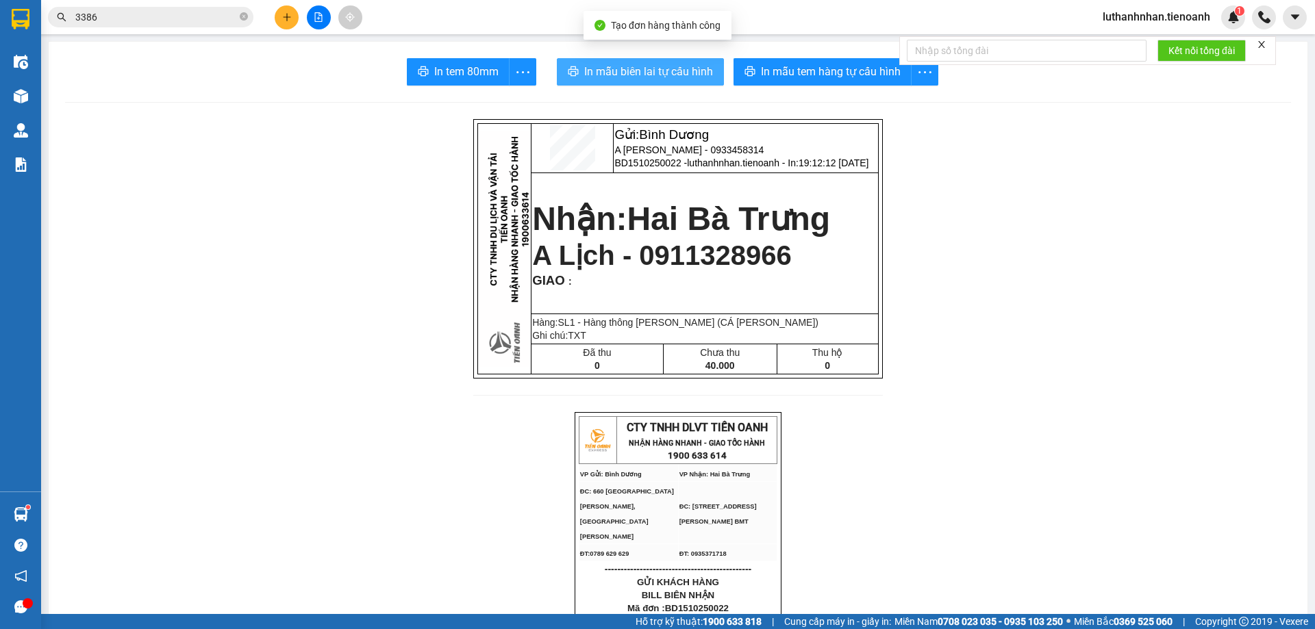
click at [670, 81] on button "In mẫu biên lai tự cấu hình" at bounding box center [640, 71] width 167 height 27
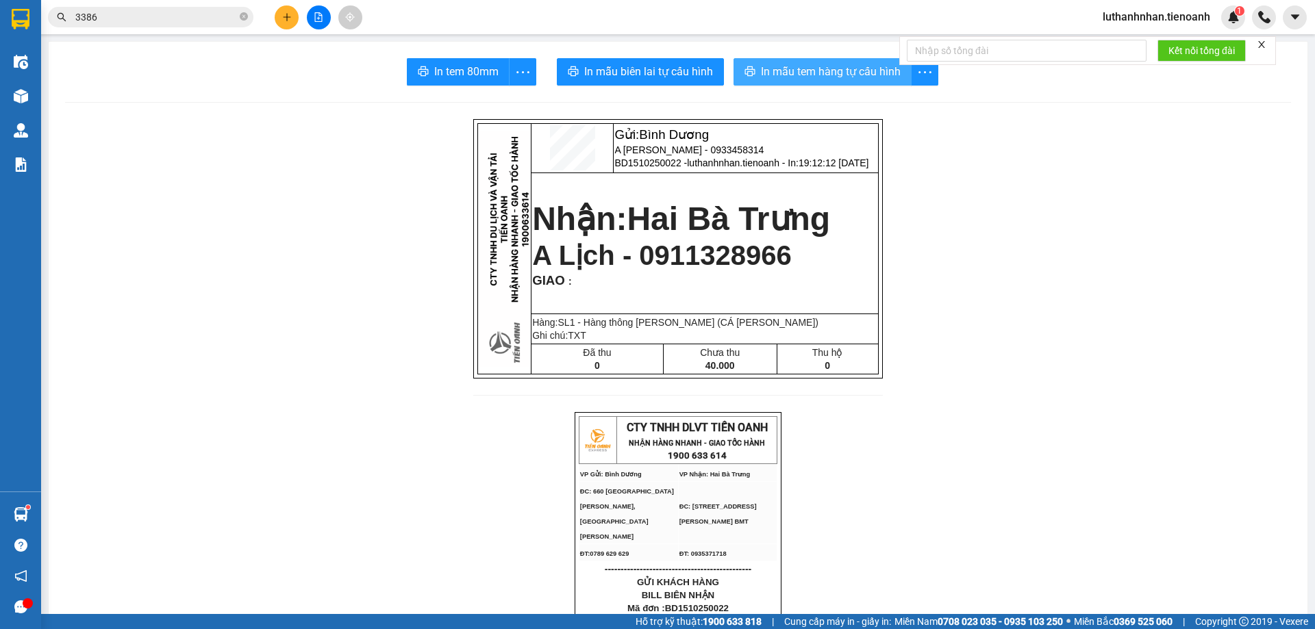
click at [779, 66] on span "In mẫu tem hàng tự cấu hình" at bounding box center [831, 71] width 140 height 17
click at [122, 14] on input "3386" at bounding box center [156, 17] width 162 height 15
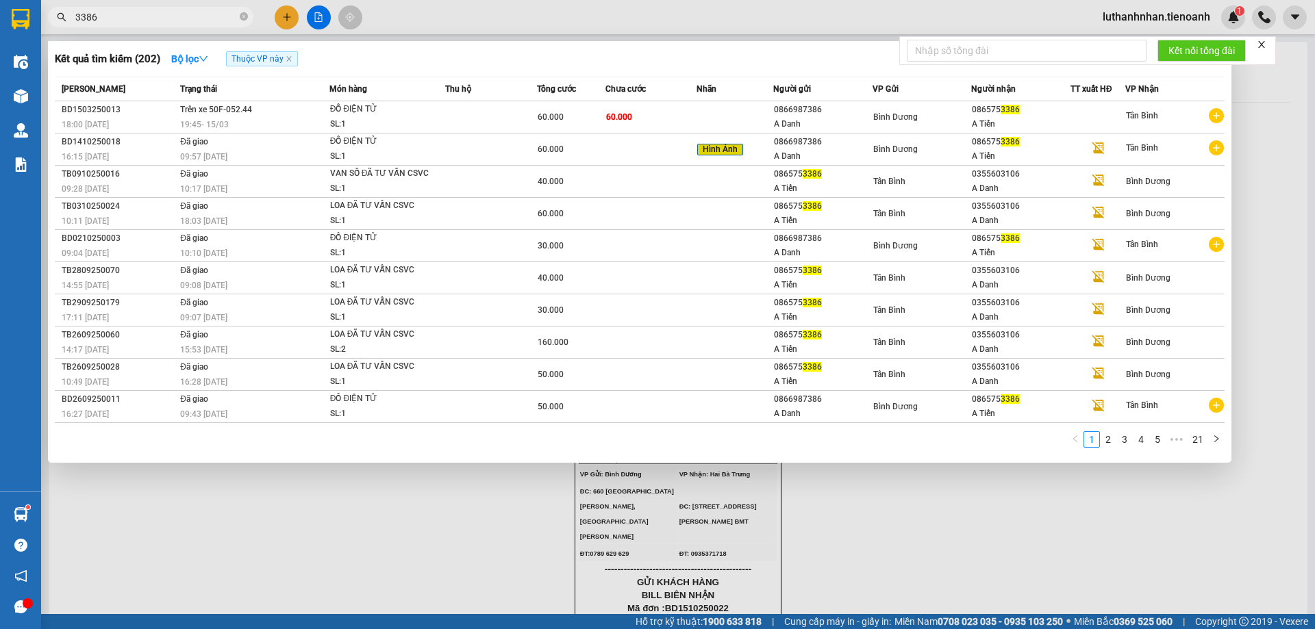
click at [122, 14] on input "3386" at bounding box center [156, 17] width 162 height 15
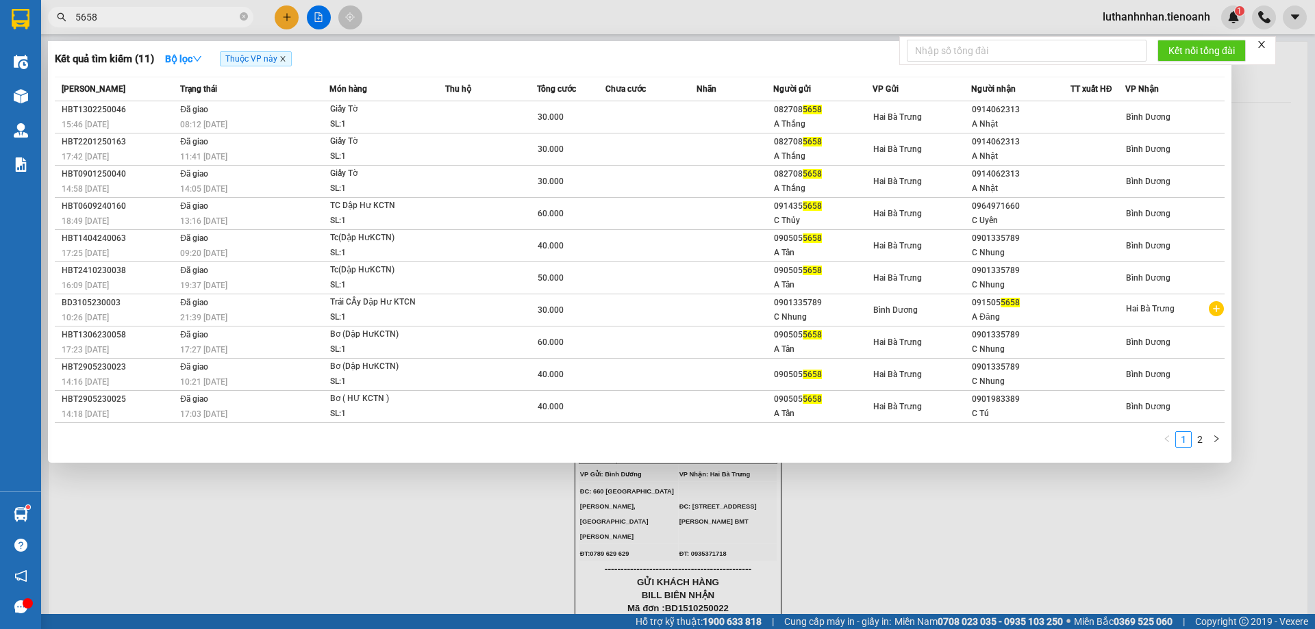
type input "5658"
click at [286, 57] on icon "close" at bounding box center [282, 58] width 7 height 7
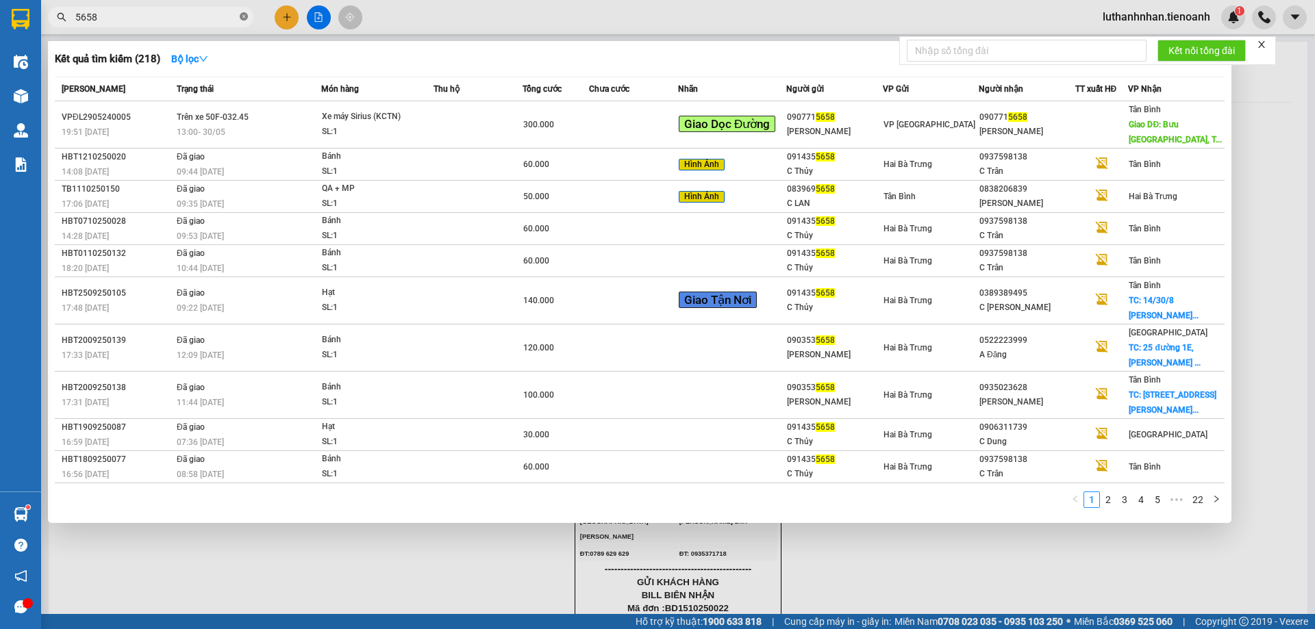
click at [242, 15] on icon "close-circle" at bounding box center [244, 16] width 8 height 8
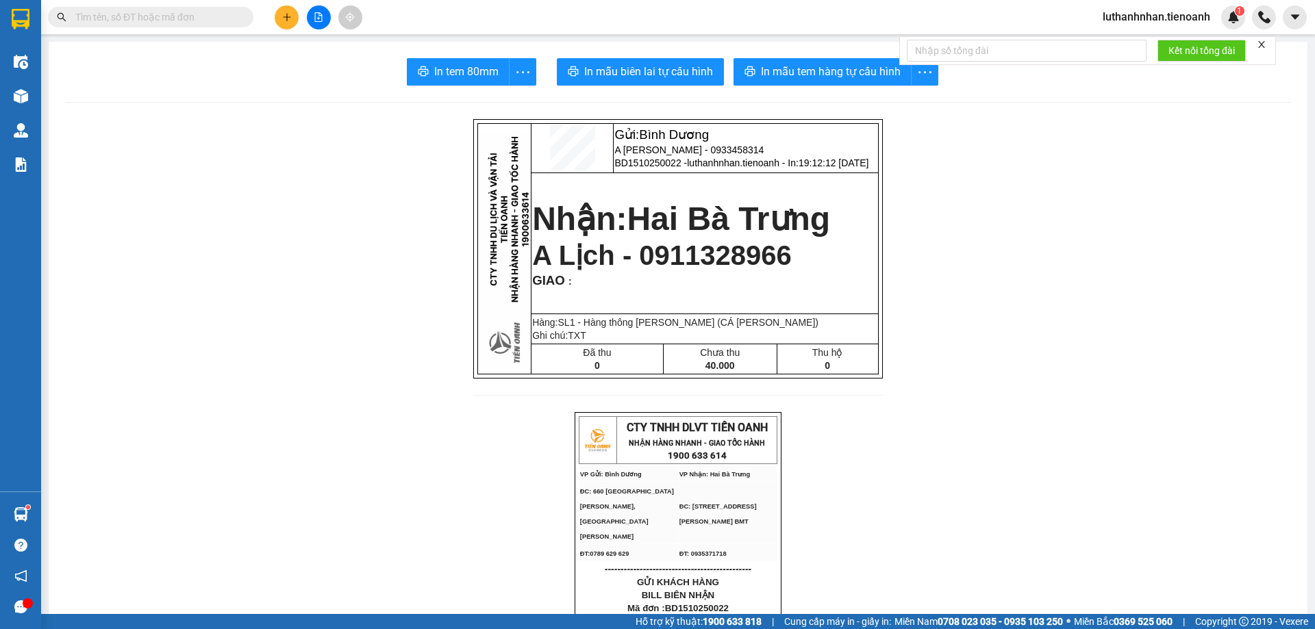
click at [190, 28] on div "Kết quả tìm kiếm ( 218 ) Bộ lọc Mã ĐH Trạng thái Món hàng Thu hộ Tổng cước Chưa…" at bounding box center [133, 17] width 267 height 24
click at [185, 12] on input "text" at bounding box center [156, 17] width 162 height 15
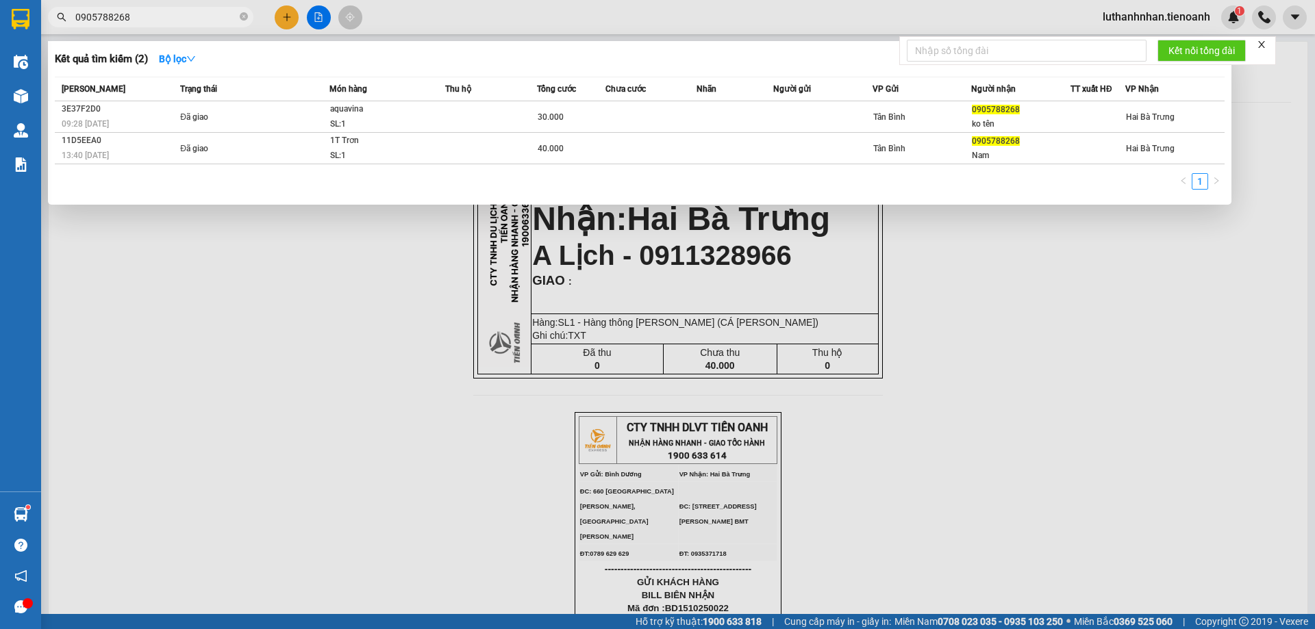
click at [284, 22] on div at bounding box center [657, 314] width 1315 height 629
click at [183, 18] on input "0905788268" at bounding box center [156, 17] width 162 height 15
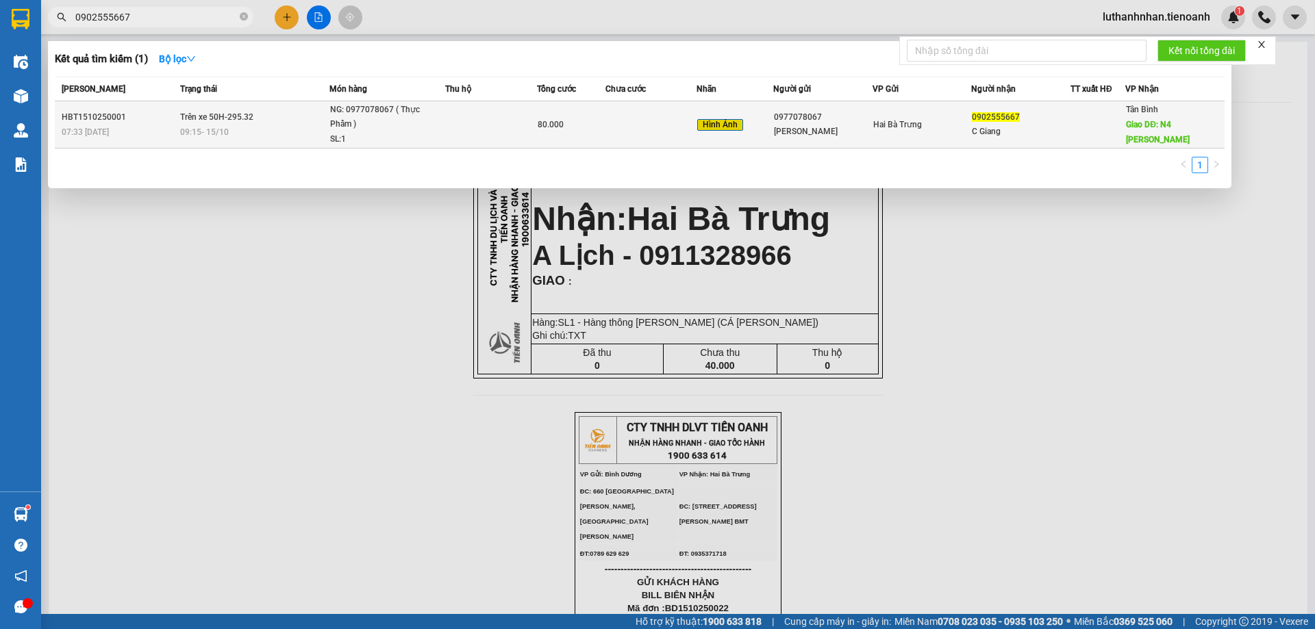
type input "0902555667"
click at [342, 130] on div "NG: 0977078067 ( Thực Phẩm )" at bounding box center [381, 117] width 103 height 29
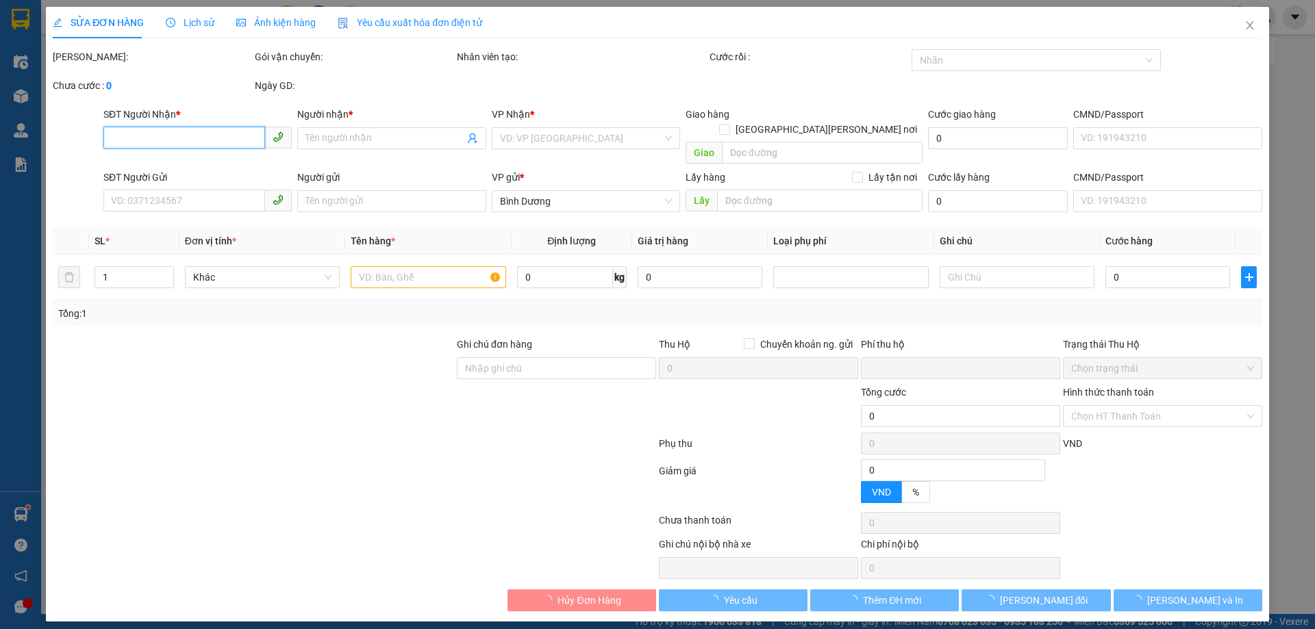
type input "0902555667"
type input "C Giang"
type input "N4 Đất Thánh"
type input "0977078067"
type input "C Hương"
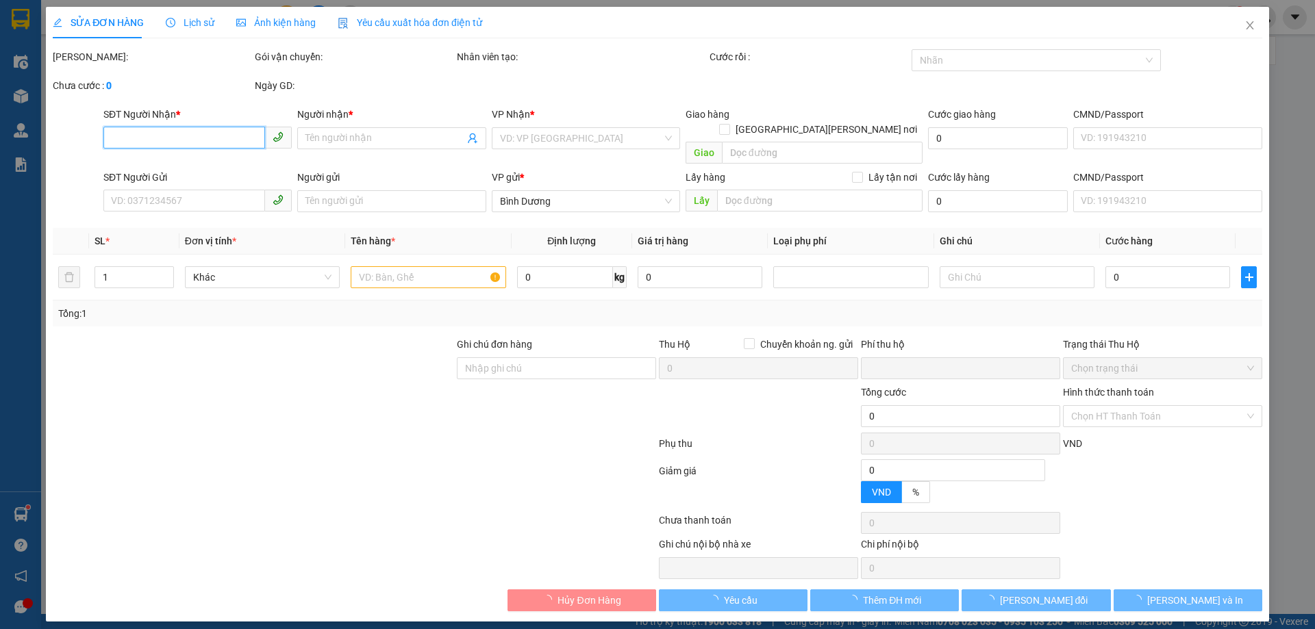
type input "0"
type input "80.000"
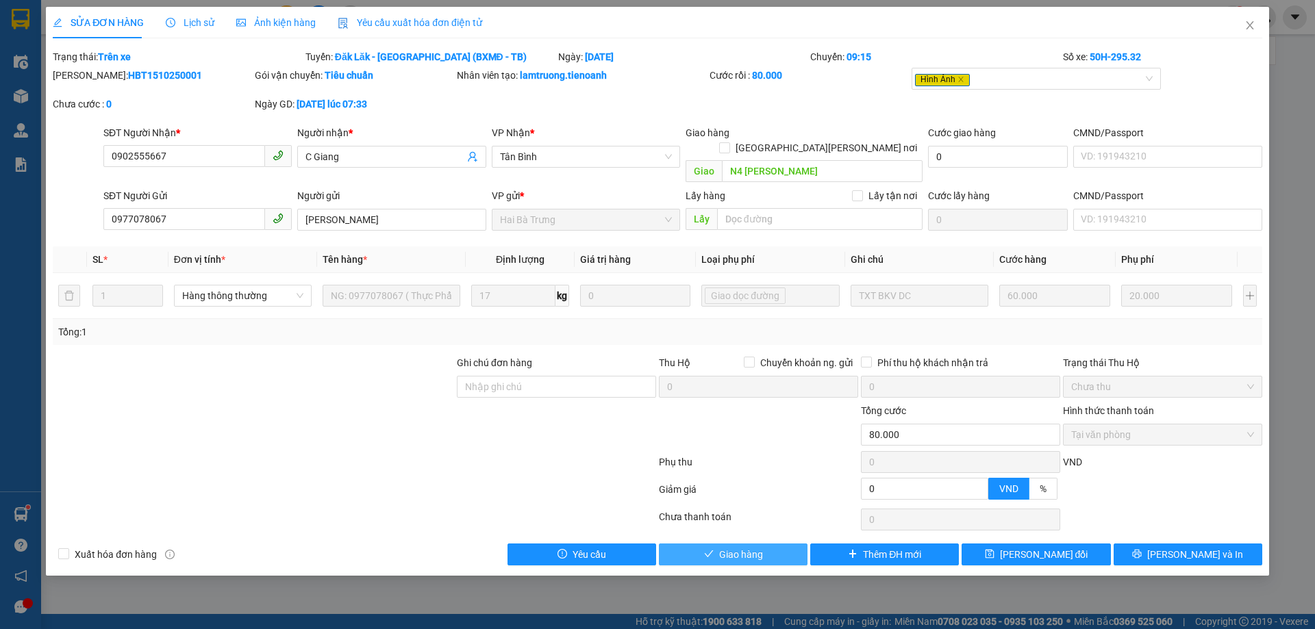
click at [737, 547] on span "Giao hàng" at bounding box center [741, 554] width 44 height 15
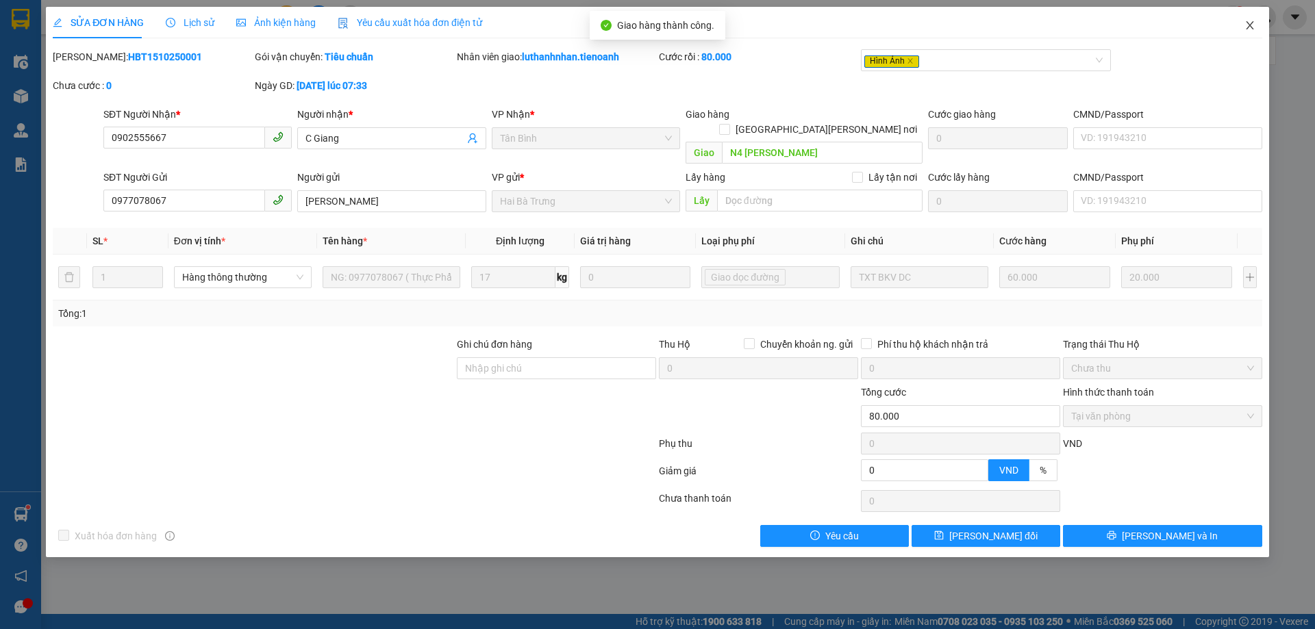
click at [1251, 28] on icon "close" at bounding box center [1250, 25] width 8 height 8
